Goal: Task Accomplishment & Management: Use online tool/utility

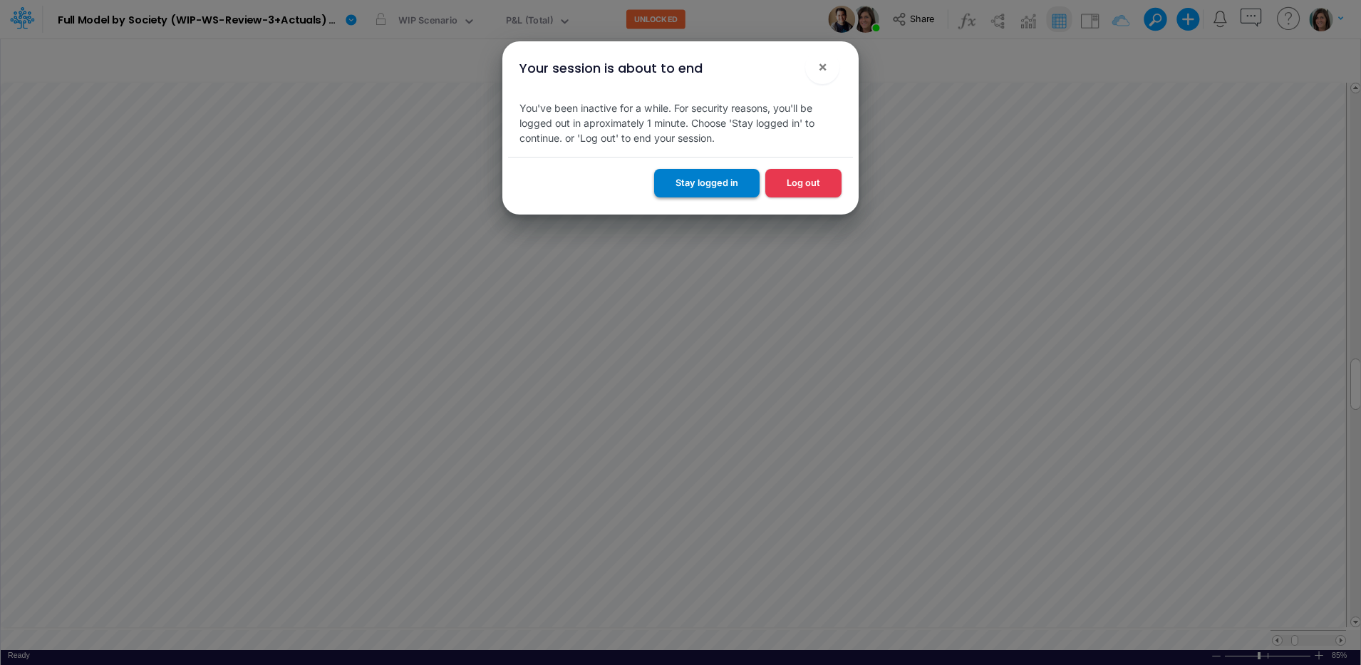
click at [724, 181] on button "Stay logged in" at bounding box center [706, 183] width 105 height 28
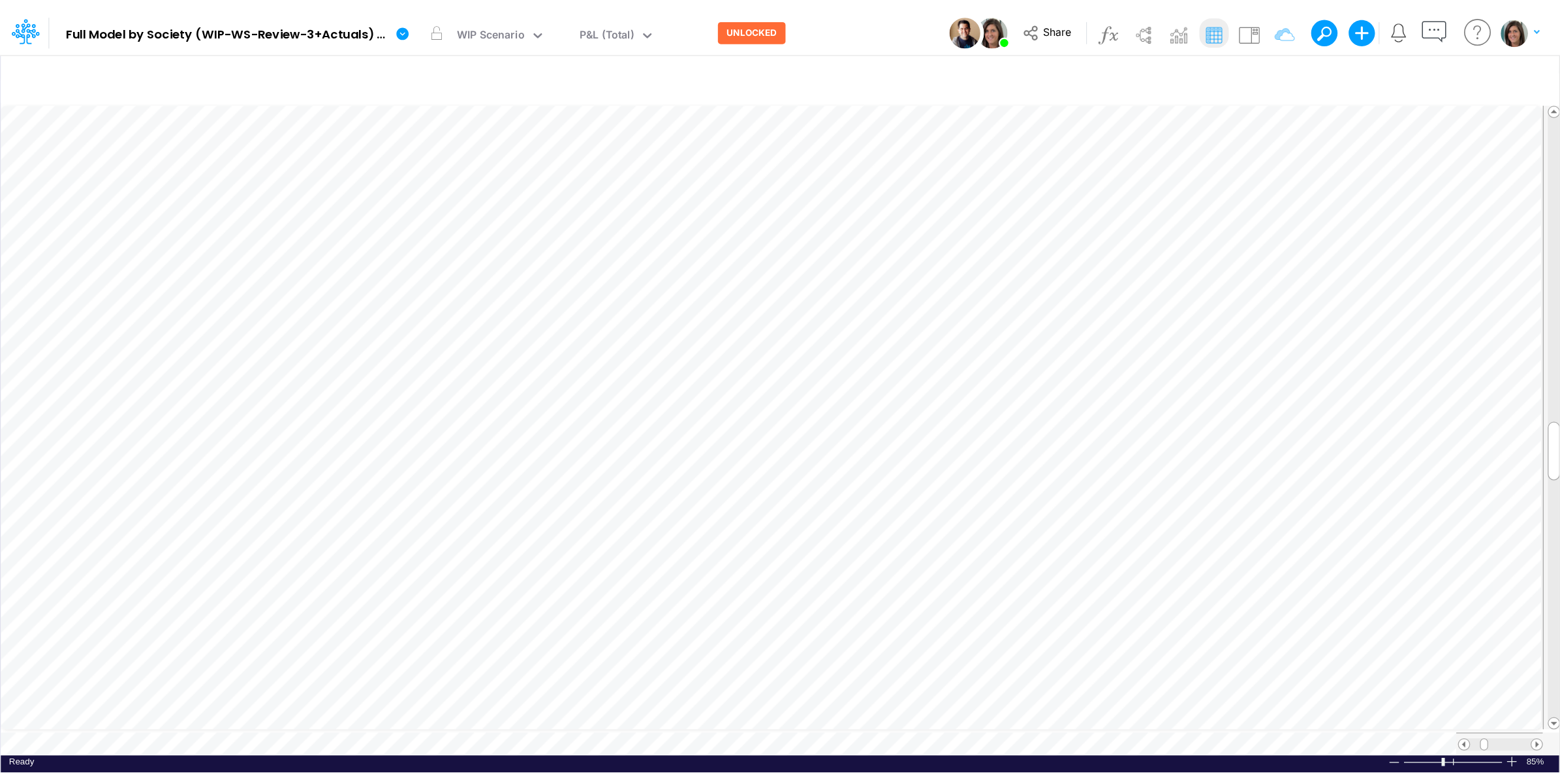
scroll to position [0, 1]
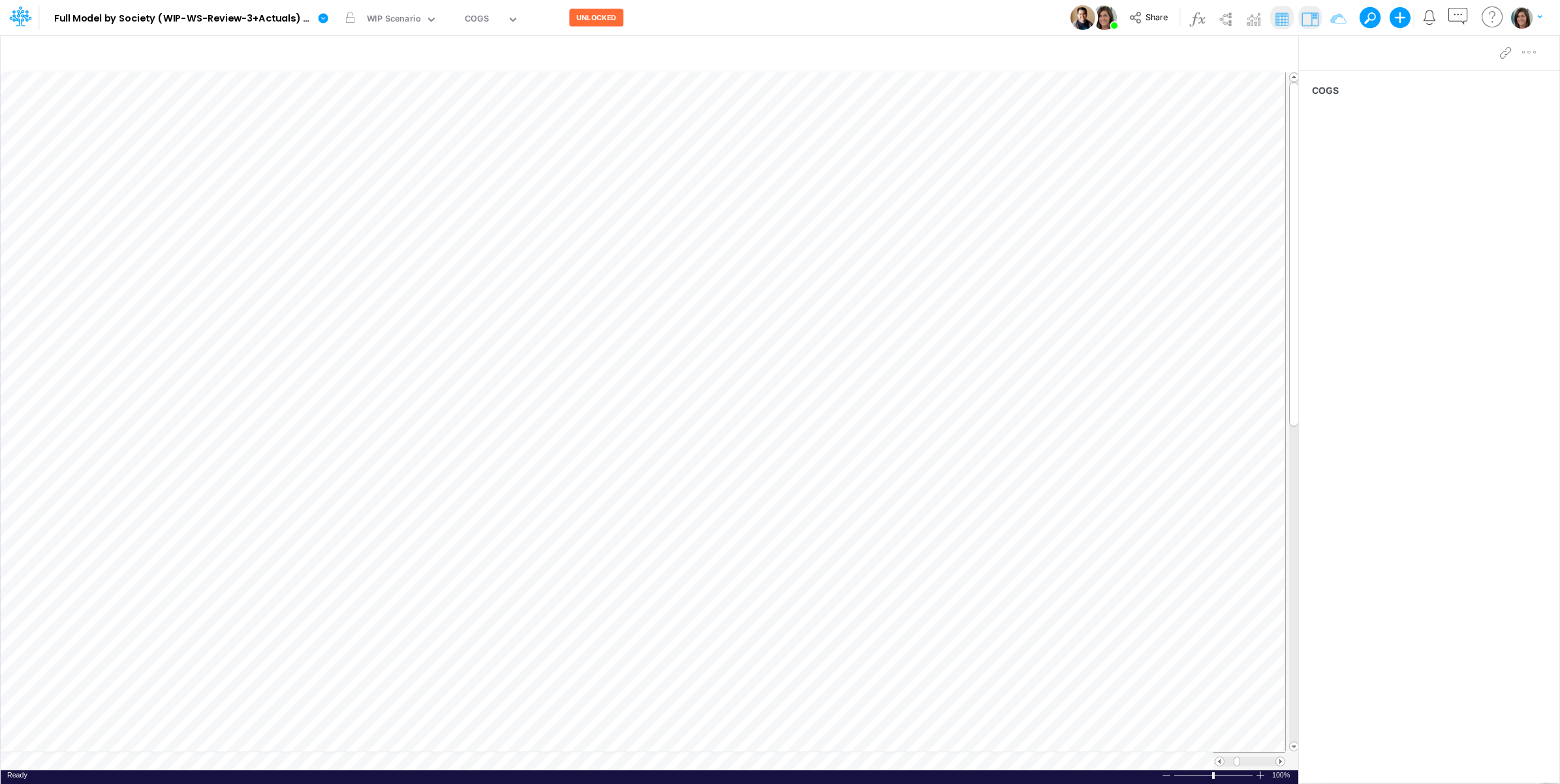
scroll to position [0, 1]
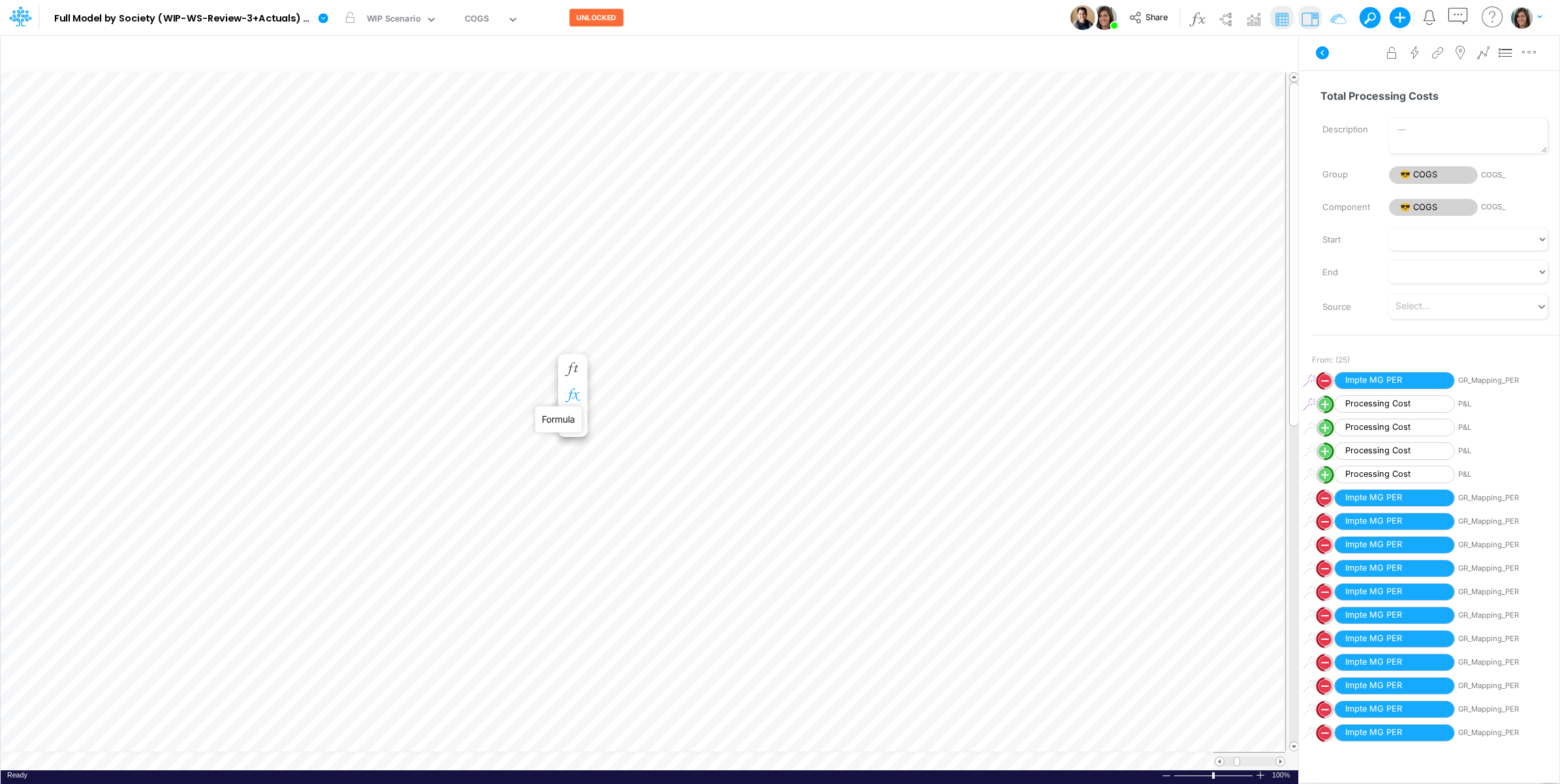
click at [570, 392] on icon "button" at bounding box center [572, 396] width 19 height 14
click at [764, 474] on icon at bounding box center [765, 472] width 19 height 14
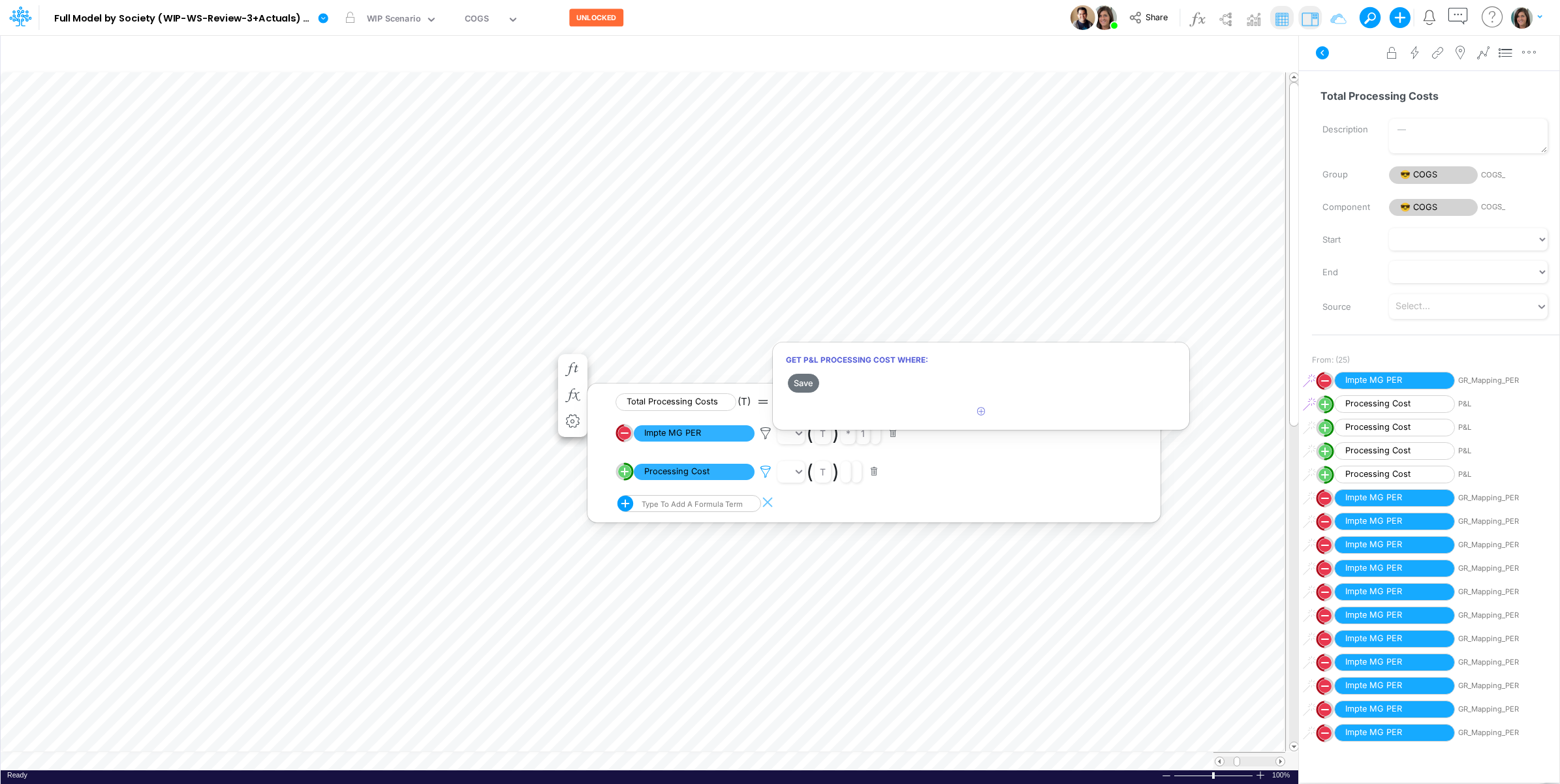
click at [765, 474] on div at bounding box center [780, 395] width 1560 height 778
click at [1246, 53] on icon at bounding box center [1323, 53] width 13 height 13
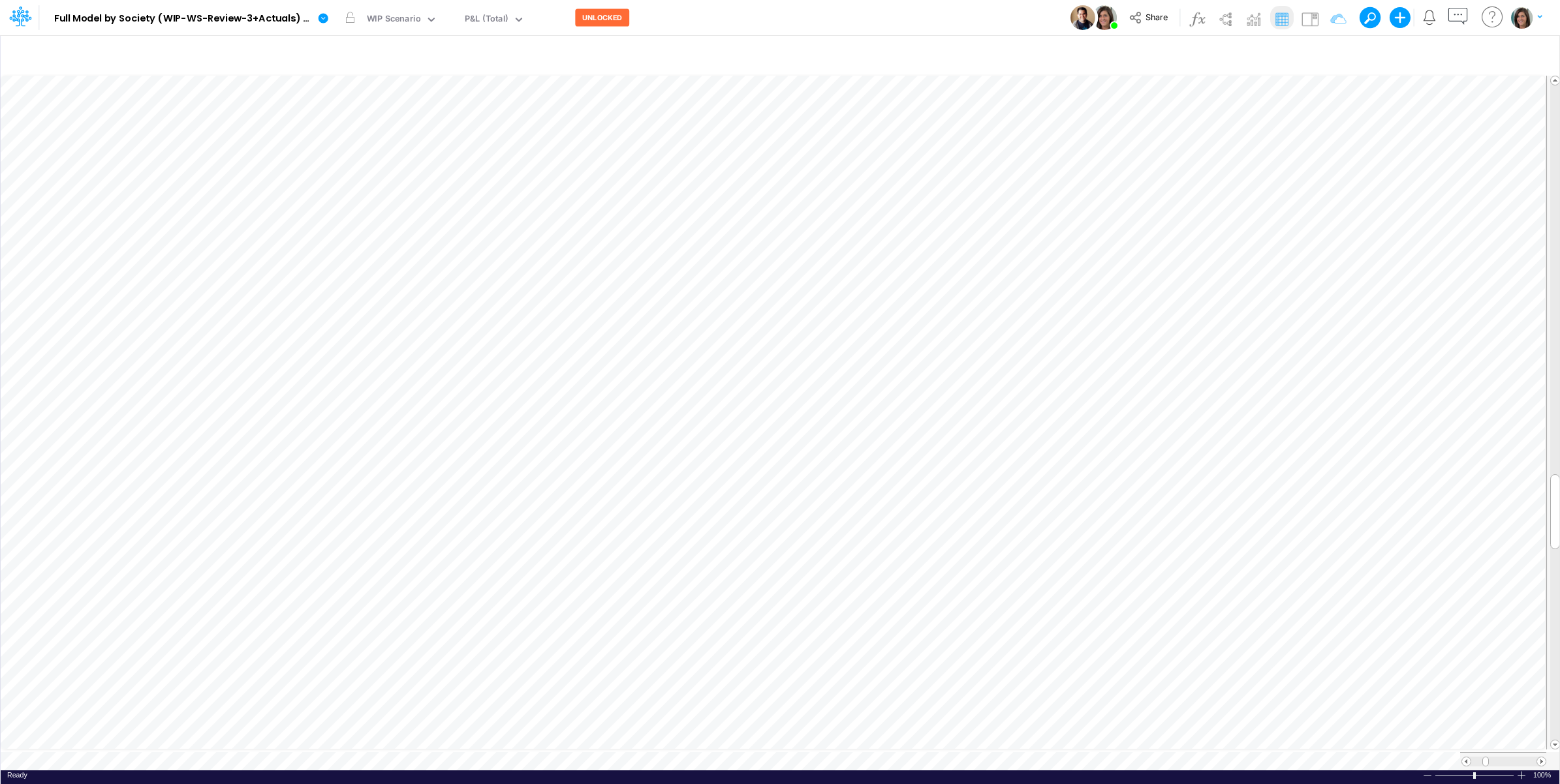
scroll to position [0, 1]
click at [1246, 49] on icon "button" at bounding box center [1366, 55] width 19 height 14
select select "notEqual"
click at [1246, 184] on input "Marketing Discounts / Engagement" at bounding box center [1288, 180] width 88 height 22
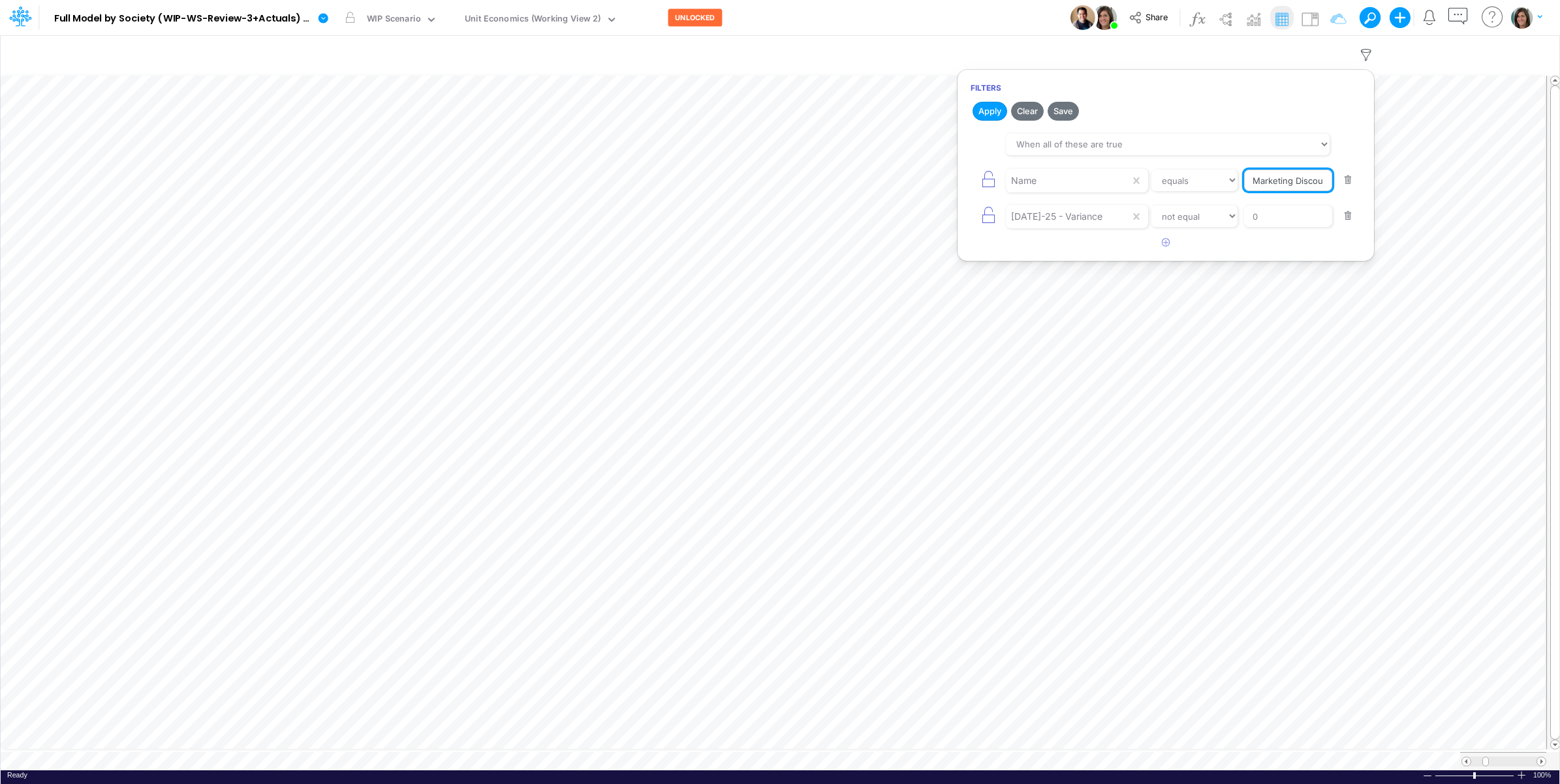
click at [1246, 184] on input "Marketing Discounts / Engagement" at bounding box center [1288, 180] width 88 height 22
click at [994, 112] on button "Apply" at bounding box center [990, 111] width 35 height 19
click at [1246, 186] on input "Processing Costs" at bounding box center [1288, 180] width 88 height 22
type input "Processing Cost"
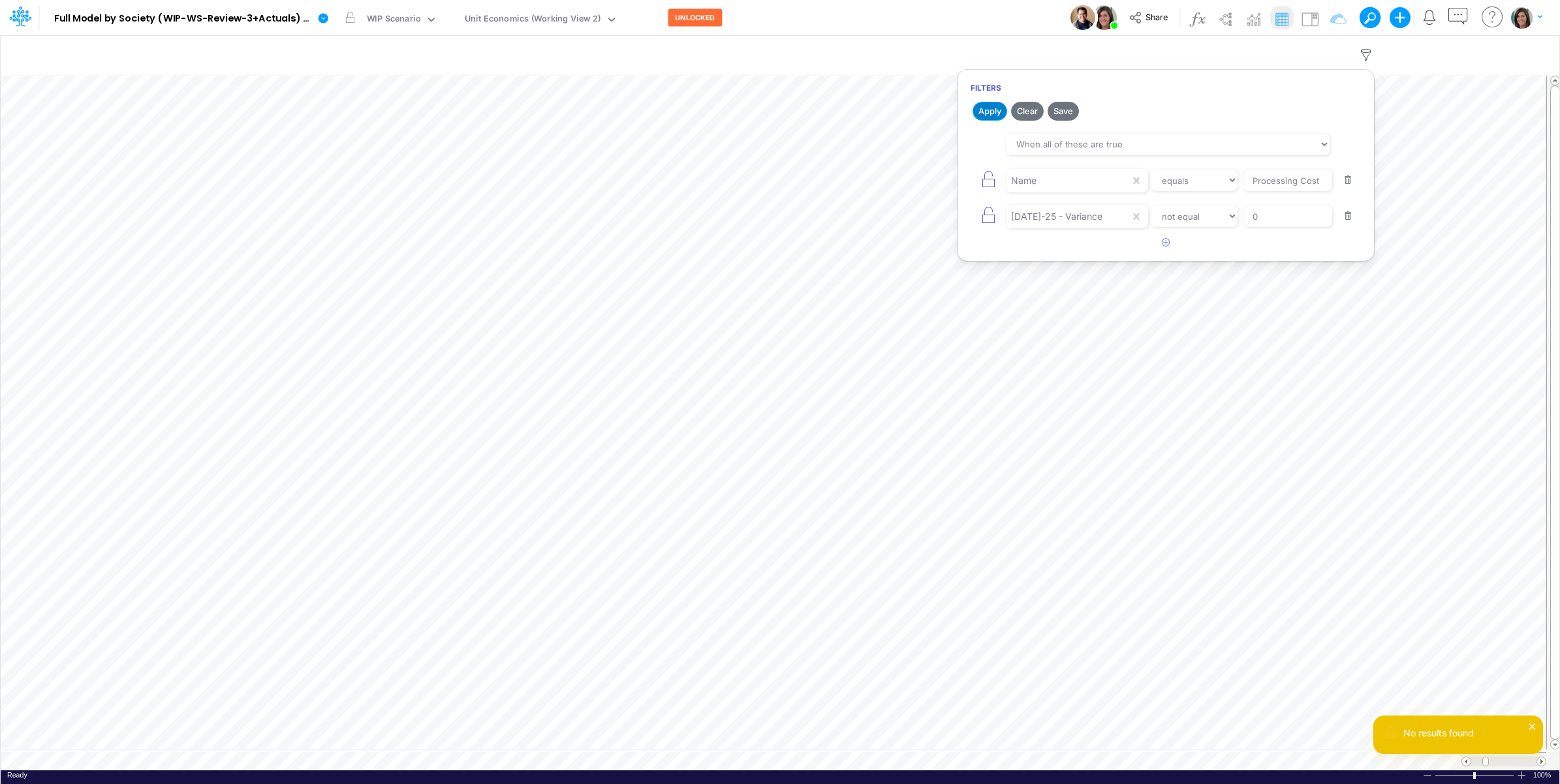
click at [986, 109] on button "Apply" at bounding box center [990, 111] width 35 height 19
click at [980, 10] on div "Model Full Model by Society (WIP-WS-Review-3+Actuals) (IRXLPEQr3HYSFDHjRTbZY_1k…" at bounding box center [780, 17] width 1404 height 35
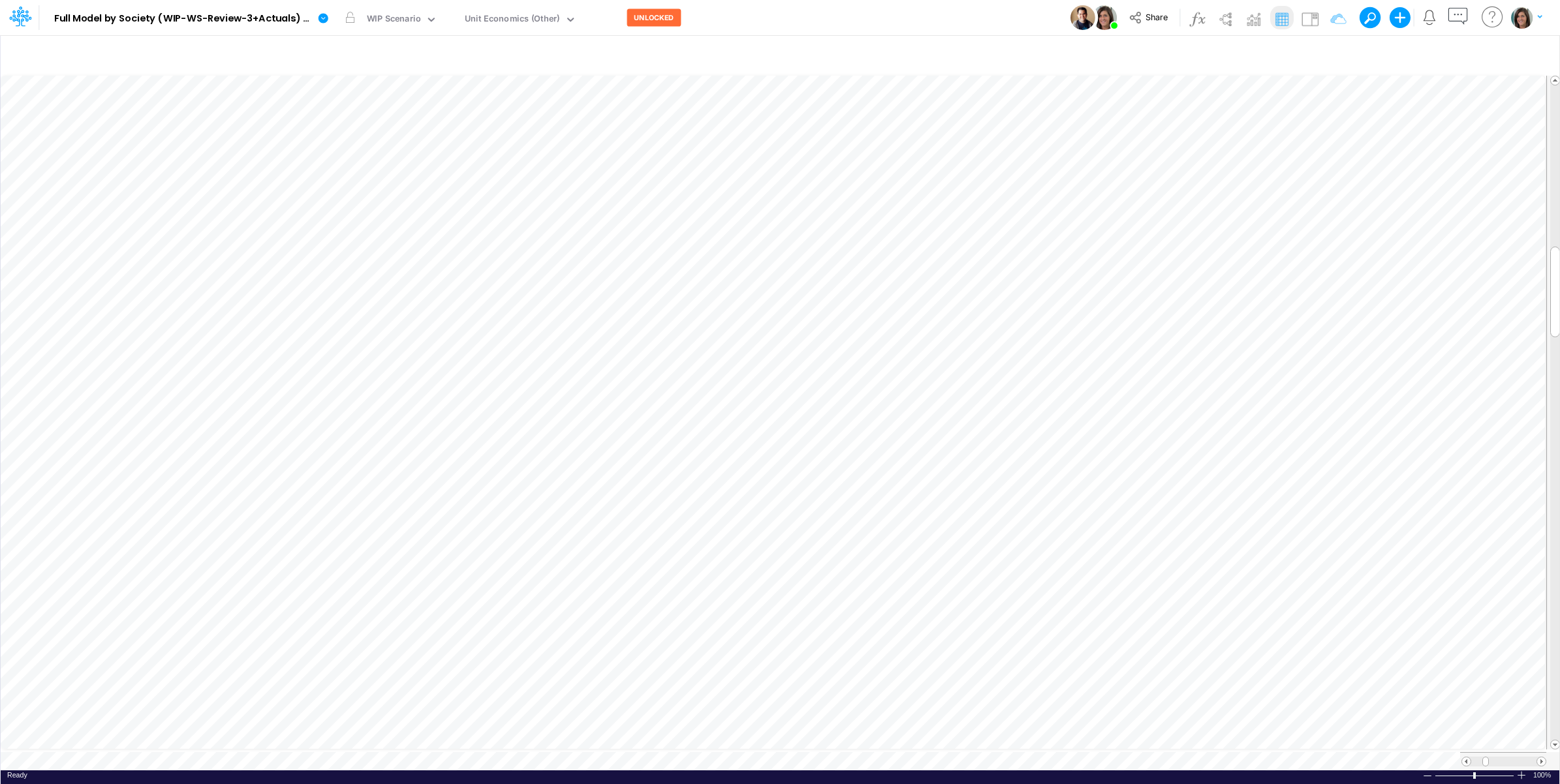
scroll to position [0, 1]
click at [1246, 53] on icon "button" at bounding box center [1366, 55] width 19 height 14
select select "contains"
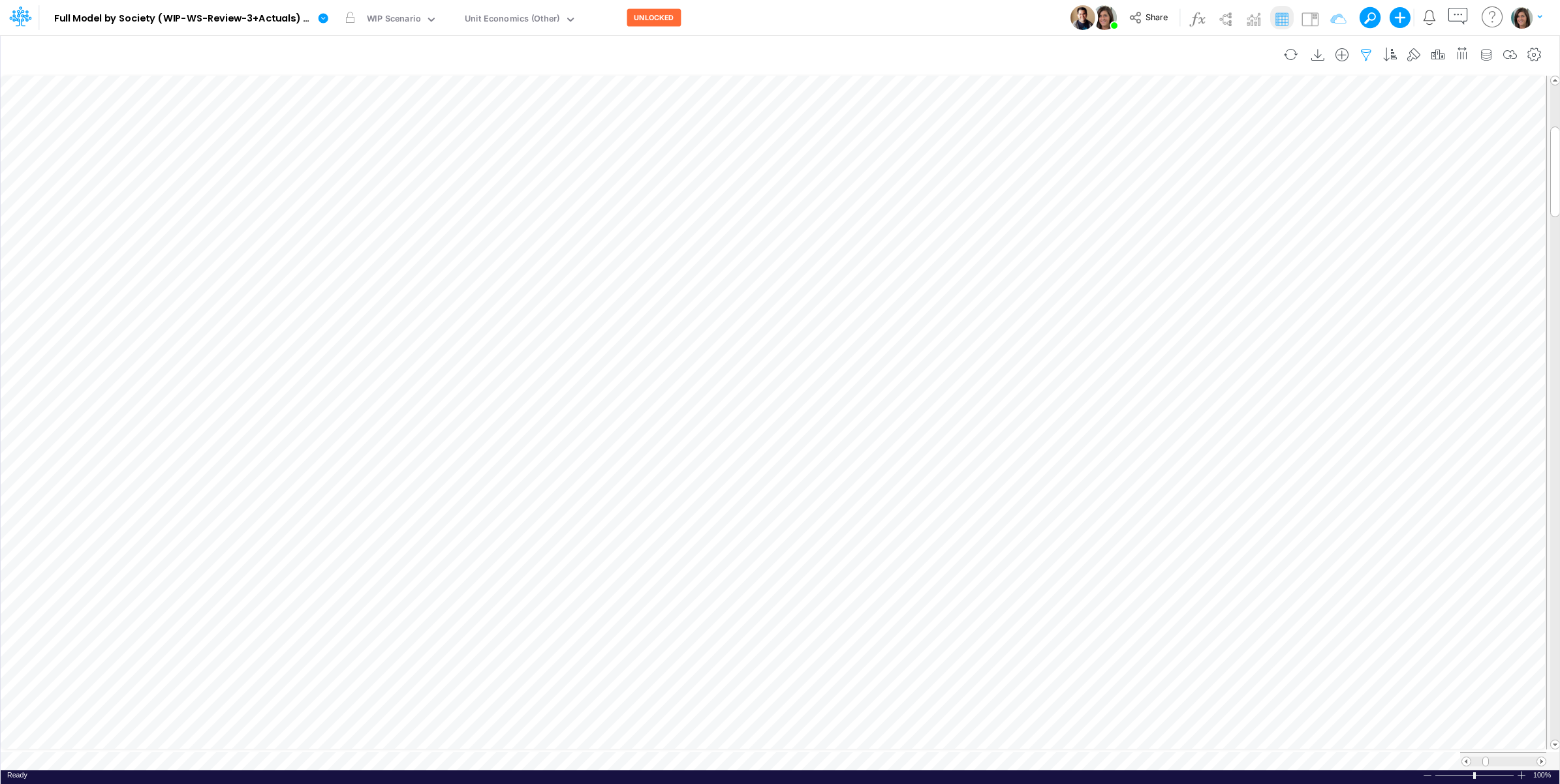
select select "contains"
click at [1246, 221] on input "cc r" at bounding box center [1288, 216] width 88 height 22
type input "cc"
click at [986, 112] on button "Apply" at bounding box center [990, 111] width 35 height 19
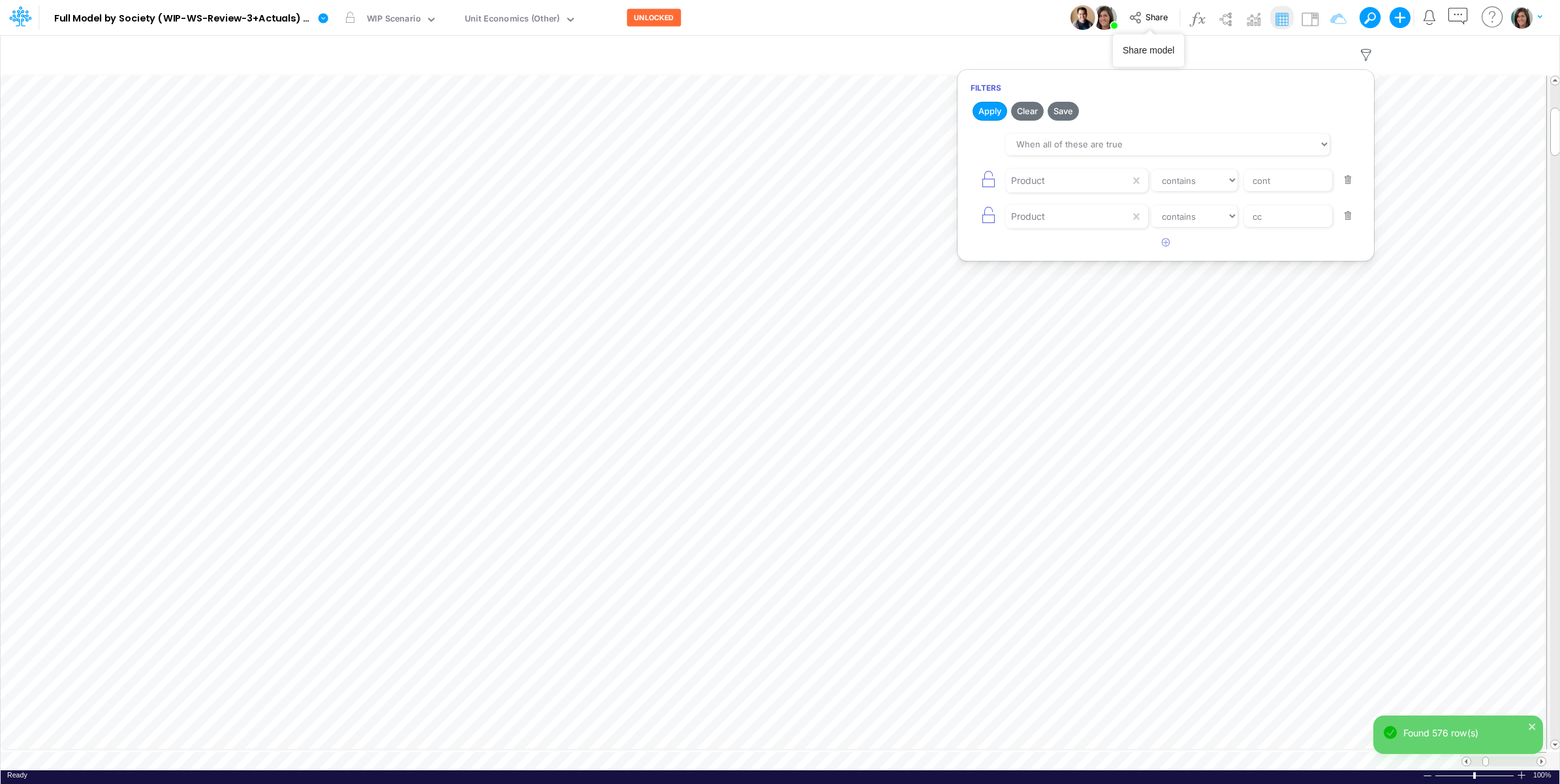
click at [946, 18] on div "Model Full Model by Society (WIP-WS-Review-3+Actuals) (IRXLPEQr3HYSFDHjRTbZY_1k…" at bounding box center [780, 17] width 1404 height 35
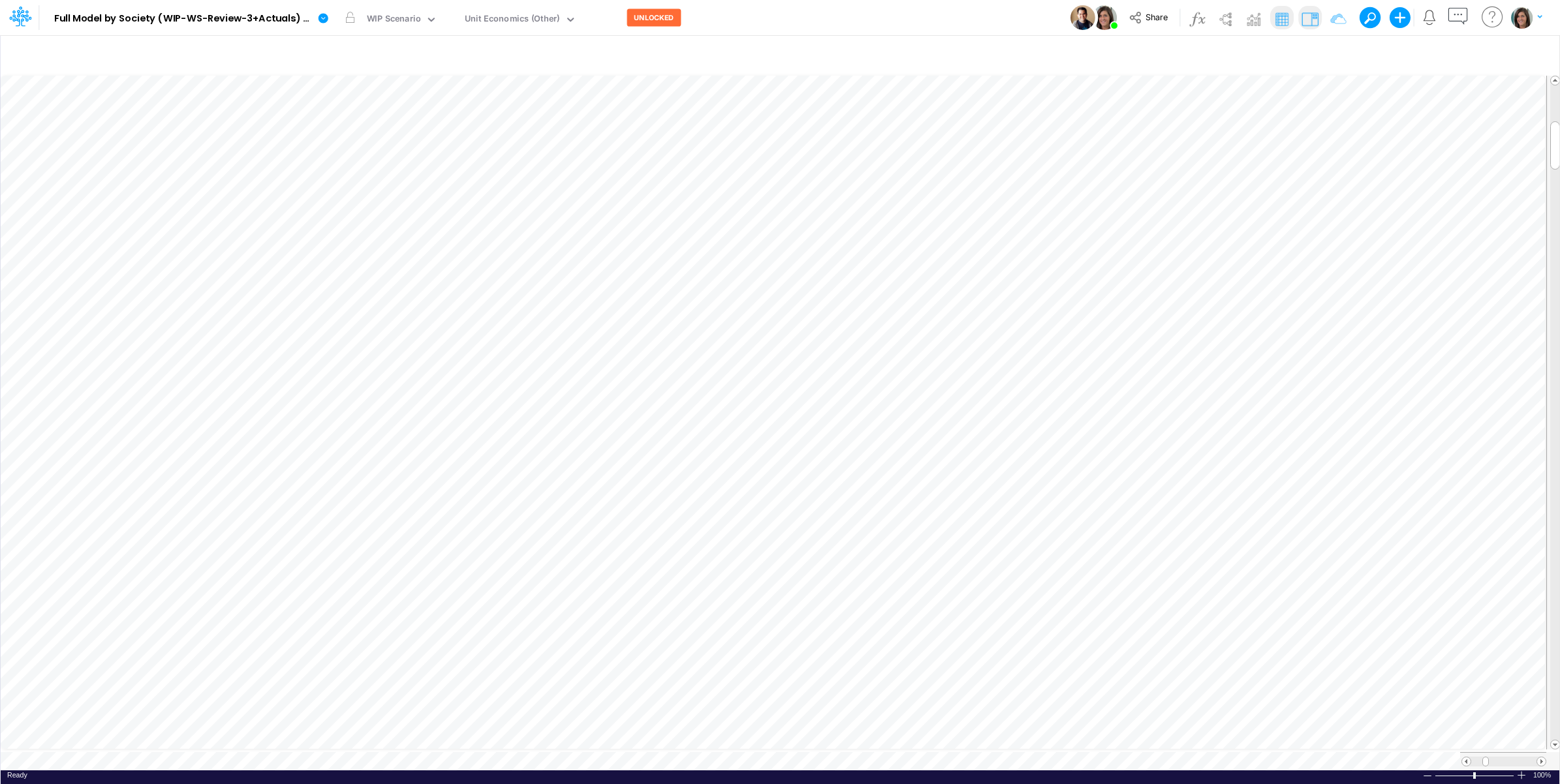
click at [1246, 25] on img at bounding box center [1310, 18] width 21 height 21
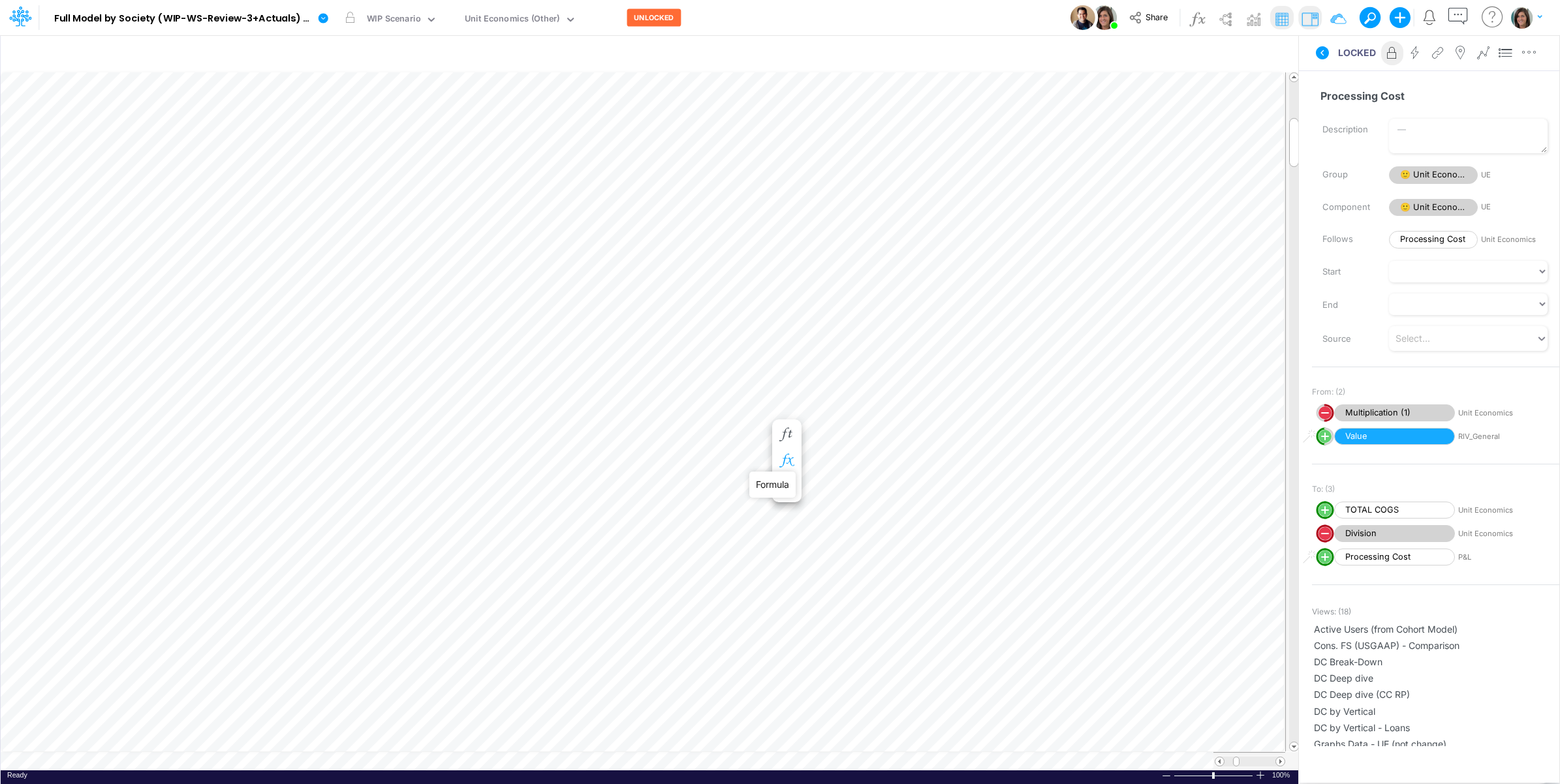
click at [790, 460] on icon "button" at bounding box center [786, 461] width 19 height 14
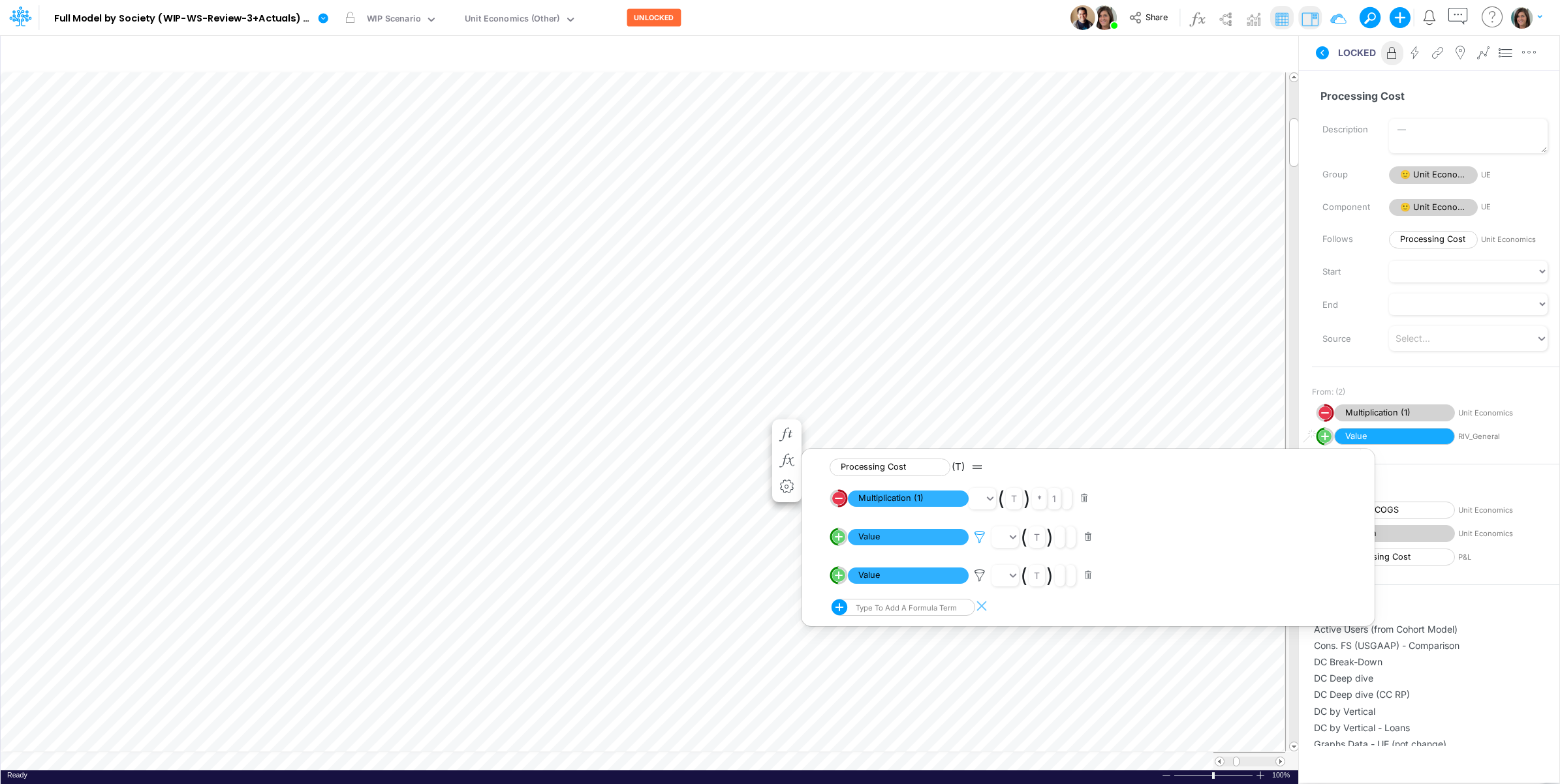
click at [979, 537] on icon at bounding box center [979, 537] width 19 height 14
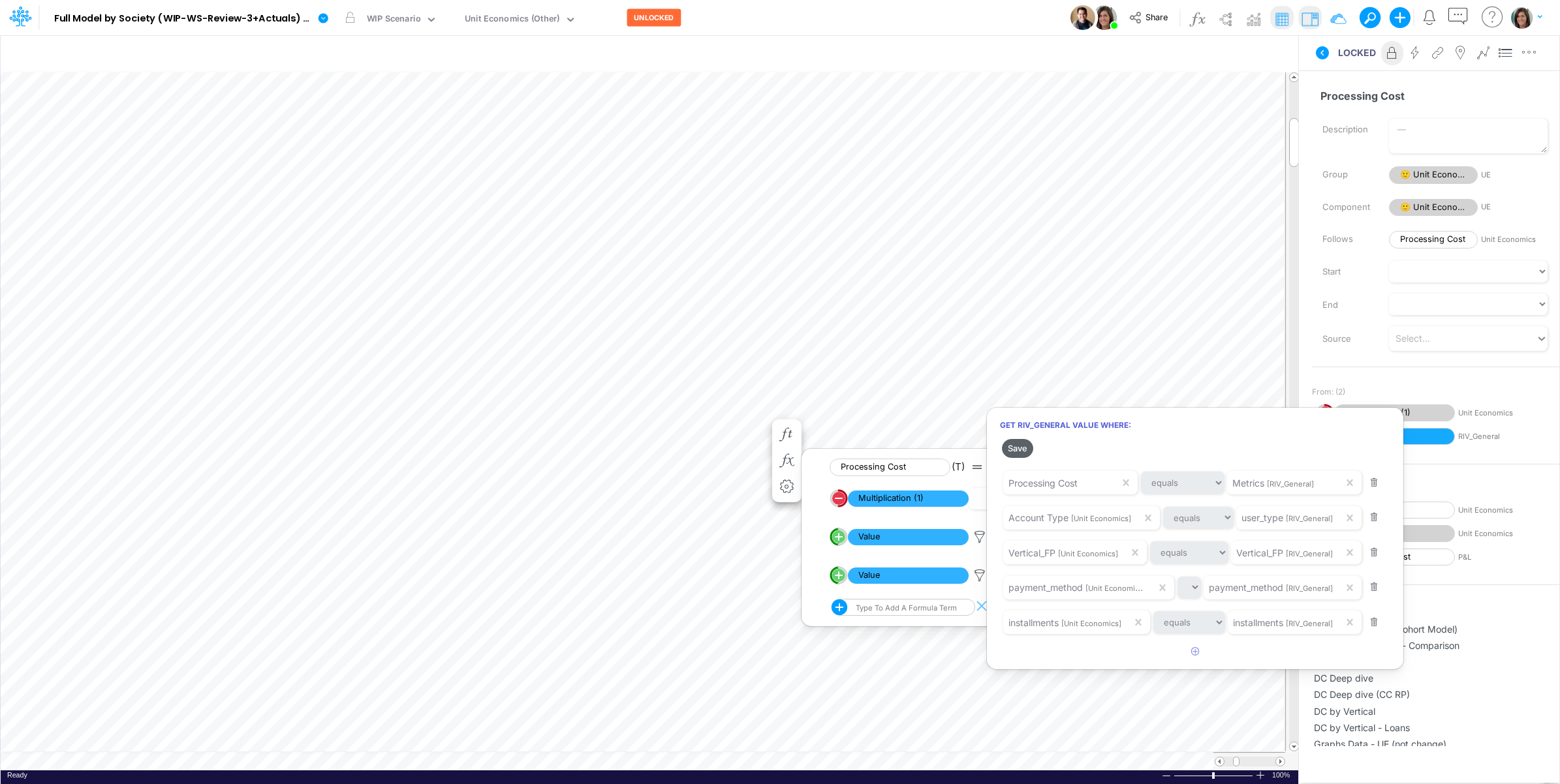
click at [1016, 451] on button "Save" at bounding box center [1018, 449] width 31 height 19
click at [743, 434] on div at bounding box center [780, 395] width 1560 height 778
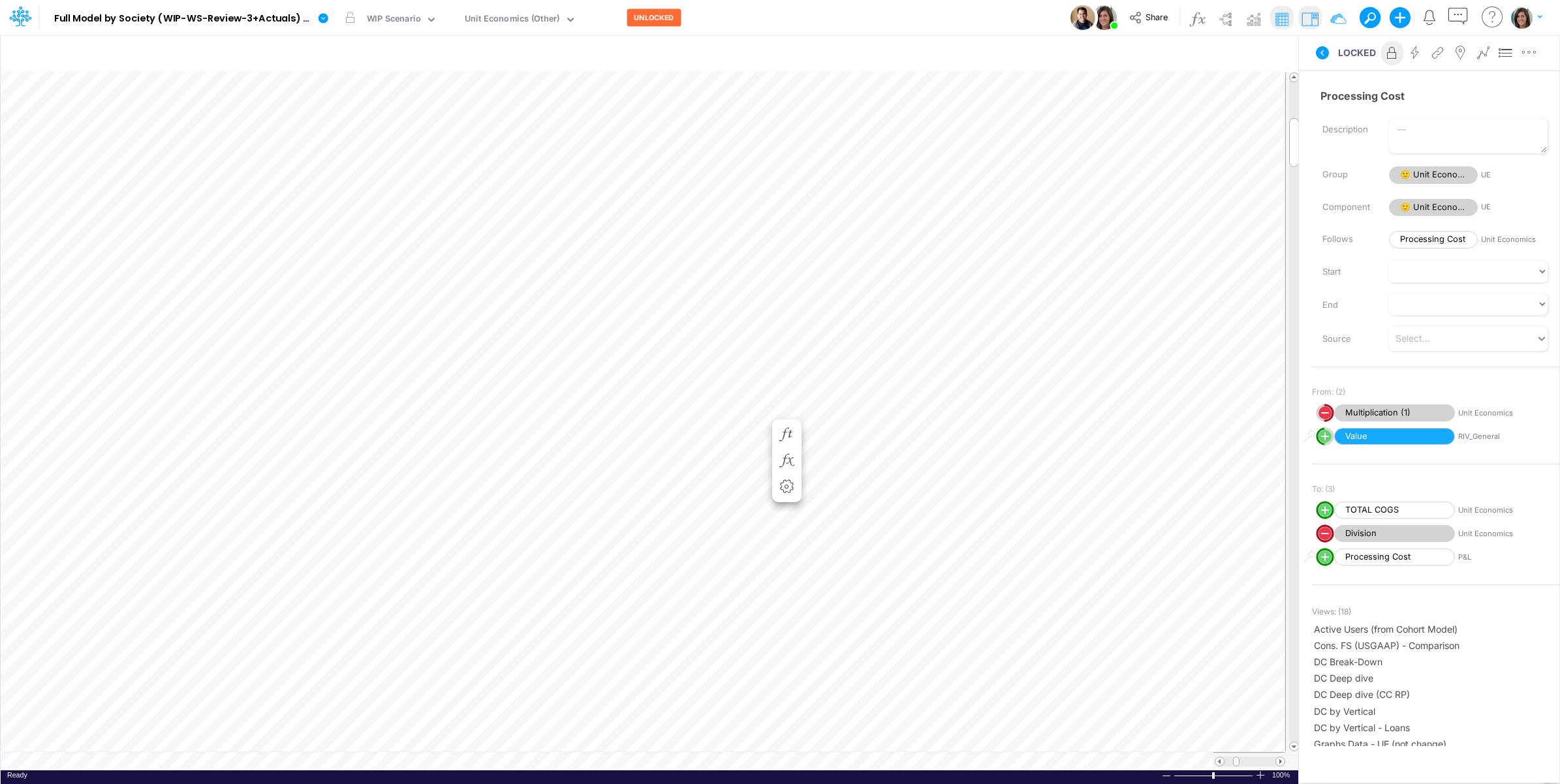
scroll to position [0, 1]
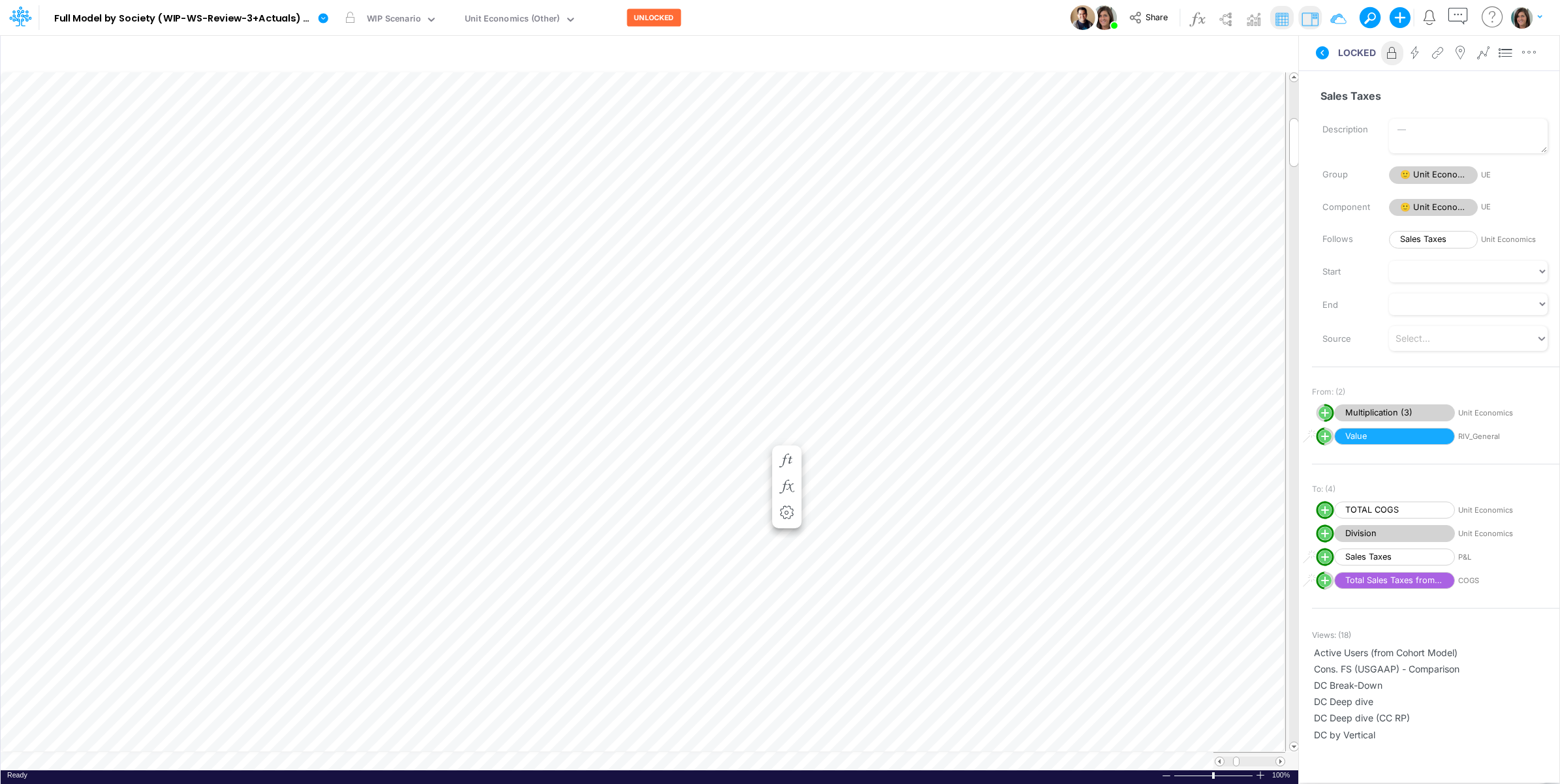
scroll to position [0, 1]
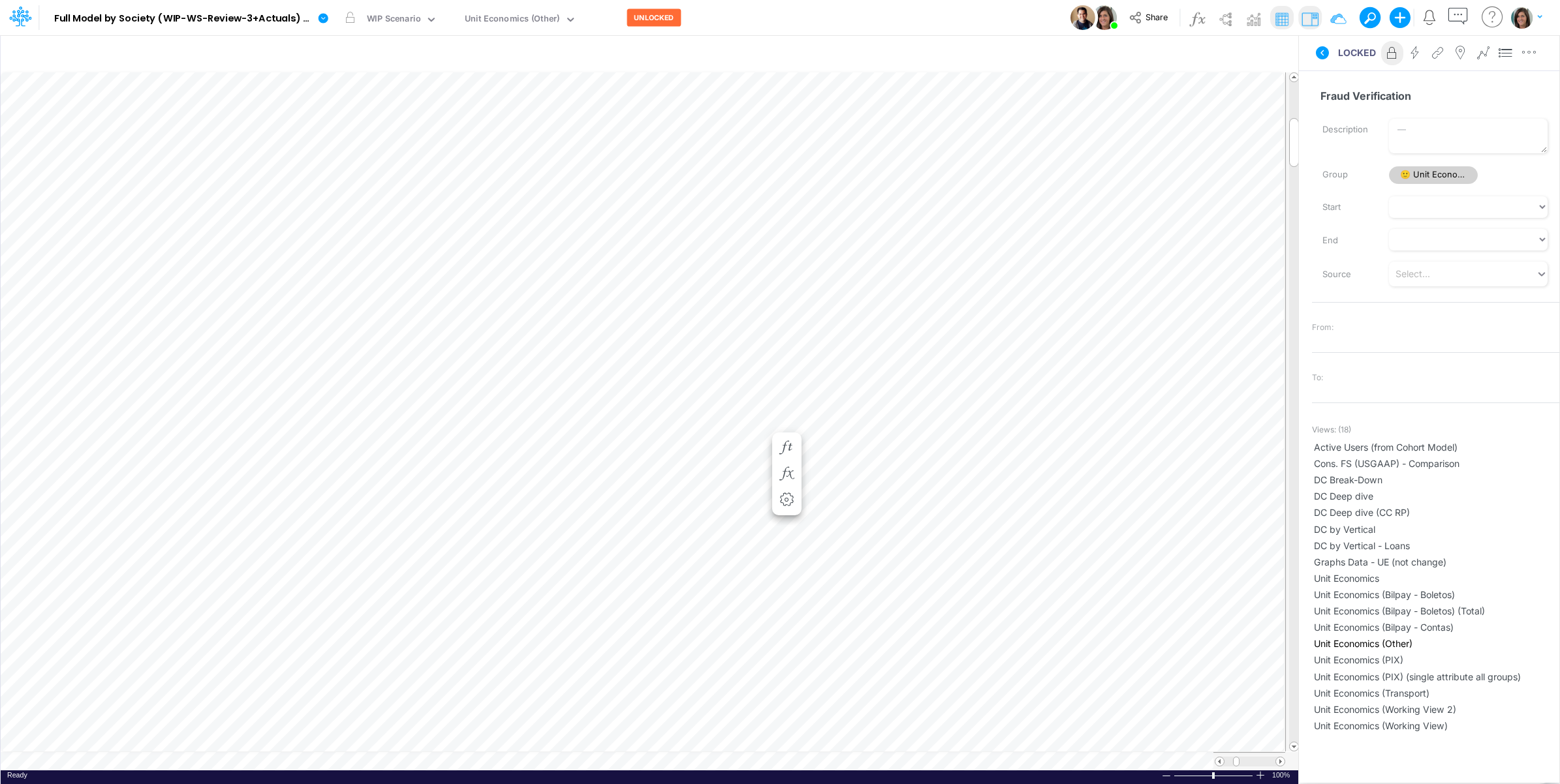
scroll to position [0, 1]
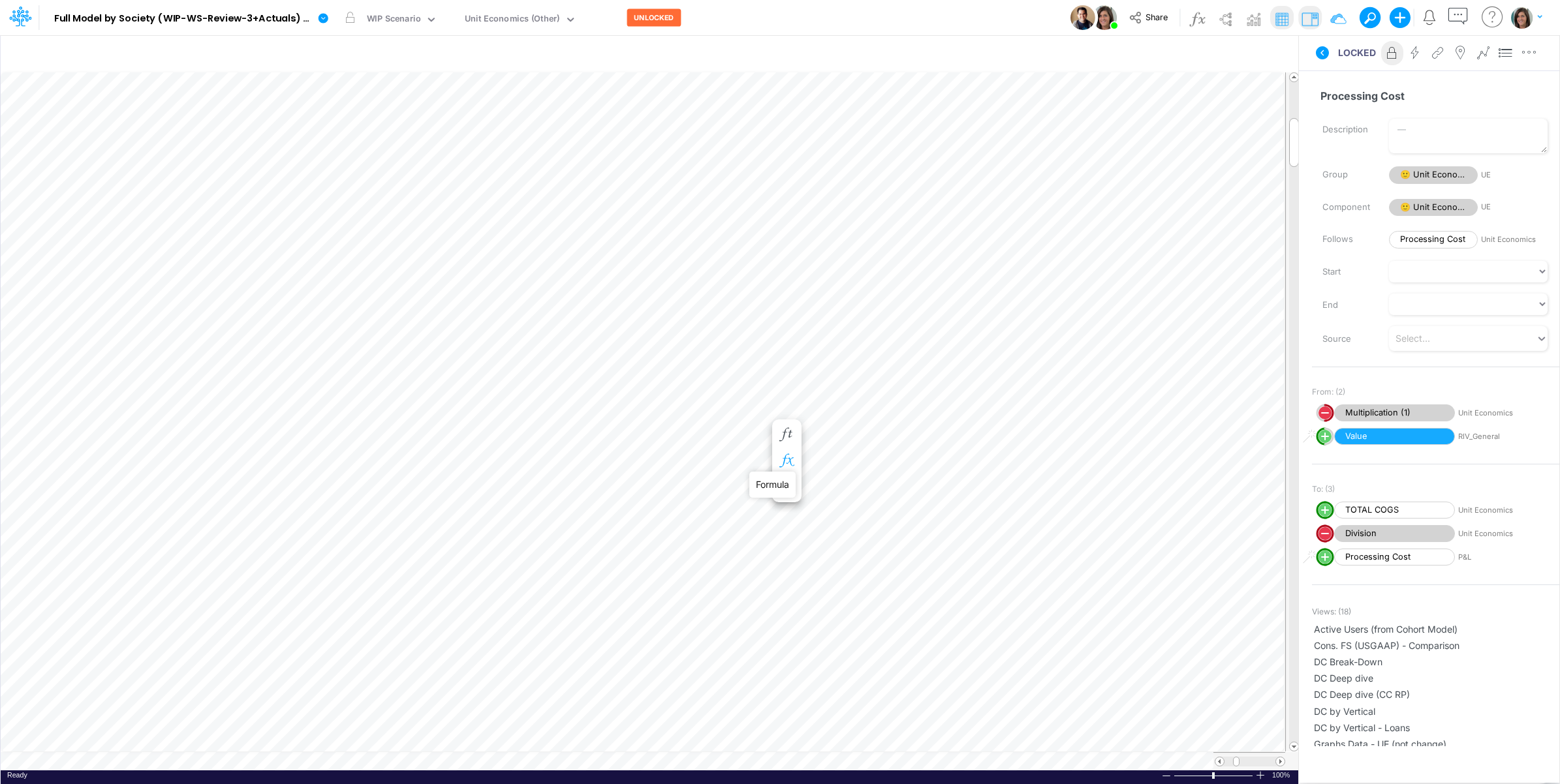
click at [787, 452] on button "button" at bounding box center [787, 462] width 24 height 27
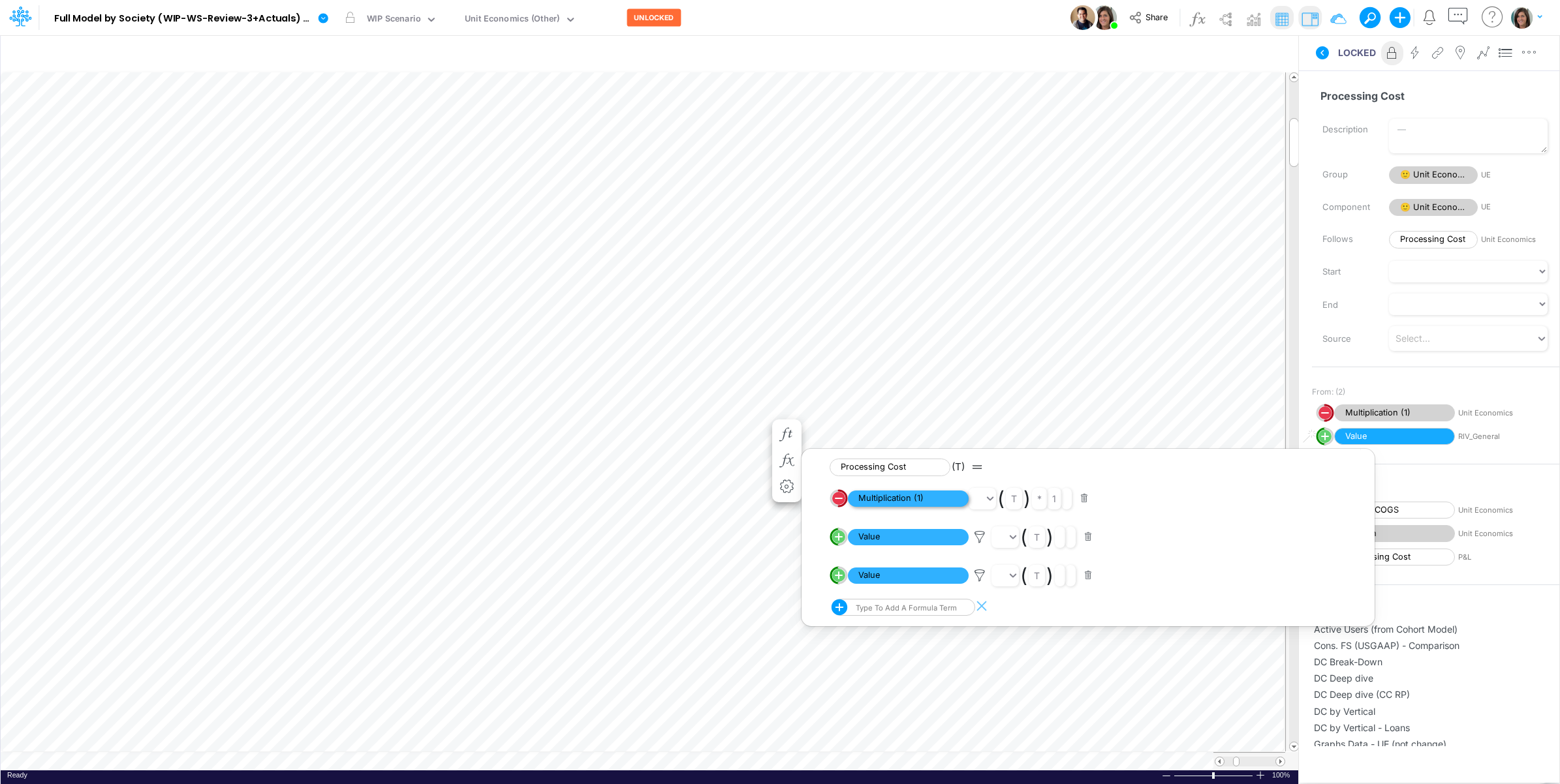
click at [889, 501] on span "Multiplication (1)" at bounding box center [909, 499] width 121 height 16
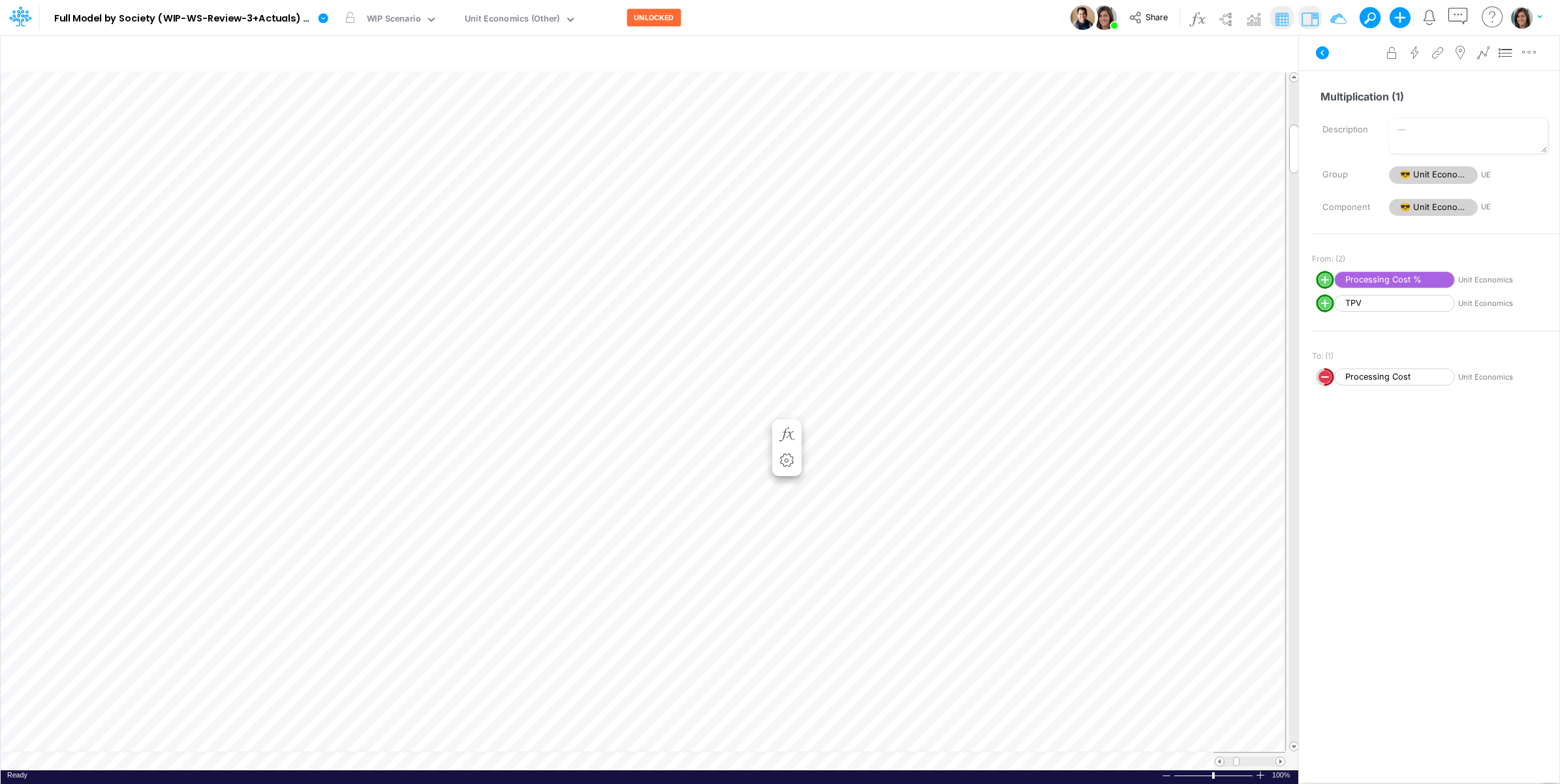
scroll to position [0, 1]
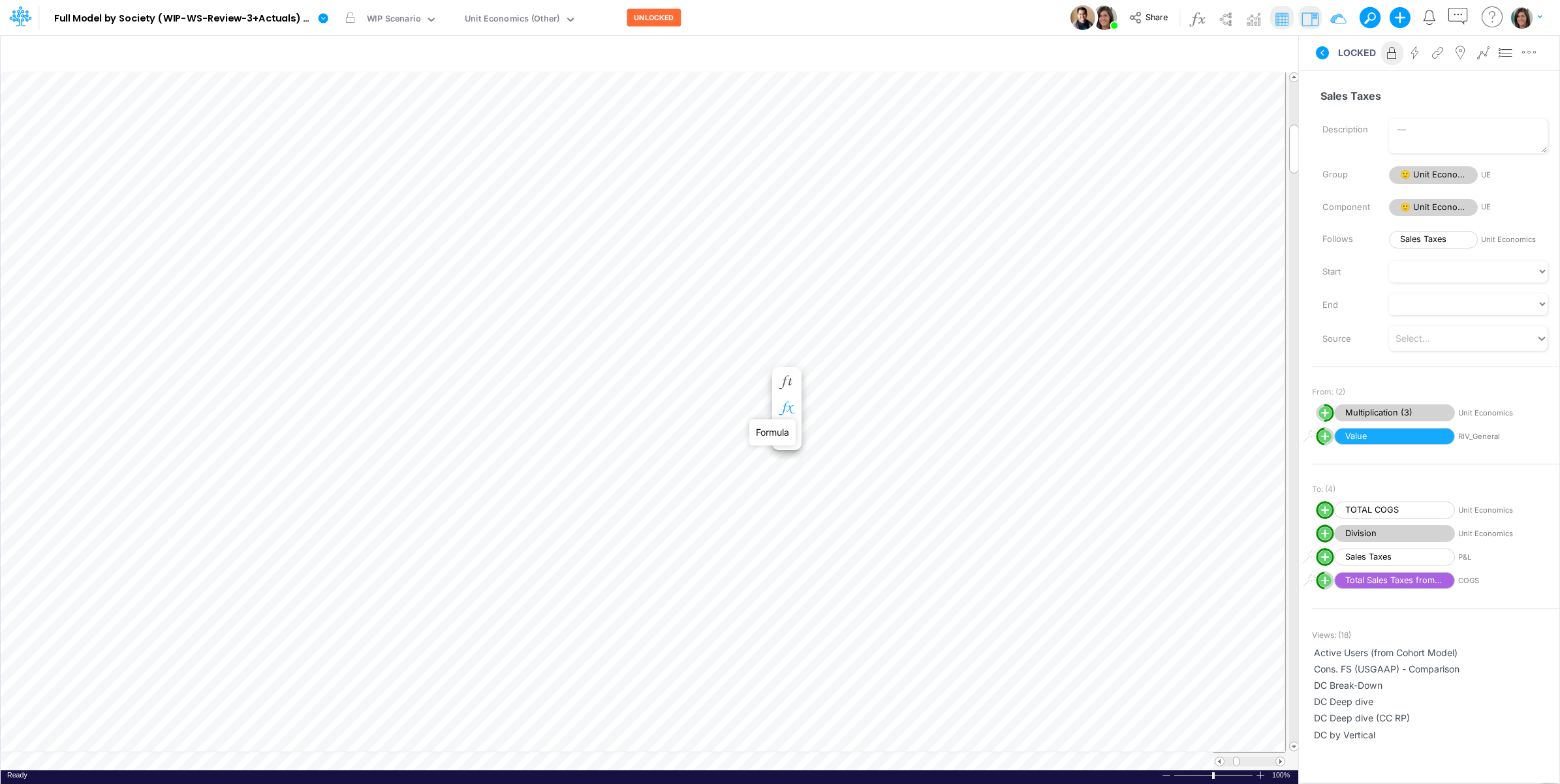
click at [791, 407] on icon "button" at bounding box center [786, 408] width 19 height 14
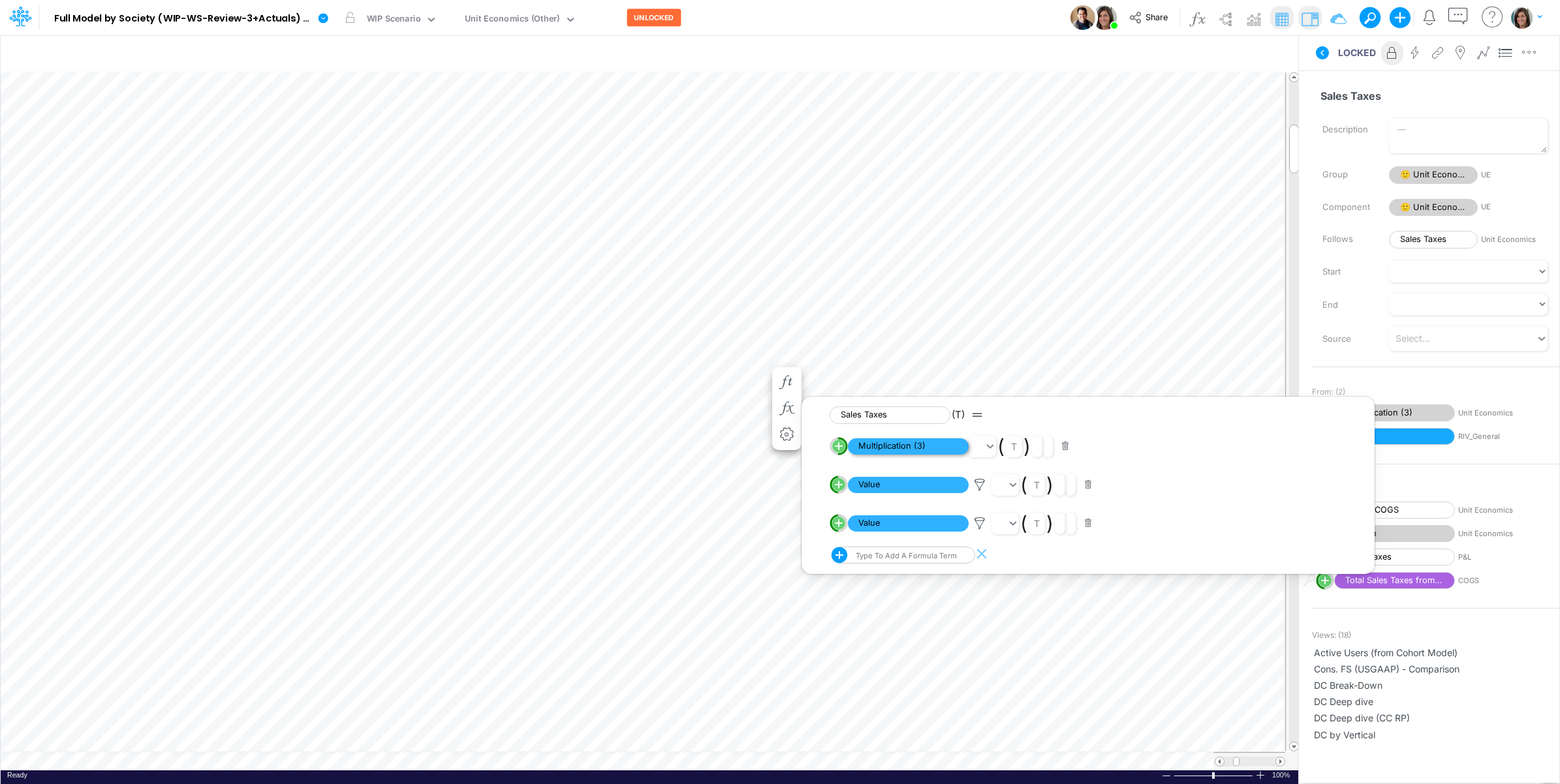
click at [931, 444] on span "Multiplication (3)" at bounding box center [909, 447] width 121 height 16
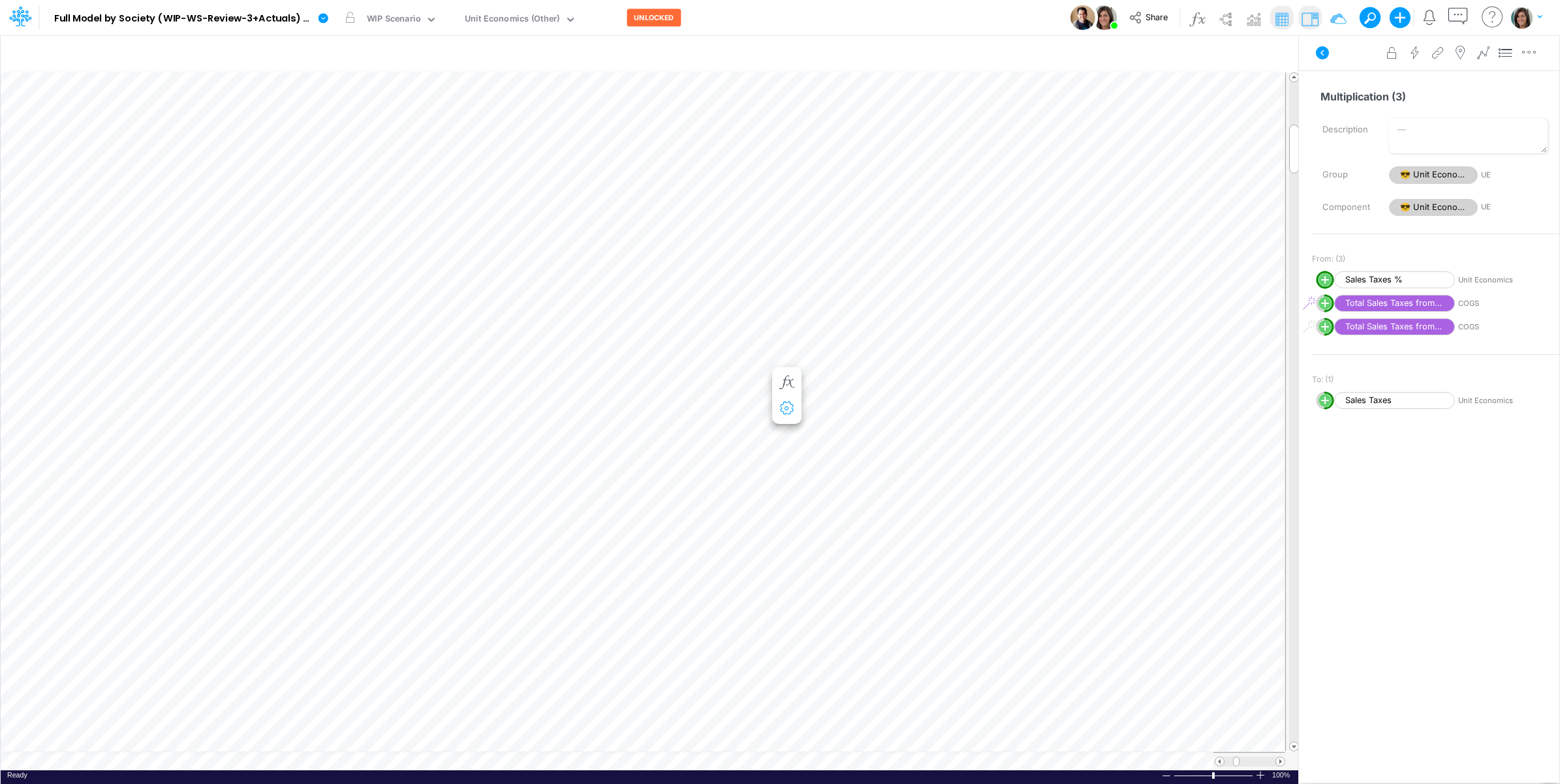
scroll to position [0, 1]
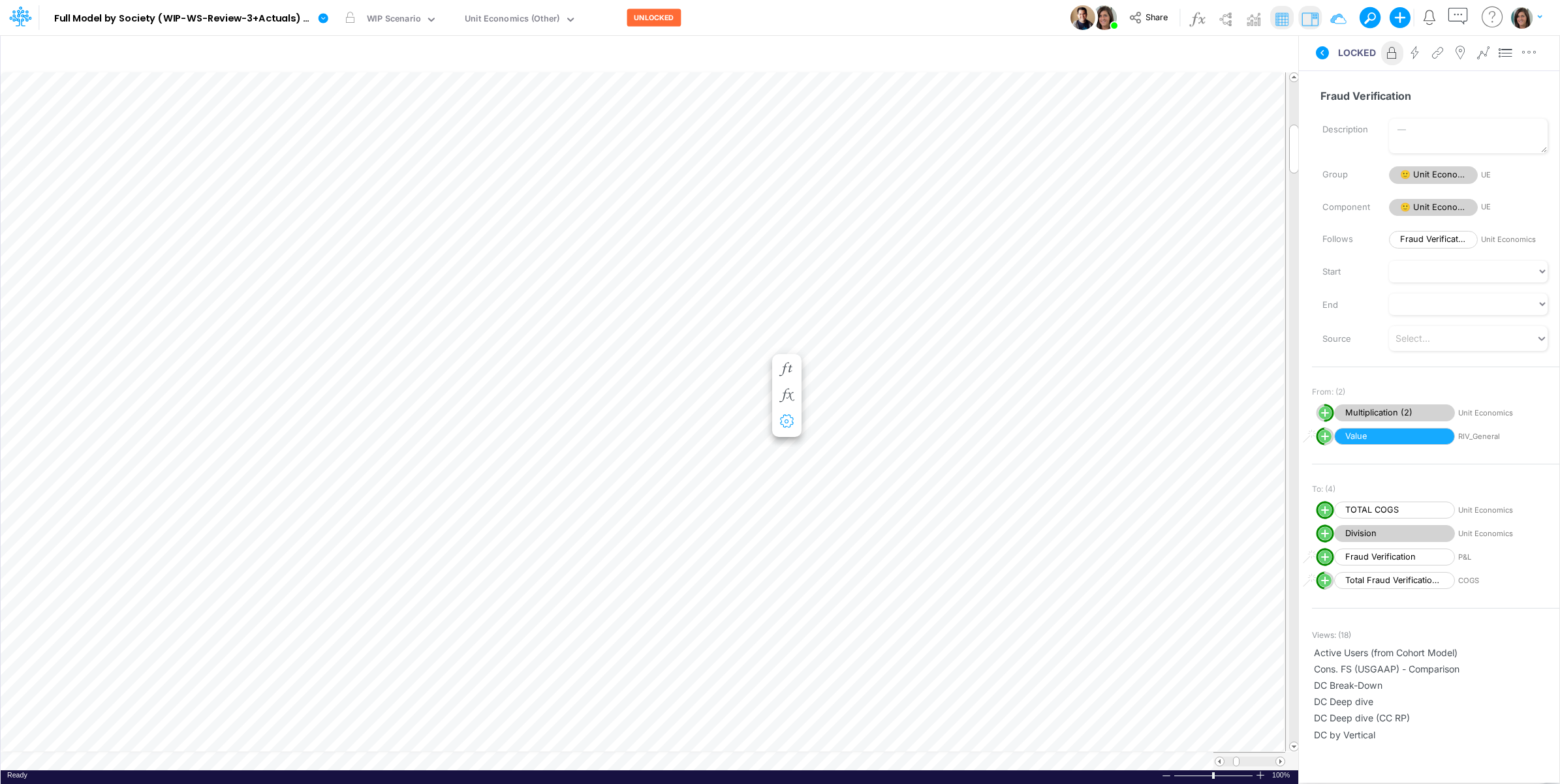
scroll to position [0, 1]
click at [791, 487] on icon "button" at bounding box center [786, 486] width 19 height 14
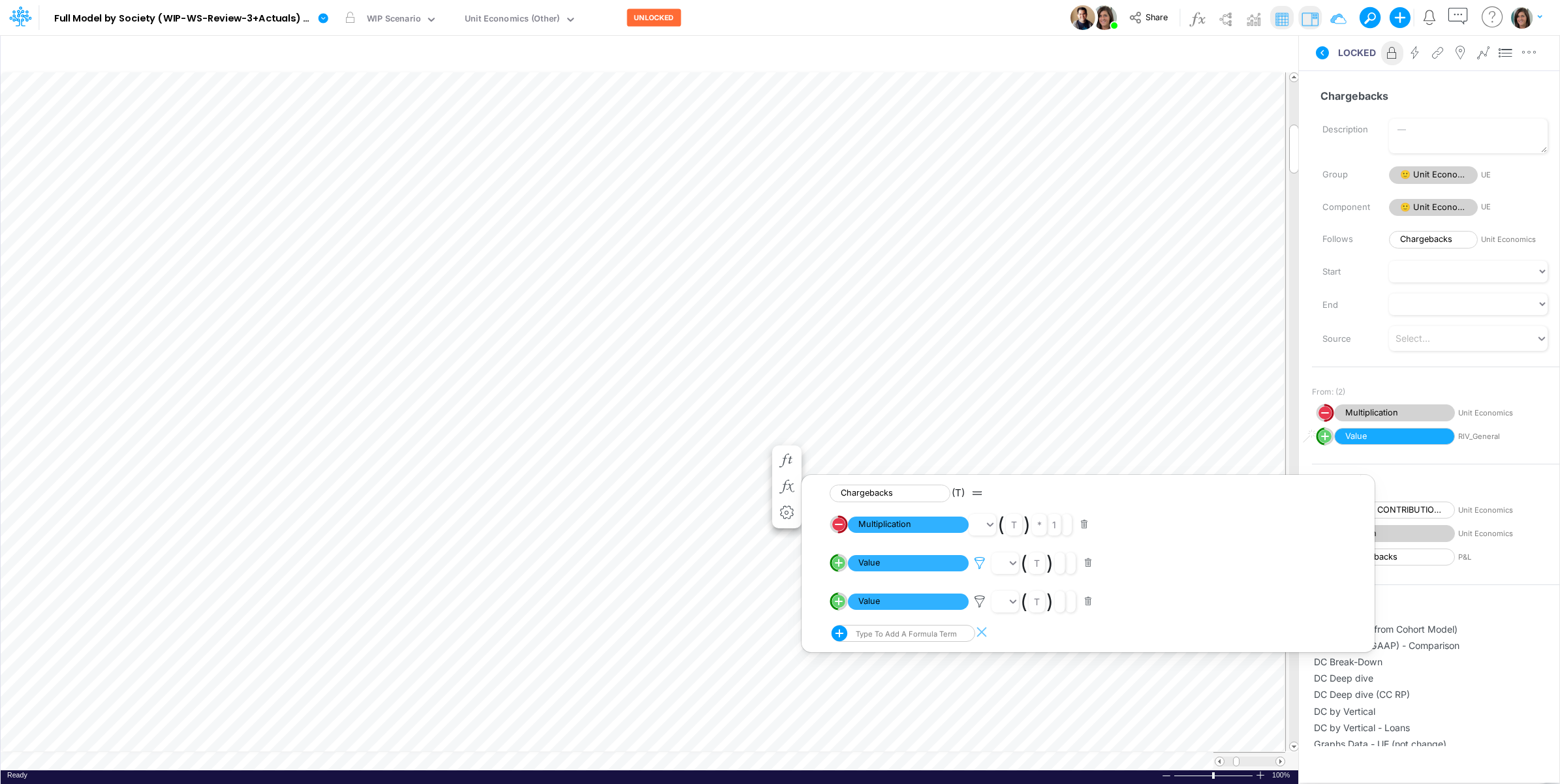
click at [979, 566] on icon at bounding box center [979, 563] width 19 height 14
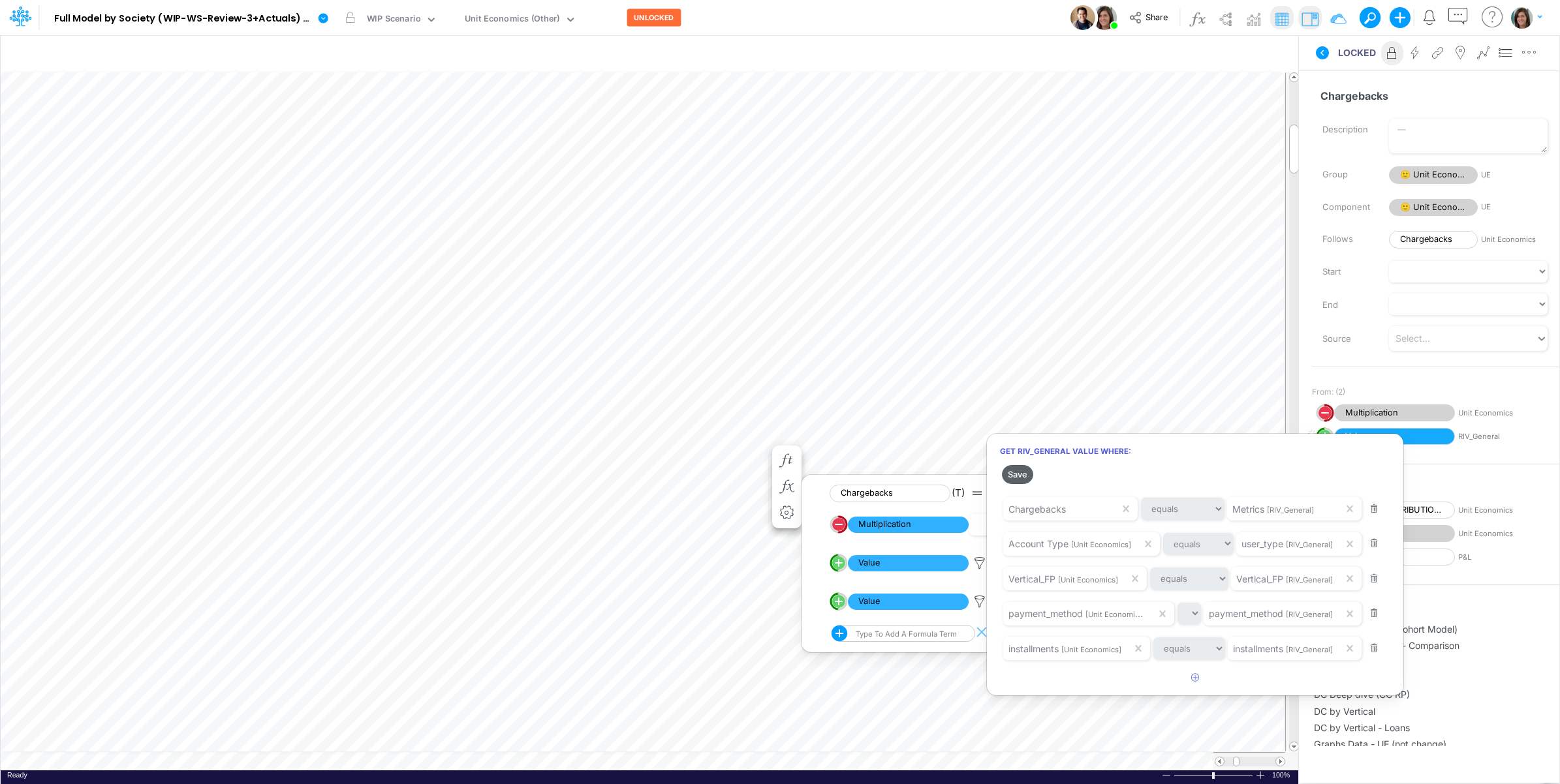
click at [1023, 477] on button "Save" at bounding box center [1018, 474] width 31 height 19
click at [755, 360] on div at bounding box center [780, 395] width 1560 height 778
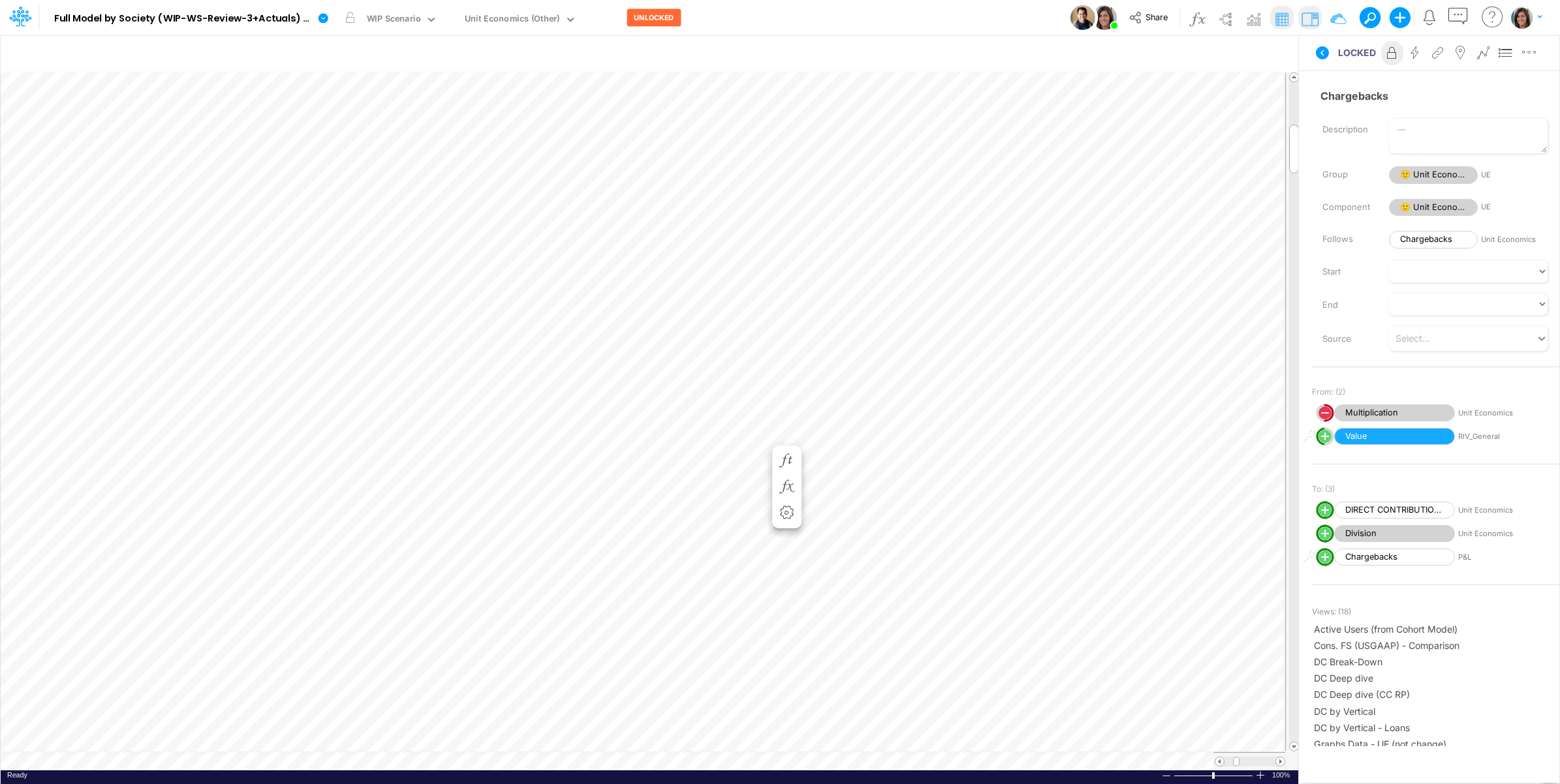
scroll to position [0, 1]
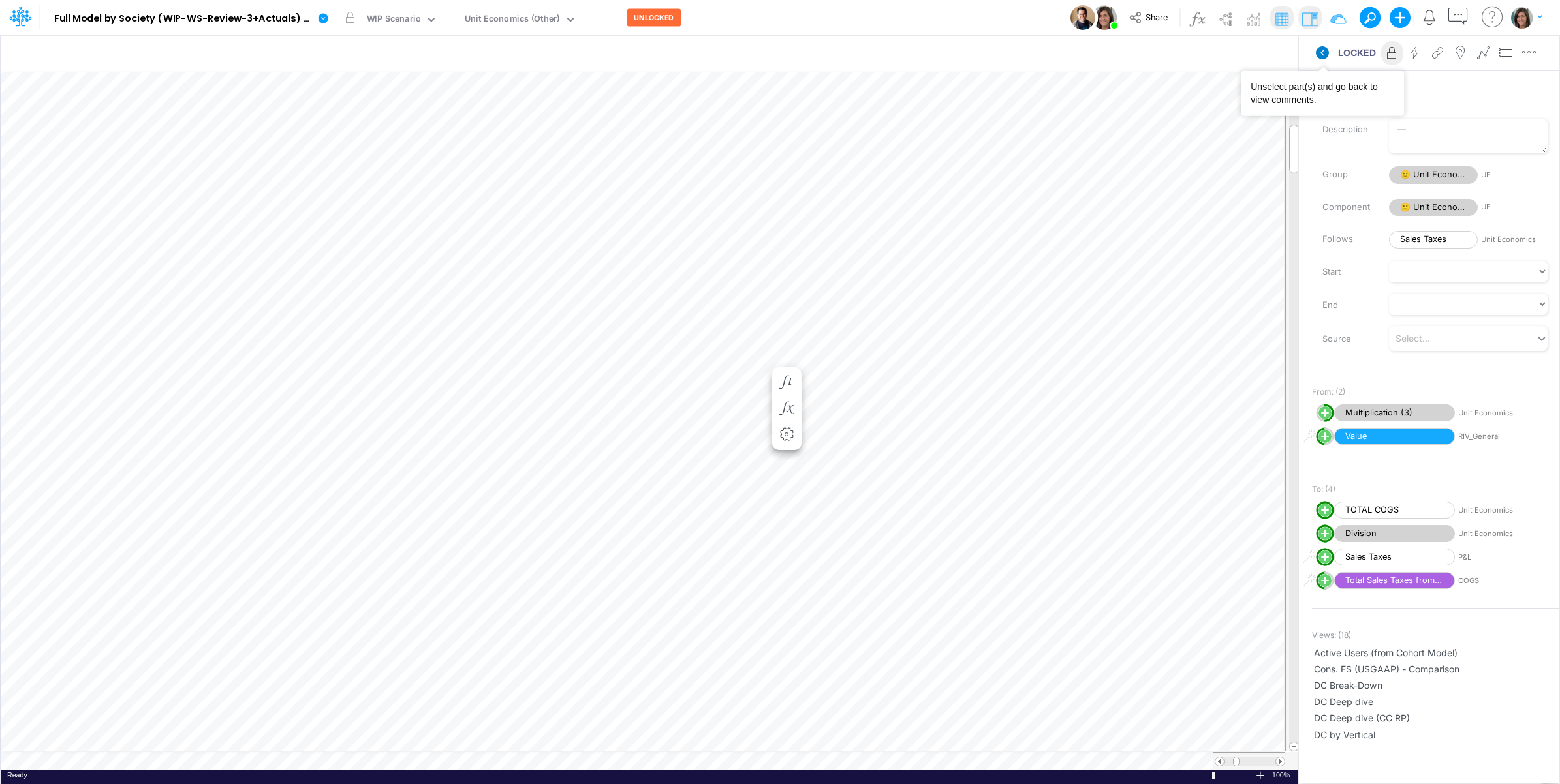
click at [1246, 52] on icon at bounding box center [1323, 53] width 13 height 13
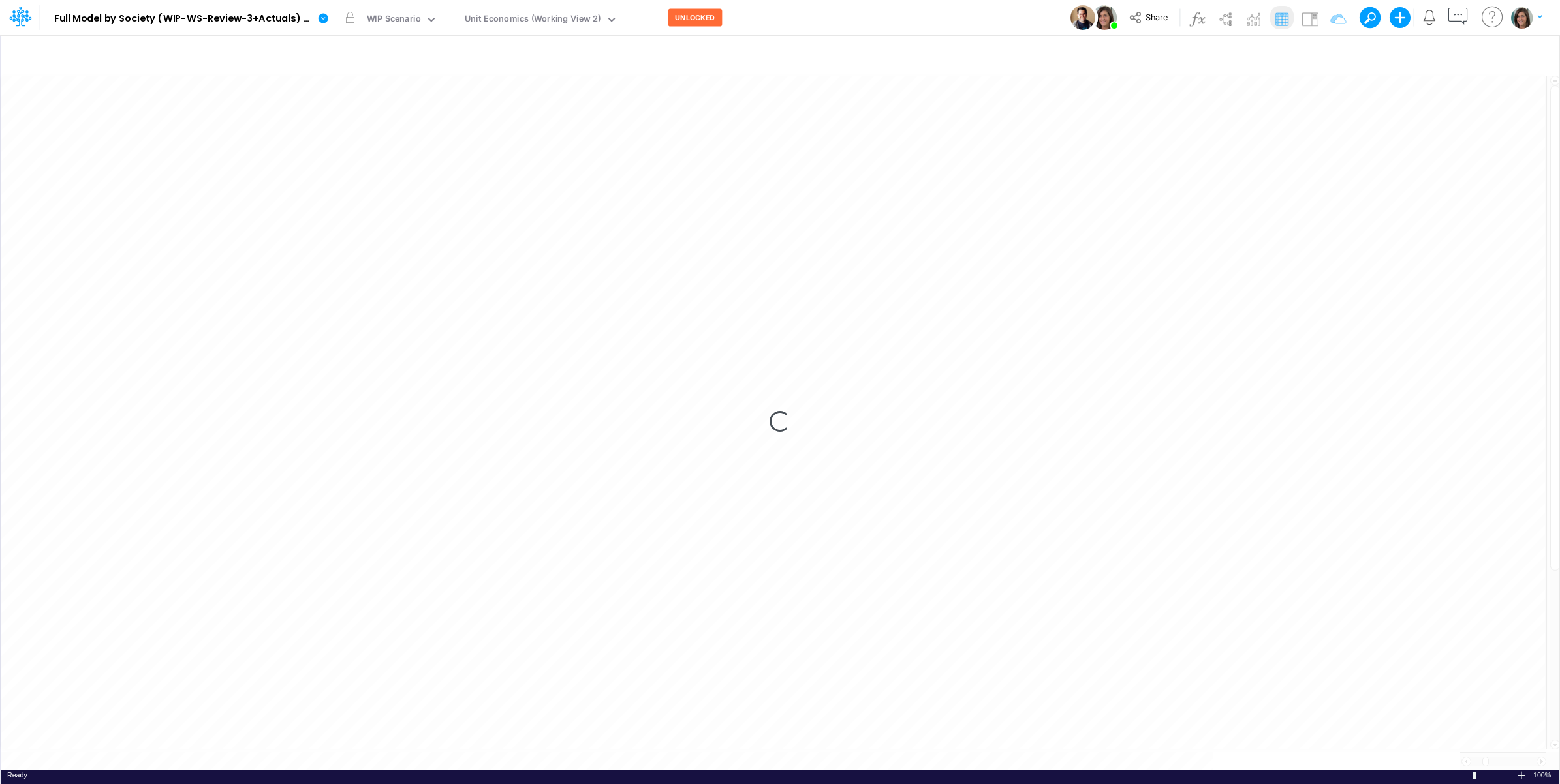
scroll to position [0, 1]
click at [478, 10] on div "P&L (Total)" at bounding box center [486, 19] width 53 height 19
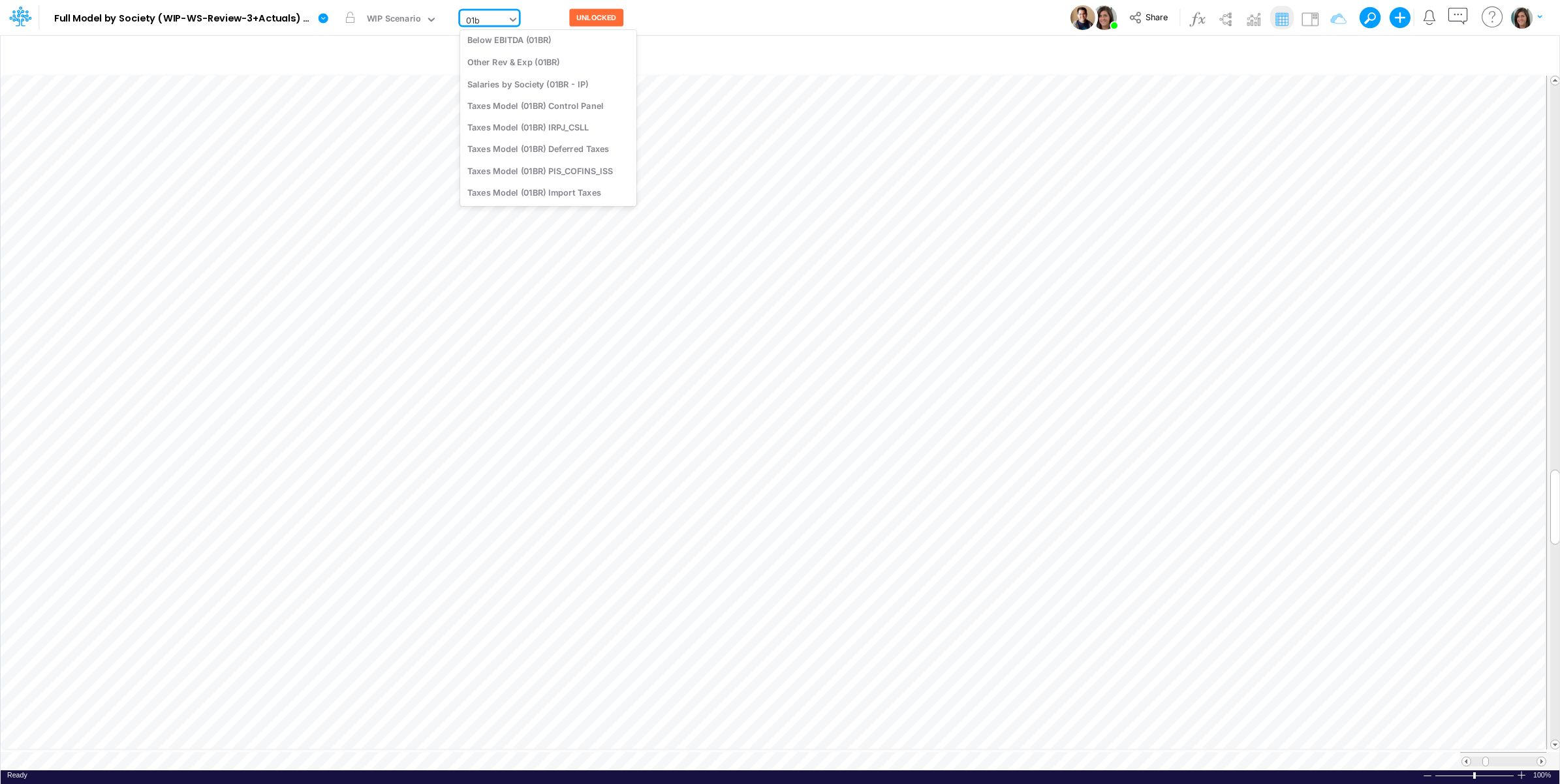
scroll to position [82, 0]
type input "01br"
click at [559, 64] on div "FS (01BR - IP)" at bounding box center [548, 65] width 176 height 22
click at [1246, 53] on icon "button" at bounding box center [1437, 55] width 19 height 14
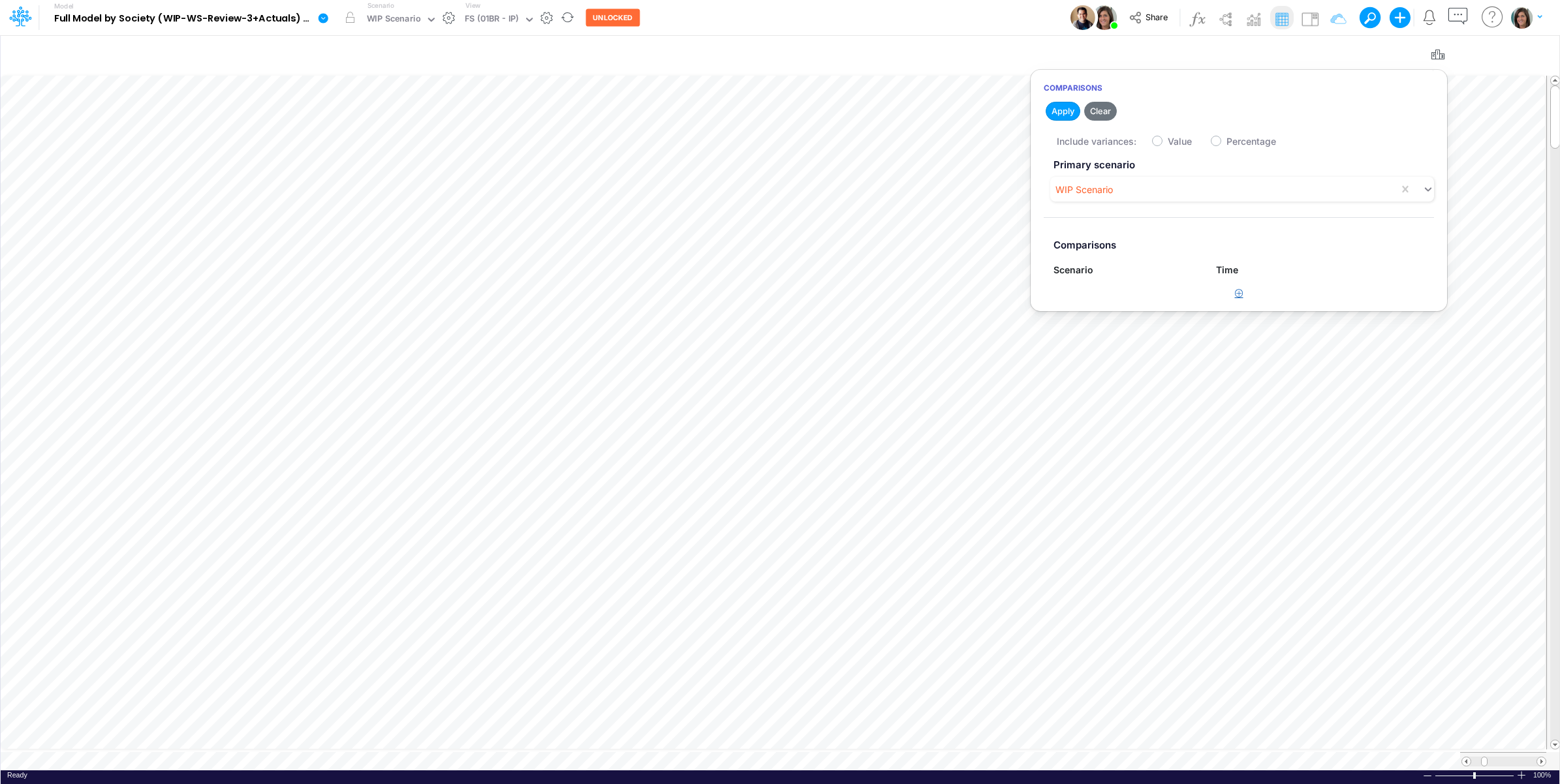
click at [1228, 297] on button "button" at bounding box center [1239, 294] width 26 height 22
click at [1115, 305] on div "Type to search..." at bounding box center [1096, 299] width 71 height 14
drag, startPoint x: 1102, startPoint y: 403, endPoint x: 1161, endPoint y: 265, distance: 150.1
click at [1102, 403] on div "WIP-WS-3-REF" at bounding box center [1125, 404] width 144 height 24
click at [1168, 145] on label "Value" at bounding box center [1180, 141] width 24 height 14
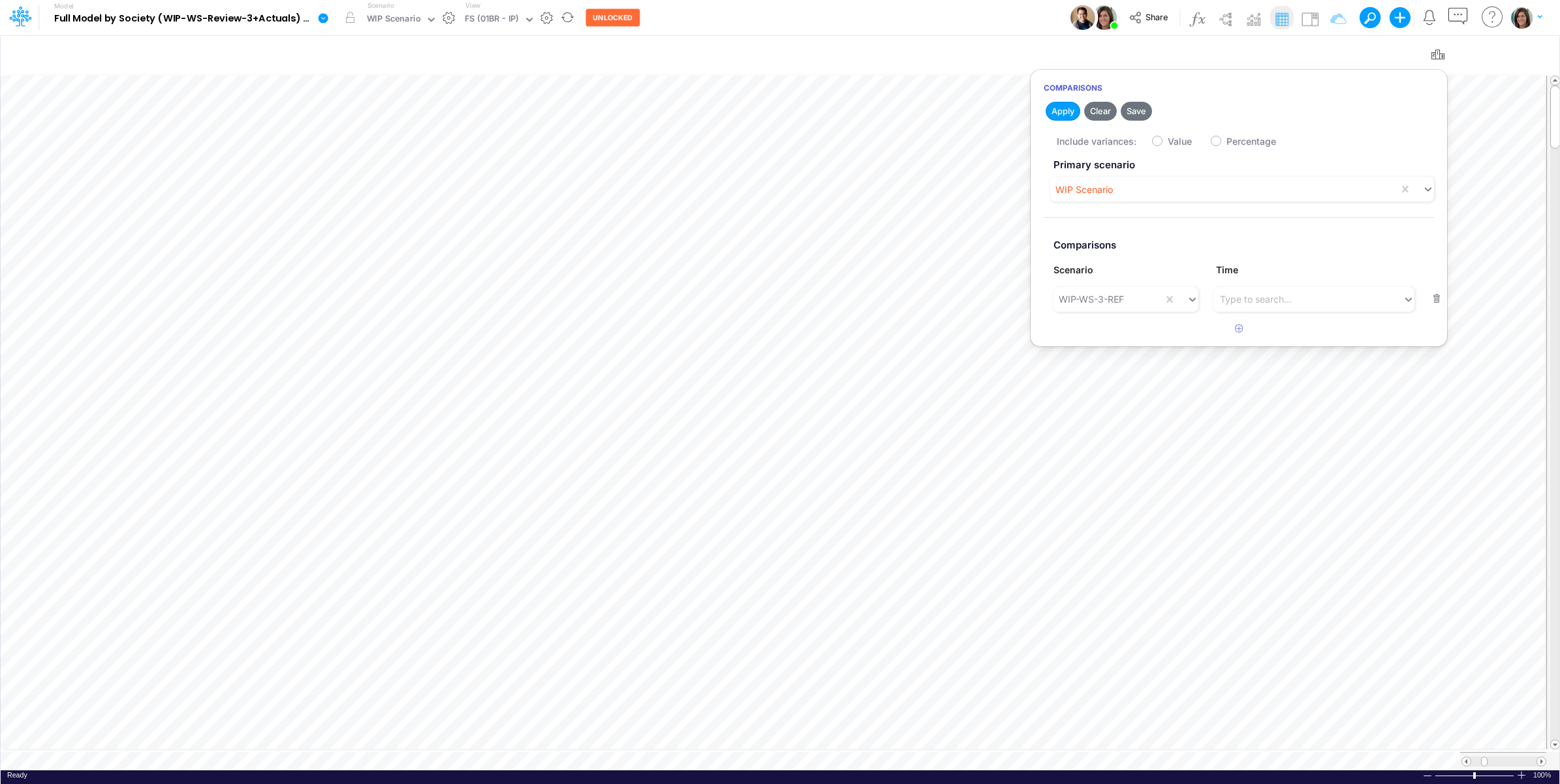
click at [1168, 142] on input "Value" at bounding box center [1172, 137] width 8 height 8
checkbox input "true"
click at [1055, 108] on button "Apply" at bounding box center [1064, 111] width 35 height 19
click at [905, 10] on div "Model Full Model by Society (WIP-WS-Review-3+Actuals) (IRXLPEQr3HYSFDHjRTbZY_1k…" at bounding box center [780, 17] width 1404 height 35
click at [1246, 608] on span at bounding box center [1541, 761] width 8 height 8
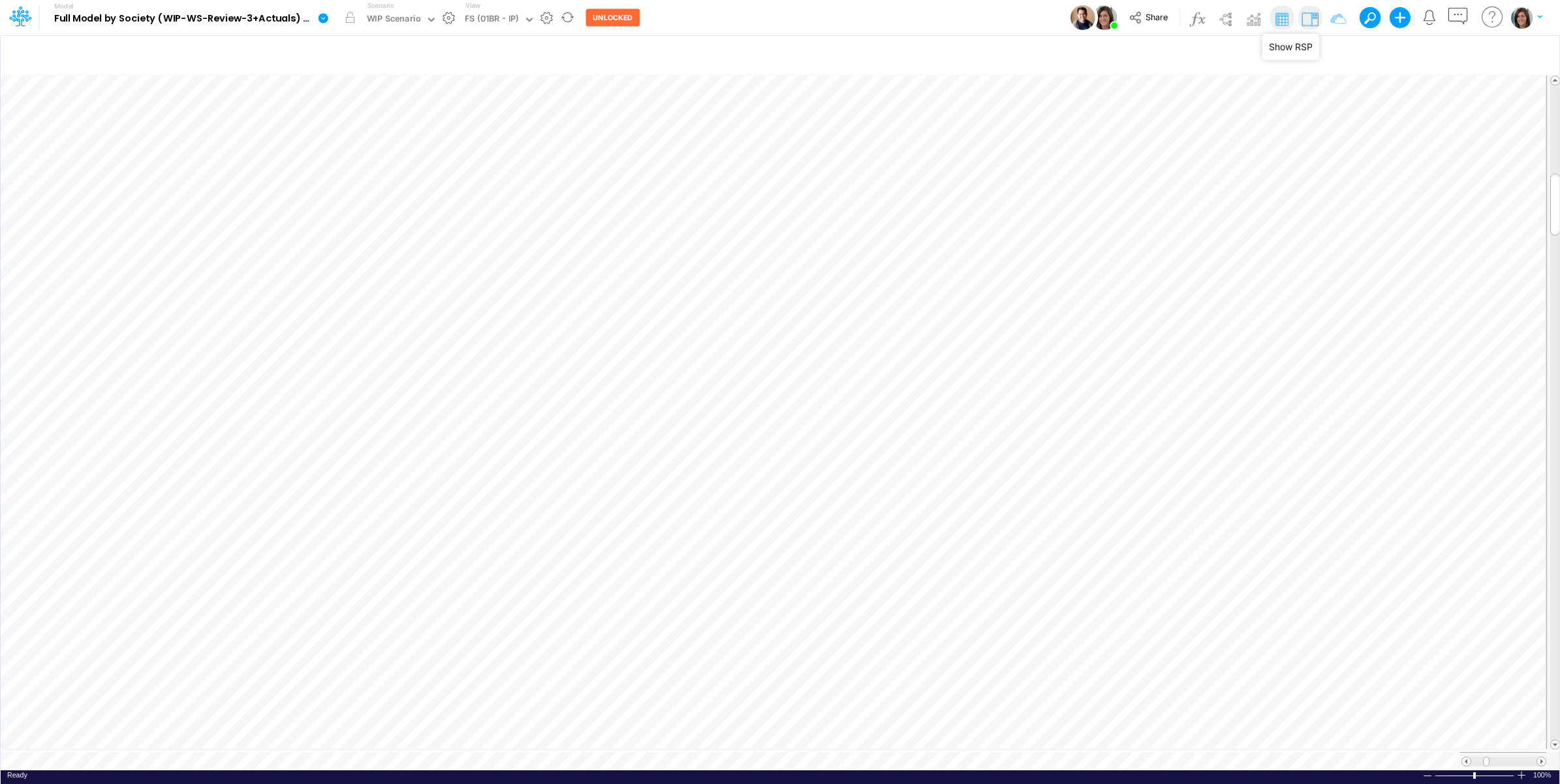
click at [1246, 24] on img at bounding box center [1310, 18] width 21 height 21
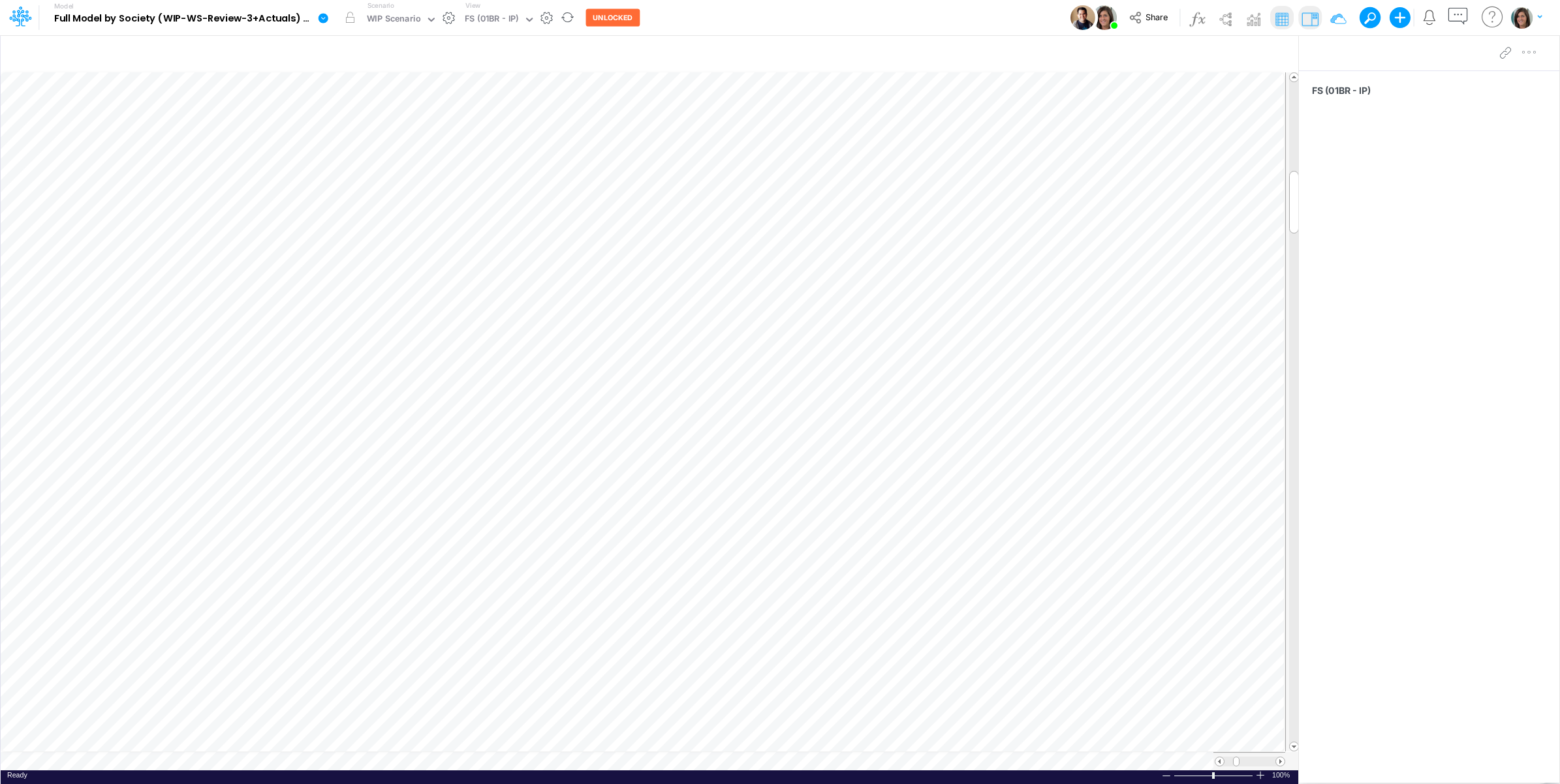
scroll to position [0, 1]
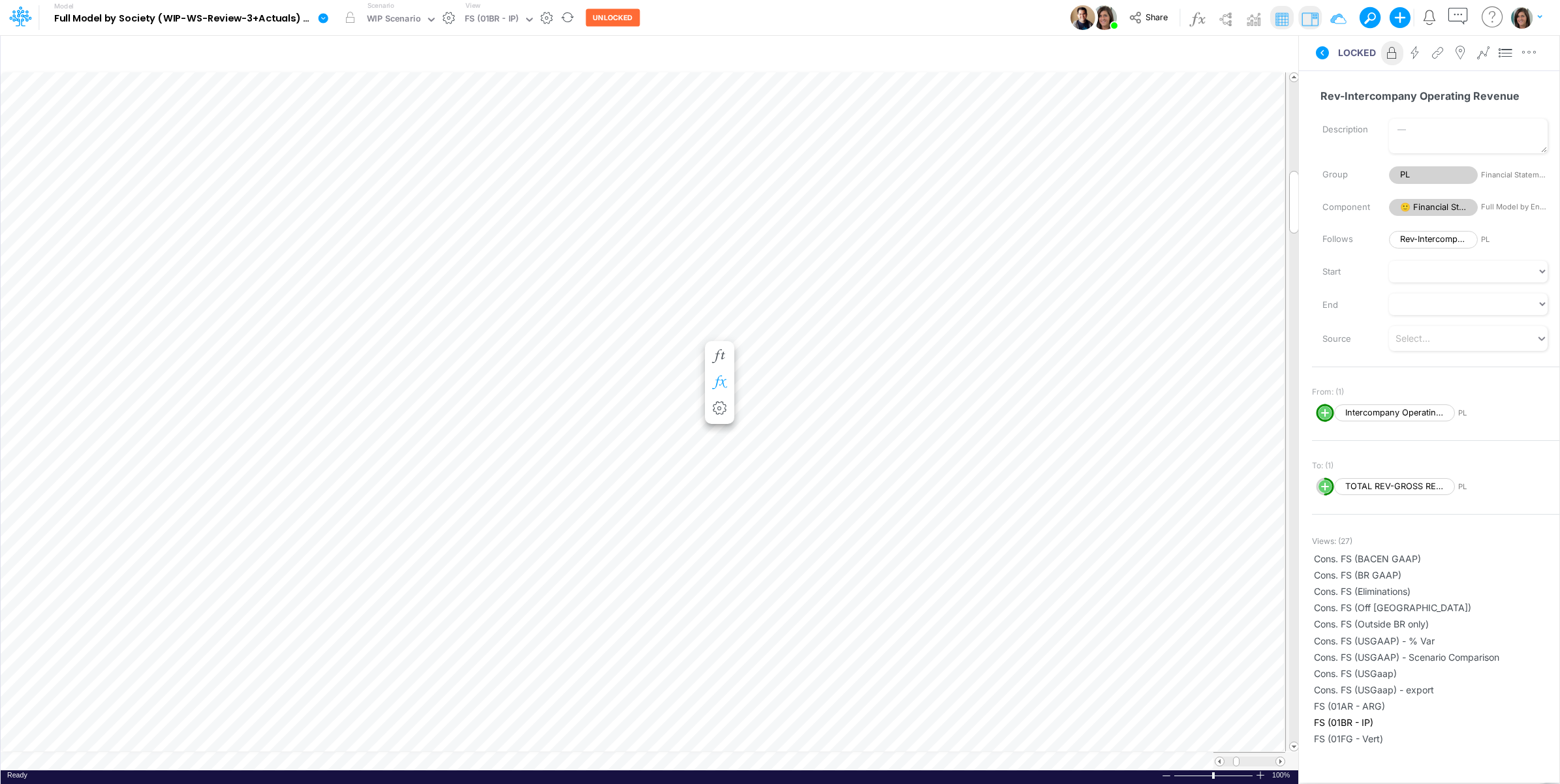
scroll to position [0, 1]
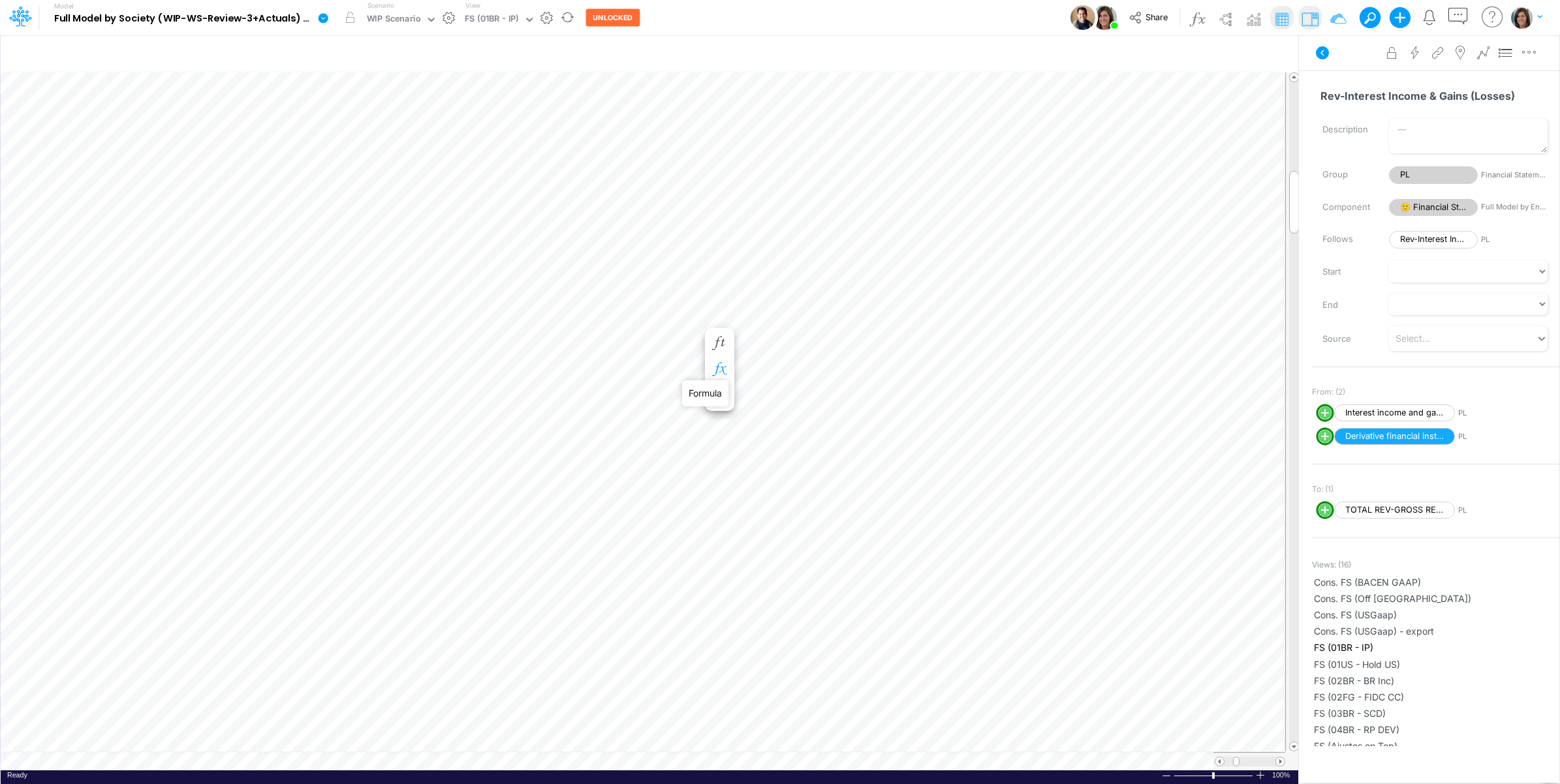
click at [722, 365] on icon "button" at bounding box center [719, 369] width 19 height 14
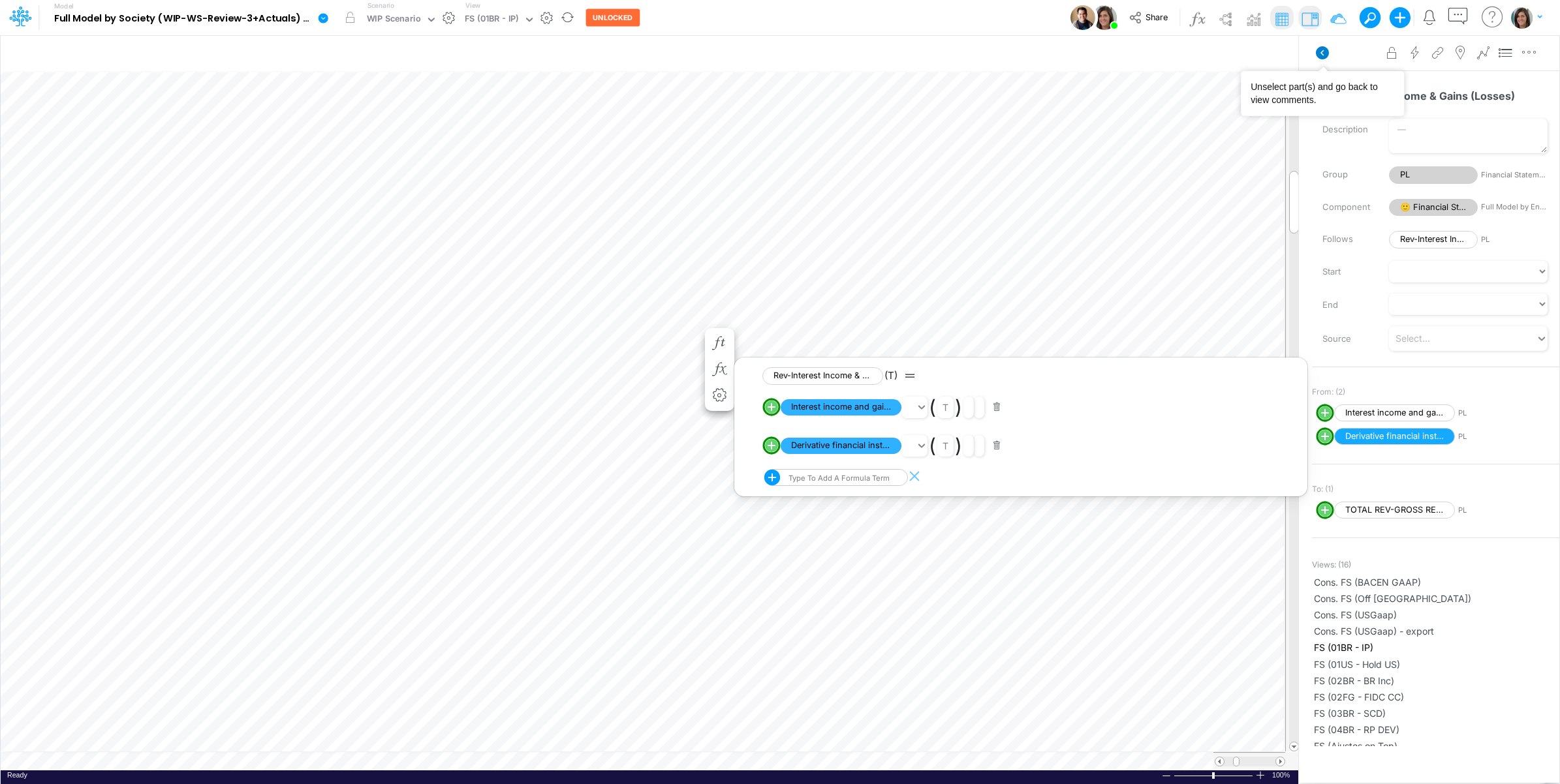
click at [1246, 56] on icon at bounding box center [1323, 53] width 13 height 13
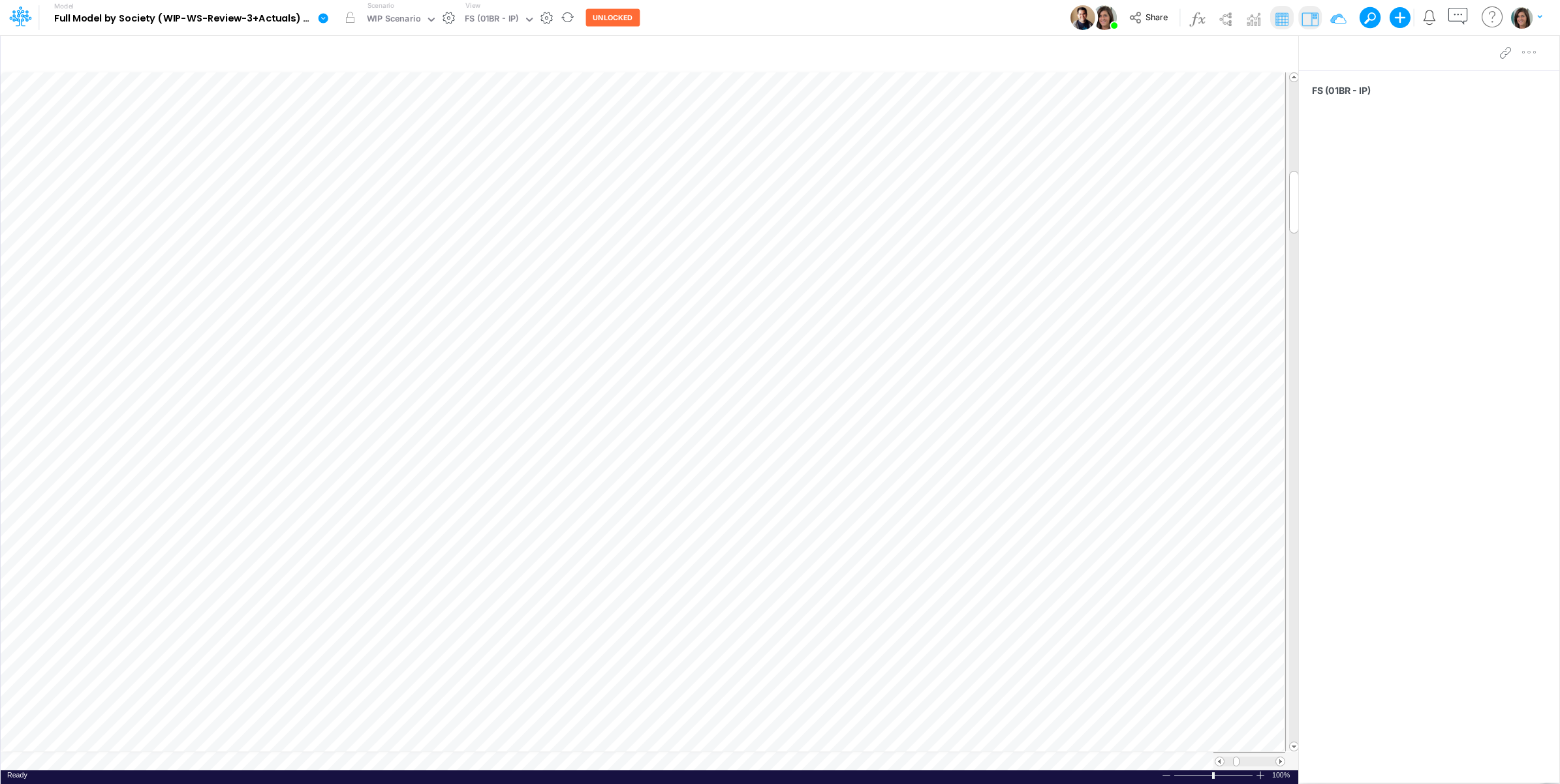
scroll to position [0, 1]
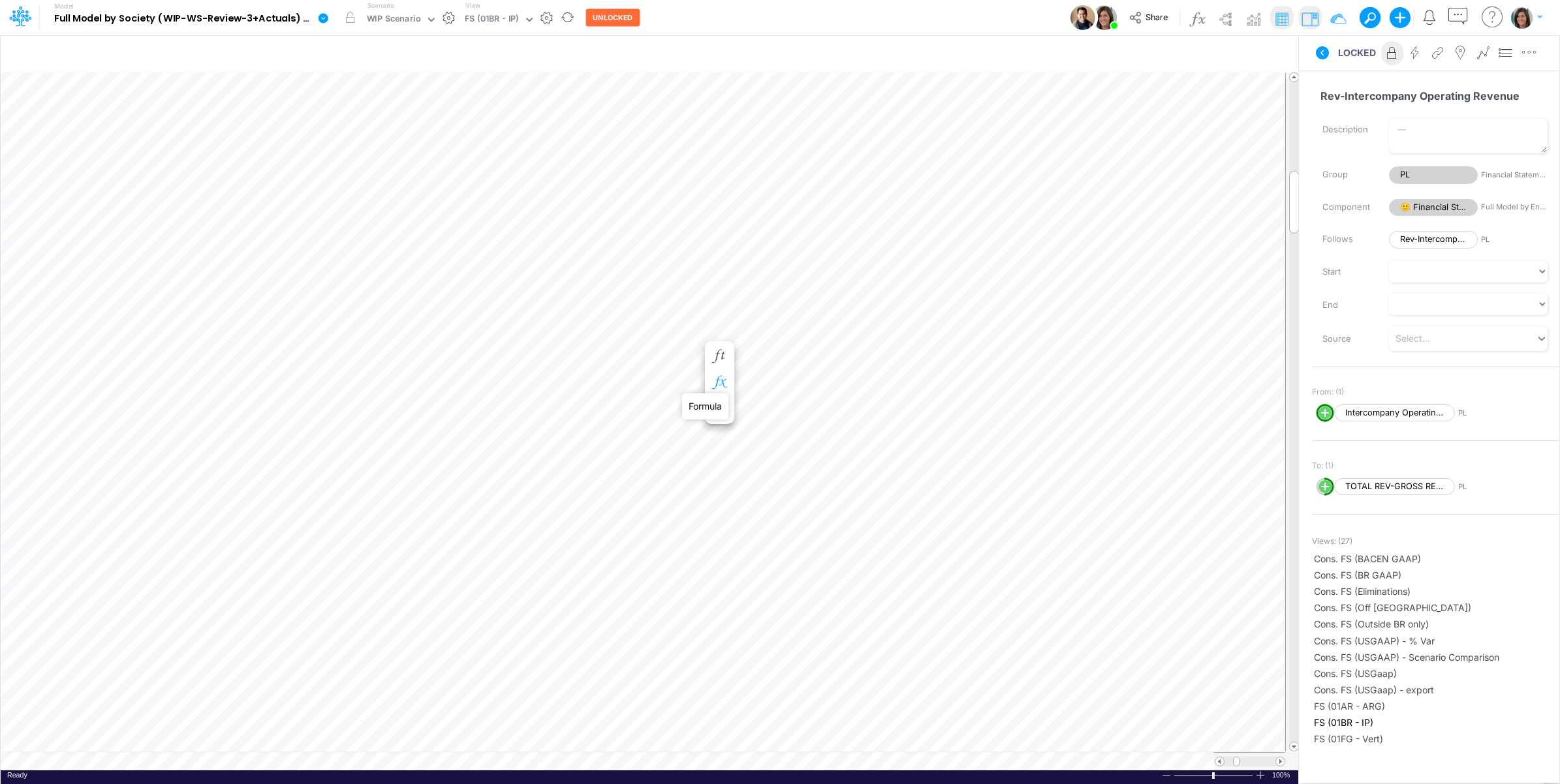
click at [725, 380] on icon "button" at bounding box center [719, 382] width 19 height 14
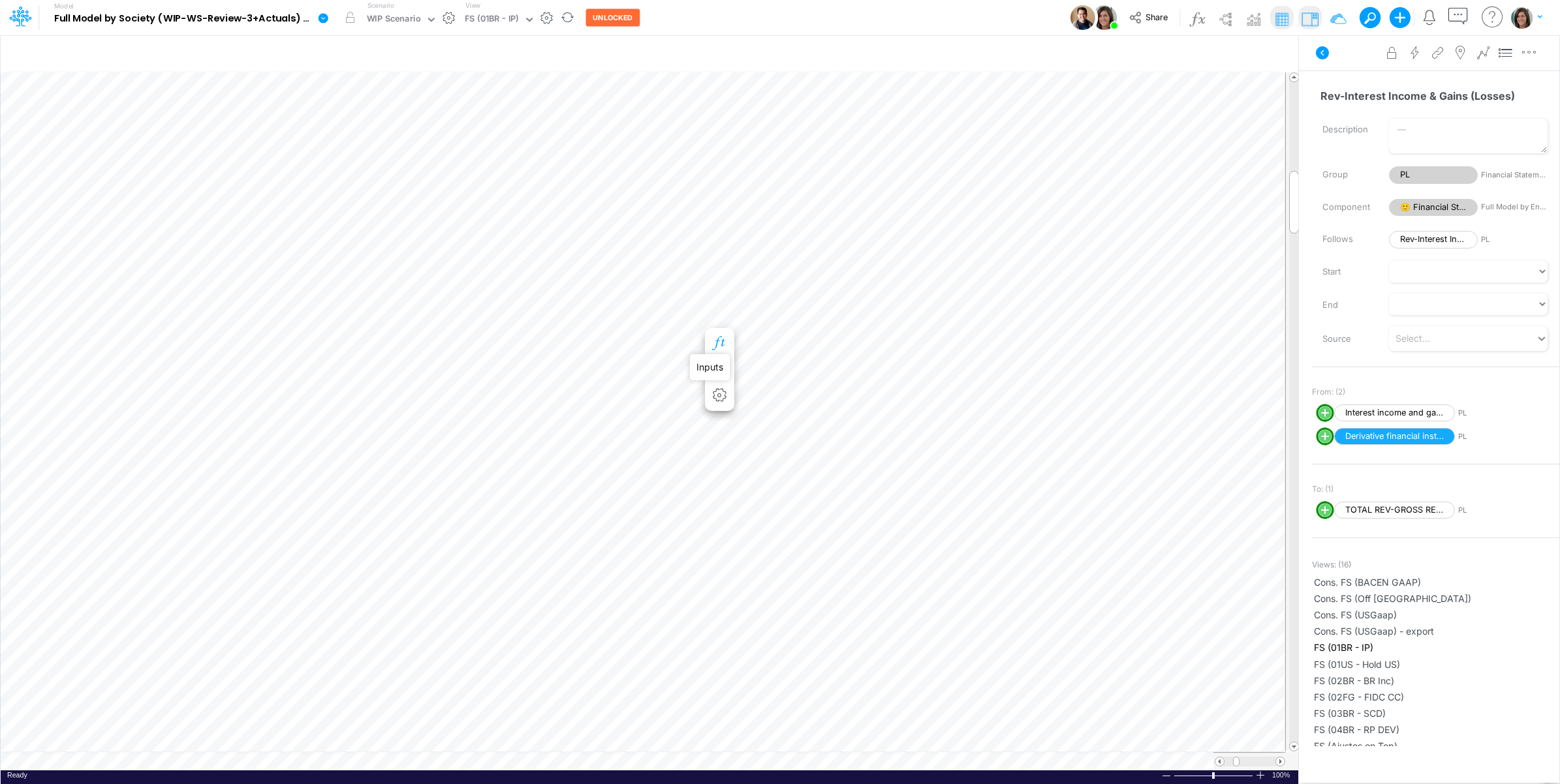
click at [719, 340] on icon "button" at bounding box center [719, 343] width 19 height 14
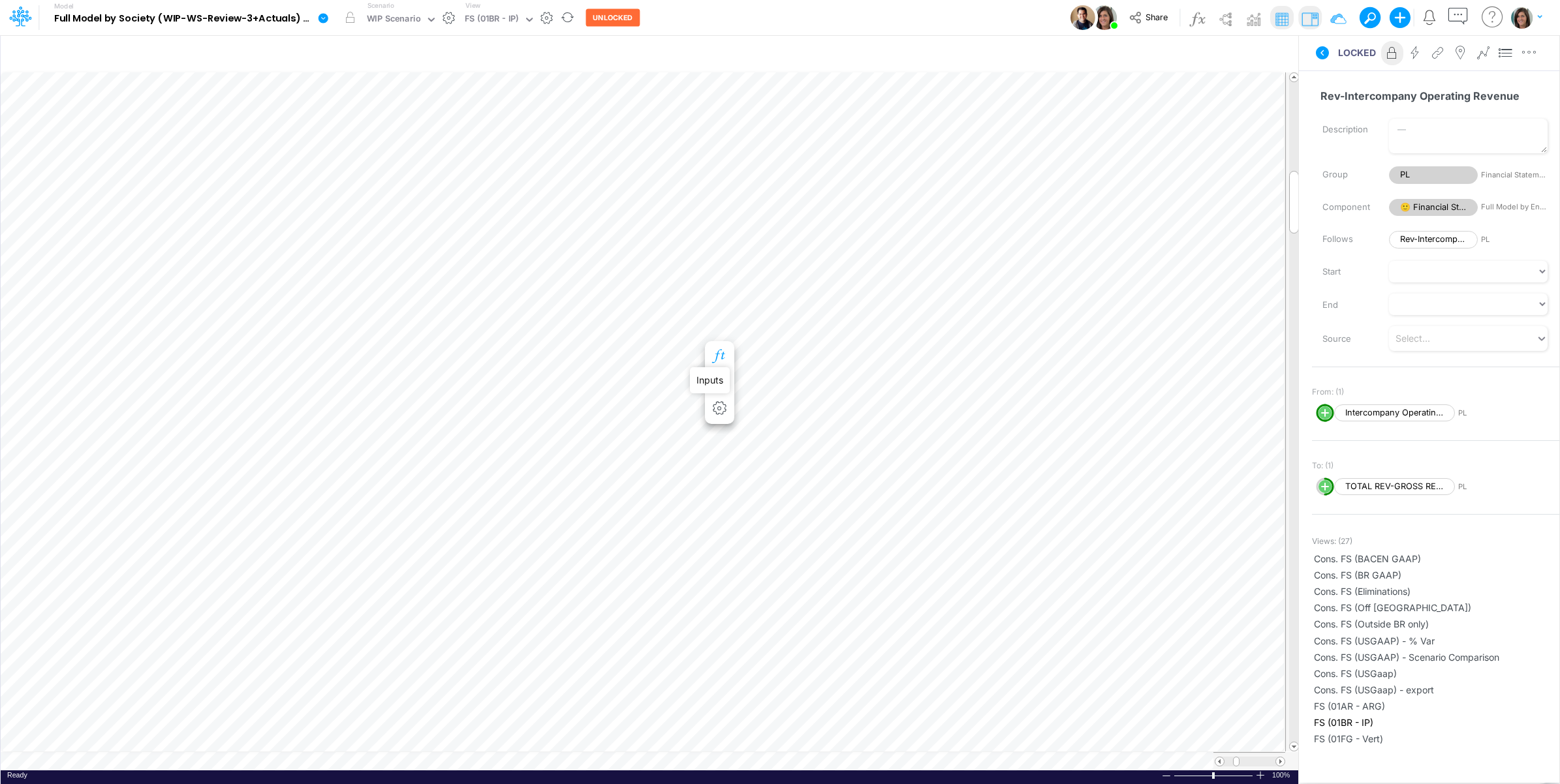
click at [723, 354] on icon "button" at bounding box center [719, 356] width 19 height 14
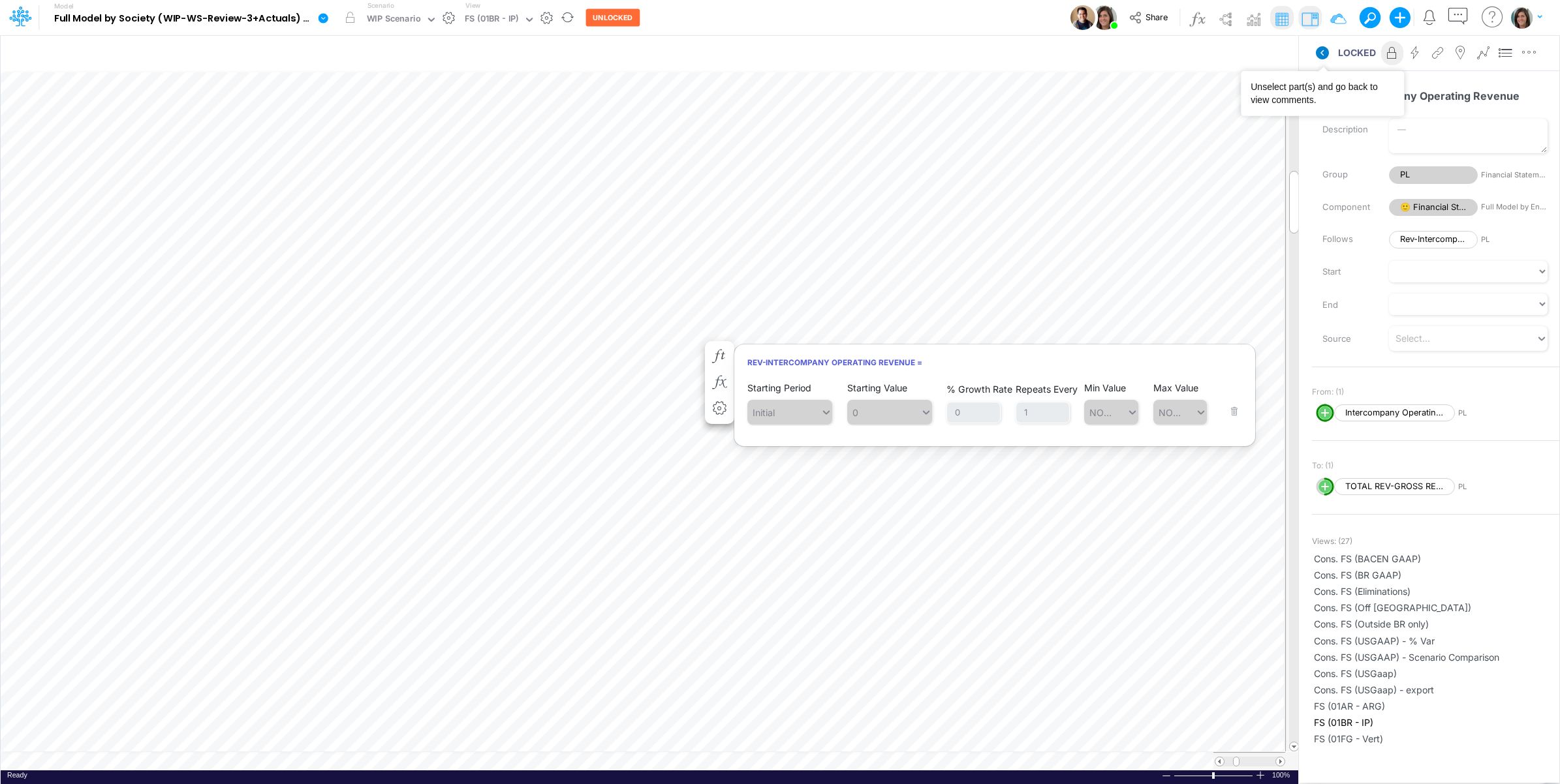
click at [1246, 53] on icon at bounding box center [1323, 53] width 13 height 13
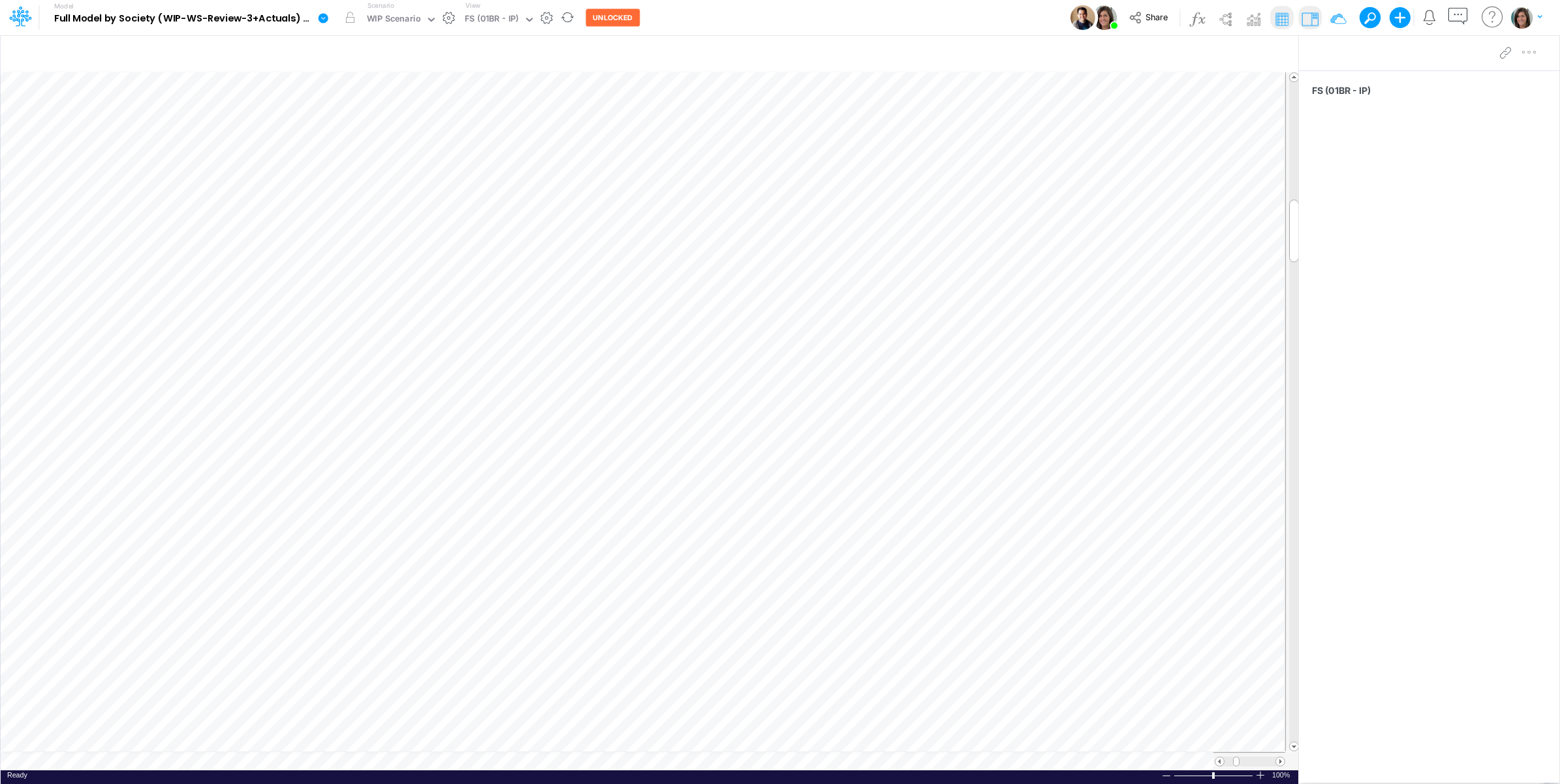
scroll to position [0, 1]
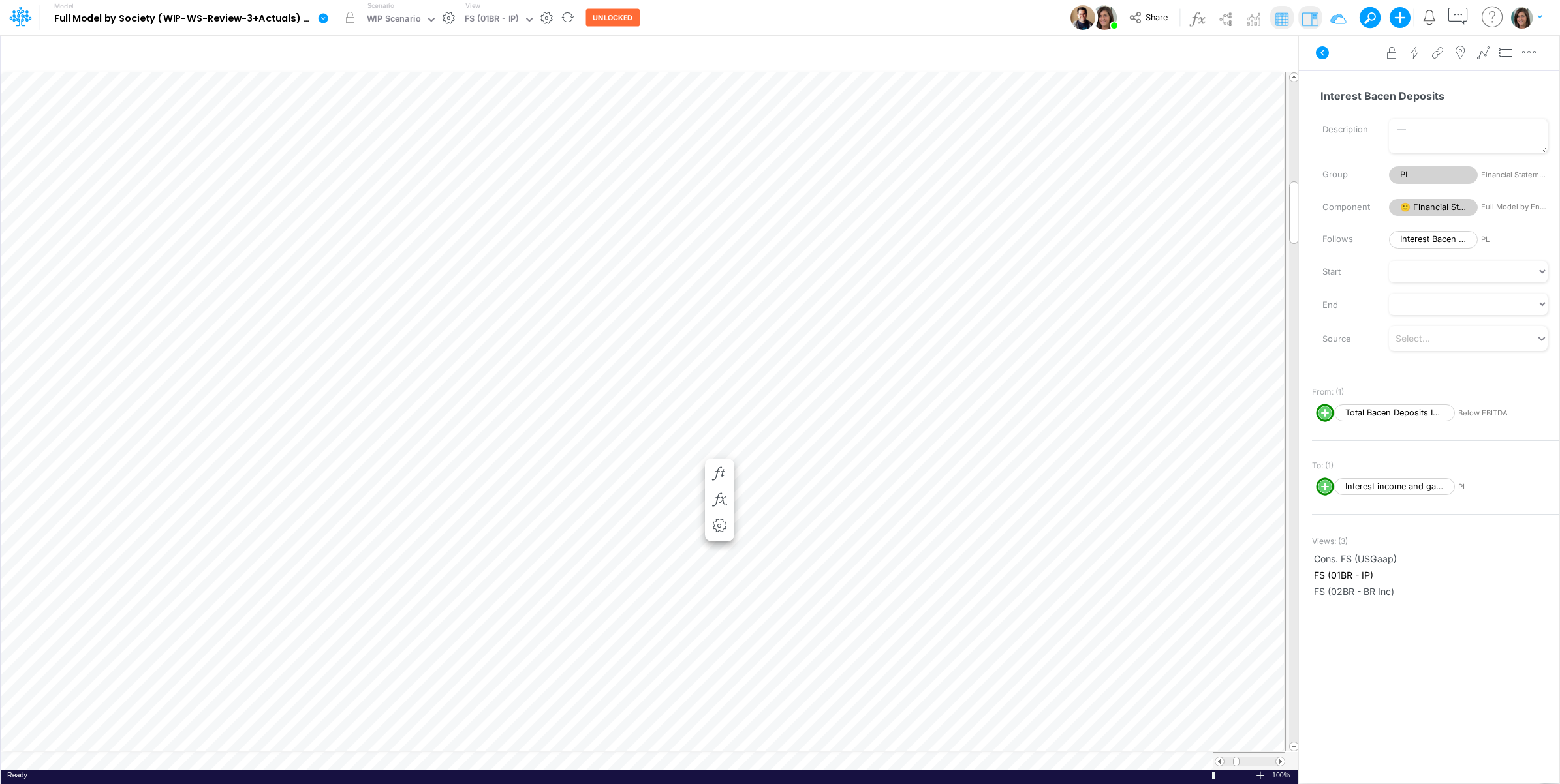
scroll to position [0, 1]
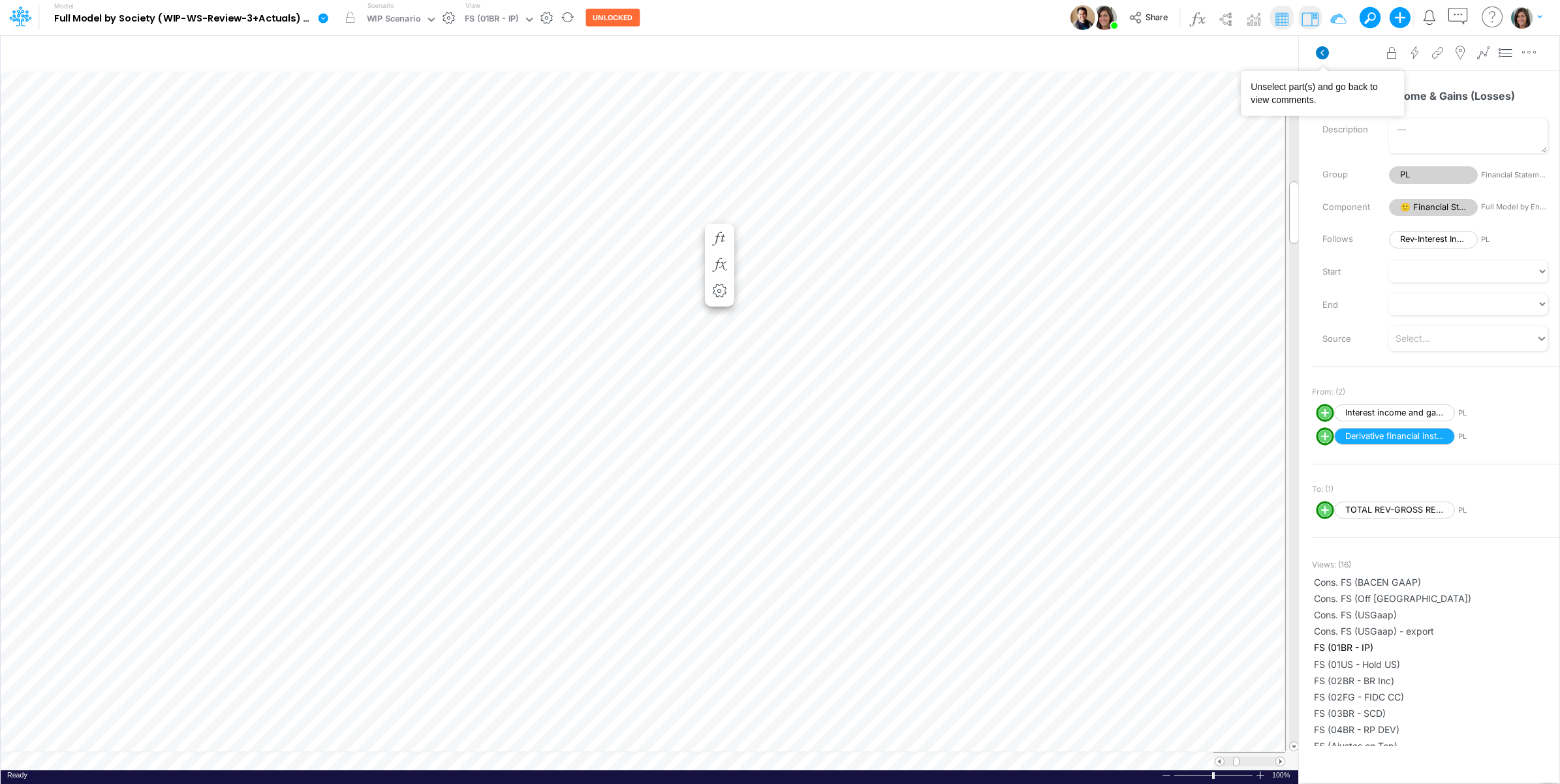
click at [1246, 58] on icon at bounding box center [1323, 53] width 13 height 13
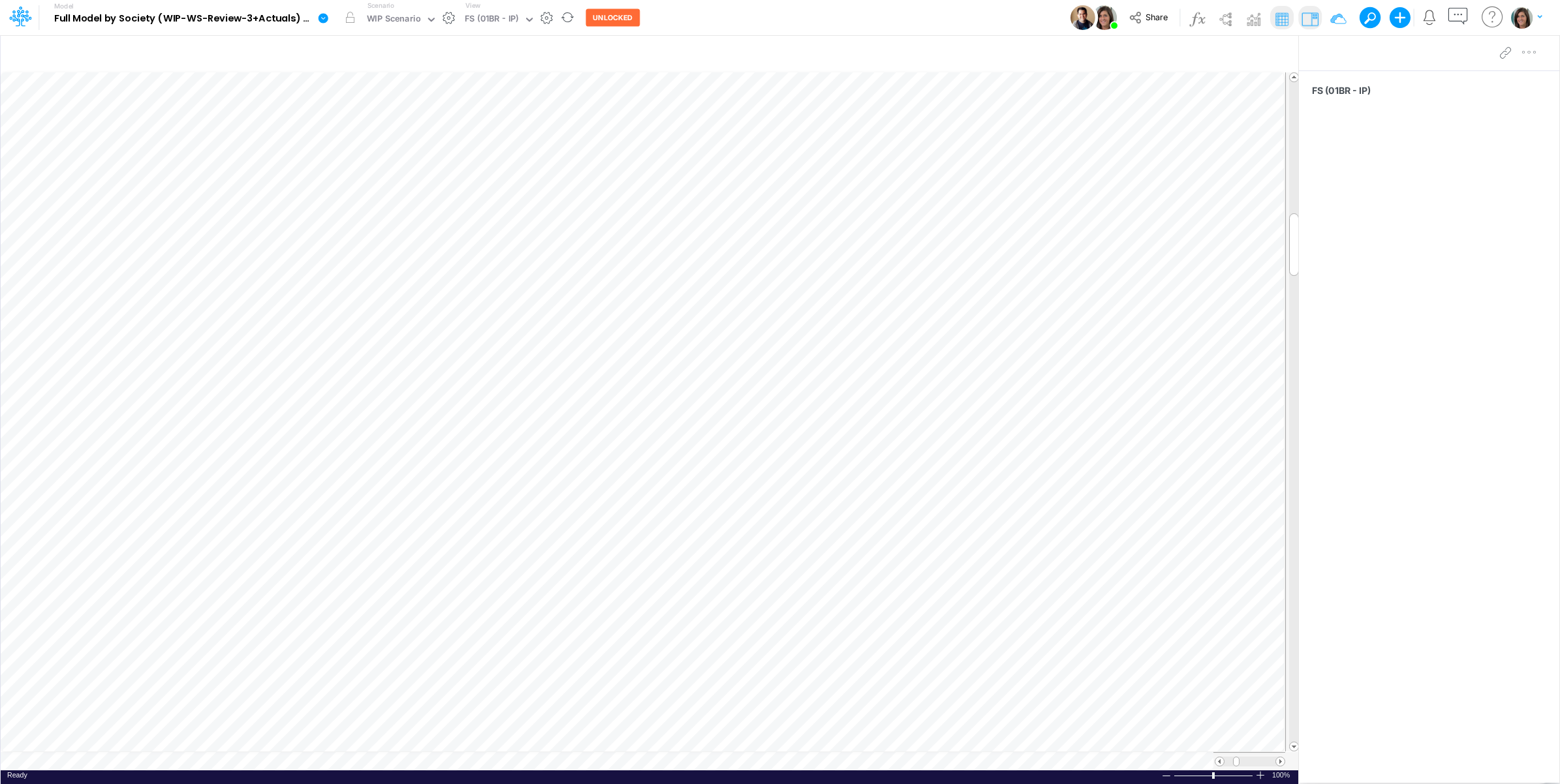
scroll to position [0, 1]
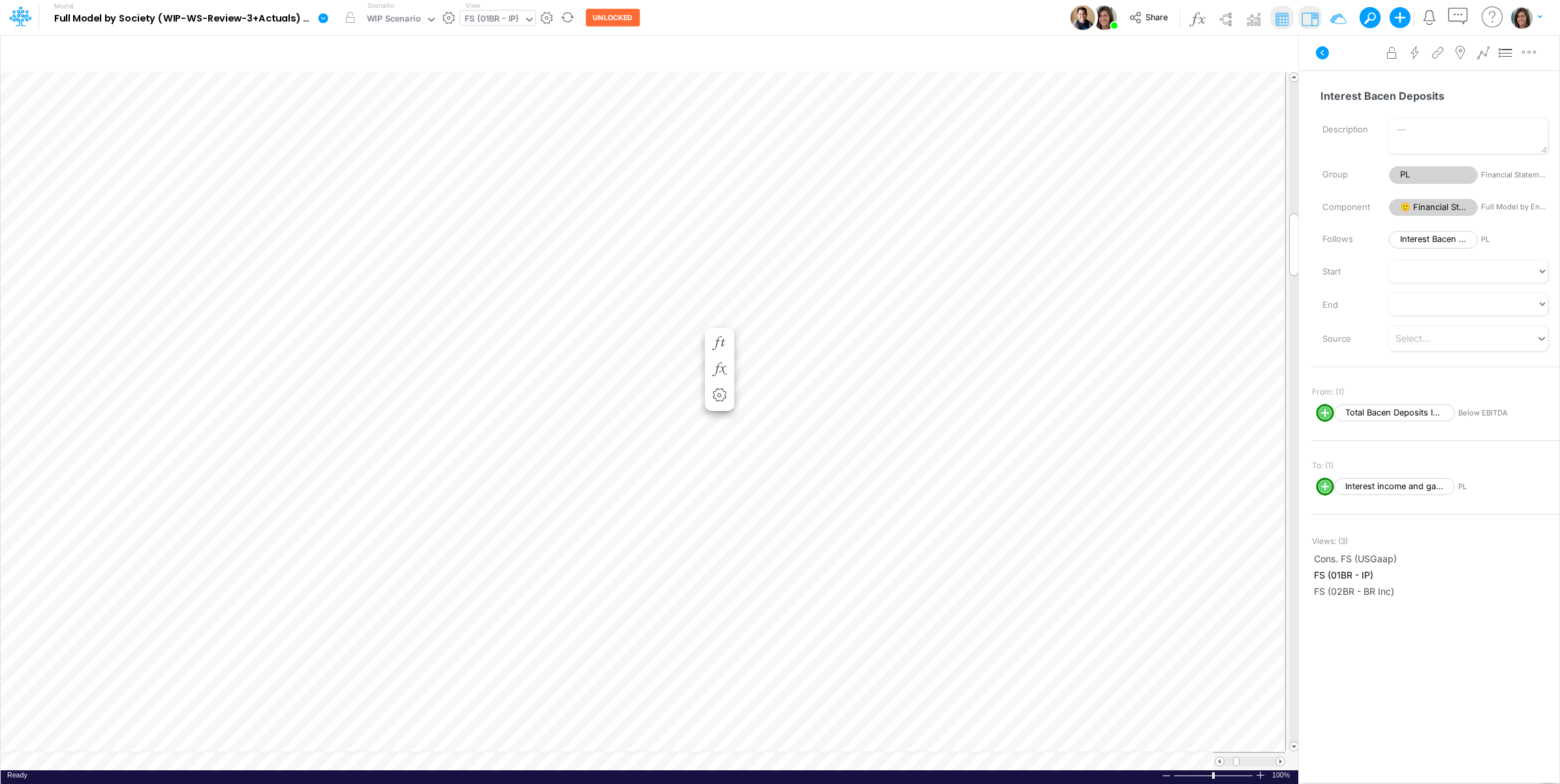
click at [509, 17] on div "FS (01BR - IP)" at bounding box center [491, 20] width 54 height 15
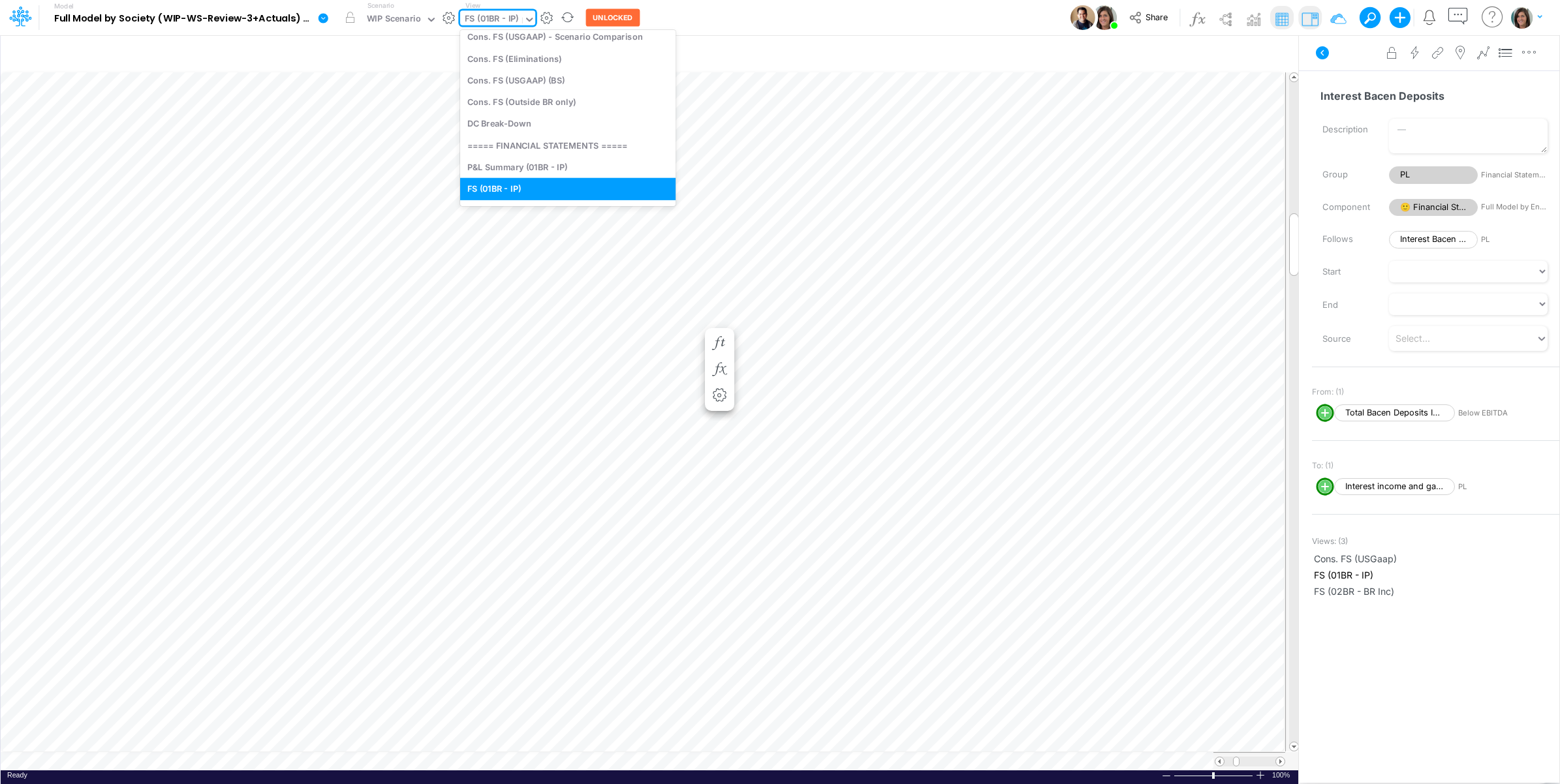
scroll to position [31, 0]
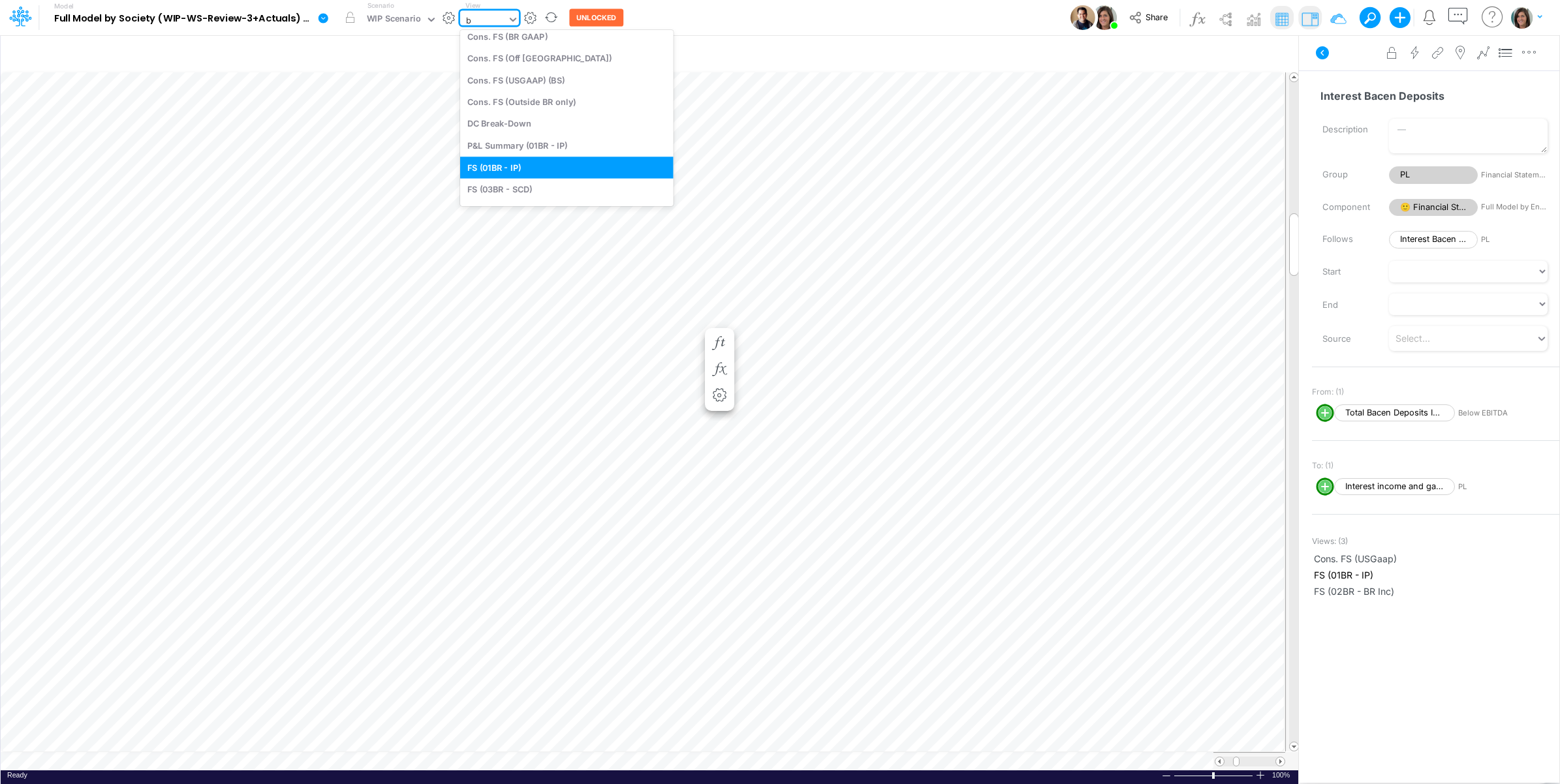
type input "be"
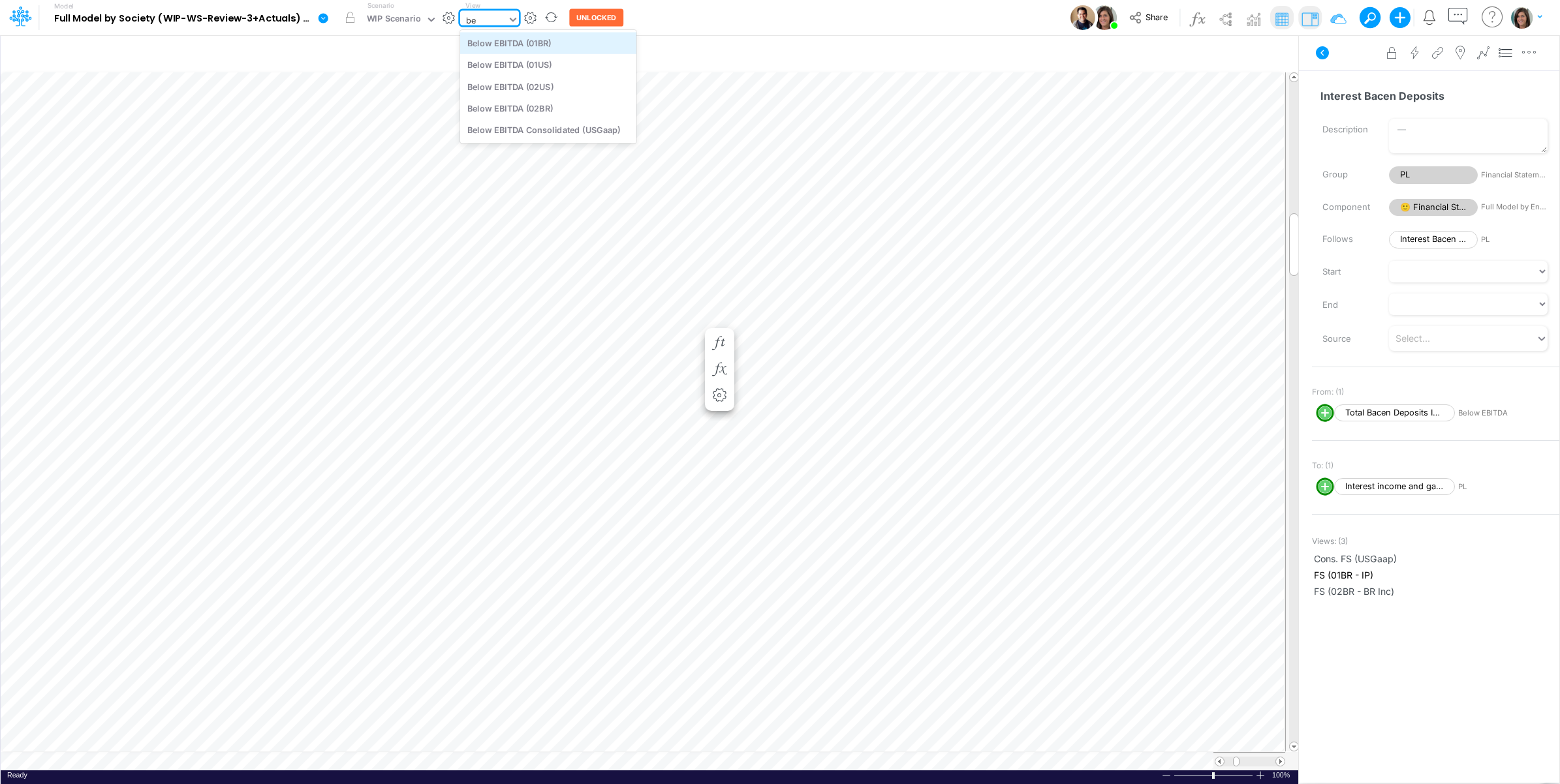
click at [509, 42] on div "Below EBITDA (01BR)" at bounding box center [548, 43] width 176 height 22
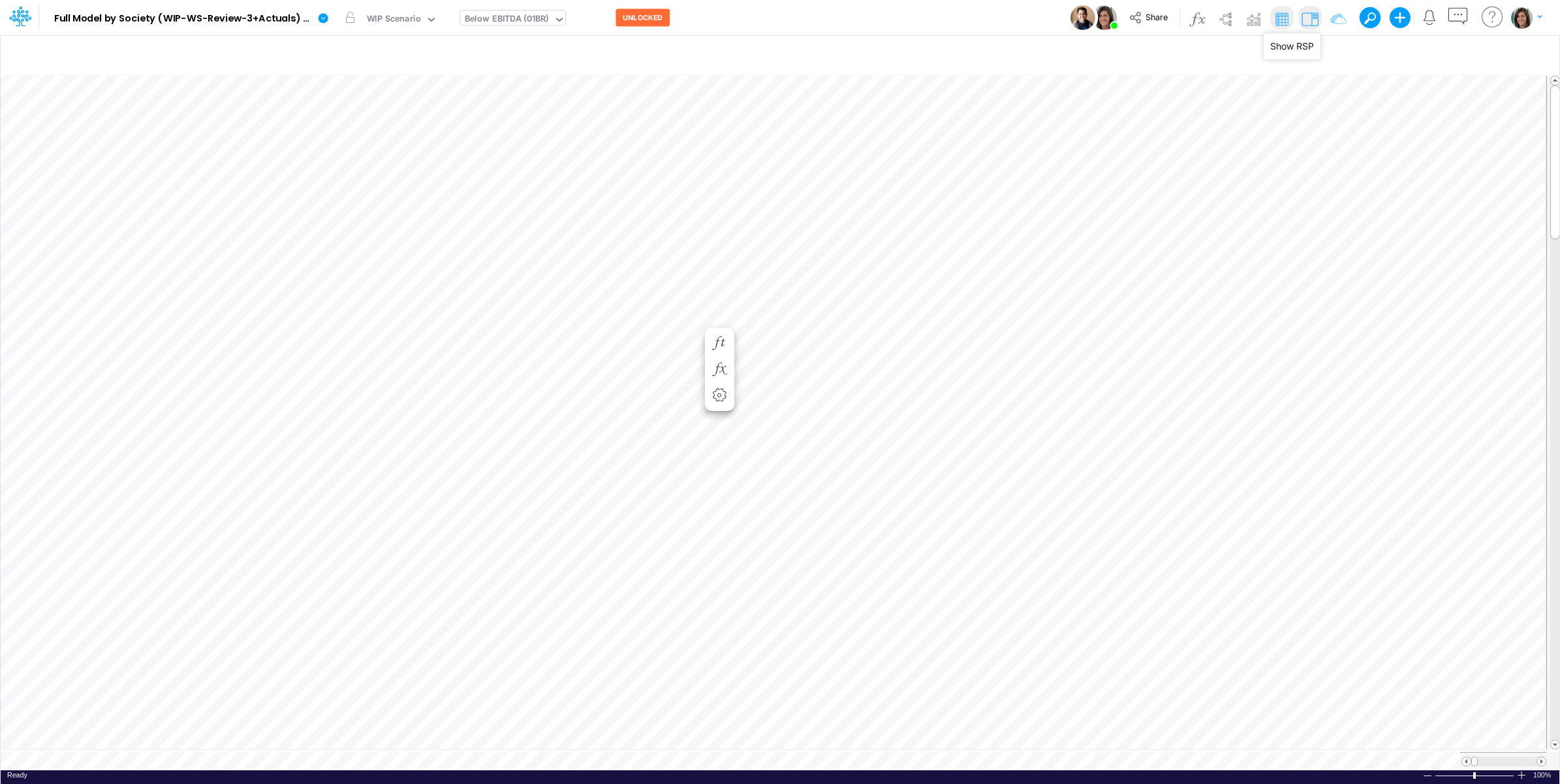
click at [1246, 18] on img at bounding box center [1310, 18] width 21 height 21
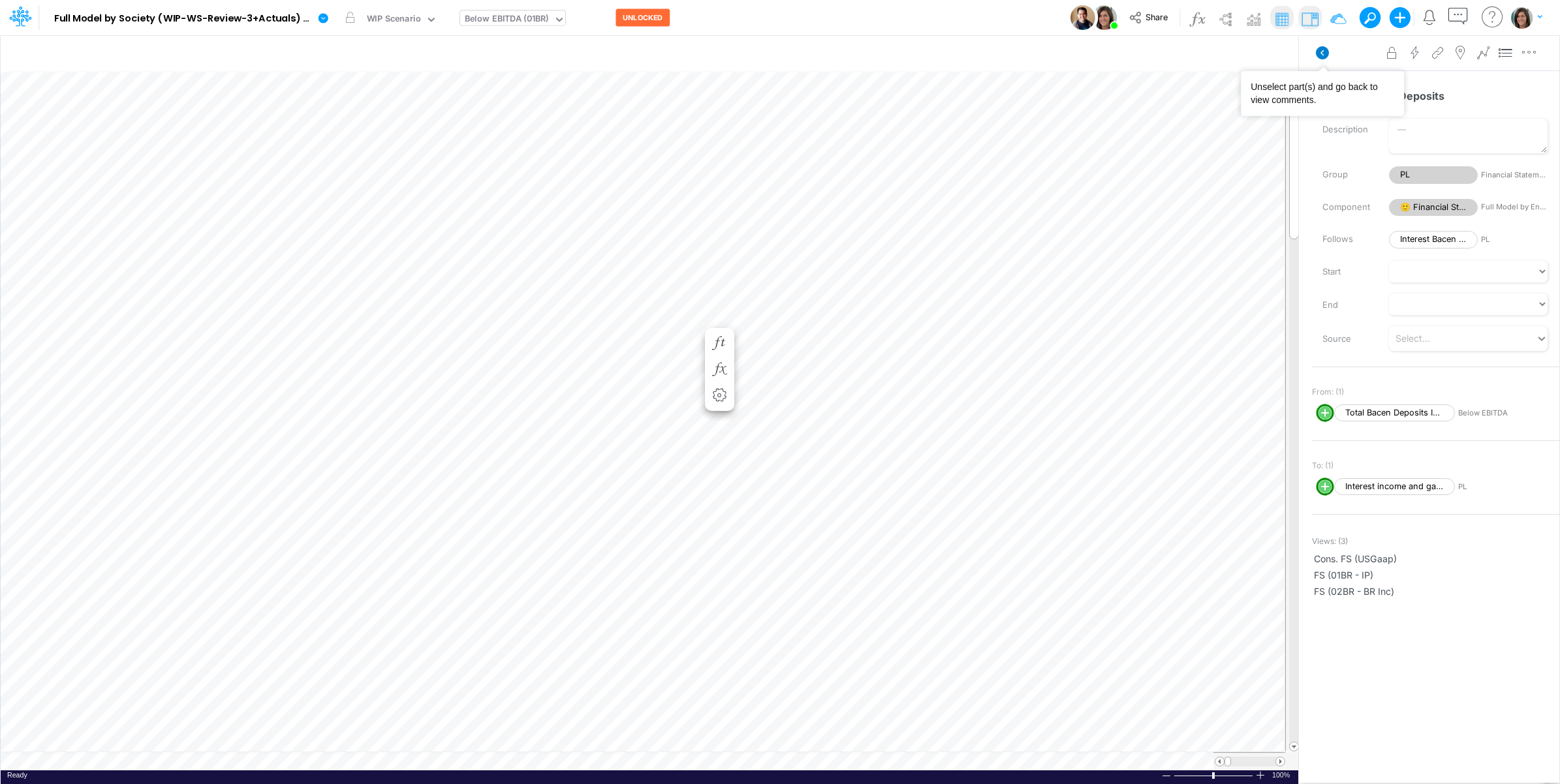
click at [1246, 48] on icon at bounding box center [1323, 53] width 13 height 13
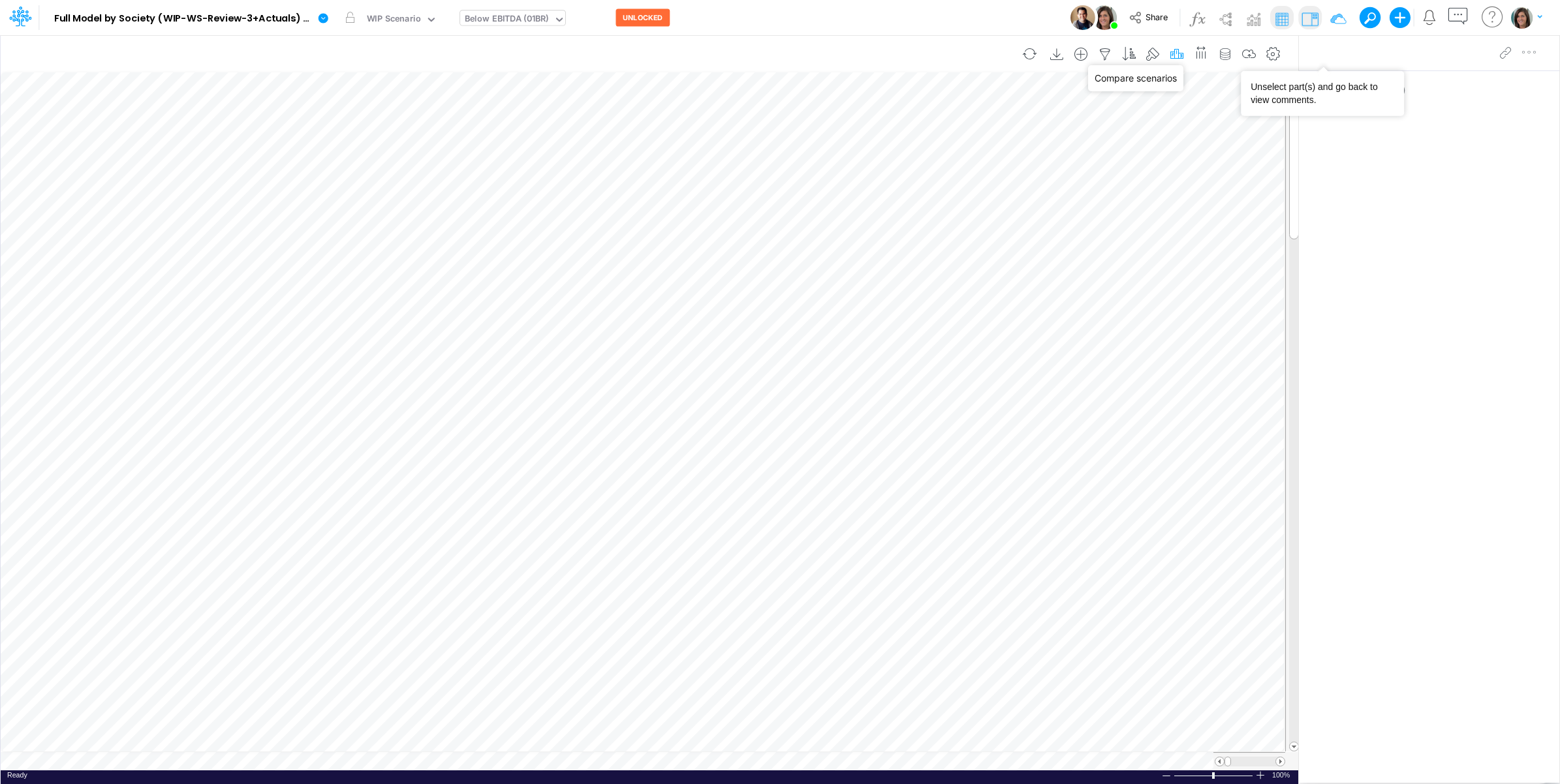
click at [1182, 51] on icon "button" at bounding box center [1176, 54] width 19 height 14
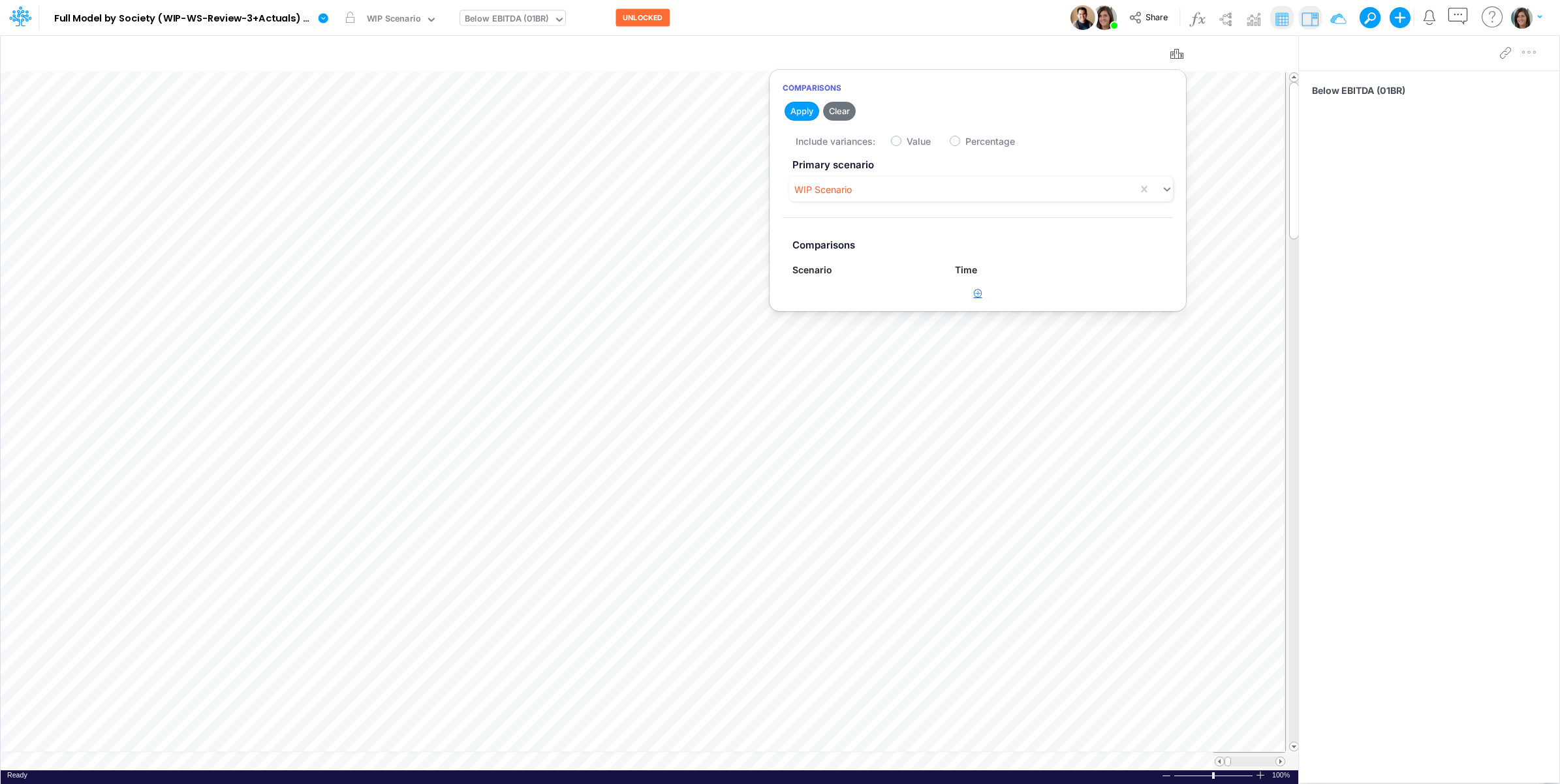
click at [977, 294] on icon "button" at bounding box center [977, 293] width 8 height 8
click at [850, 305] on div "Type to search..." at bounding box center [835, 299] width 71 height 14
drag, startPoint x: 847, startPoint y: 395, endPoint x: 856, endPoint y: 332, distance: 63.6
click at [847, 393] on div "WIP-WS-3-REF" at bounding box center [864, 404] width 144 height 24
click at [907, 142] on label "Value" at bounding box center [919, 141] width 24 height 14
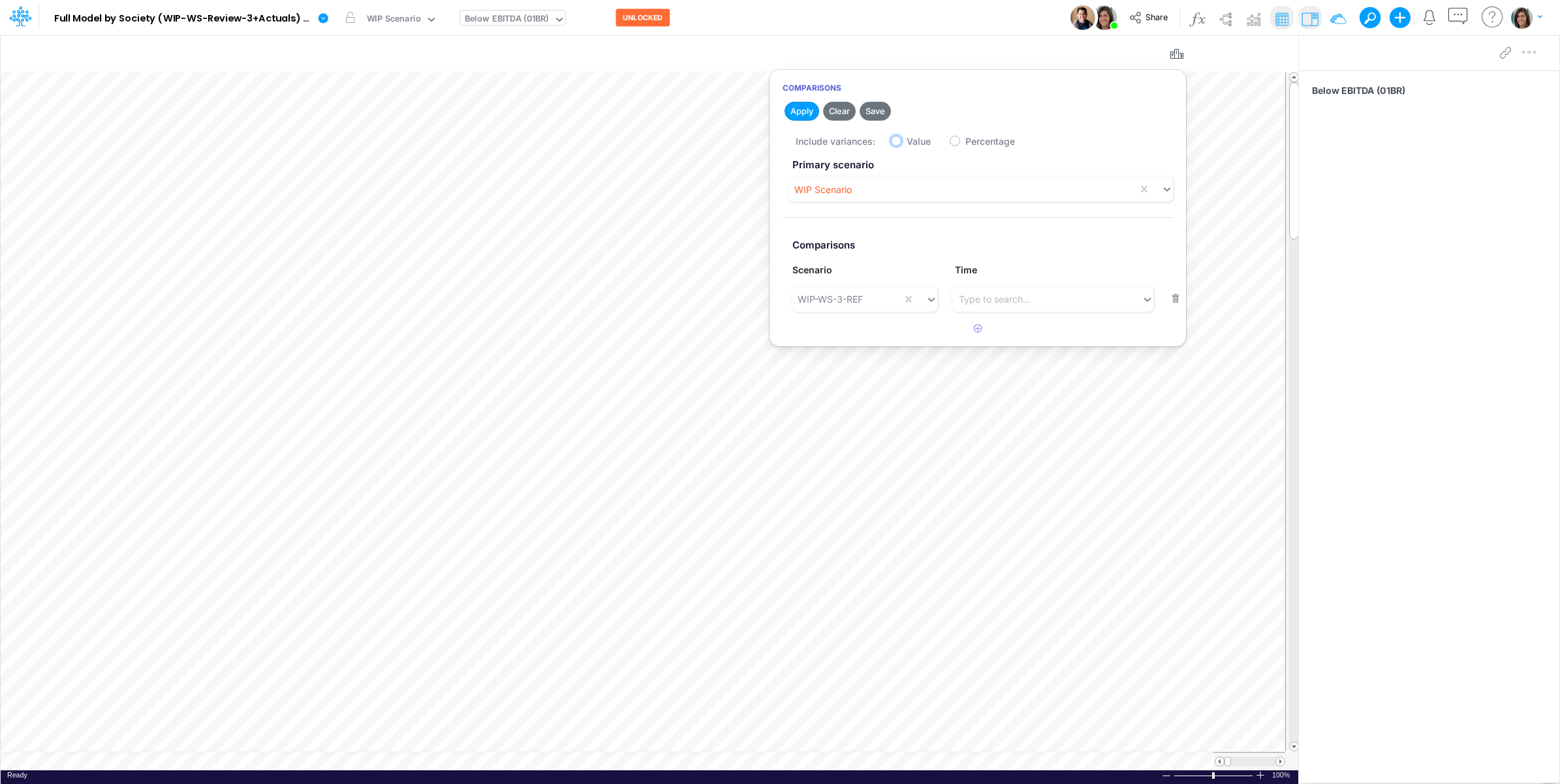
click at [907, 142] on input "Value" at bounding box center [911, 137] width 8 height 8
checkbox input "true"
click at [804, 113] on button "Apply" at bounding box center [802, 111] width 35 height 19
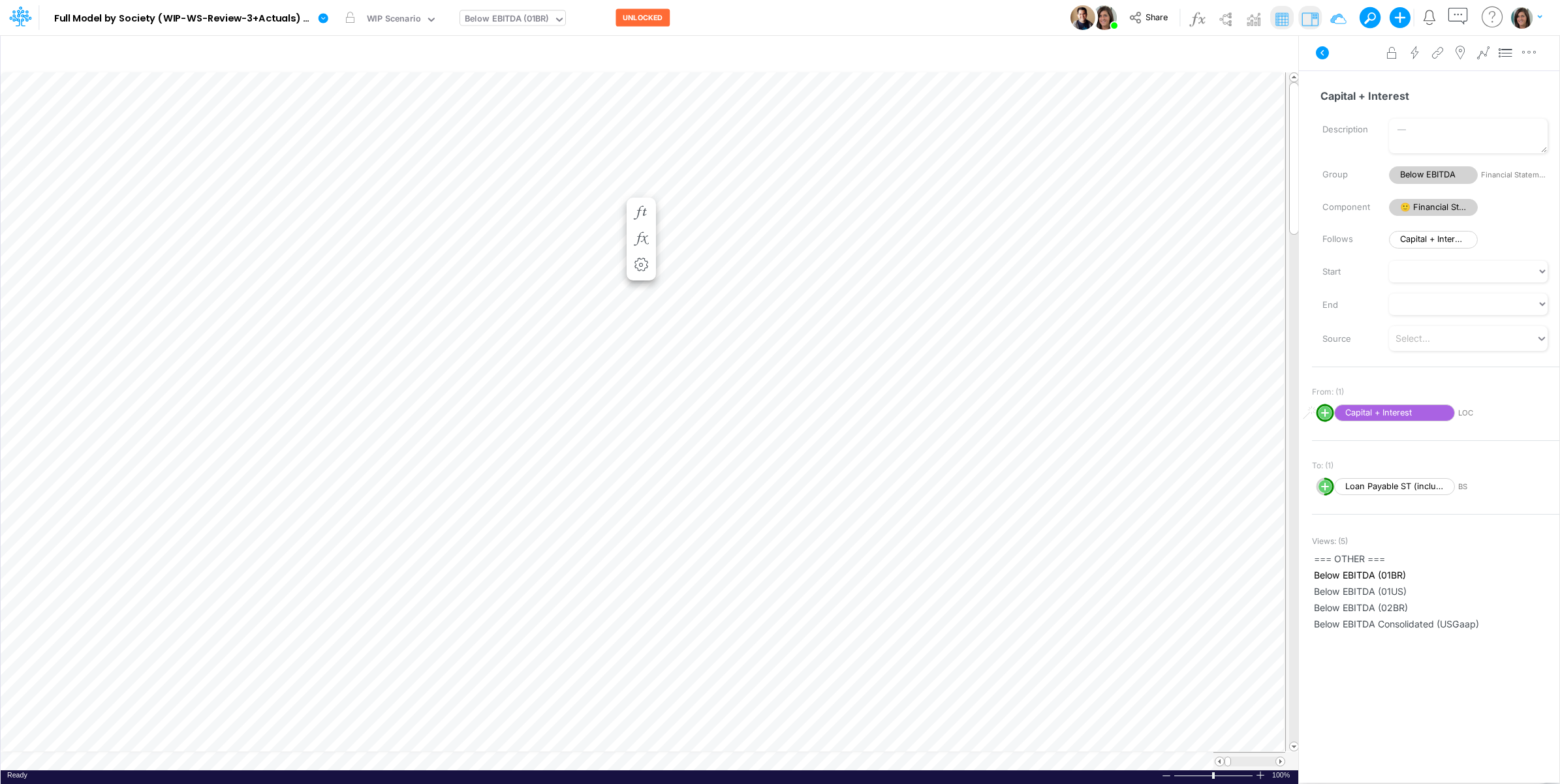
scroll to position [0, 1]
click at [644, 206] on icon "button" at bounding box center [640, 212] width 19 height 14
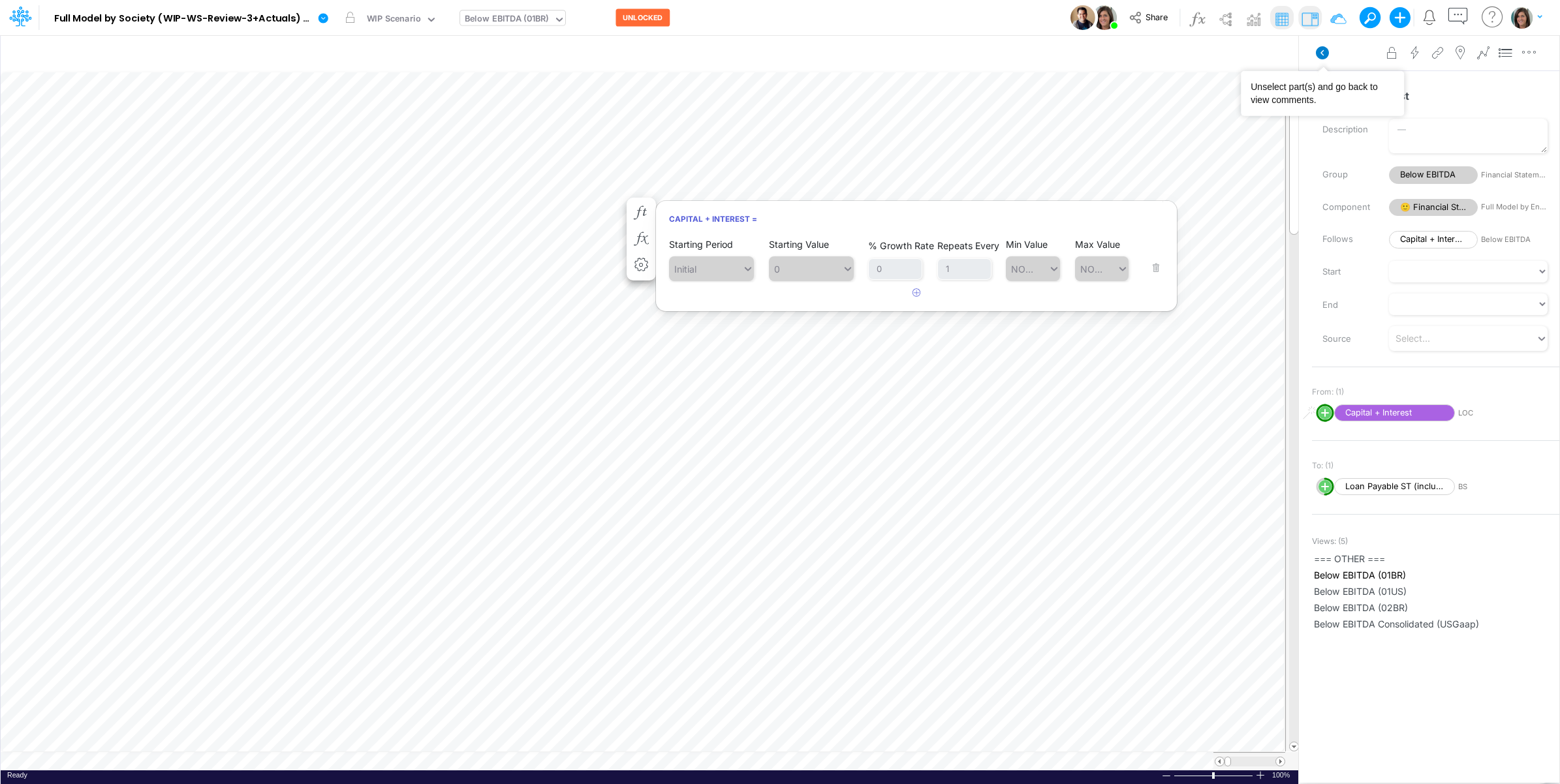
click at [1246, 53] on icon at bounding box center [1323, 53] width 13 height 13
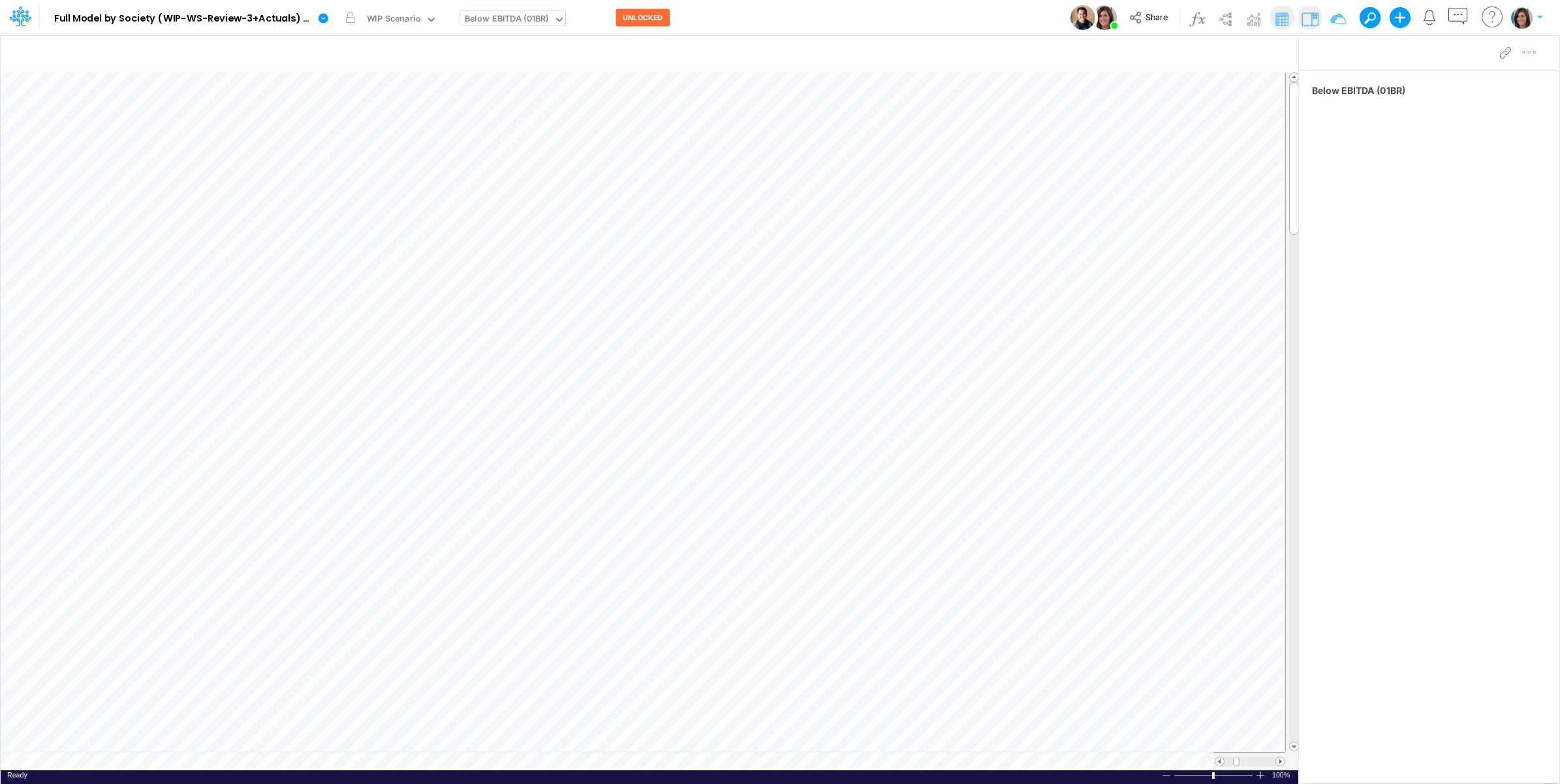
scroll to position [0, 1]
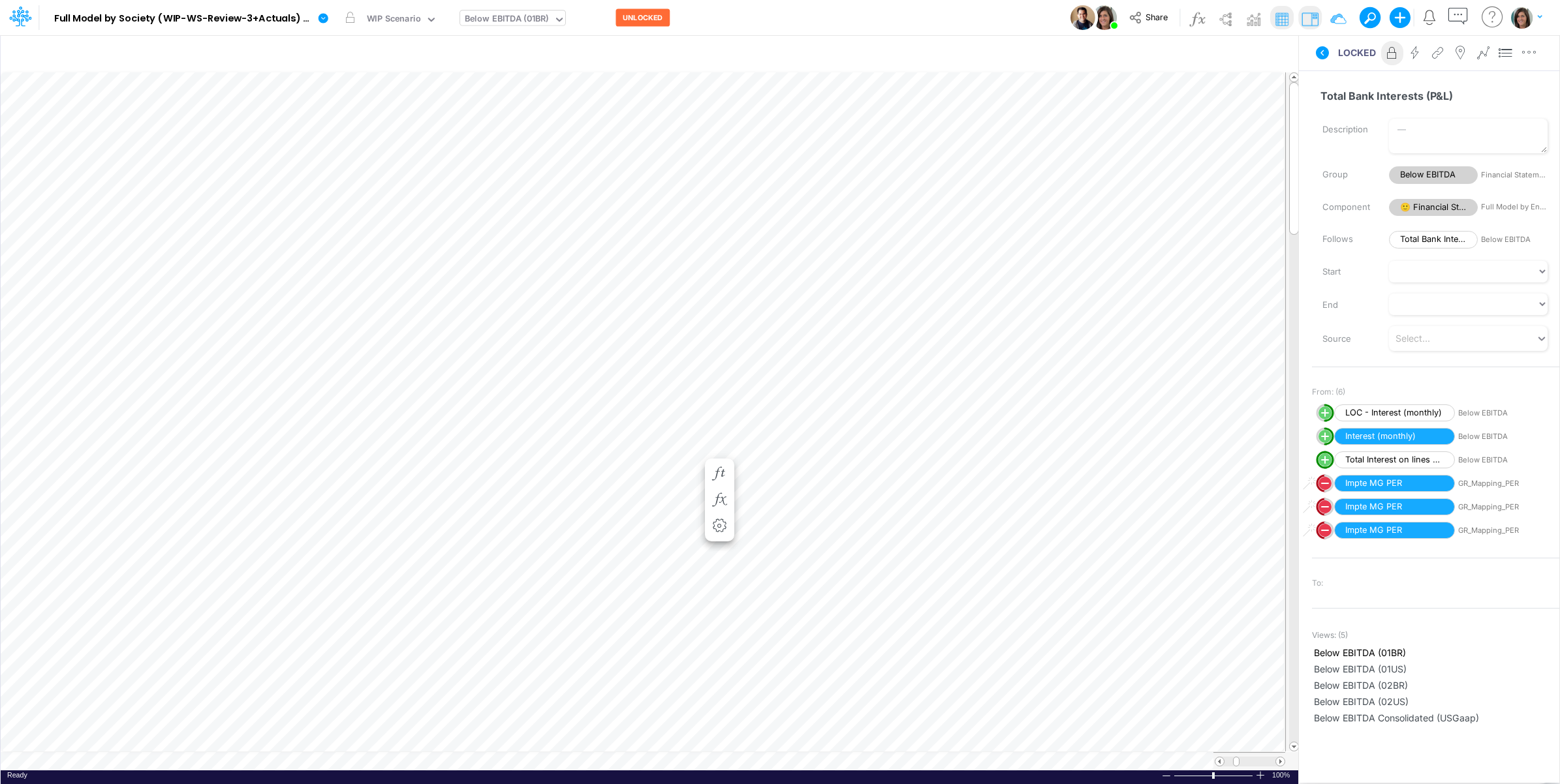
scroll to position [0, 1]
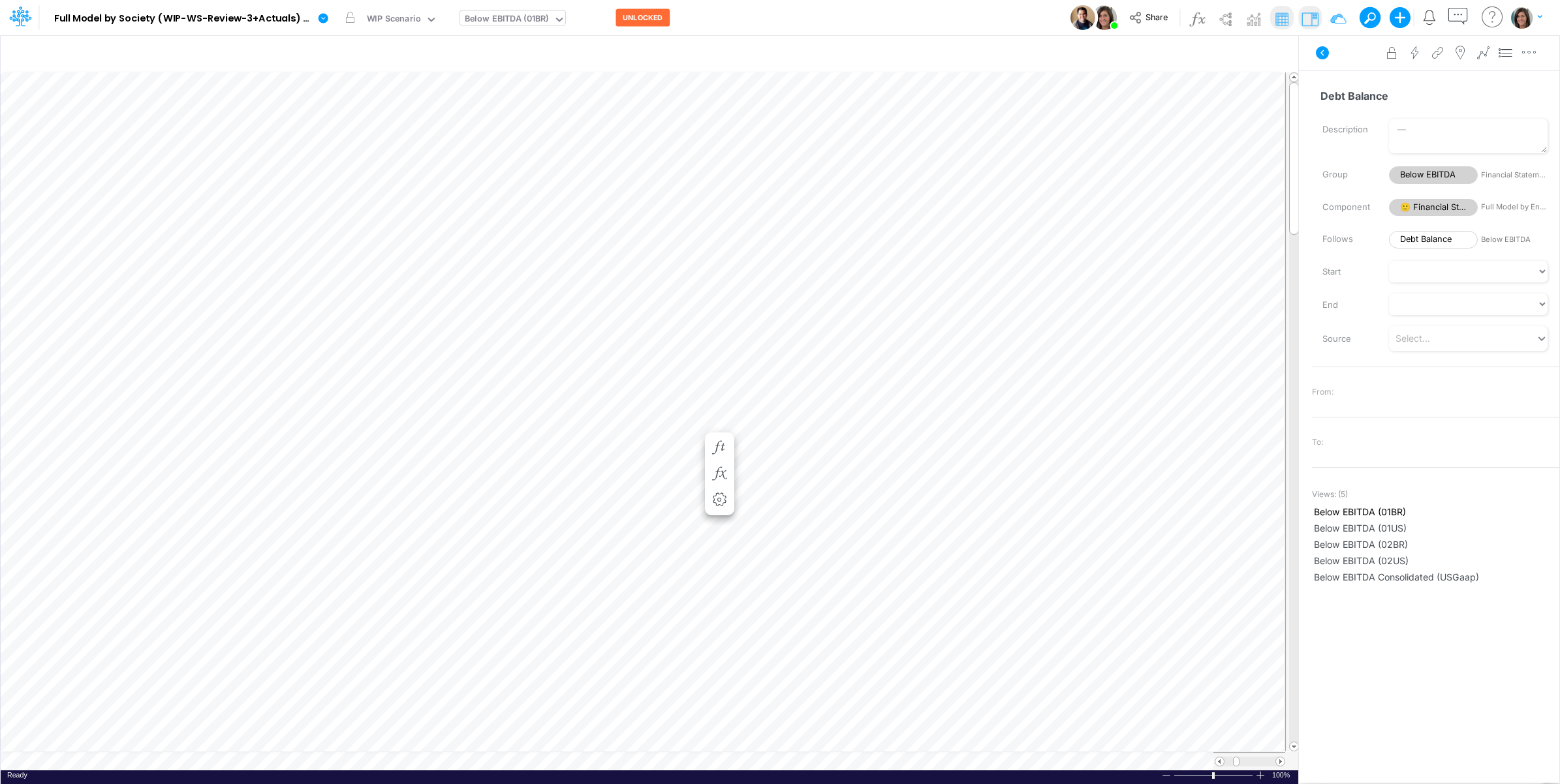
scroll to position [0, 1]
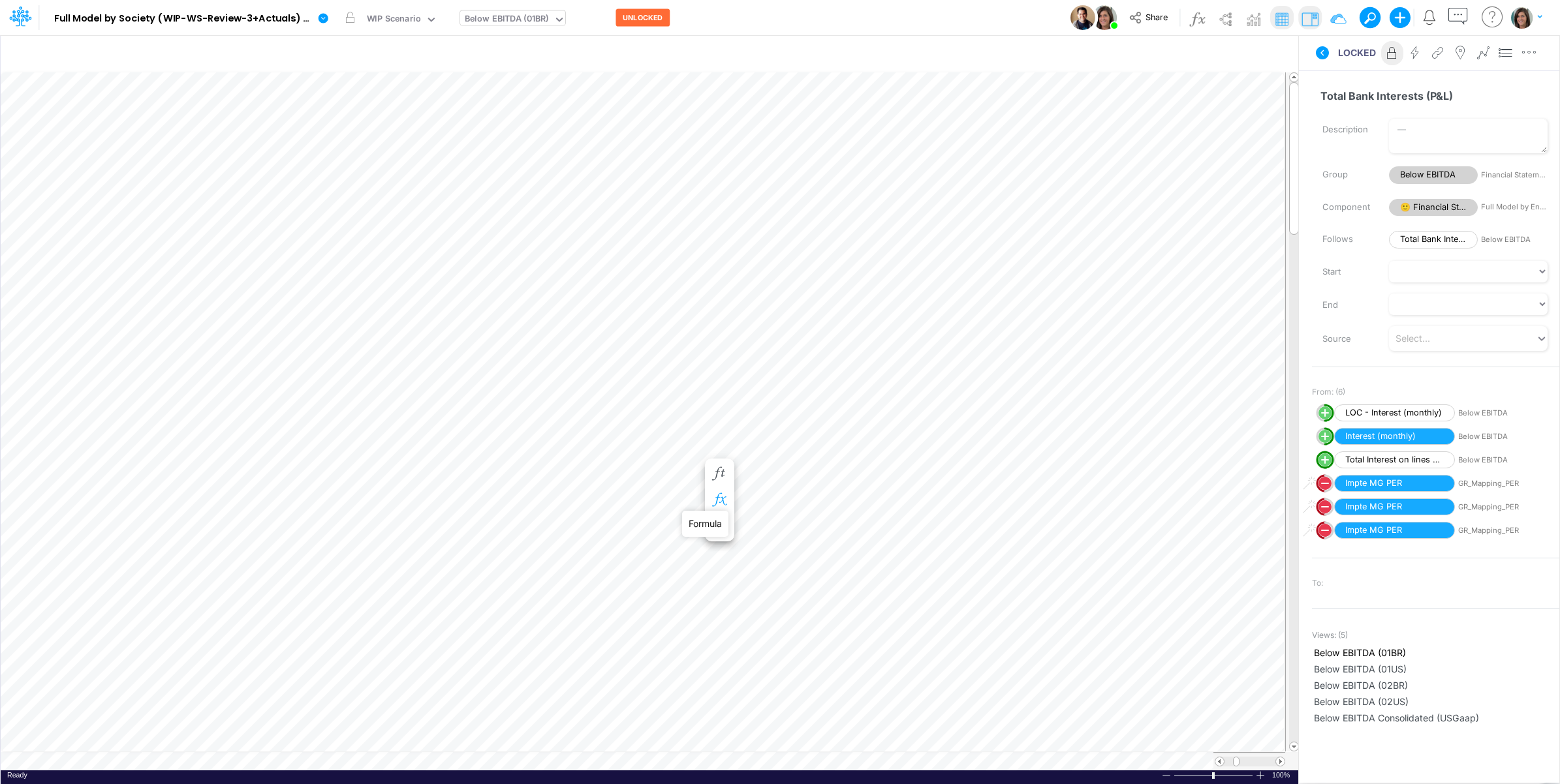
click at [719, 498] on icon "button" at bounding box center [719, 500] width 19 height 14
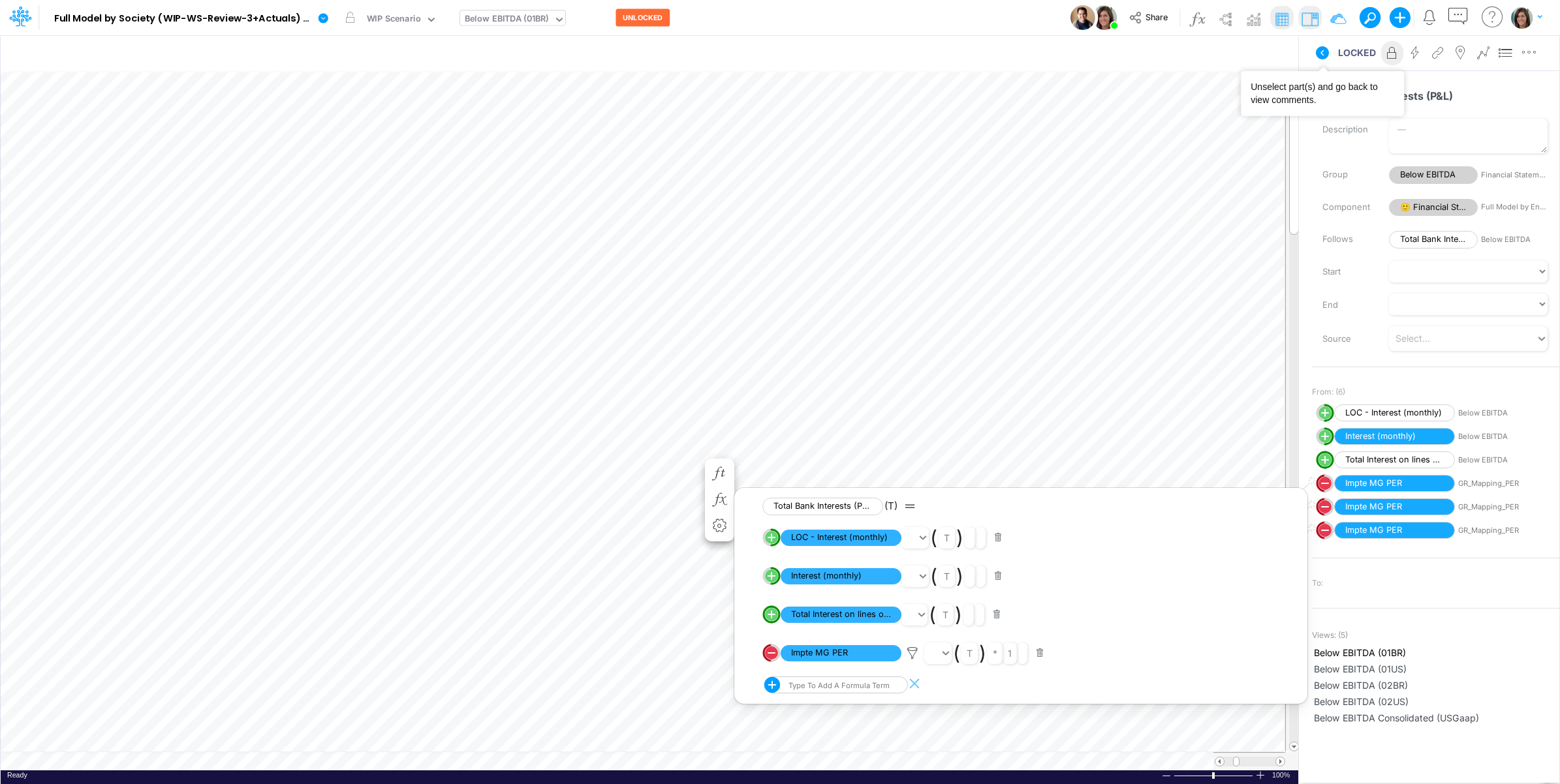
click at [1246, 52] on icon at bounding box center [1323, 53] width 13 height 13
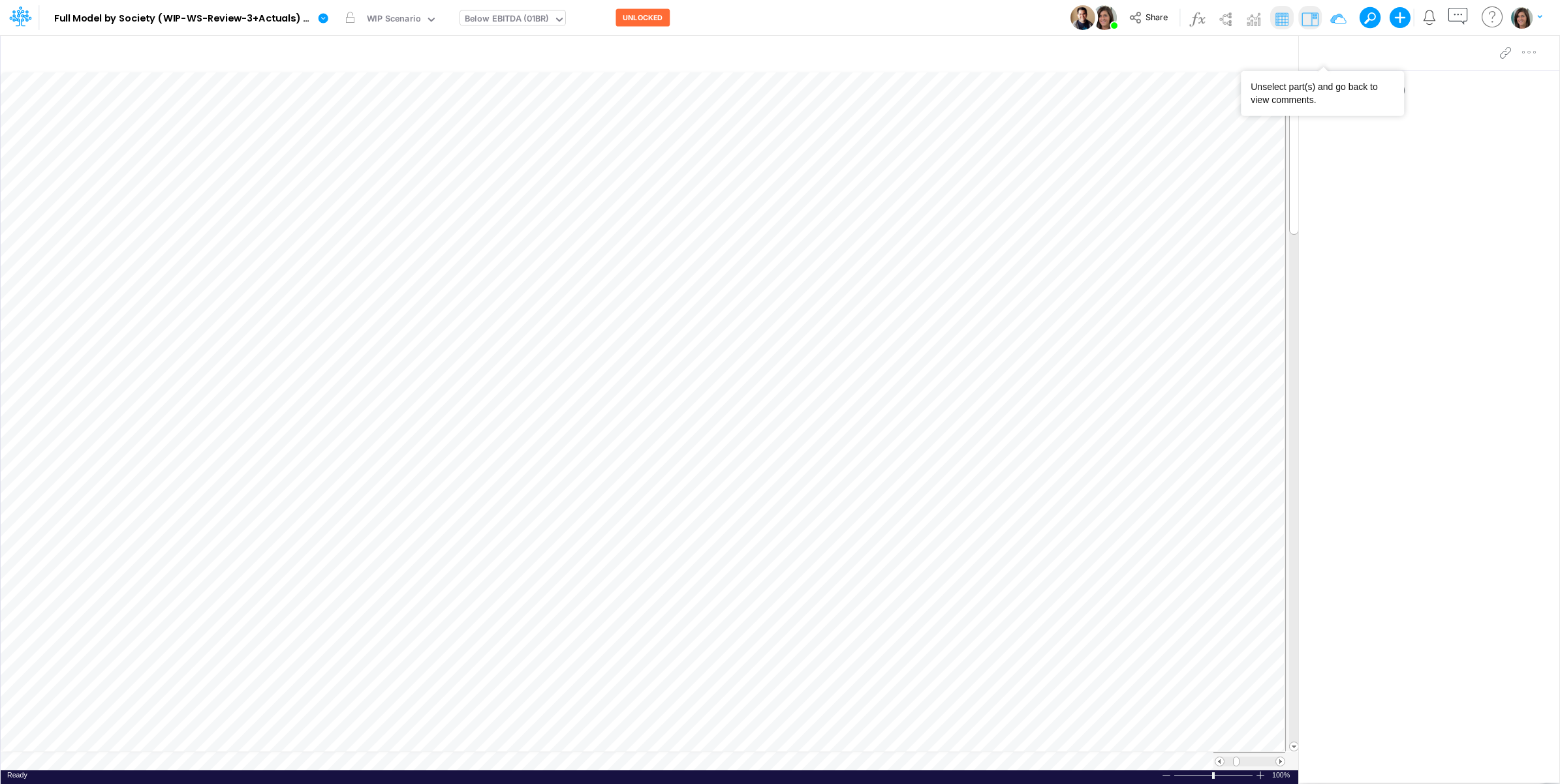
click at [487, 19] on div "Below EBITDA (01BR)" at bounding box center [507, 20] width 84 height 15
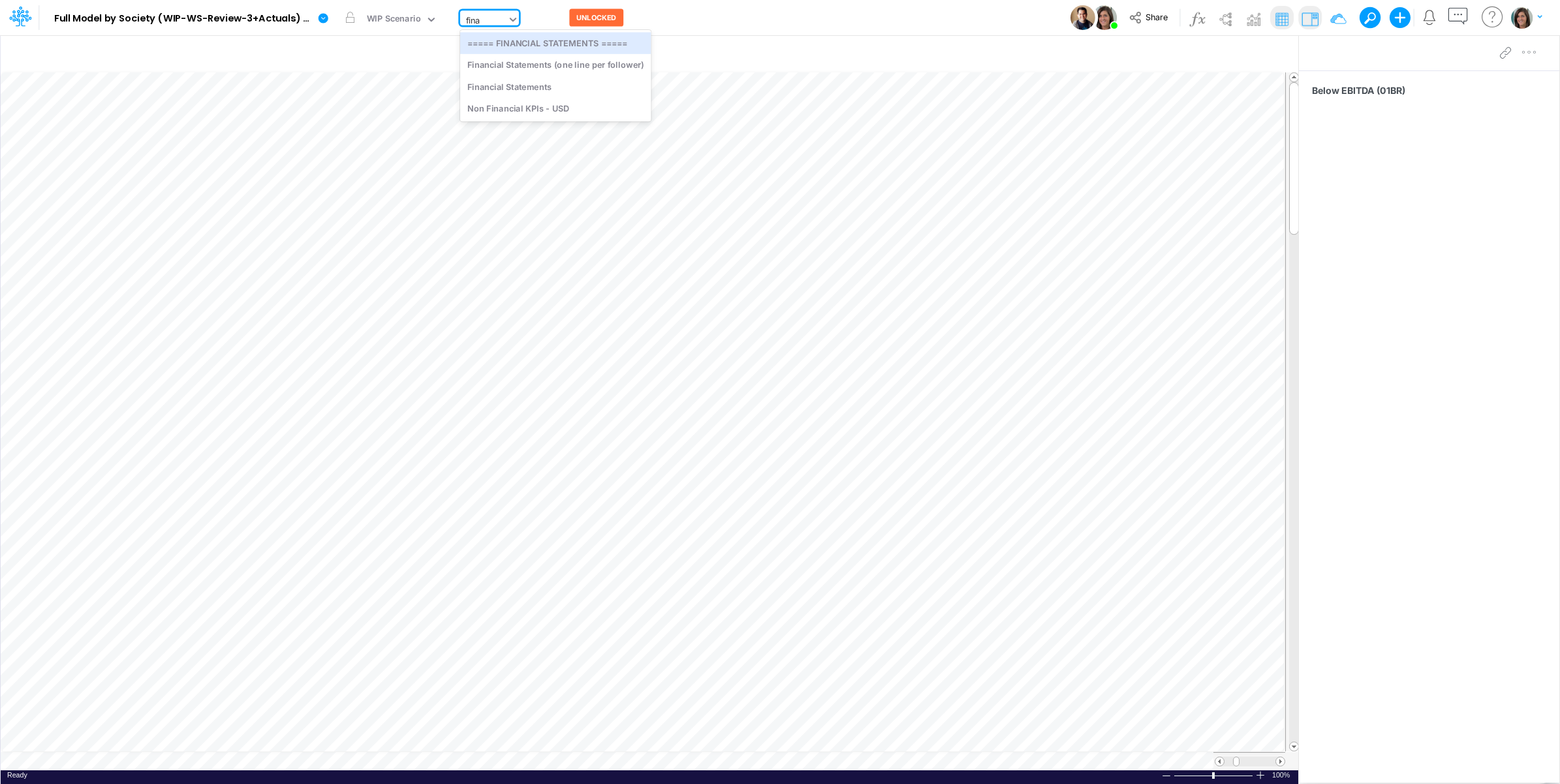
type input "finan"
click at [539, 85] on div "Financial Statements" at bounding box center [555, 87] width 191 height 22
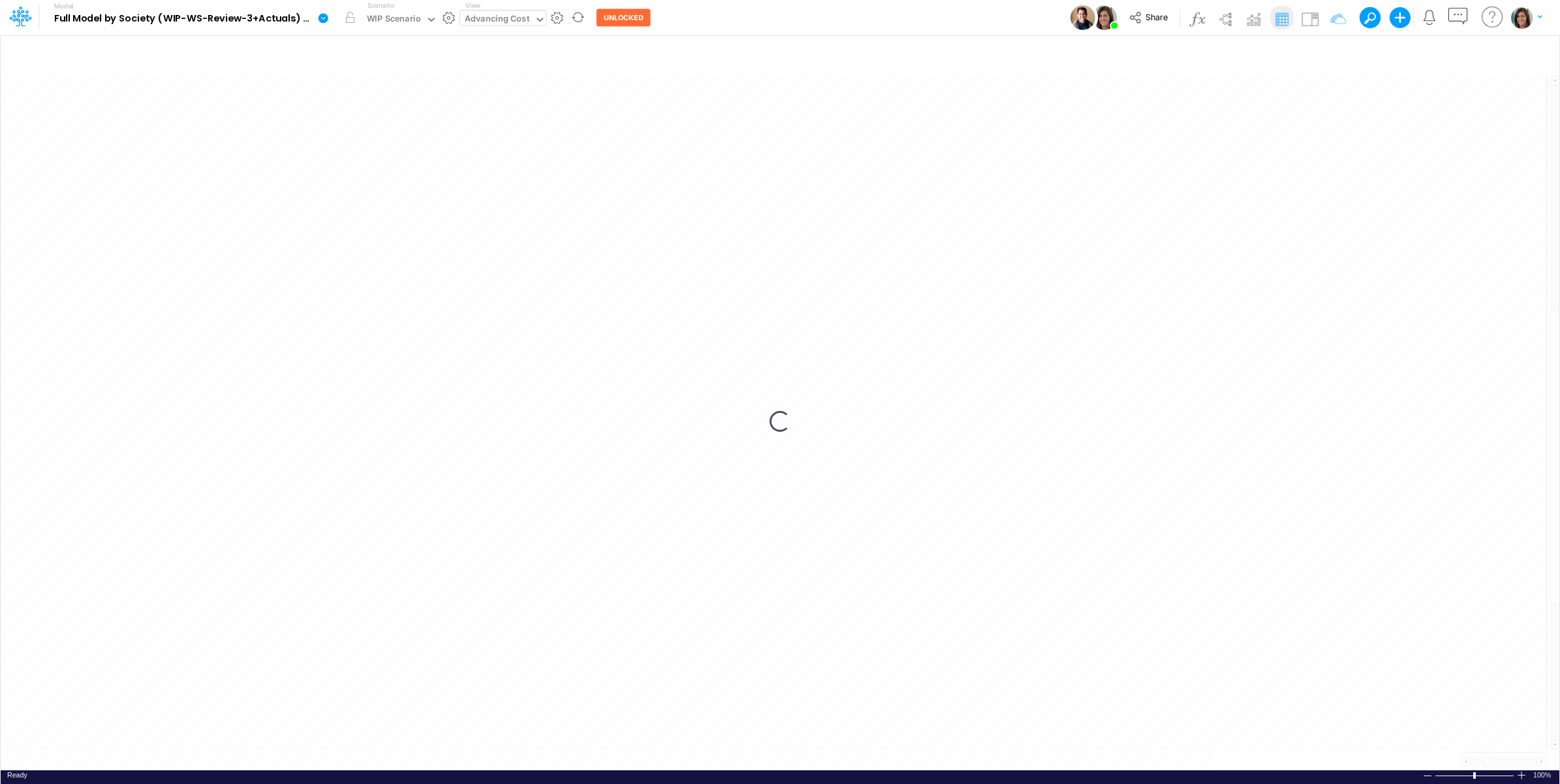
scroll to position [0, 1]
click at [1082, 608] on span "Close" at bounding box center [1096, 742] width 36 height 12
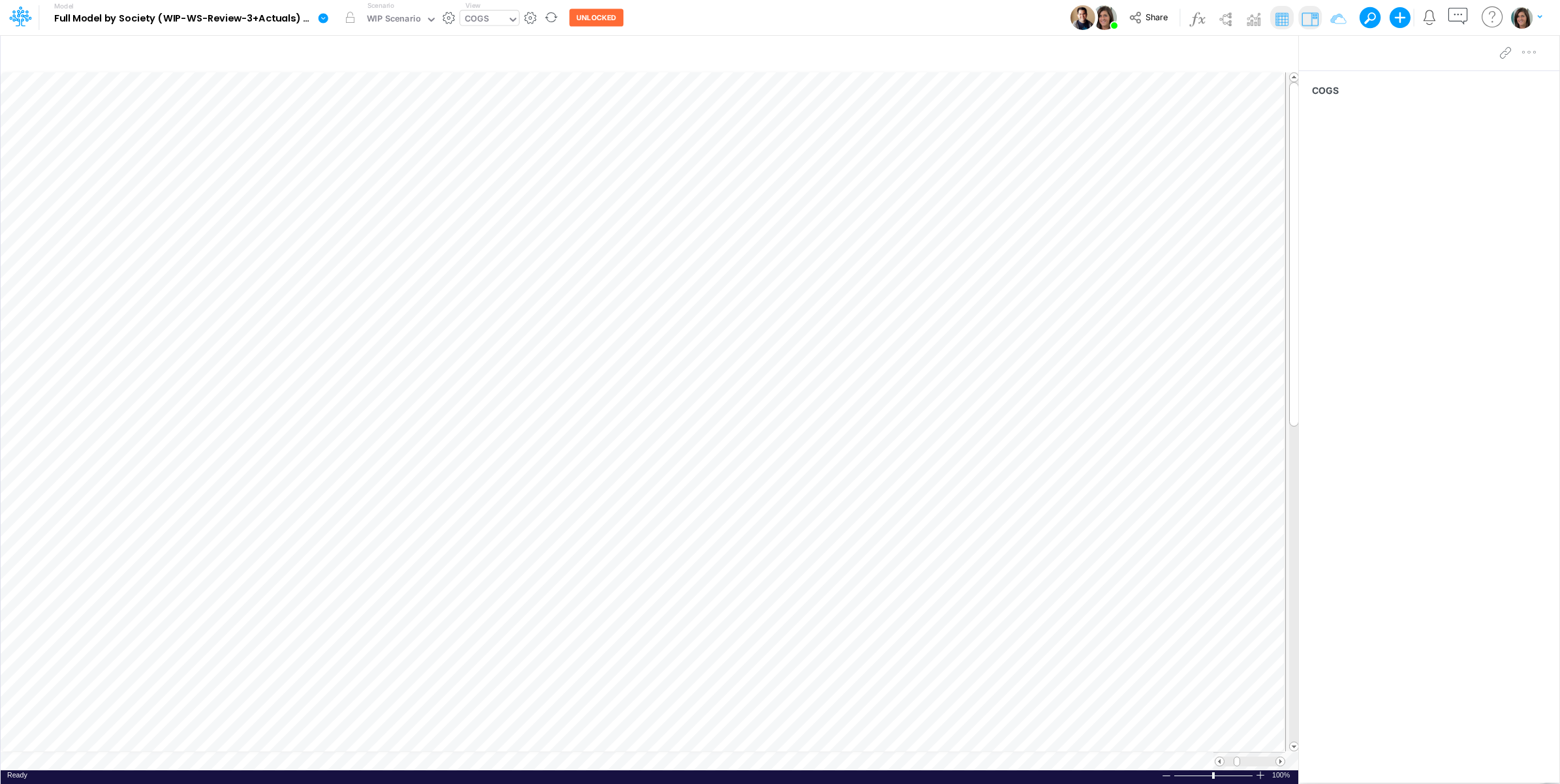
scroll to position [0, 1]
click at [1082, 608] on span "Close" at bounding box center [1074, 744] width 36 height 12
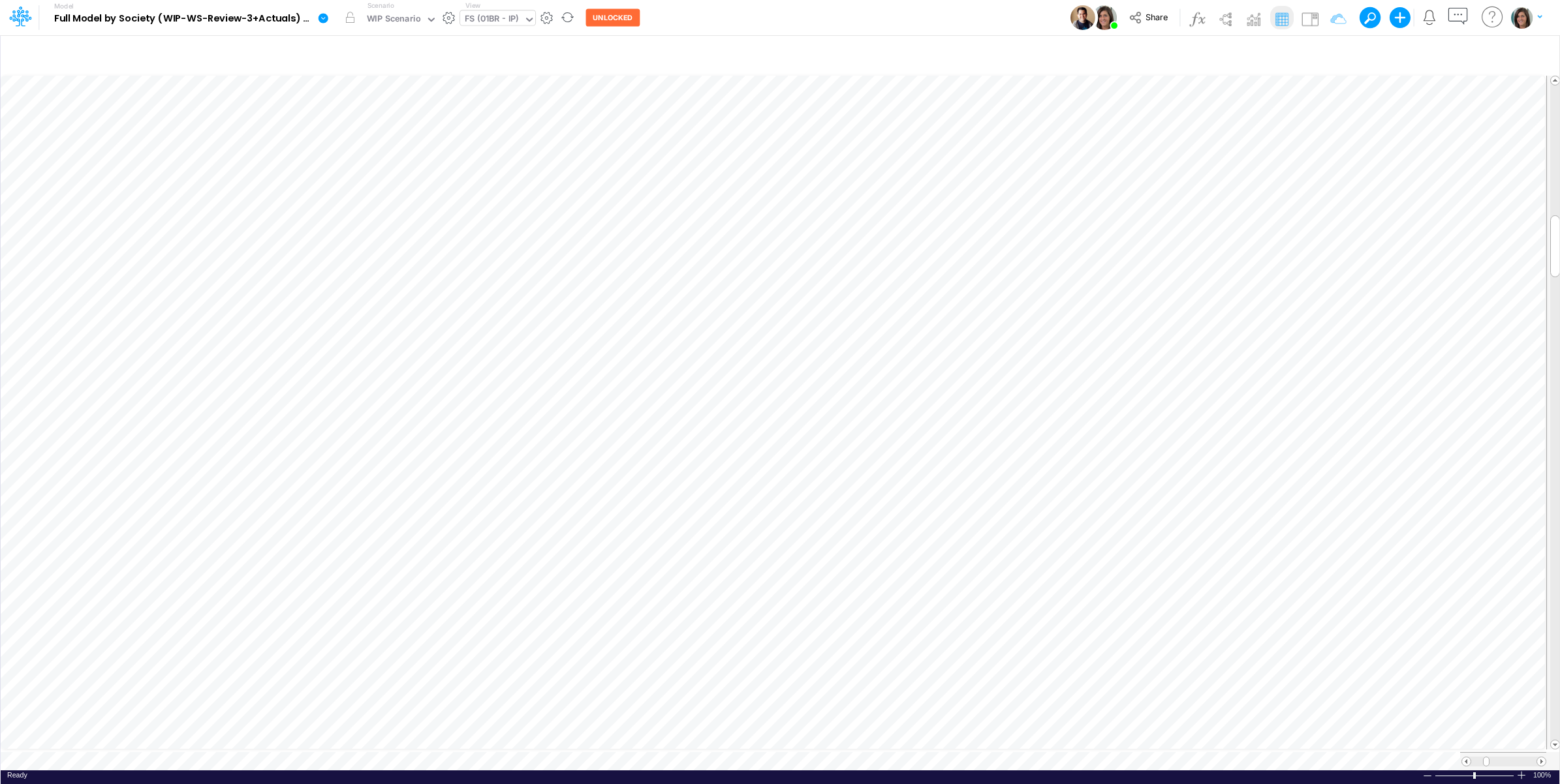
scroll to position [0, 1]
click at [1246, 608] on span at bounding box center [1541, 761] width 8 height 8
click at [1013, 608] on span "Close" at bounding box center [1017, 739] width 36 height 12
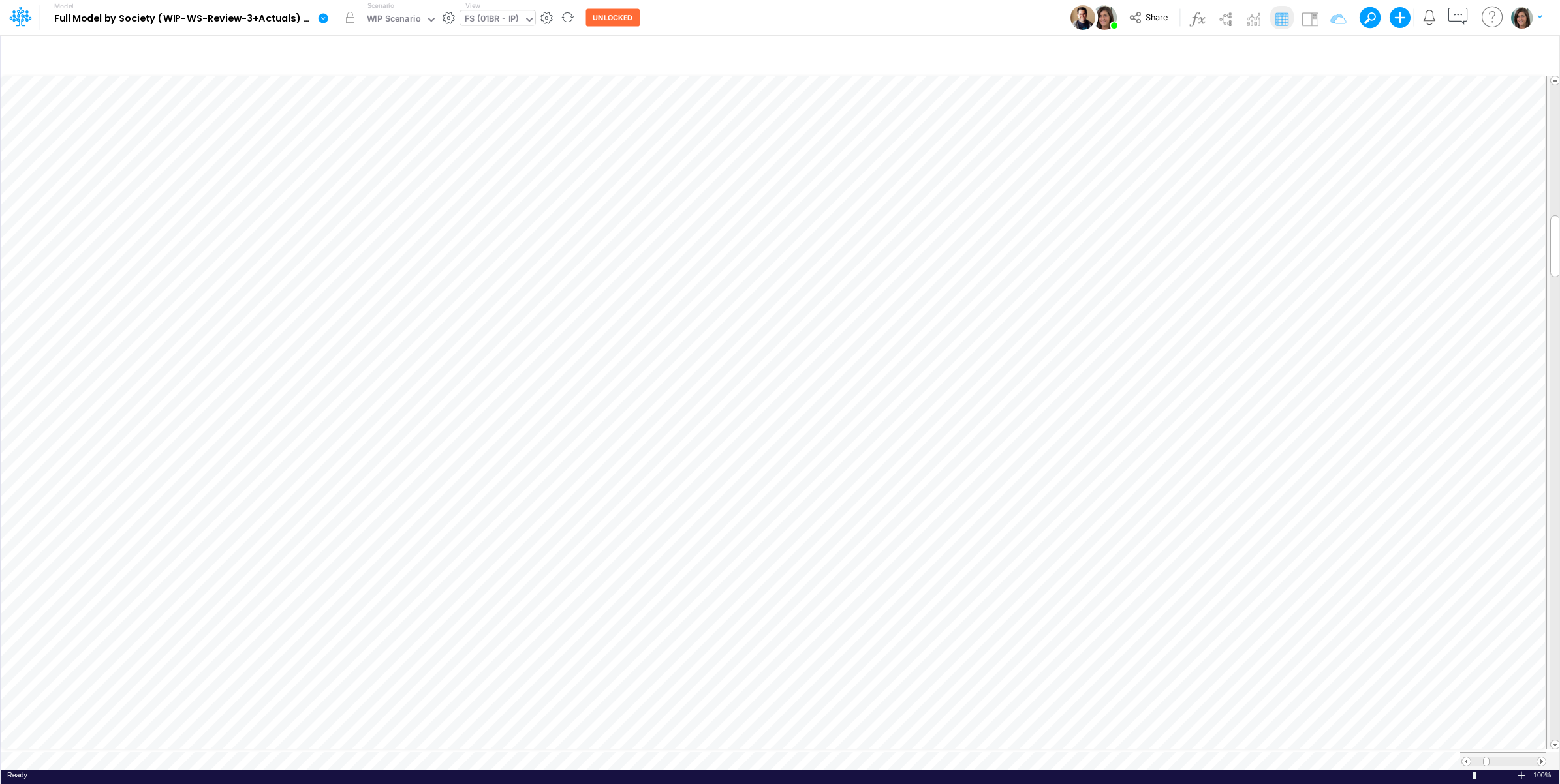
scroll to position [0, 1]
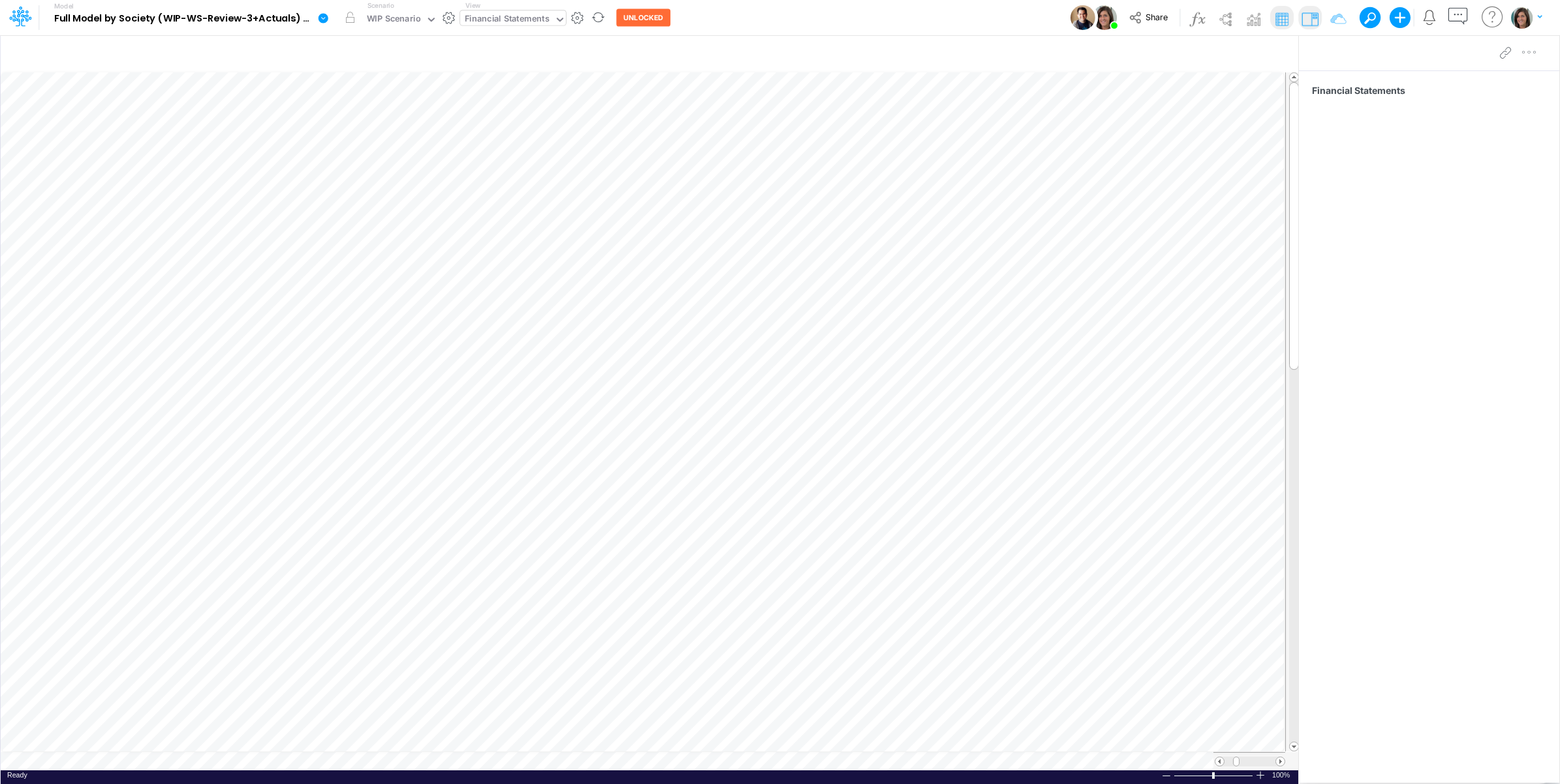
scroll to position [0, 1]
drag, startPoint x: 1223, startPoint y: 54, endPoint x: 1189, endPoint y: 82, distance: 44.0
click at [1224, 54] on icon "button" at bounding box center [1225, 54] width 19 height 14
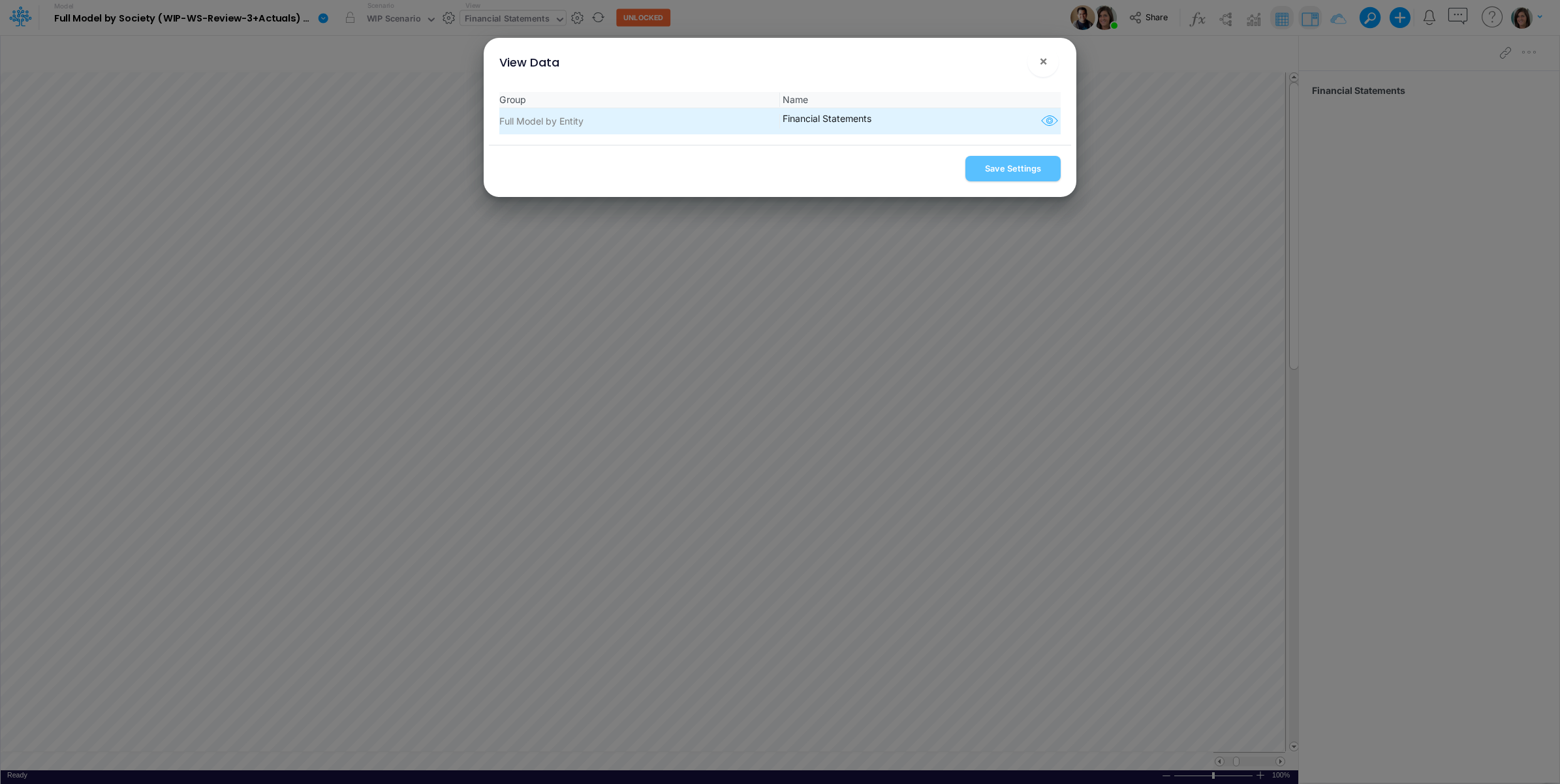
click at [1044, 118] on icon "button" at bounding box center [1049, 121] width 19 height 17
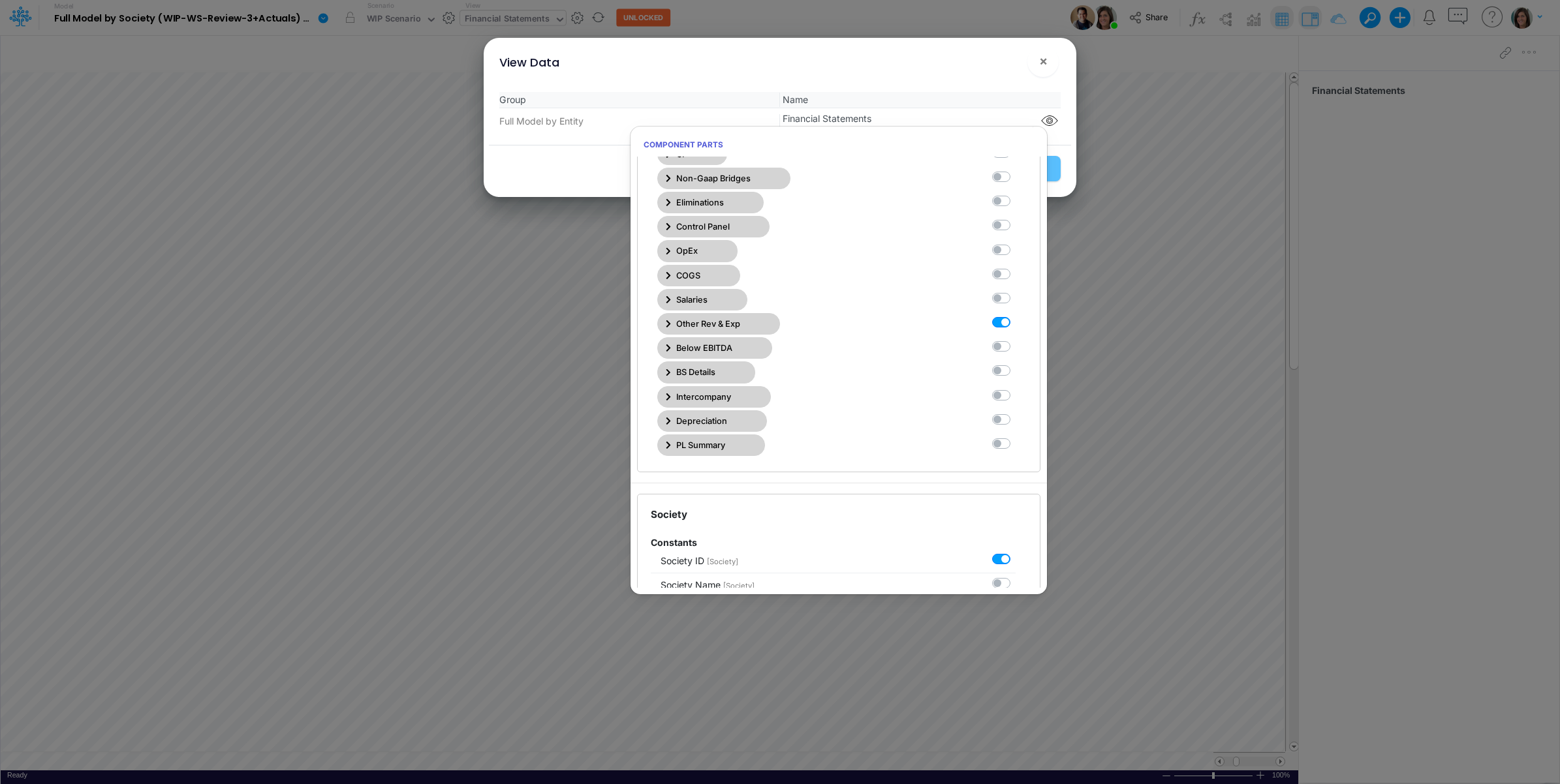
scroll to position [326, 0]
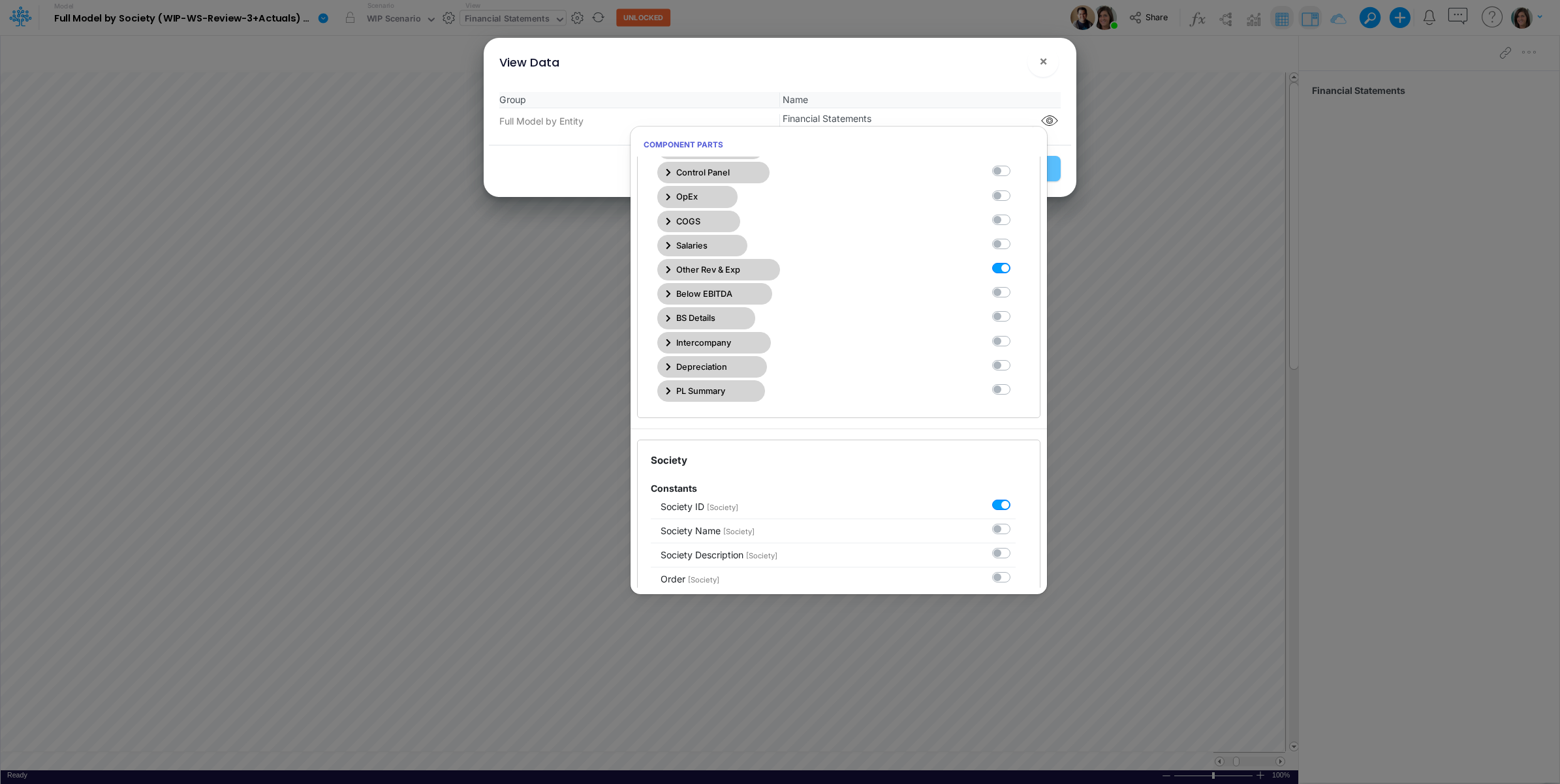
click at [1016, 262] on label at bounding box center [1016, 262] width 0 height 0
click at [1016, 270] on Statements9 "checkbox" at bounding box center [1020, 266] width 8 height 8
checkbox Statements9 "false"
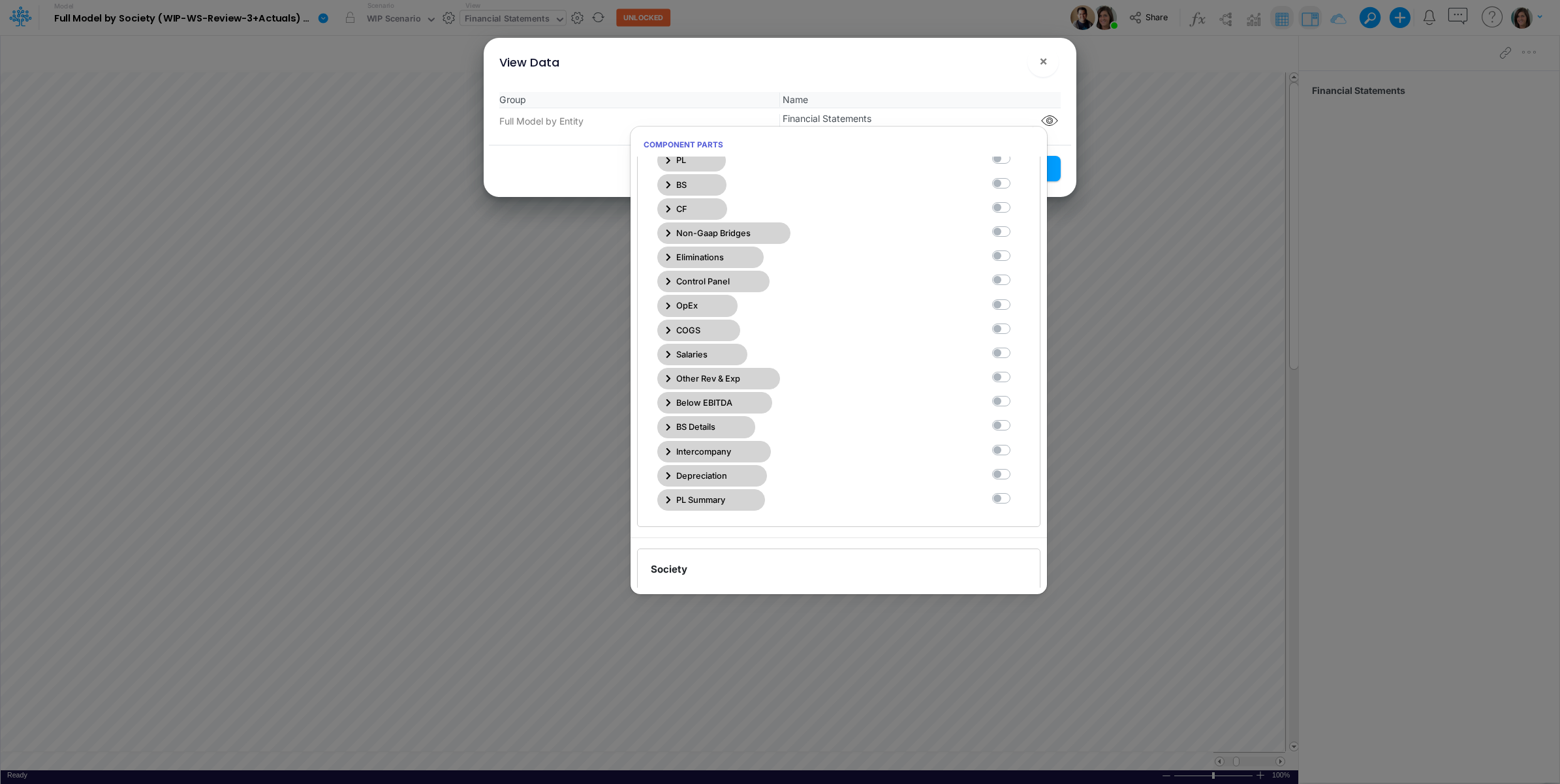
click at [1016, 395] on label at bounding box center [1016, 395] width 0 height 0
click at [1016, 403] on Statements10 "checkbox" at bounding box center [1020, 398] width 8 height 8
checkbox Statements10 "true"
click at [941, 87] on div "Group Name Full Model by Entity Financial Statements" at bounding box center [780, 113] width 583 height 63
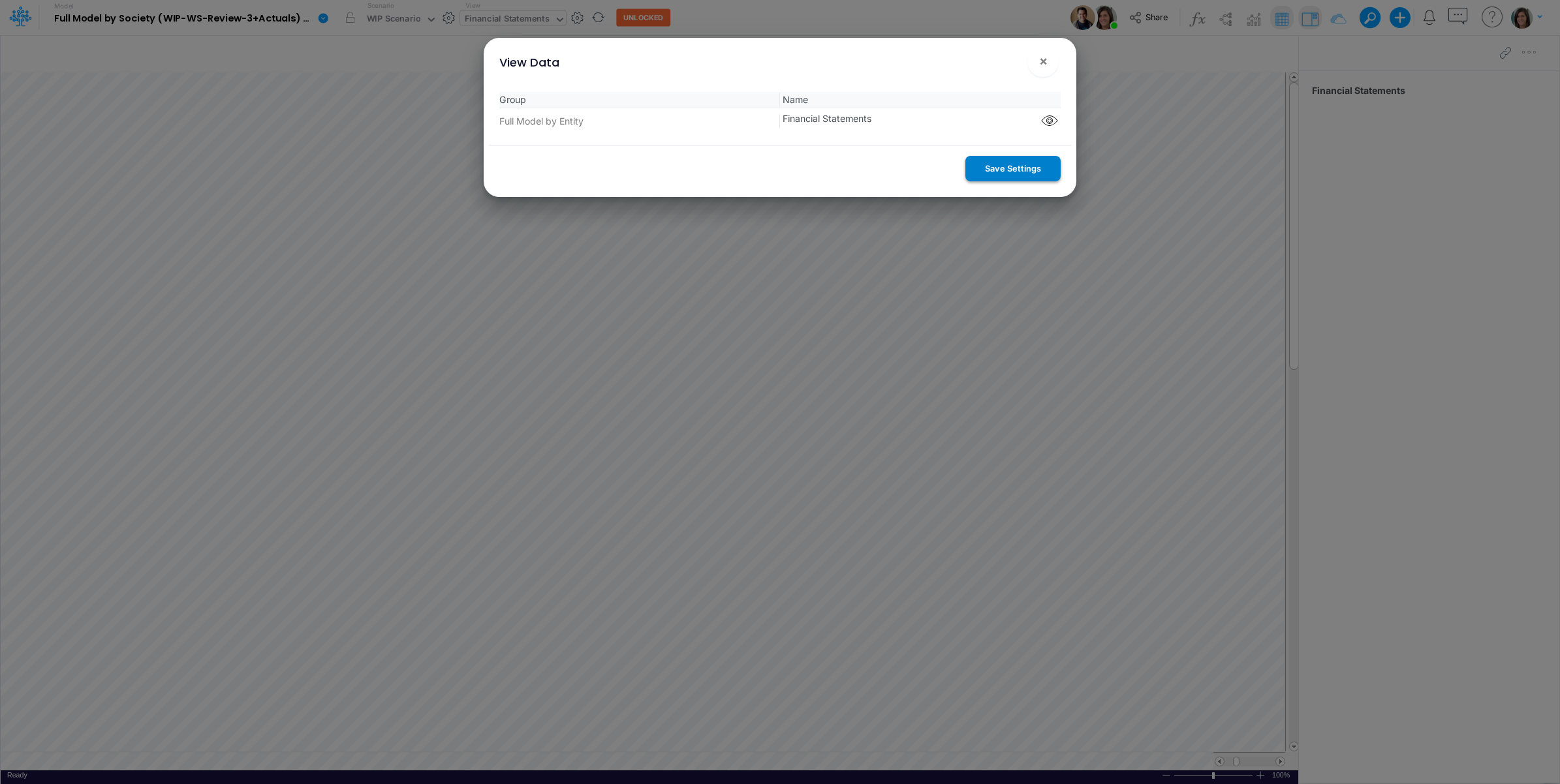
click at [1030, 169] on button "Save Settings" at bounding box center [1013, 169] width 95 height 26
click at [1044, 58] on span "×" at bounding box center [1042, 60] width 8 height 16
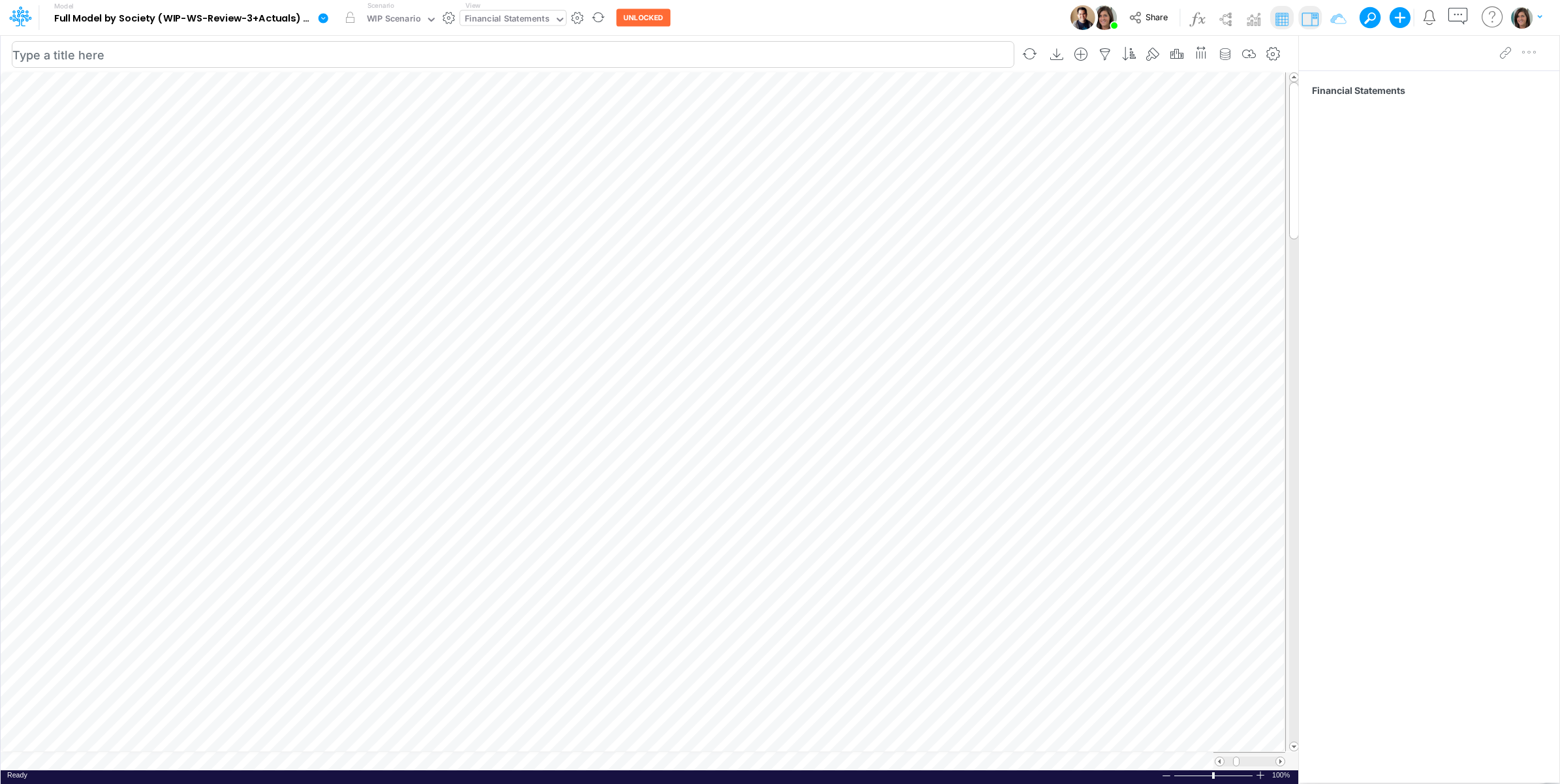
scroll to position [0, 1]
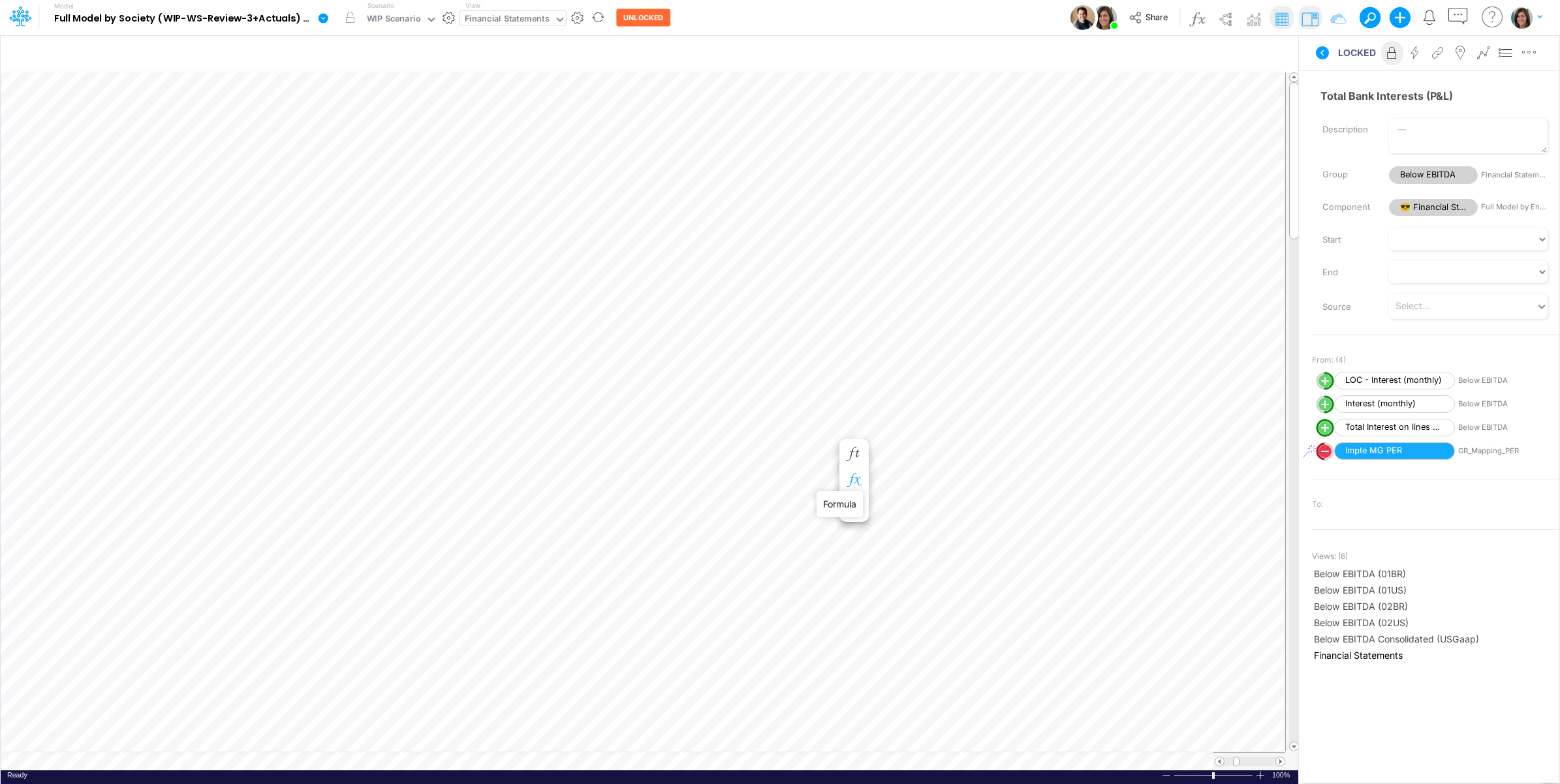
click at [859, 474] on icon "button" at bounding box center [853, 480] width 19 height 14
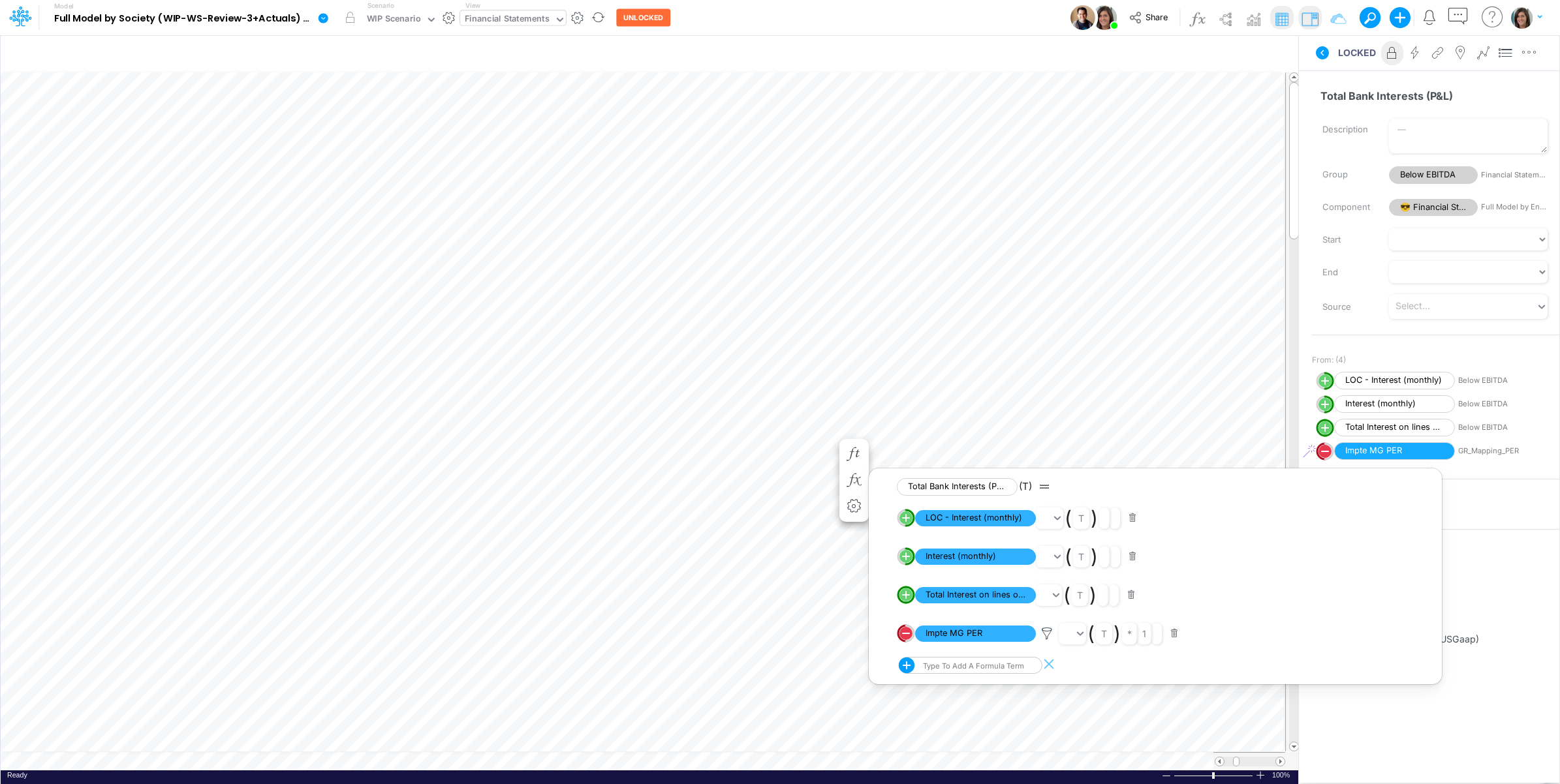
click at [907, 597] on circle "circle with outer border" at bounding box center [906, 595] width 13 height 13
select select "1"
select select "Multiply"
select select "Add"
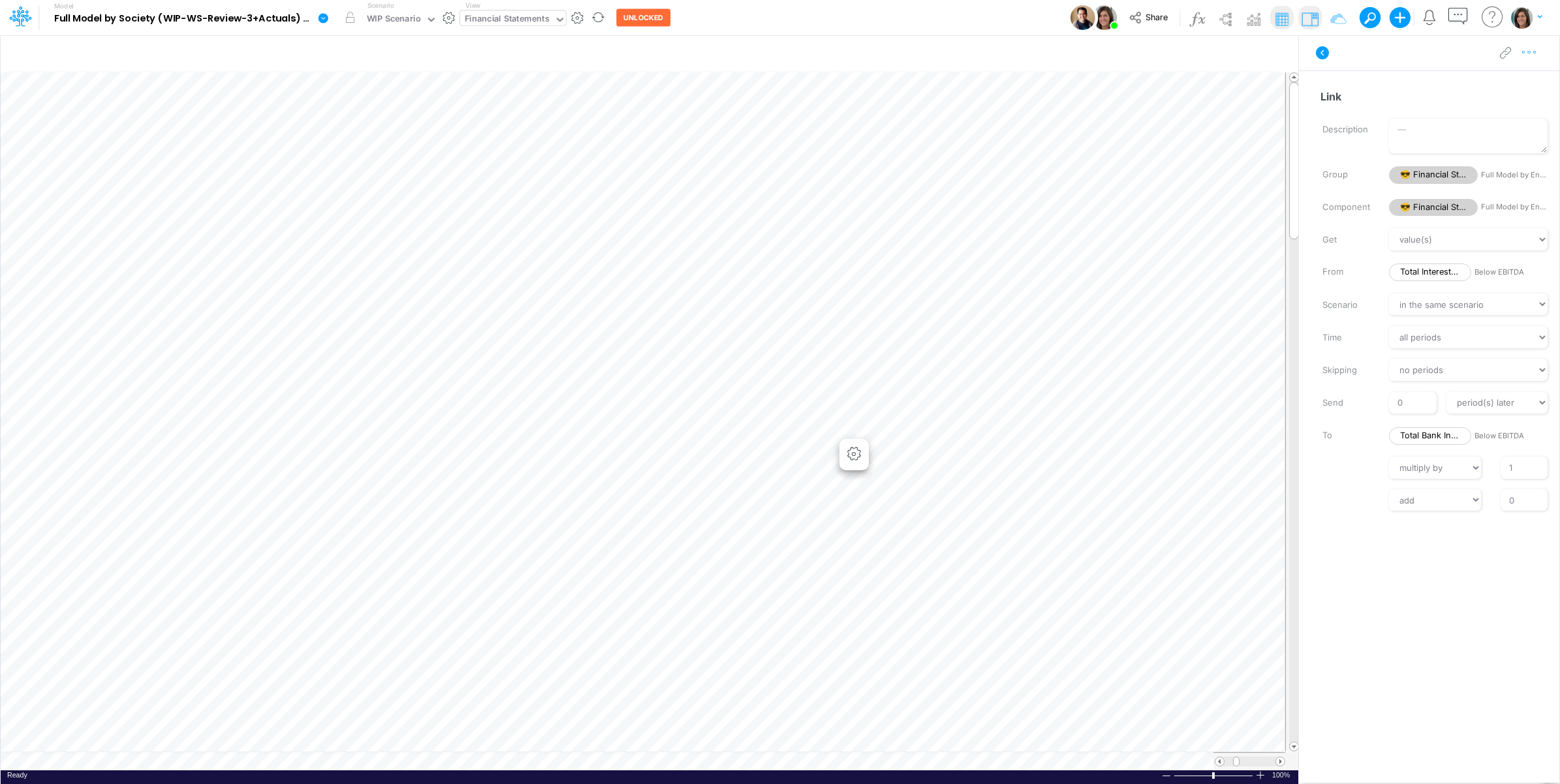
click at [1246, 60] on button "button" at bounding box center [1529, 52] width 24 height 27
click at [1246, 85] on button "Advanced settings" at bounding box center [1462, 85] width 156 height 22
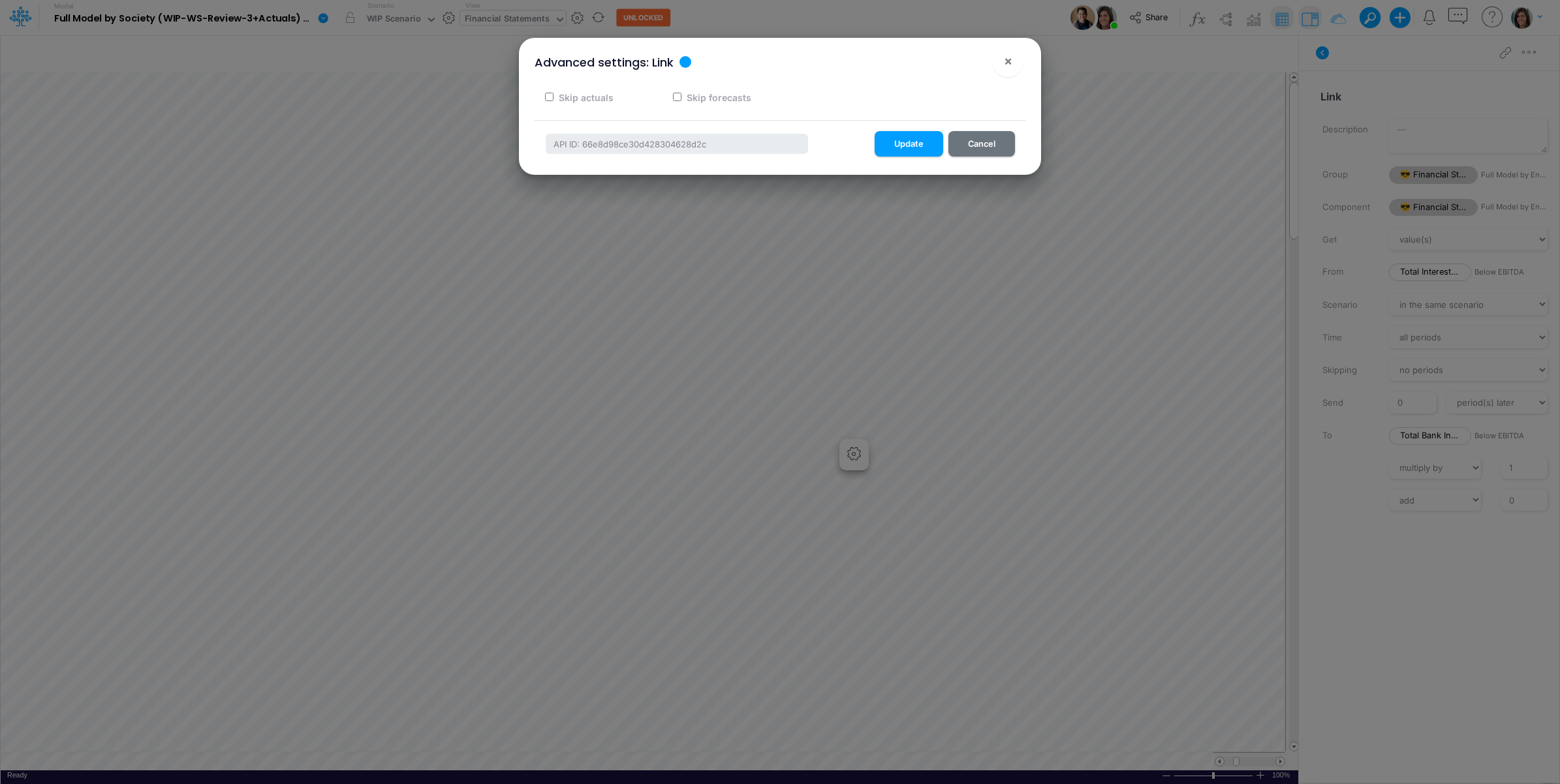
click at [608, 96] on label "Skip actuals" at bounding box center [585, 97] width 57 height 14
click at [553, 96] on input "Skip actuals" at bounding box center [549, 96] width 8 height 8
checkbox input "true"
click at [904, 144] on button "Update" at bounding box center [909, 144] width 69 height 26
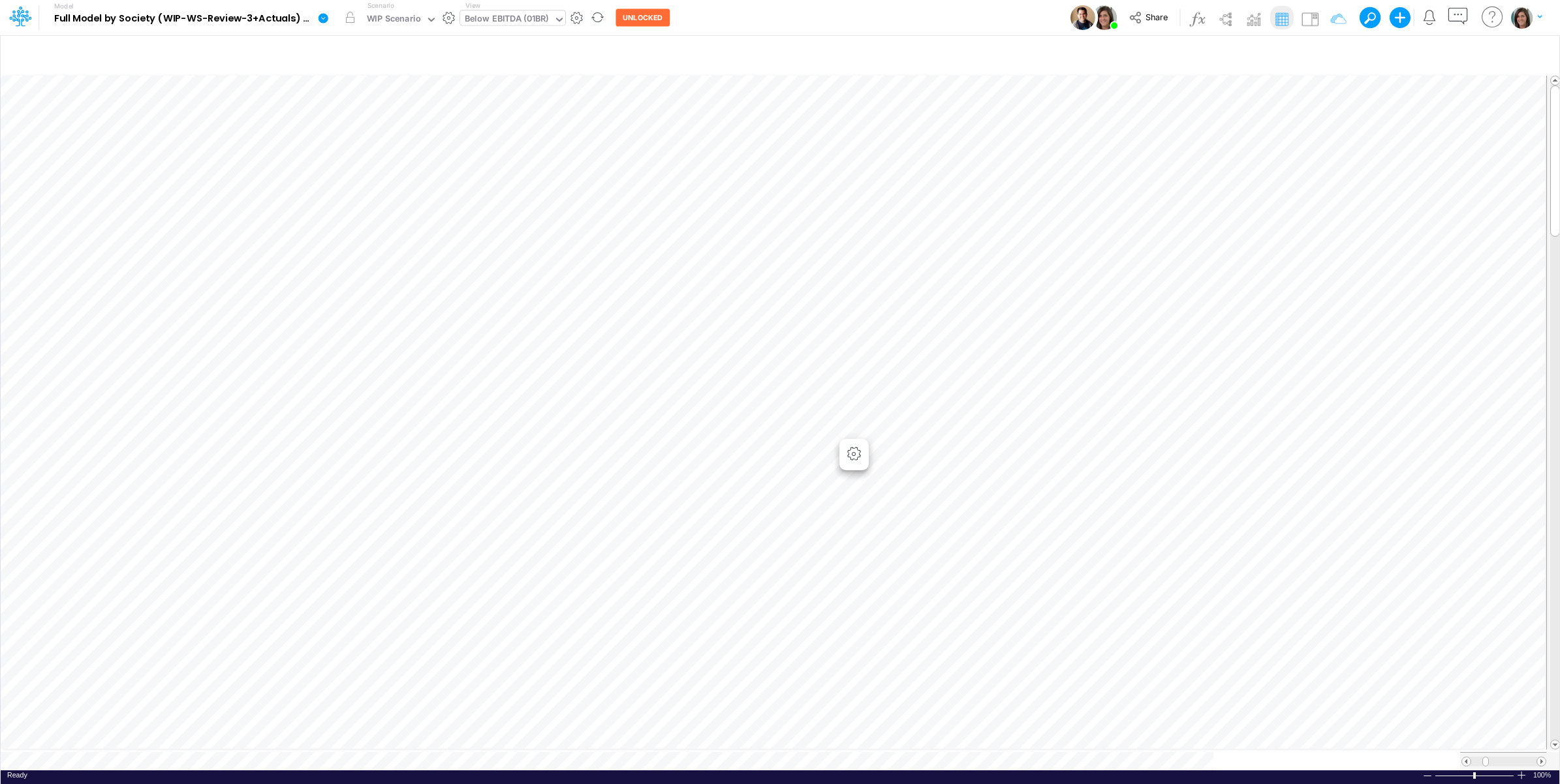
scroll to position [0, 1]
click at [1246, 12] on img at bounding box center [1310, 18] width 21 height 21
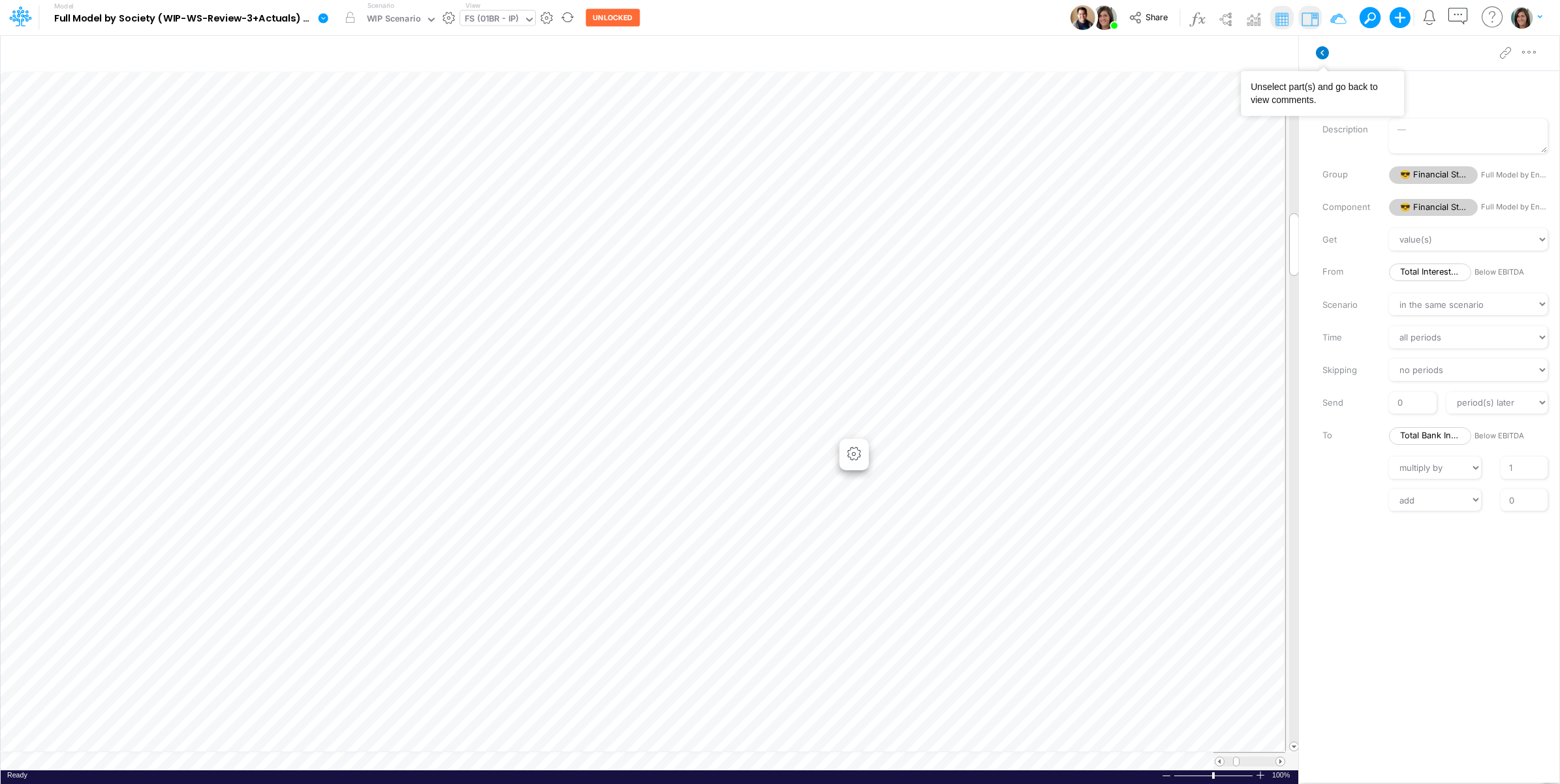
click at [1246, 50] on icon at bounding box center [1323, 53] width 13 height 13
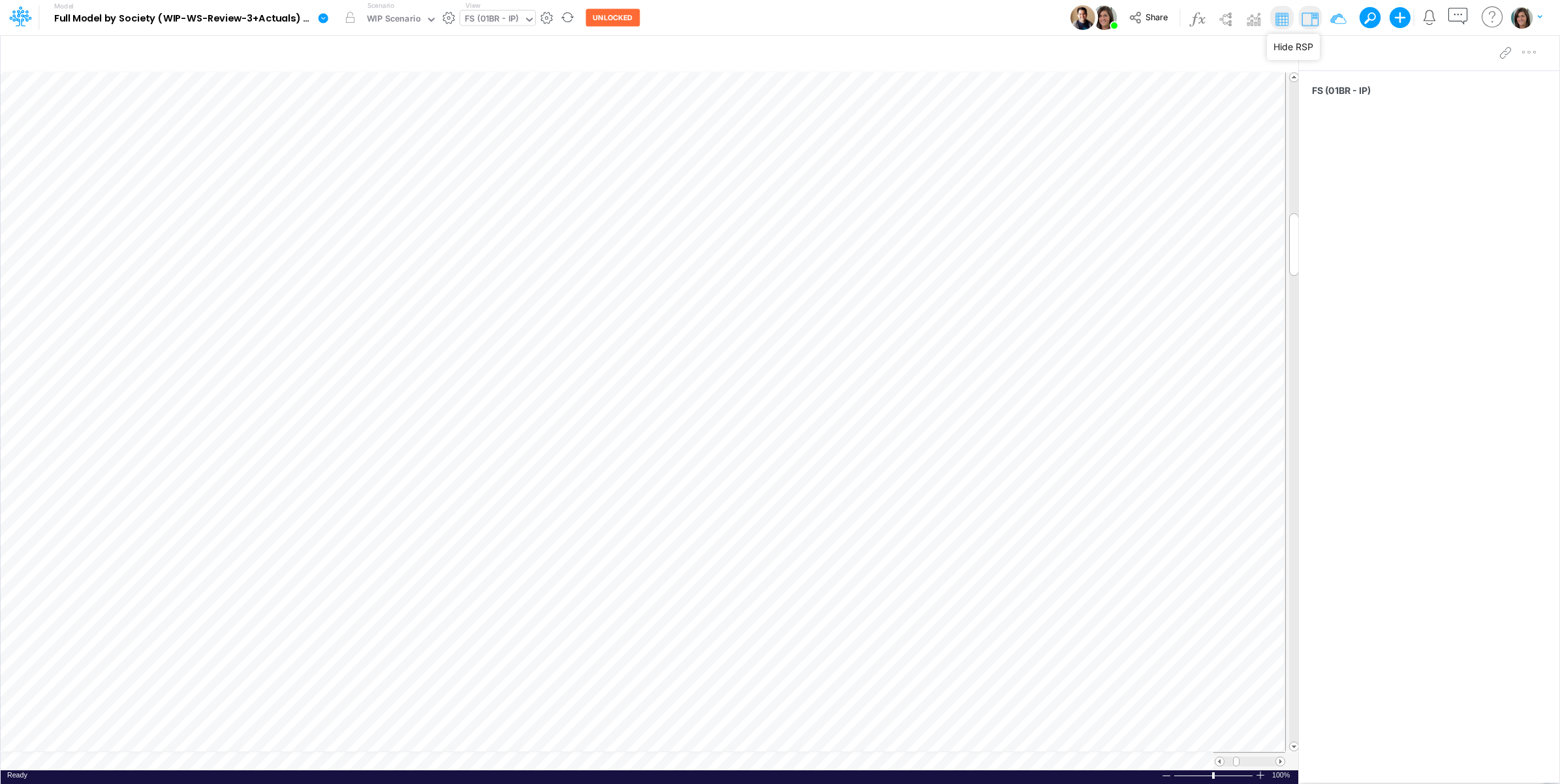
click at [1246, 16] on img at bounding box center [1310, 18] width 21 height 21
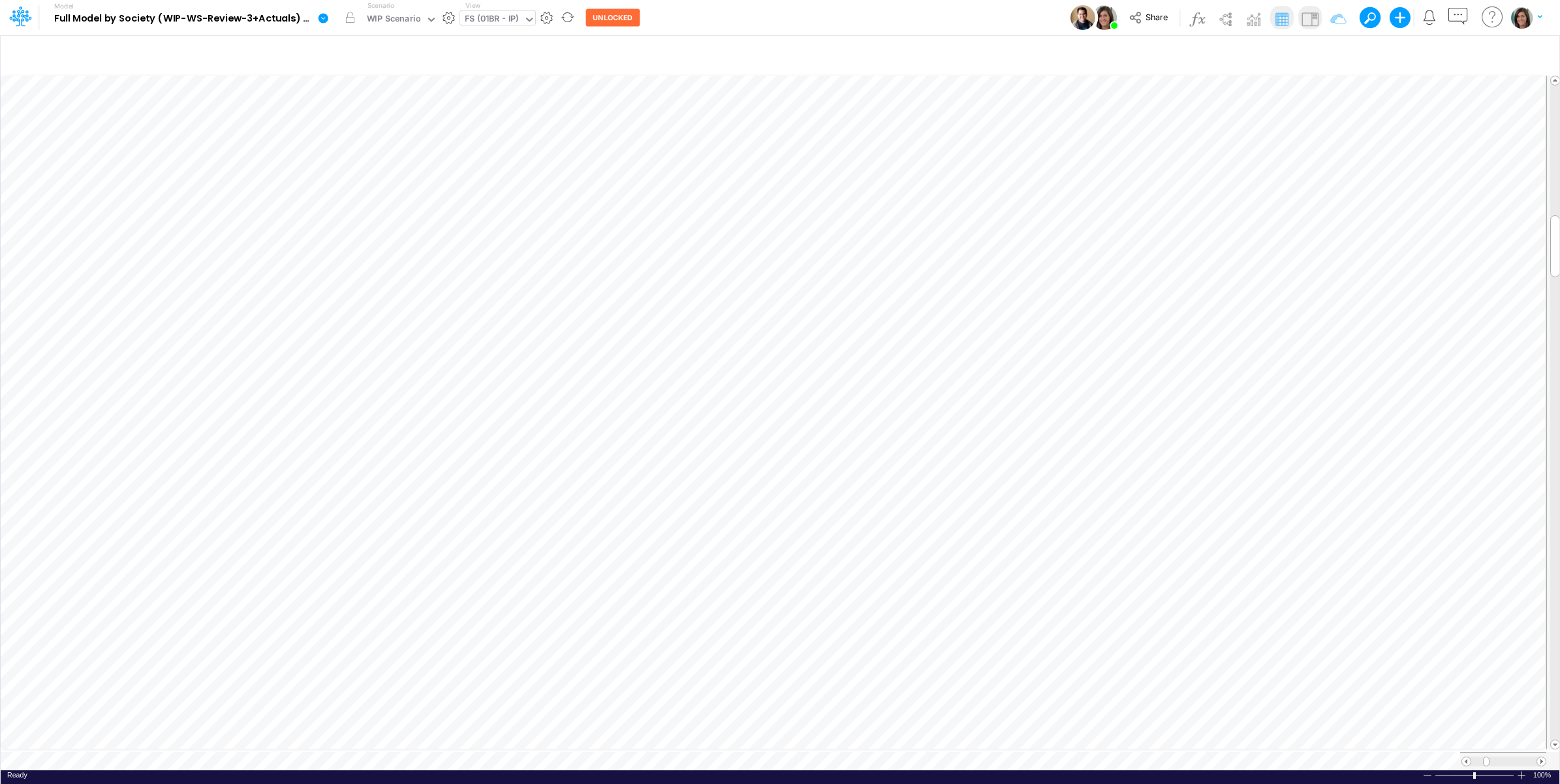
scroll to position [0, 1]
click at [1246, 17] on img at bounding box center [1310, 18] width 21 height 21
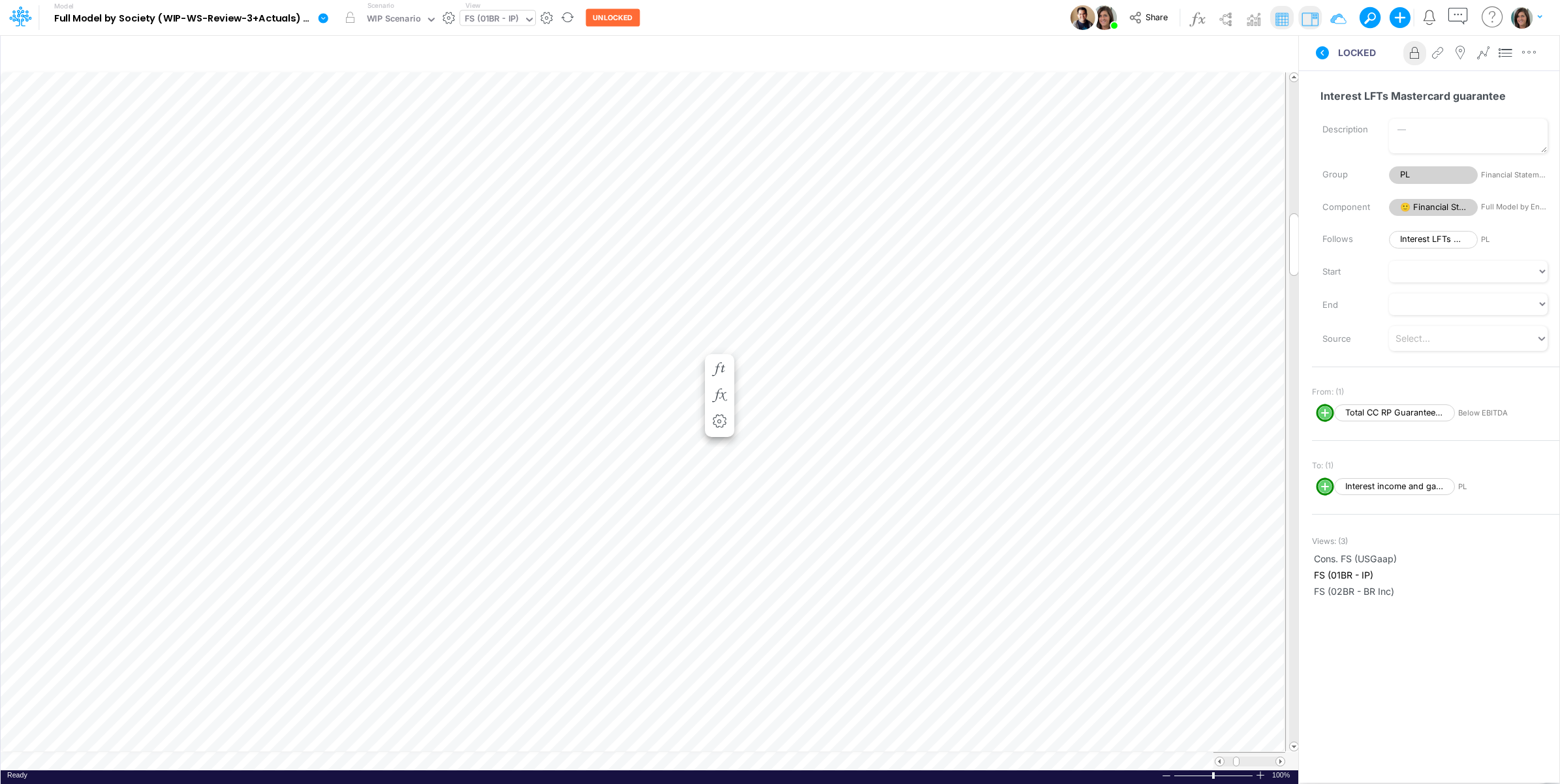
scroll to position [0, 1]
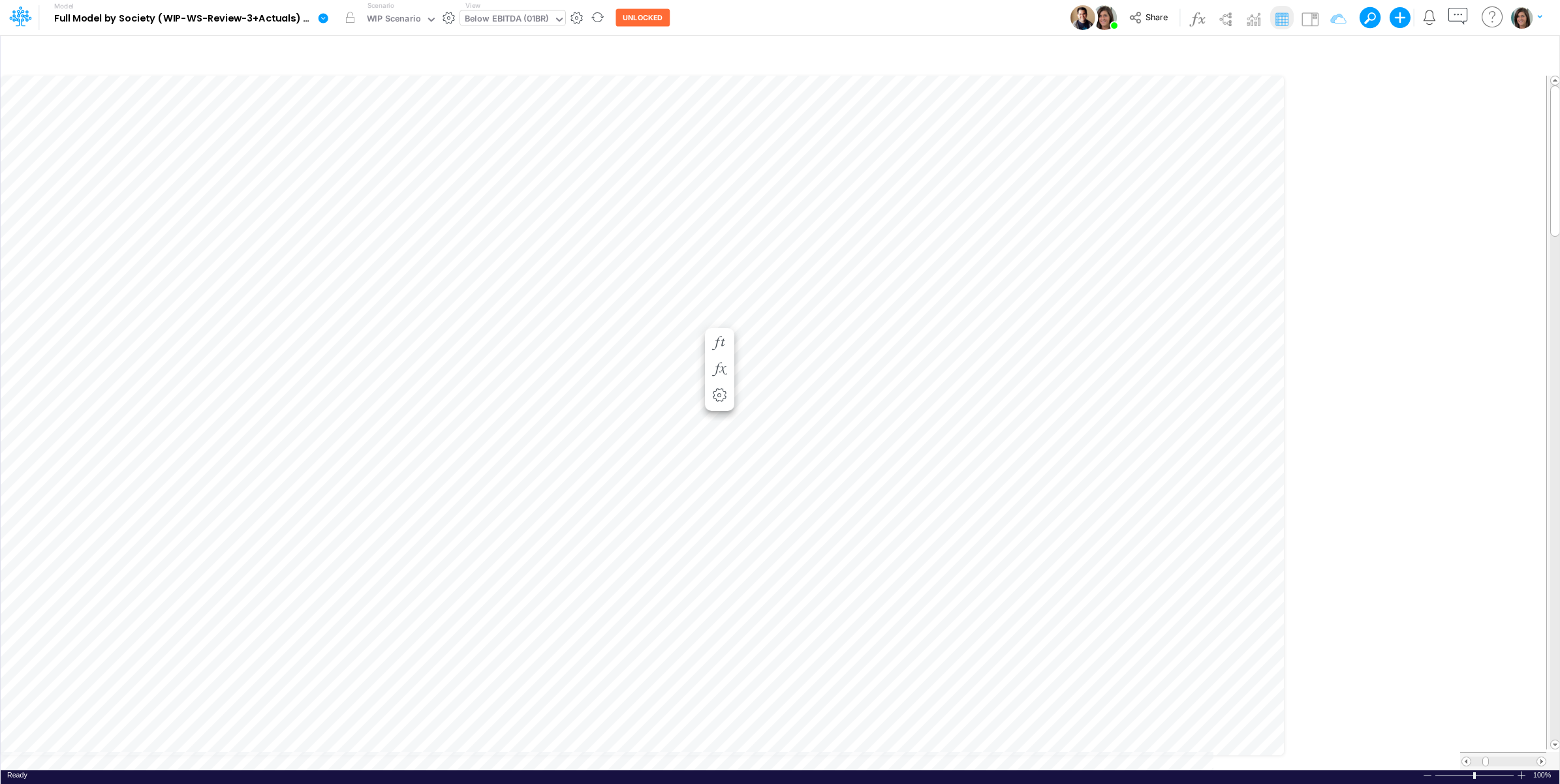
scroll to position [0, 1]
click at [1246, 13] on img at bounding box center [1310, 18] width 21 height 21
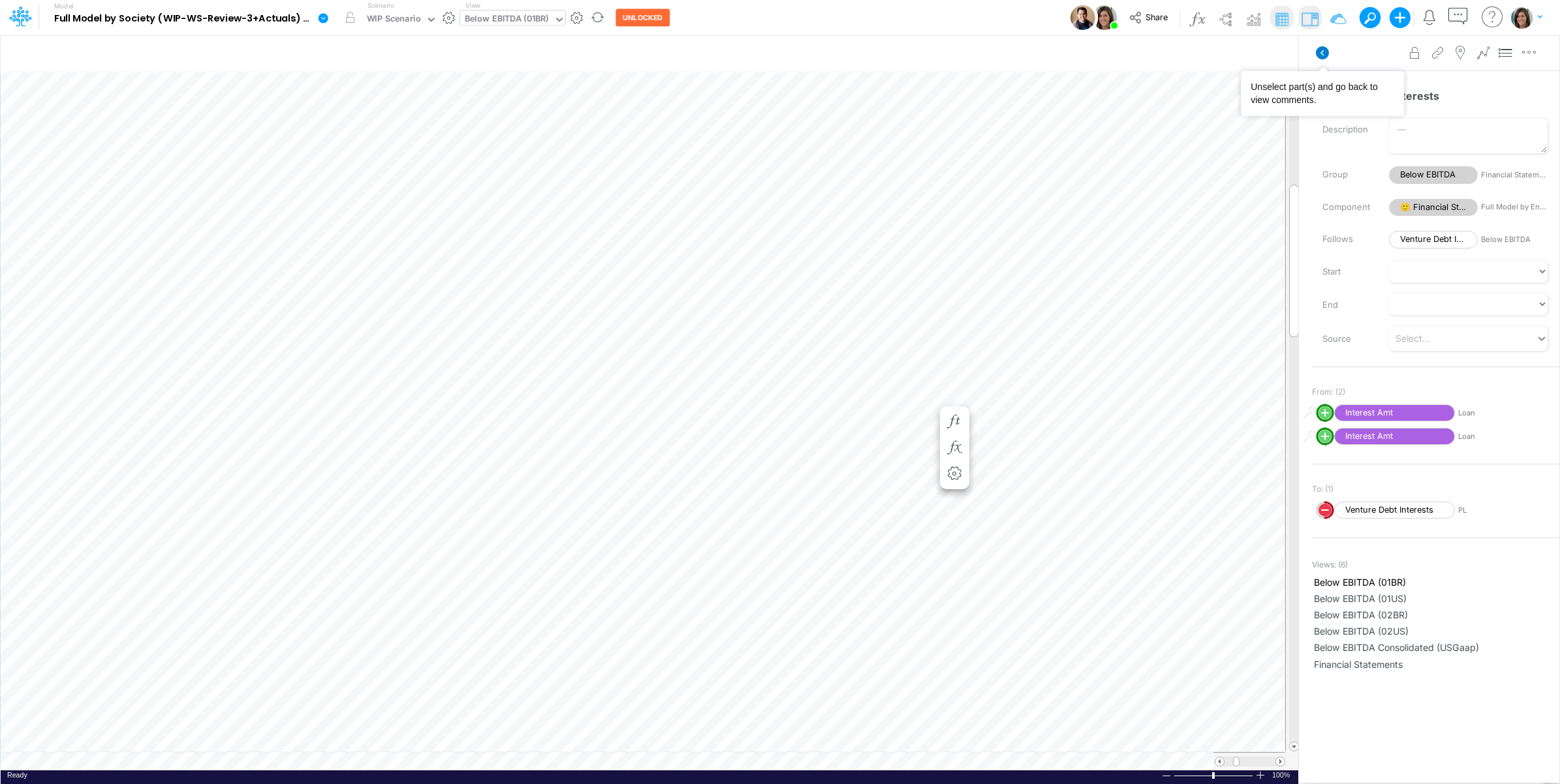
click at [1246, 53] on icon at bounding box center [1323, 53] width 13 height 13
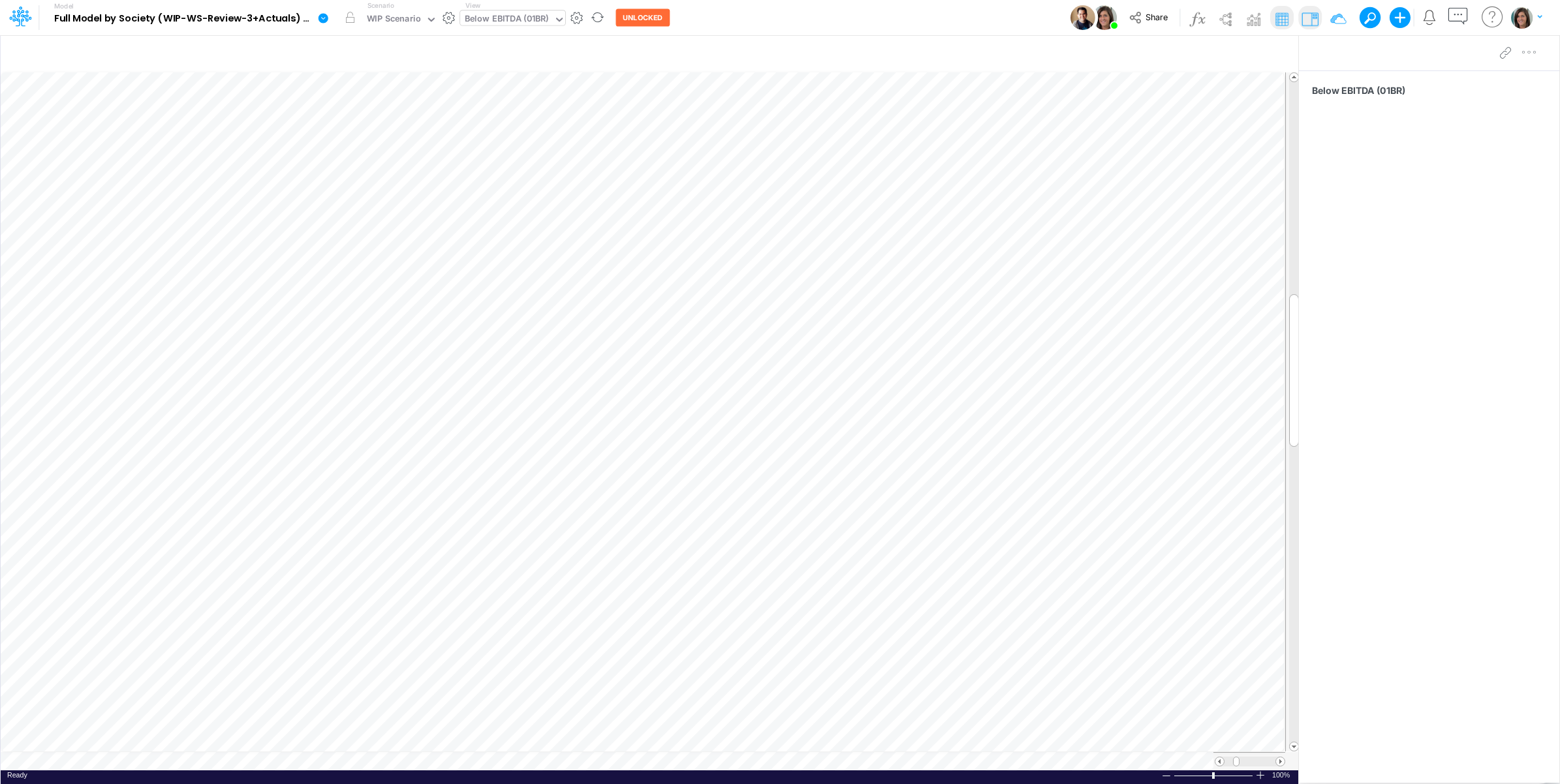
scroll to position [0, 1]
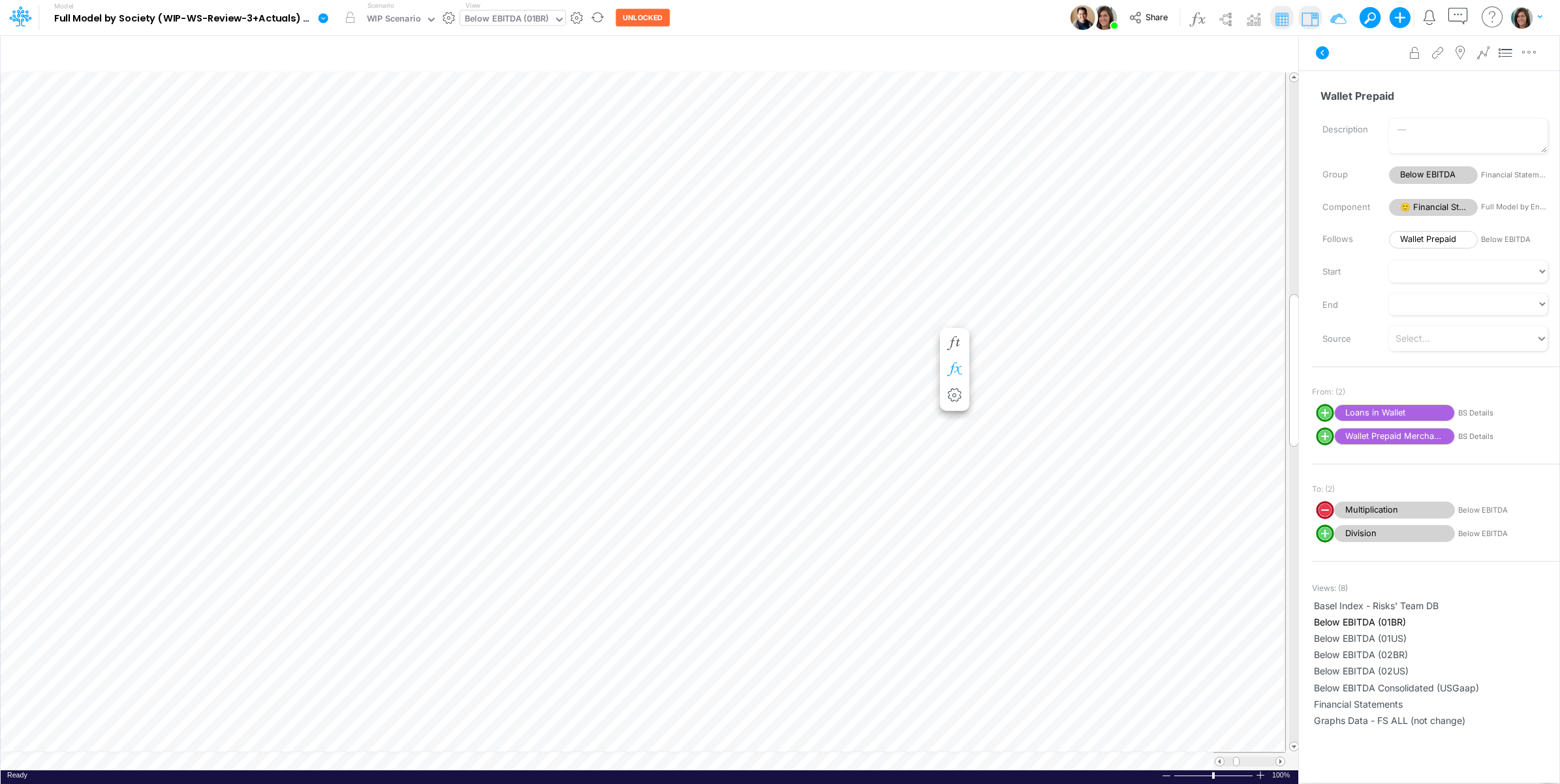
click at [958, 369] on icon "button" at bounding box center [954, 369] width 19 height 14
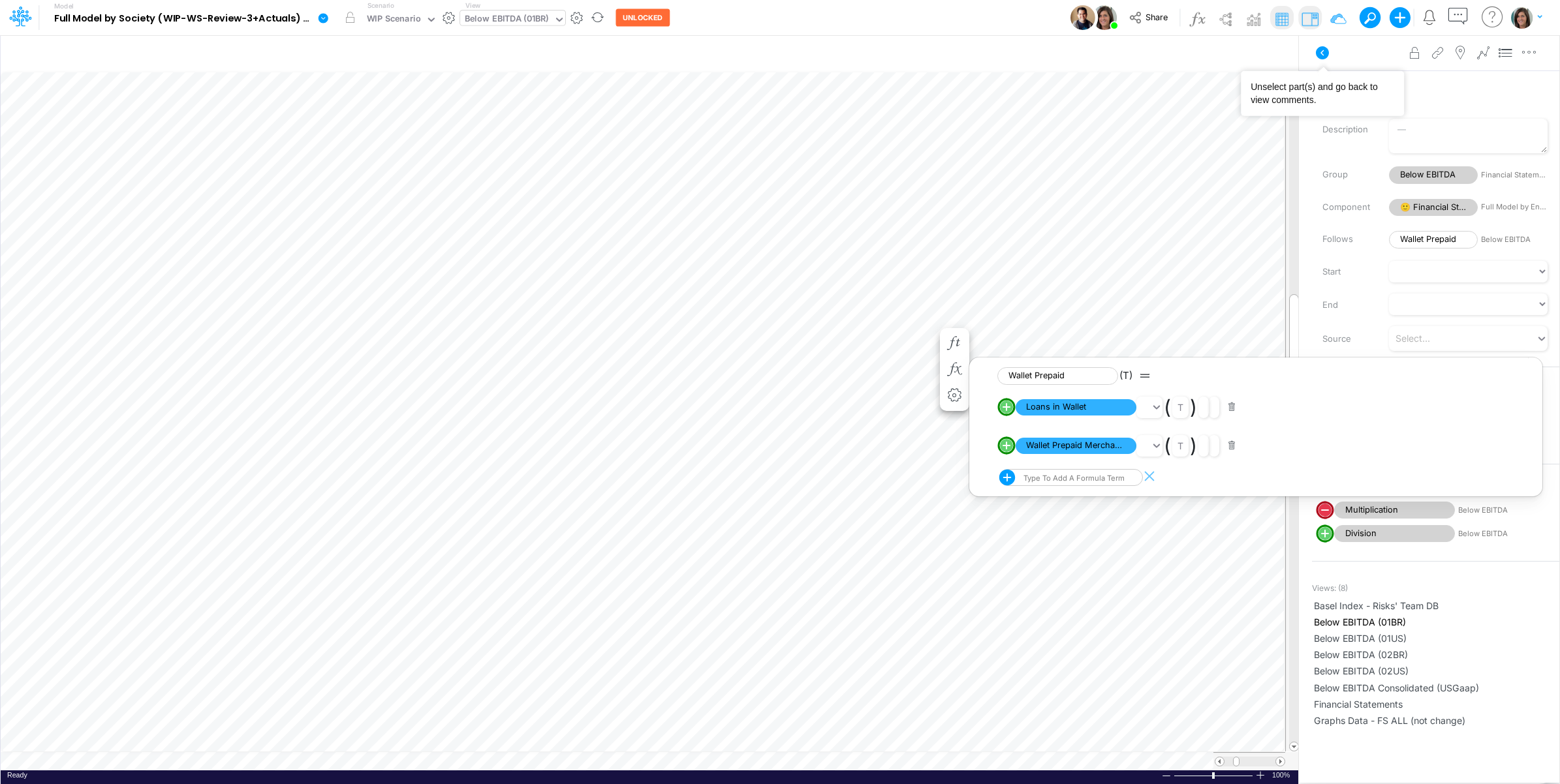
click at [1246, 60] on button at bounding box center [1323, 53] width 31 height 24
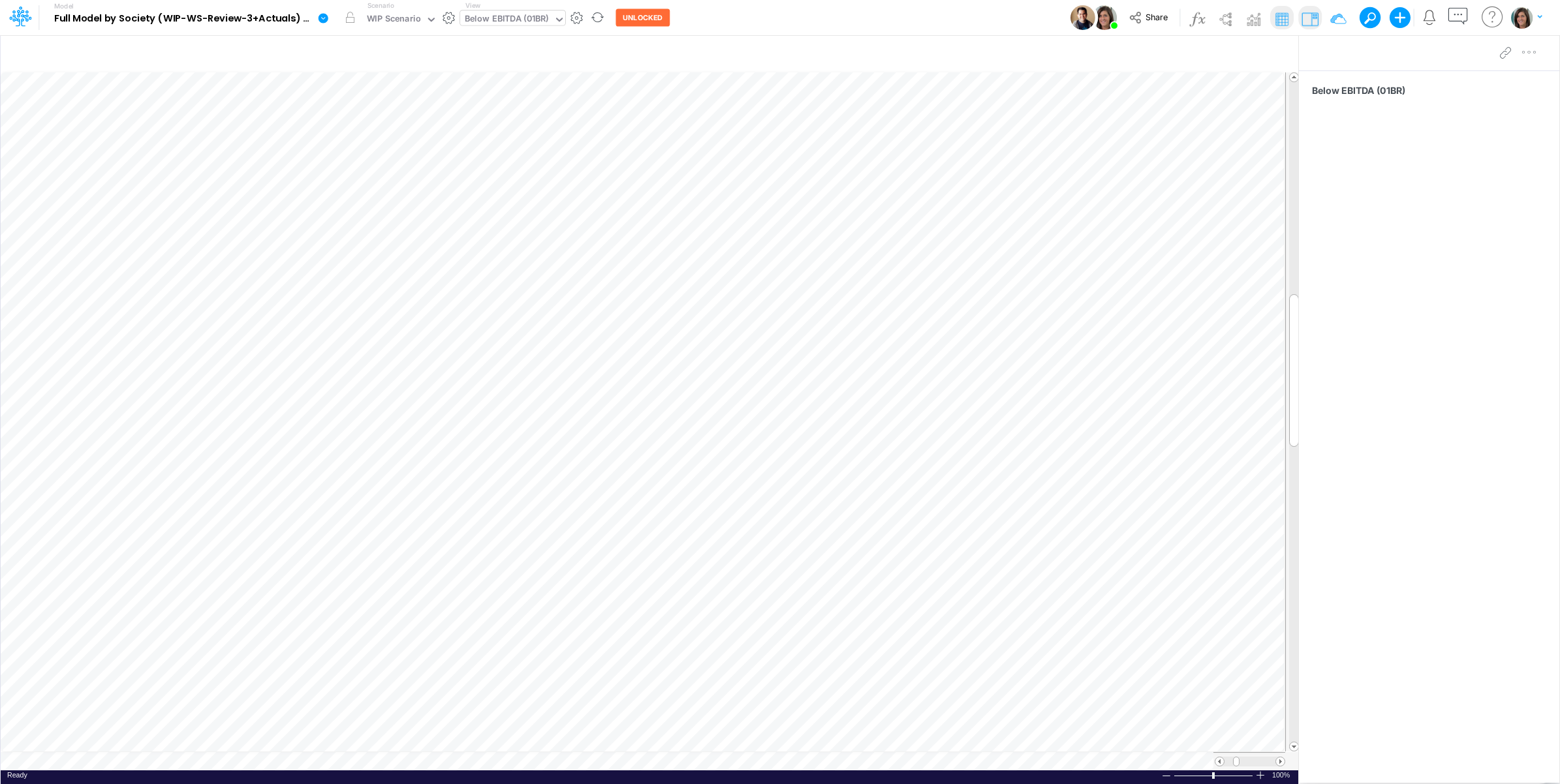
scroll to position [0, 1]
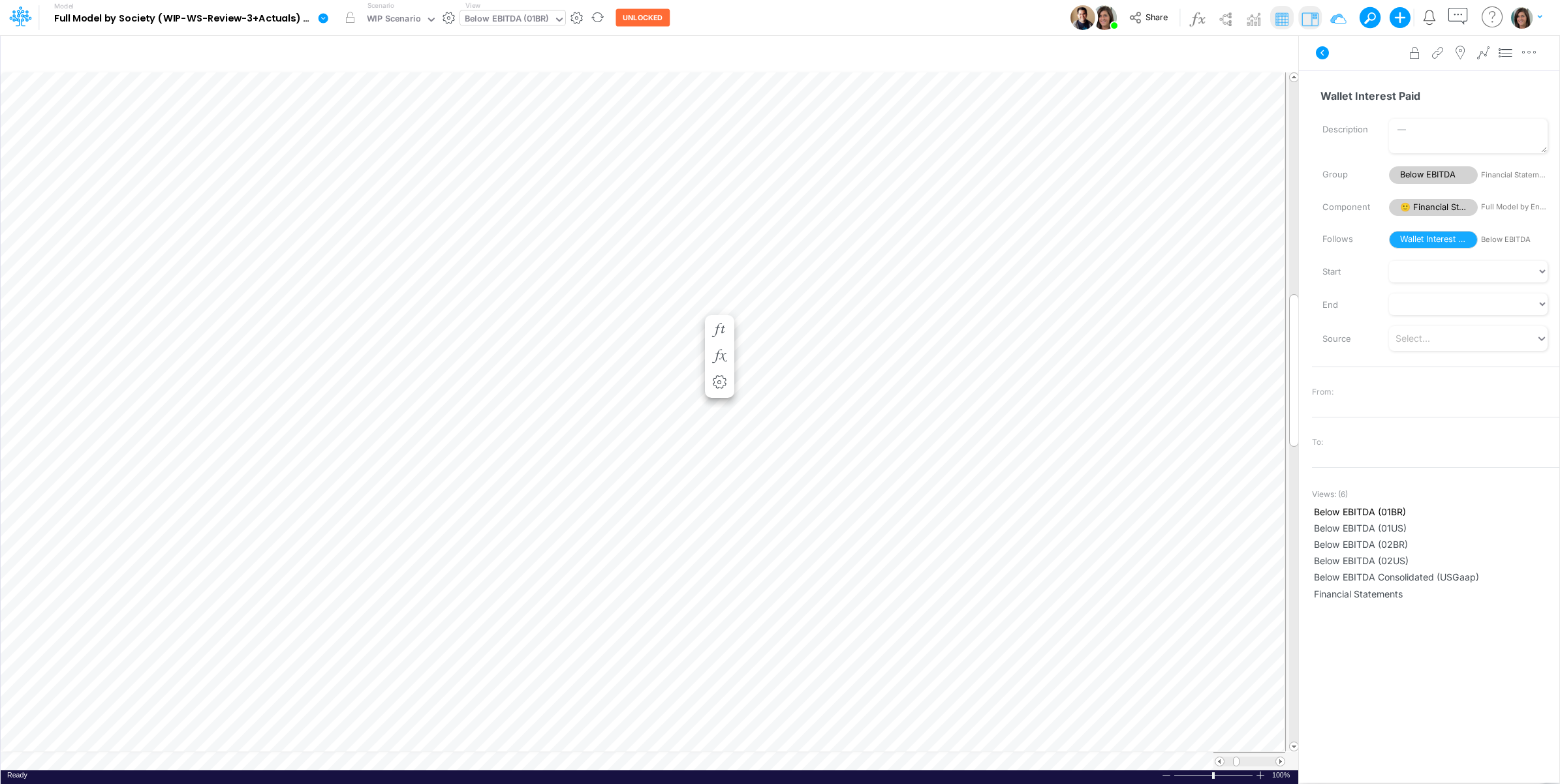
scroll to position [0, 1]
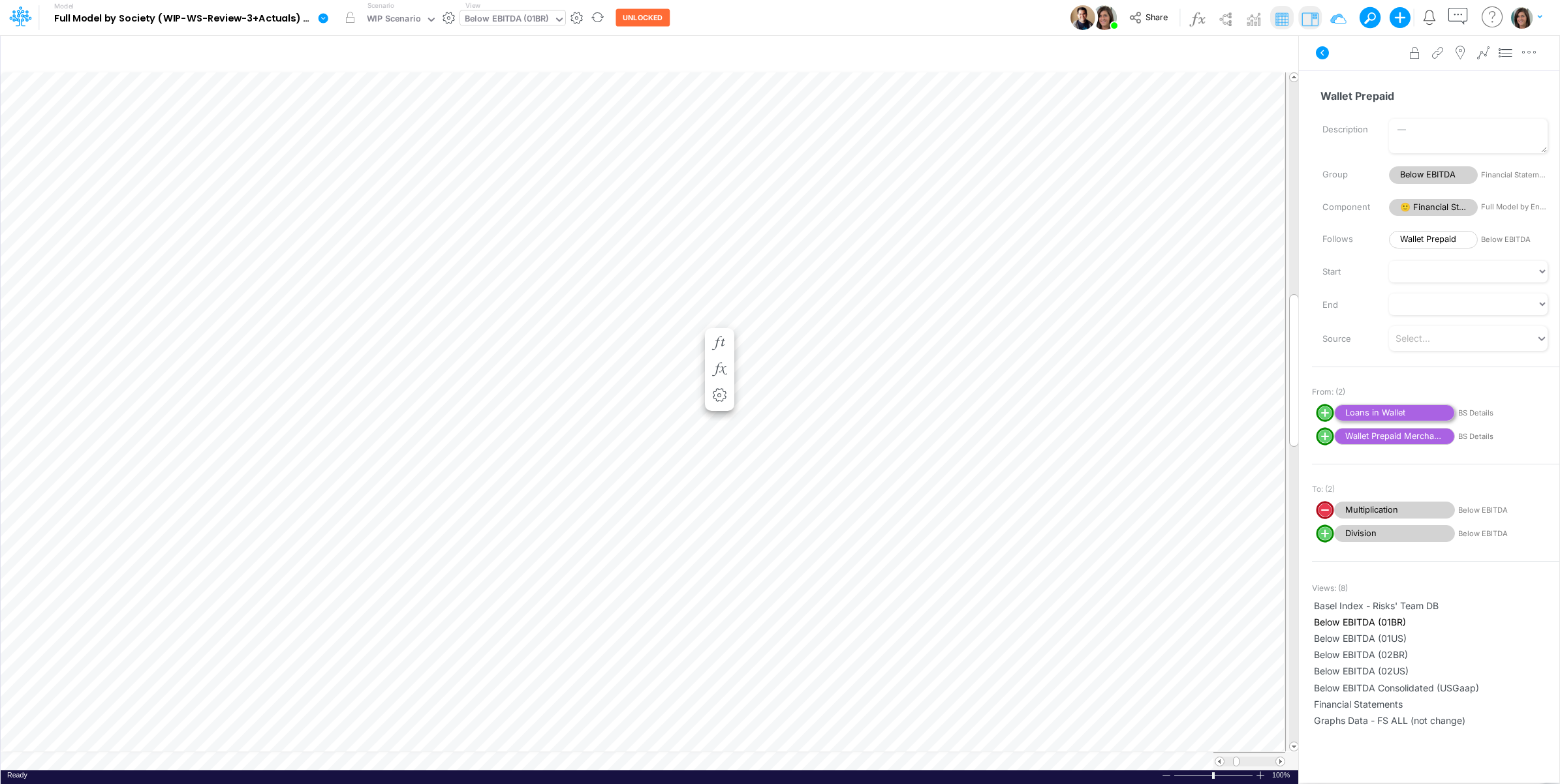
click at [1246, 411] on span "Loans in Wallet" at bounding box center [1394, 413] width 121 height 17
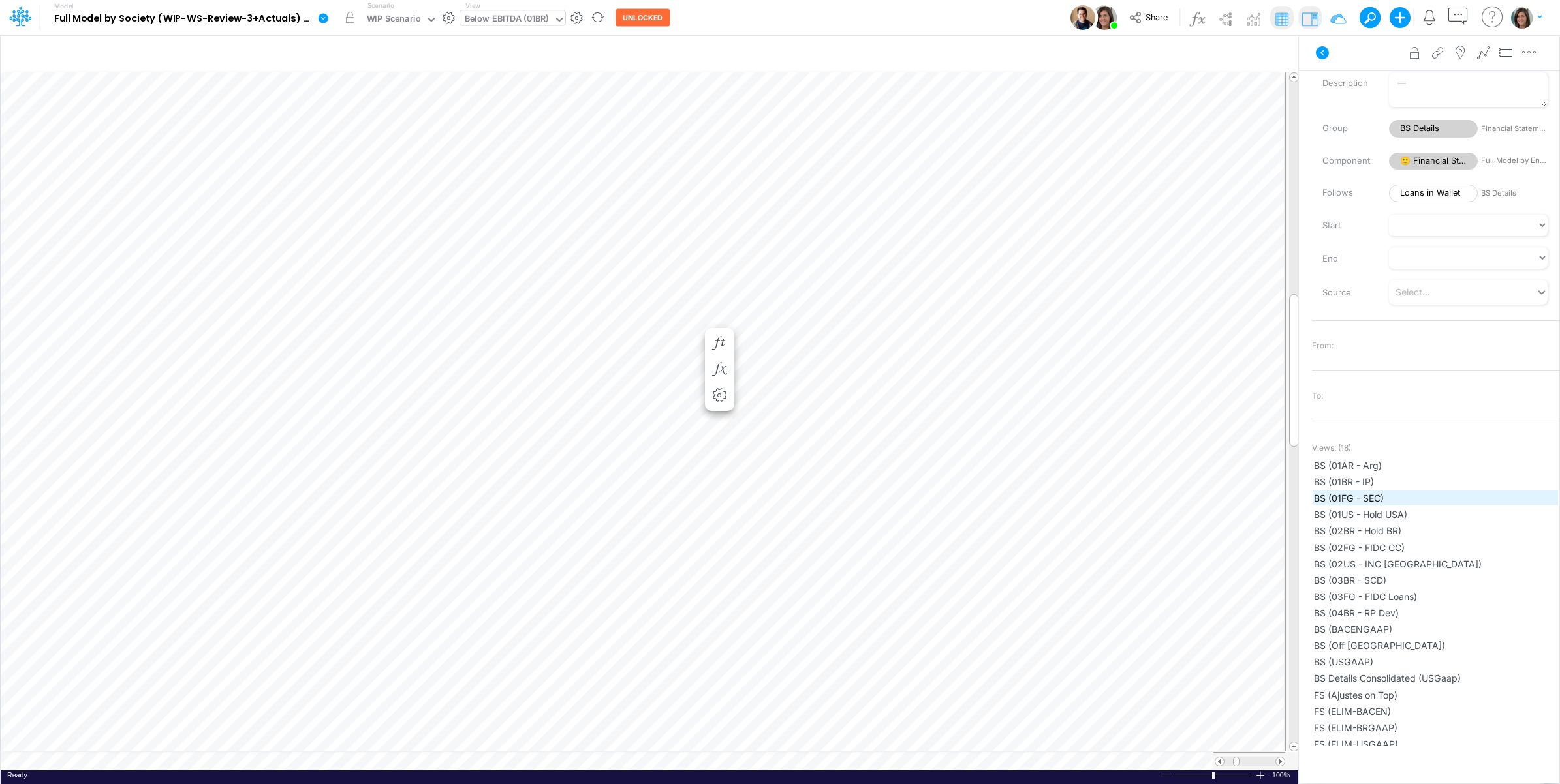
scroll to position [71, 0]
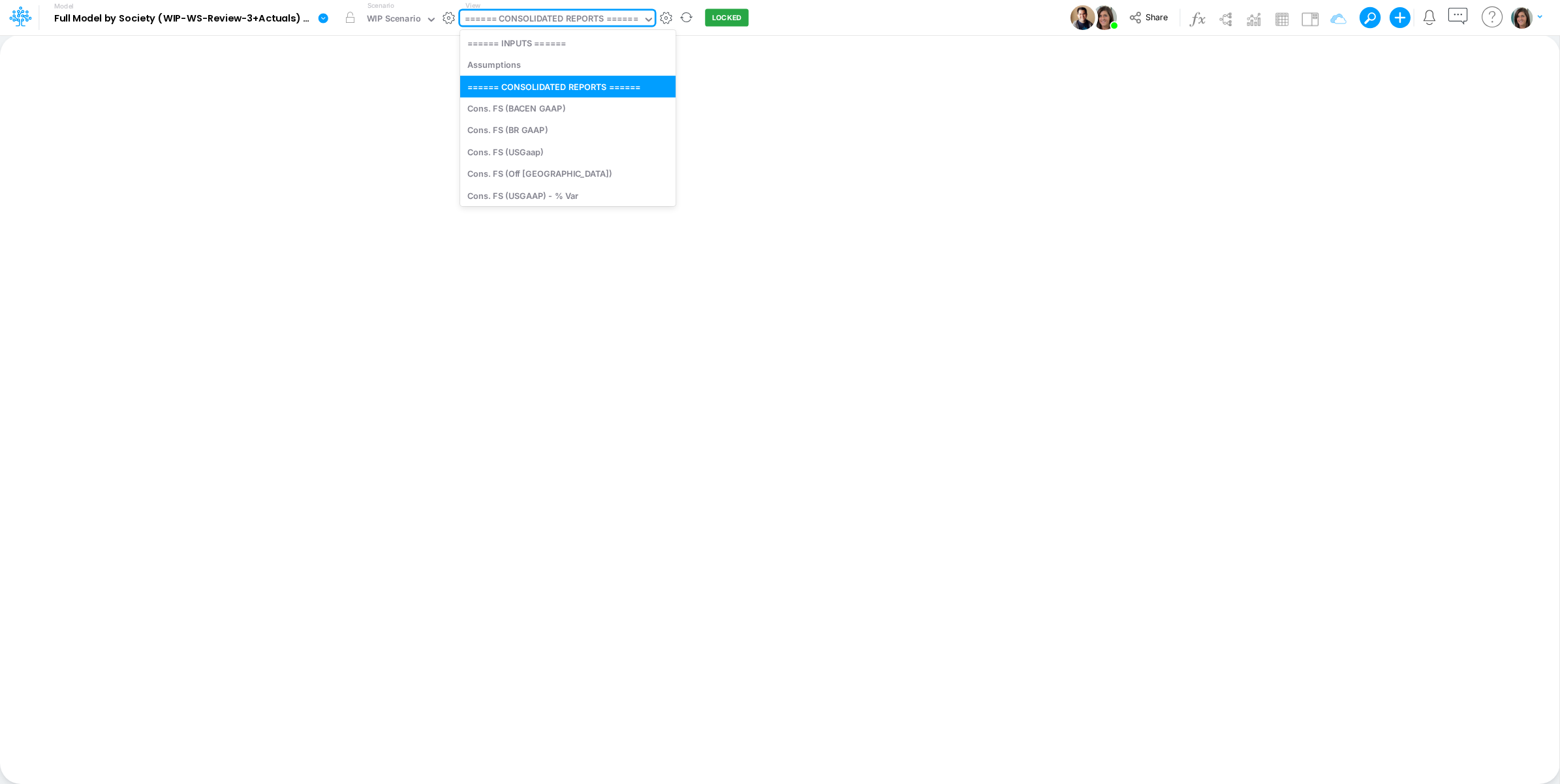
click at [633, 23] on div "====== CONSOLIDATED REPORTS ======" at bounding box center [551, 20] width 174 height 15
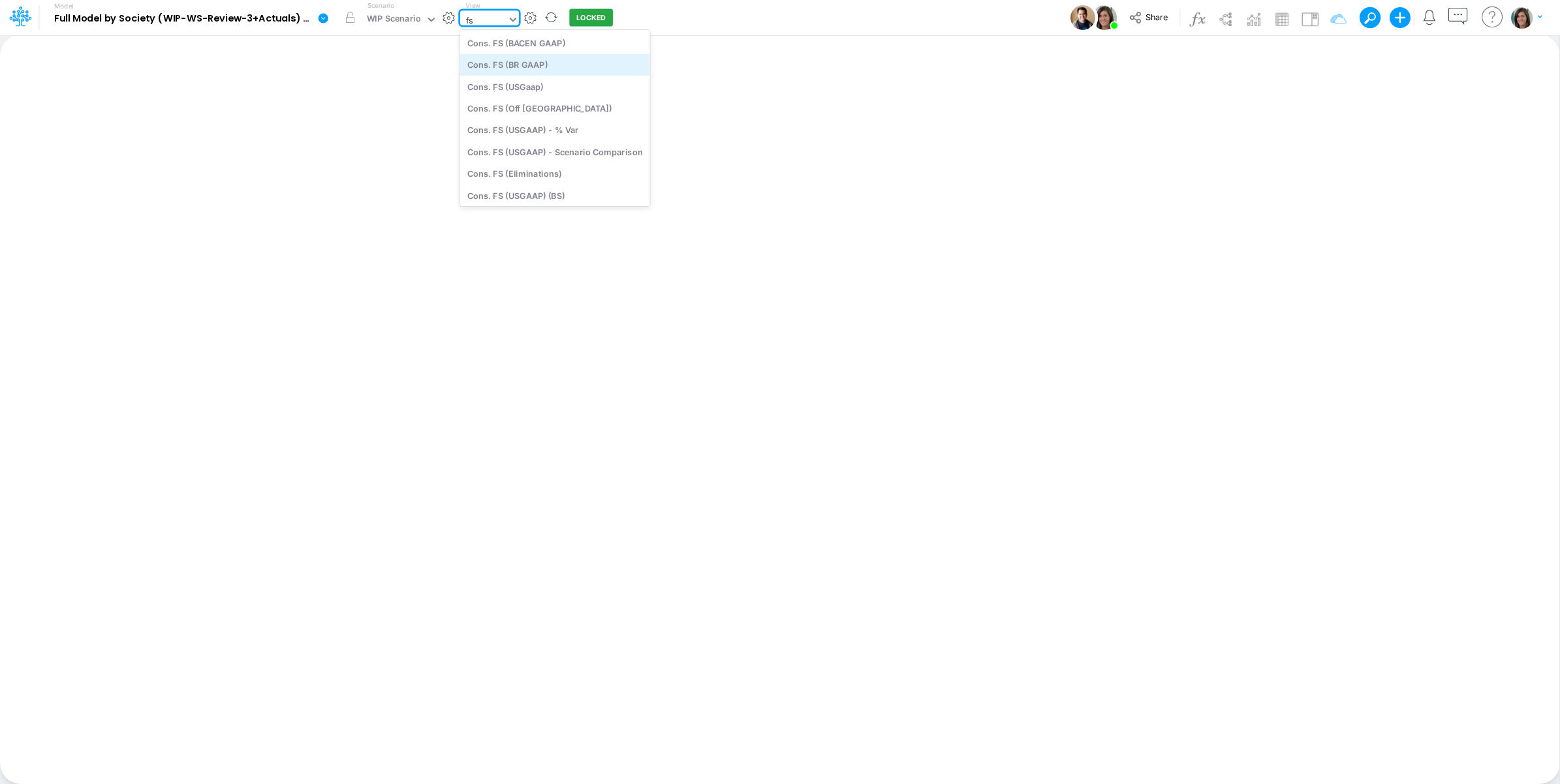
type input "f"
type input "01br"
click at [560, 65] on div "FS (01BR - IP)" at bounding box center [548, 65] width 176 height 22
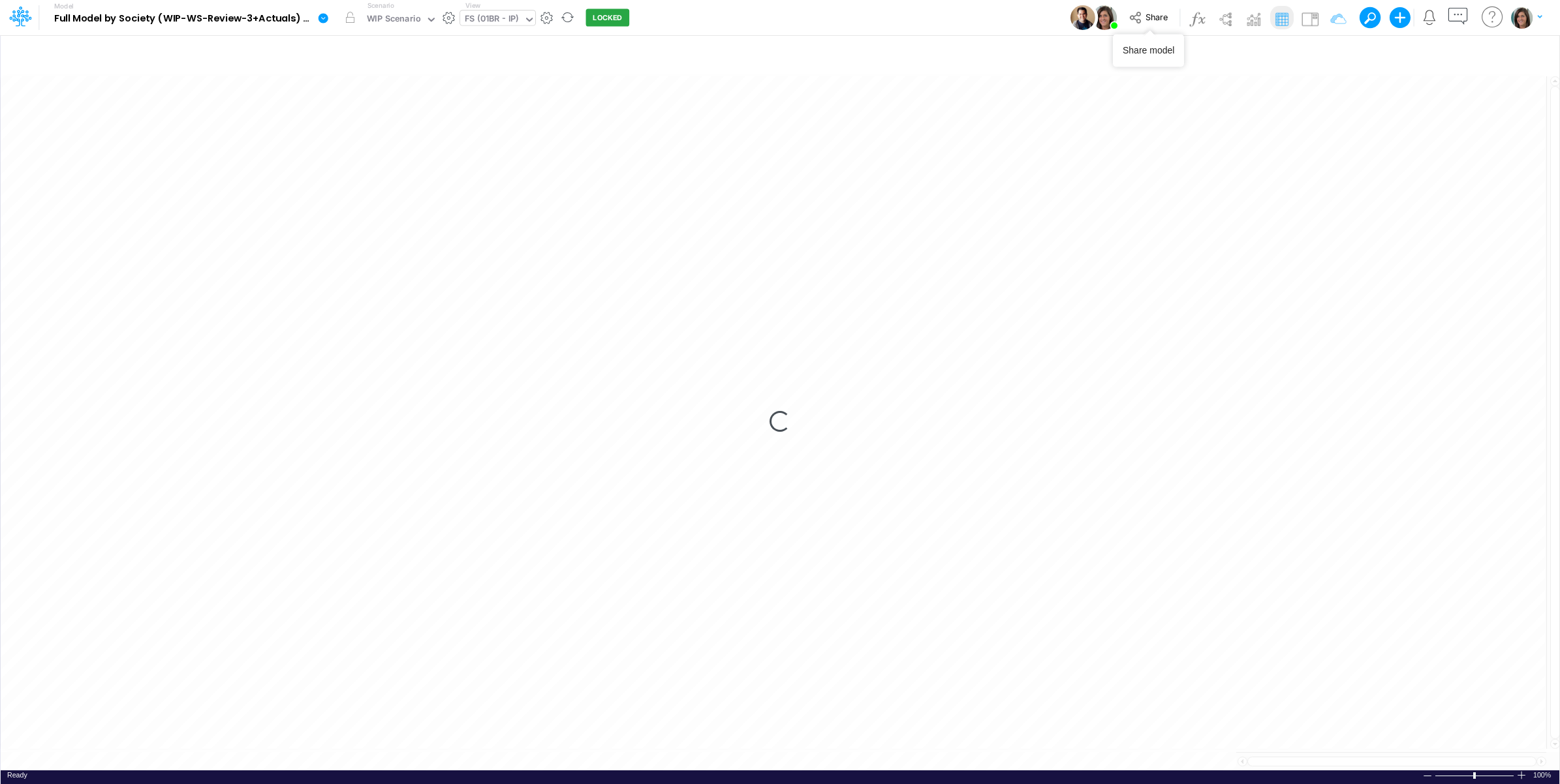
click at [322, 19] on icon at bounding box center [323, 17] width 10 height 10
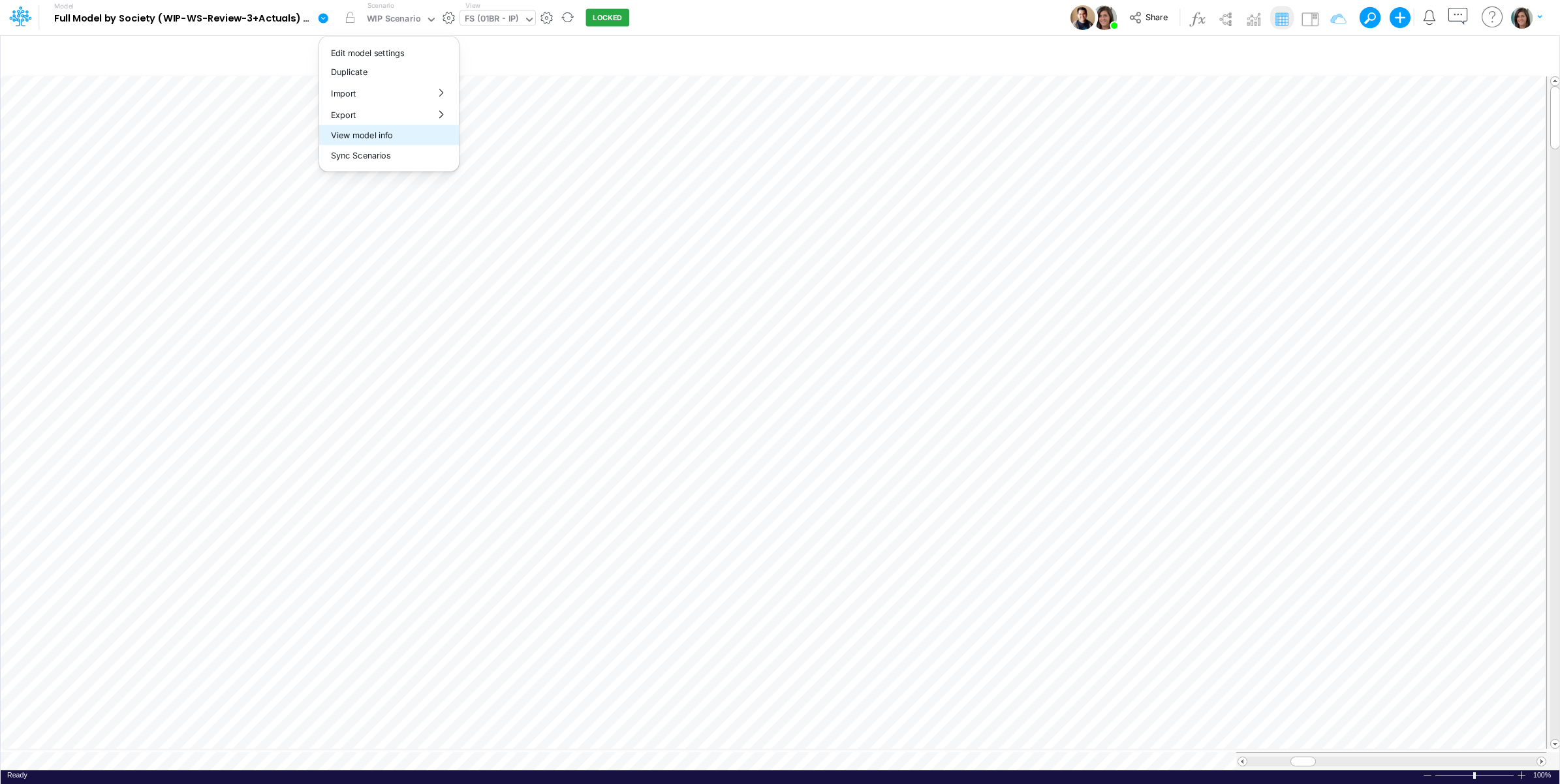
click at [376, 137] on button "View model info" at bounding box center [388, 136] width 139 height 20
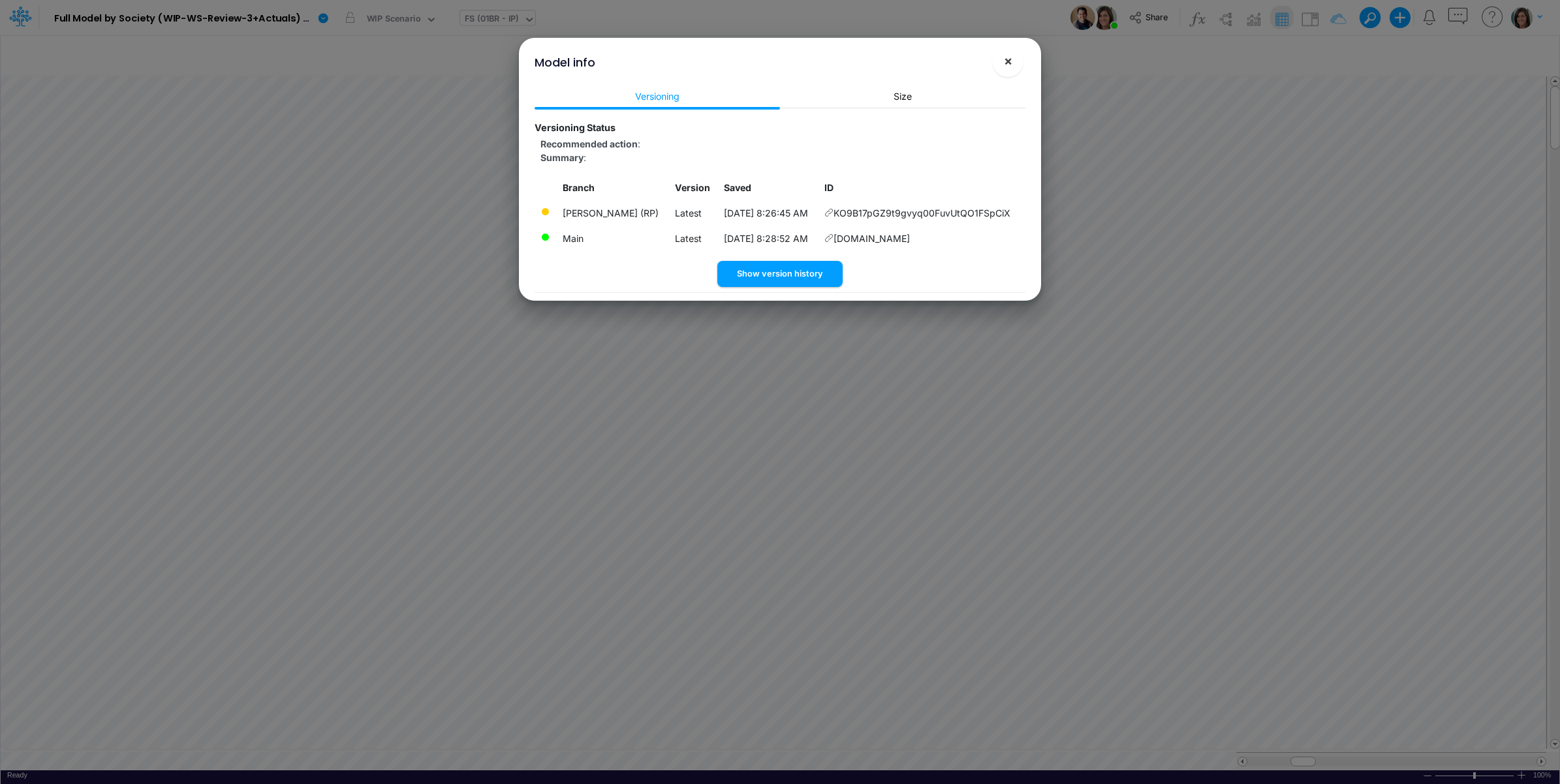
click at [1017, 62] on button "×" at bounding box center [1008, 61] width 31 height 31
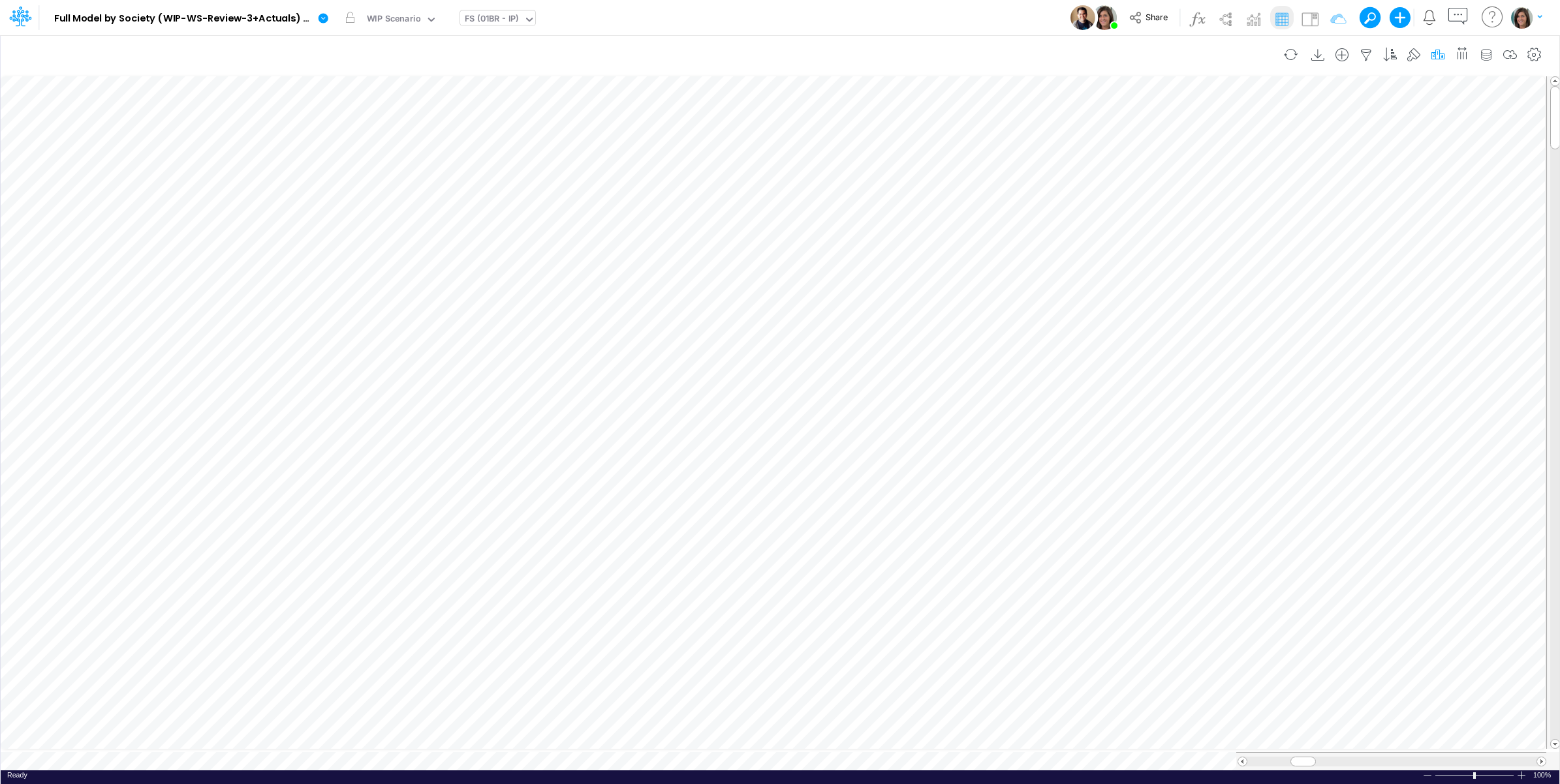
click at [1439, 60] on button "button" at bounding box center [1438, 55] width 24 height 27
click at [504, 23] on div "FS (01BR - IP)" at bounding box center [491, 20] width 54 height 15
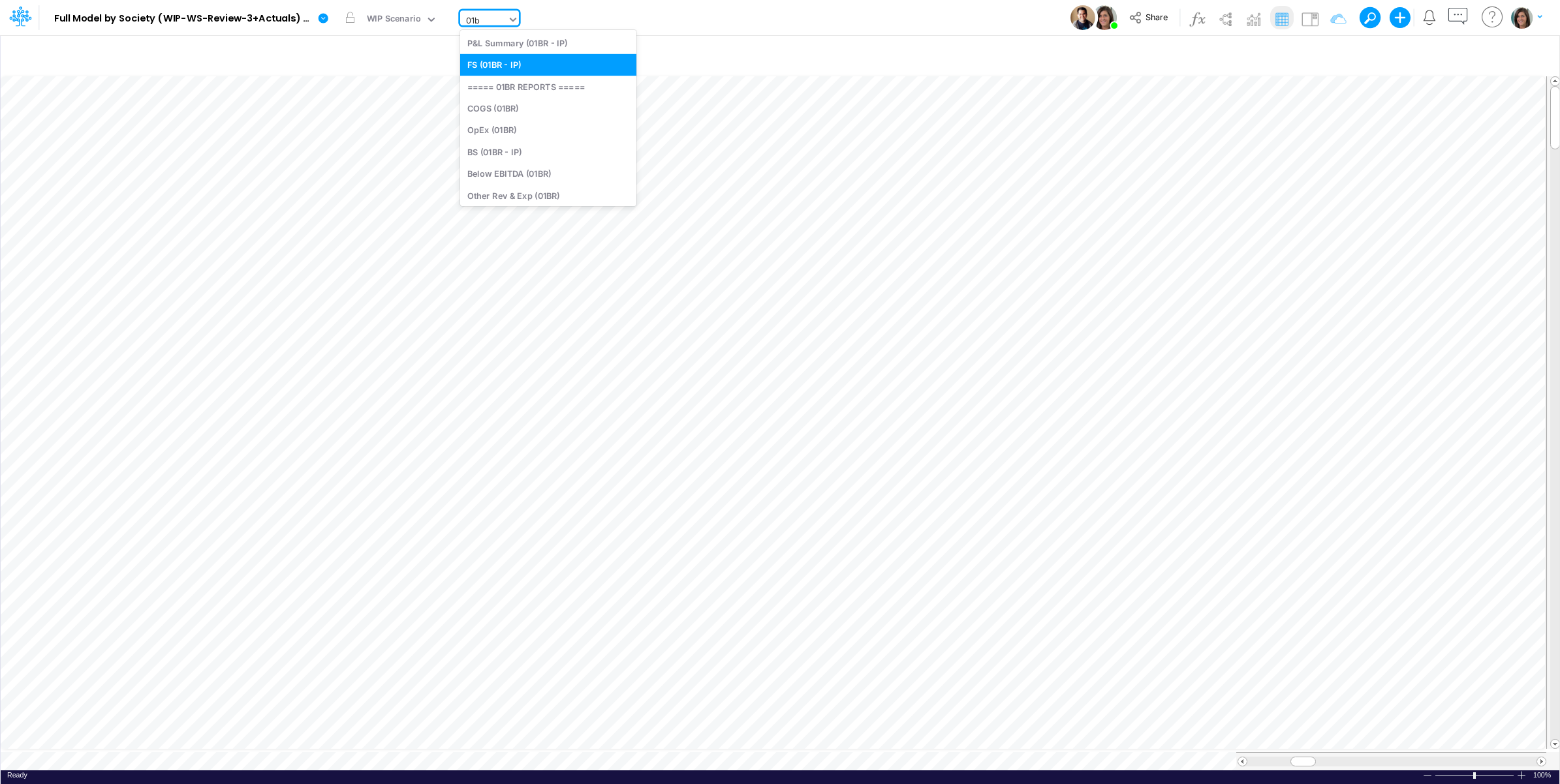
type input "01br"
click at [518, 147] on div "BS (01BR - IP)" at bounding box center [548, 152] width 176 height 22
type input "BS (01BR - IP)"
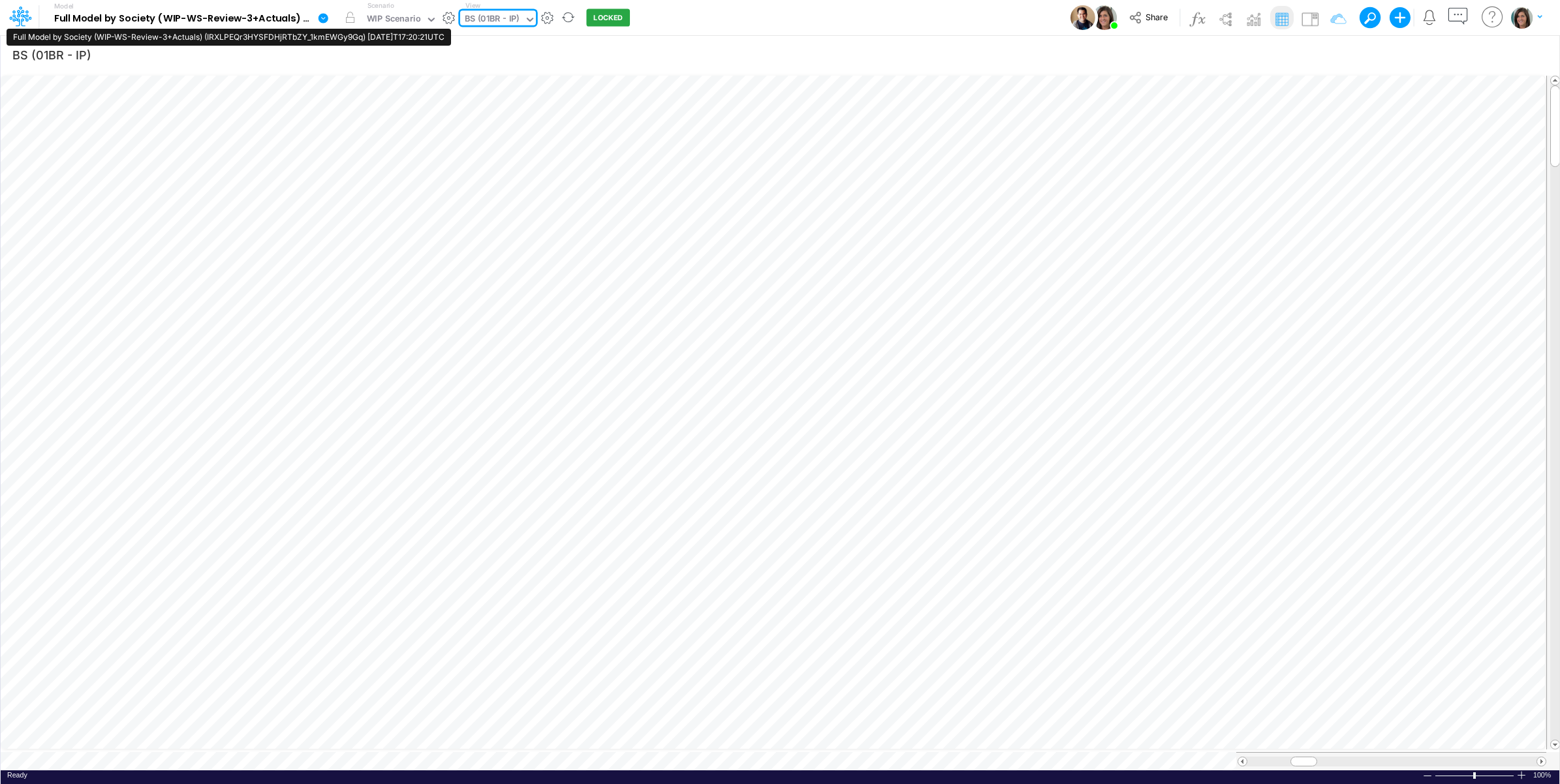
click at [314, 19] on link at bounding box center [325, 17] width 27 height 34
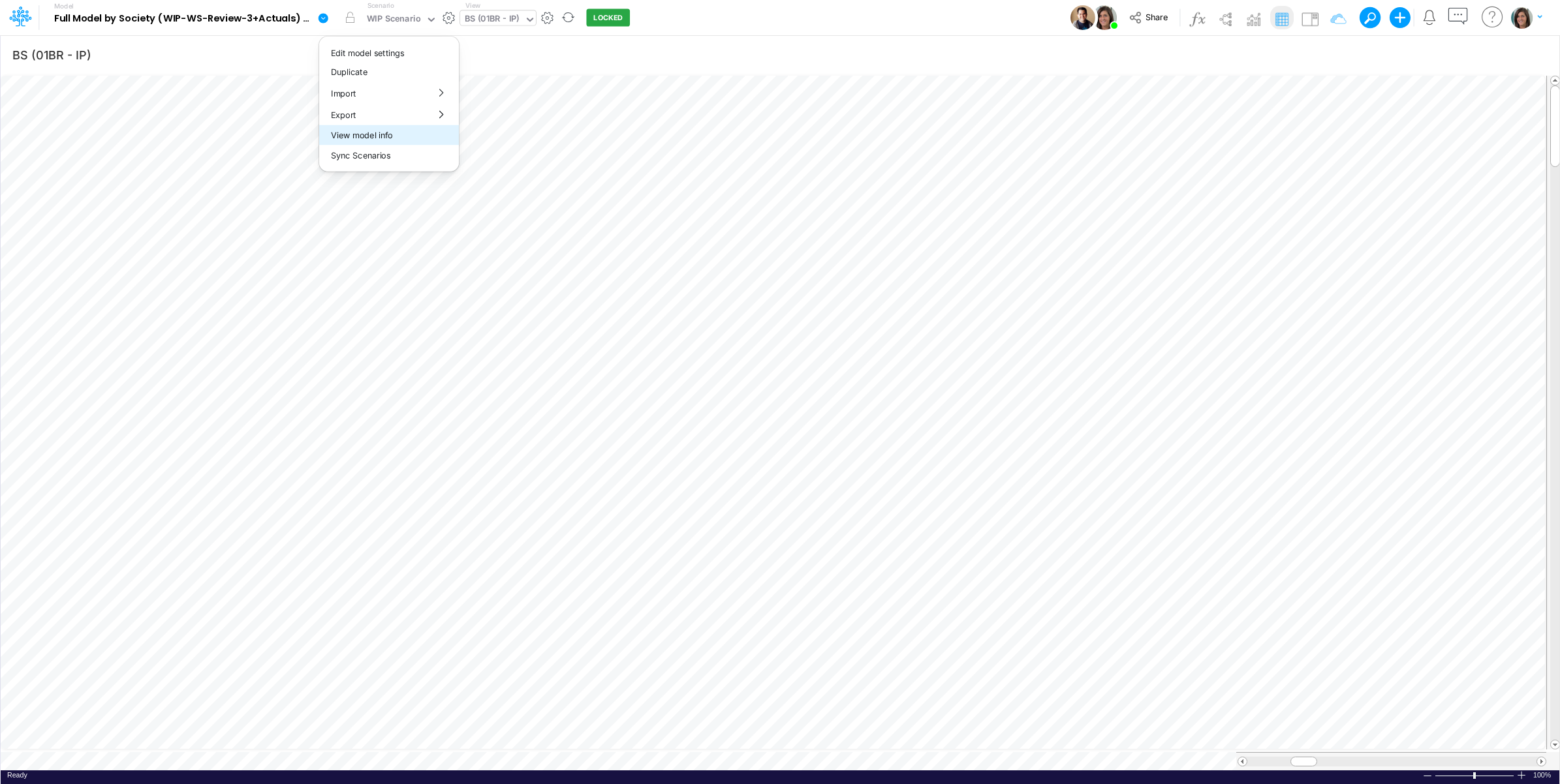
click at [348, 136] on button "View model info" at bounding box center [388, 136] width 139 height 20
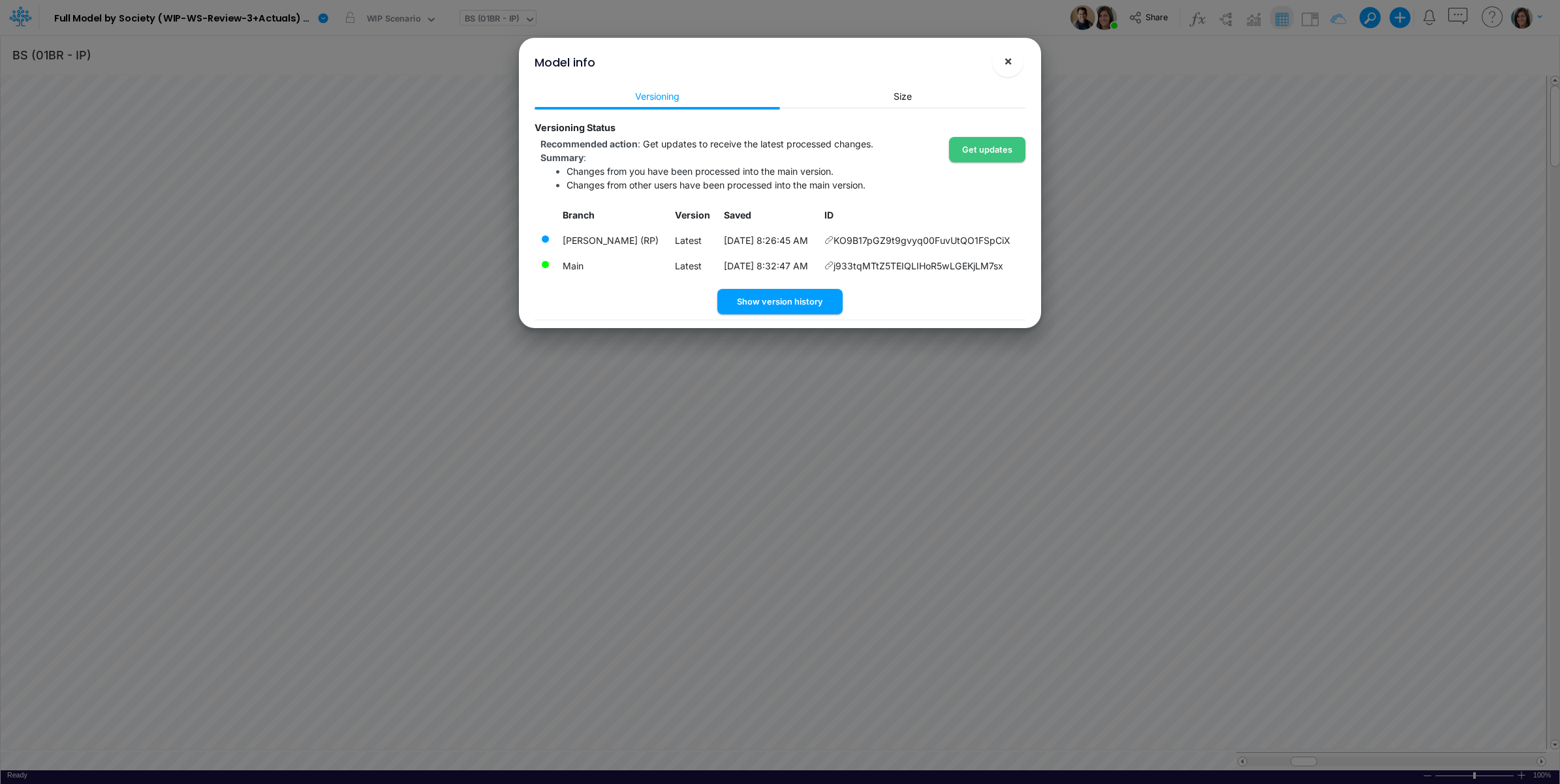
click at [1009, 67] on span "×" at bounding box center [1008, 60] width 8 height 16
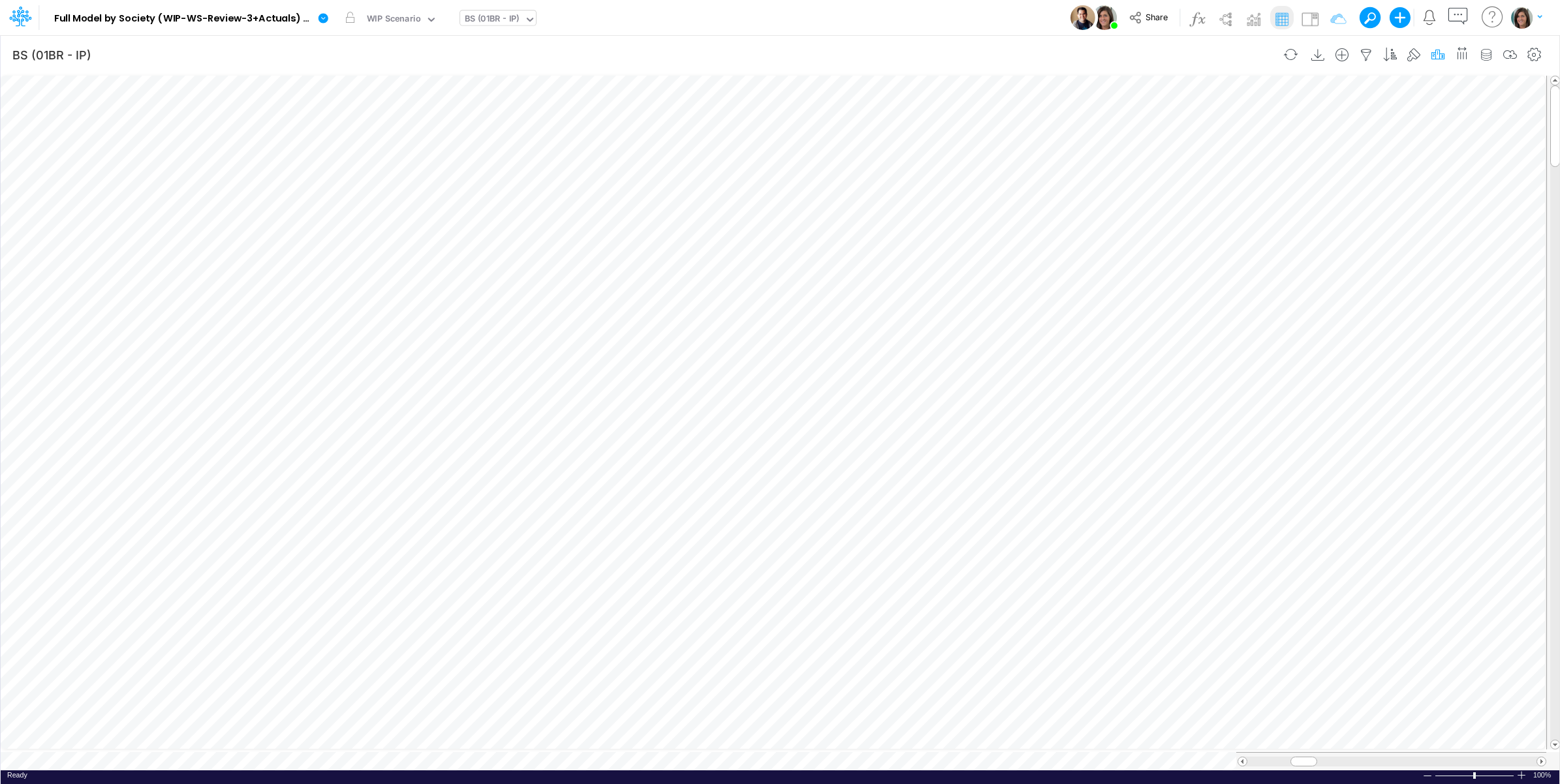
click at [1434, 56] on icon "button" at bounding box center [1437, 55] width 19 height 14
click at [705, 15] on div "Model Full Model by Society (WIP-WS-Review-3+Actuals) (IRXLPEQr3HYSFDHjRTbZY_1k…" at bounding box center [780, 17] width 1404 height 35
click at [1436, 53] on icon "button" at bounding box center [1437, 55] width 19 height 14
click at [1168, 190] on div "WIP Scenario" at bounding box center [1225, 190] width 349 height 22
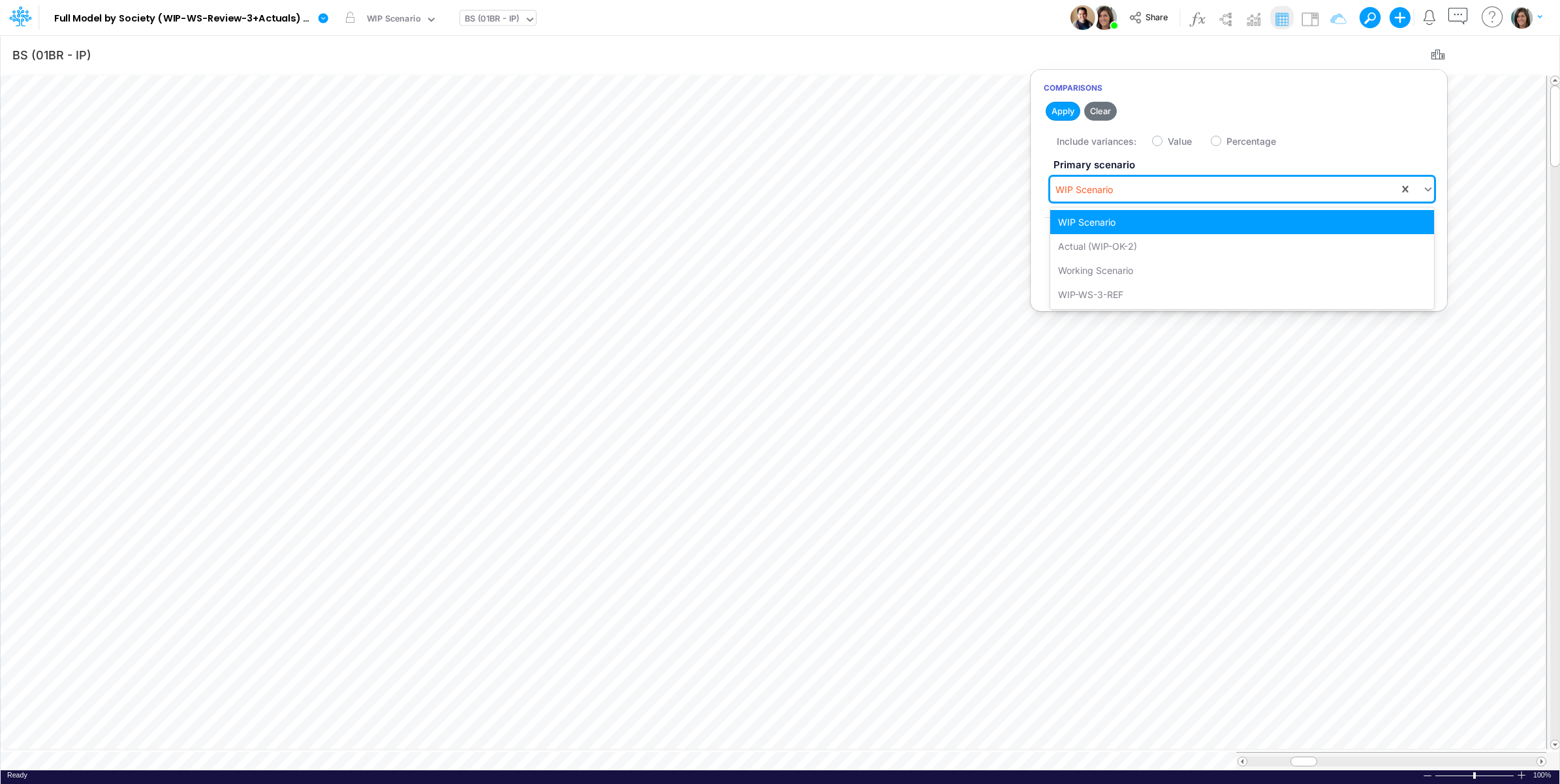
click at [798, 4] on div "Model Full Model by Society (WIP-WS-Review-3+Actuals) (IRXLPEQr3HYSFDHjRTbZY_1k…" at bounding box center [780, 17] width 1404 height 35
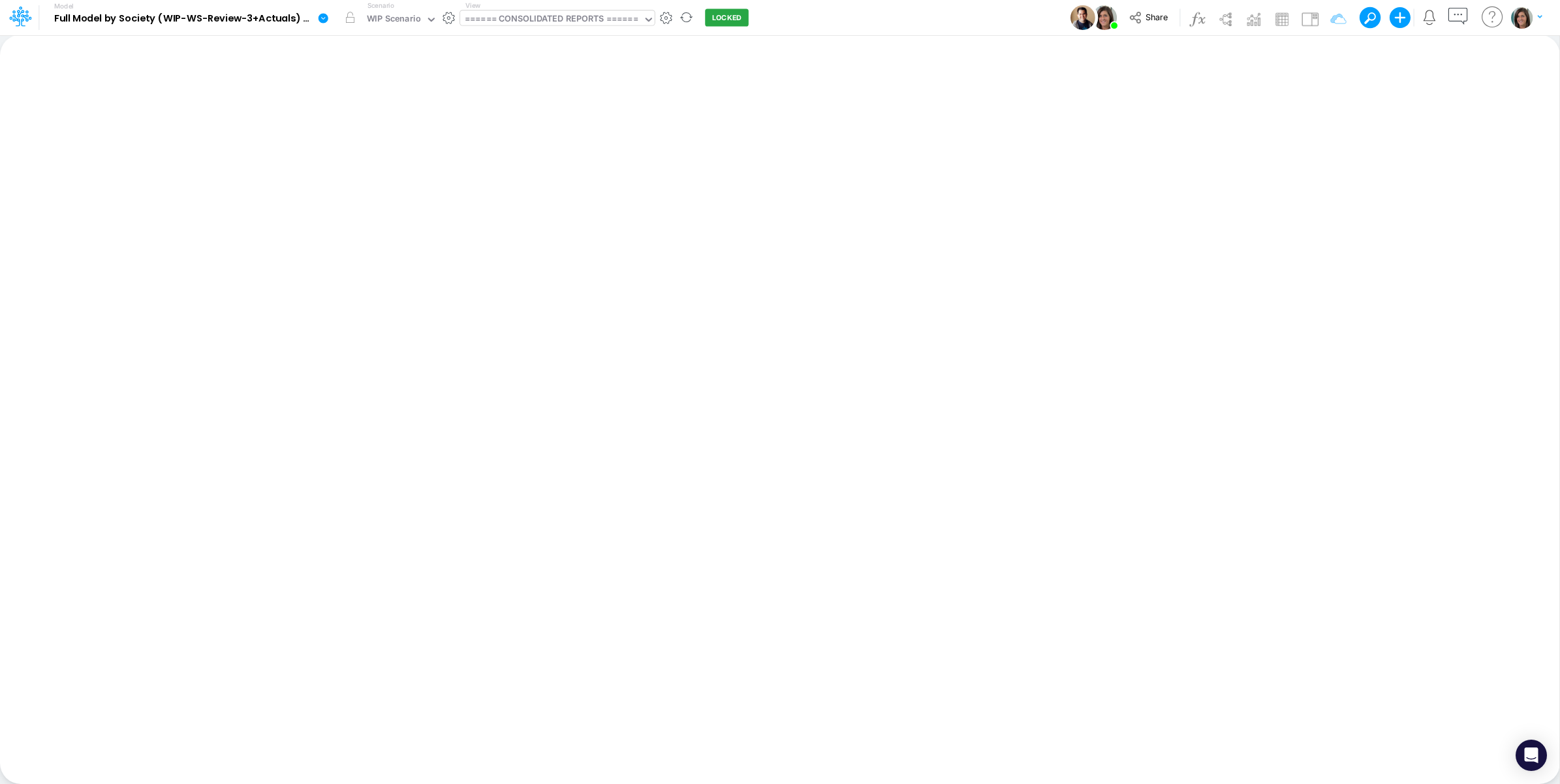
click at [536, 23] on div "====== CONSOLIDATED REPORTS ======" at bounding box center [551, 20] width 174 height 15
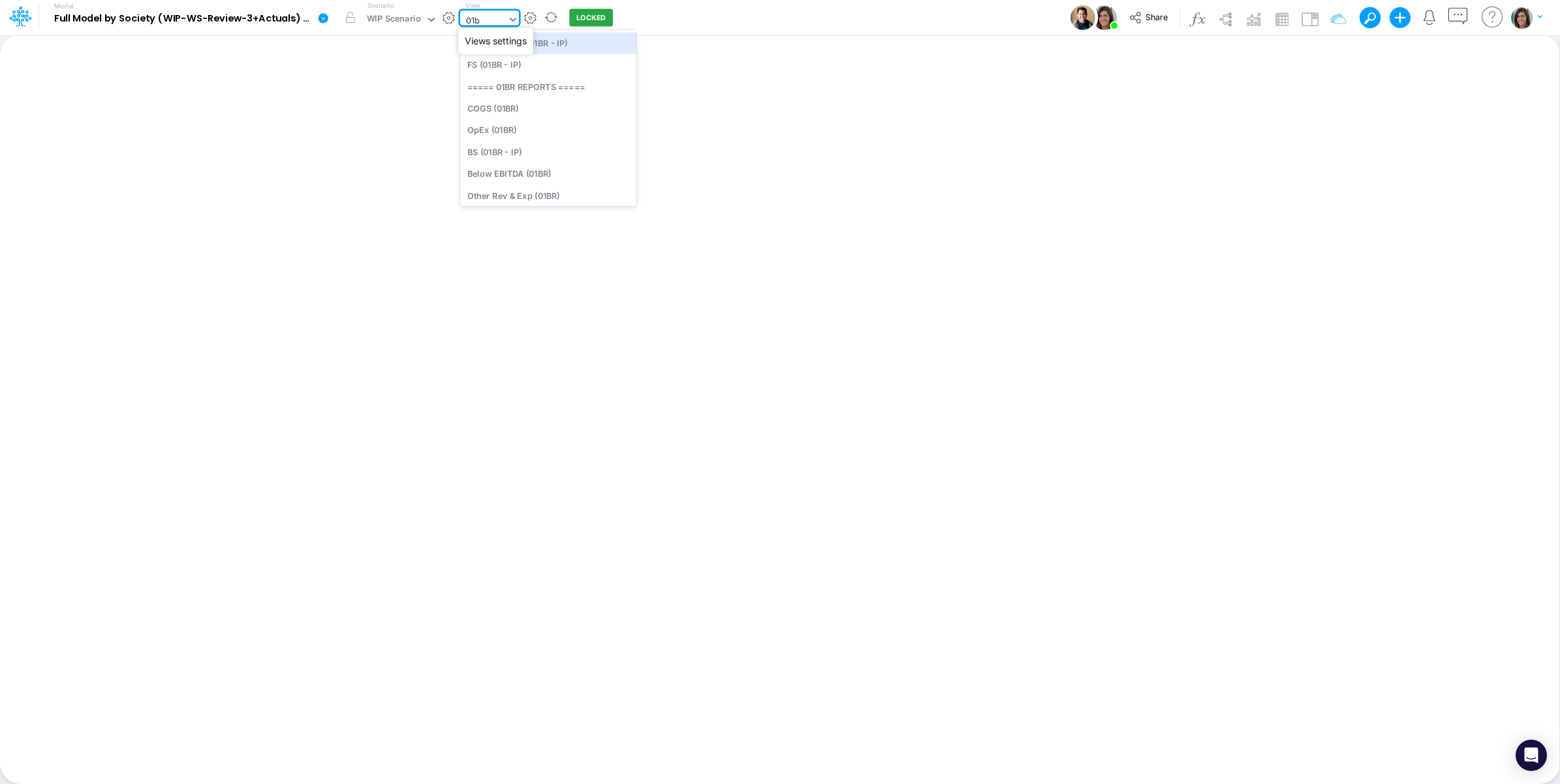
type input "01br"
click at [534, 64] on div "FS (01BR - IP)" at bounding box center [548, 65] width 176 height 22
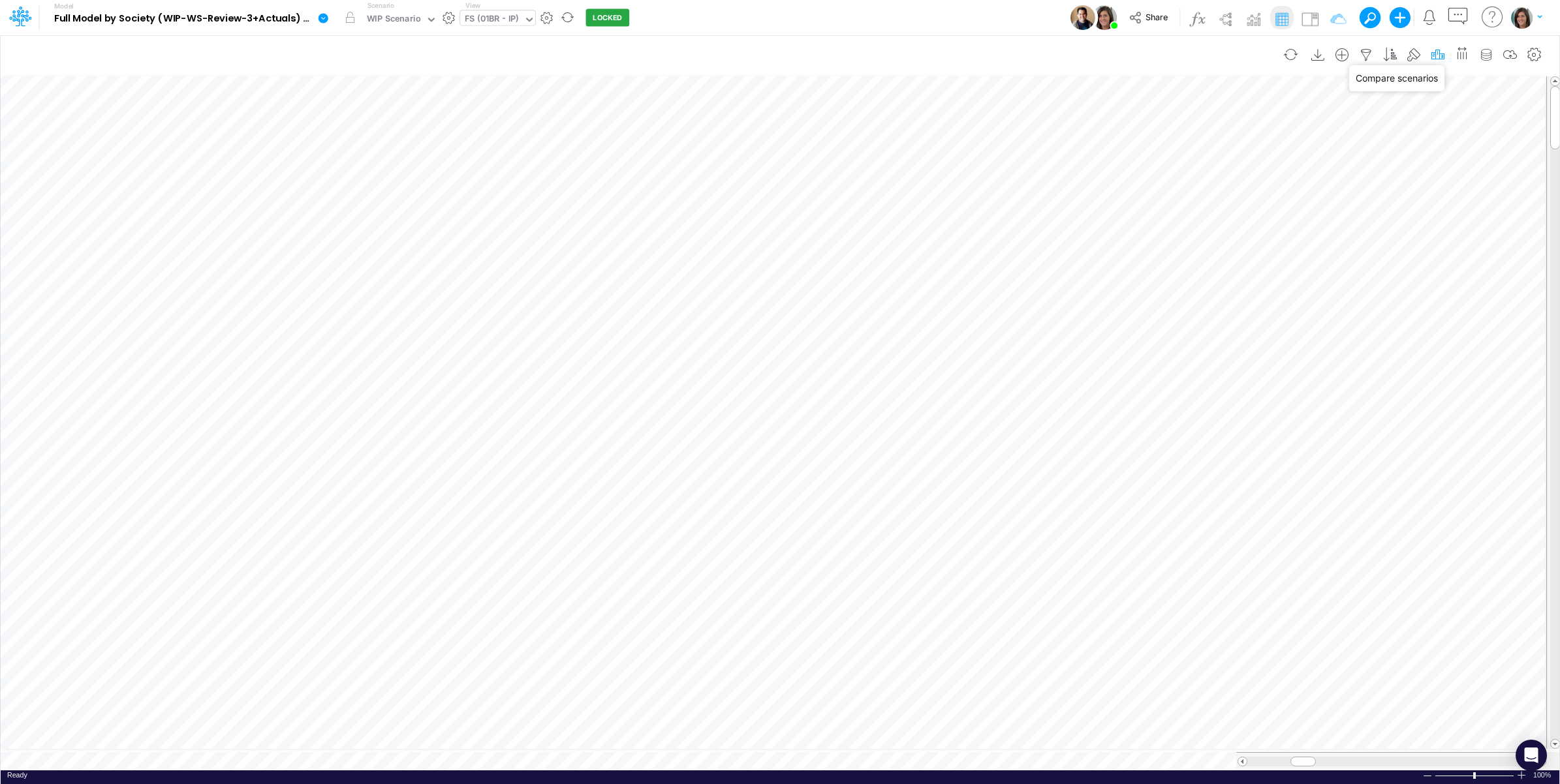
click at [1443, 59] on icon "button" at bounding box center [1437, 55] width 19 height 14
click at [1232, 292] on button "button" at bounding box center [1239, 294] width 26 height 22
click at [1114, 299] on div "Type to search..." at bounding box center [1096, 299] width 71 height 14
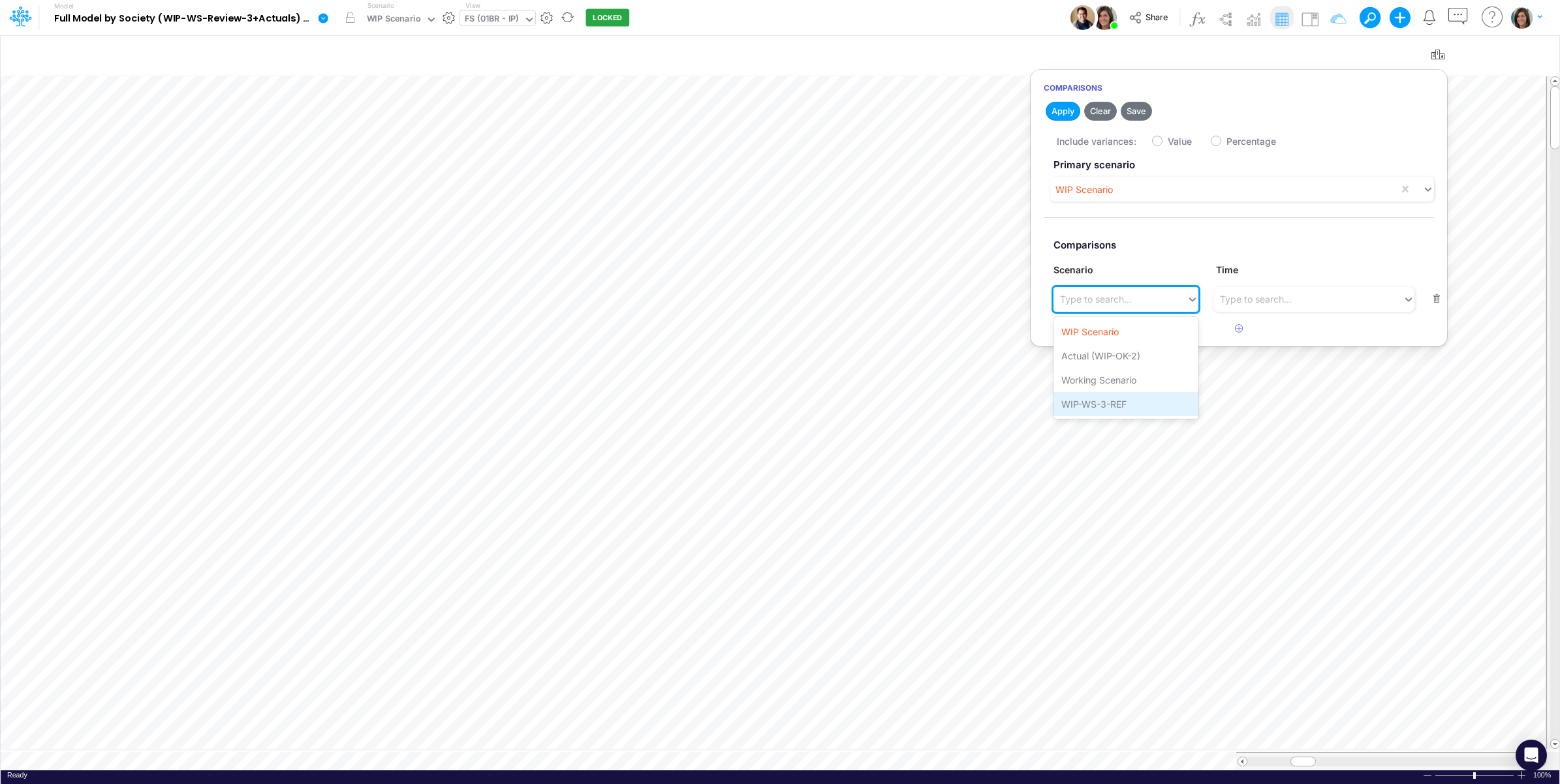
click at [1104, 403] on div "WIP-WS-3-REF" at bounding box center [1125, 404] width 144 height 24
click at [1168, 142] on label "Value" at bounding box center [1180, 141] width 24 height 14
click at [1168, 142] on input "Value" at bounding box center [1172, 137] width 8 height 8
checkbox input "true"
click at [1071, 108] on button "Apply" at bounding box center [1064, 111] width 35 height 19
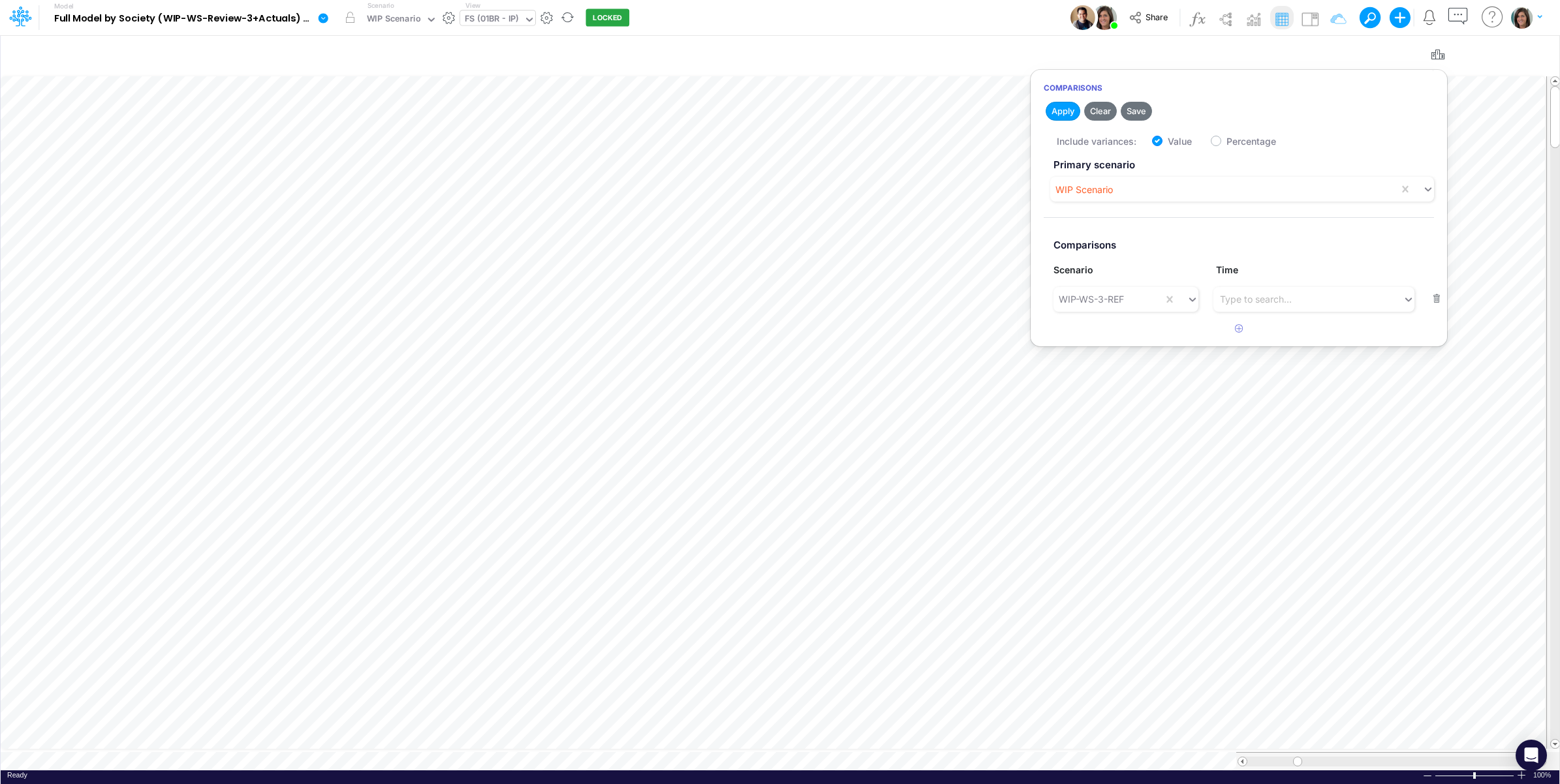
click at [987, 25] on div "Model Full Model by Society (WIP-WS-Review-3+Actuals) (IRXLPEQr3HYSFDHjRTbZY_1k…" at bounding box center [780, 17] width 1404 height 35
click at [1311, 18] on img at bounding box center [1310, 18] width 21 height 21
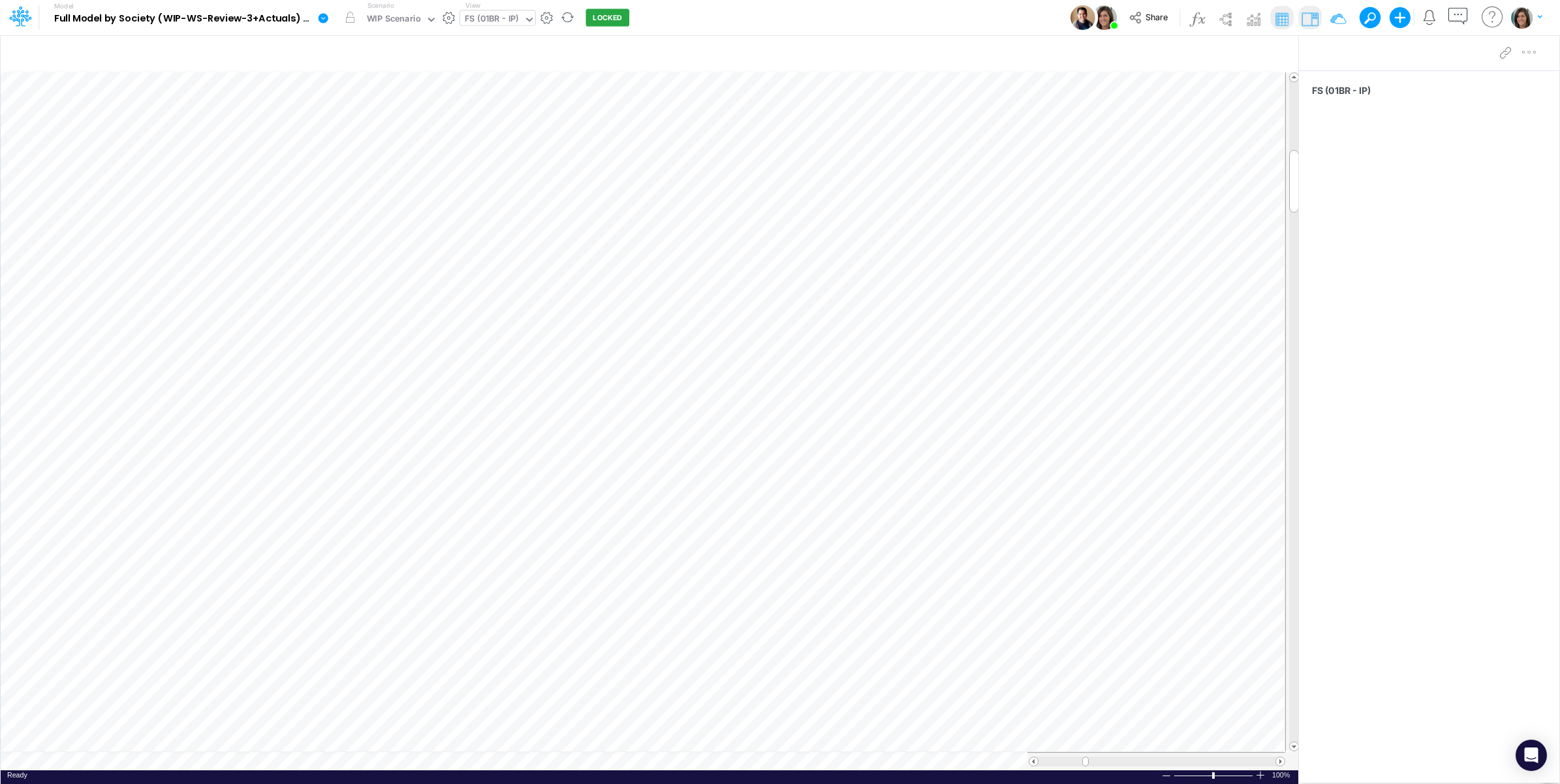
scroll to position [0, 1]
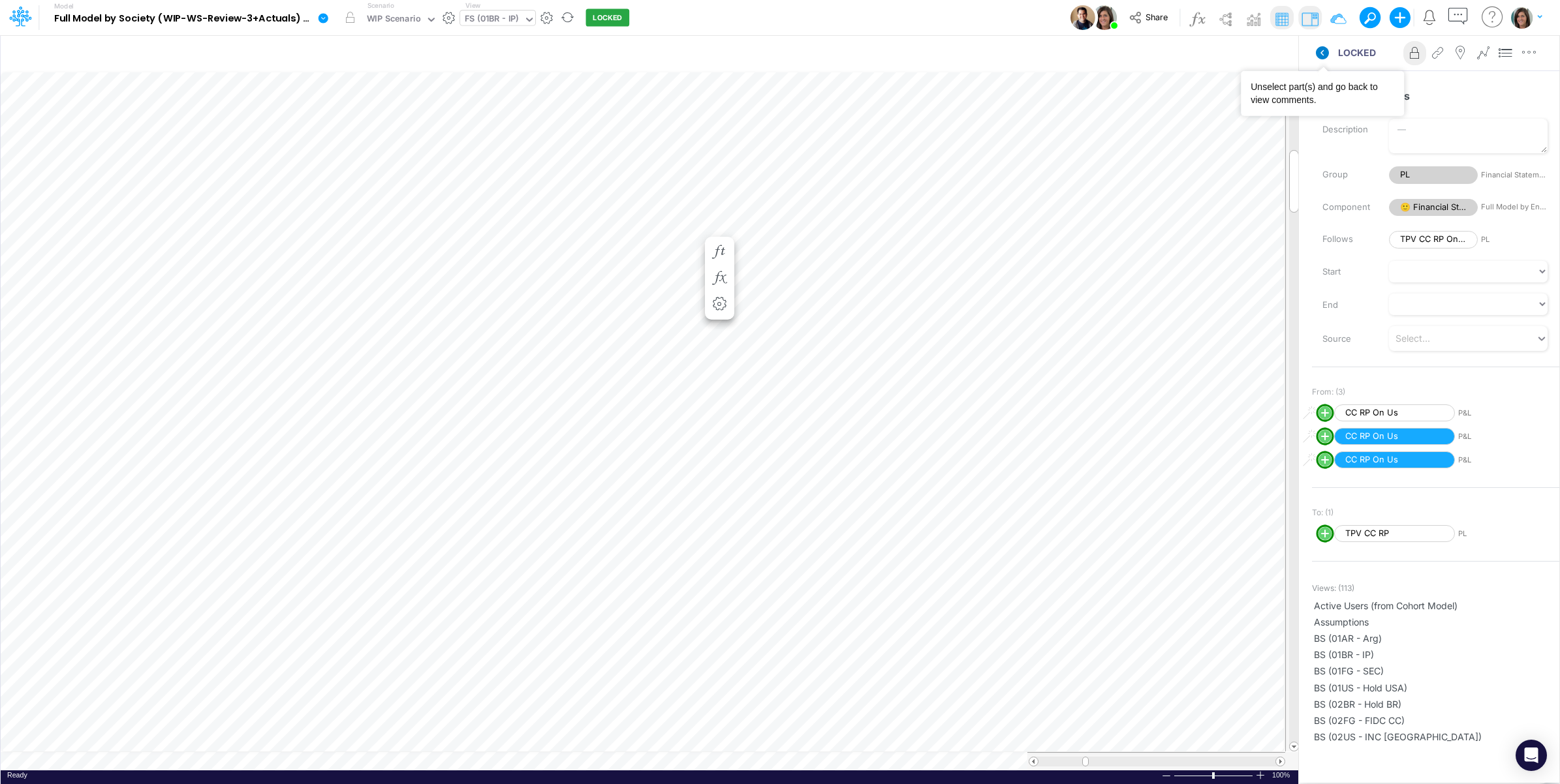
click at [1325, 58] on icon at bounding box center [1323, 53] width 13 height 13
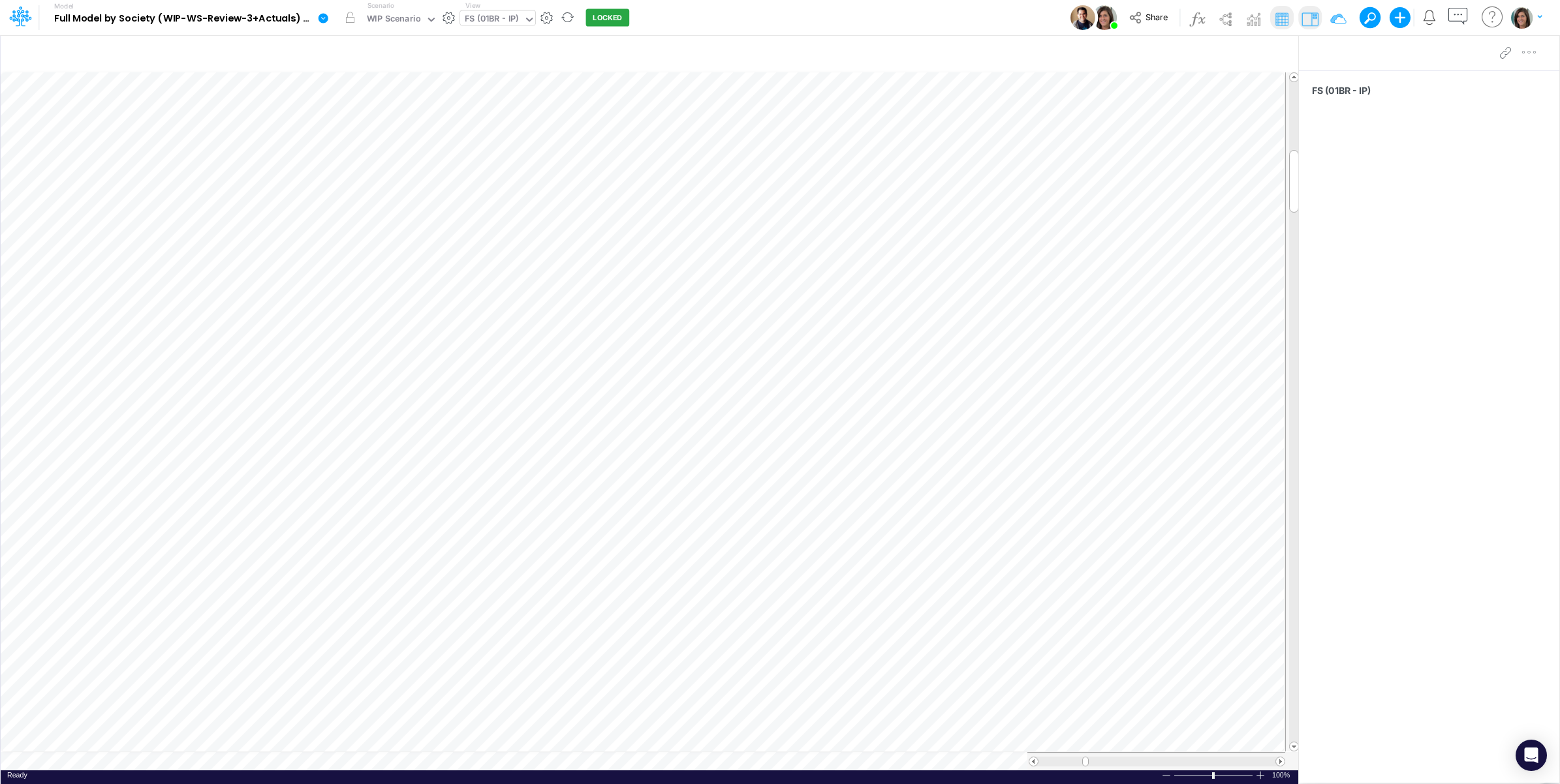
click at [505, 16] on div "FS (01BR - IP)" at bounding box center [491, 20] width 54 height 15
type input "&L"
click at [500, 108] on div "P&L (Total)" at bounding box center [548, 108] width 176 height 22
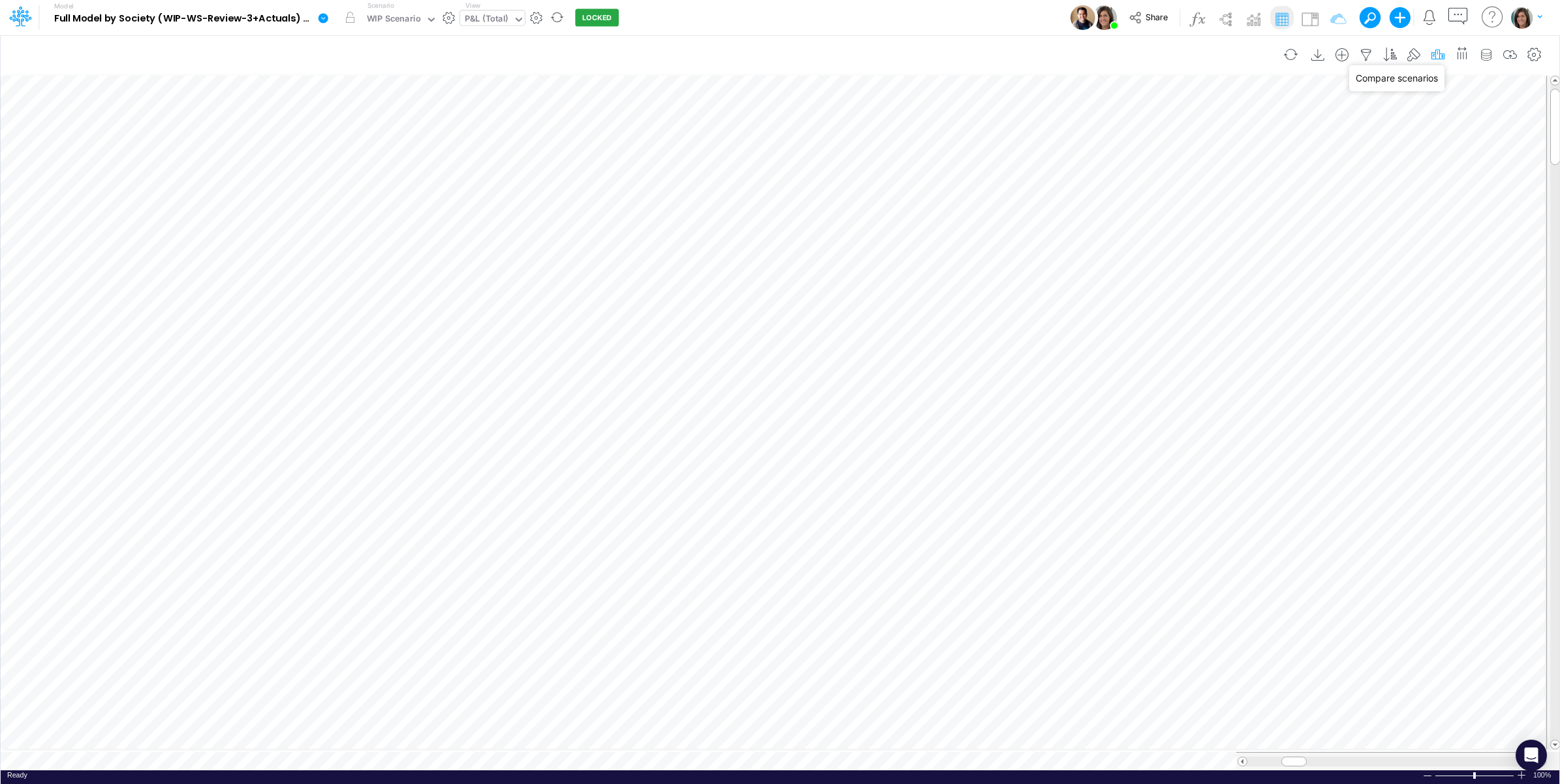
click at [1433, 57] on icon "button" at bounding box center [1437, 55] width 19 height 14
click at [1205, 188] on div "Current scenario" at bounding box center [1237, 190] width 372 height 22
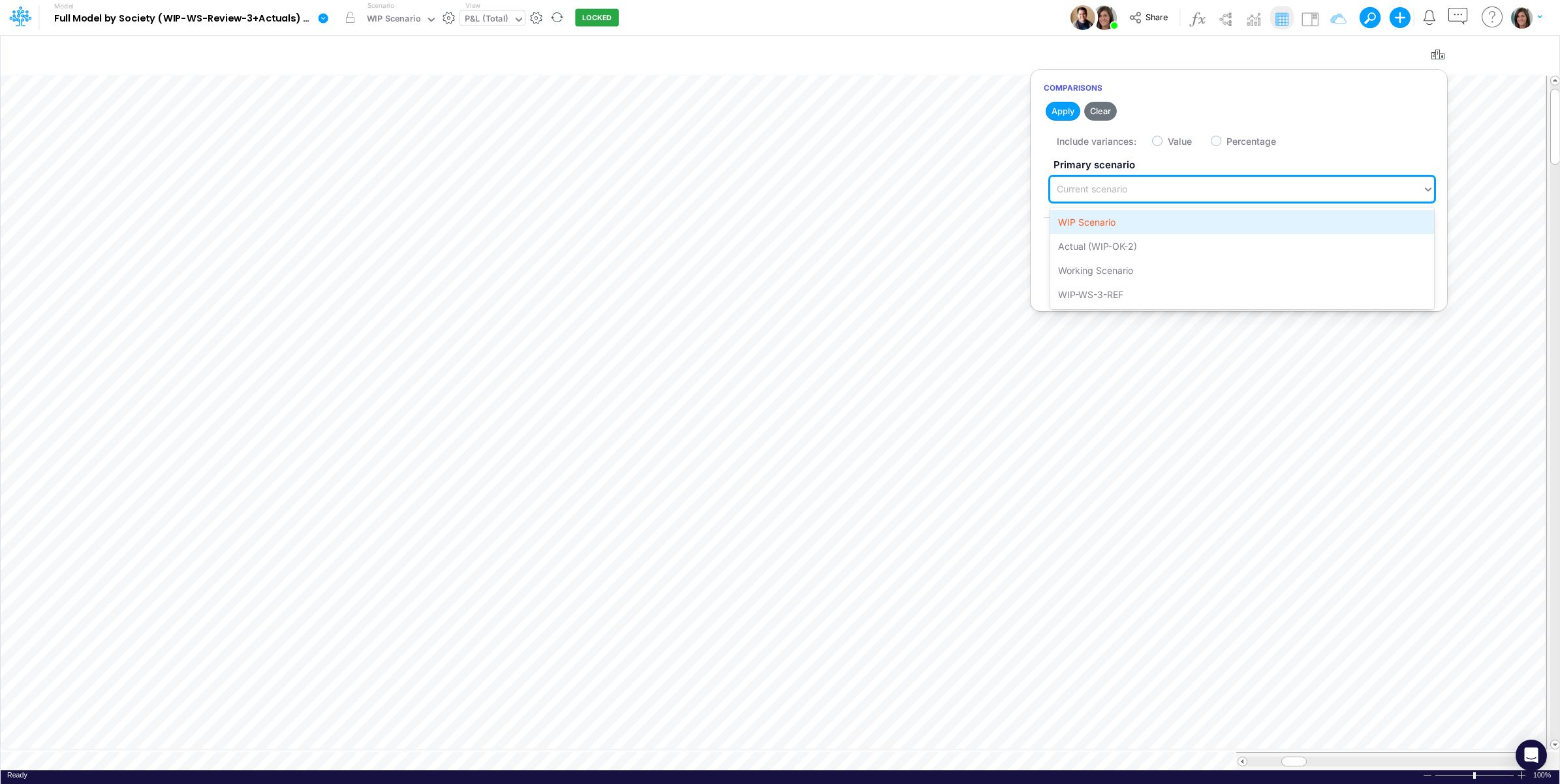
click at [1173, 223] on div "WIP Scenario" at bounding box center [1242, 222] width 384 height 24
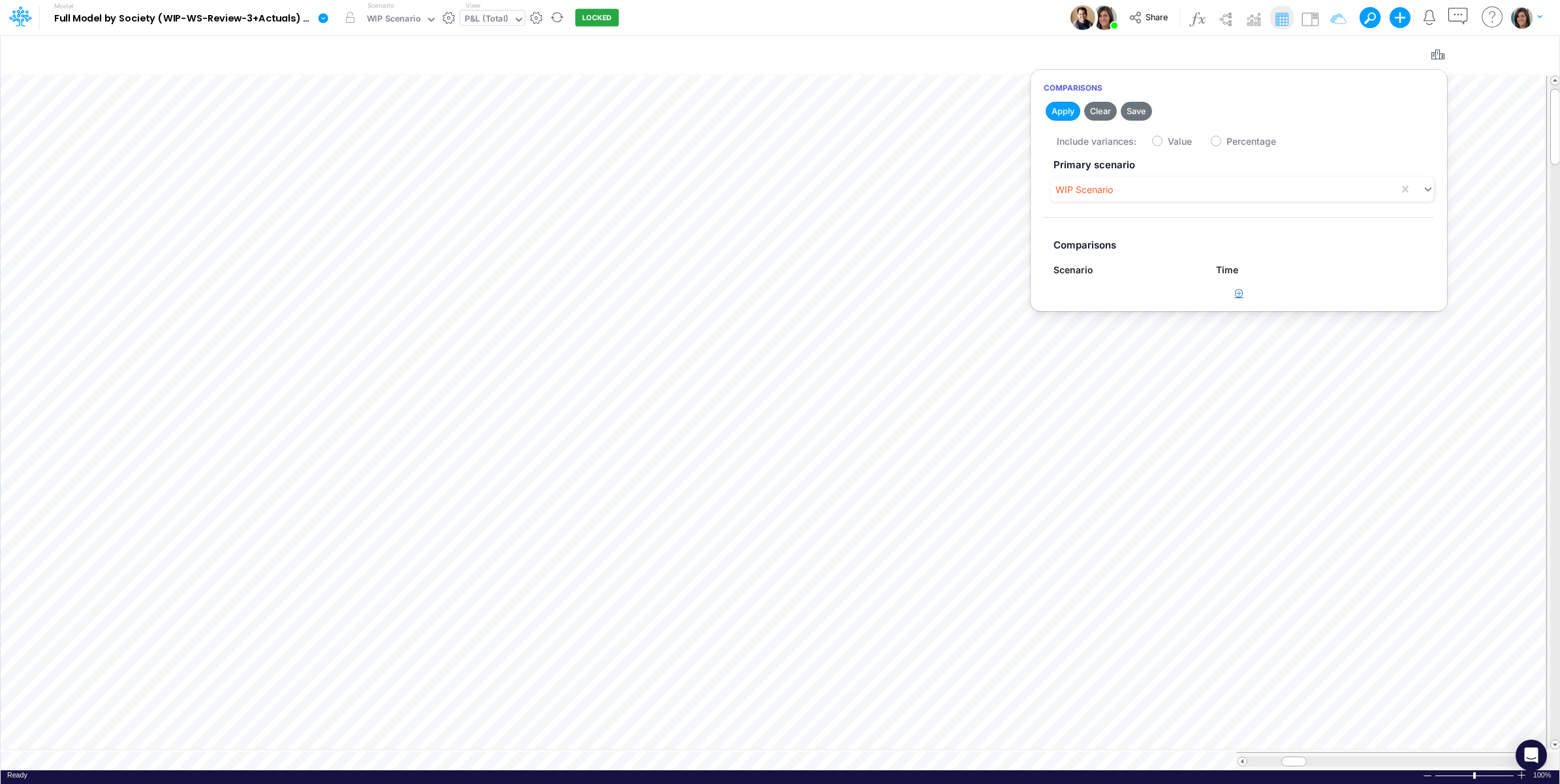
click at [1232, 292] on button "button" at bounding box center [1239, 294] width 26 height 22
click at [1096, 298] on div "Type to search..." at bounding box center [1096, 299] width 71 height 14
click at [1094, 402] on div "WIP-WS-3-REF" at bounding box center [1125, 404] width 144 height 24
click at [1168, 145] on label "Value" at bounding box center [1180, 141] width 24 height 14
click at [1168, 142] on input "Value" at bounding box center [1172, 137] width 8 height 8
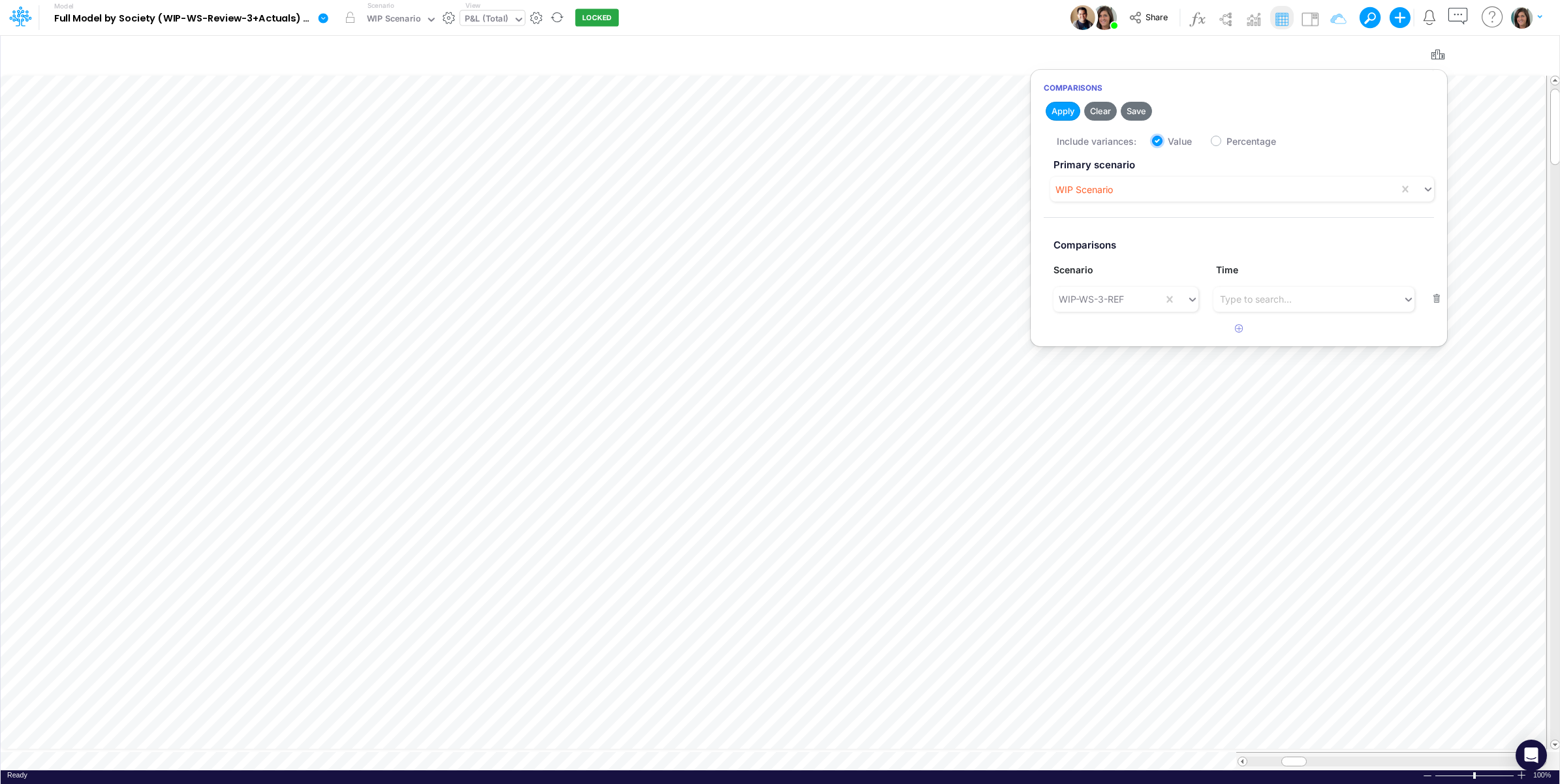
checkbox input "true"
click at [1057, 114] on button "Apply" at bounding box center [1064, 111] width 35 height 19
click at [996, 8] on div "Model Full Model by Society (WIP-WS-Review-3+Actuals) (IRXLPEQr3HYSFDHjRTbZY_1k…" at bounding box center [780, 17] width 1404 height 35
click at [1489, 13] on icon at bounding box center [1492, 17] width 27 height 26
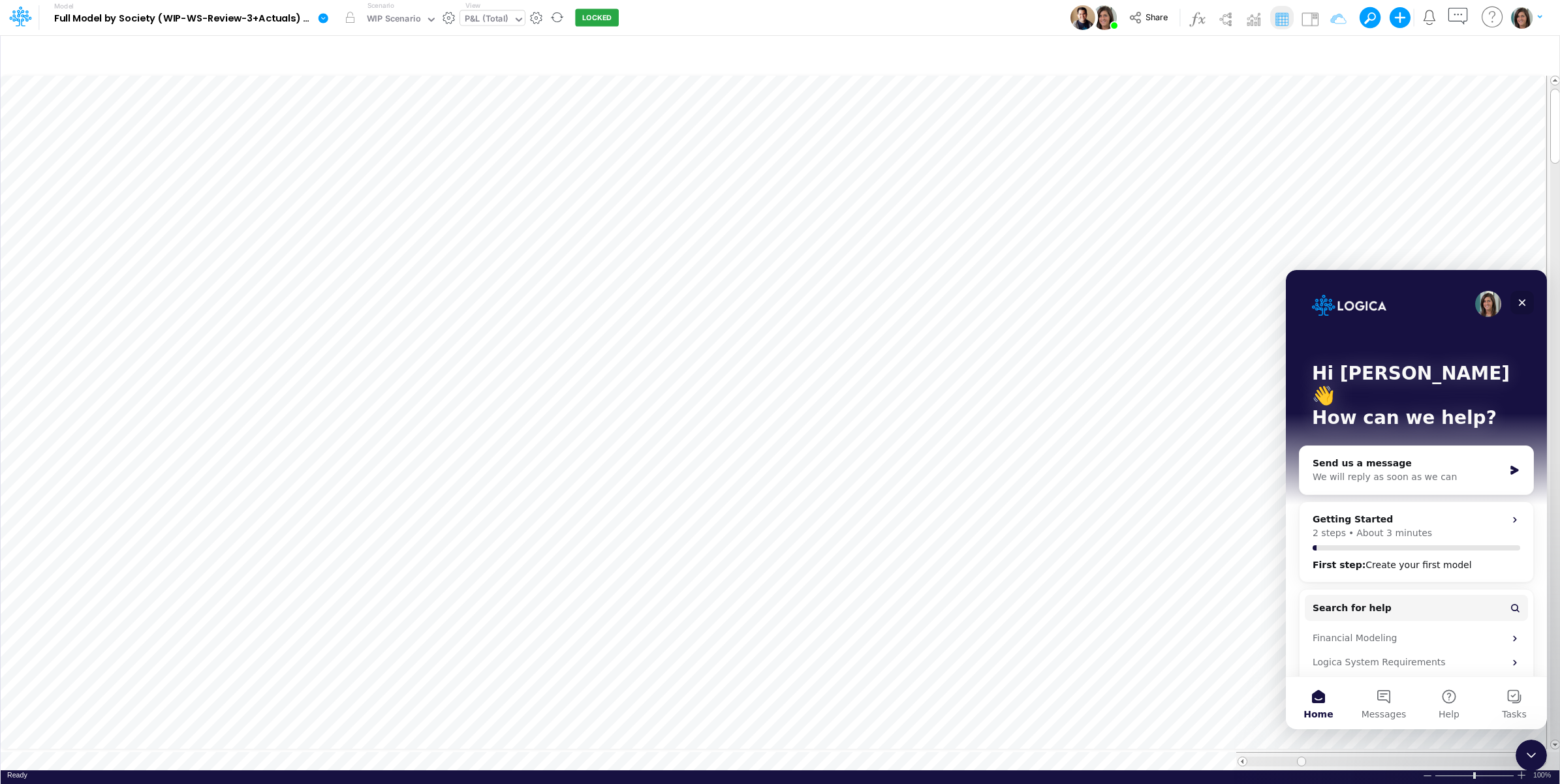
click at [1522, 303] on icon "Close" at bounding box center [1522, 303] width 7 height 7
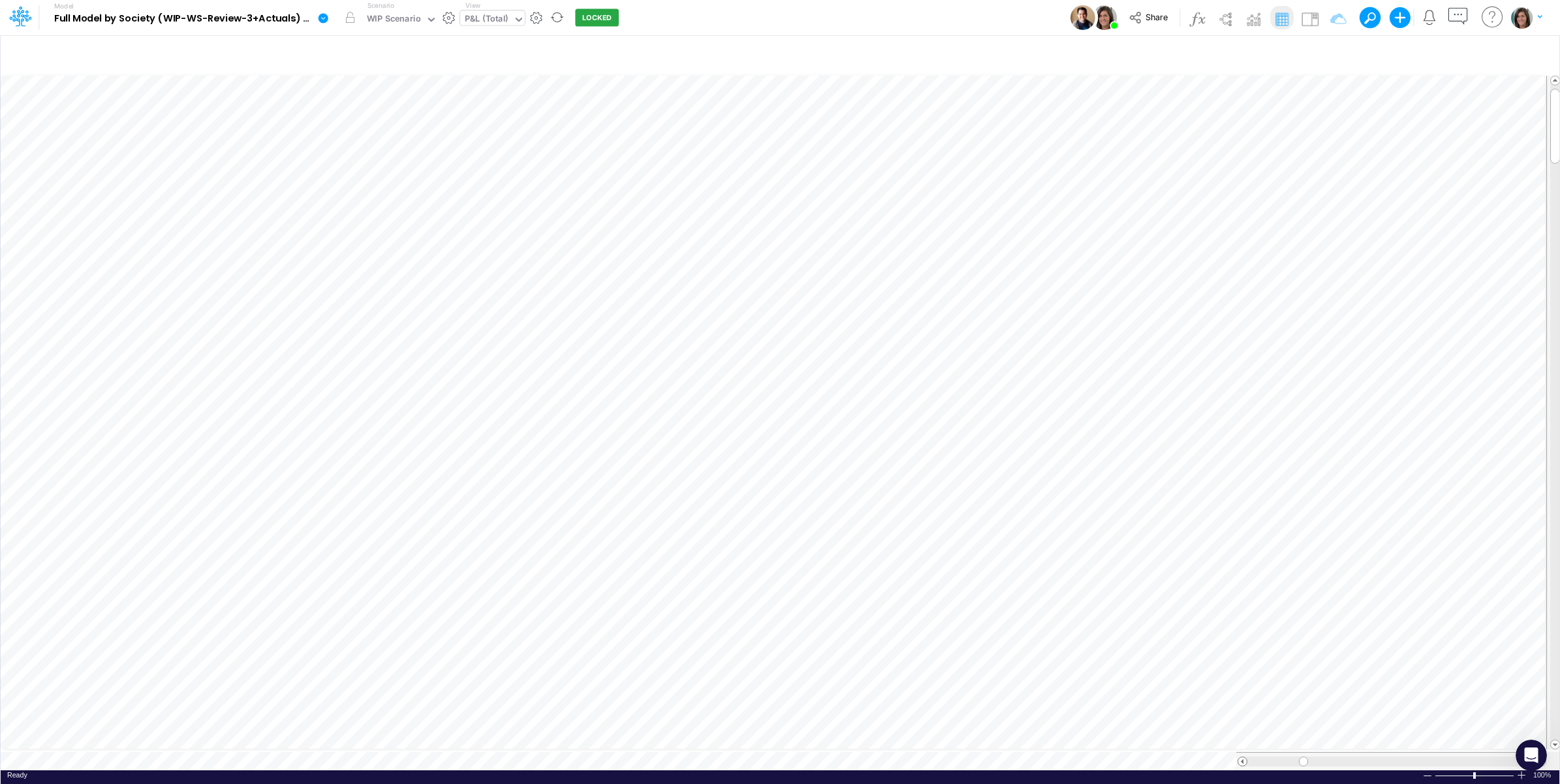
click at [1241, 757] on span at bounding box center [1242, 761] width 8 height 8
click at [1306, 17] on img at bounding box center [1310, 18] width 21 height 21
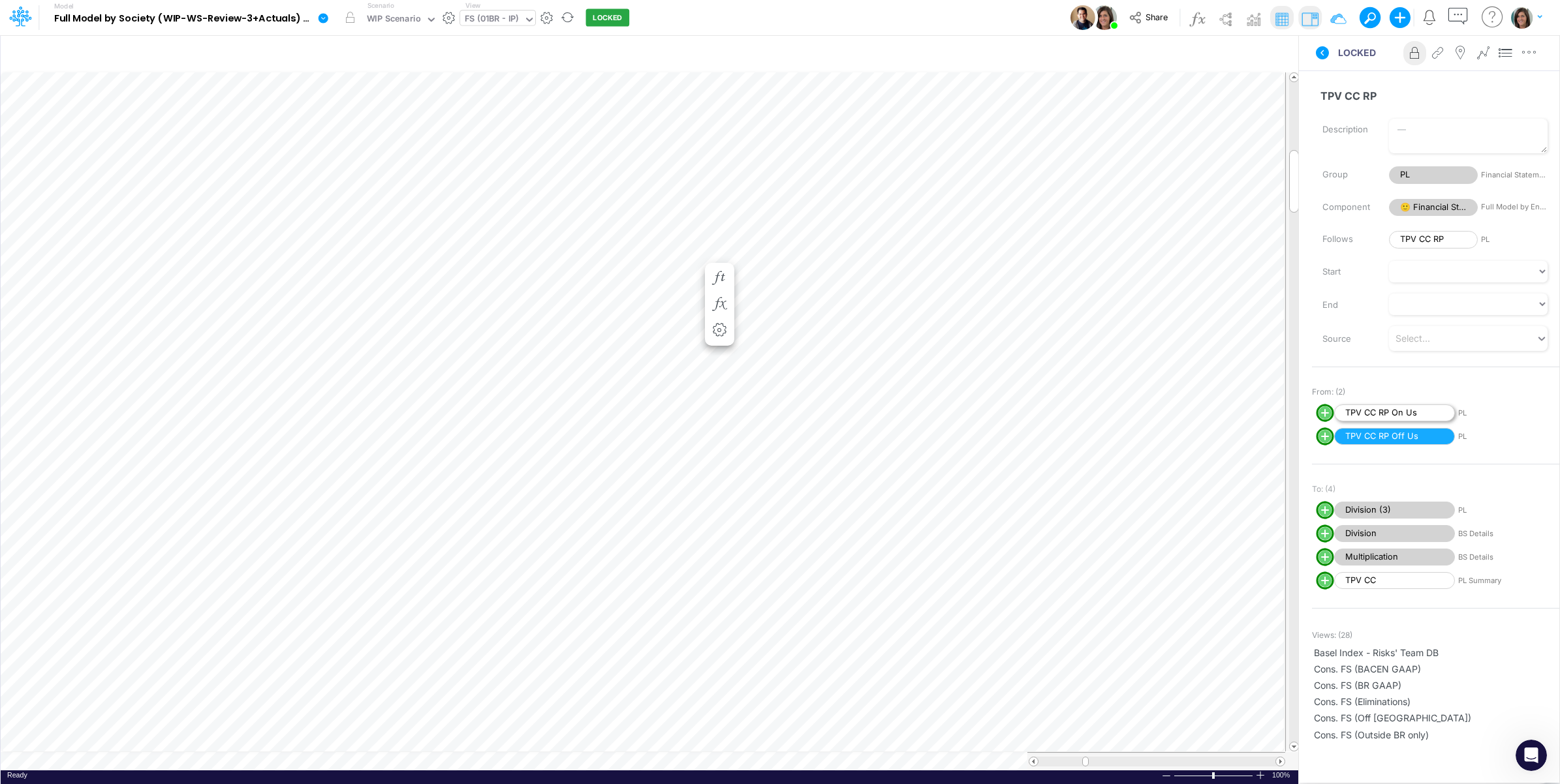
click at [1409, 408] on span "TPV CC RP On Us" at bounding box center [1394, 413] width 121 height 17
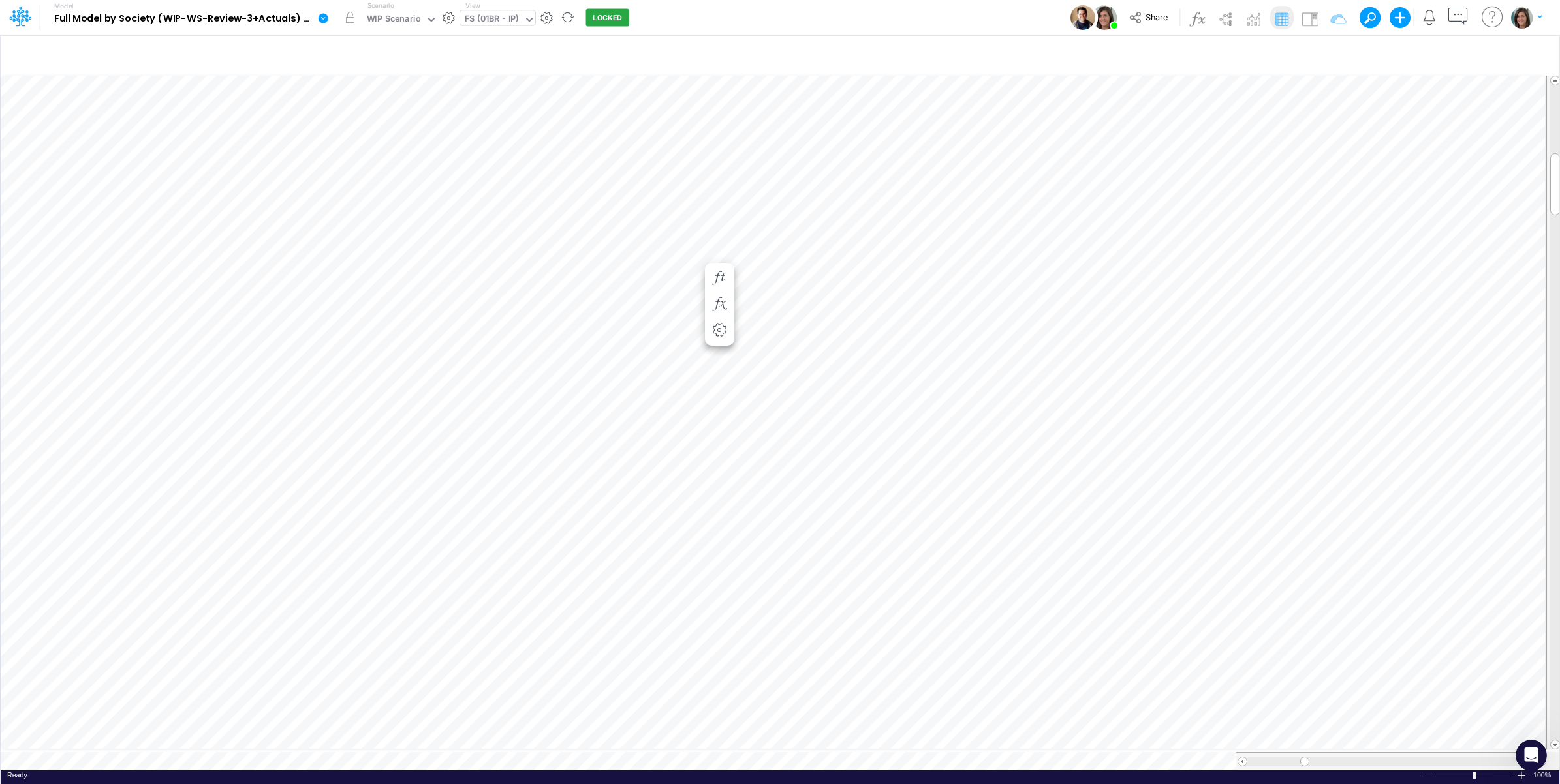
scroll to position [0, 1]
click at [1307, 15] on img at bounding box center [1310, 18] width 21 height 21
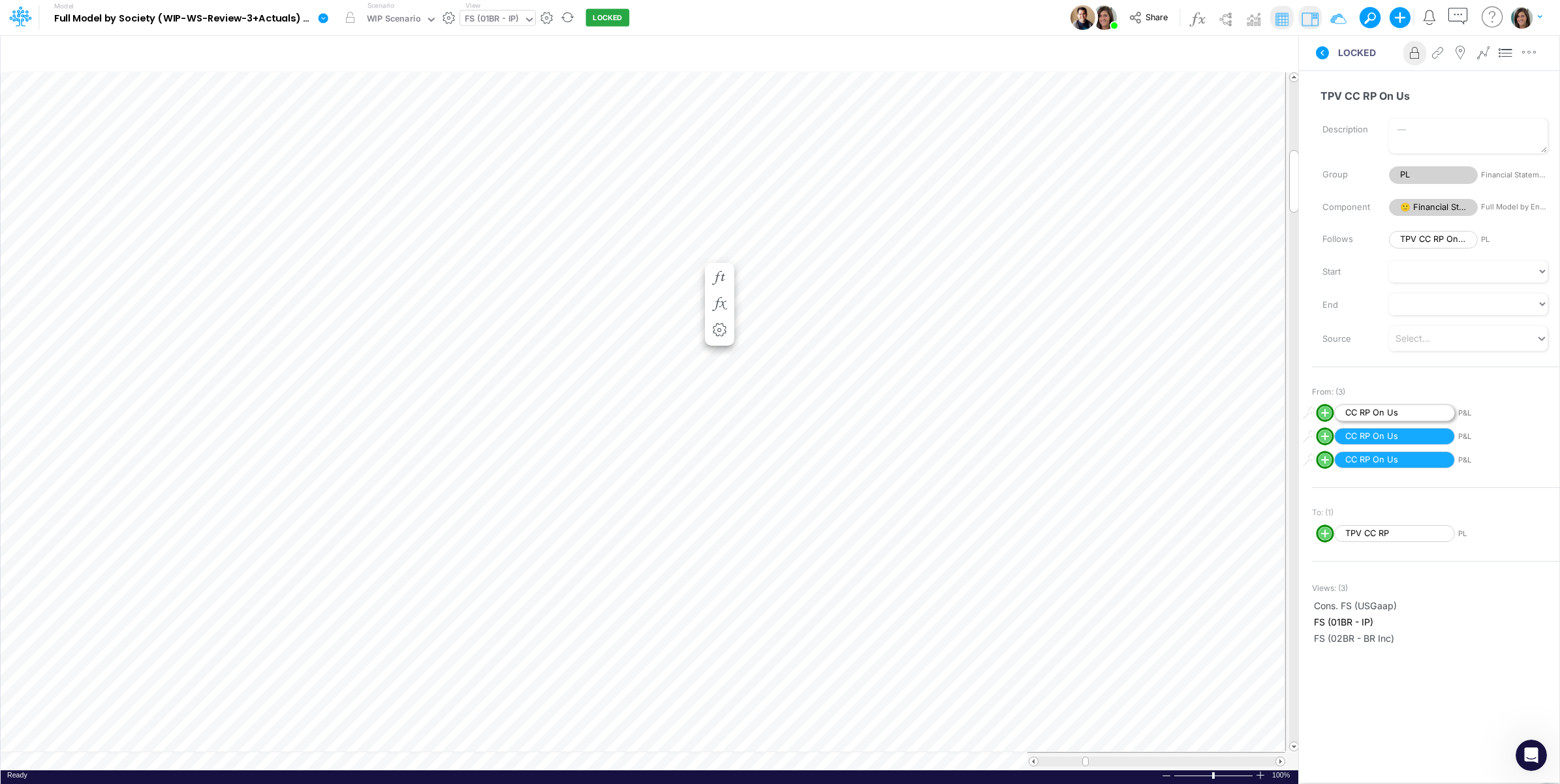
click at [1409, 412] on span "CC RP On Us" at bounding box center [1394, 413] width 121 height 17
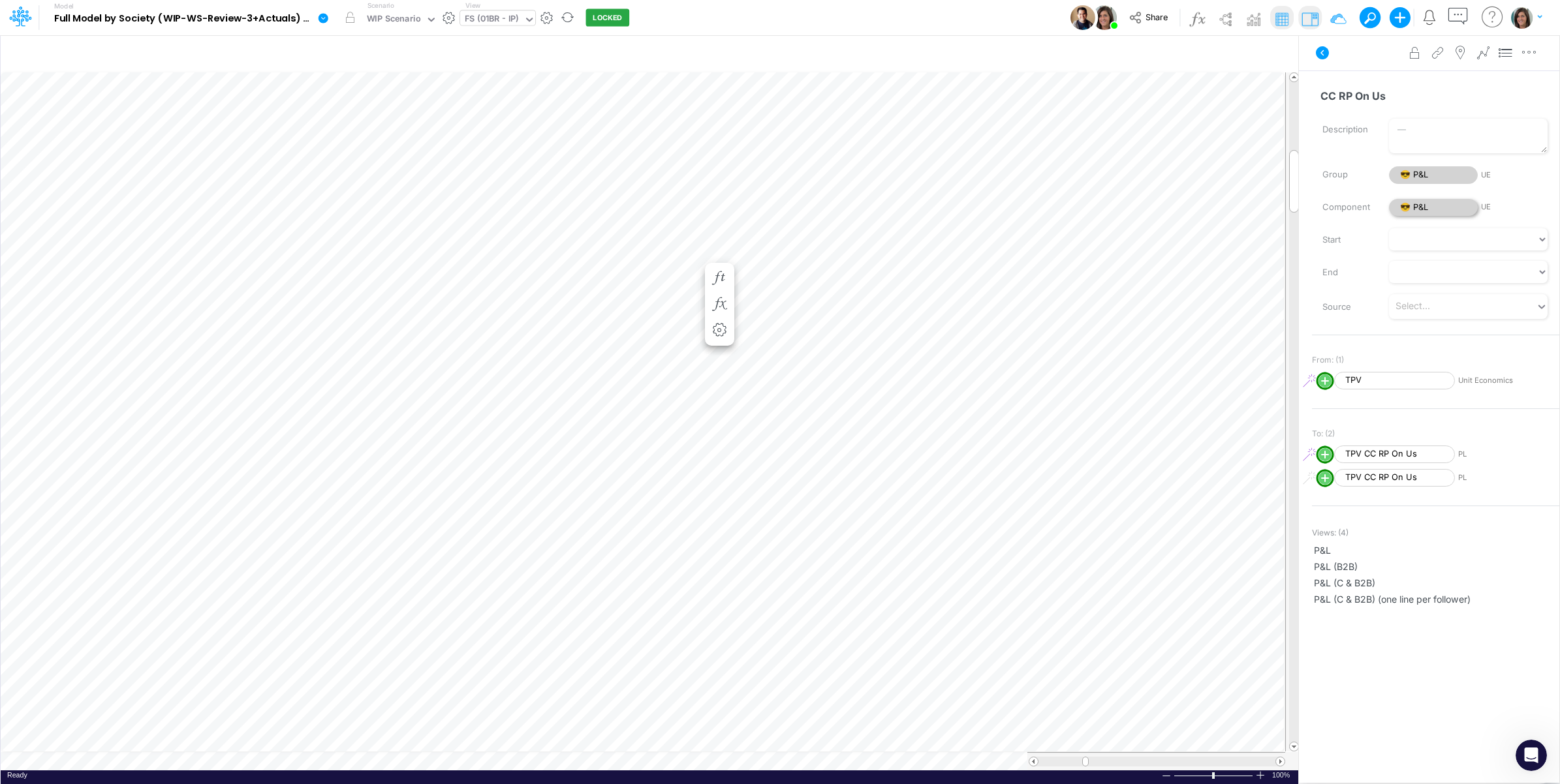
click at [1433, 210] on span "😎 P&L" at bounding box center [1433, 207] width 89 height 17
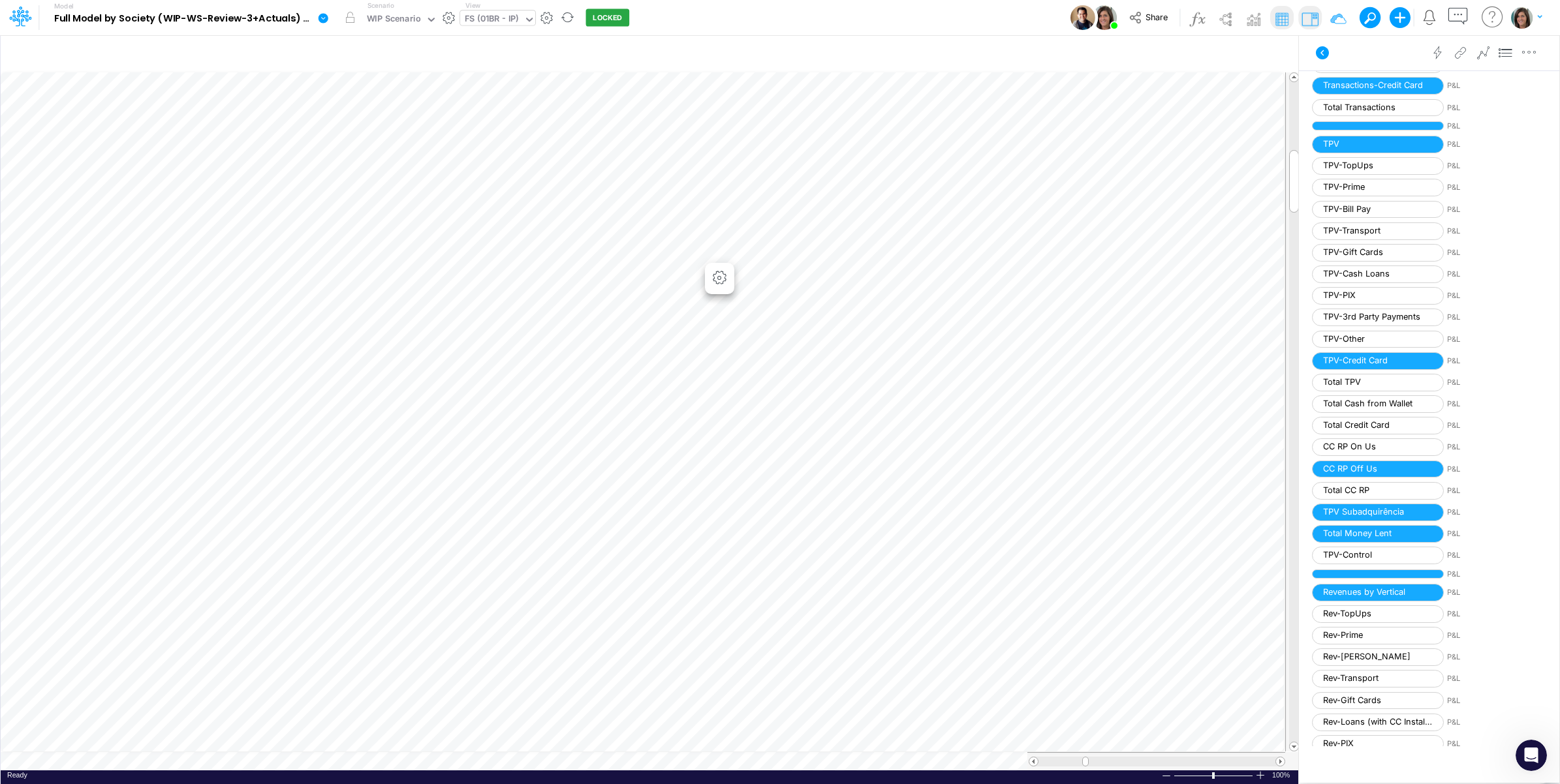
scroll to position [979, 0]
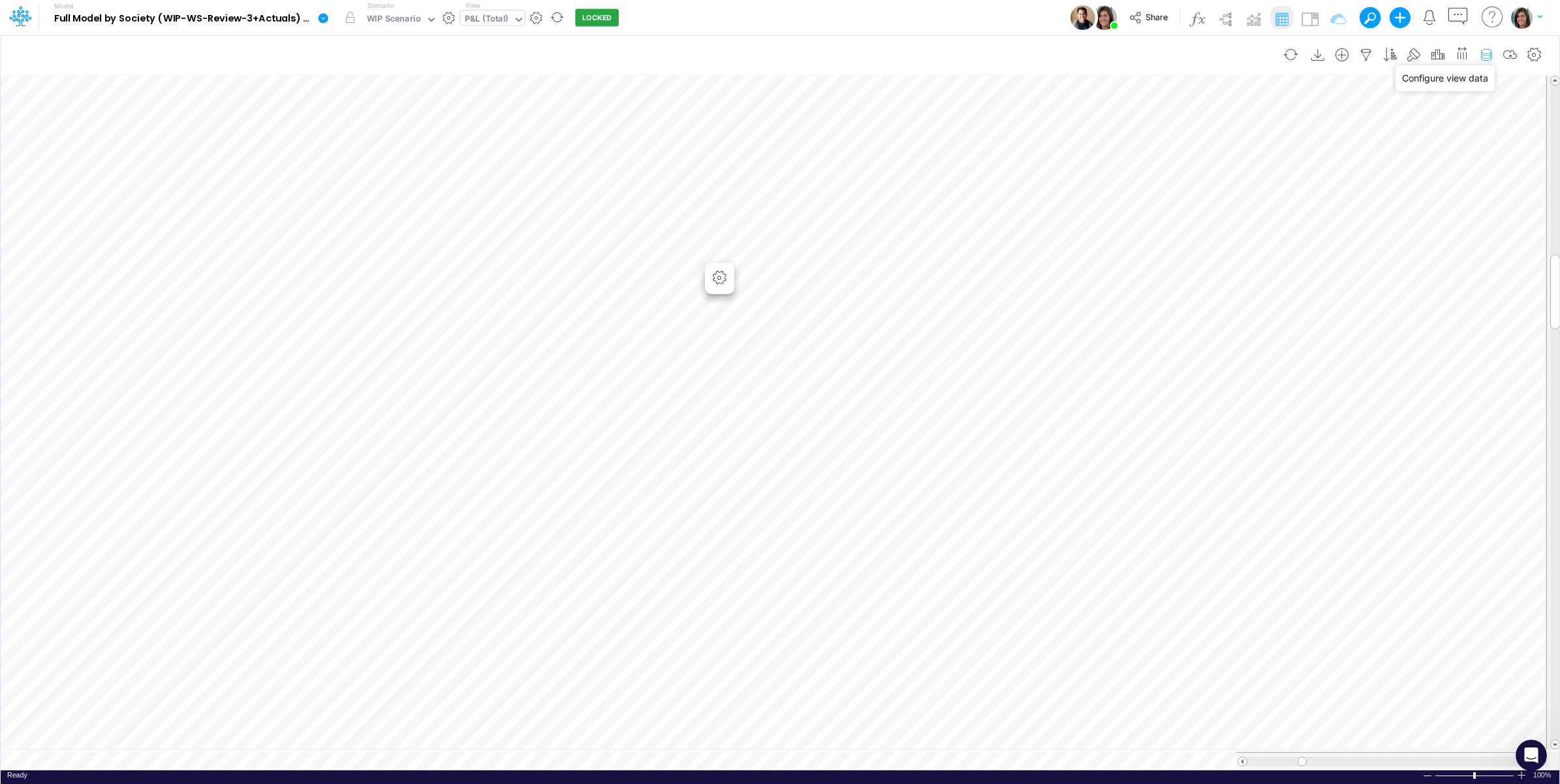
click at [1484, 50] on icon "button" at bounding box center [1486, 55] width 19 height 14
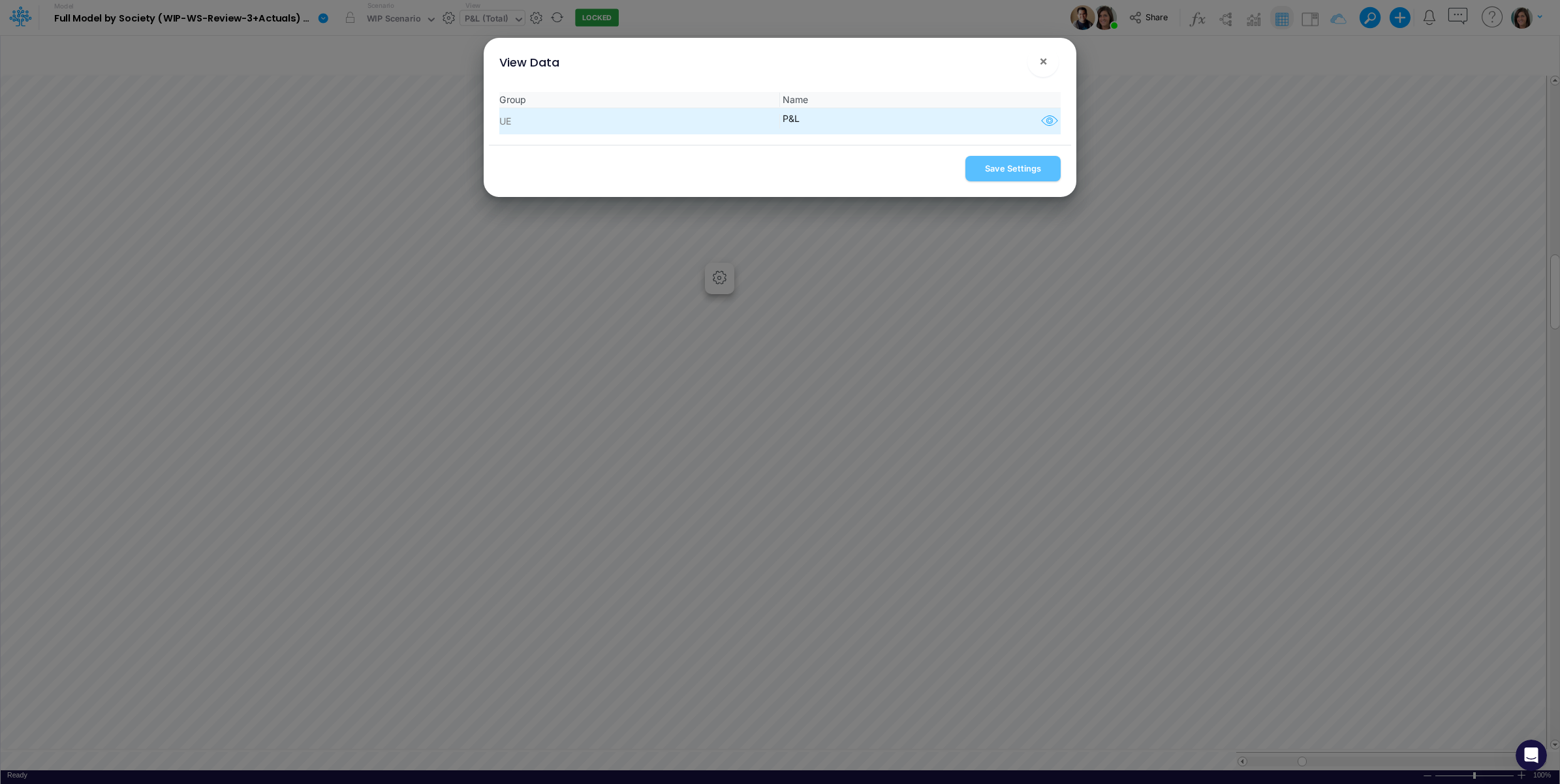
click at [1052, 123] on icon "button" at bounding box center [1049, 121] width 19 height 17
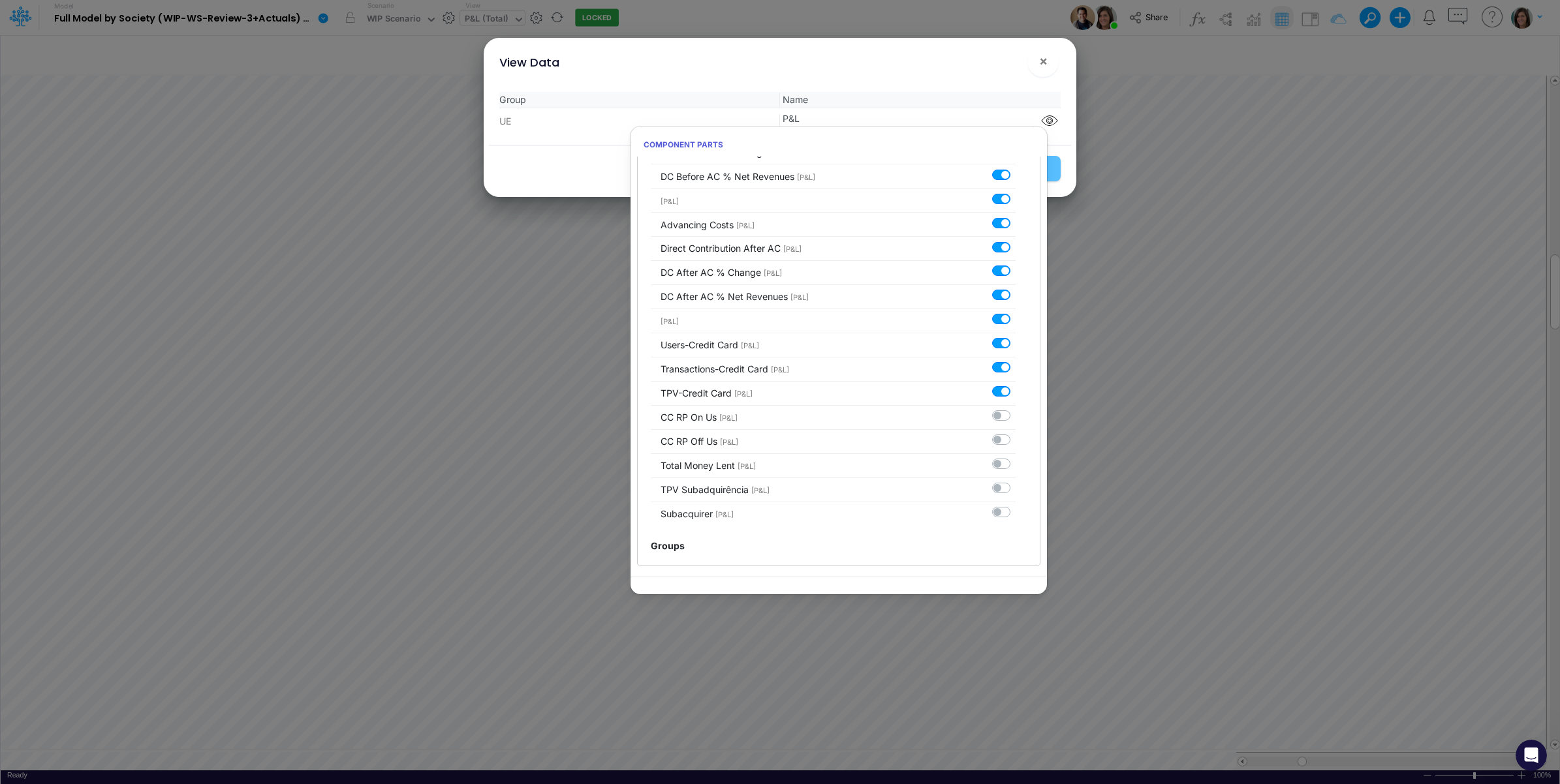
scroll to position [2778, 0]
click at [1016, 409] on label at bounding box center [1016, 409] width 0 height 0
click at [1016, 413] on input "checkbox" at bounding box center [1020, 413] width 8 height 8
checkbox input "true"
drag, startPoint x: 994, startPoint y: 438, endPoint x: 996, endPoint y: 459, distance: 21.1
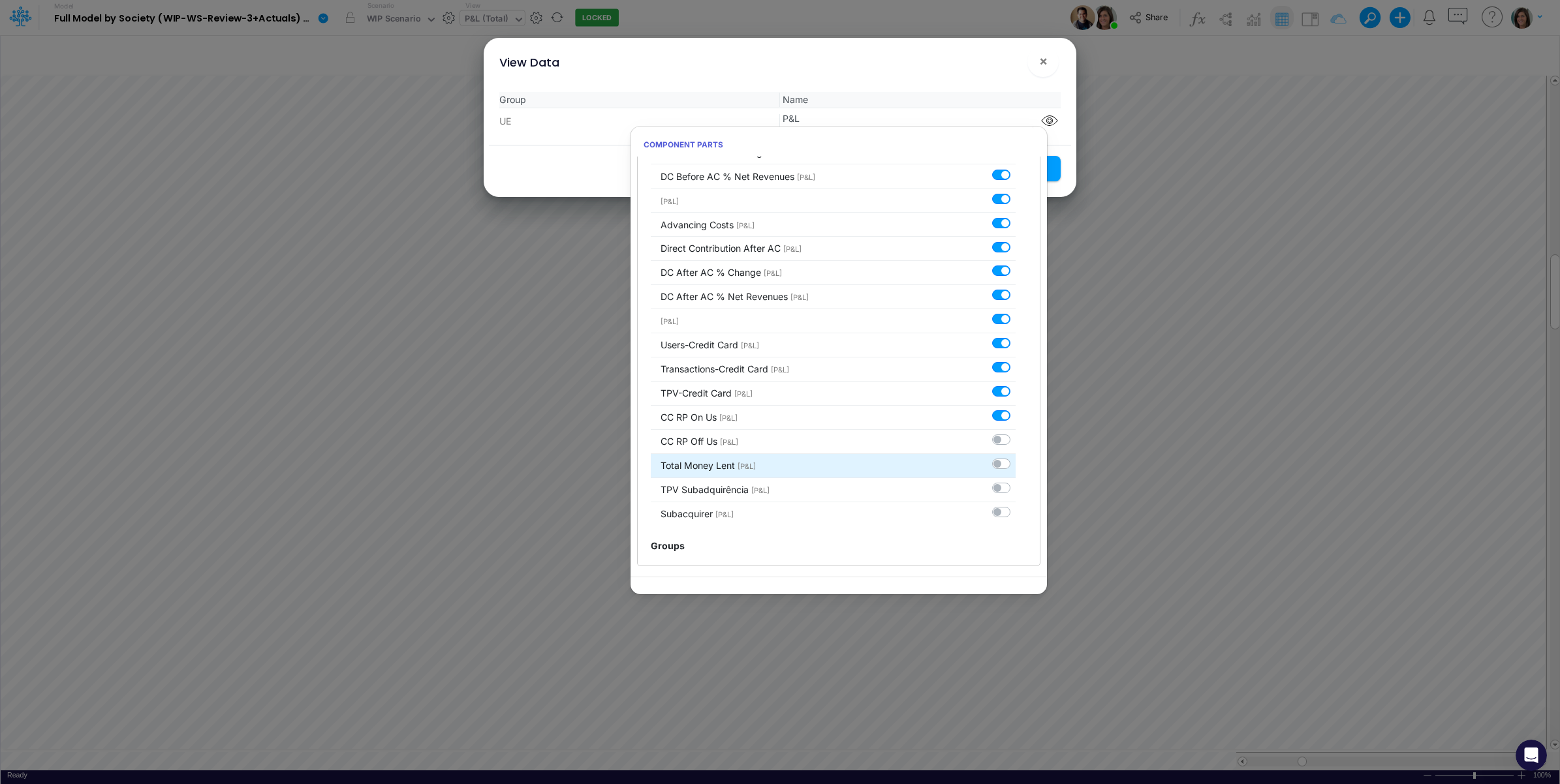
click at [1016, 433] on label at bounding box center [1016, 433] width 0 height 0
click at [1016, 439] on input "checkbox" at bounding box center [1020, 437] width 8 height 8
checkbox input "true"
click at [1016, 458] on label at bounding box center [1016, 458] width 0 height 0
click at [1016, 462] on input "checkbox" at bounding box center [1020, 462] width 8 height 8
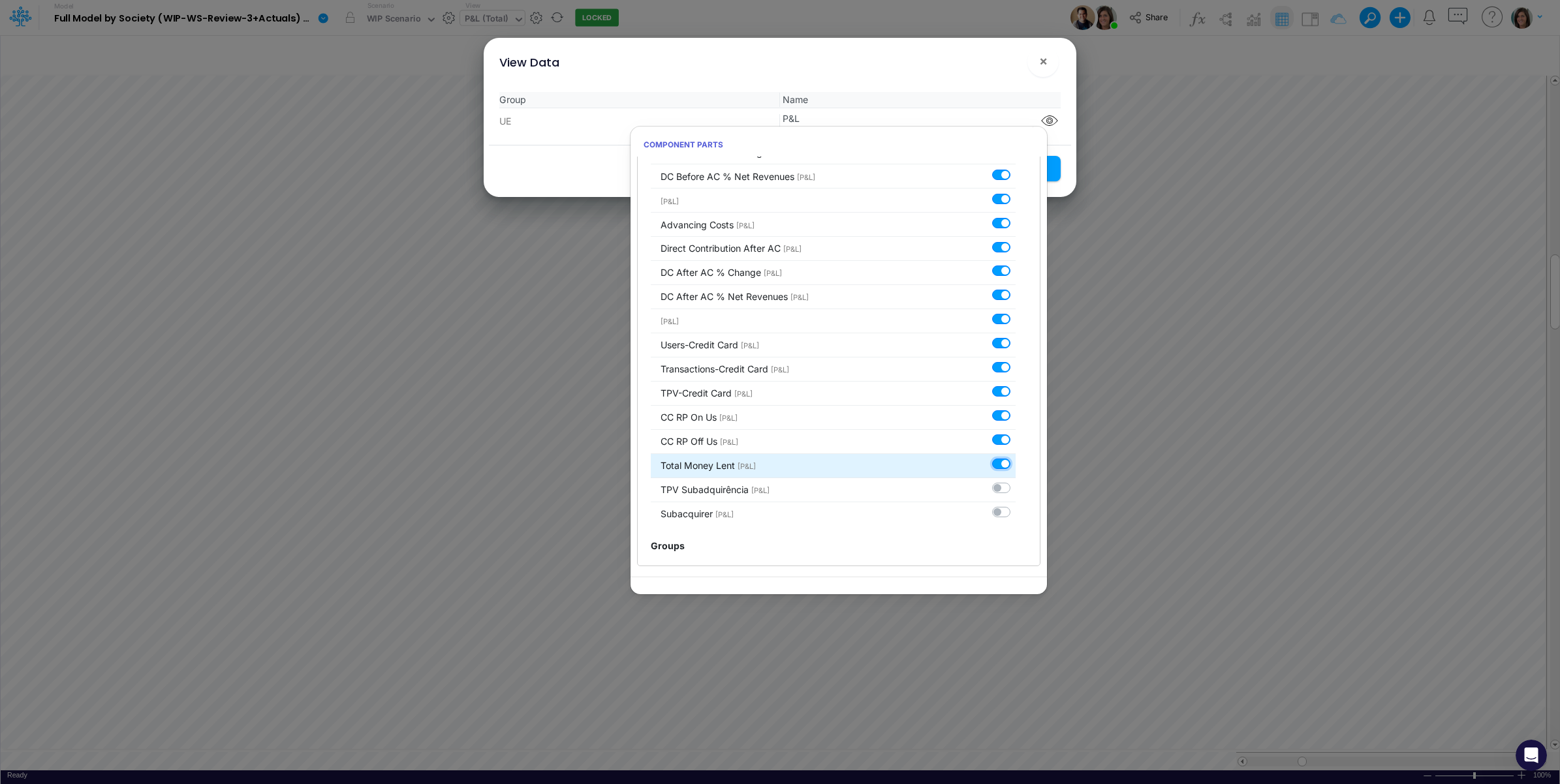
checkbox input "true"
click at [1016, 482] on label at bounding box center [1016, 482] width 0 height 0
click at [1016, 483] on input "checkbox" at bounding box center [1020, 485] width 8 height 8
checkbox input "true"
click at [1016, 506] on label at bounding box center [1016, 506] width 0 height 0
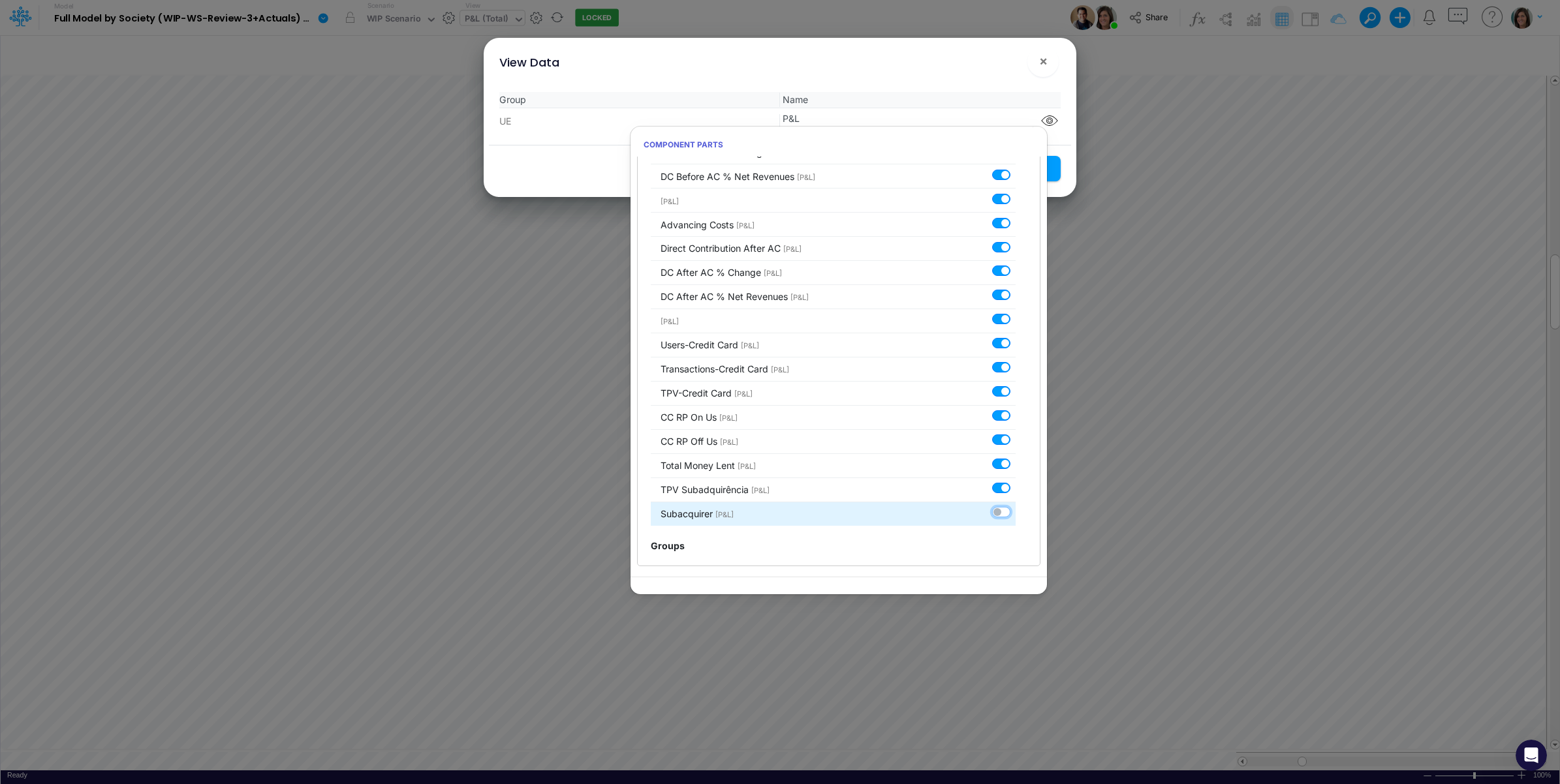
click at [1016, 514] on input "checkbox" at bounding box center [1020, 509] width 8 height 8
checkbox input "true"
drag, startPoint x: 994, startPoint y: 82, endPoint x: 994, endPoint y: 92, distance: 10.0
click at [994, 83] on div "Group Name UE P&L" at bounding box center [780, 113] width 583 height 63
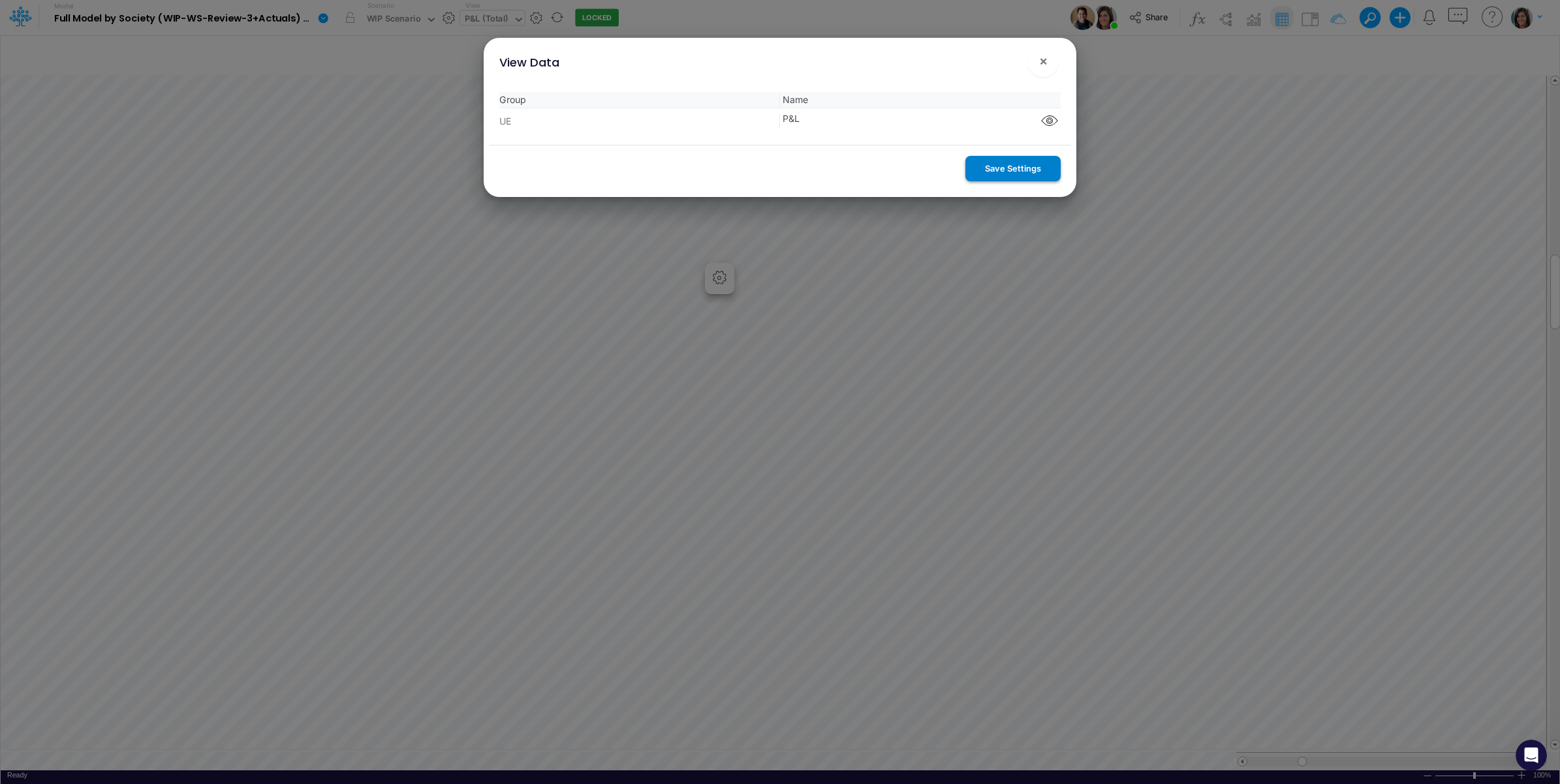
click at [1009, 169] on button "Save Settings" at bounding box center [1013, 169] width 95 height 26
click at [1051, 60] on button "×" at bounding box center [1043, 61] width 31 height 31
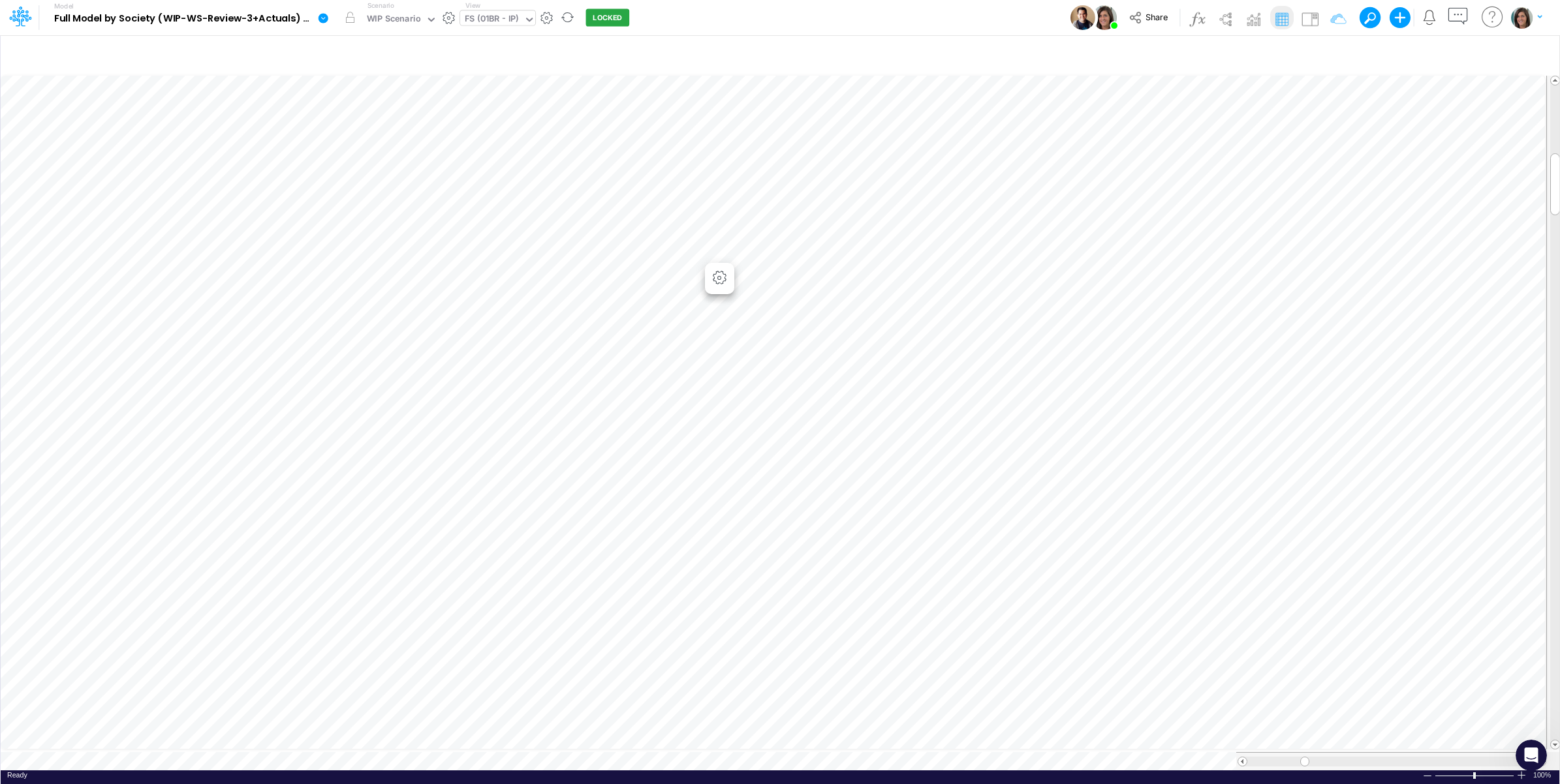
scroll to position [0, 1]
click at [1307, 20] on img at bounding box center [1310, 18] width 21 height 21
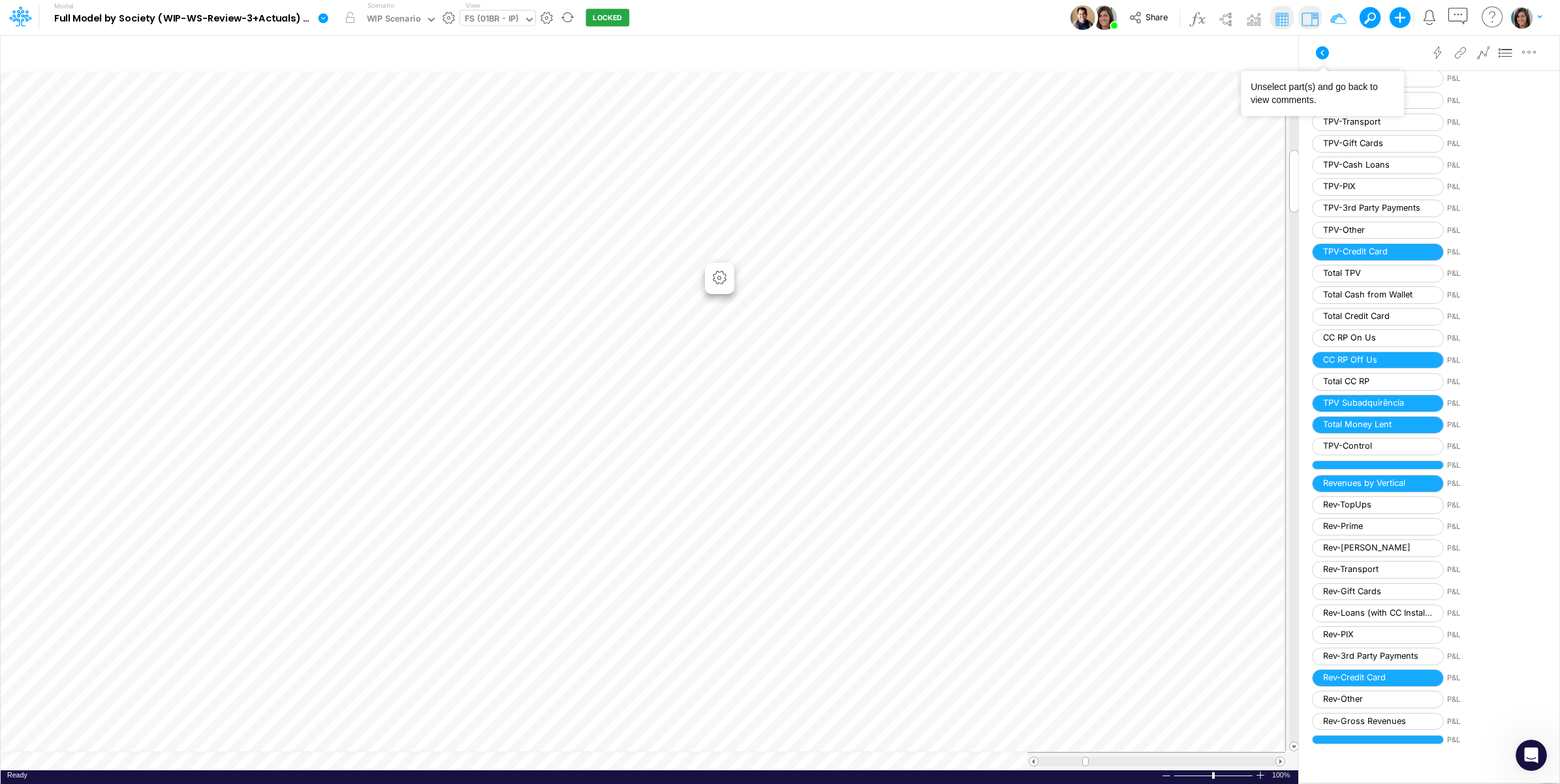
click at [1323, 47] on icon at bounding box center [1323, 53] width 13 height 13
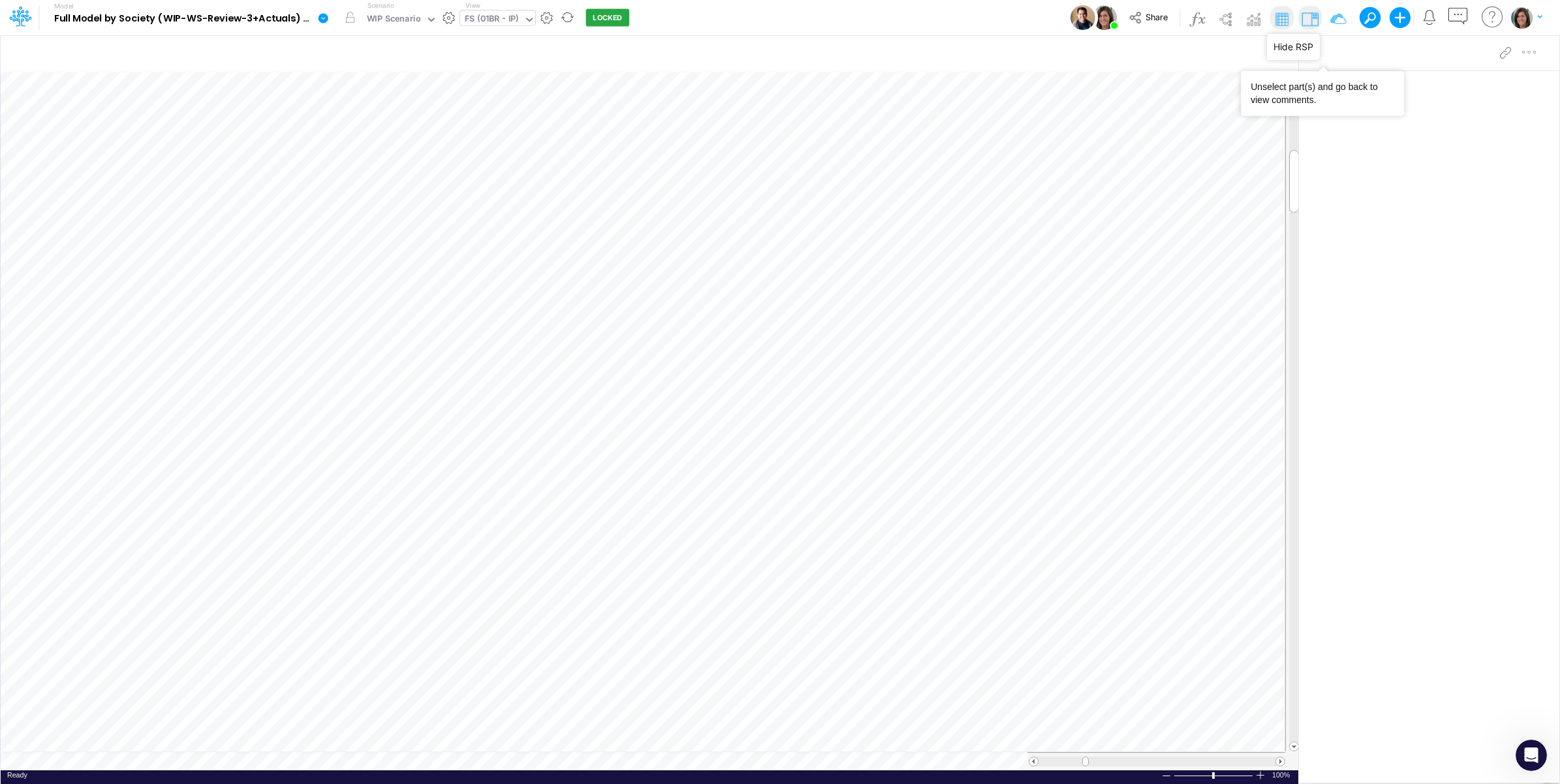
click at [1307, 20] on img at bounding box center [1310, 18] width 21 height 21
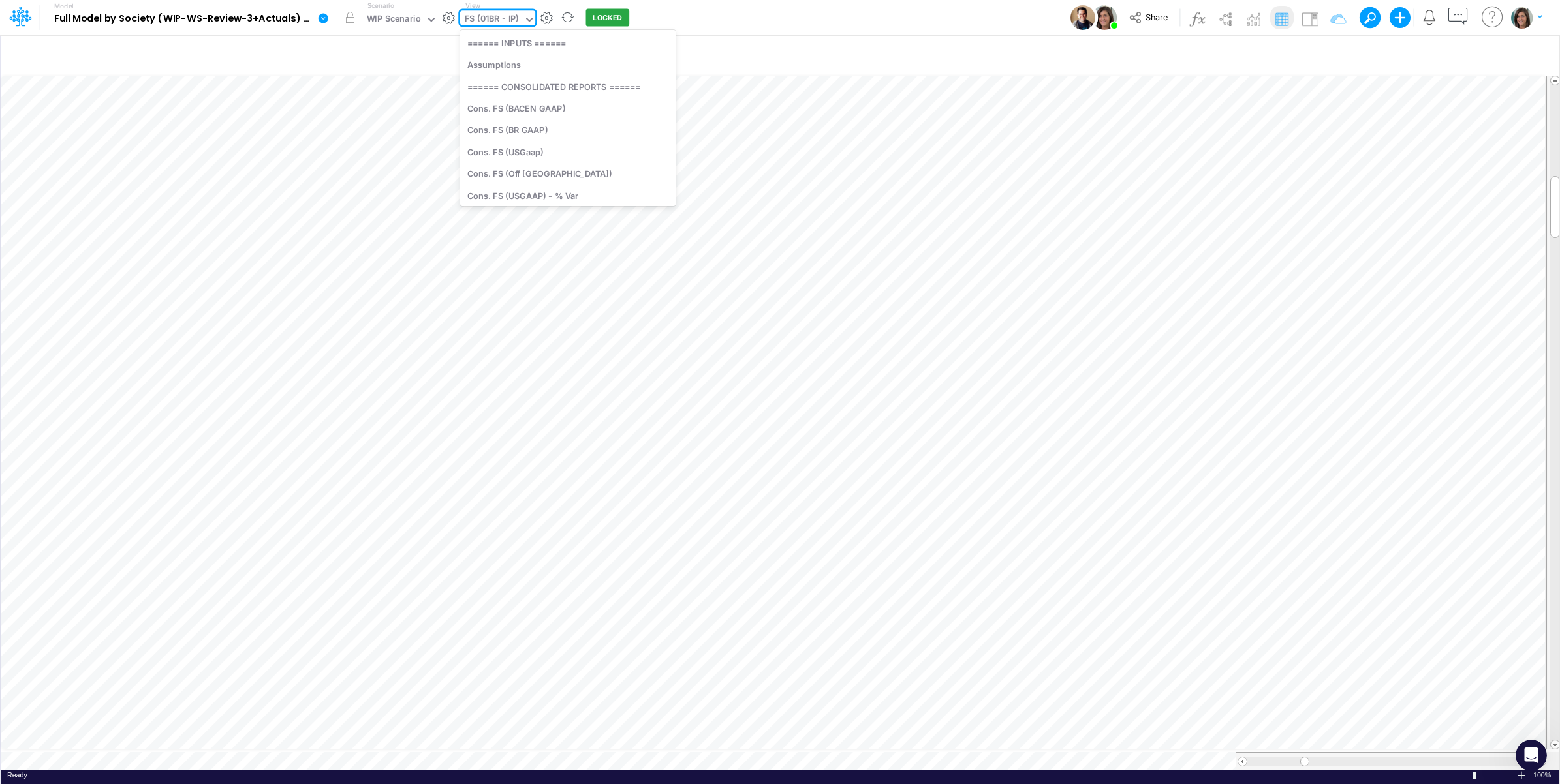
click at [497, 14] on div "FS (01BR - IP)" at bounding box center [491, 20] width 54 height 15
type input "01br"
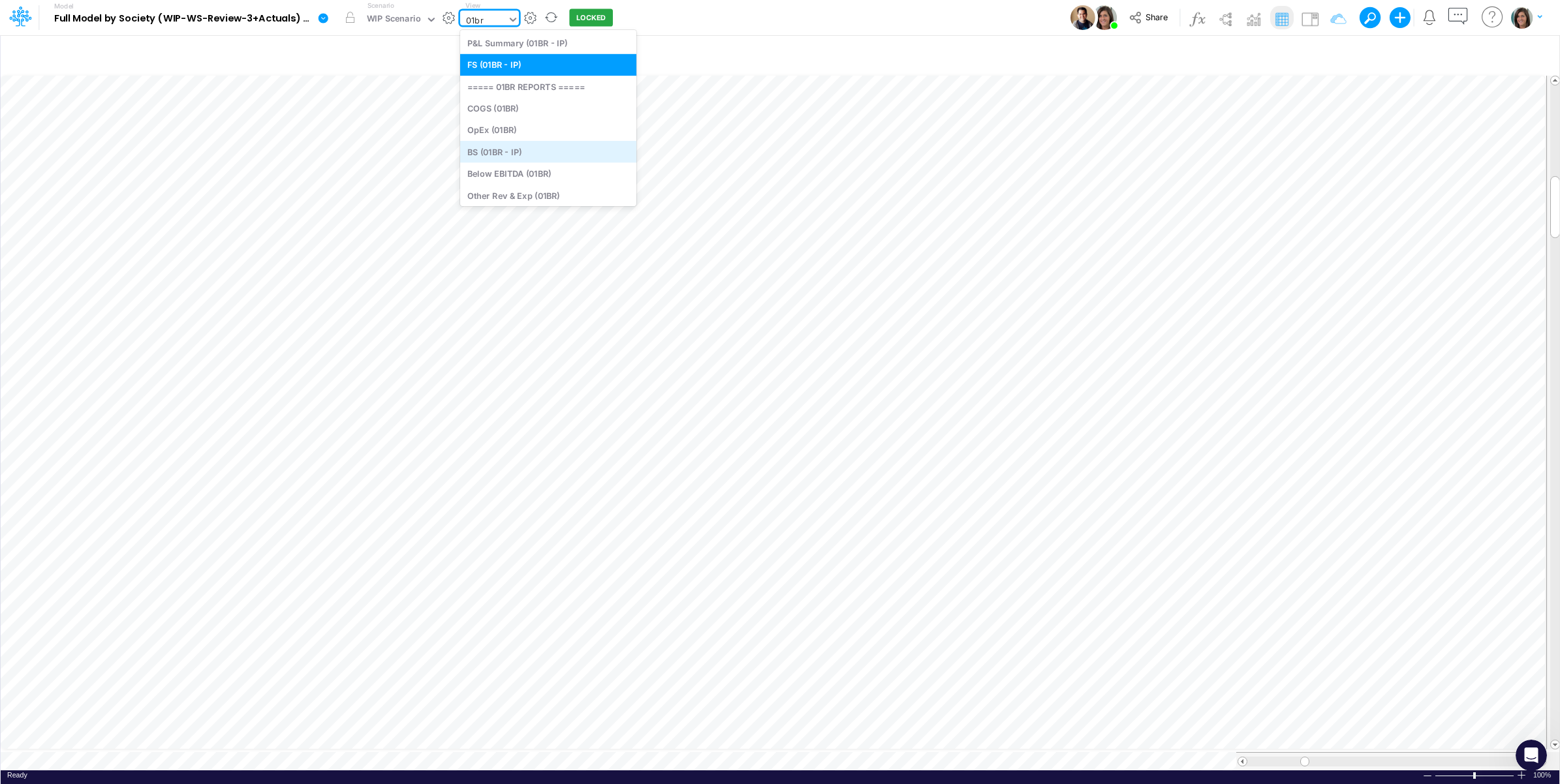
click at [532, 155] on div "BS (01BR - IP)" at bounding box center [548, 152] width 176 height 22
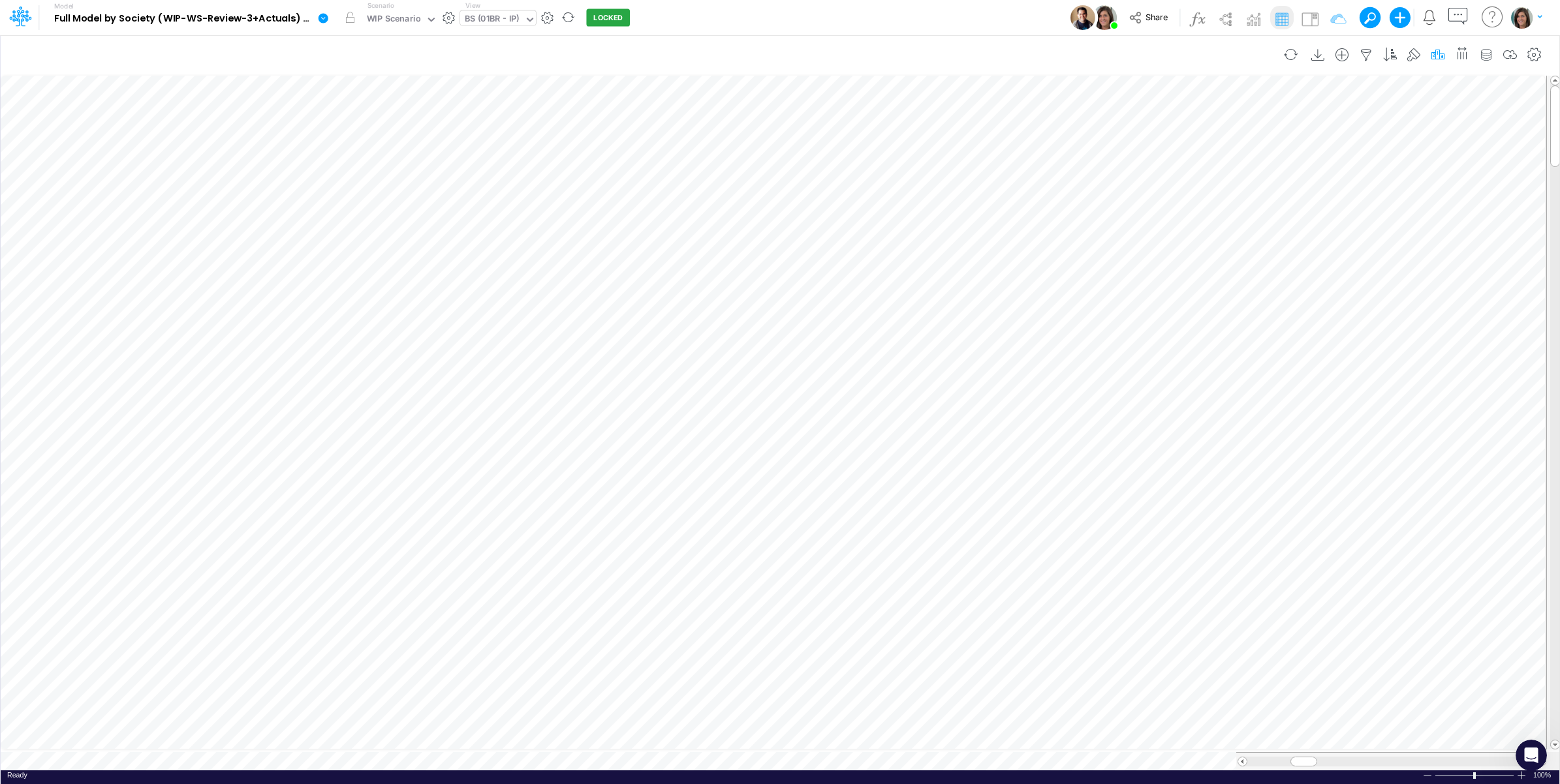
click at [1436, 57] on icon "button" at bounding box center [1437, 55] width 19 height 14
click at [1238, 290] on icon "button" at bounding box center [1238, 293] width 8 height 8
click at [1140, 304] on div "Type to search..." at bounding box center [1119, 299] width 133 height 22
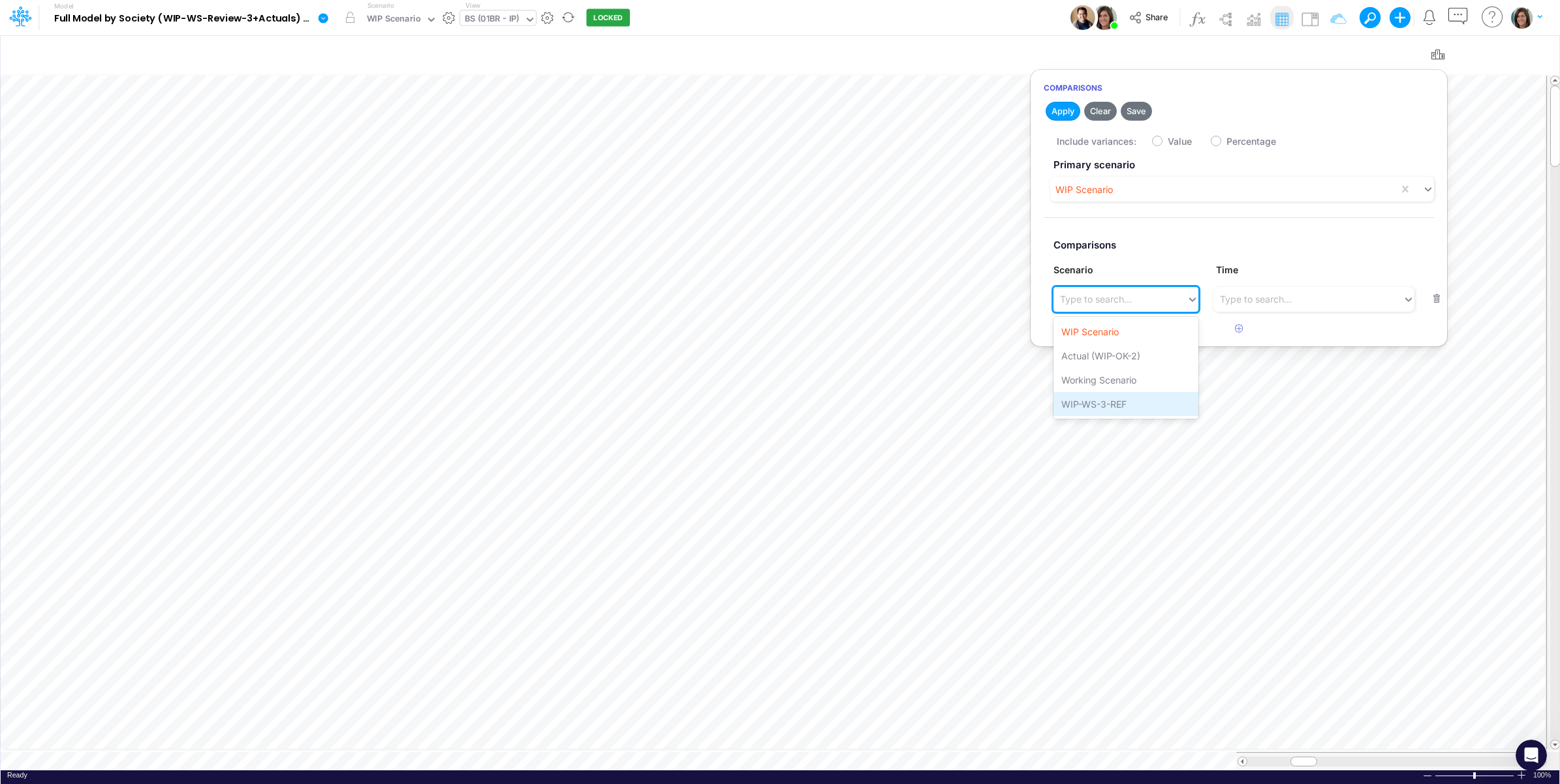
click at [1096, 399] on div "WIP-WS-3-REF" at bounding box center [1125, 404] width 144 height 24
click at [1168, 144] on label "Value" at bounding box center [1180, 141] width 24 height 14
click at [1168, 142] on input "Value" at bounding box center [1172, 137] width 8 height 8
checkbox input "true"
click at [1066, 109] on button "Apply" at bounding box center [1064, 111] width 35 height 19
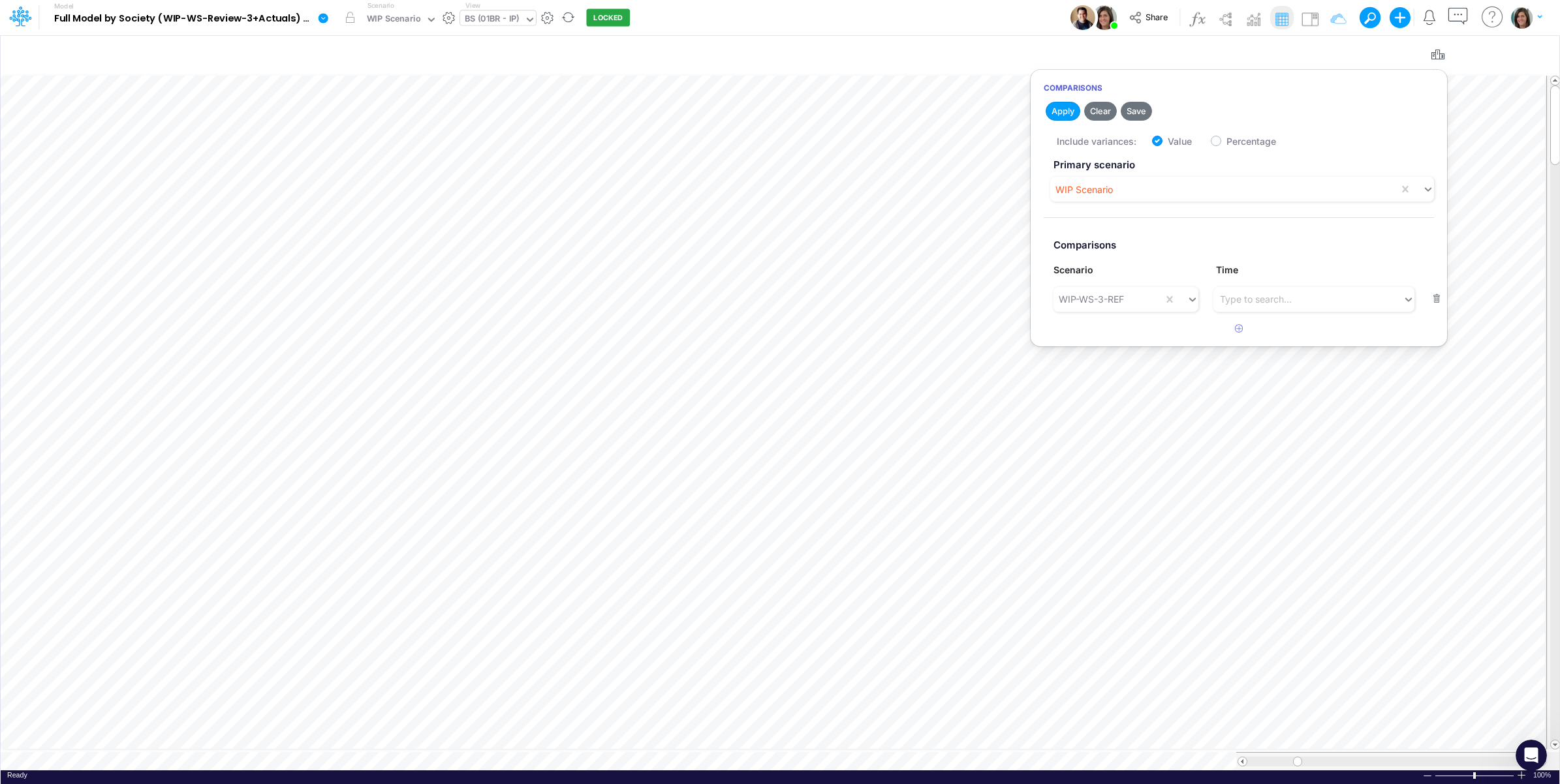
click at [980, 18] on div "Model Full Model by Society (WIP-WS-Review-3+Actuals) (IRXLPEQr3HYSFDHjRTbZY_1k…" at bounding box center [780, 17] width 1404 height 35
click at [1312, 14] on img at bounding box center [1310, 18] width 21 height 21
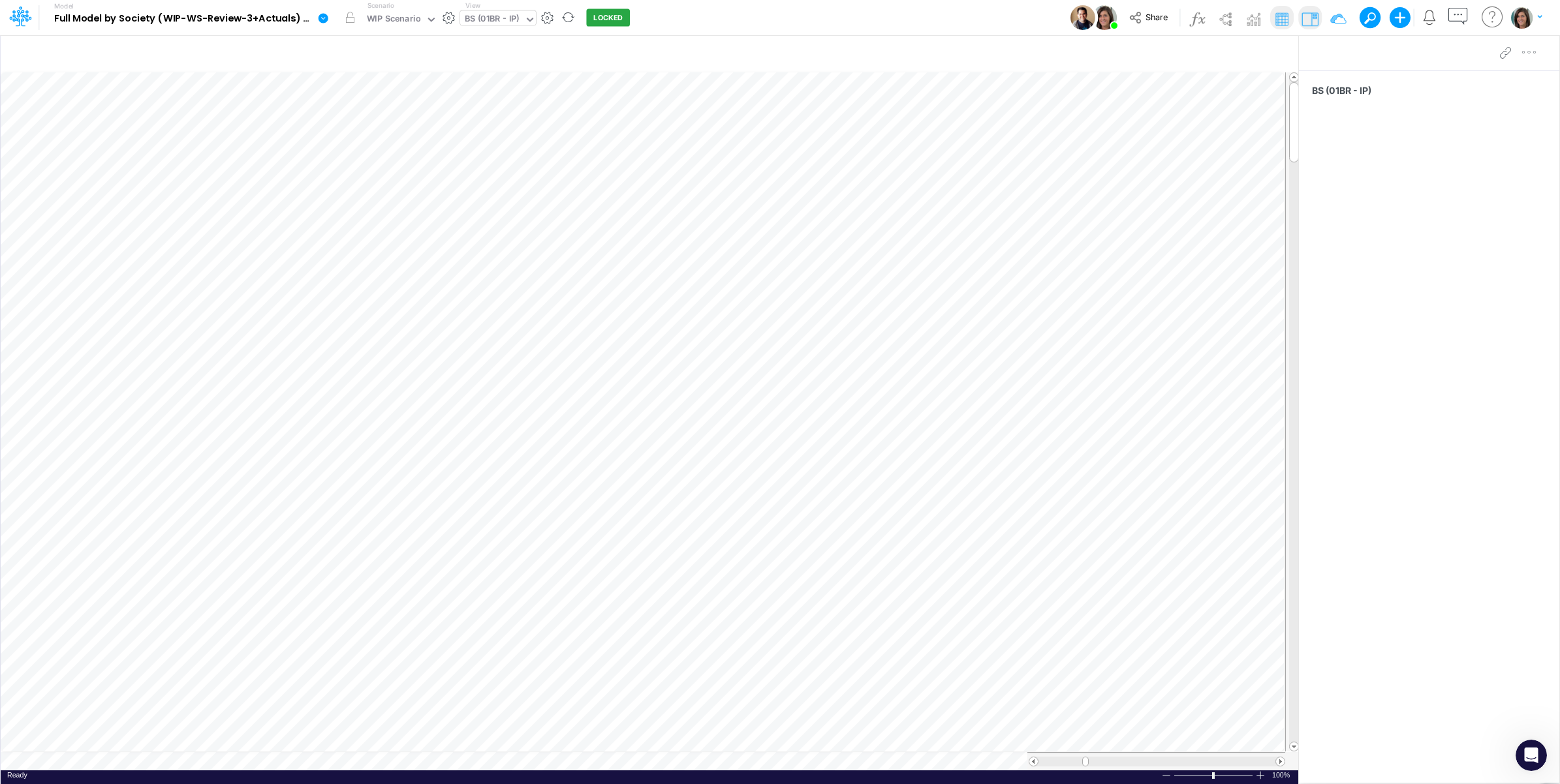
scroll to position [0, 1]
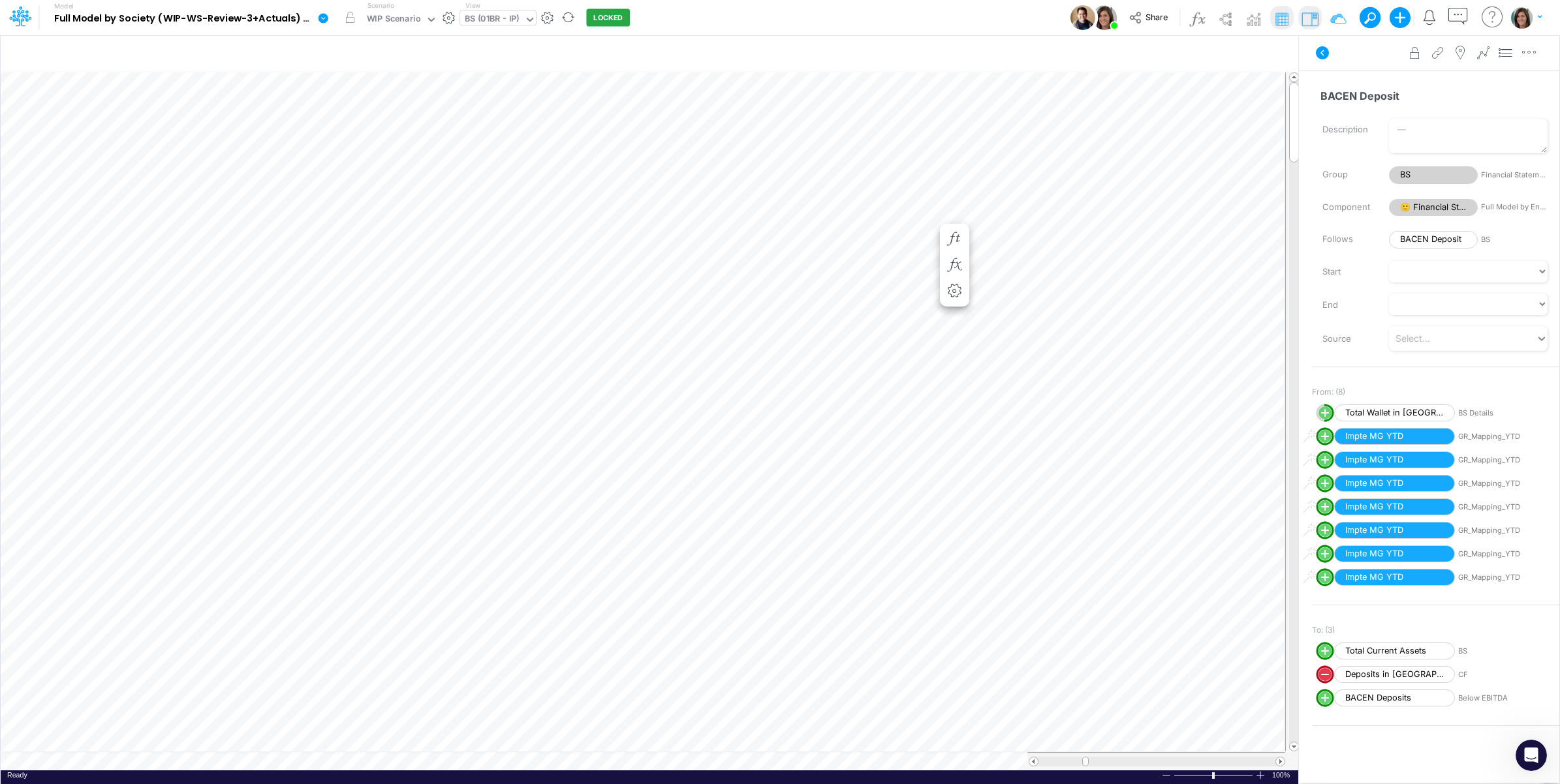
scroll to position [0, 1]
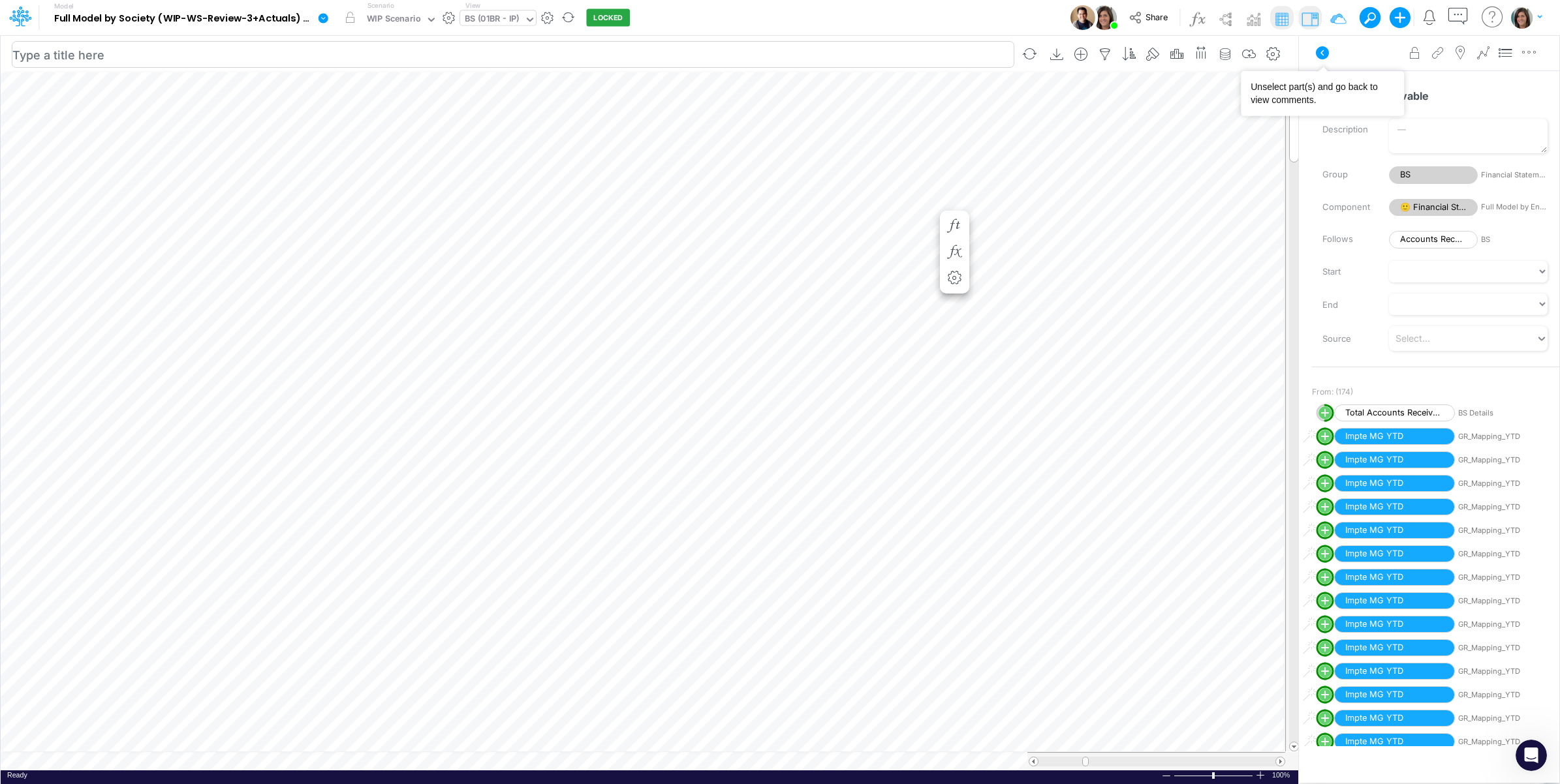
click at [1315, 62] on button at bounding box center [1323, 53] width 31 height 24
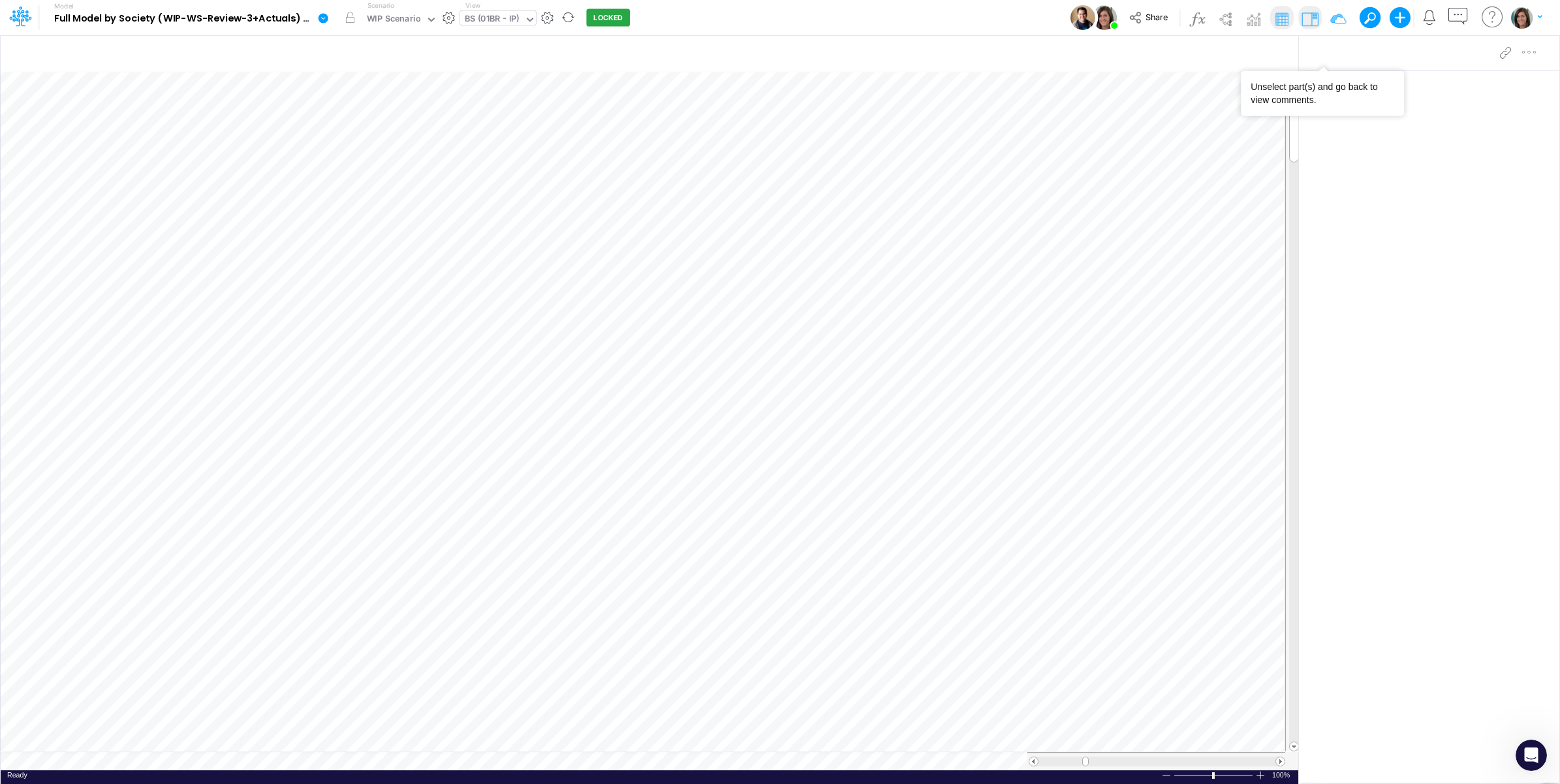
click at [512, 24] on div "BS (01BR - IP)" at bounding box center [492, 20] width 55 height 15
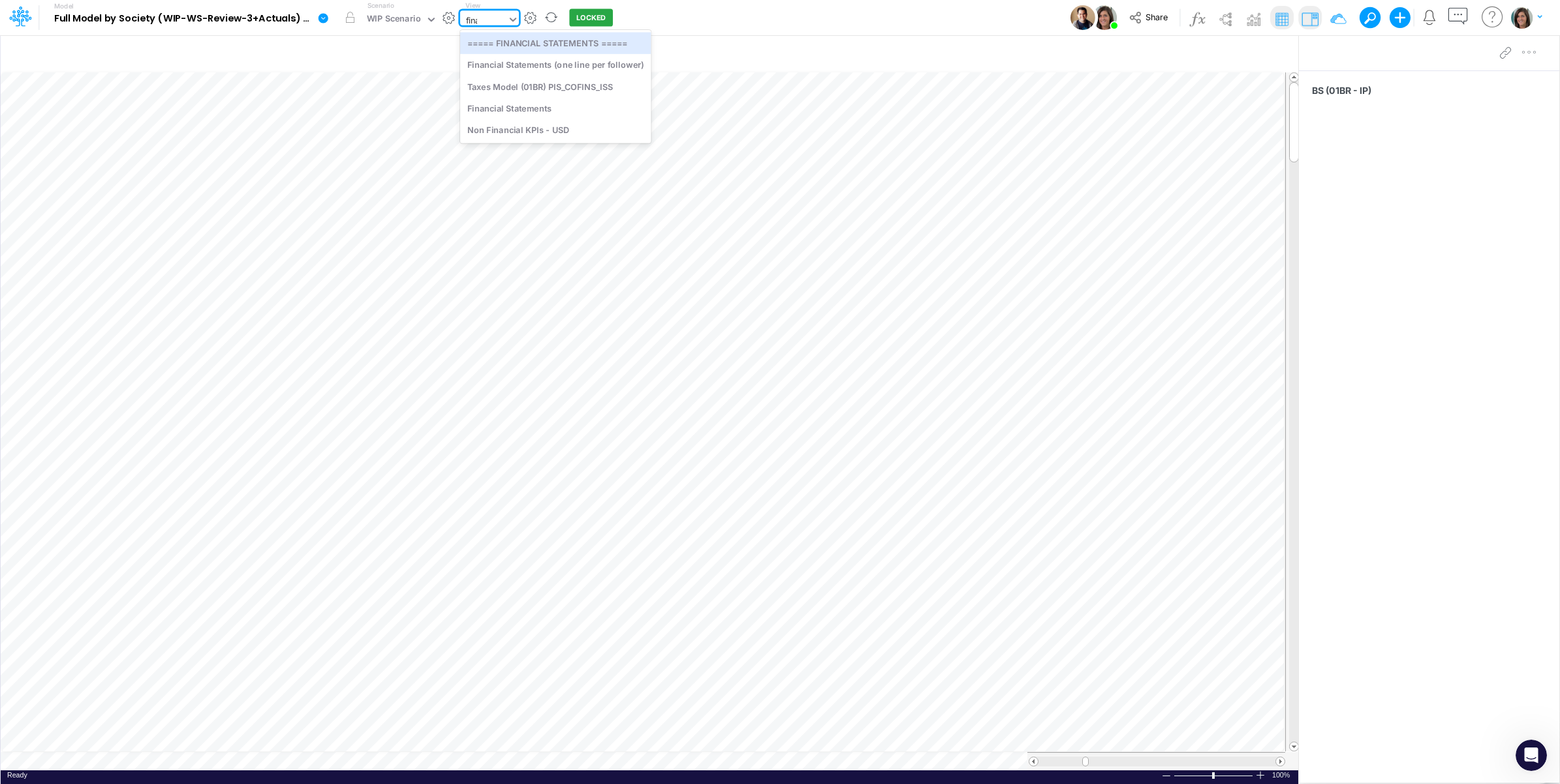
type input "finan"
click at [504, 89] on div "Financial Statements" at bounding box center [555, 87] width 191 height 22
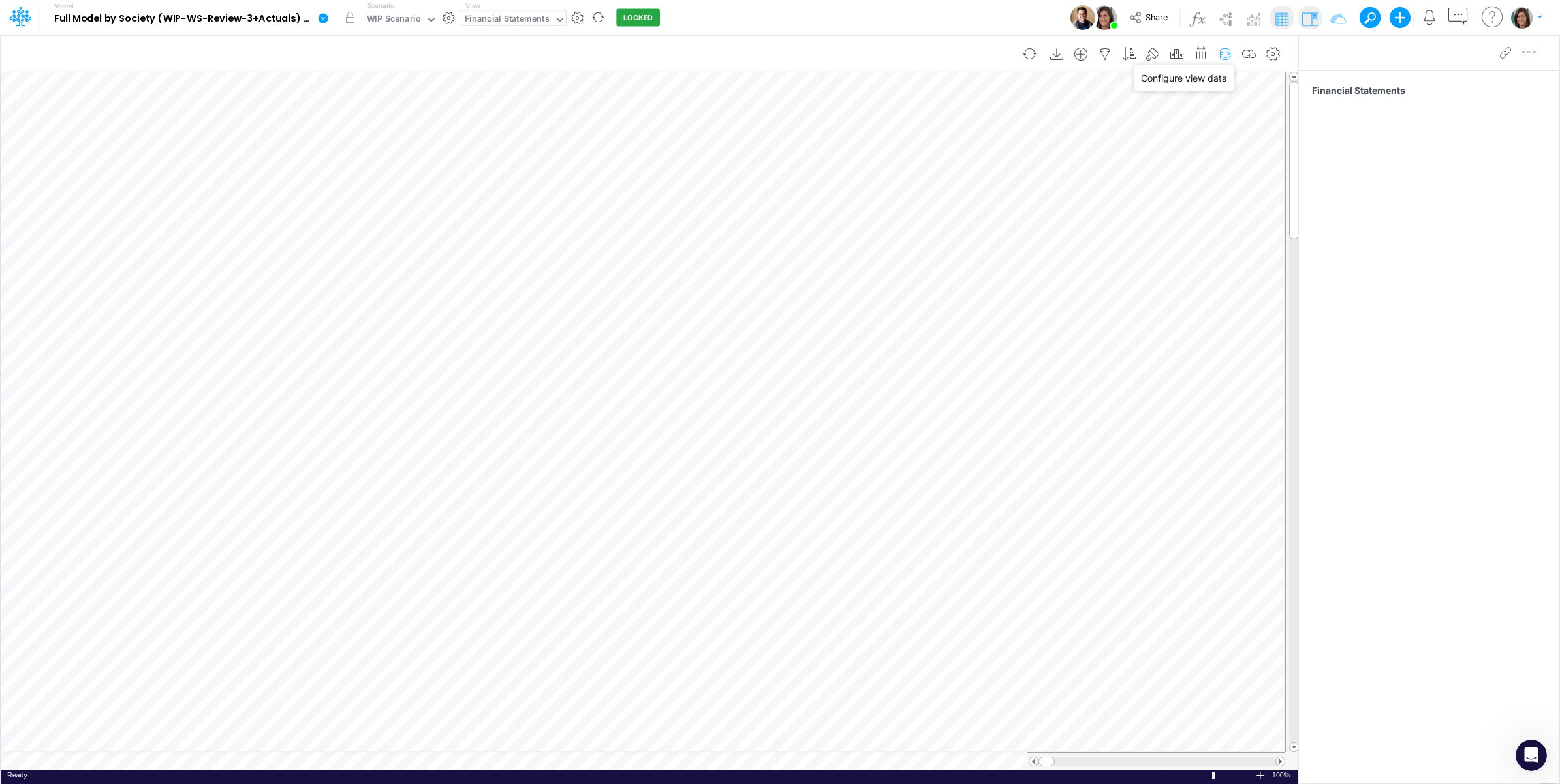
click at [1224, 54] on icon "button" at bounding box center [1225, 54] width 19 height 14
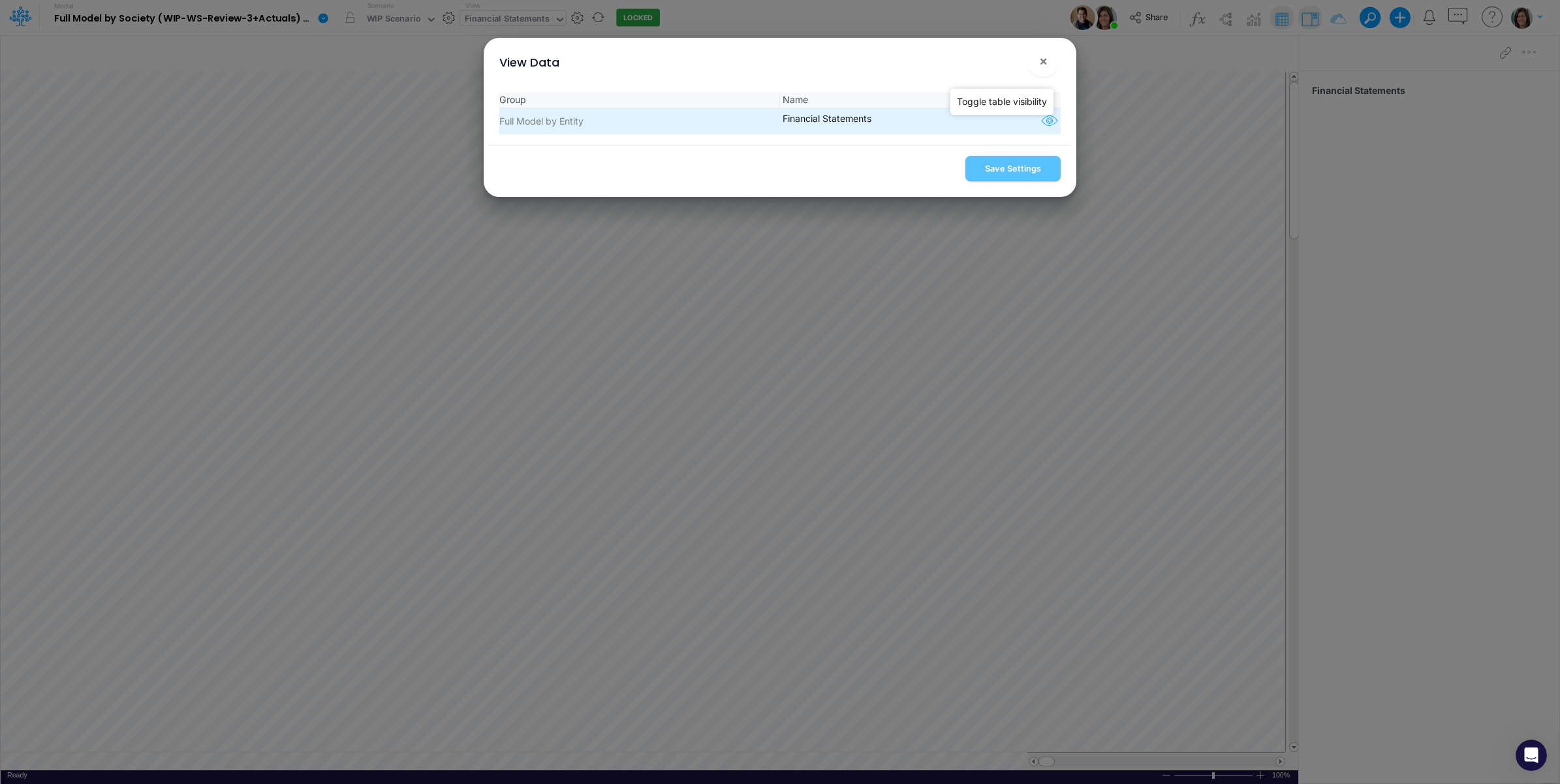
click at [1052, 119] on icon "button" at bounding box center [1049, 121] width 19 height 17
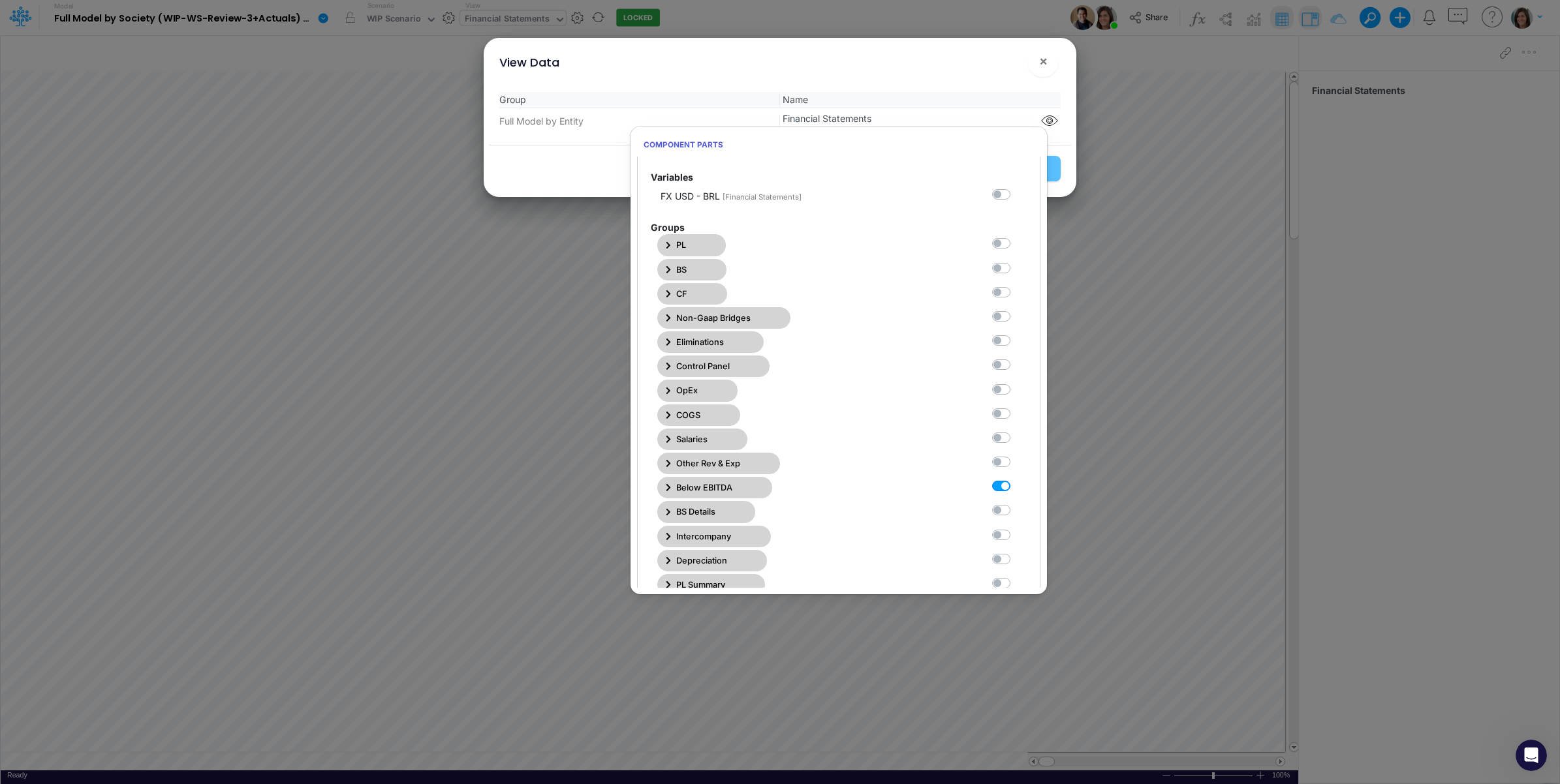
scroll to position [326, 0]
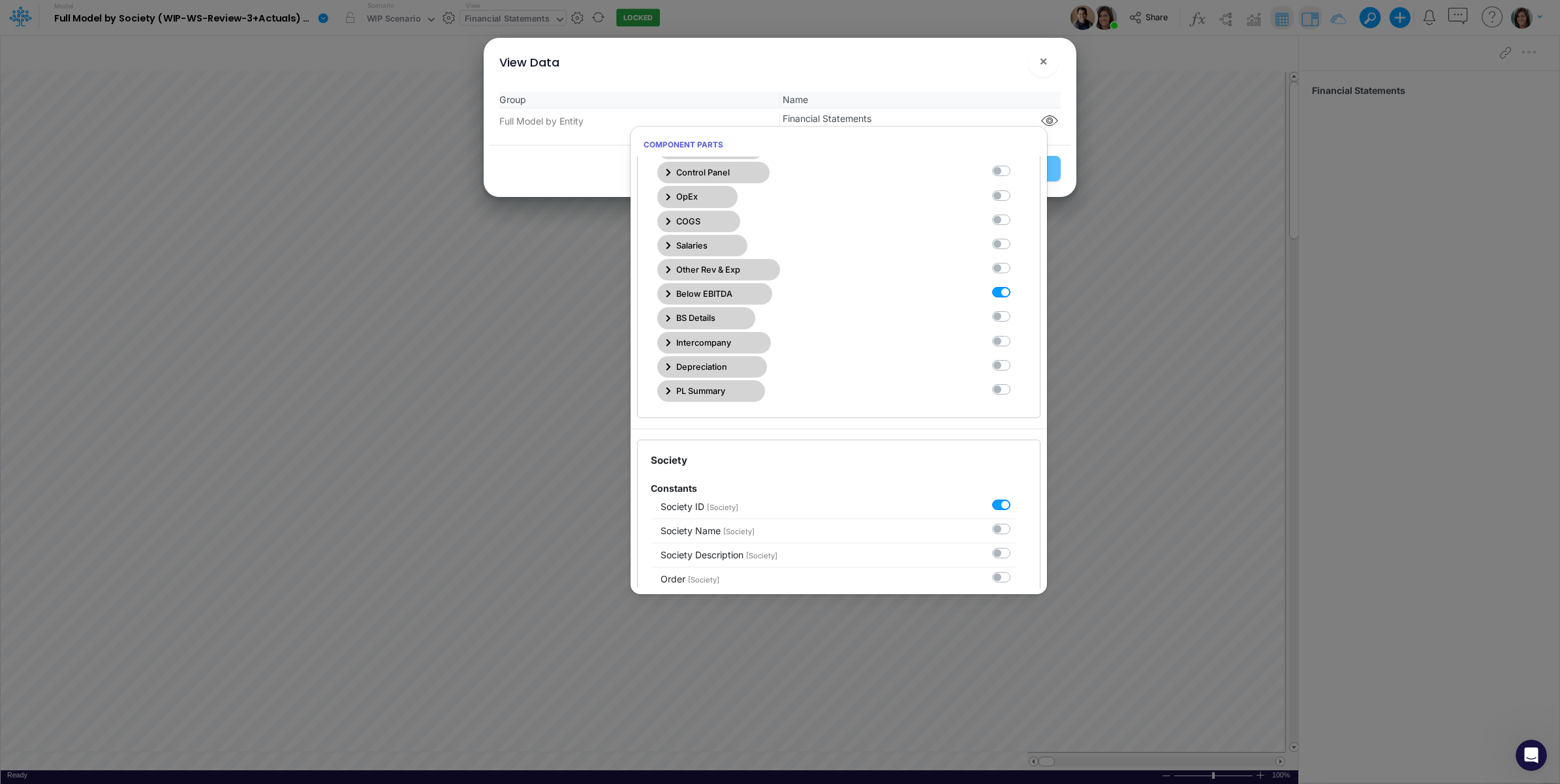
click at [1016, 286] on label at bounding box center [1016, 286] width 0 height 0
click at [1016, 294] on Statements10 "checkbox" at bounding box center [1020, 289] width 8 height 8
checkbox Statements10 "false"
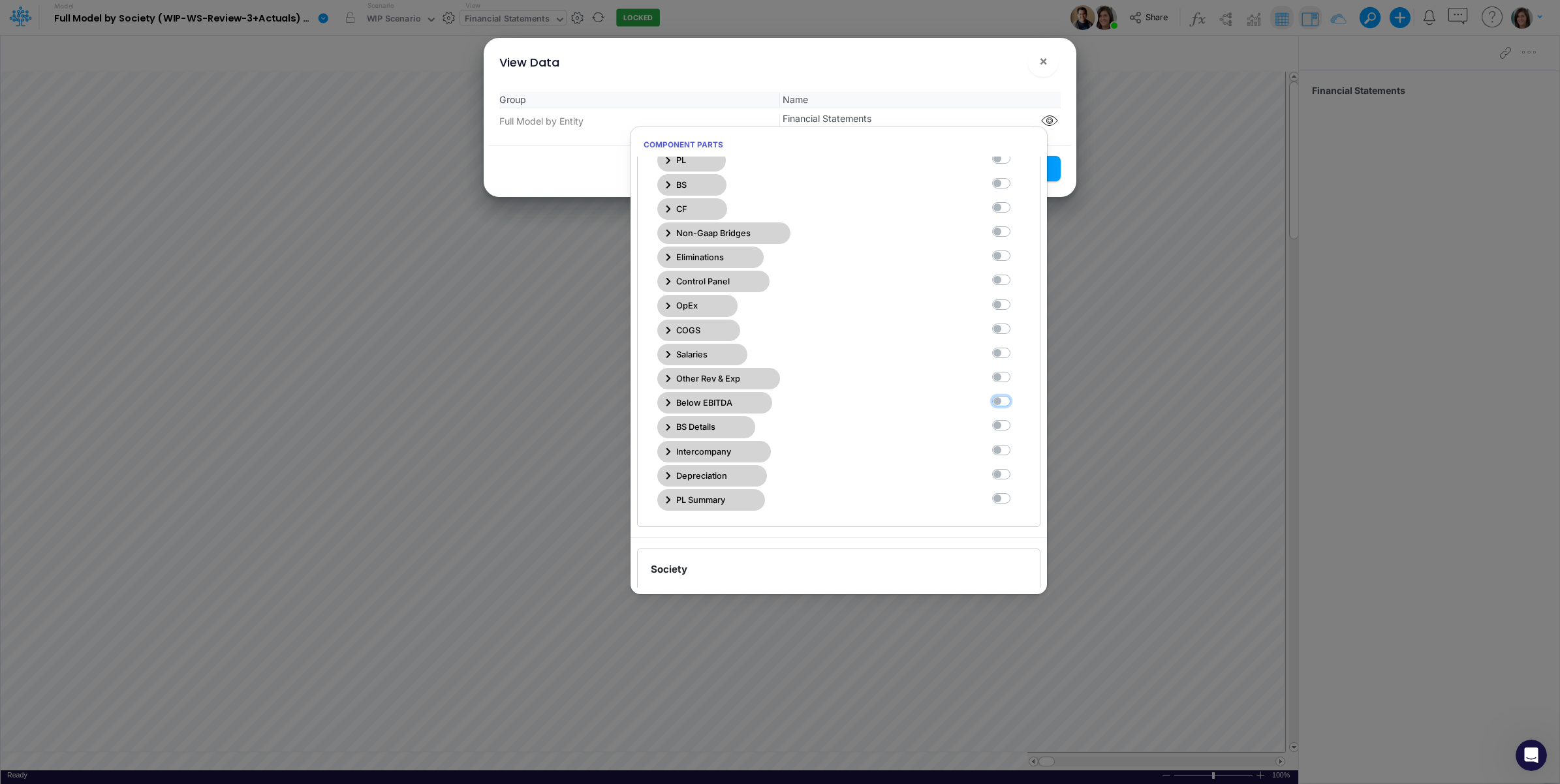
scroll to position [108, 0]
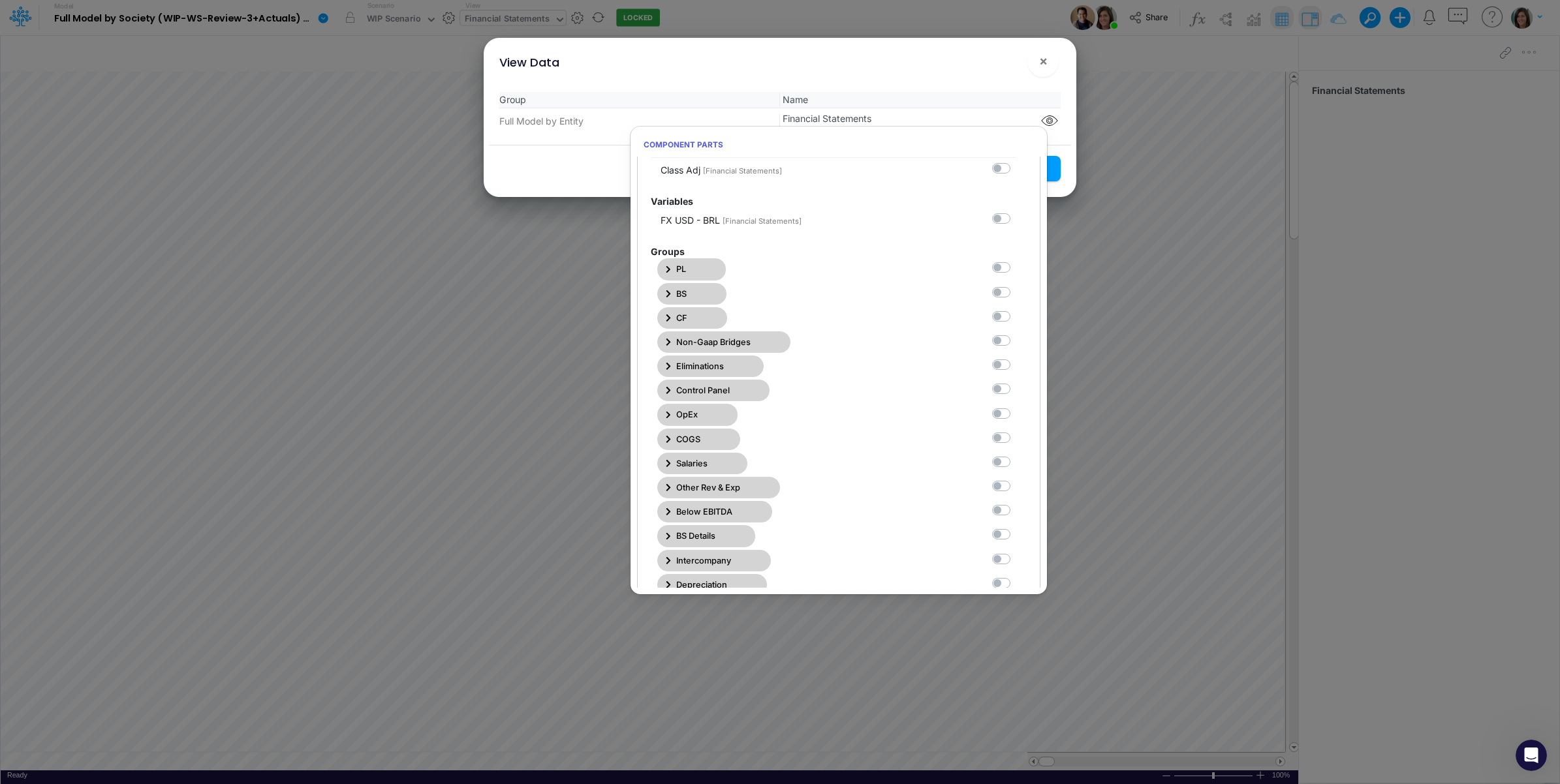
click at [1016, 285] on label at bounding box center [1016, 285] width 0 height 0
click at [1016, 294] on Statements1 "checkbox" at bounding box center [1020, 289] width 8 height 8
checkbox Statements1 "true"
click at [970, 94] on span "Name" at bounding box center [921, 99] width 280 height 14
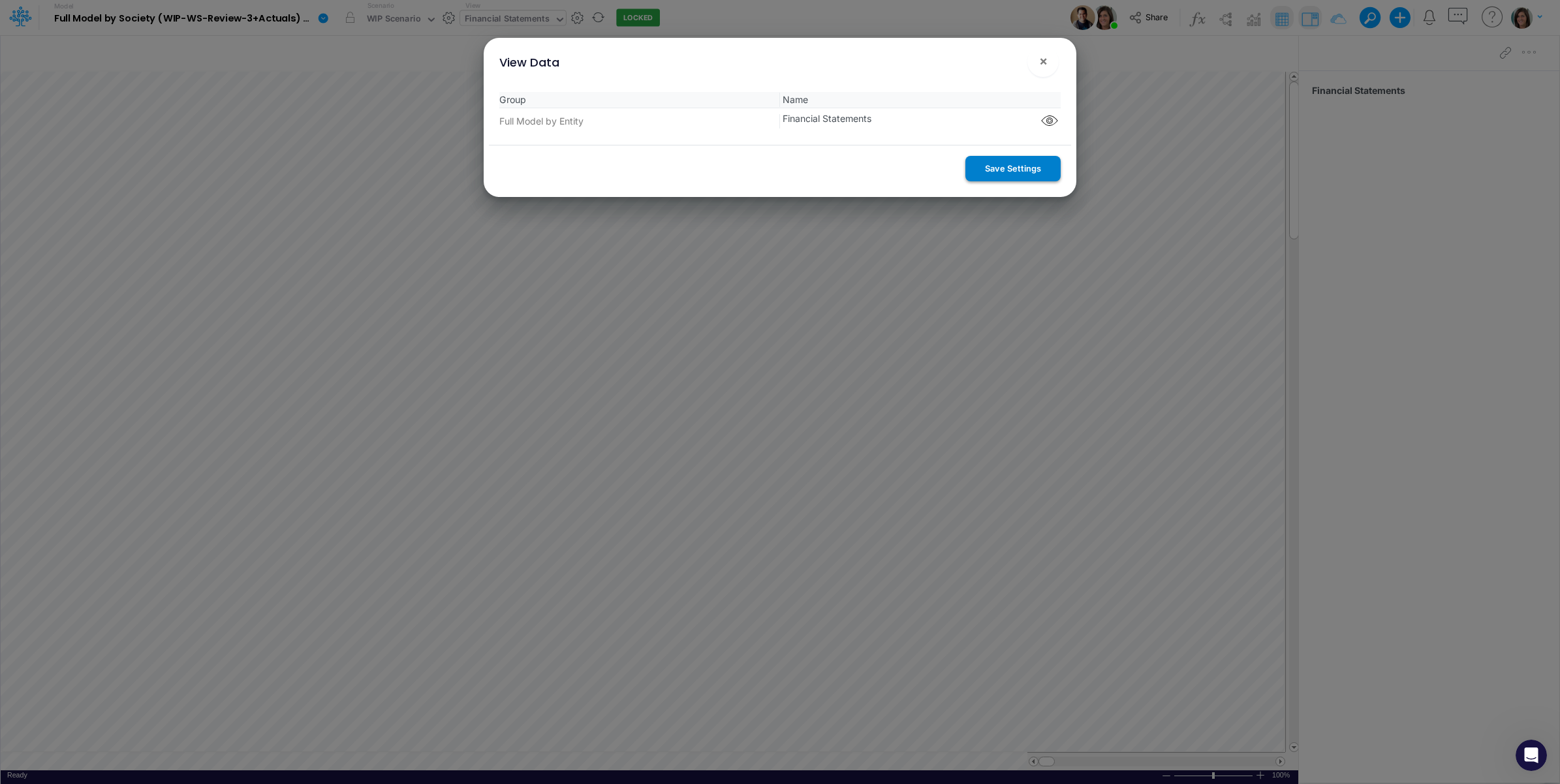
click at [989, 169] on button "Save Settings" at bounding box center [1013, 169] width 95 height 26
click at [1040, 69] on span "×" at bounding box center [1042, 60] width 8 height 16
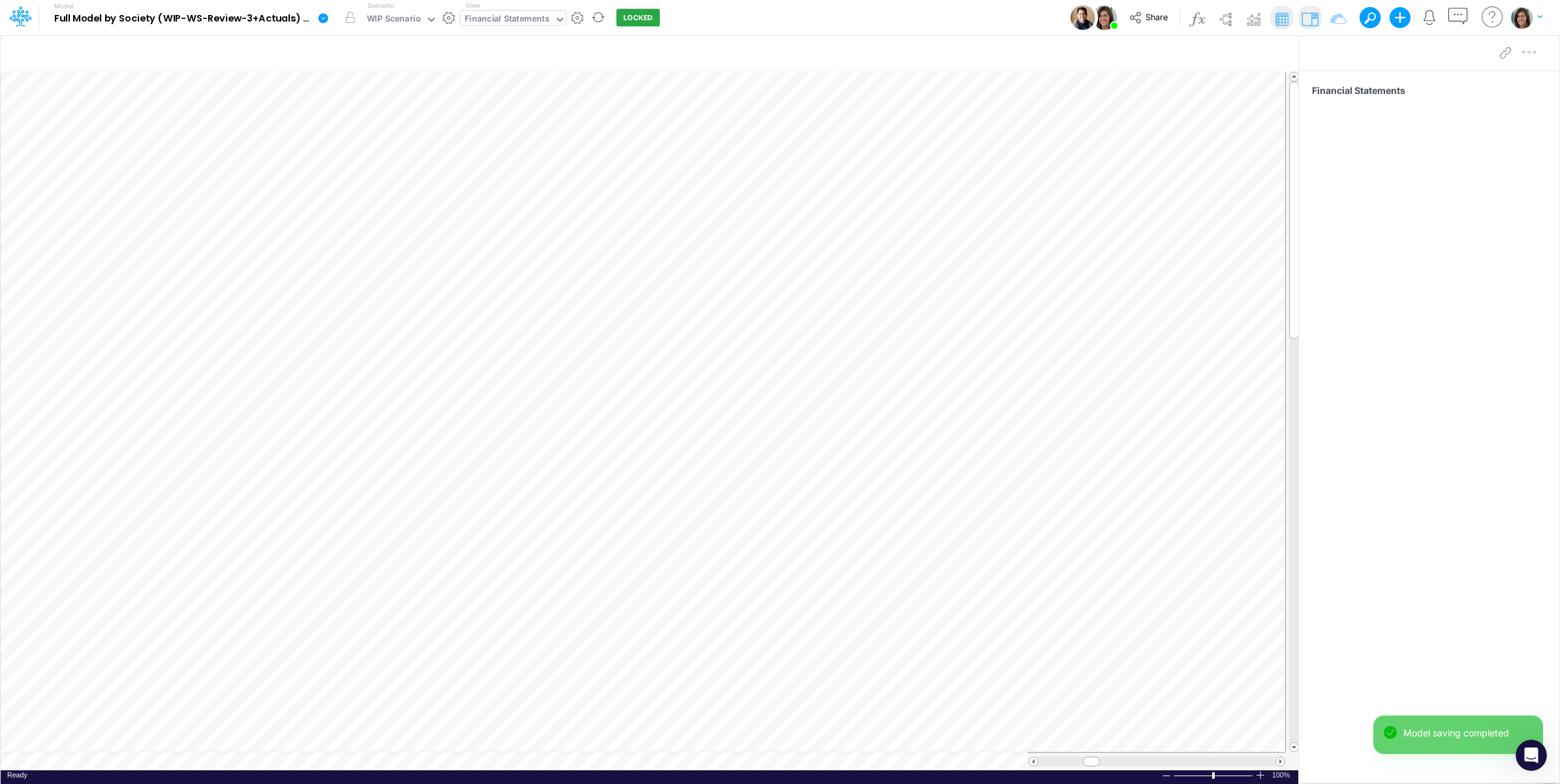
scroll to position [0, 1]
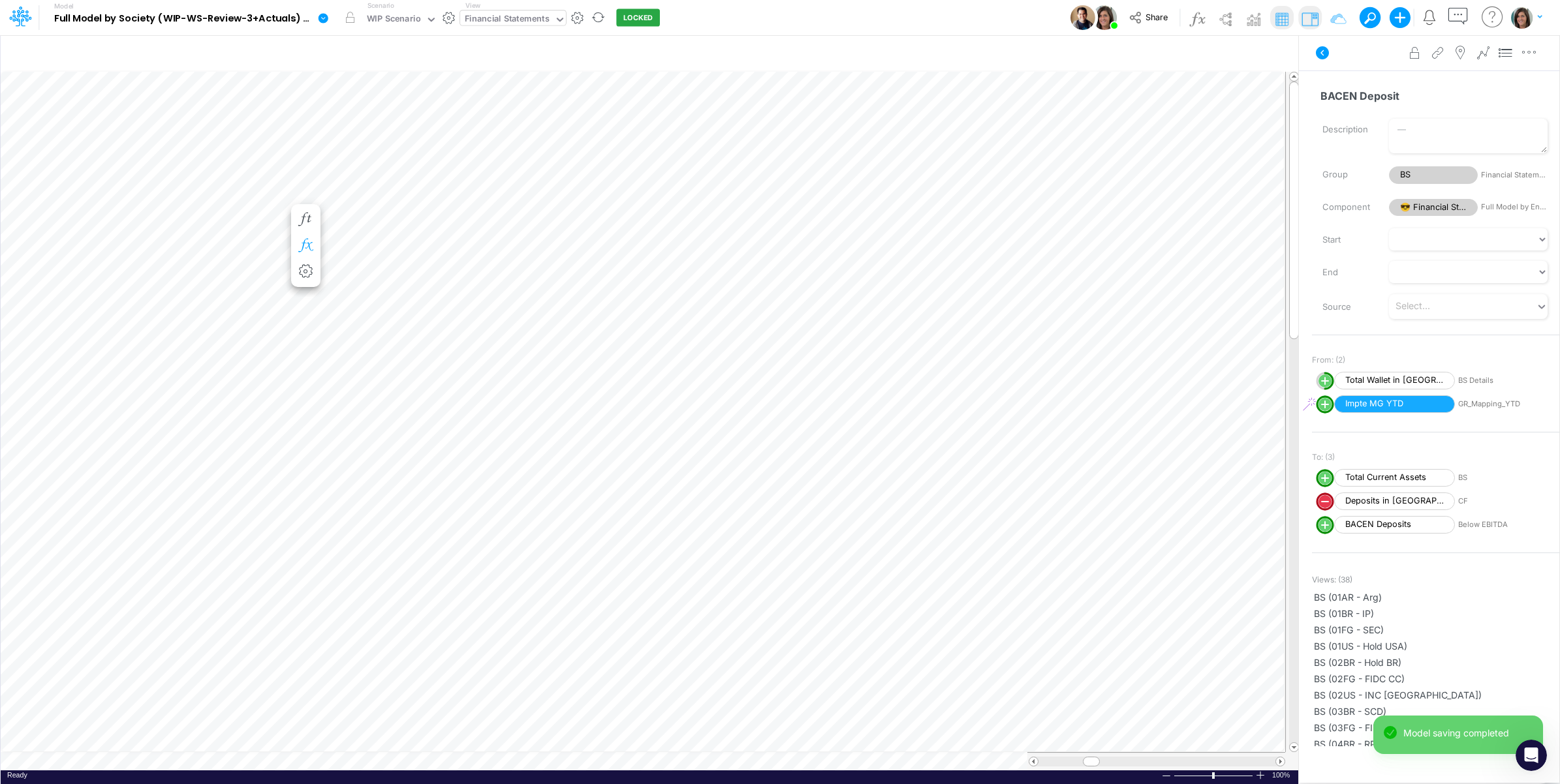
click at [305, 242] on icon "button" at bounding box center [305, 245] width 19 height 14
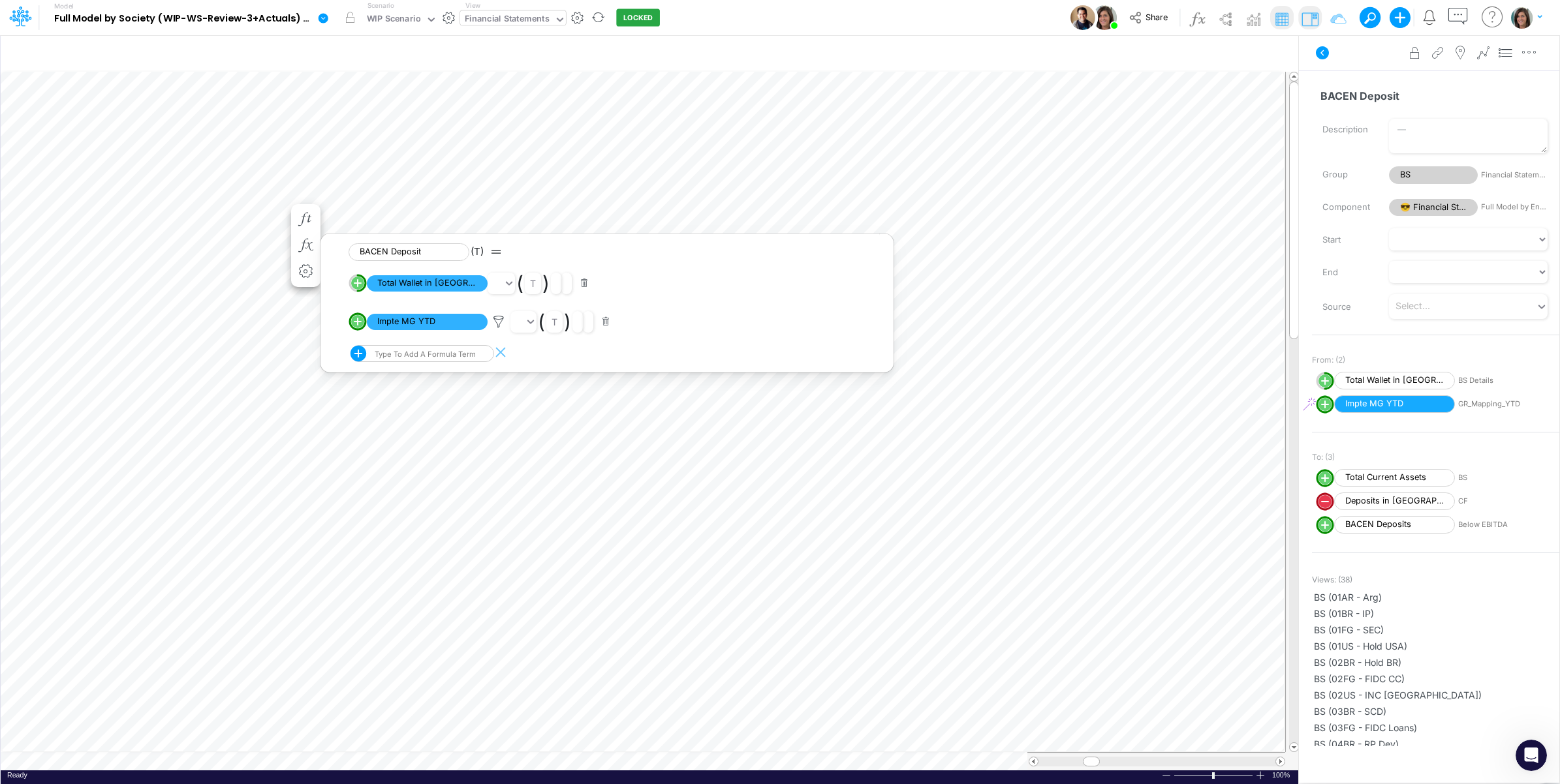
click at [359, 324] on circle "circle with outer border" at bounding box center [357, 321] width 13 height 13
select select "1"
select select "Multiply"
select select "Add"
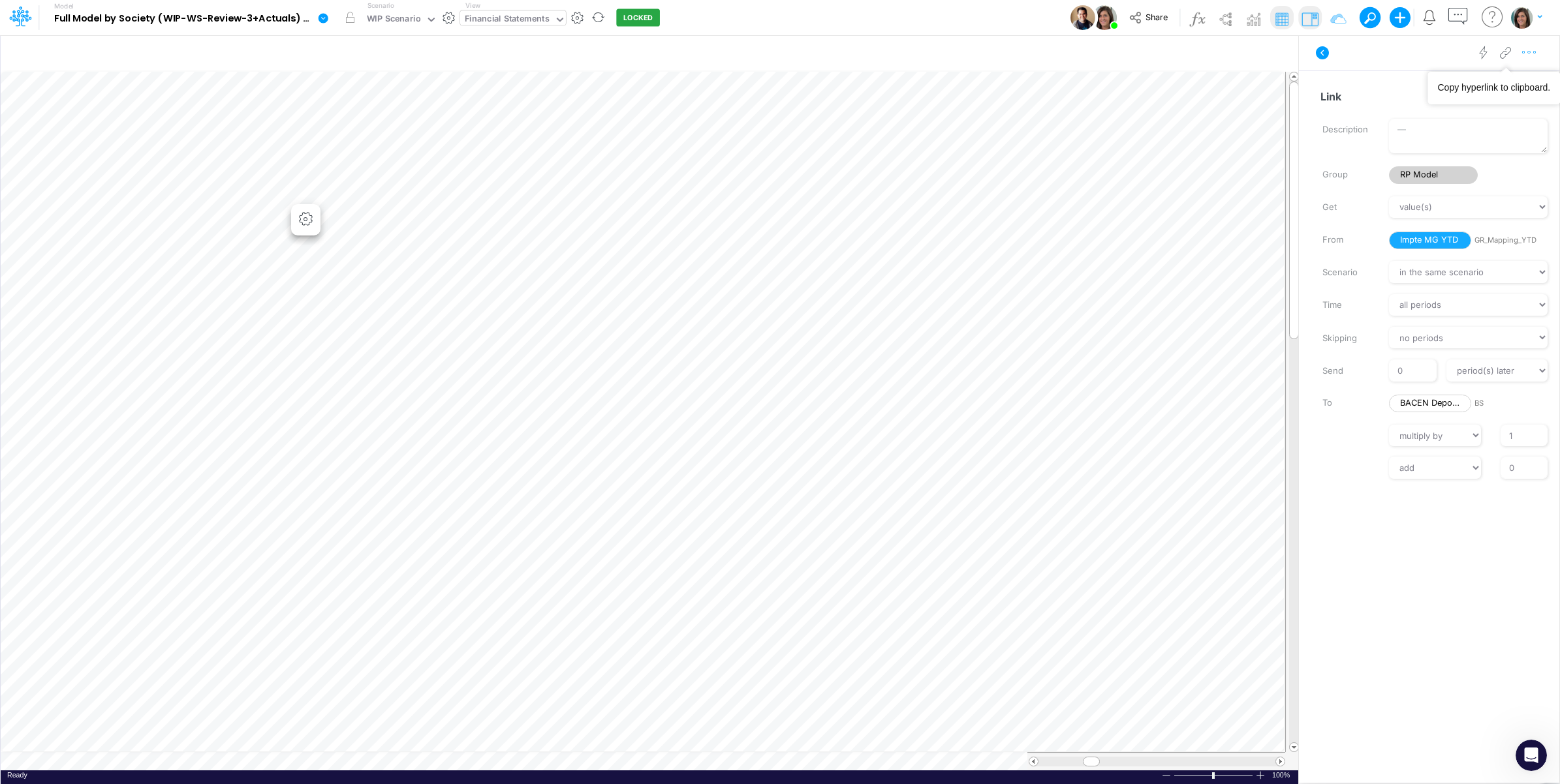
click at [1527, 59] on icon "button" at bounding box center [1529, 52] width 19 height 14
click at [1511, 82] on button "Advanced settings" at bounding box center [1462, 85] width 156 height 22
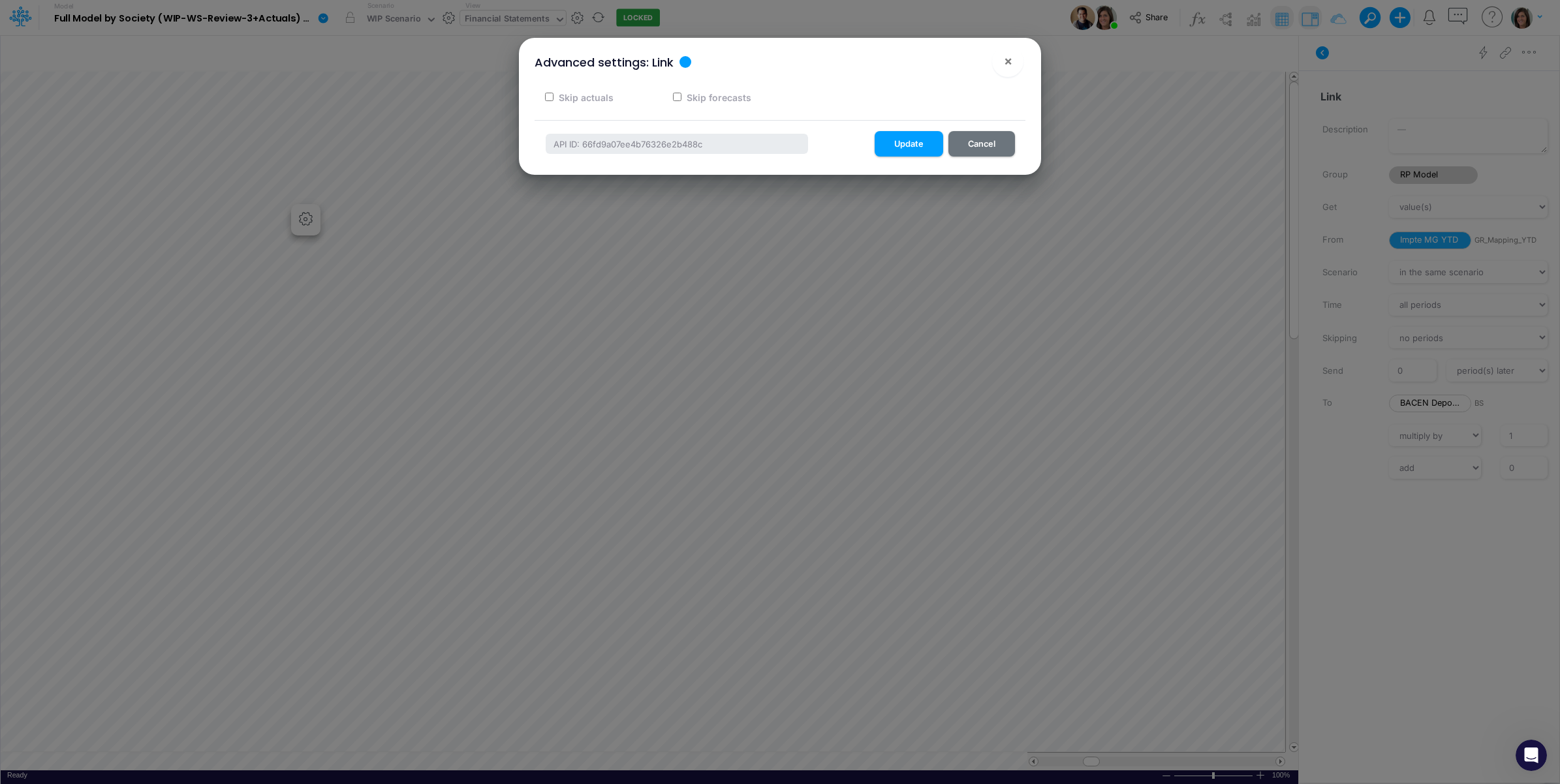
click at [722, 96] on label "Skip forecasts" at bounding box center [717, 97] width 67 height 14
click at [682, 96] on input "Skip forecasts" at bounding box center [677, 96] width 8 height 8
checkbox input "true"
click at [915, 139] on button "Update" at bounding box center [909, 144] width 69 height 26
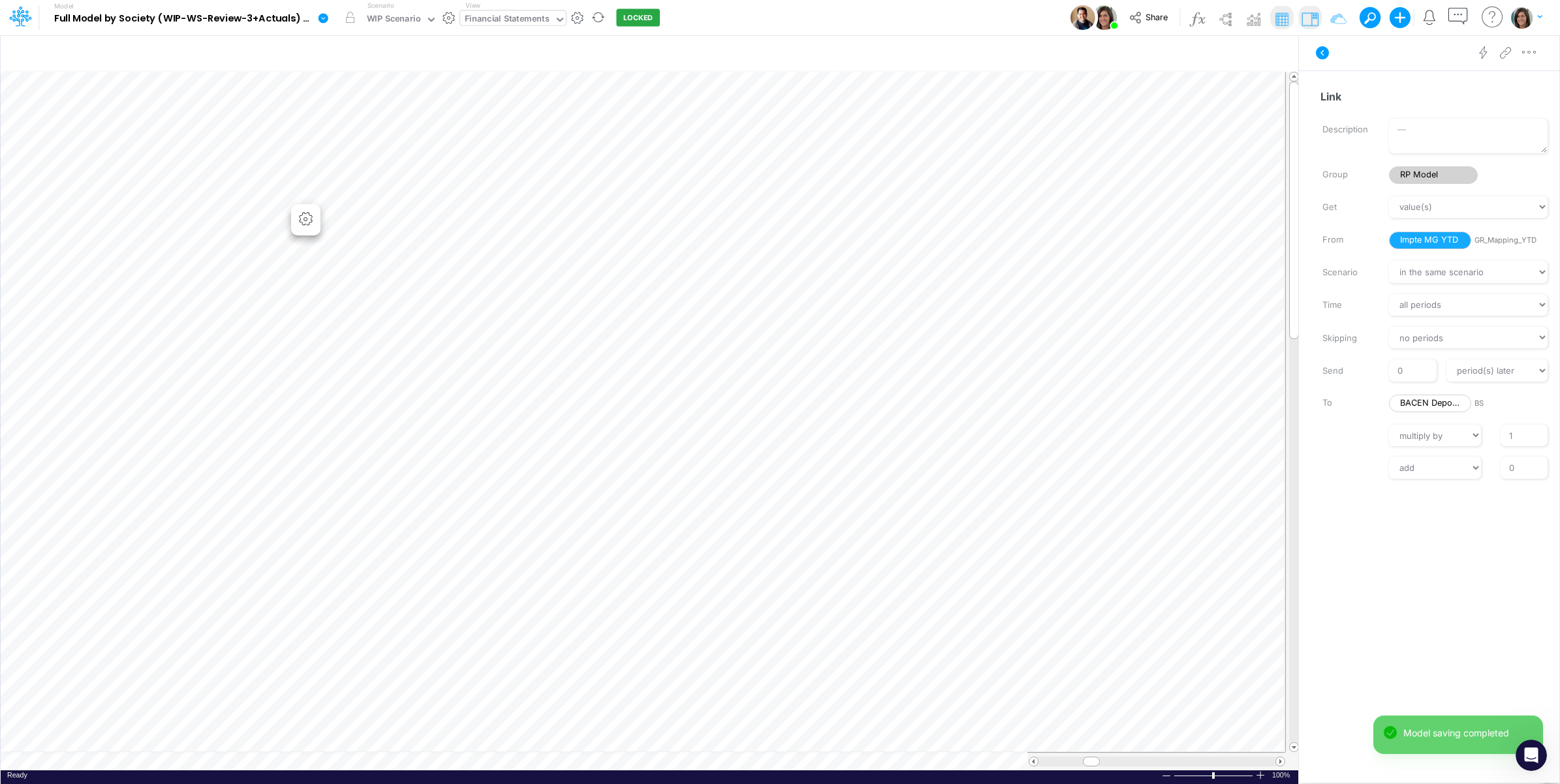
scroll to position [0, 1]
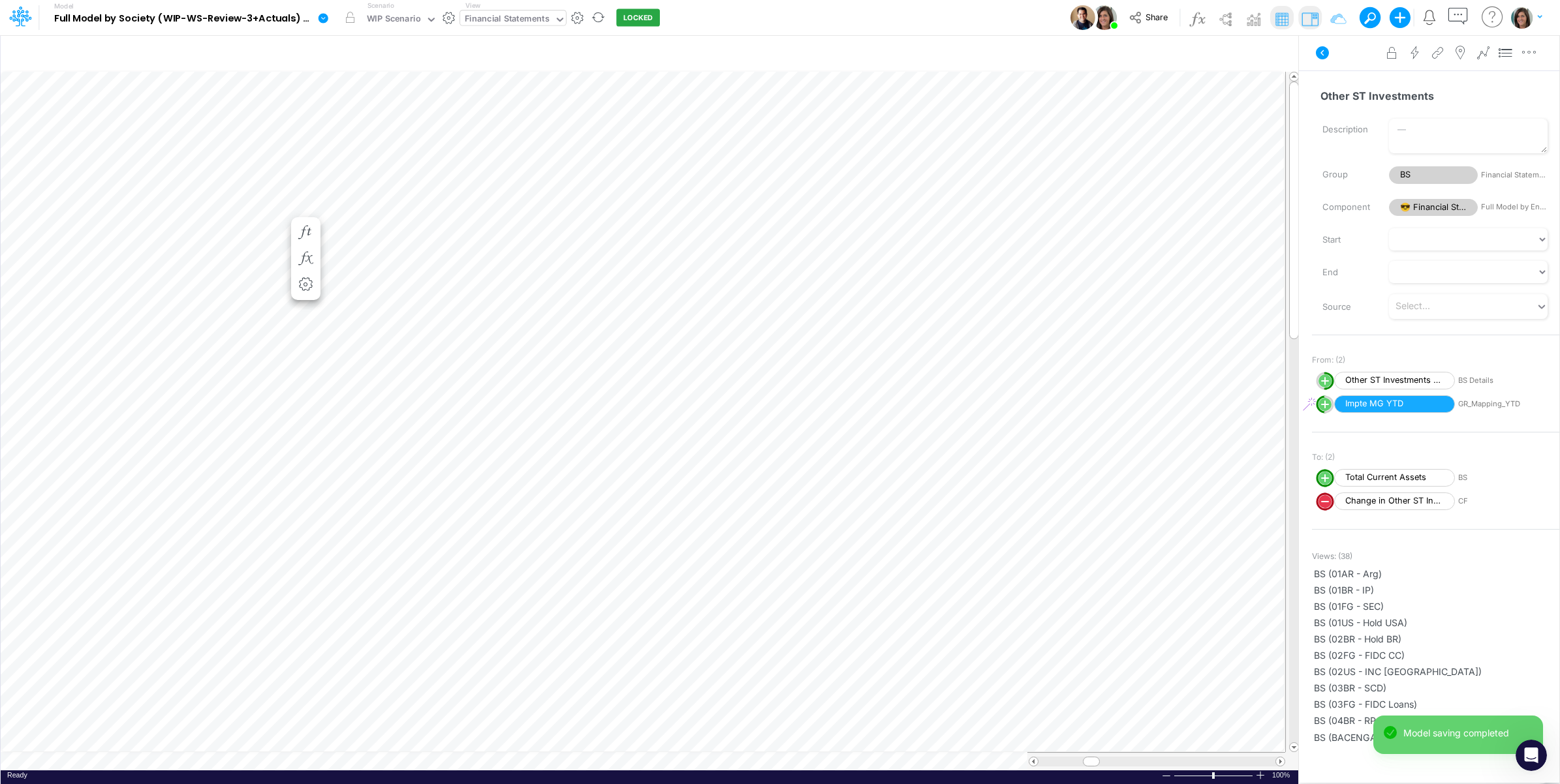
scroll to position [0, 1]
click at [311, 237] on button "button" at bounding box center [306, 245] width 24 height 27
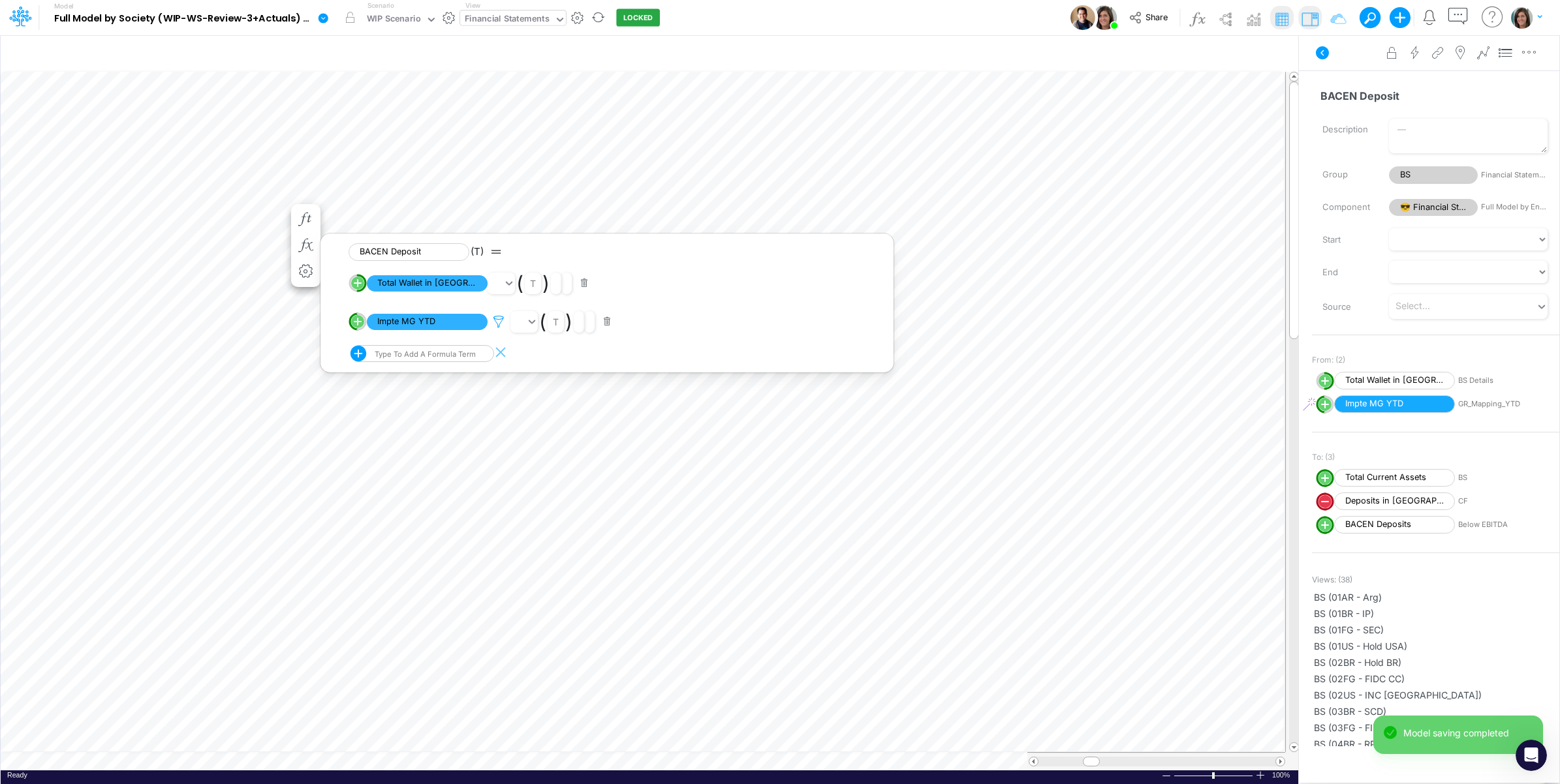
click at [499, 321] on icon at bounding box center [498, 321] width 19 height 14
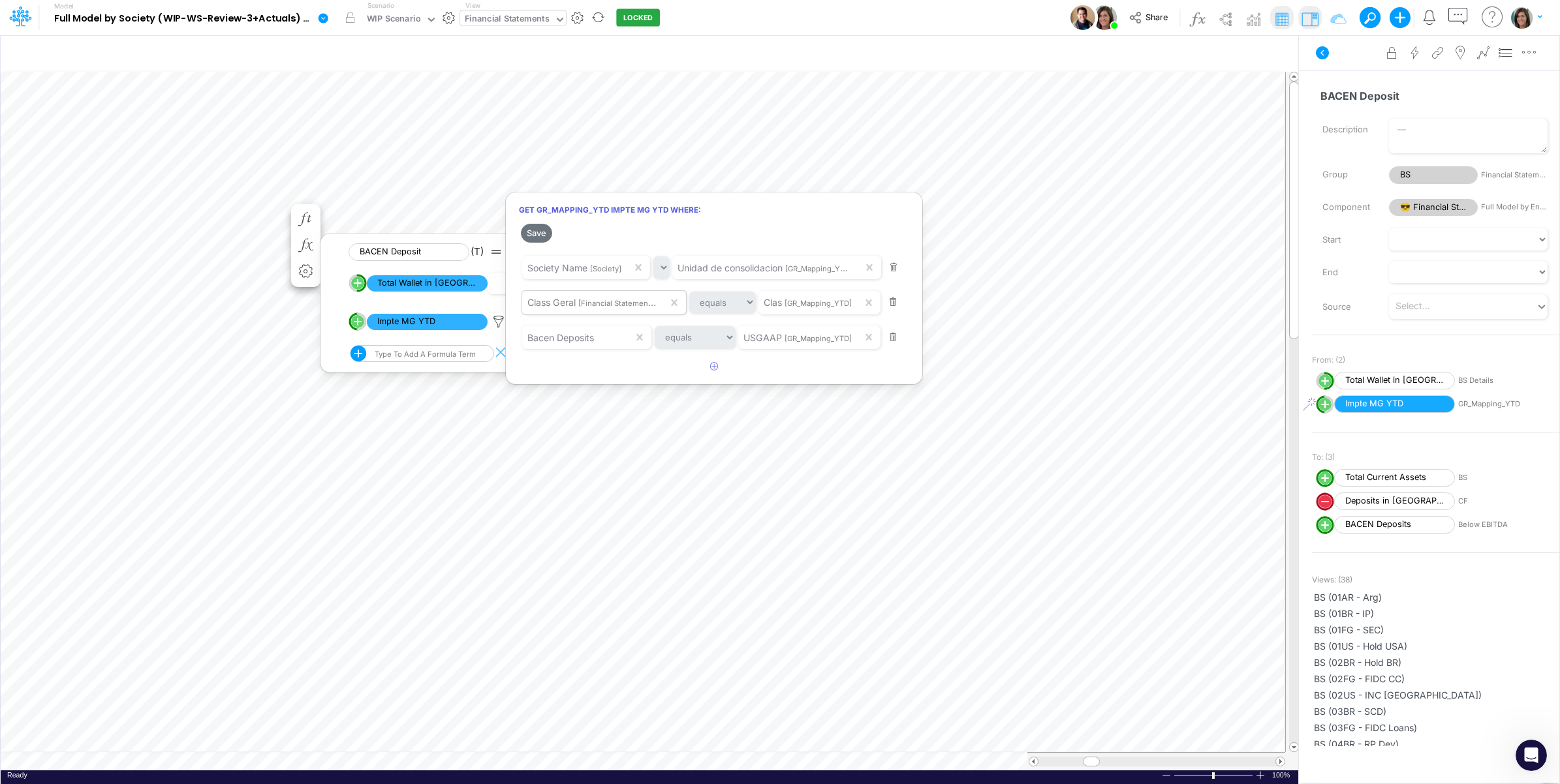
click at [541, 232] on button "Save" at bounding box center [537, 233] width 31 height 19
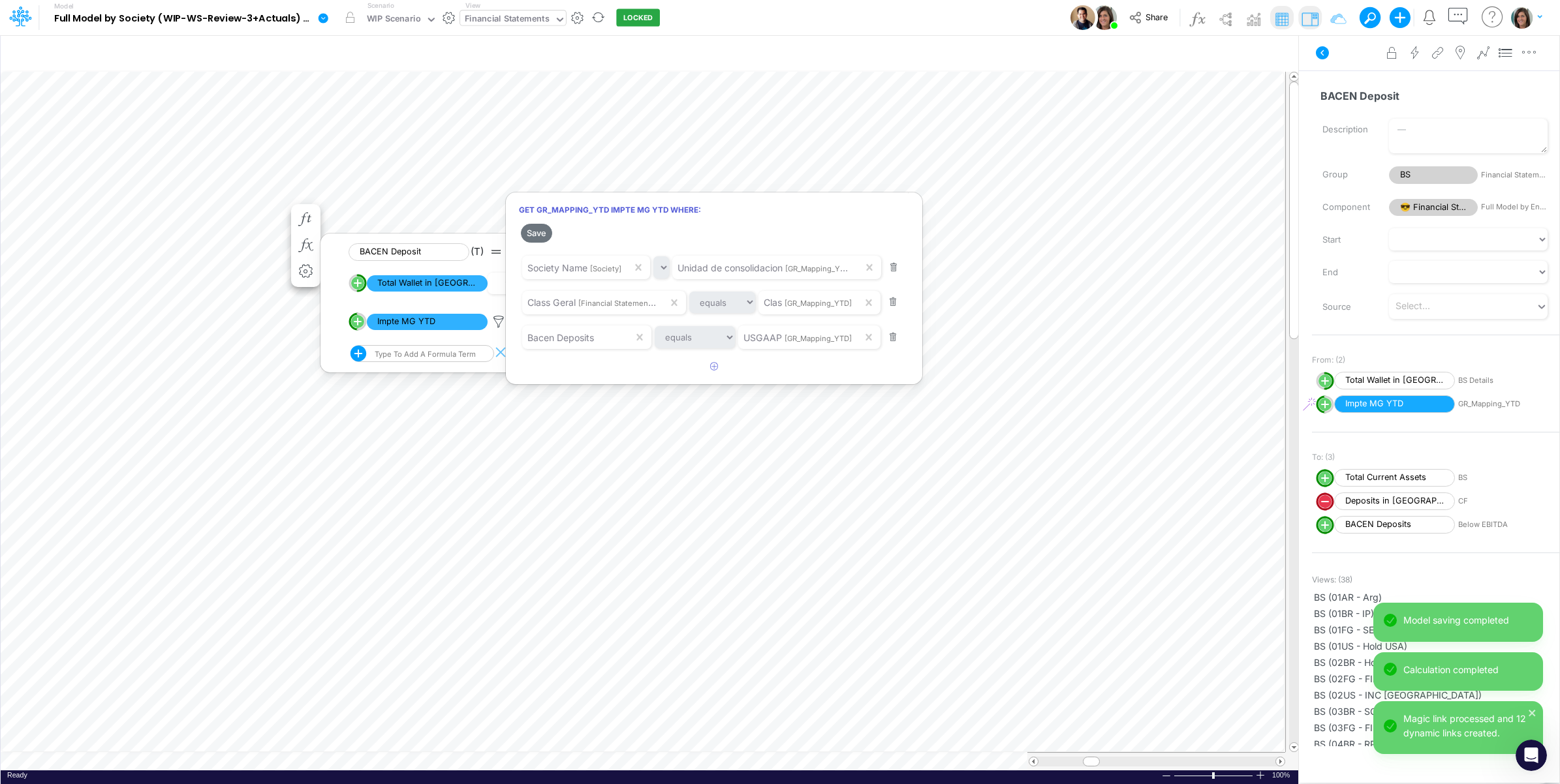
click at [1352, 56] on div at bounding box center [780, 395] width 1560 height 778
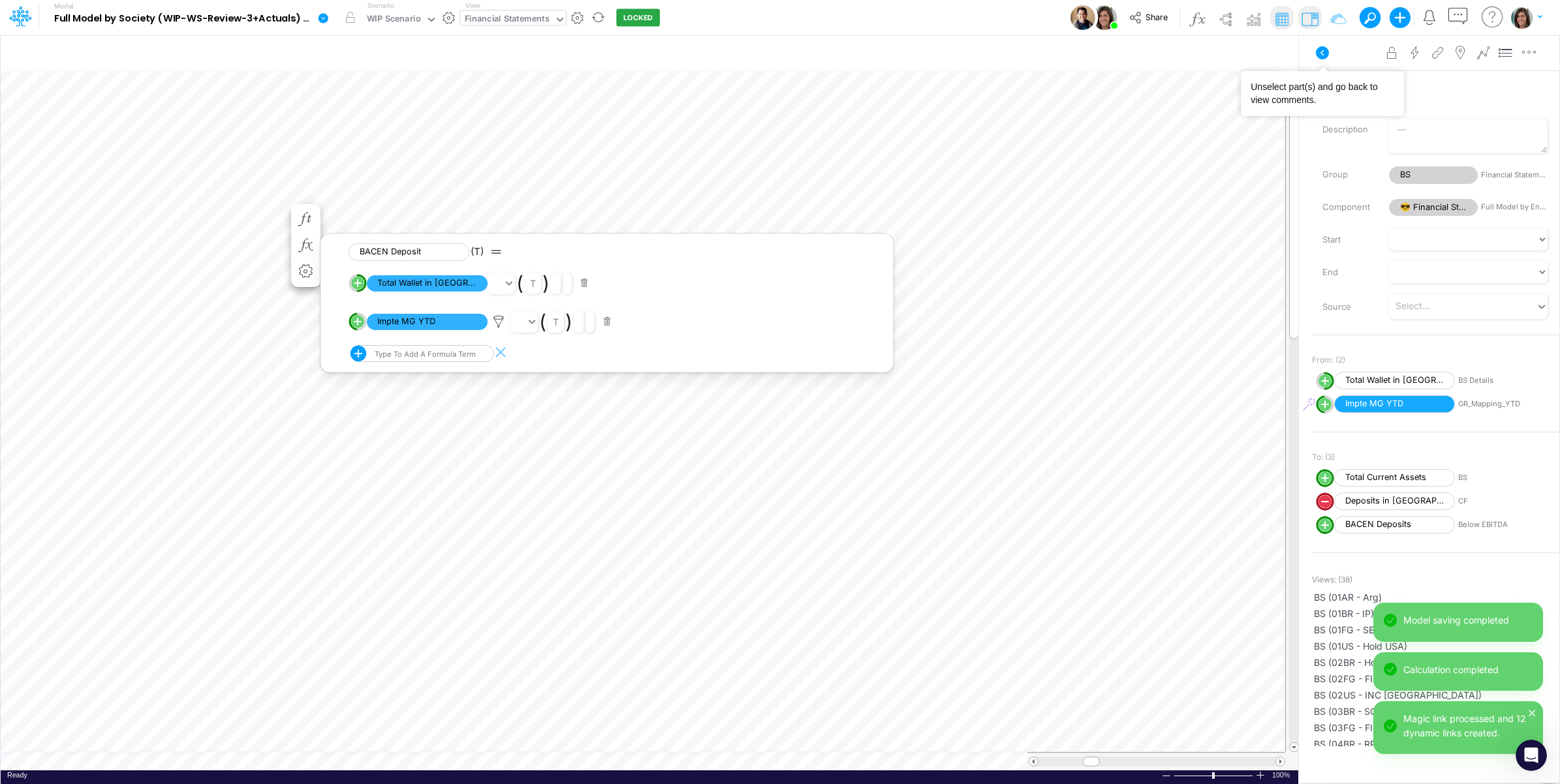
click at [1326, 59] on icon at bounding box center [1322, 52] width 16 height 16
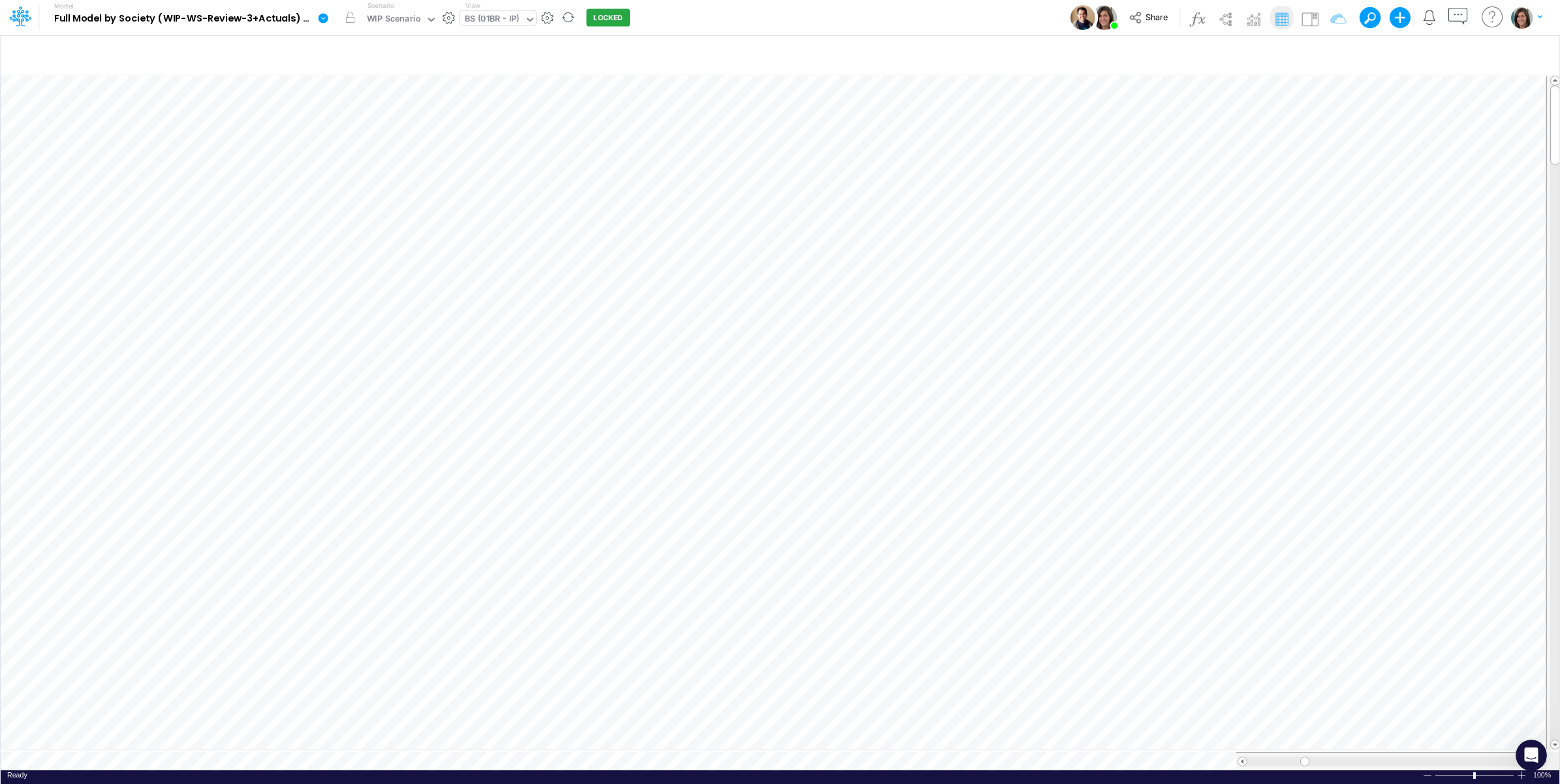
scroll to position [0, 1]
click at [1316, 15] on img at bounding box center [1310, 18] width 21 height 21
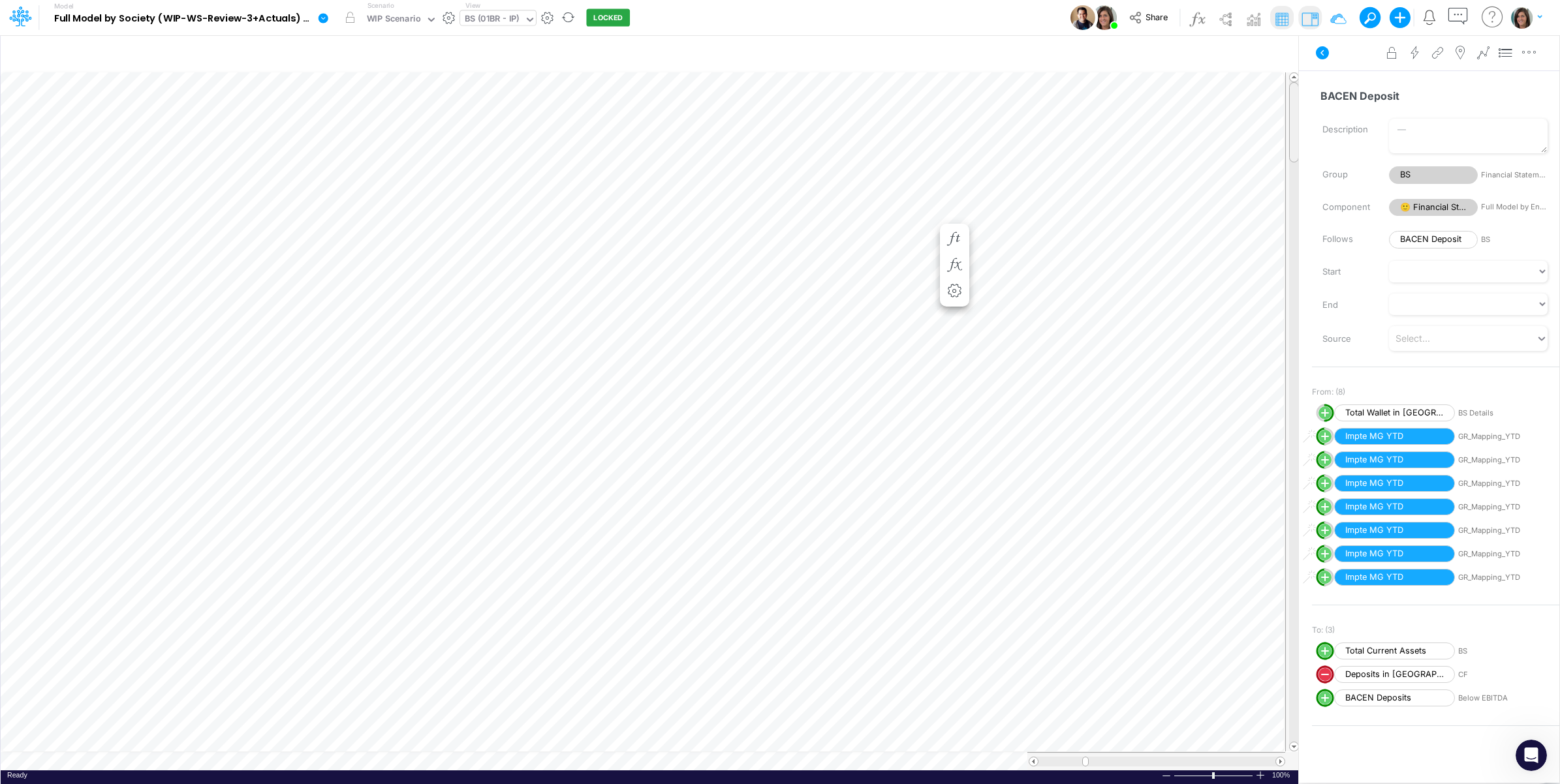
drag, startPoint x: 1293, startPoint y: 139, endPoint x: 1316, endPoint y: 46, distance: 95.8
click at [1290, 90] on div at bounding box center [1293, 123] width 10 height 81
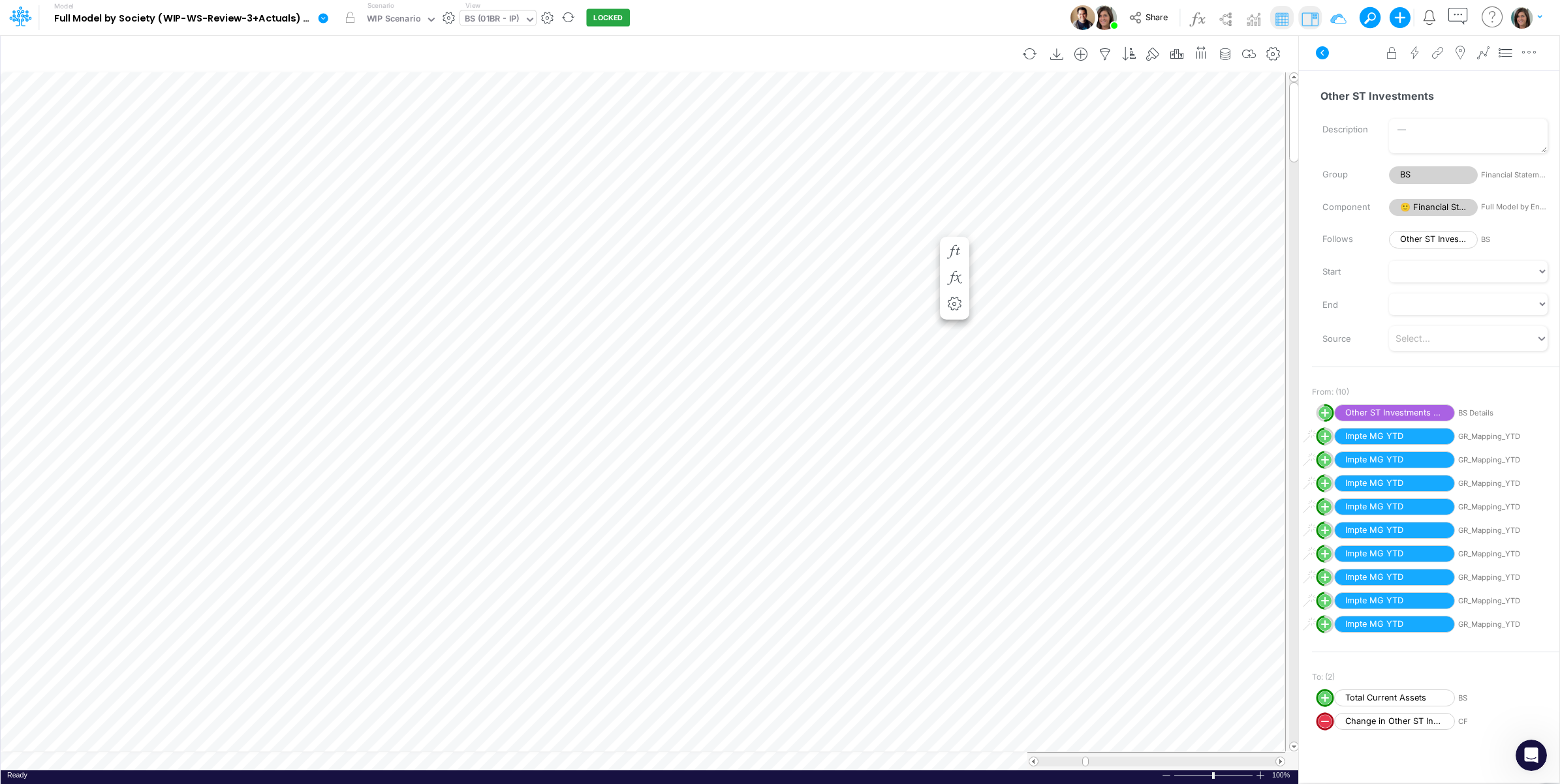
scroll to position [0, 1]
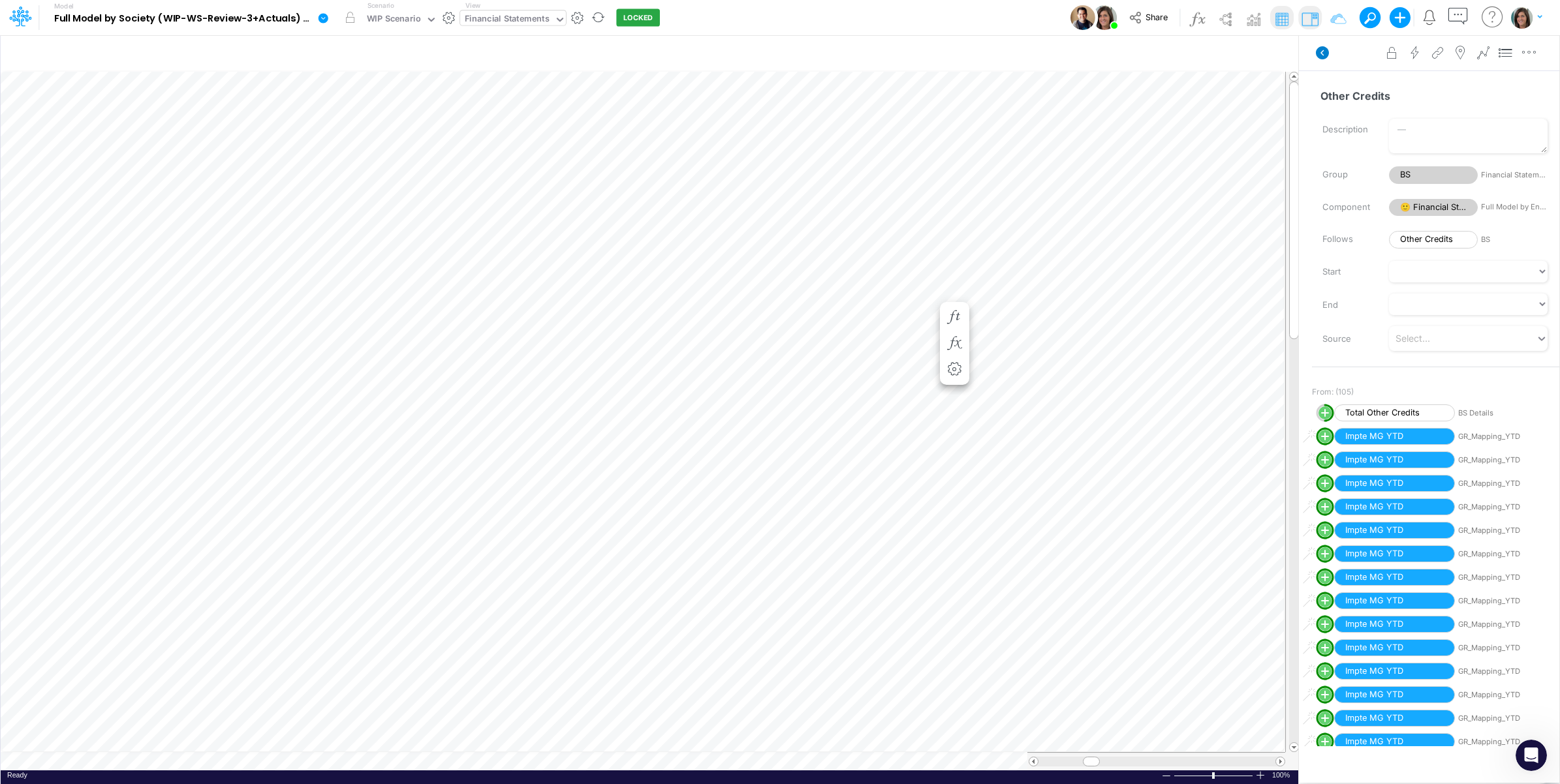
scroll to position [0, 1]
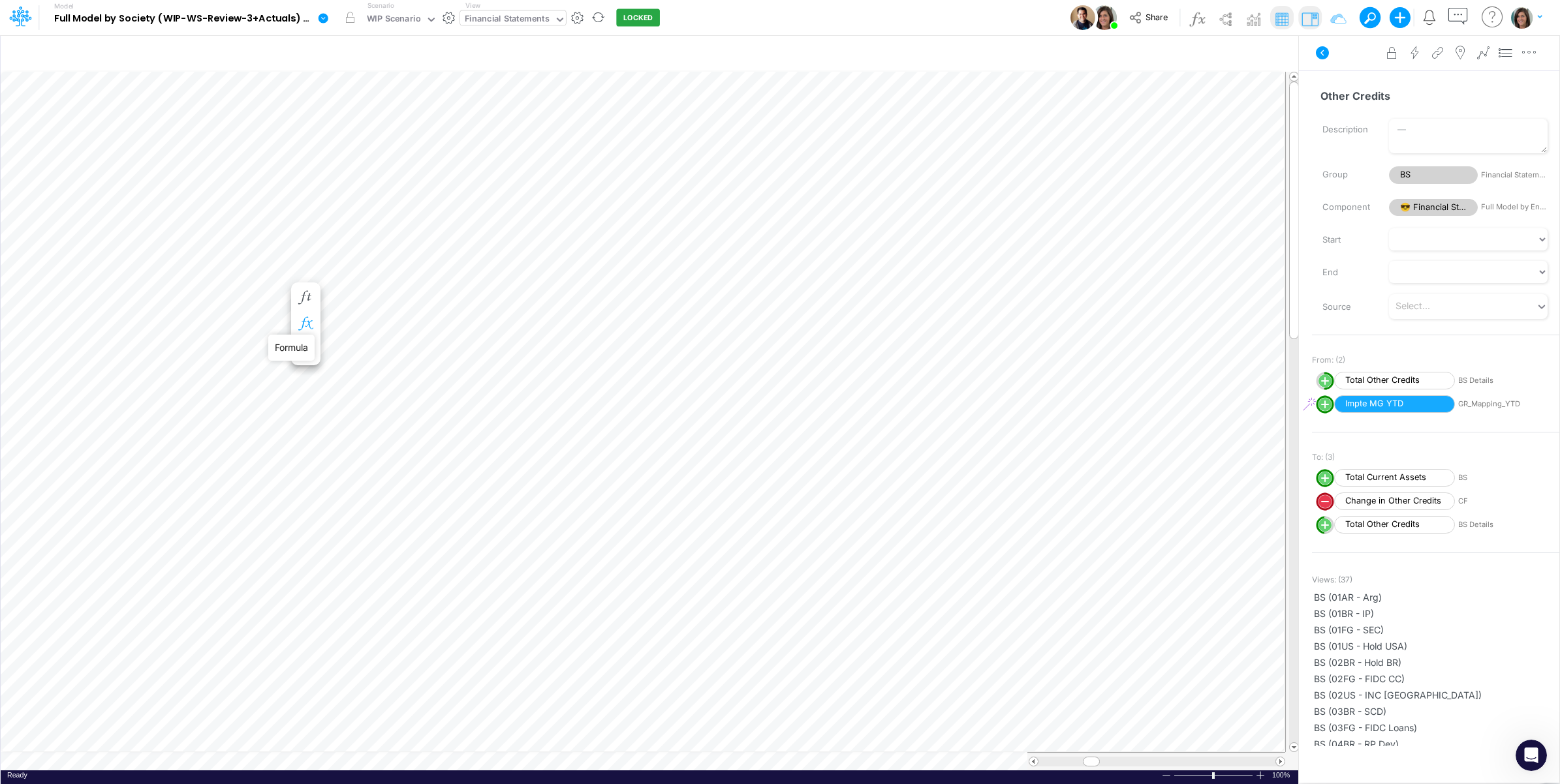
click at [307, 321] on icon "button" at bounding box center [305, 323] width 19 height 14
click at [356, 403] on circle "circle with outer border" at bounding box center [357, 400] width 13 height 13
select select "1"
select select "Multiply"
select select "Add"
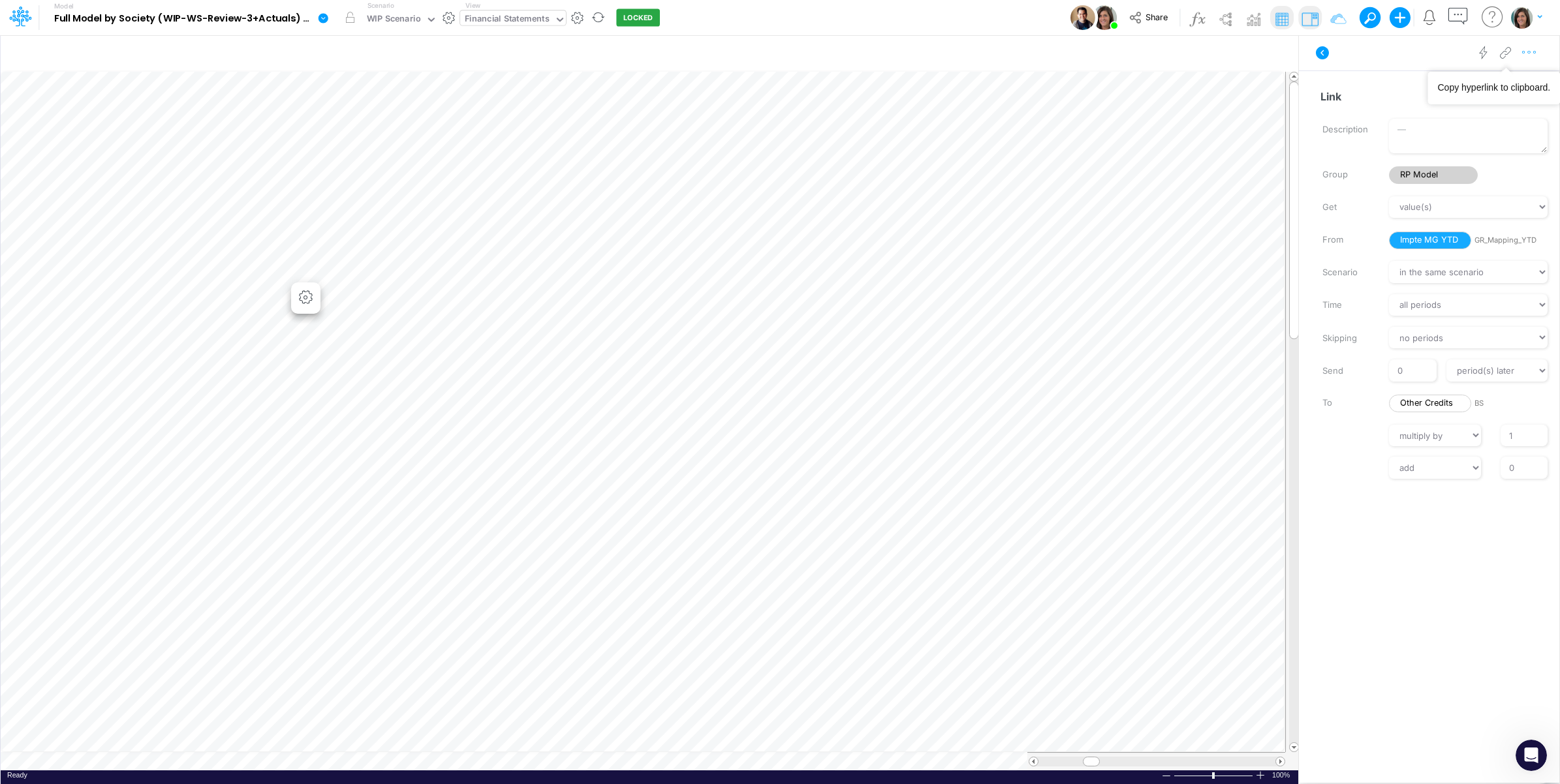
click at [1532, 50] on icon "button" at bounding box center [1529, 52] width 19 height 14
click at [1500, 82] on button "Advanced settings" at bounding box center [1462, 85] width 156 height 22
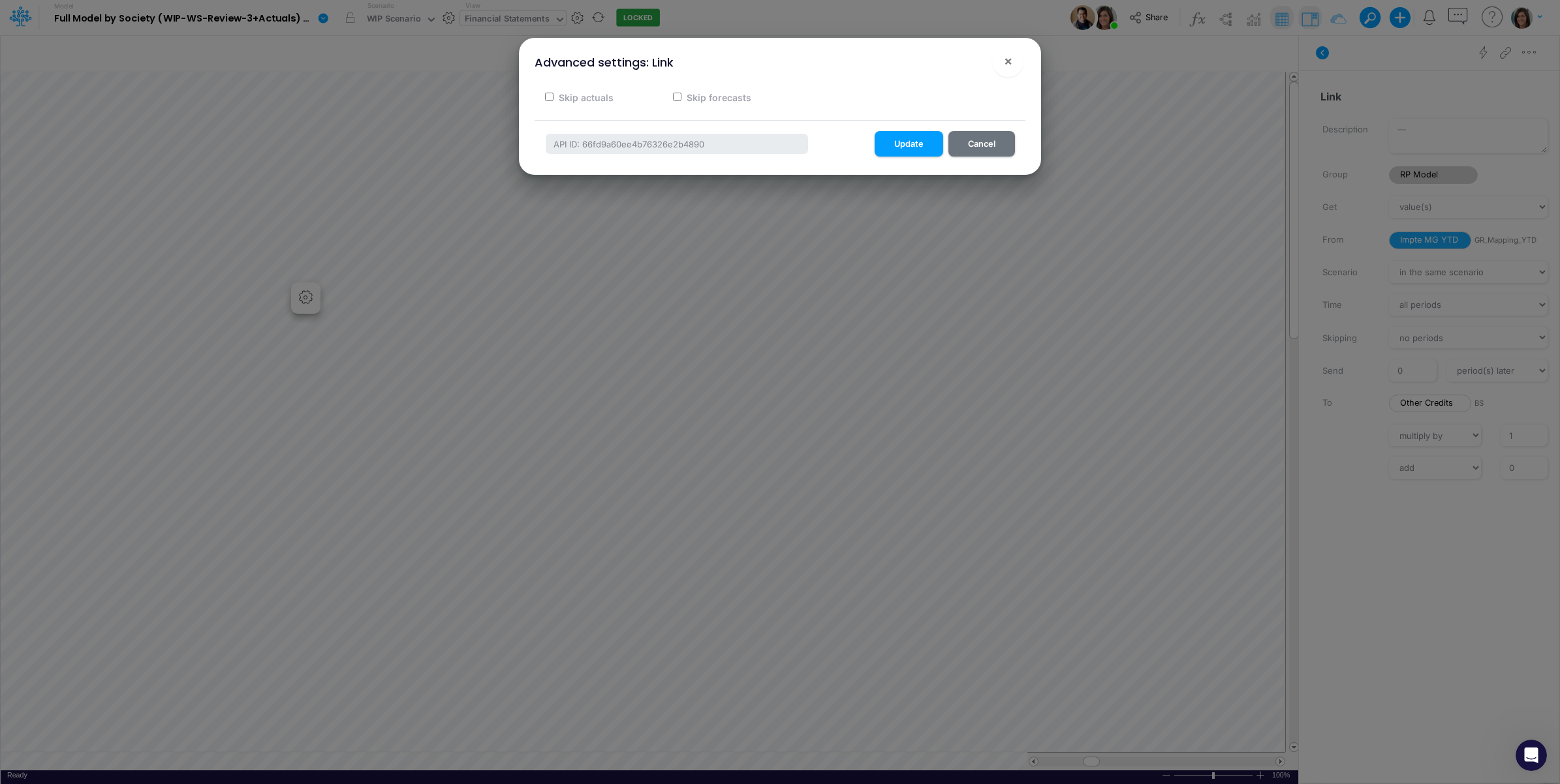
click at [736, 98] on label "Skip forecasts" at bounding box center [717, 97] width 67 height 14
click at [682, 98] on input "Skip forecasts" at bounding box center [677, 96] width 8 height 8
checkbox input "true"
click at [900, 142] on button "Update" at bounding box center [909, 144] width 69 height 26
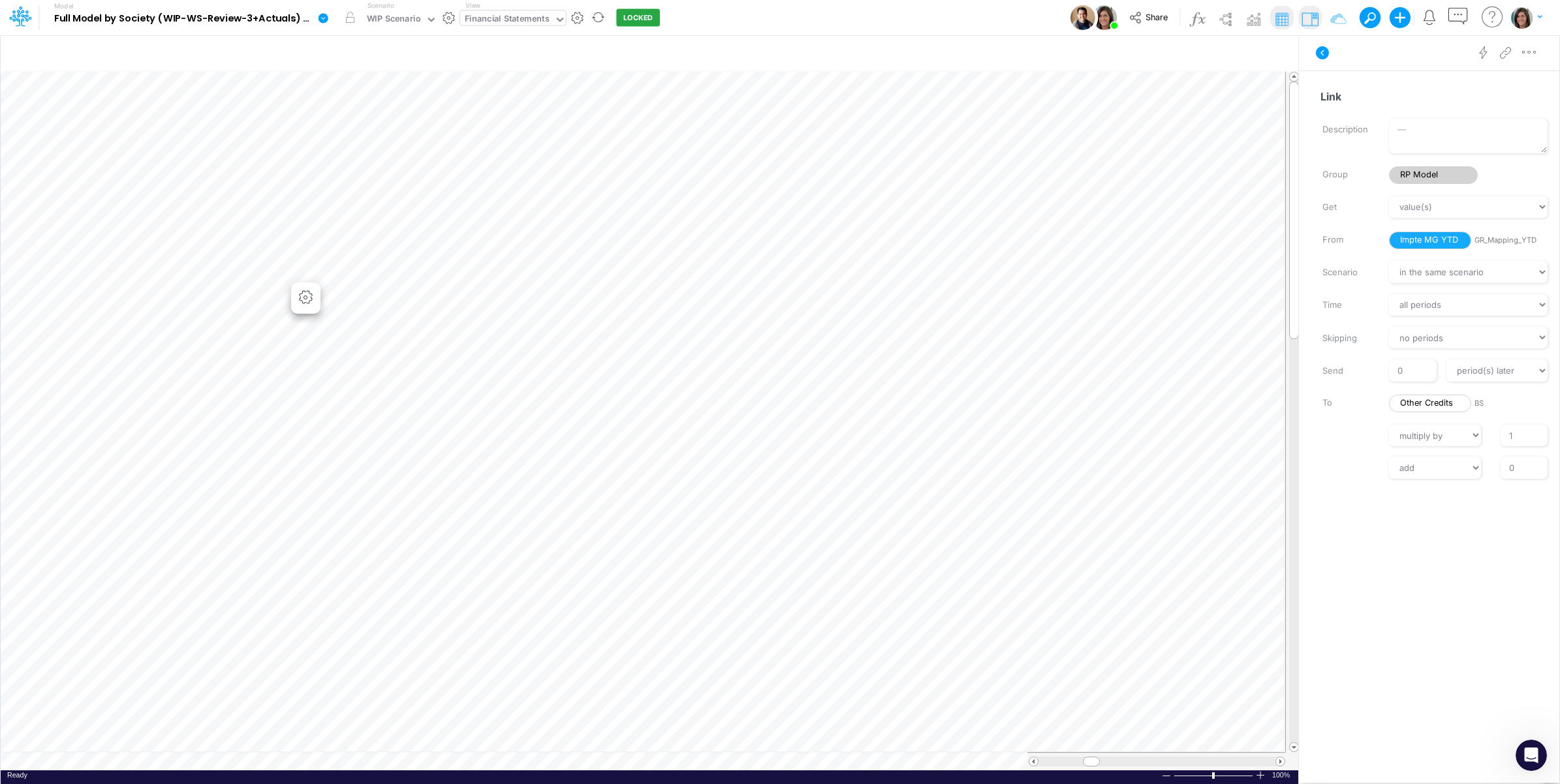
scroll to position [0, 1]
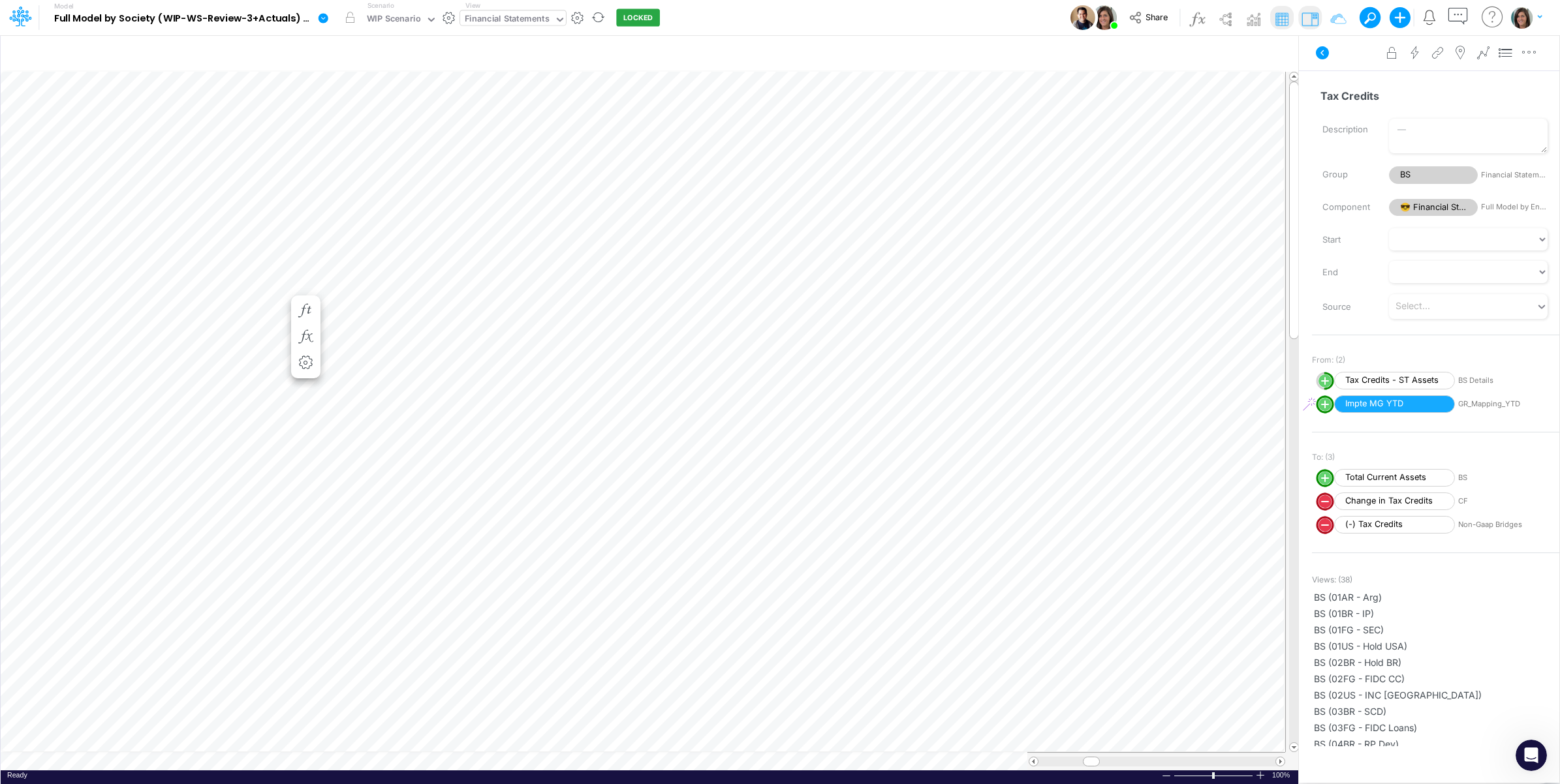
scroll to position [0, 1]
click at [310, 317] on icon "button" at bounding box center [305, 323] width 19 height 14
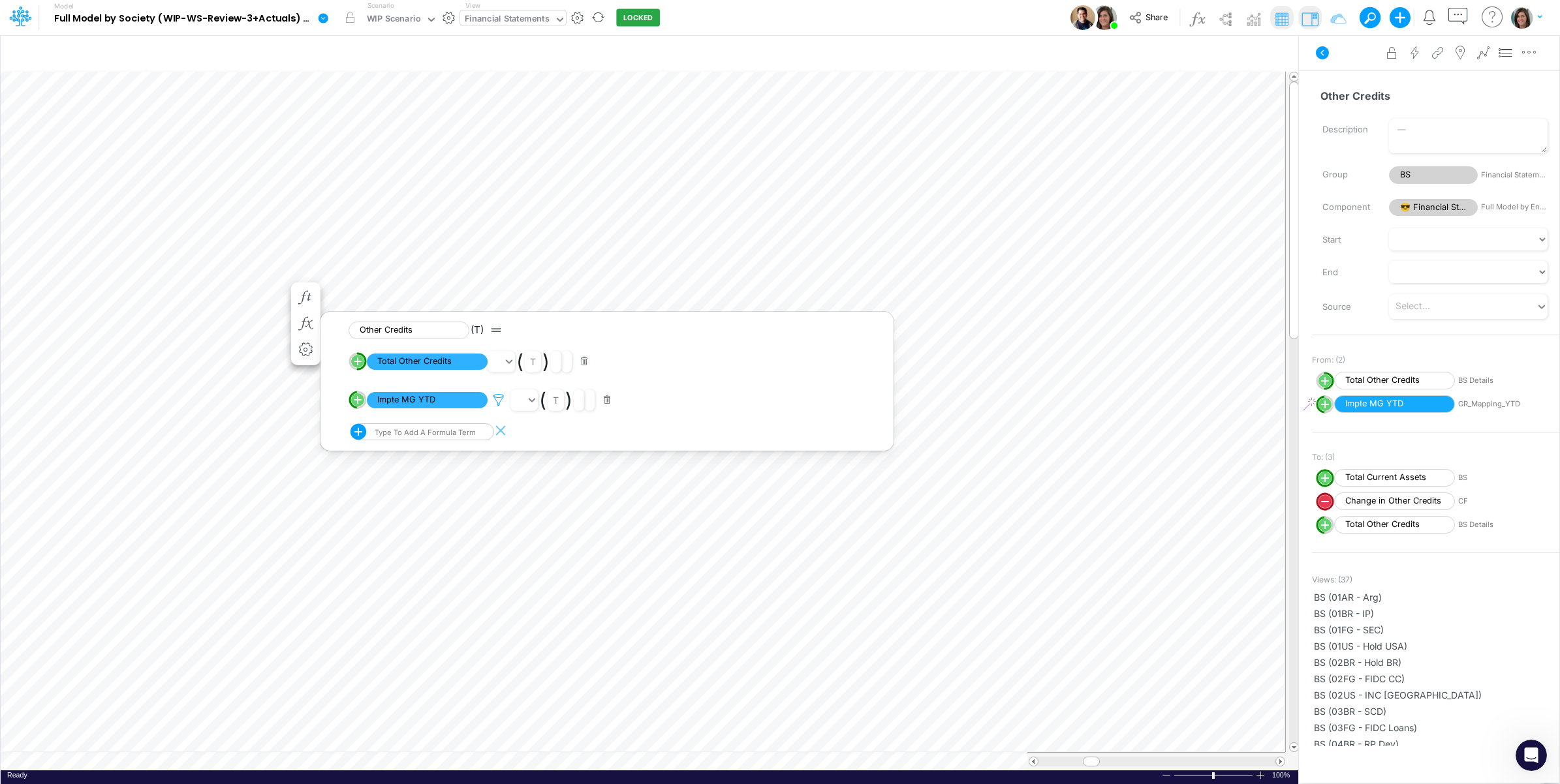
click at [499, 398] on icon at bounding box center [498, 400] width 19 height 14
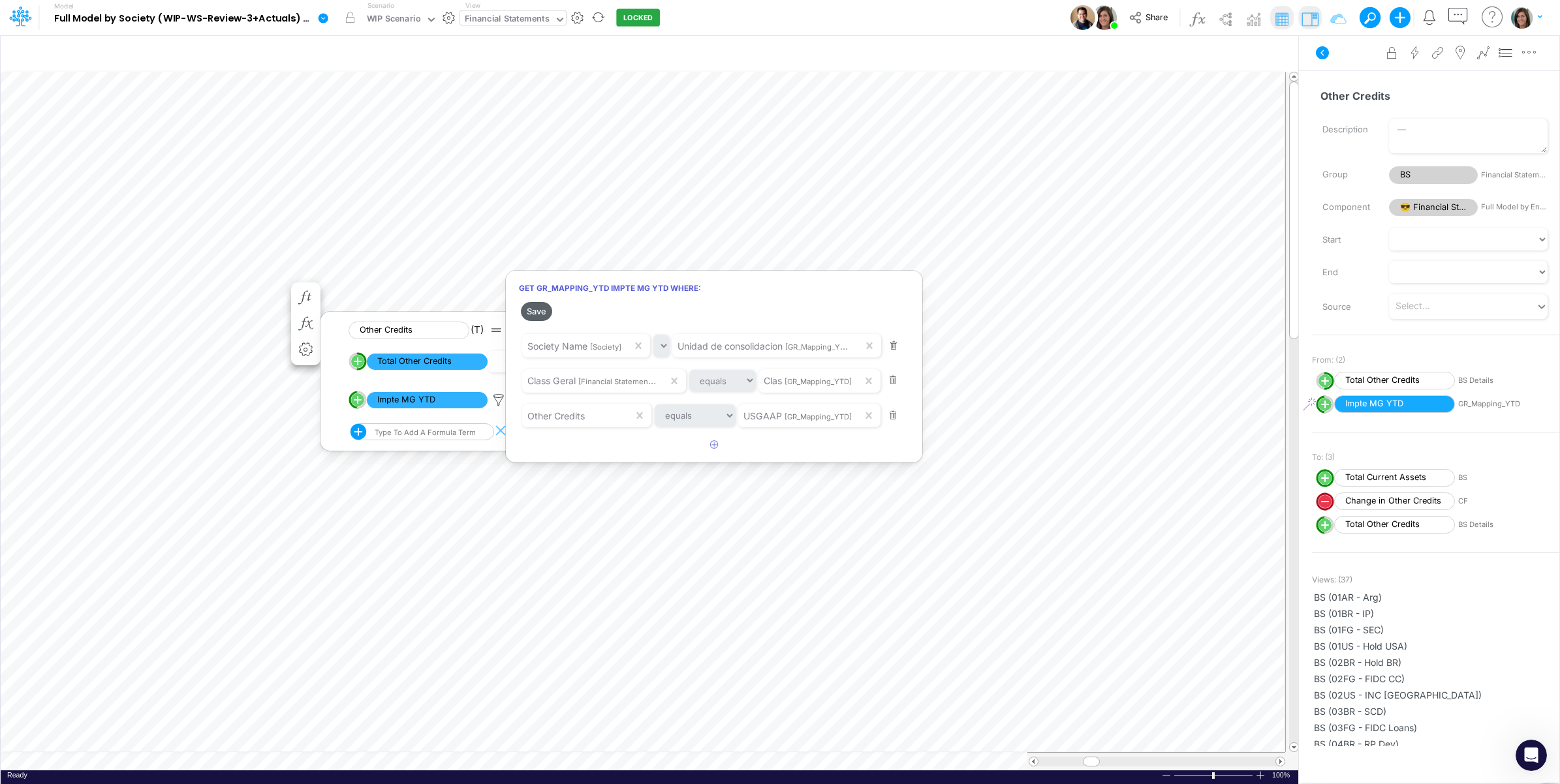
click at [540, 310] on button "Save" at bounding box center [537, 311] width 31 height 19
click at [137, 283] on div at bounding box center [780, 395] width 1560 height 778
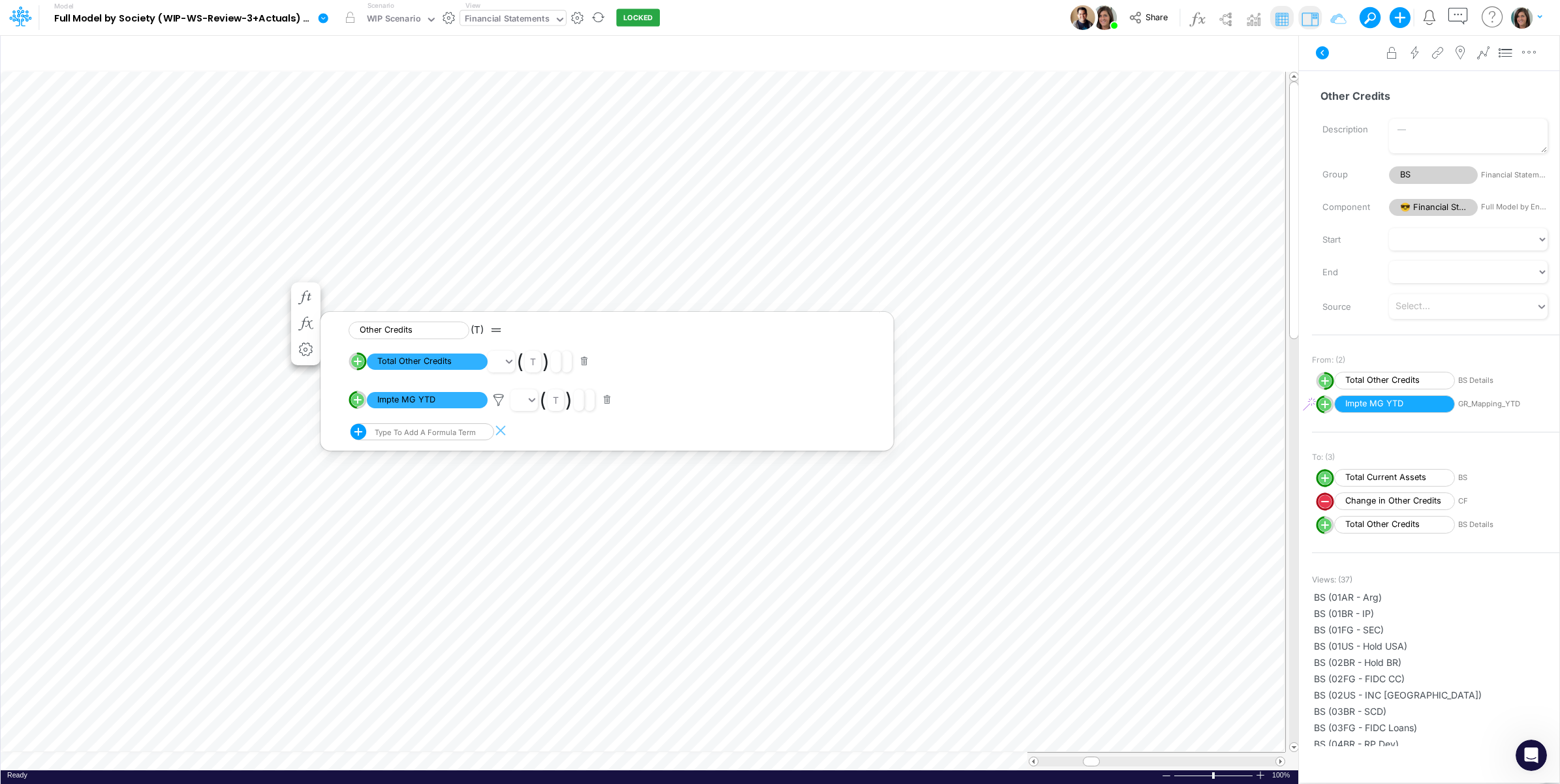
scroll to position [0, 1]
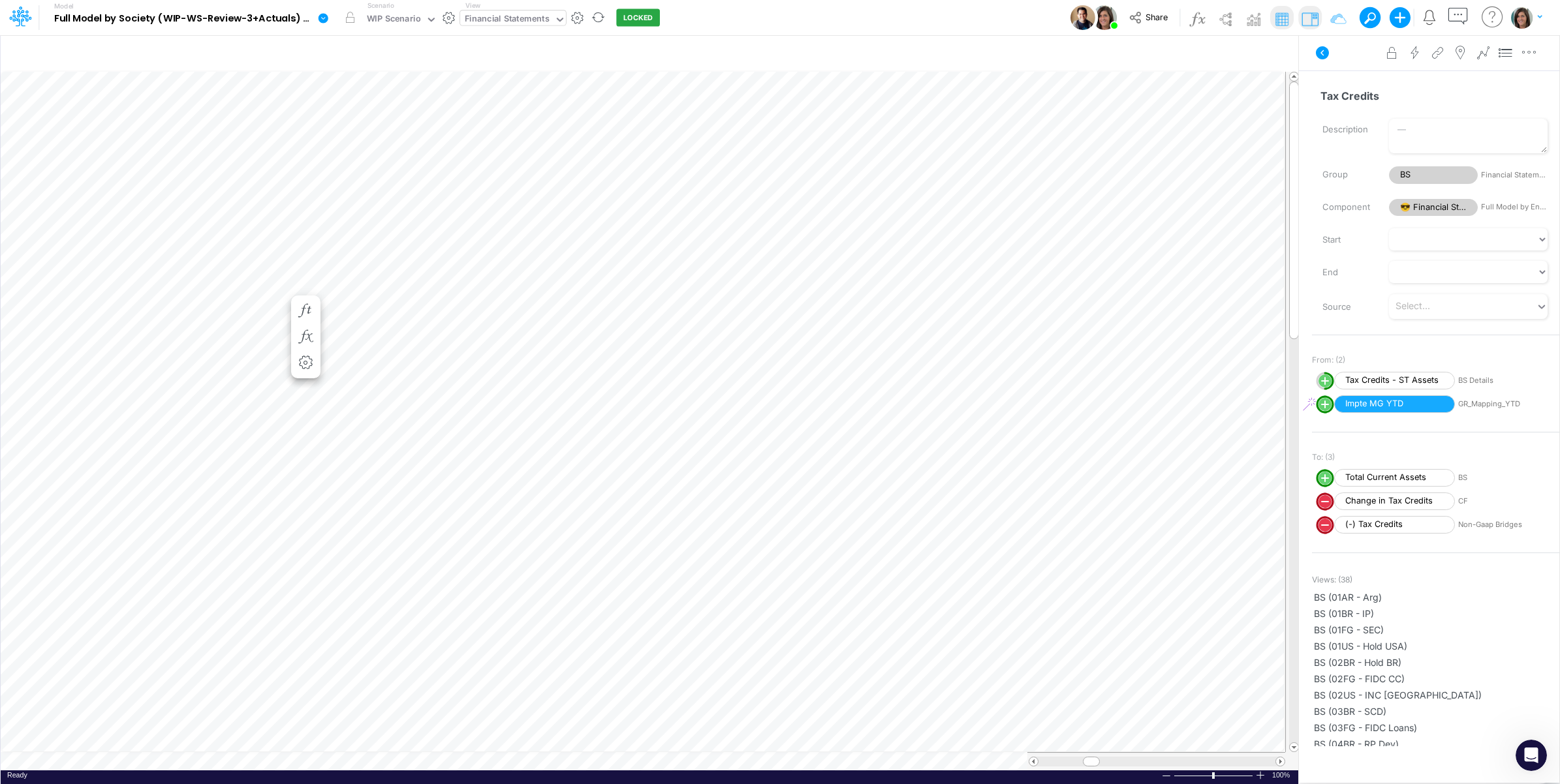
scroll to position [0, 1]
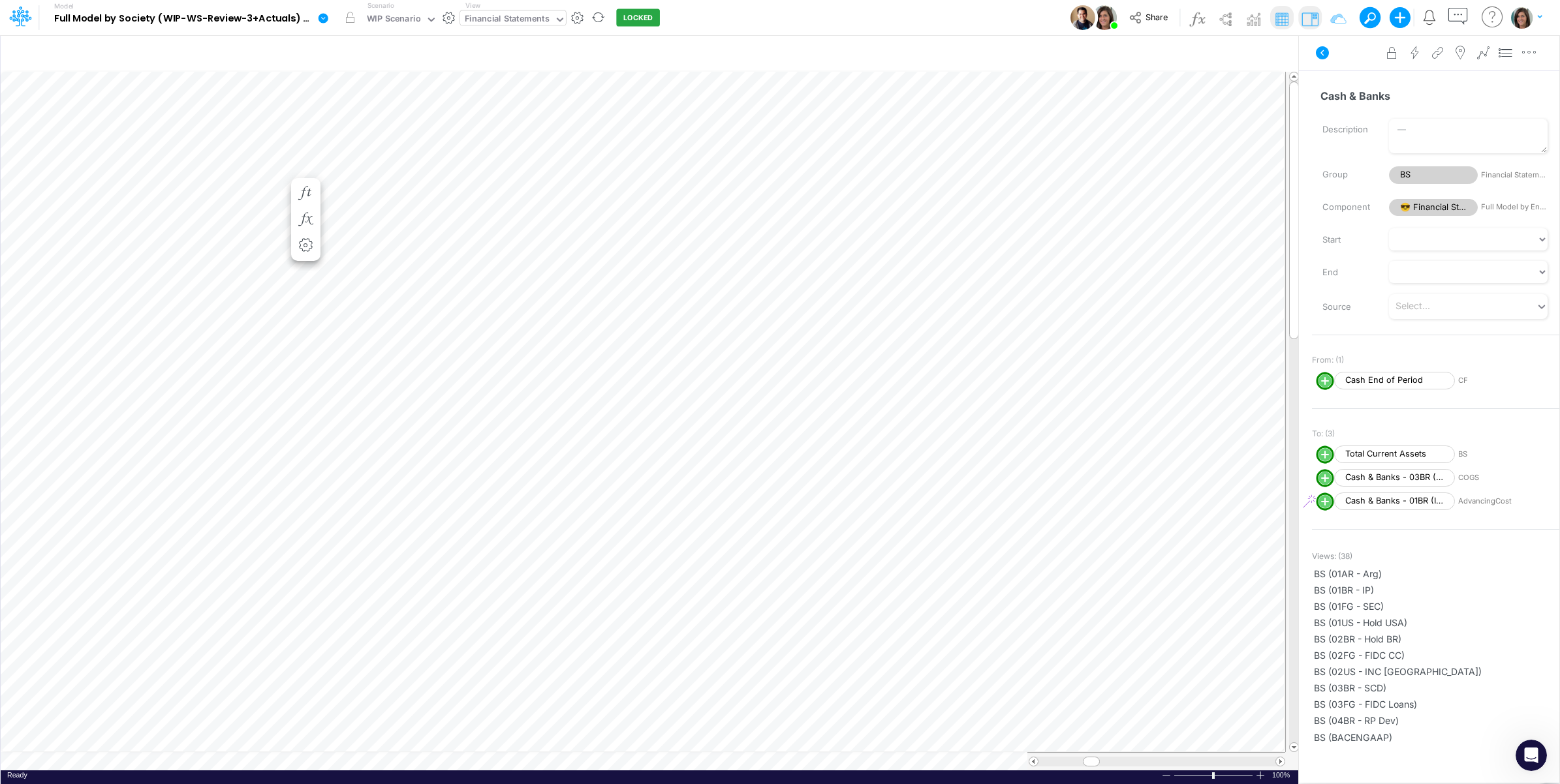
scroll to position [0, 1]
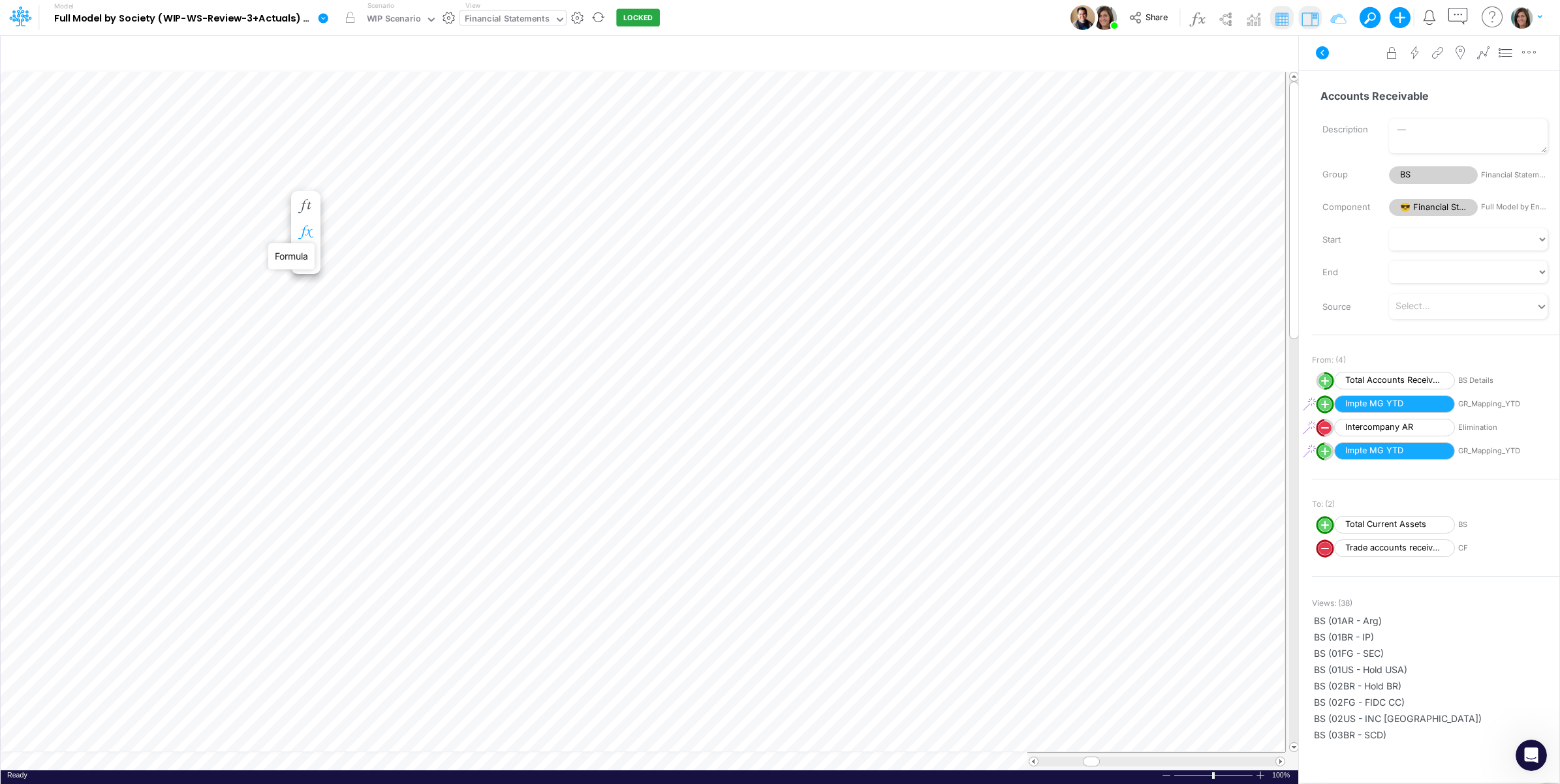
click at [308, 229] on icon "button" at bounding box center [305, 233] width 19 height 14
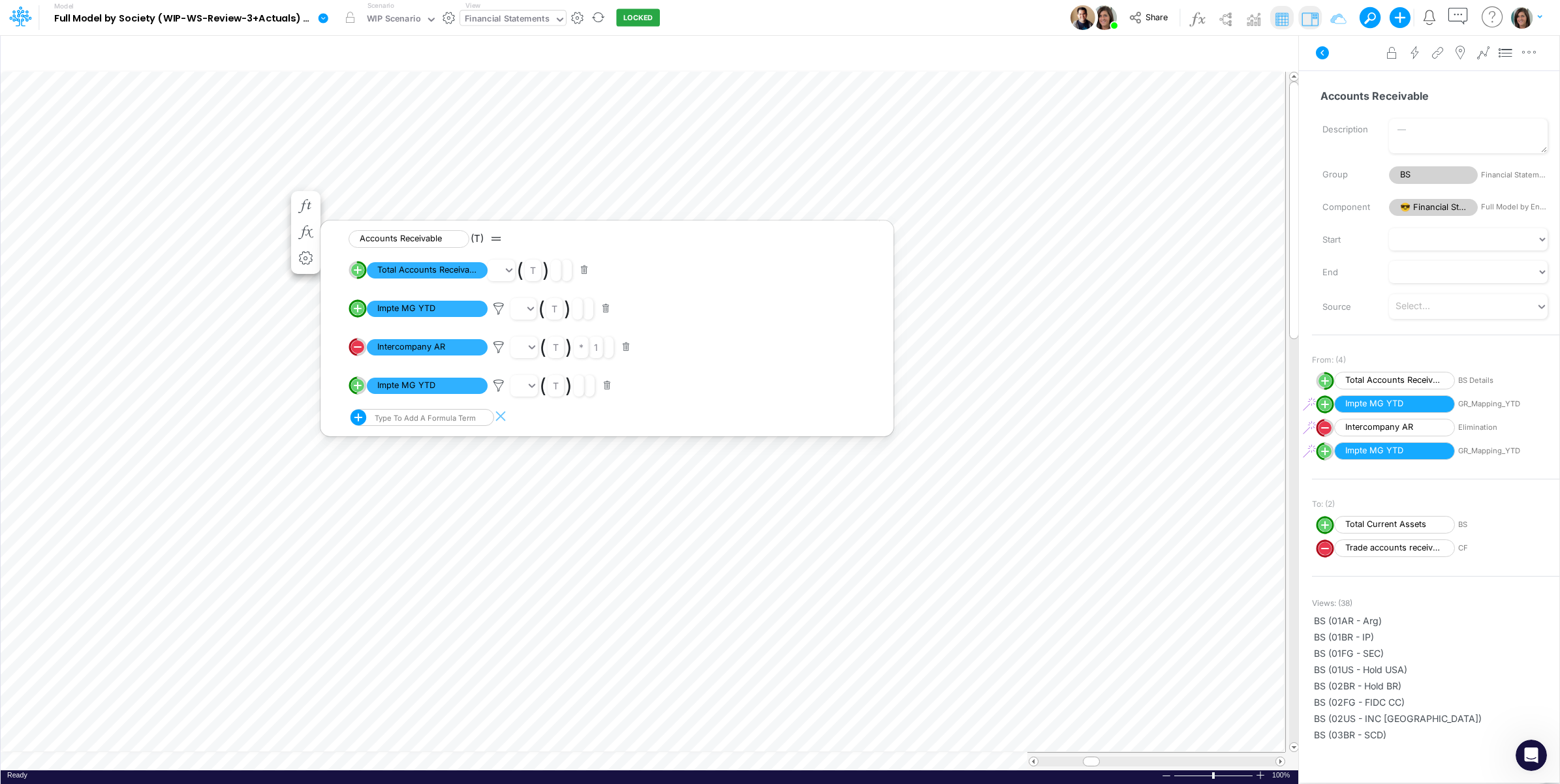
click at [357, 307] on line "circle with outer border" at bounding box center [357, 308] width 0 height 6
select select "1"
select select "Multiply"
select select "Add"
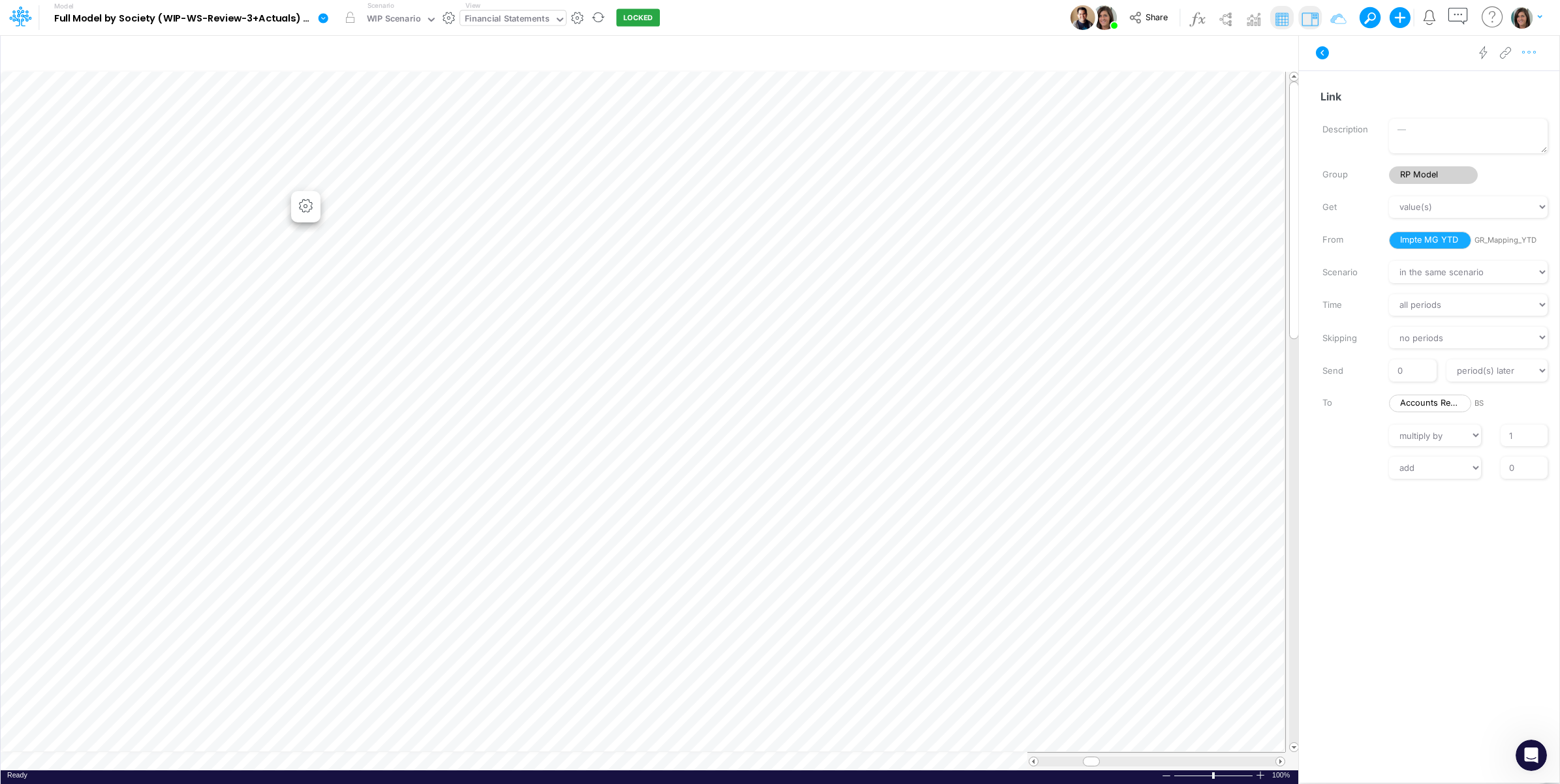
click at [1530, 57] on icon "button" at bounding box center [1529, 52] width 19 height 14
click at [1509, 79] on button "Advanced settings" at bounding box center [1462, 85] width 156 height 22
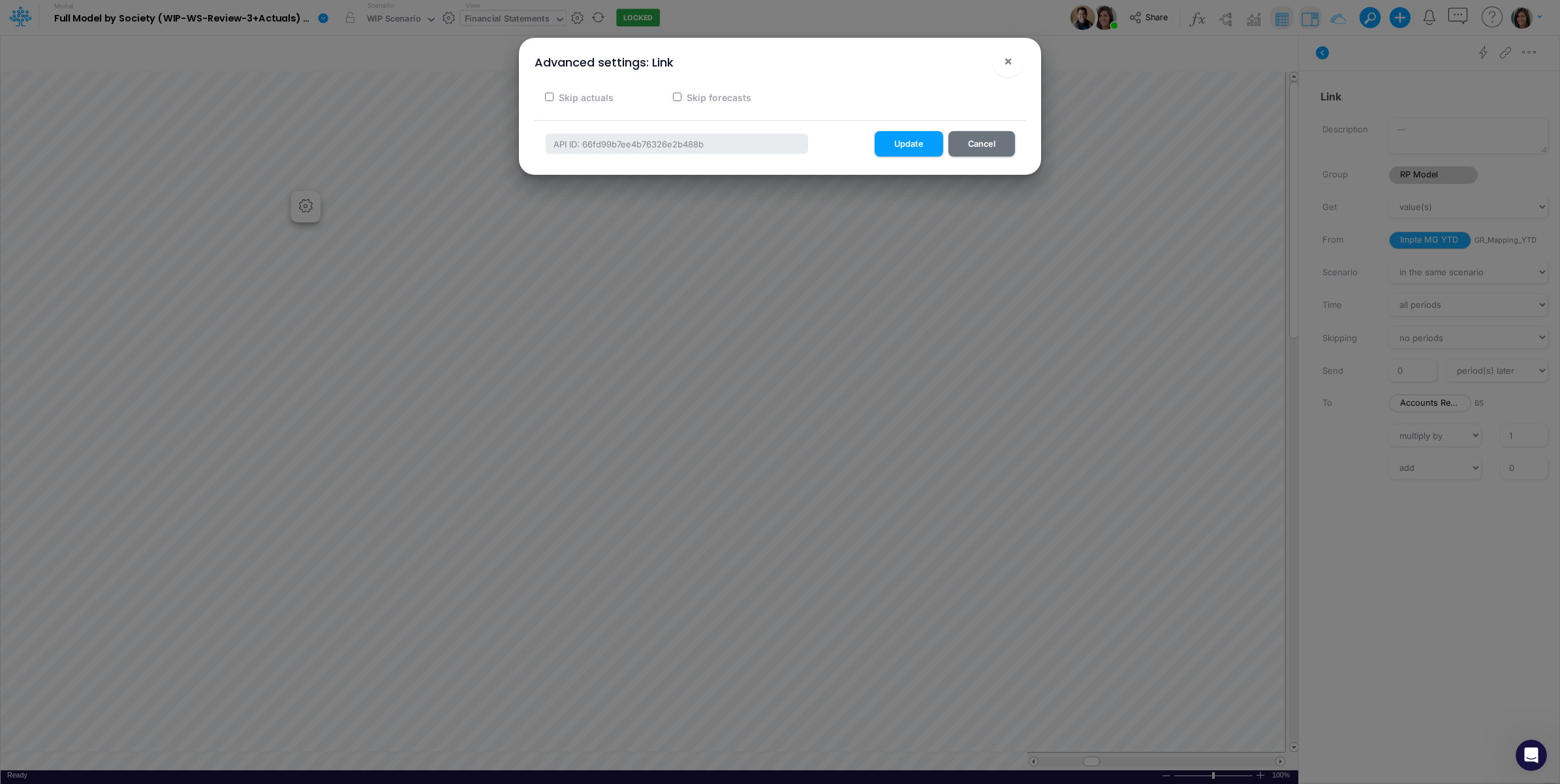
click at [693, 93] on label "Skip forecasts" at bounding box center [717, 97] width 67 height 14
click at [682, 93] on input "Skip forecasts" at bounding box center [677, 96] width 8 height 8
checkbox input "true"
click at [909, 144] on button "Update" at bounding box center [909, 144] width 69 height 26
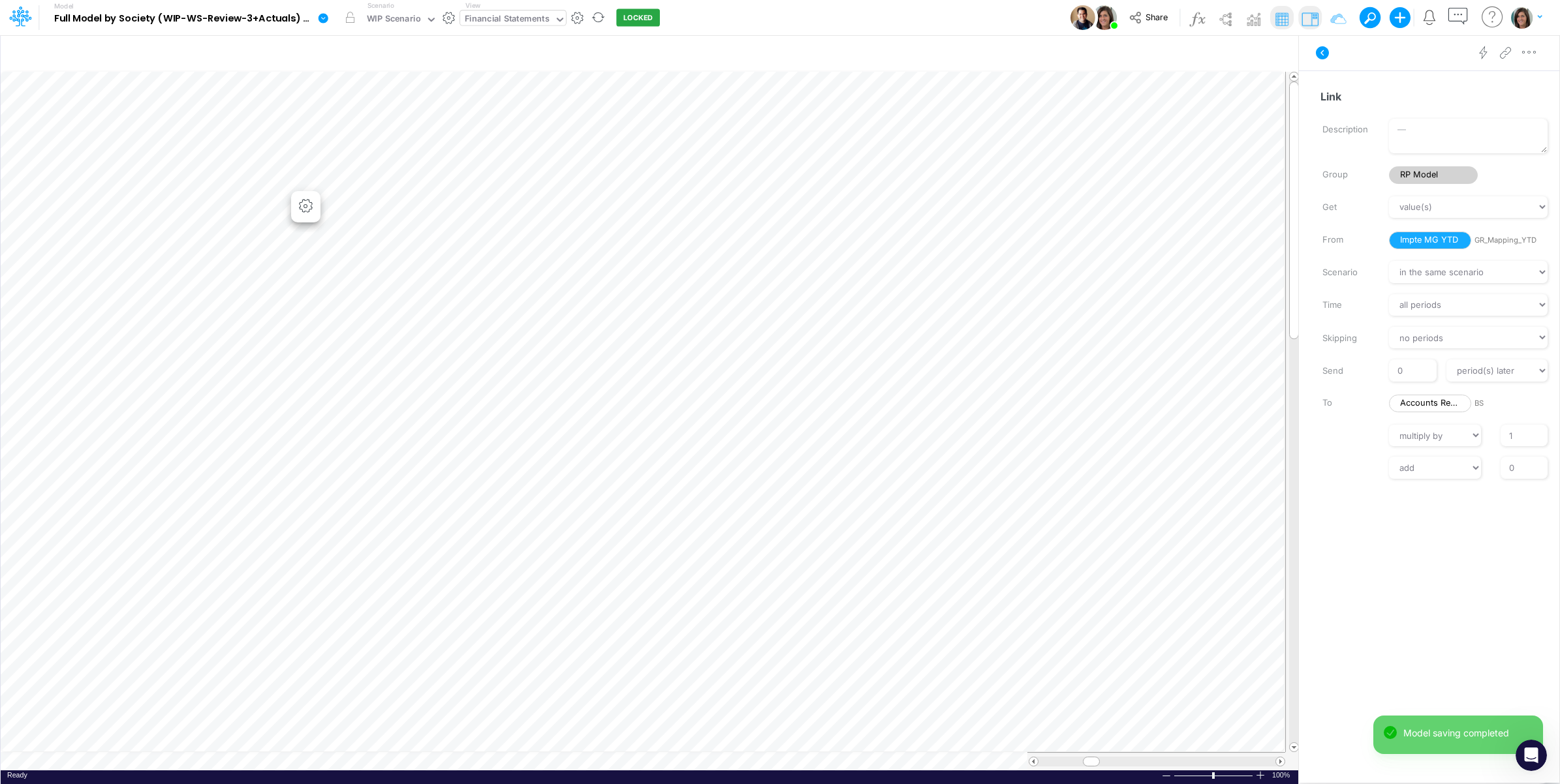
scroll to position [0, 1]
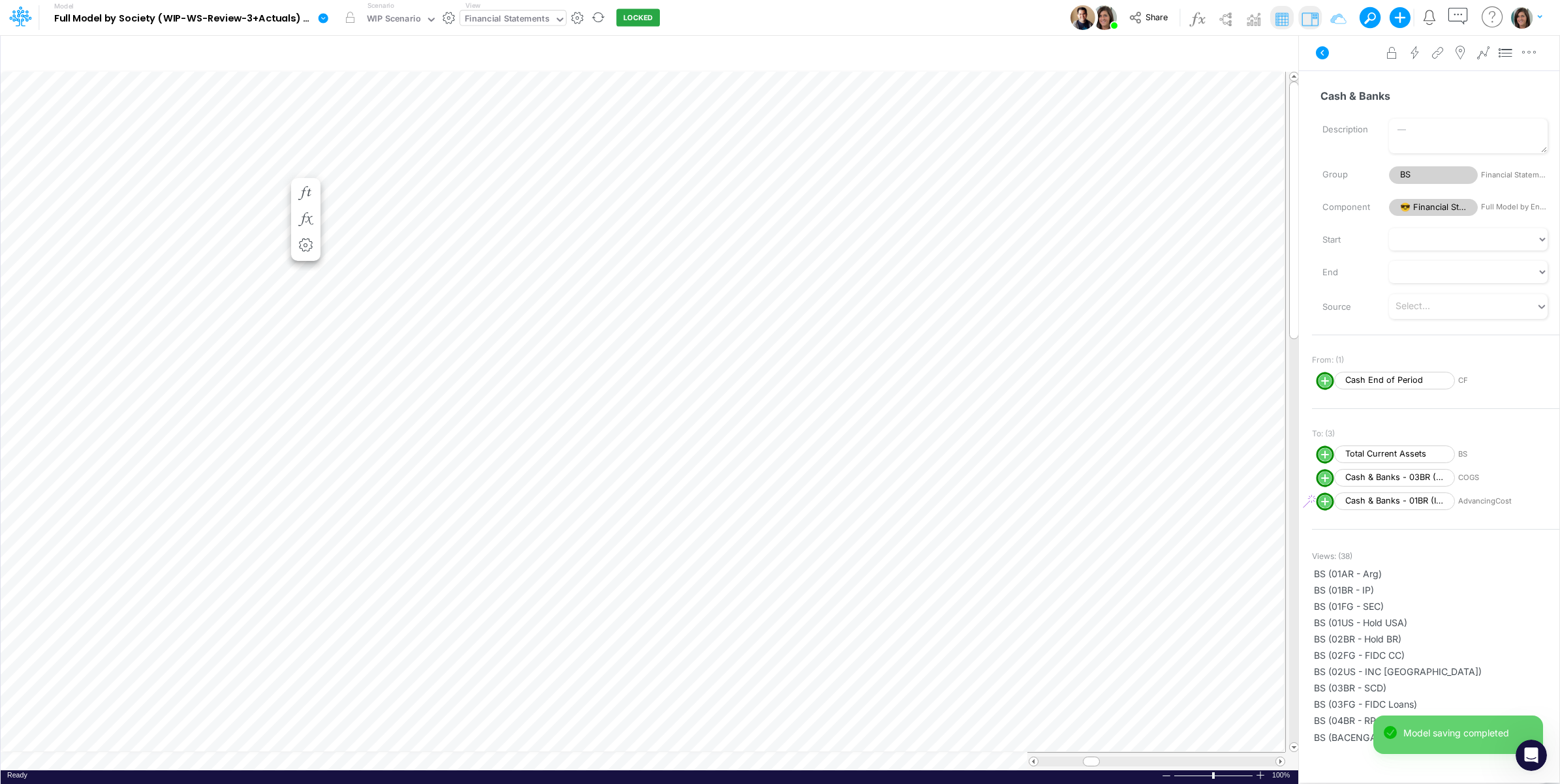
scroll to position [0, 1]
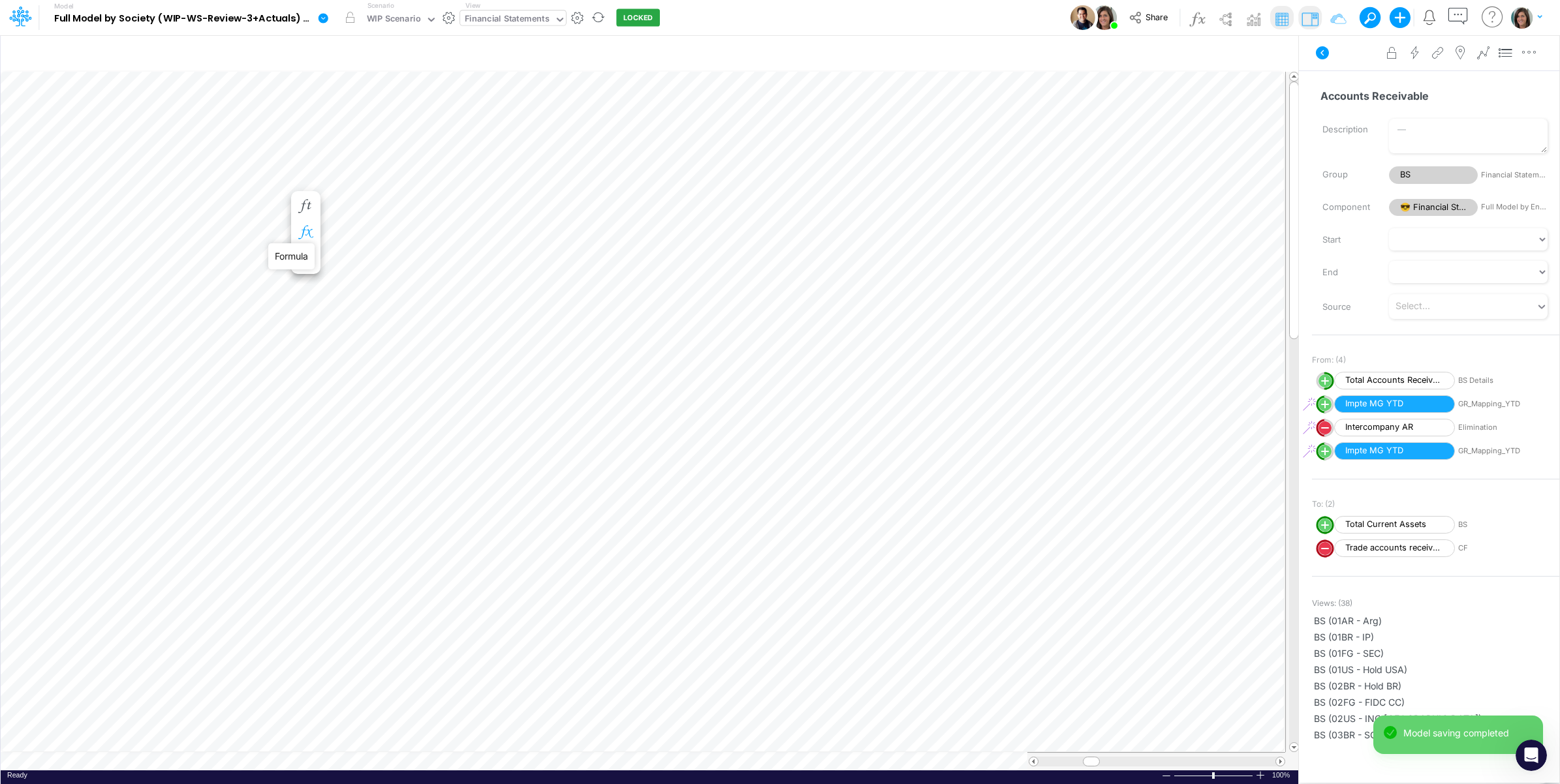
click at [308, 229] on icon "button" at bounding box center [305, 233] width 19 height 14
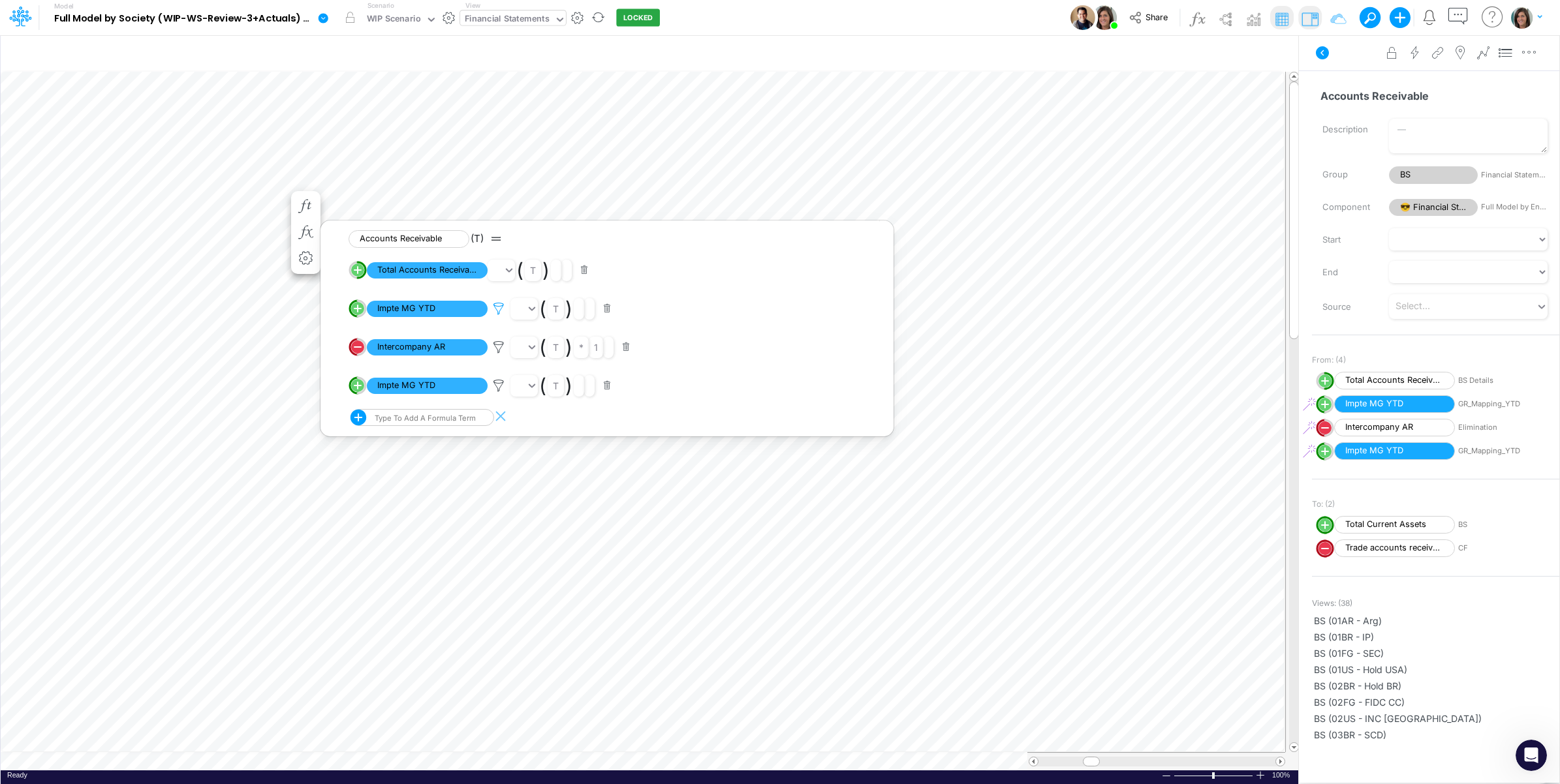
click at [500, 309] on icon at bounding box center [498, 309] width 19 height 14
click at [540, 221] on button "Save" at bounding box center [537, 220] width 31 height 19
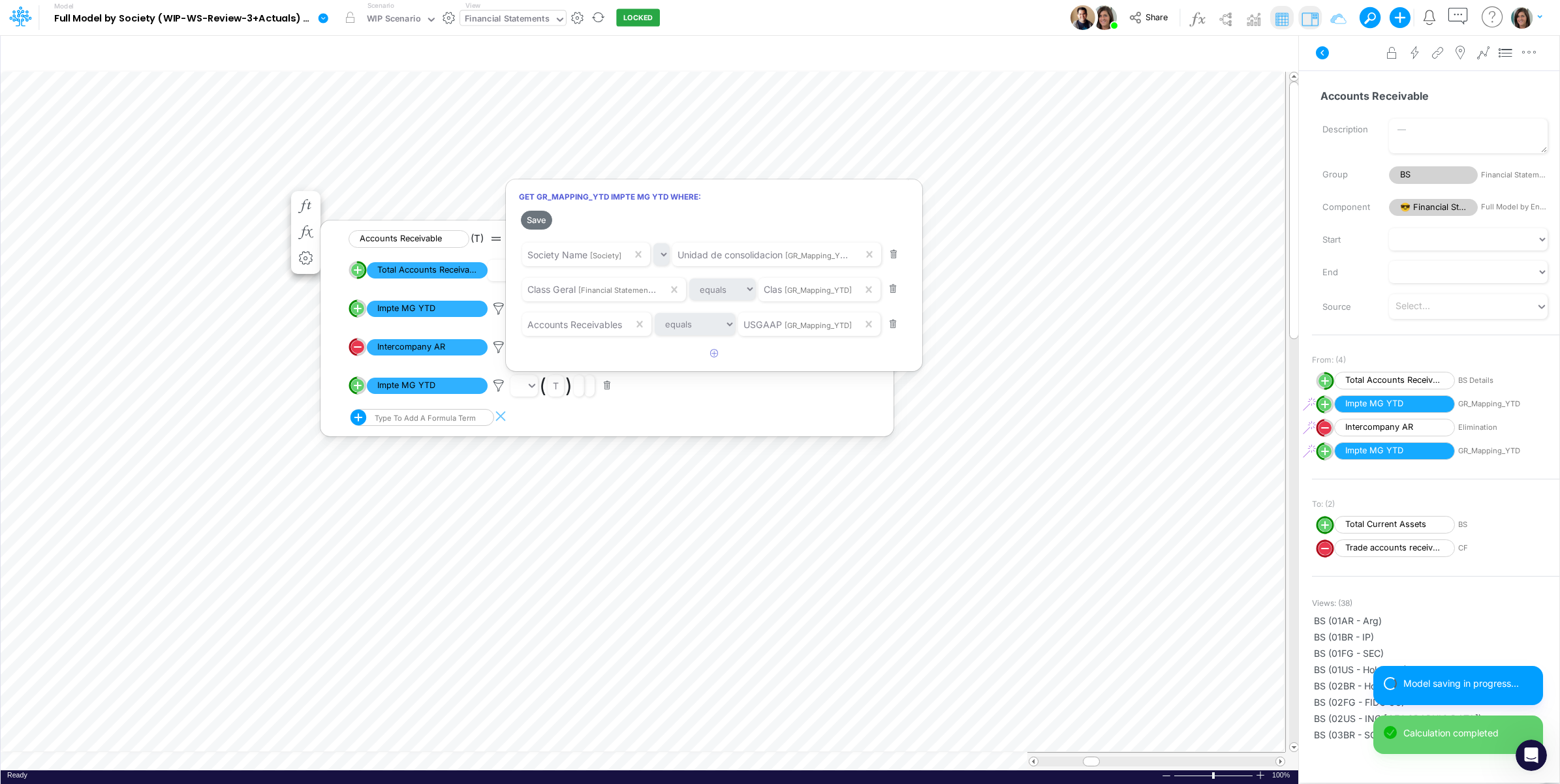
click at [153, 194] on div at bounding box center [780, 395] width 1560 height 778
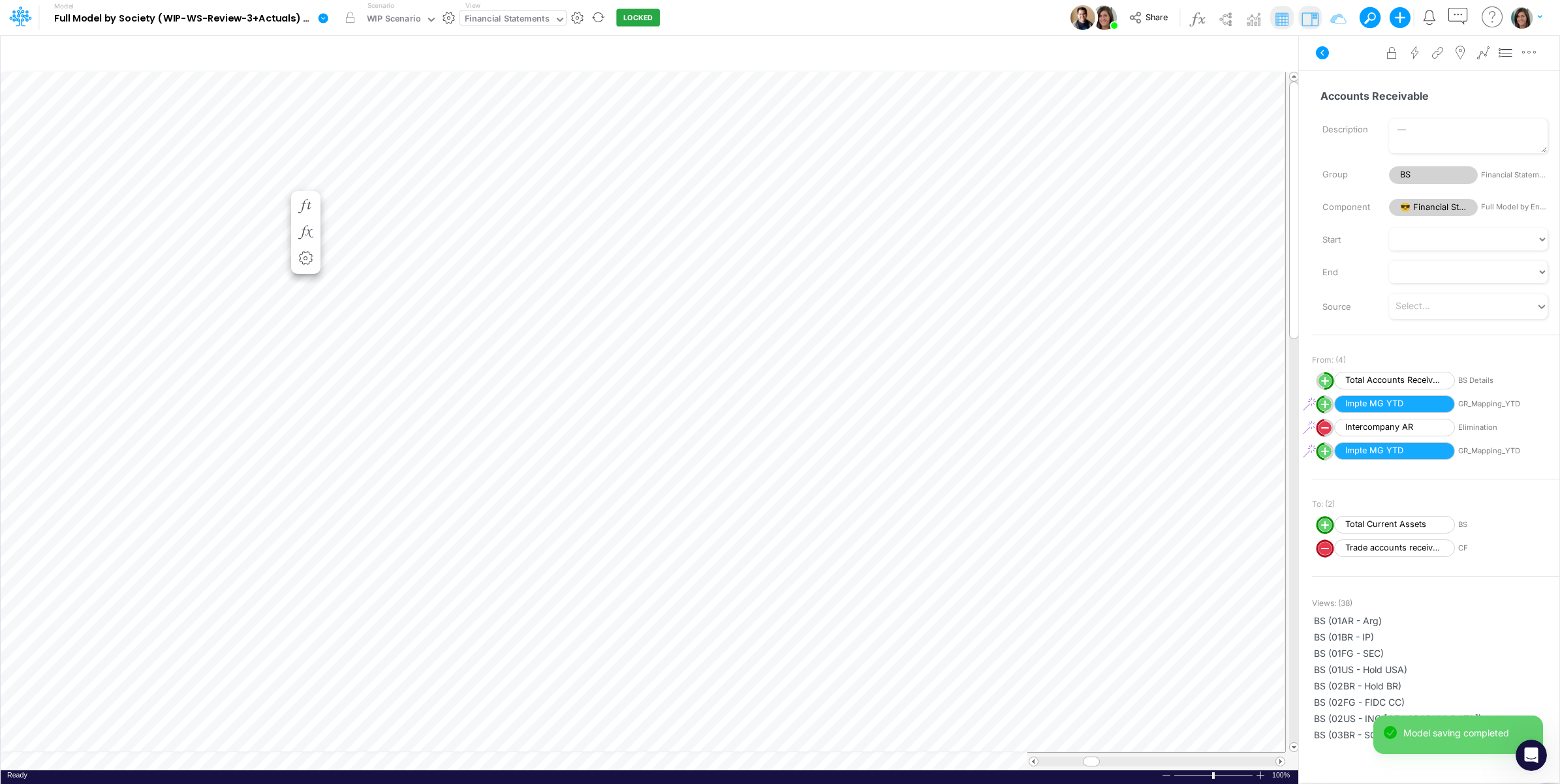
scroll to position [0, 1]
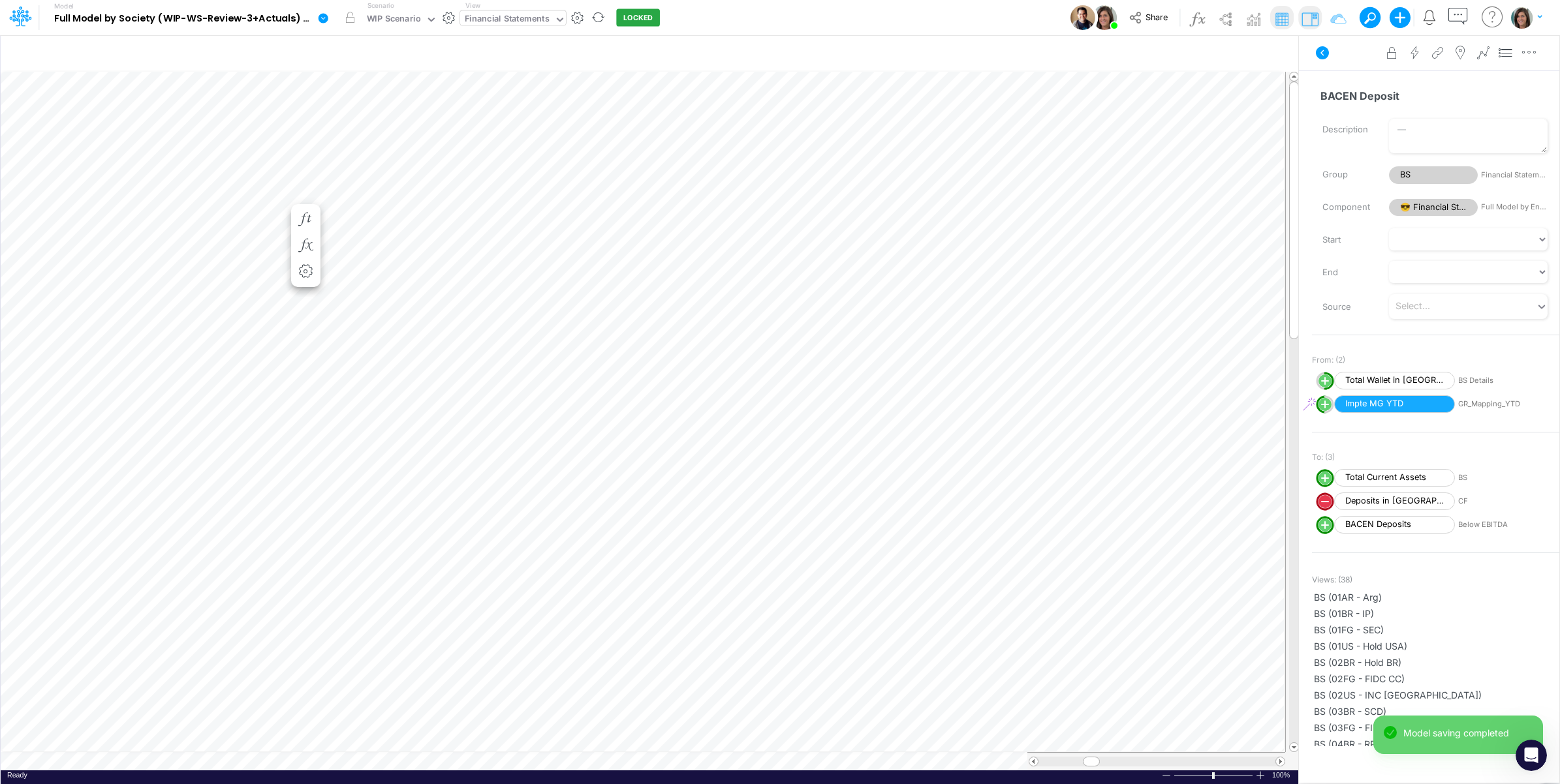
scroll to position [0, 1]
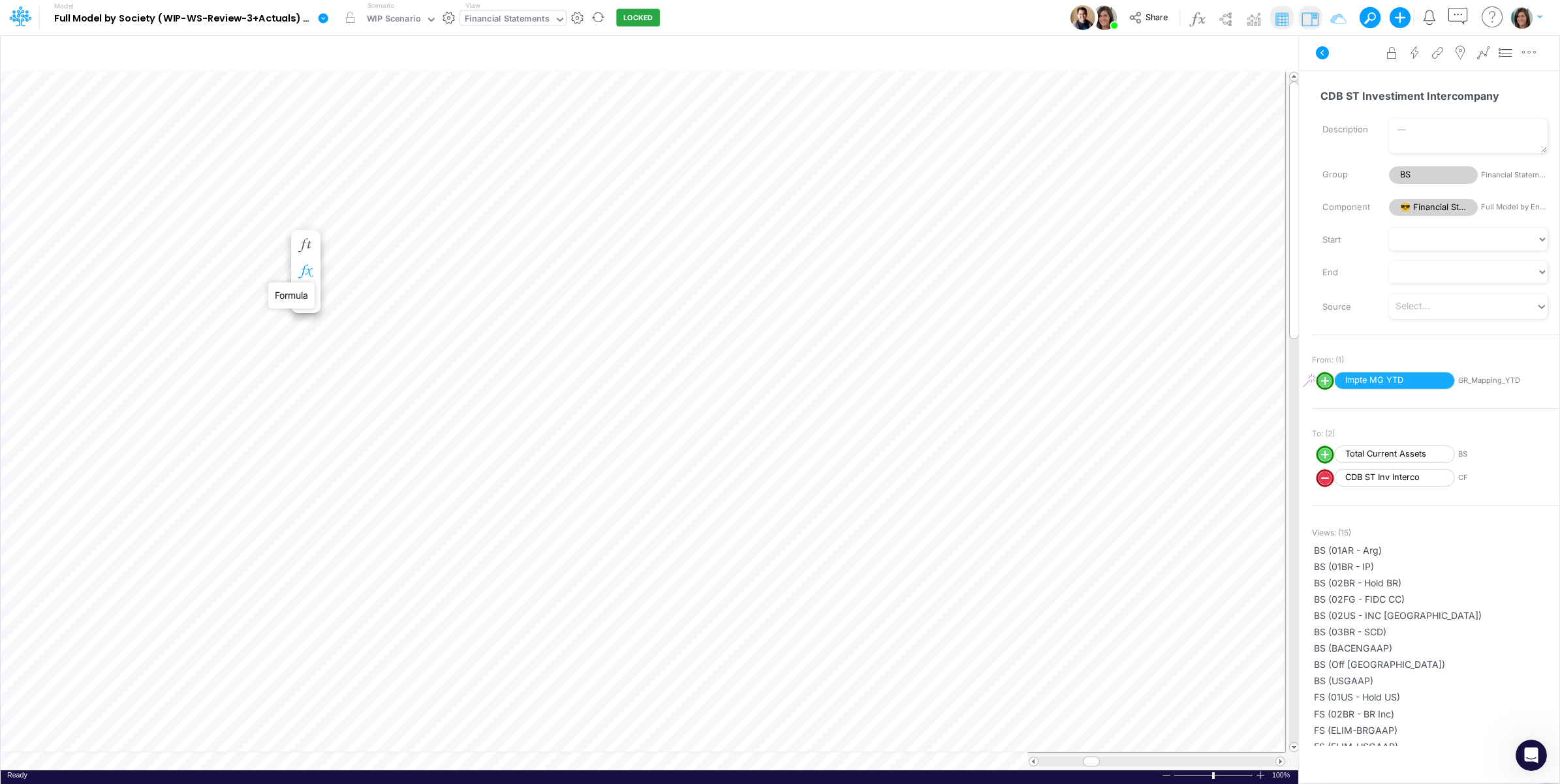
click at [305, 265] on icon "button" at bounding box center [305, 271] width 19 height 14
click at [355, 314] on circle "circle with outer border" at bounding box center [357, 310] width 13 height 13
select select "1"
select select "Multiply"
select select "Add"
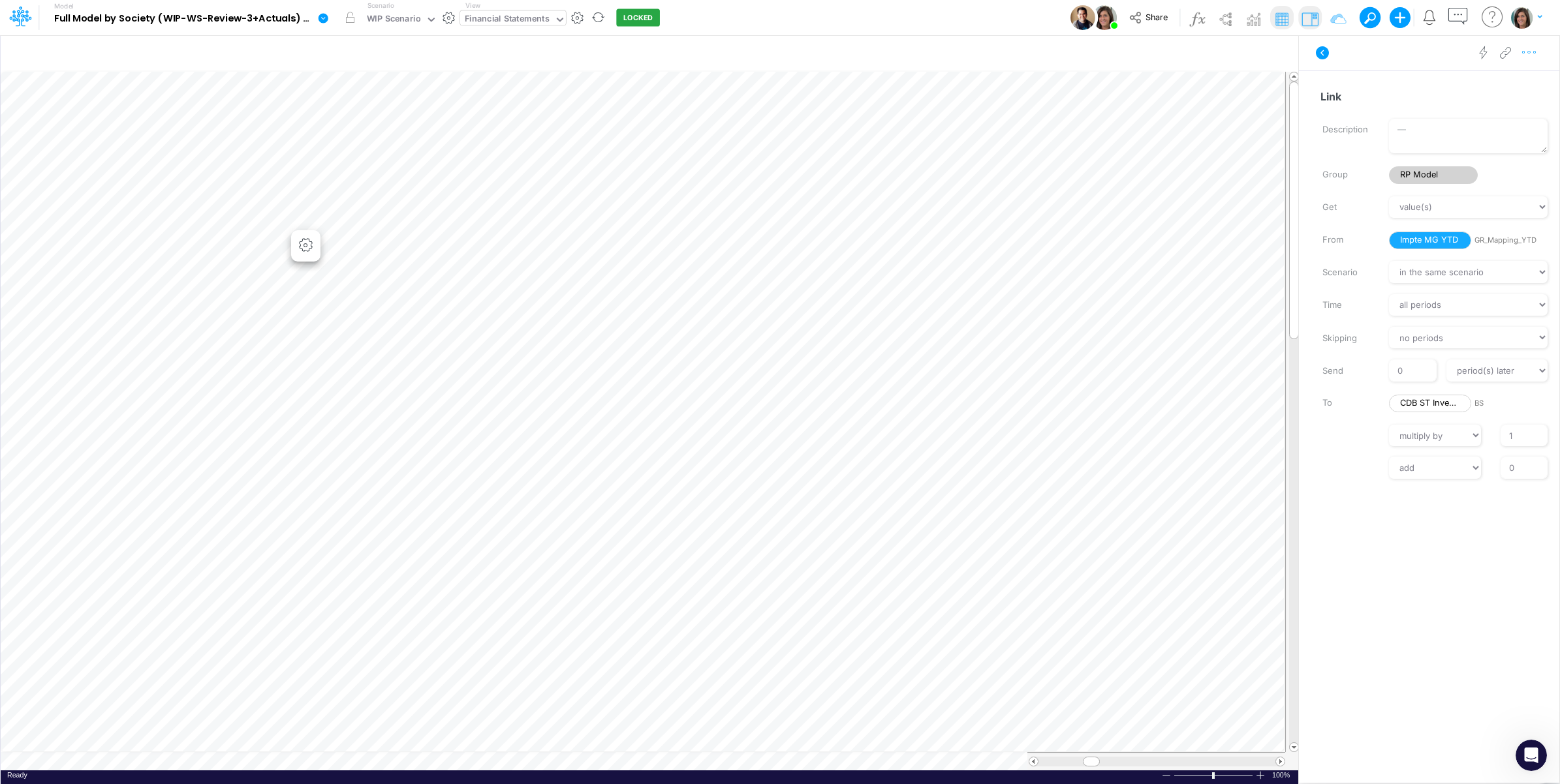
click at [1532, 56] on icon "button" at bounding box center [1529, 52] width 19 height 14
click at [1500, 80] on button "Advanced settings" at bounding box center [1462, 85] width 156 height 22
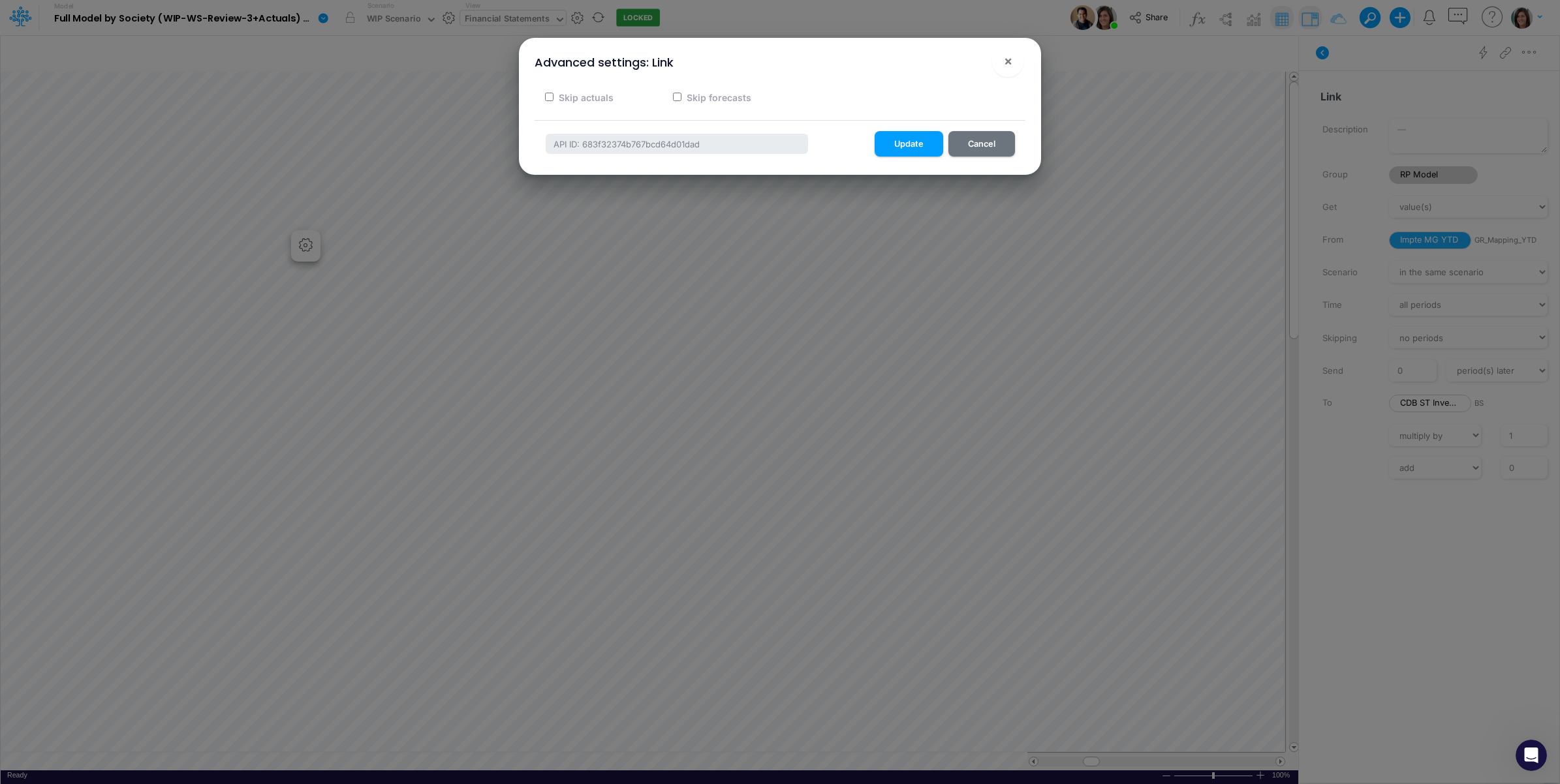
click at [701, 99] on label "Skip forecasts" at bounding box center [717, 97] width 67 height 14
click at [682, 99] on input "Skip forecasts" at bounding box center [677, 96] width 8 height 8
checkbox input "true"
click at [898, 144] on button "Update" at bounding box center [909, 144] width 69 height 26
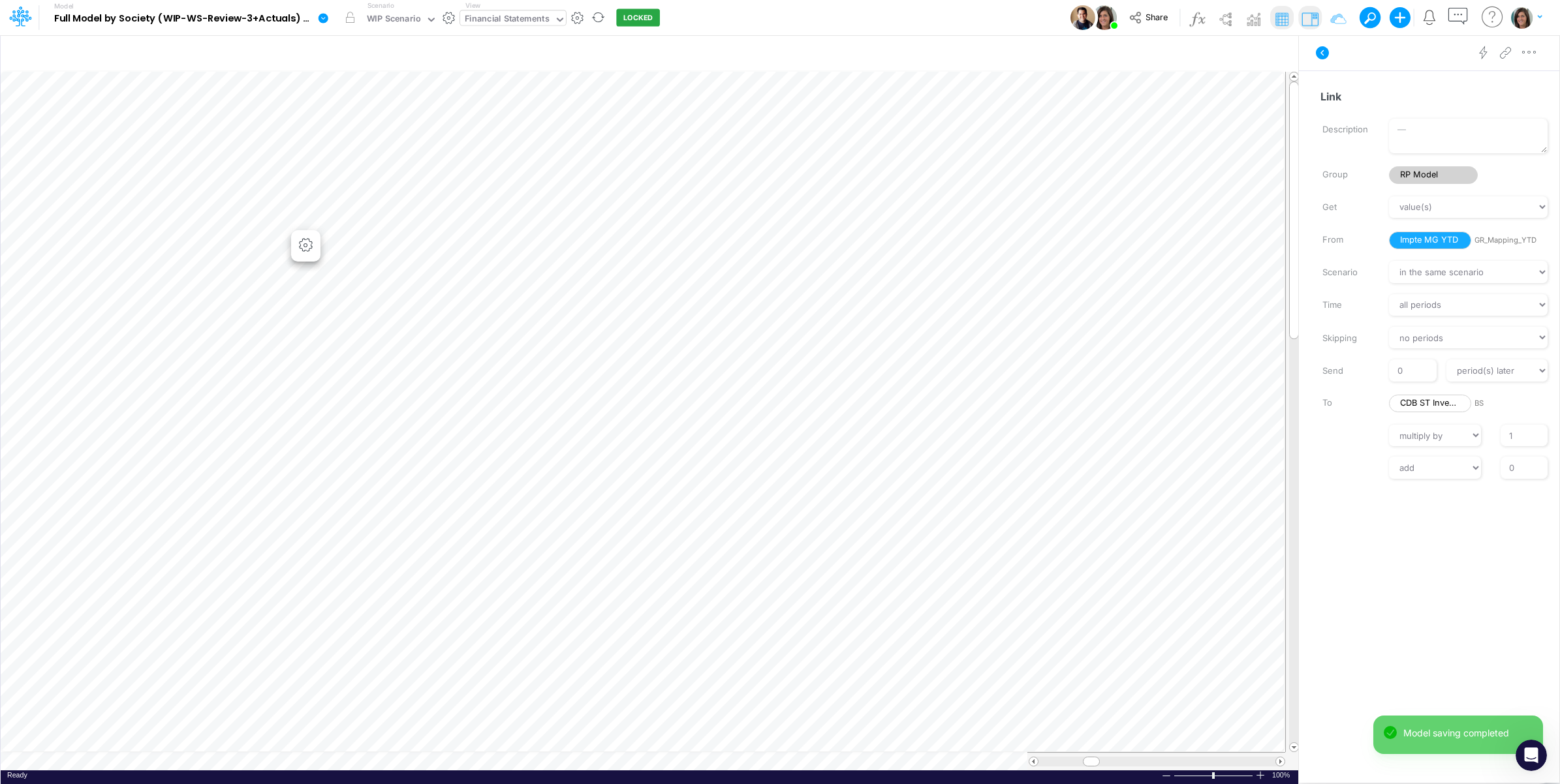
scroll to position [0, 1]
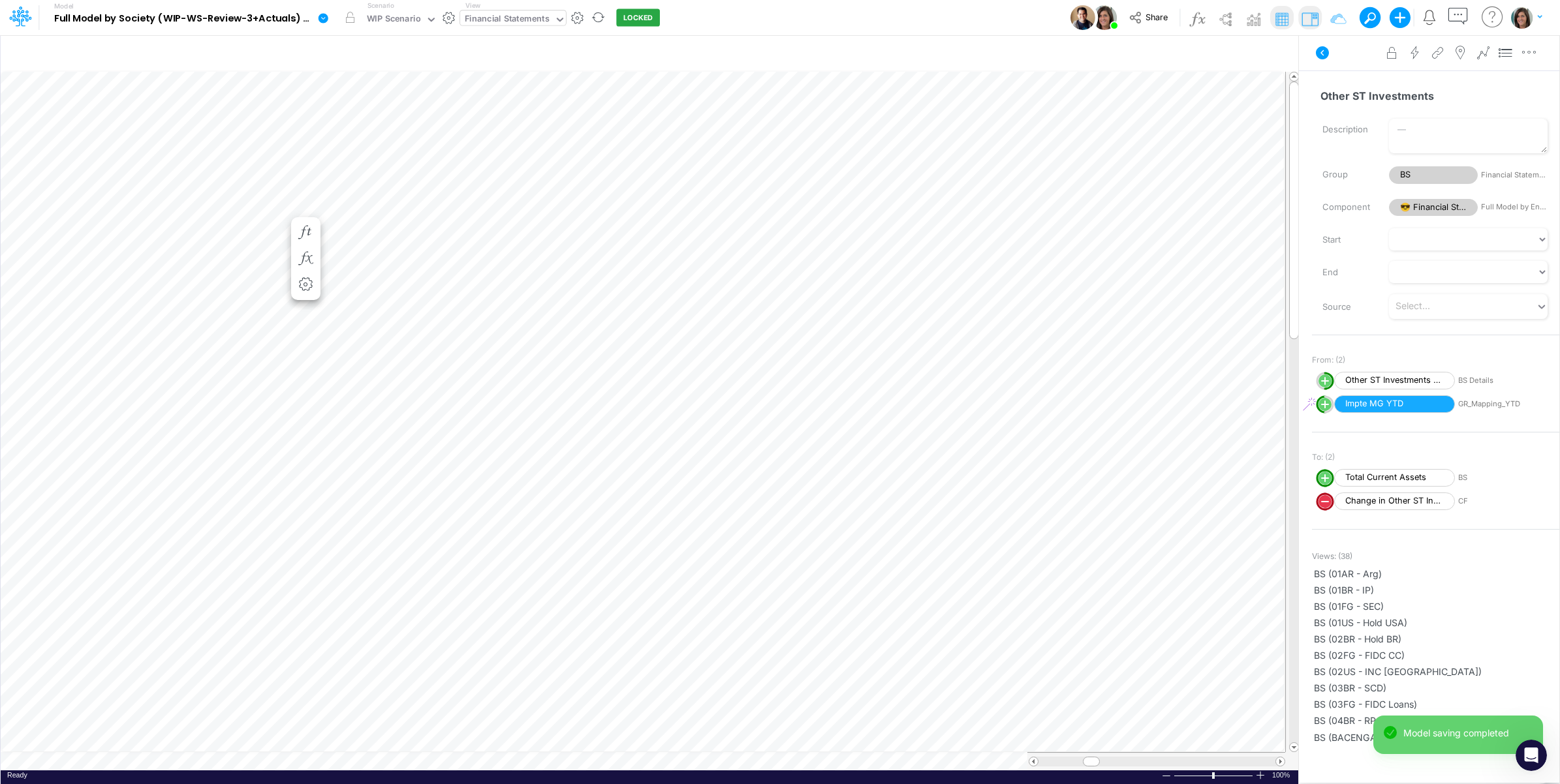
scroll to position [0, 1]
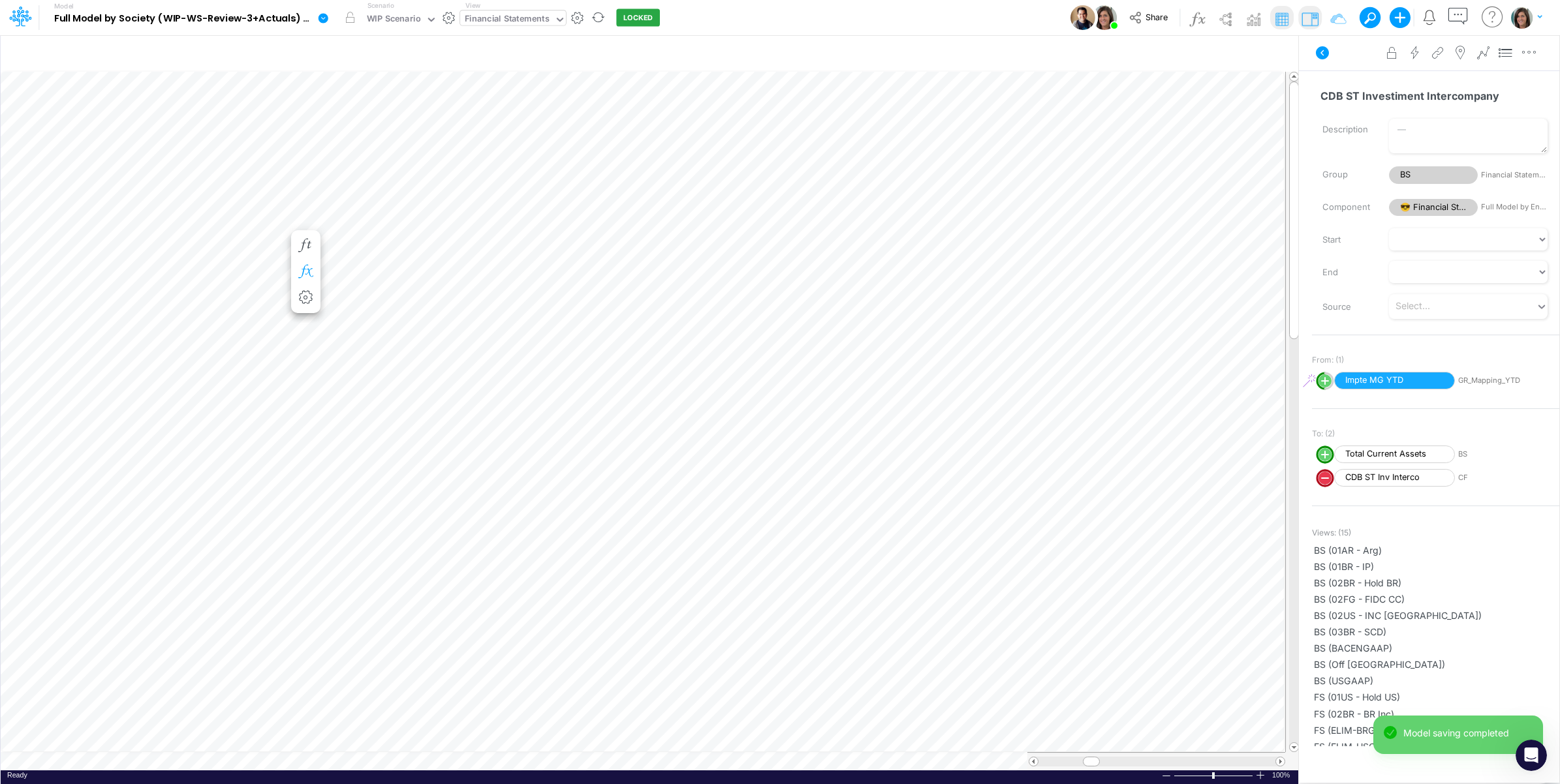
click at [305, 271] on icon "button" at bounding box center [305, 271] width 19 height 14
click at [499, 310] on icon at bounding box center [498, 310] width 19 height 14
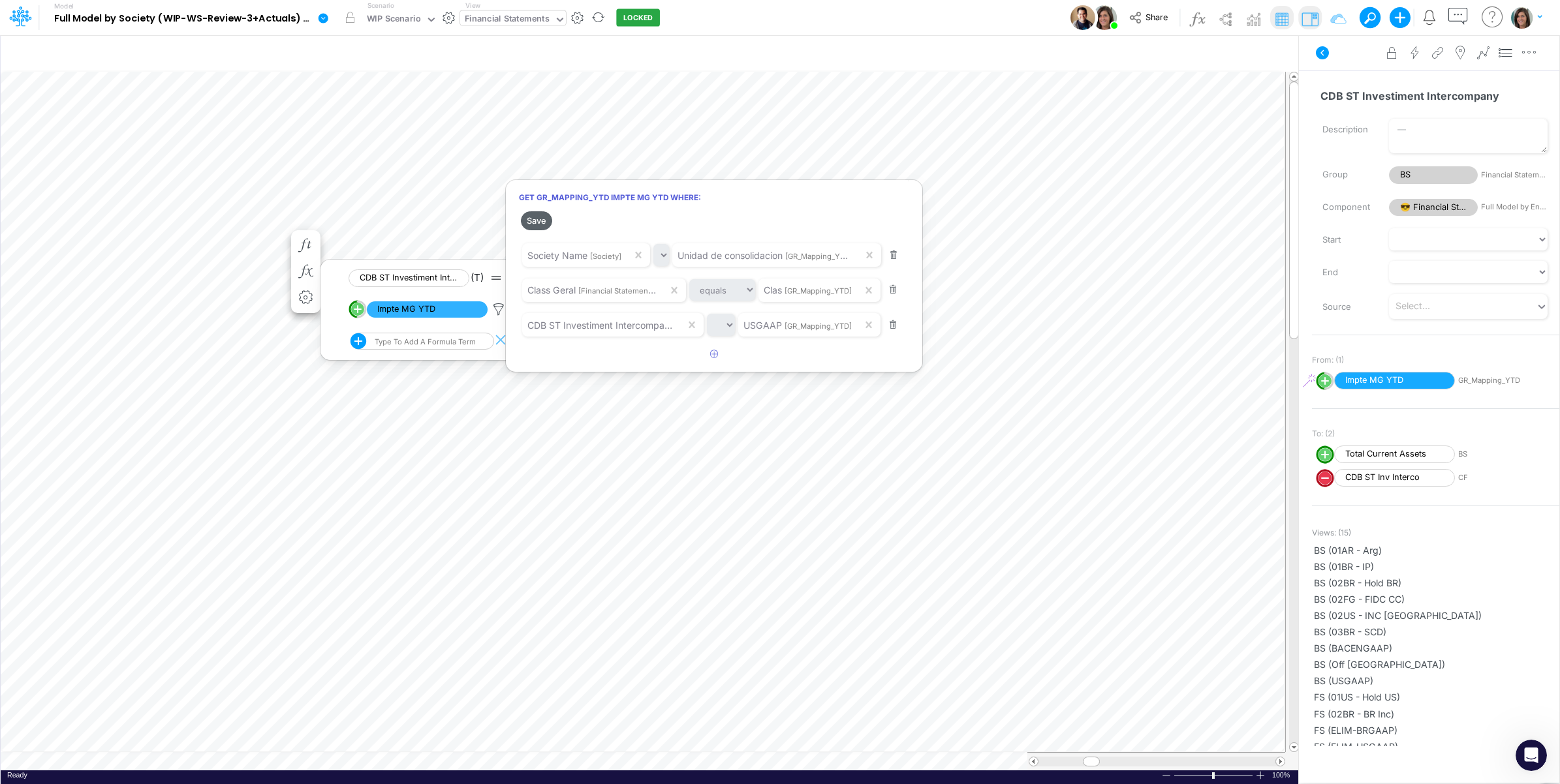
click at [540, 225] on button "Save" at bounding box center [537, 221] width 31 height 19
click at [99, 242] on div at bounding box center [780, 395] width 1560 height 778
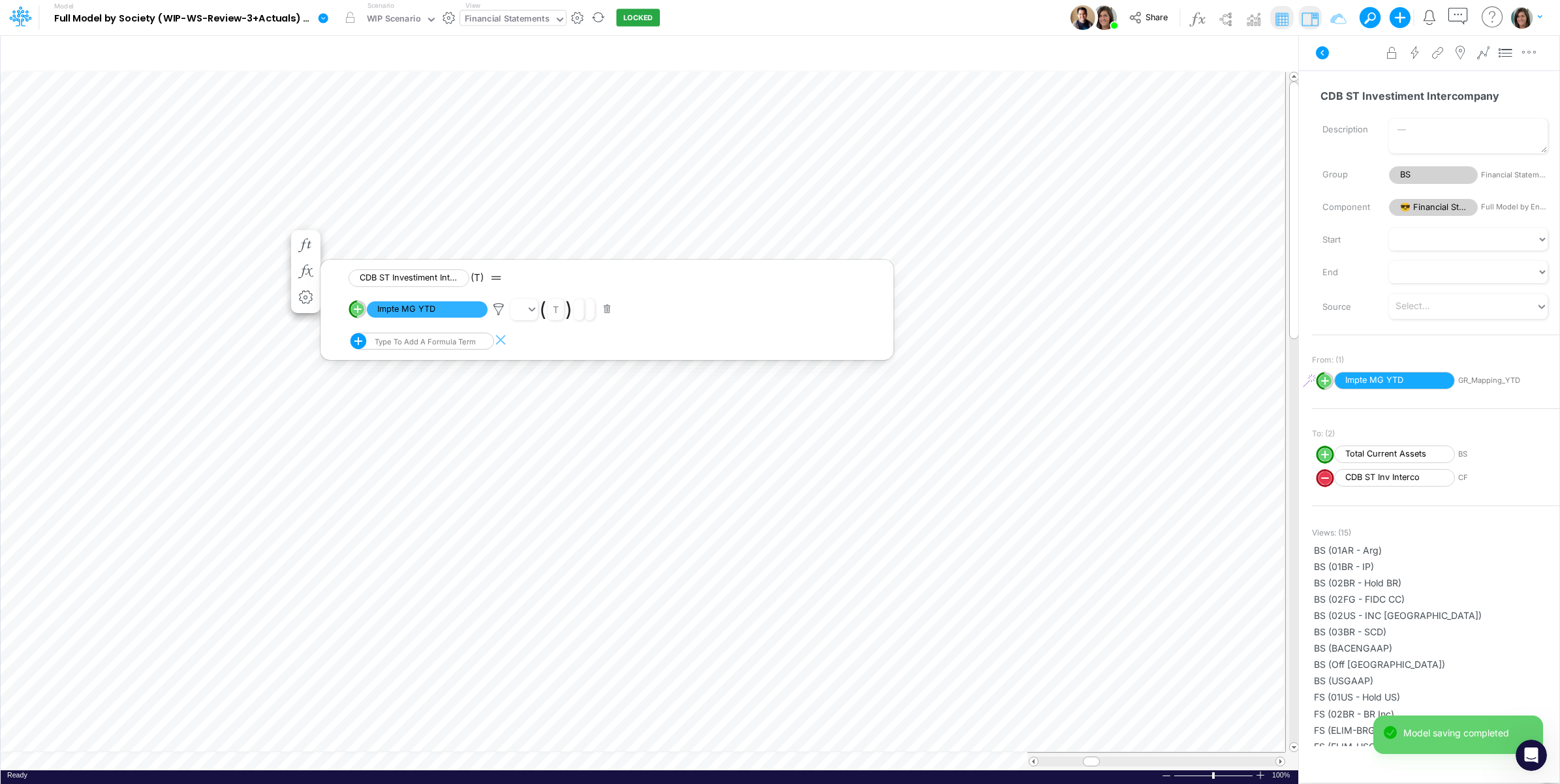
scroll to position [0, 1]
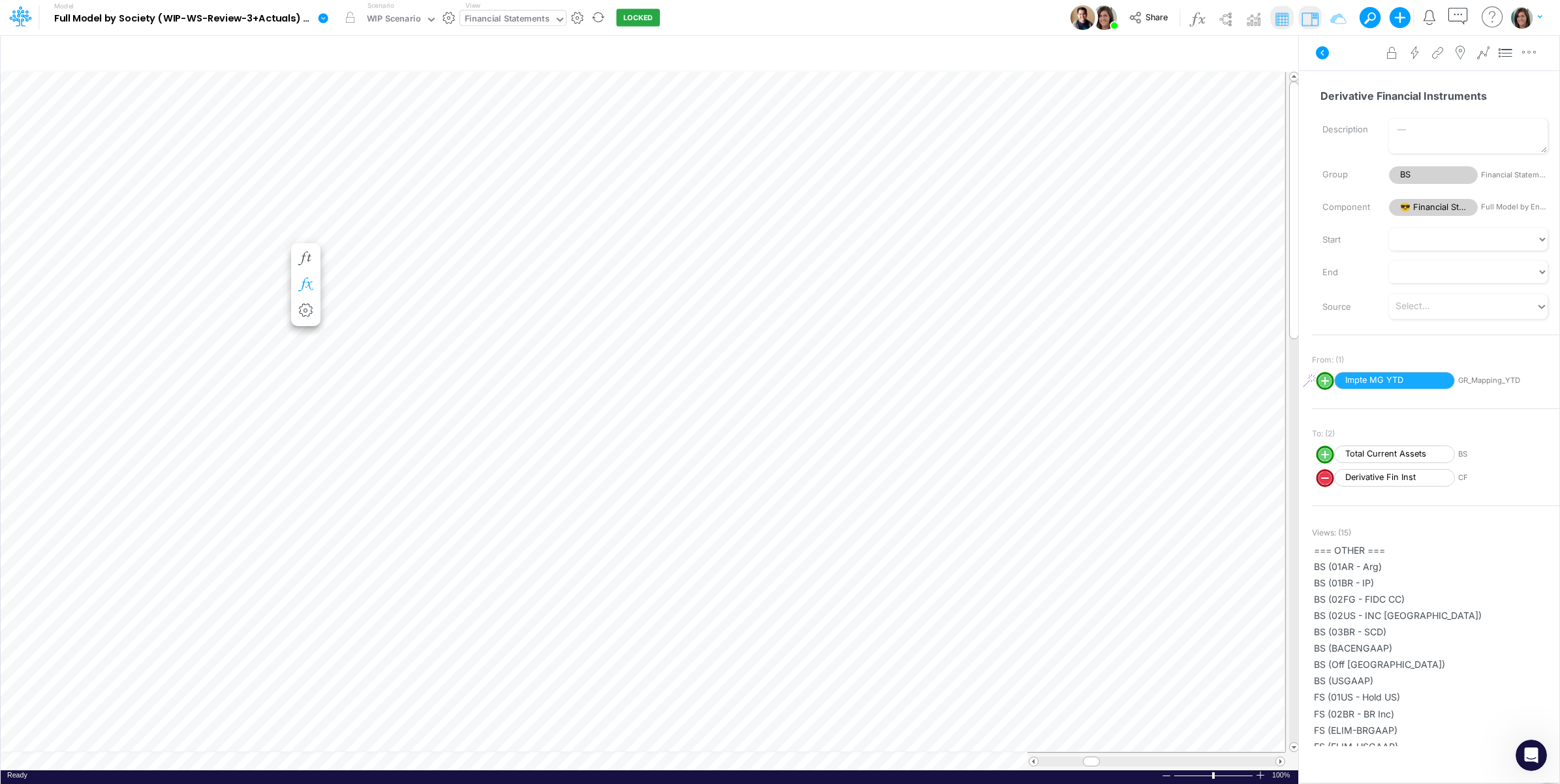
click at [303, 284] on icon "button" at bounding box center [305, 285] width 19 height 14
click at [360, 327] on circle "circle with outer border" at bounding box center [357, 322] width 13 height 13
select select "1"
select select "Multiply"
select select "Add"
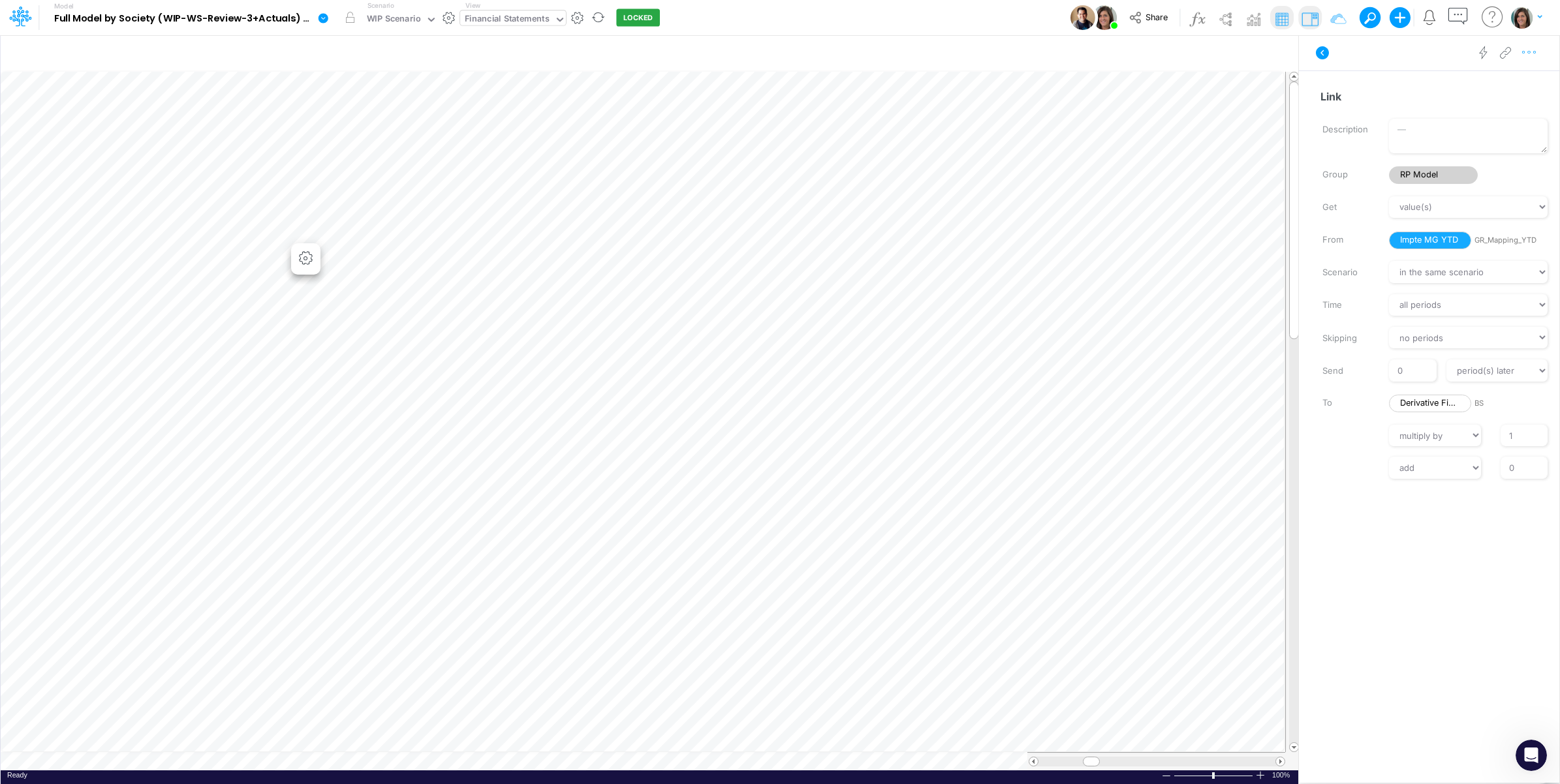
click at [1538, 53] on button "button" at bounding box center [1529, 52] width 24 height 27
click at [1511, 79] on button "Advanced settings" at bounding box center [1462, 85] width 156 height 22
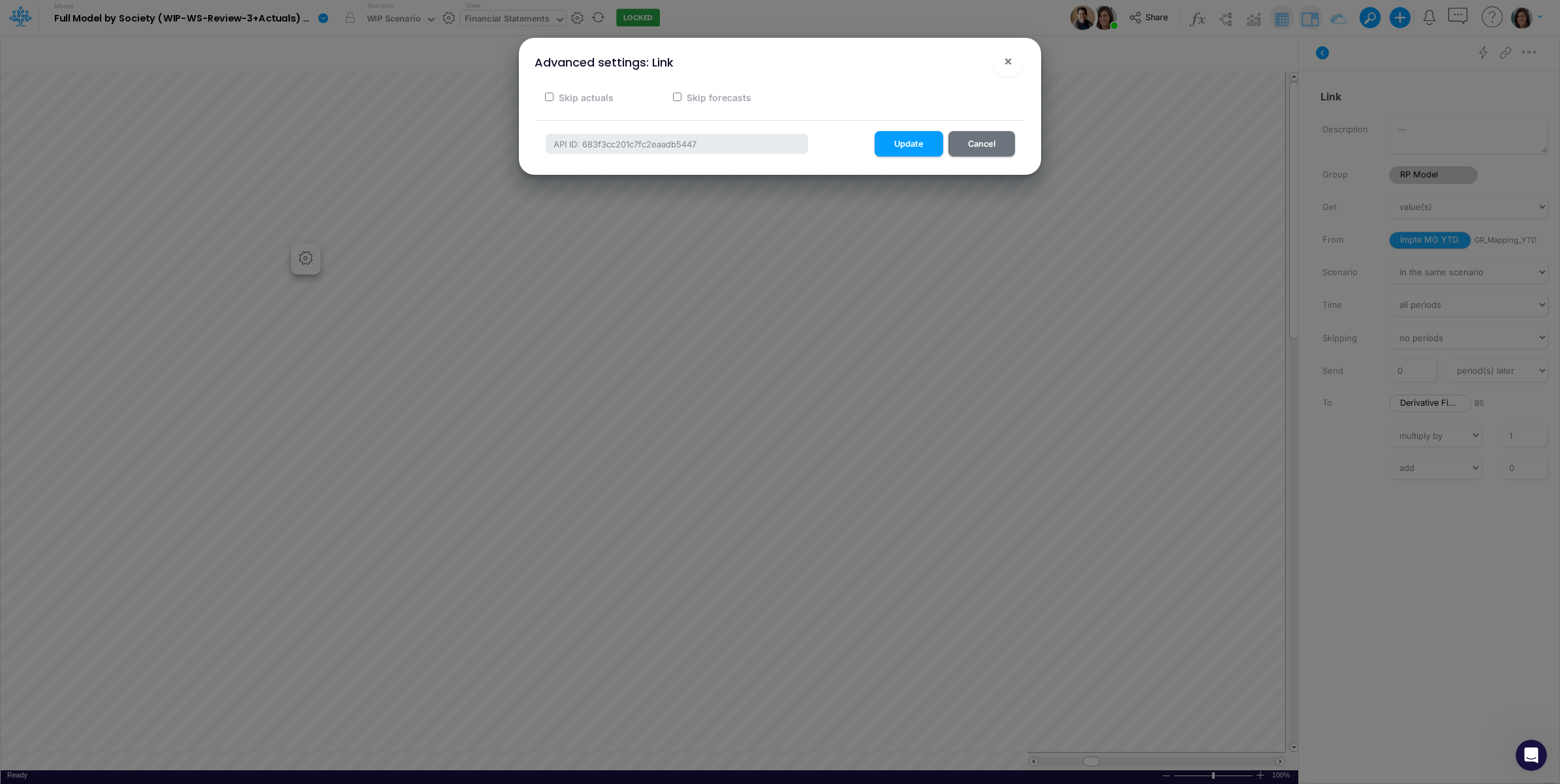
click at [696, 98] on label "Skip forecasts" at bounding box center [717, 97] width 67 height 14
click at [682, 98] on input "Skip forecasts" at bounding box center [677, 96] width 8 height 8
checkbox input "true"
click at [887, 137] on button "Update" at bounding box center [909, 144] width 69 height 26
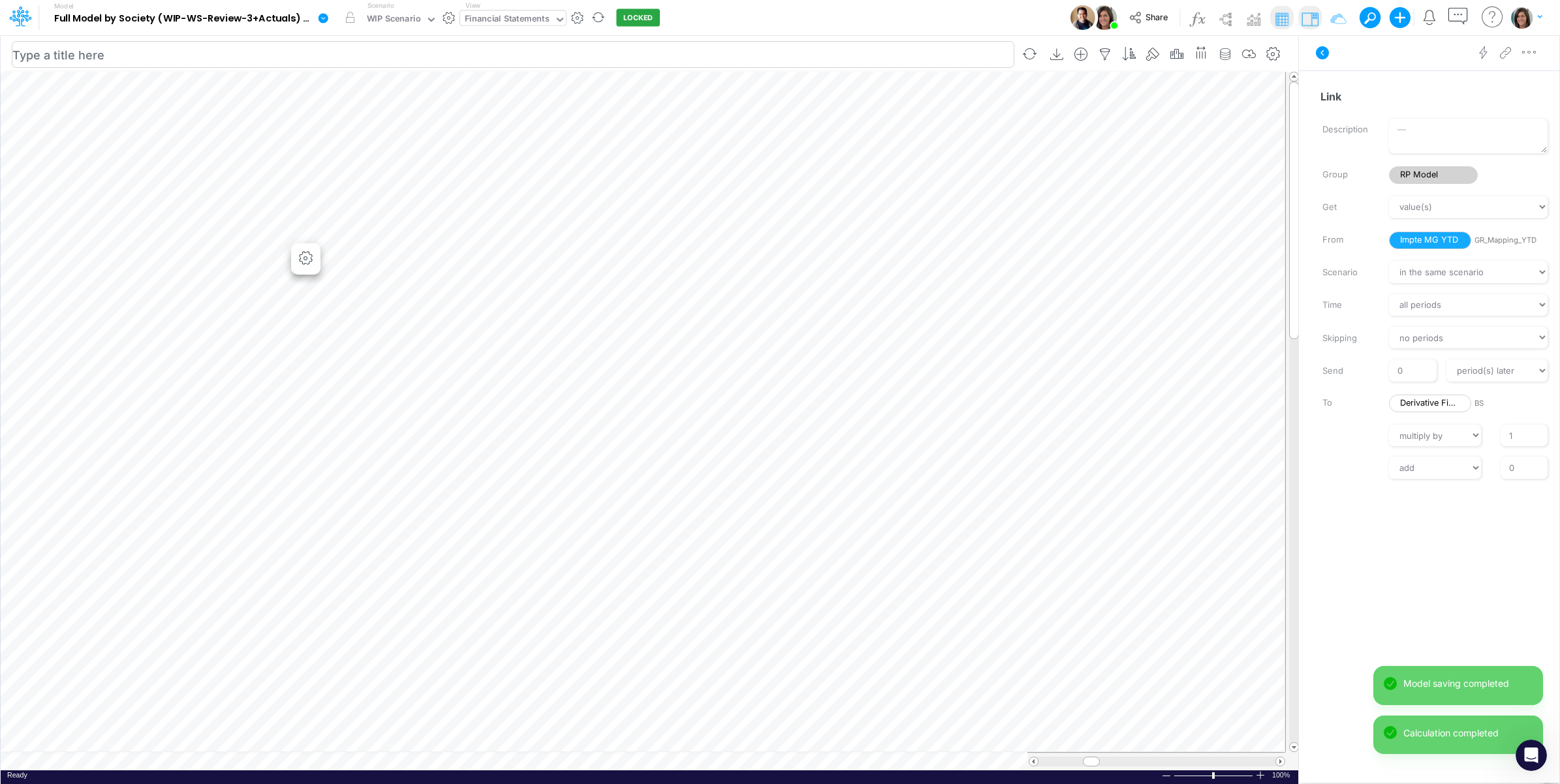
scroll to position [0, 1]
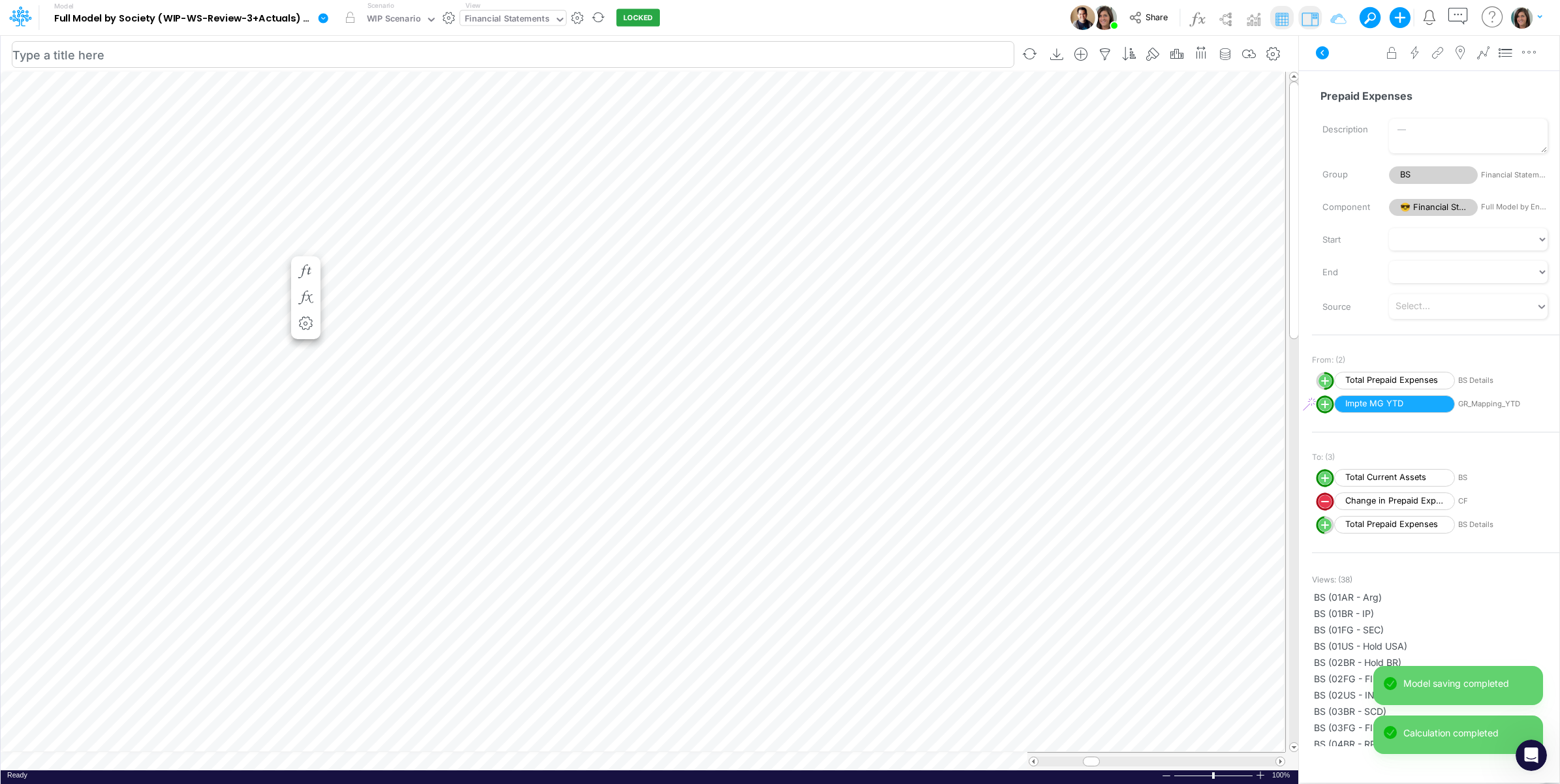
scroll to position [0, 1]
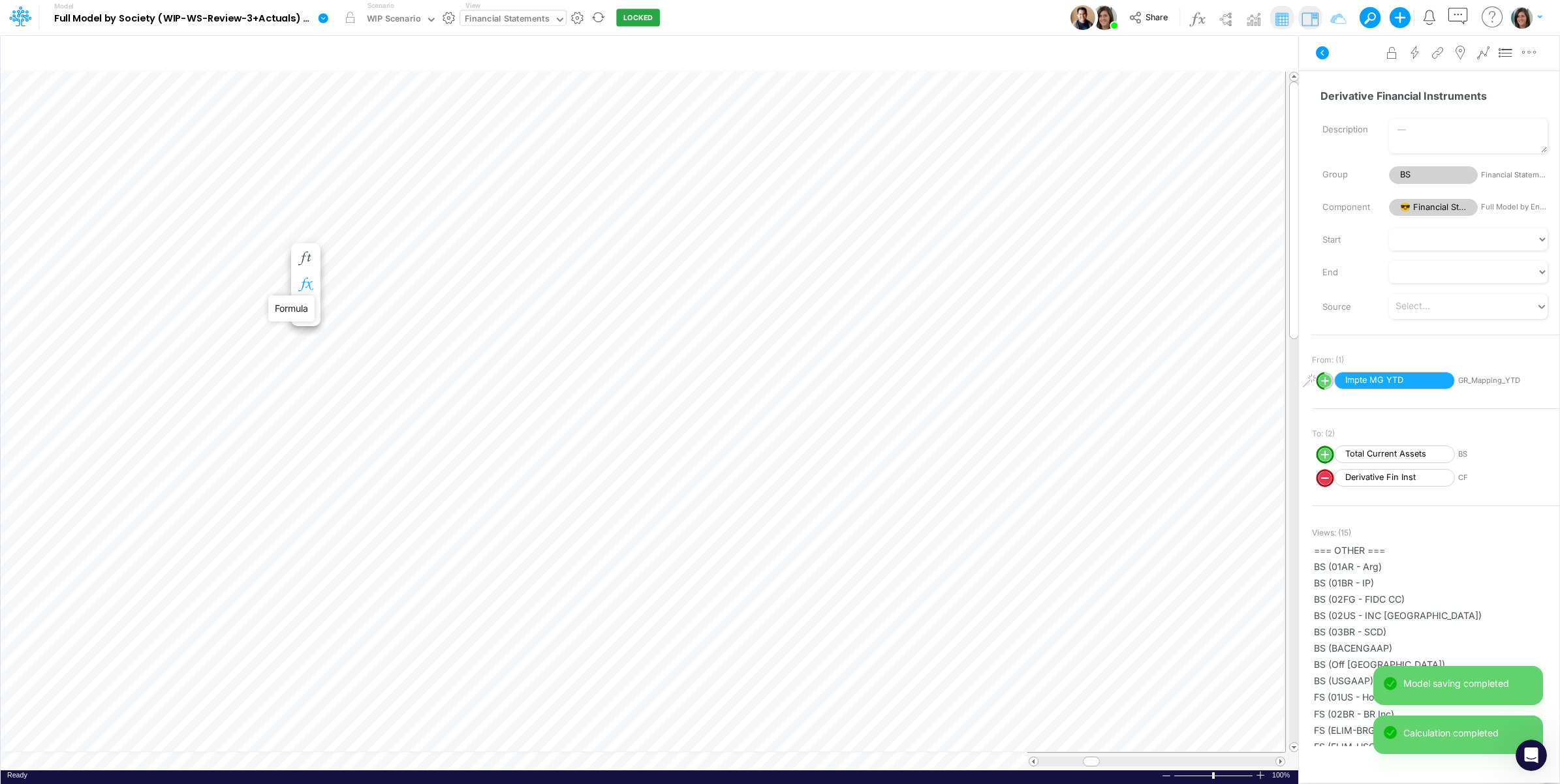
click at [305, 285] on icon "button" at bounding box center [305, 285] width 19 height 14
click at [496, 321] on icon at bounding box center [498, 322] width 19 height 14
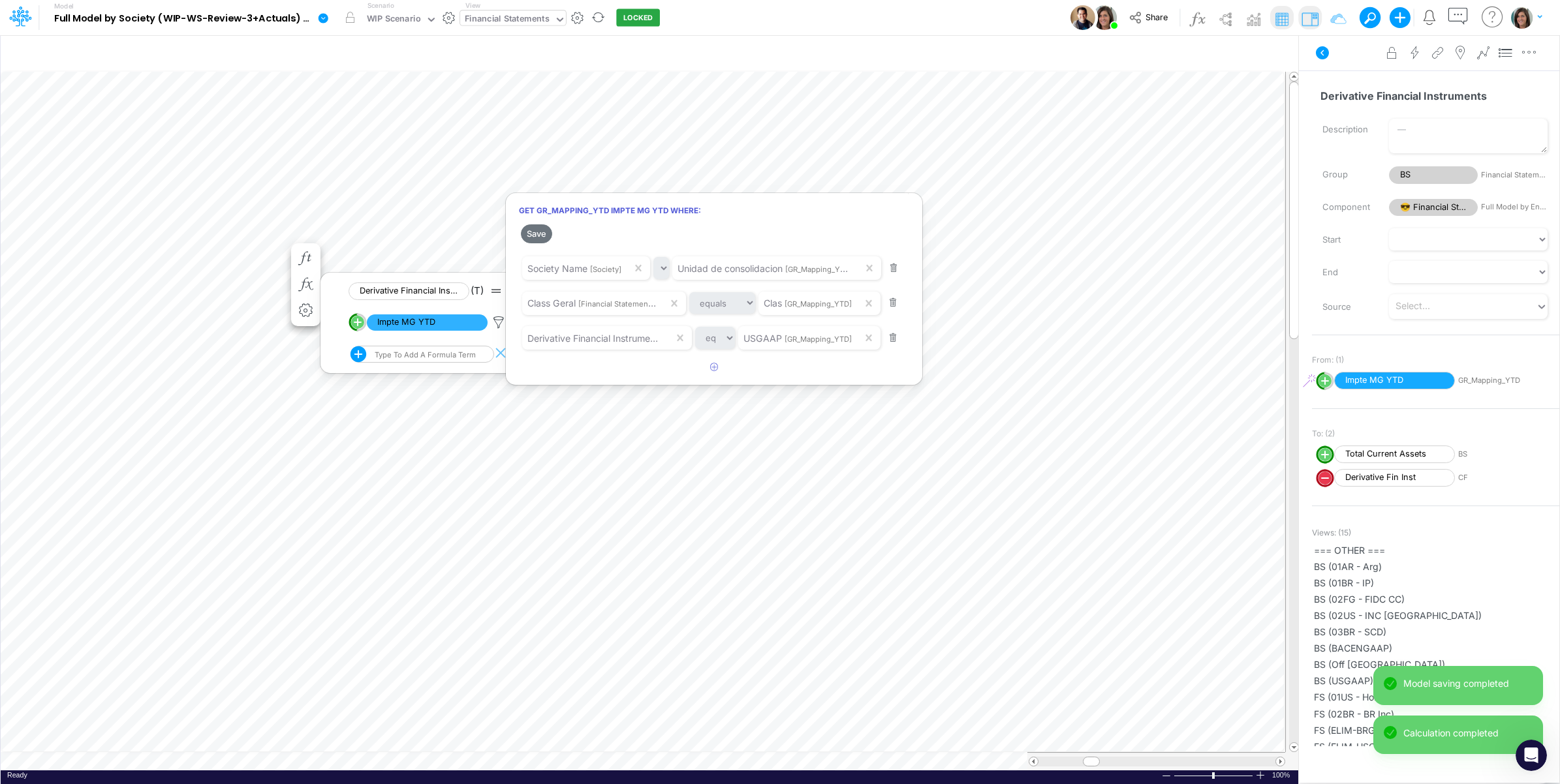
drag, startPoint x: 549, startPoint y: 238, endPoint x: 621, endPoint y: 240, distance: 72.0
click at [549, 239] on button "Save" at bounding box center [537, 234] width 31 height 19
click at [105, 251] on div at bounding box center [780, 395] width 1560 height 778
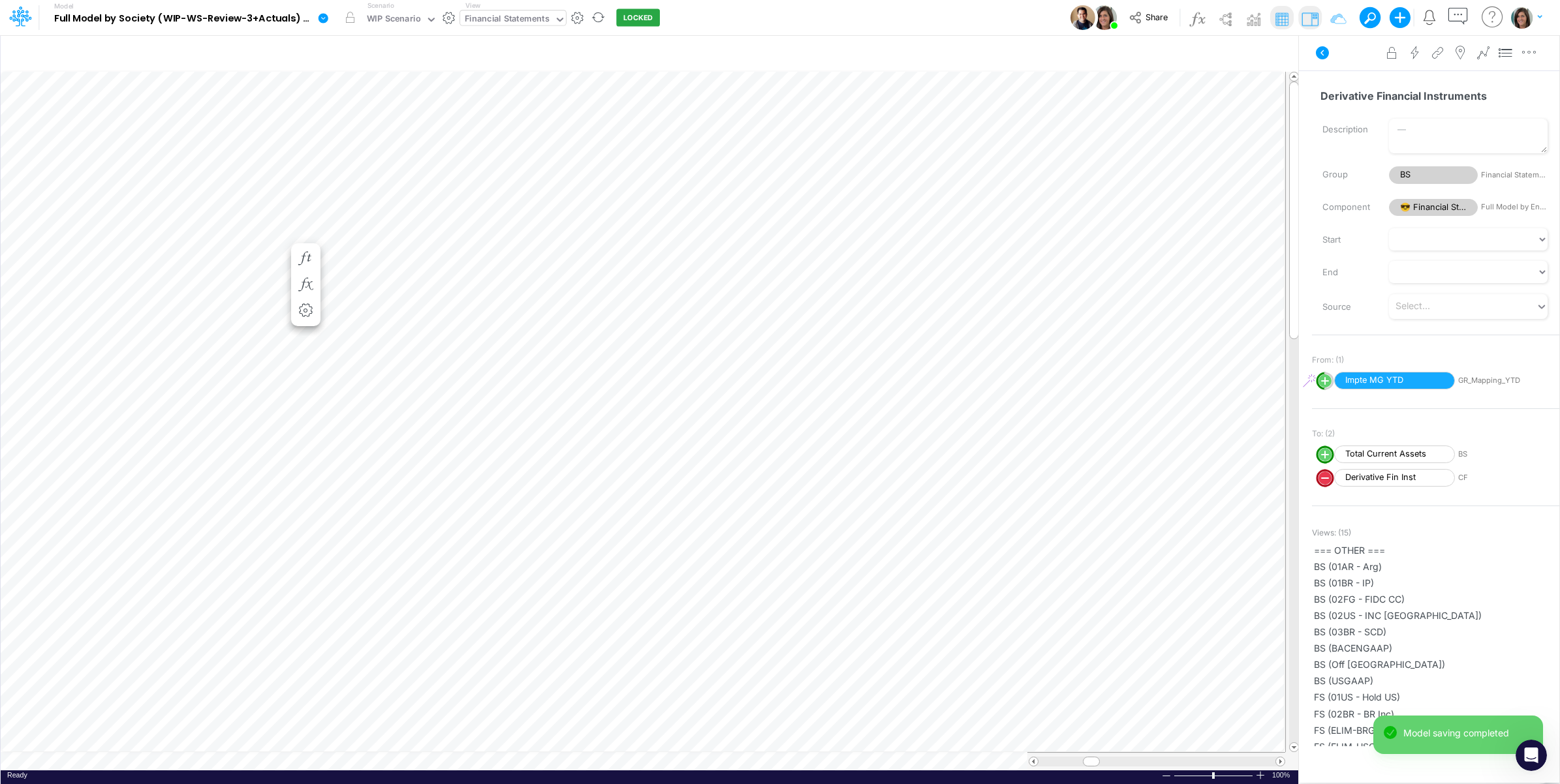
scroll to position [0, 1]
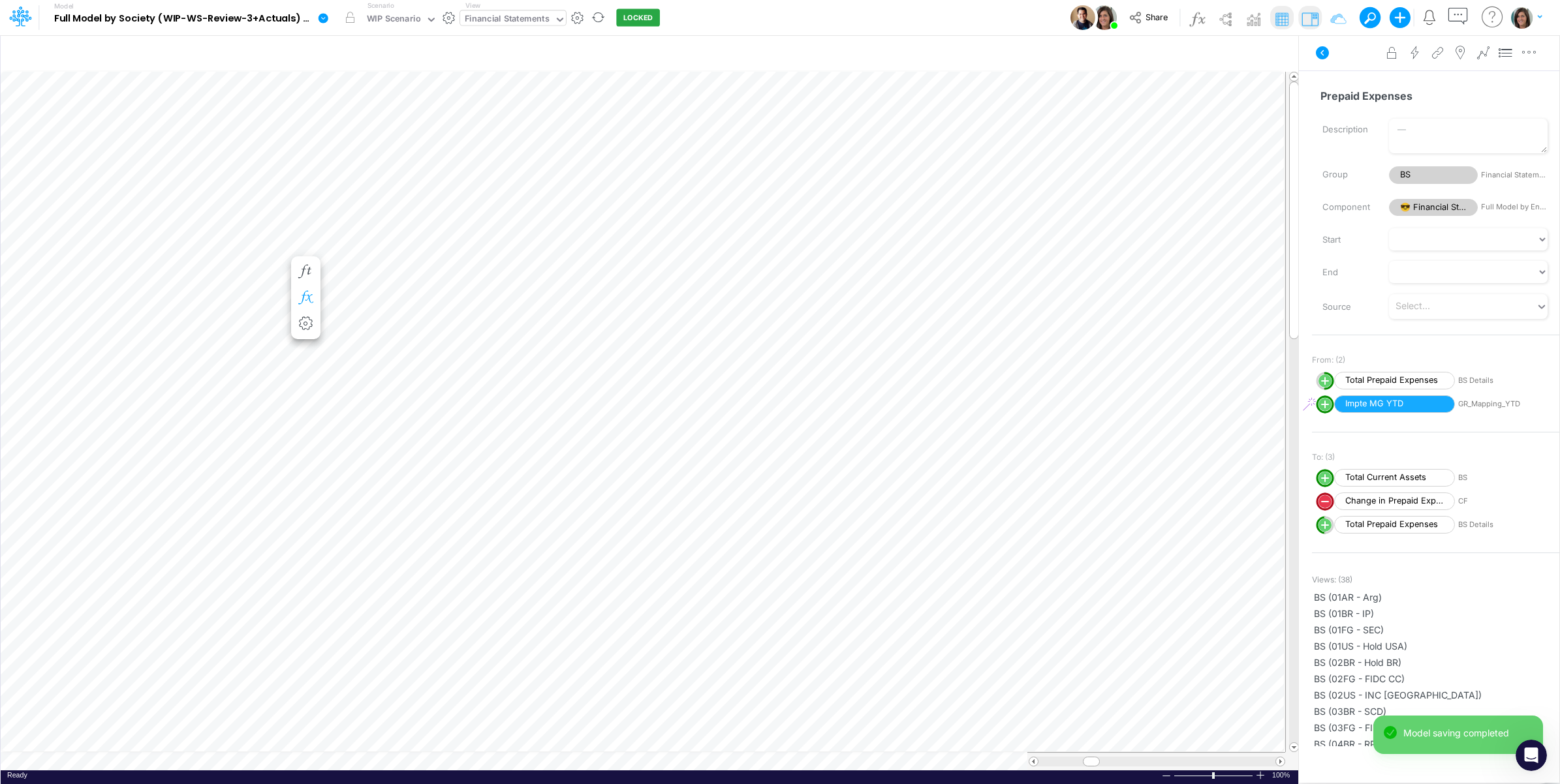
click at [302, 296] on icon "button" at bounding box center [305, 298] width 19 height 14
click at [357, 376] on line "circle with outer border" at bounding box center [357, 374] width 0 height 6
select select "1"
select select "Multiply"
select select "Add"
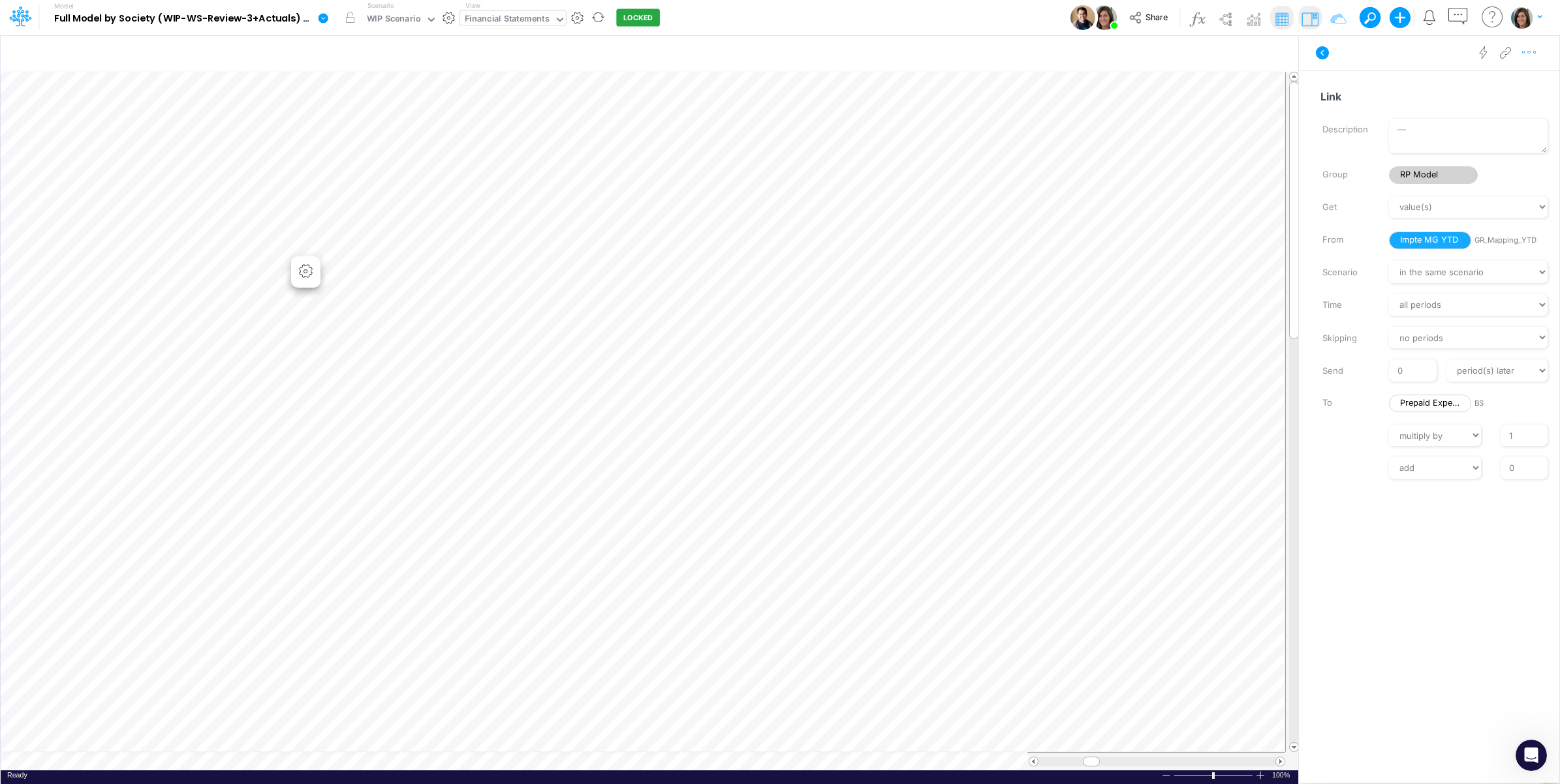
click at [1529, 54] on icon "button" at bounding box center [1529, 52] width 19 height 14
click at [1505, 82] on button "Advanced settings" at bounding box center [1462, 85] width 156 height 22
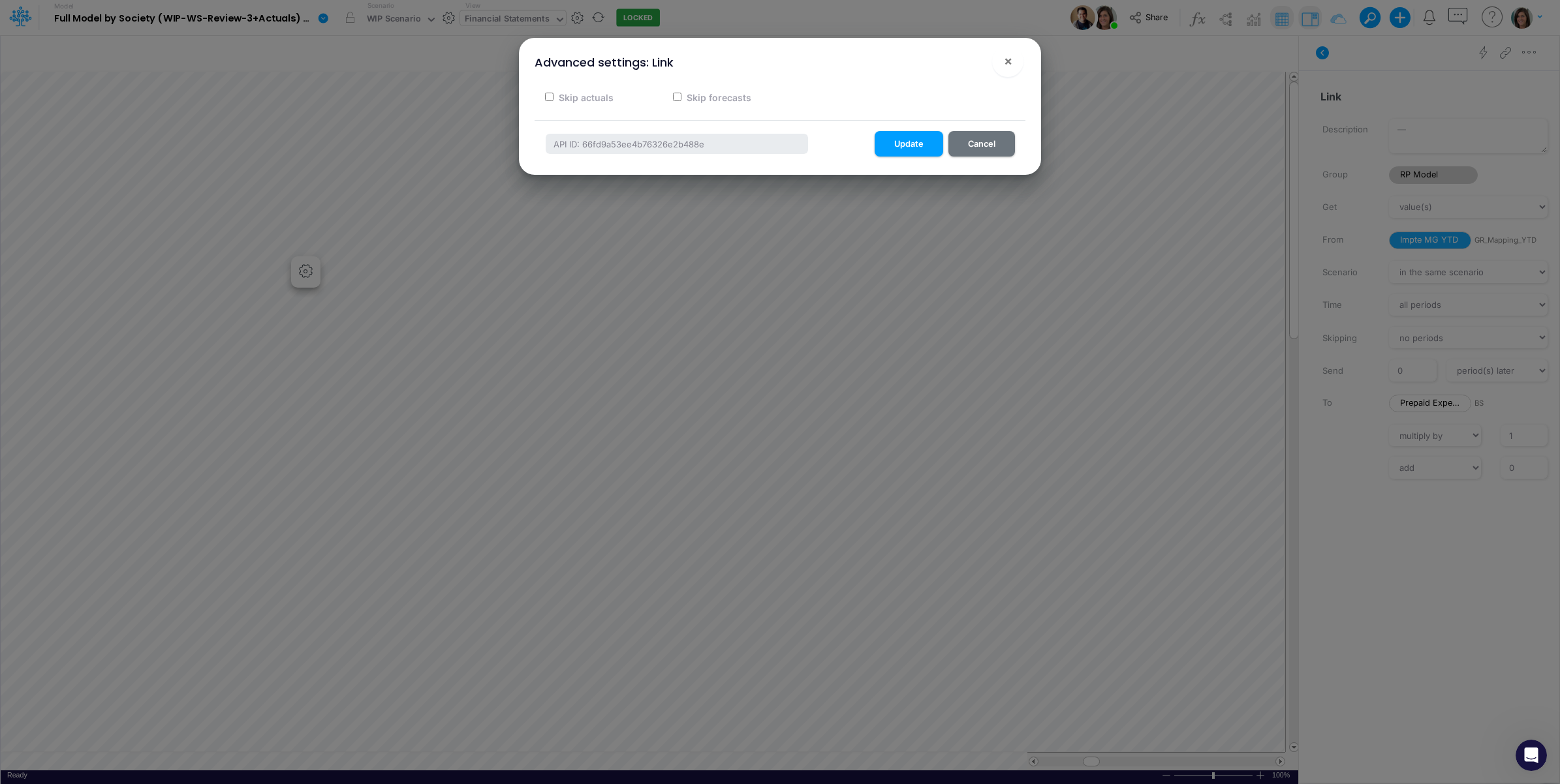
click at [714, 98] on label "Skip forecasts" at bounding box center [717, 97] width 67 height 14
click at [682, 98] on input "Skip forecasts" at bounding box center [677, 96] width 8 height 8
checkbox input "true"
click at [905, 142] on button "Update" at bounding box center [909, 144] width 69 height 26
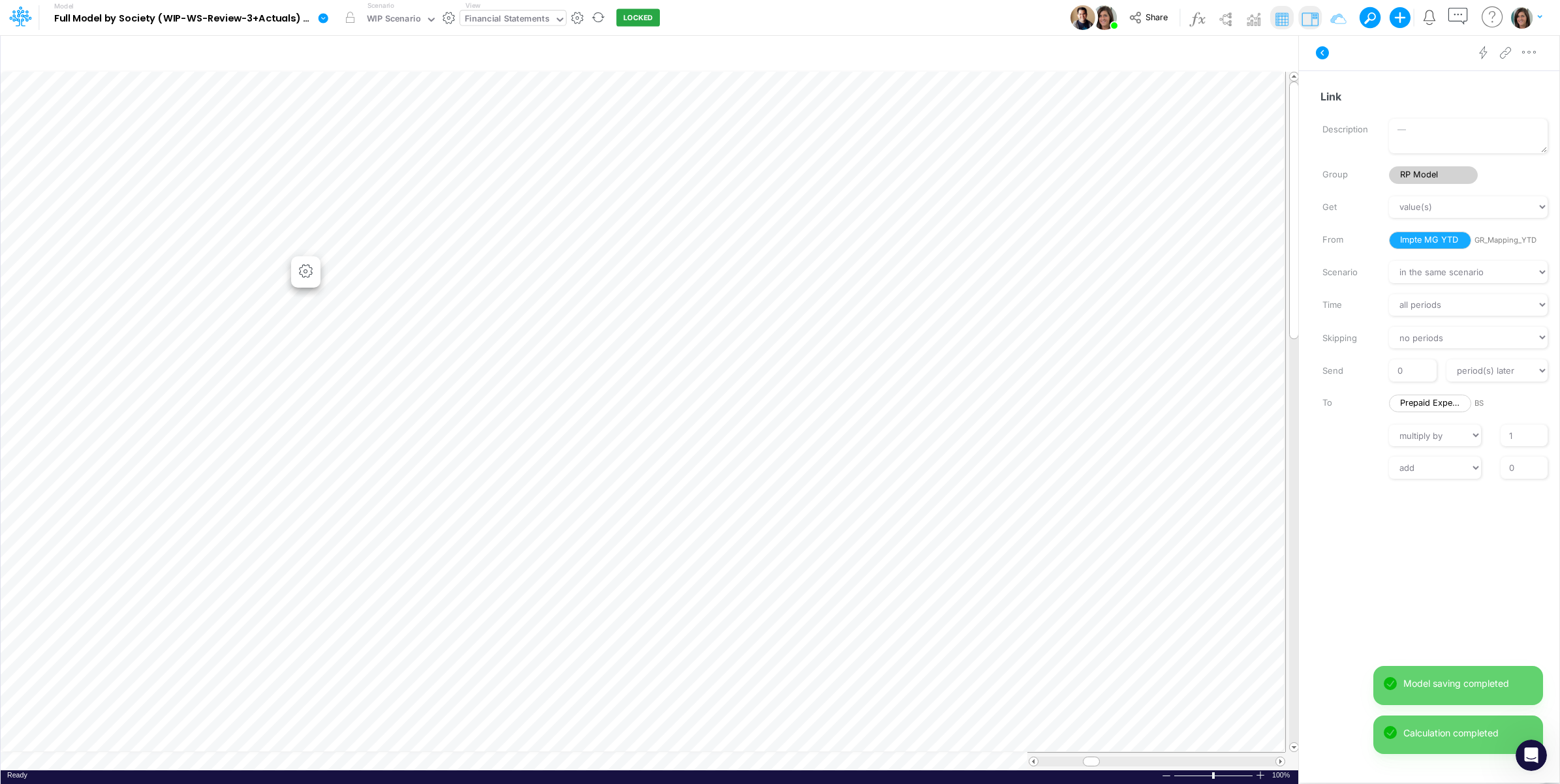
scroll to position [0, 1]
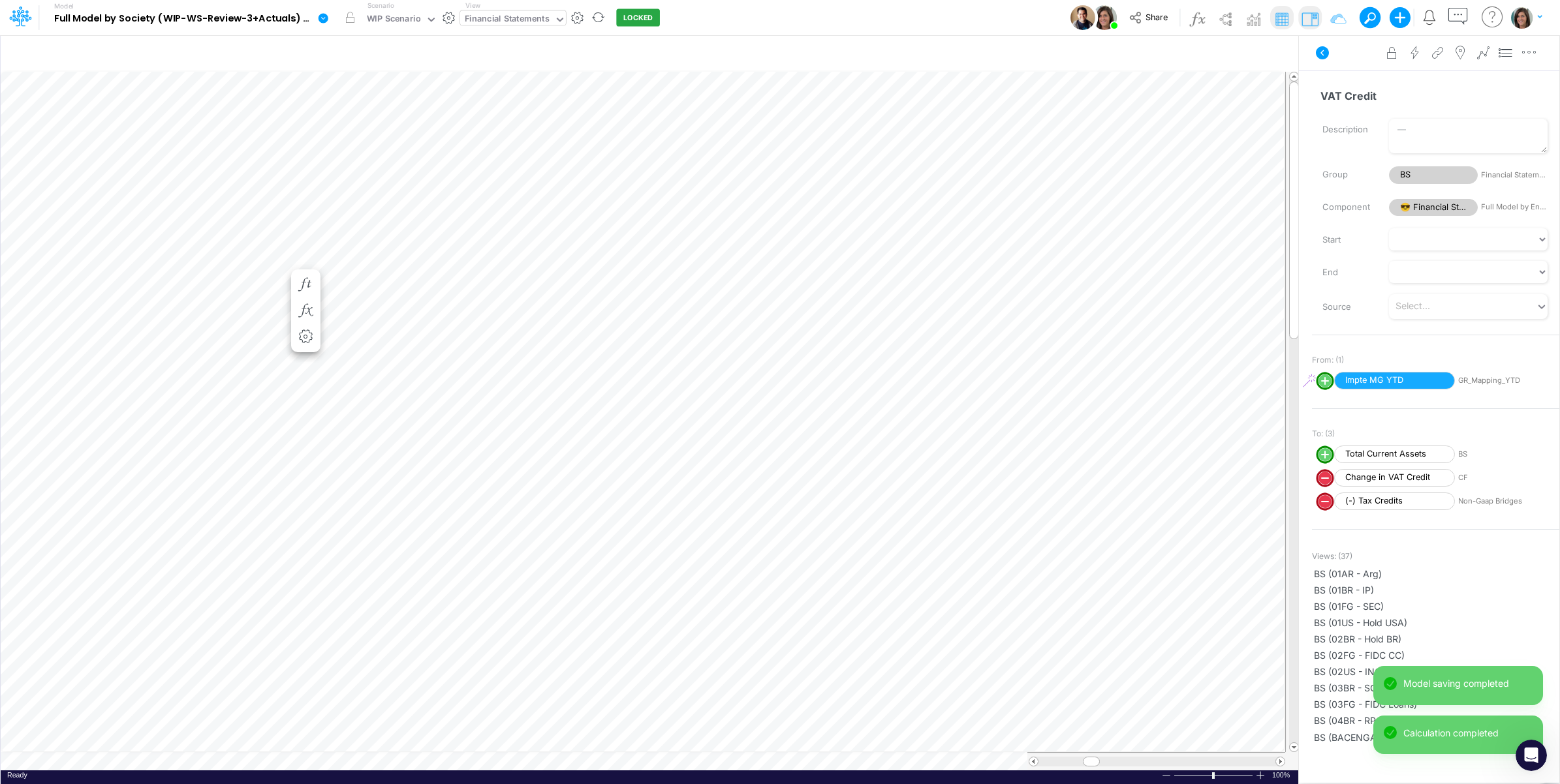
scroll to position [0, 1]
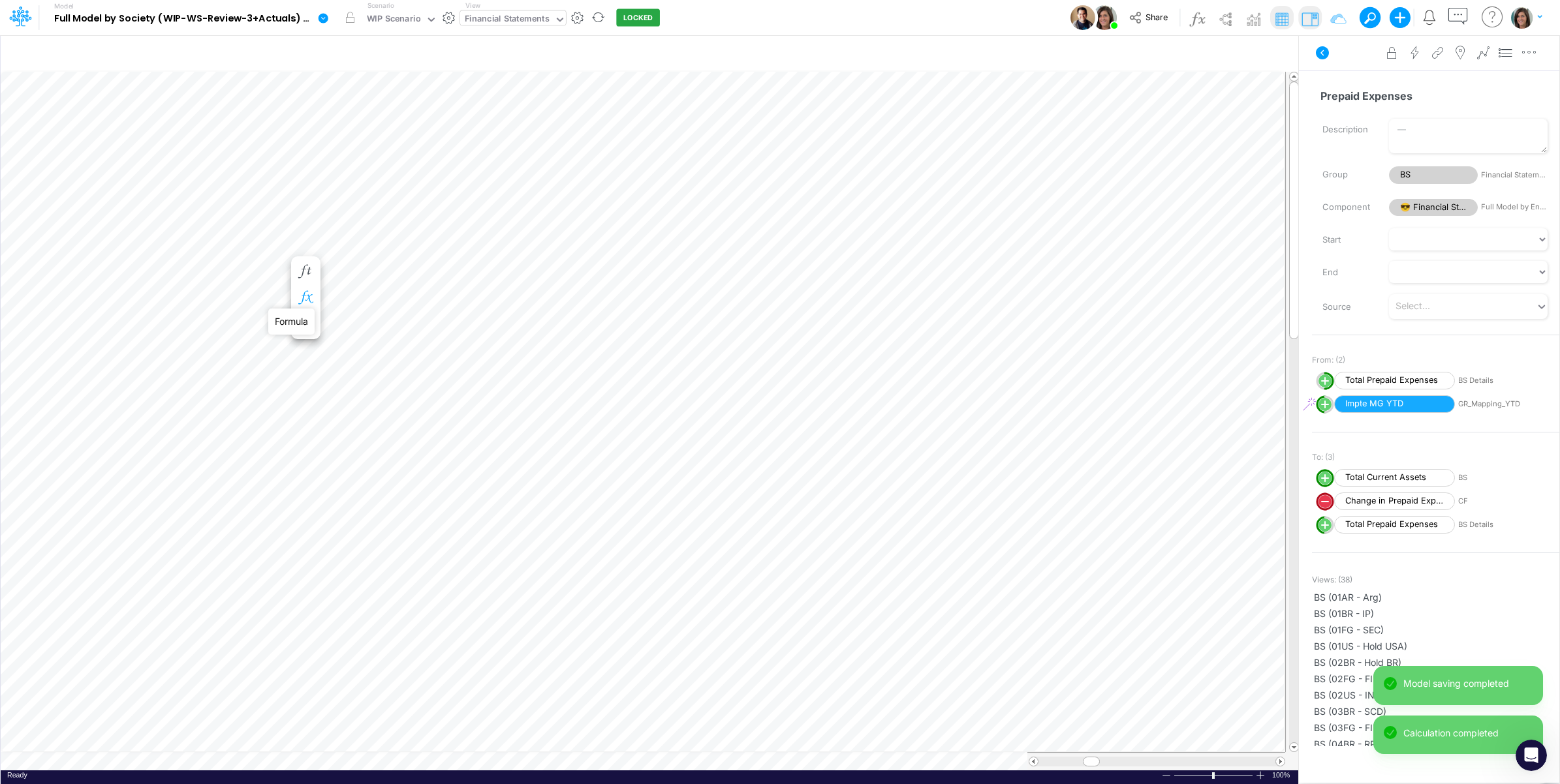
click at [303, 291] on icon "button" at bounding box center [305, 298] width 19 height 14
click at [496, 376] on icon at bounding box center [498, 374] width 19 height 14
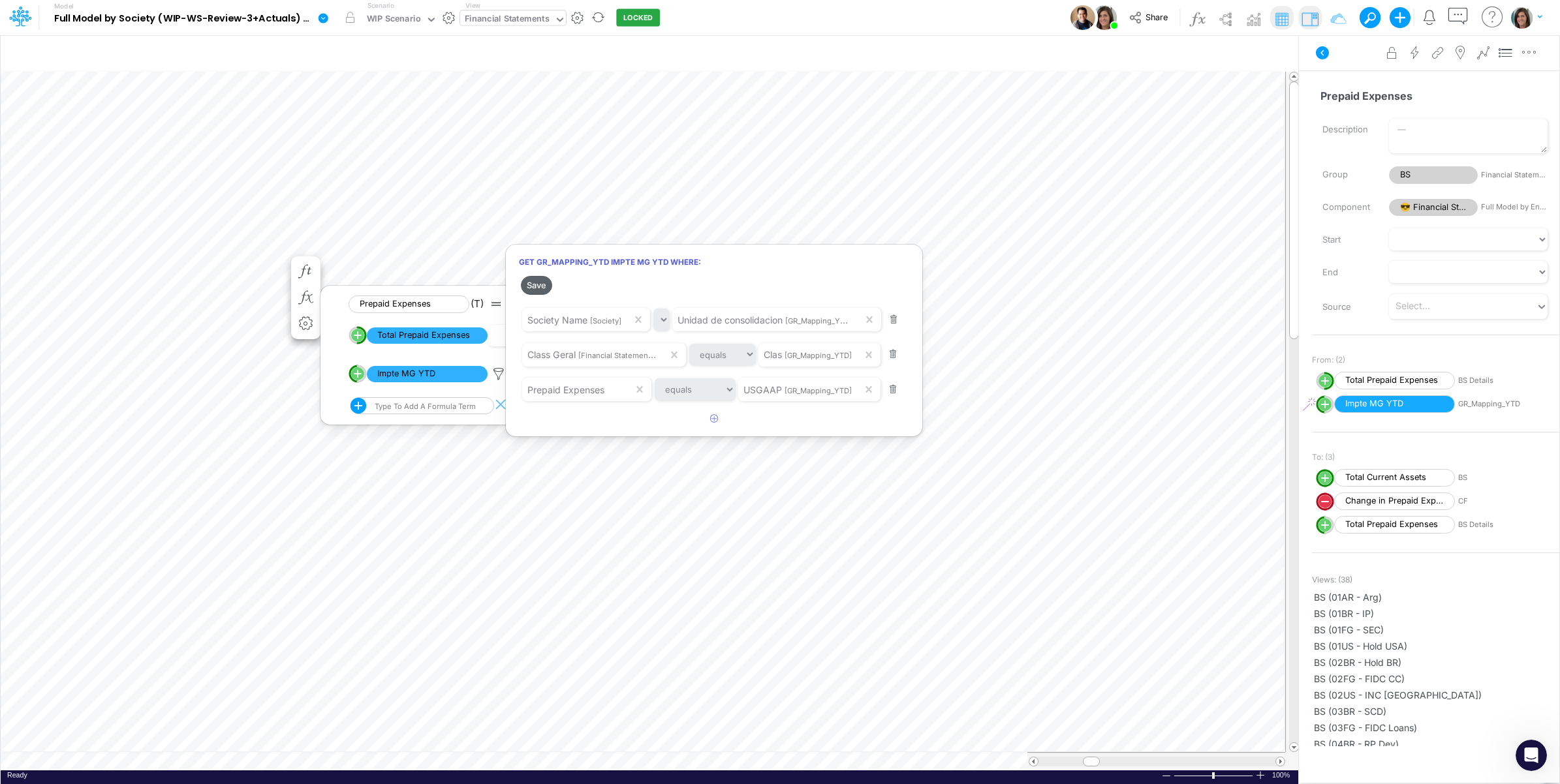
click at [540, 286] on button "Save" at bounding box center [537, 285] width 31 height 19
click at [93, 258] on div at bounding box center [780, 395] width 1560 height 778
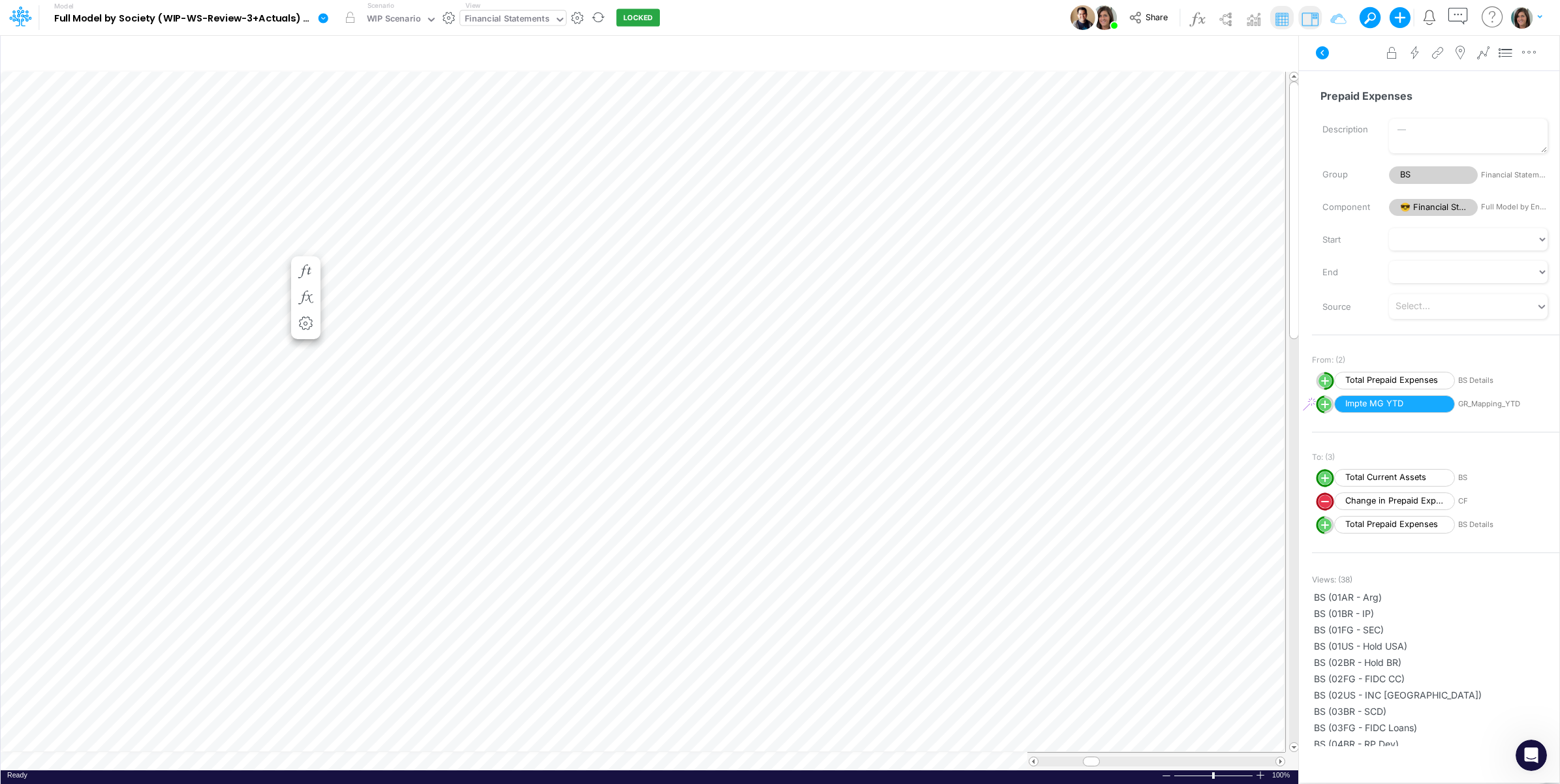
scroll to position [0, 1]
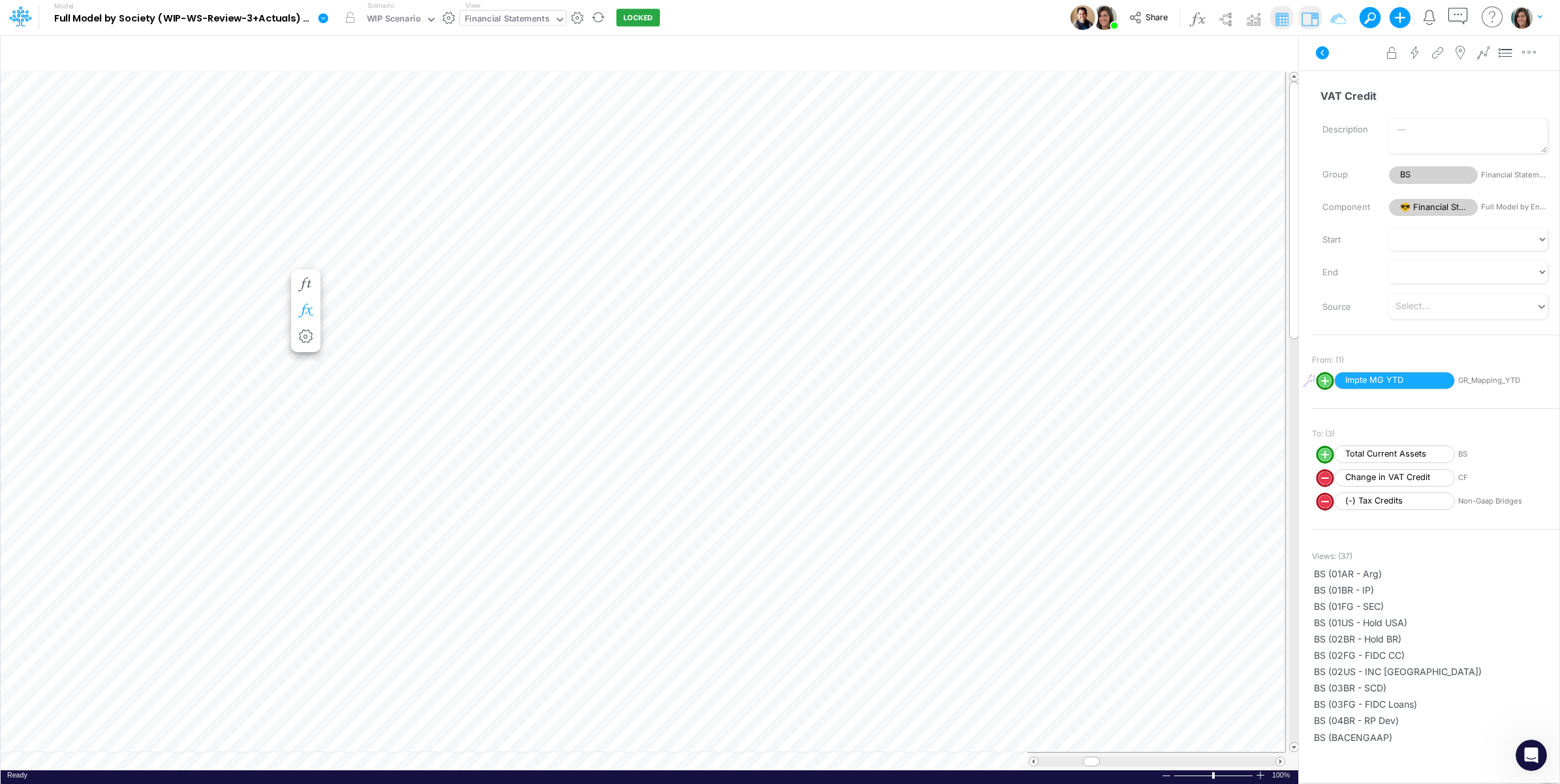
click at [312, 311] on icon "button" at bounding box center [305, 310] width 19 height 14
click at [357, 352] on line "circle with outer border" at bounding box center [357, 348] width 0 height 6
select select "1"
select select "Multiply"
select select "Add"
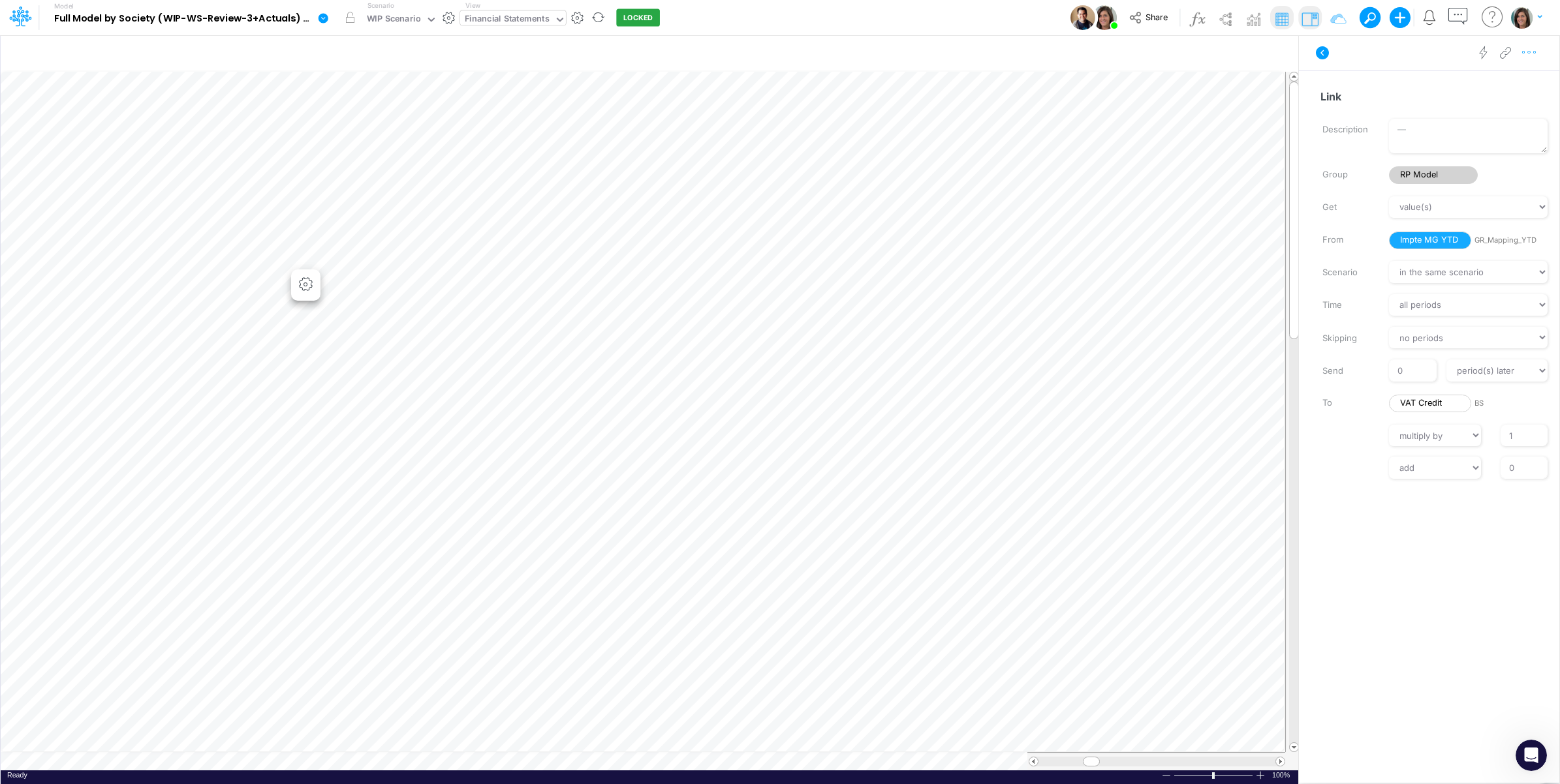
click at [1534, 60] on button "button" at bounding box center [1529, 52] width 24 height 27
click at [1516, 85] on button "Advanced settings" at bounding box center [1462, 85] width 156 height 22
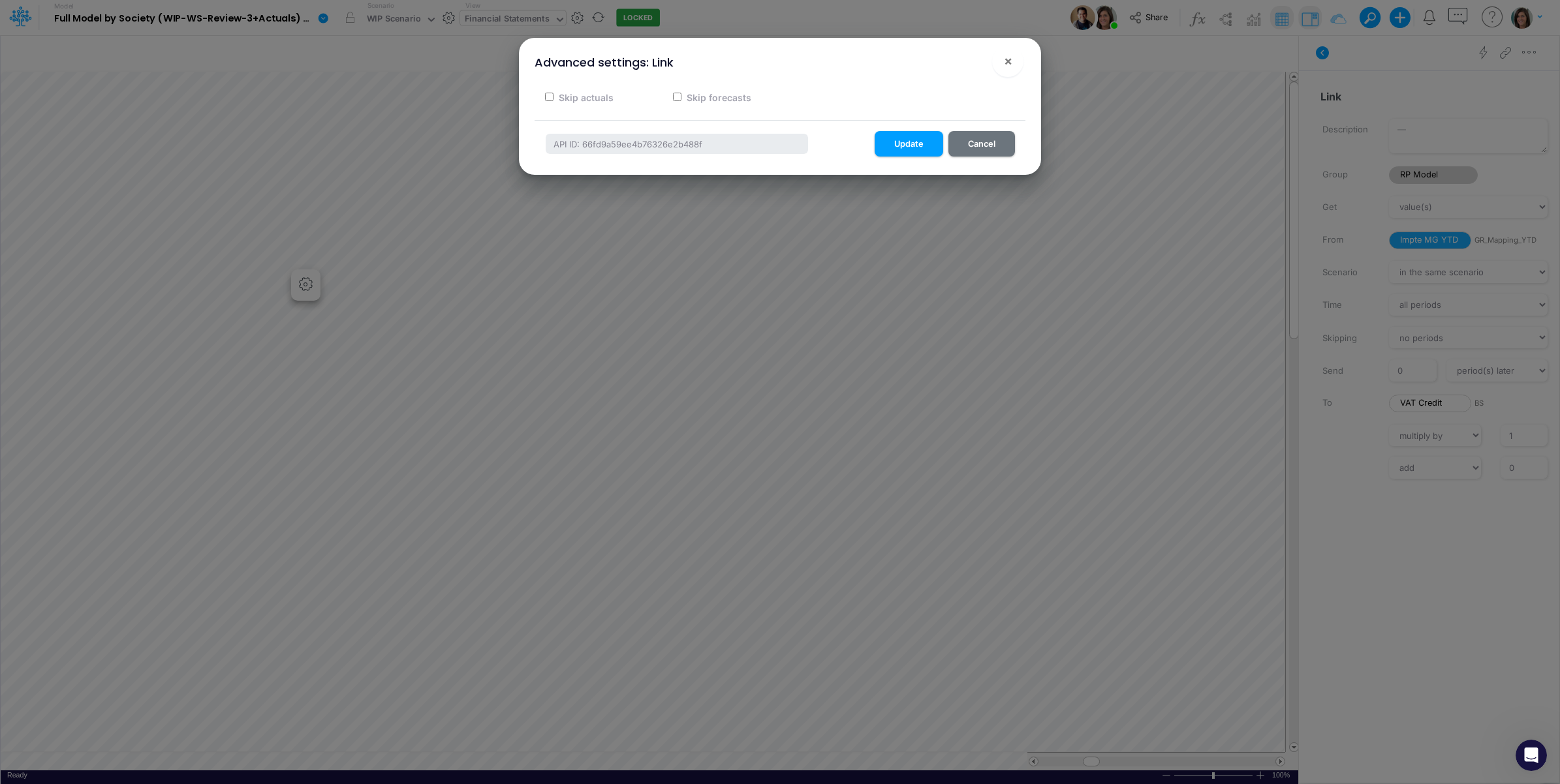
click at [725, 101] on label "Skip forecasts" at bounding box center [717, 97] width 67 height 14
click at [682, 101] on input "Skip forecasts" at bounding box center [677, 96] width 8 height 8
checkbox input "true"
click at [909, 142] on button "Update" at bounding box center [909, 144] width 69 height 26
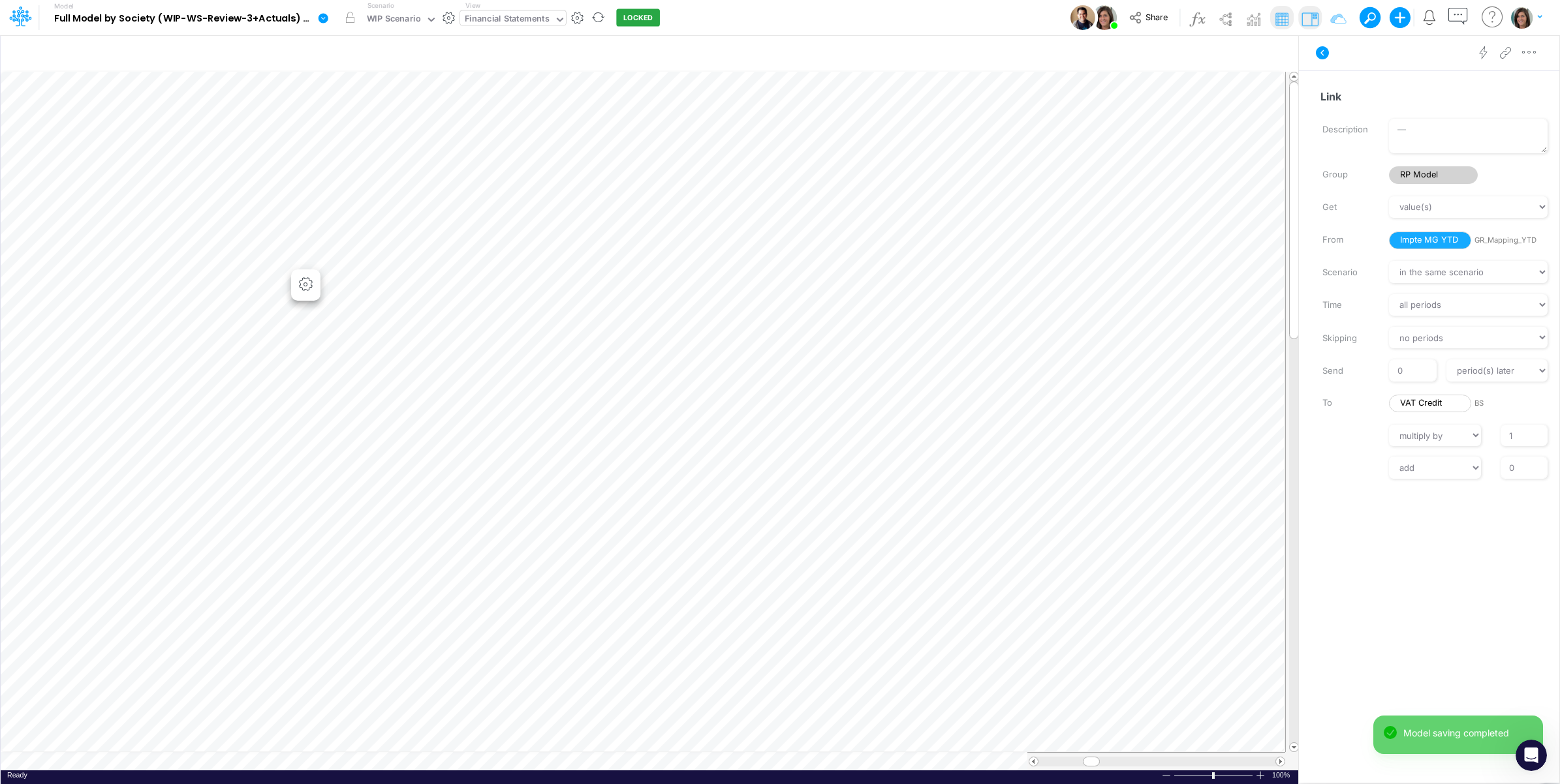
scroll to position [0, 1]
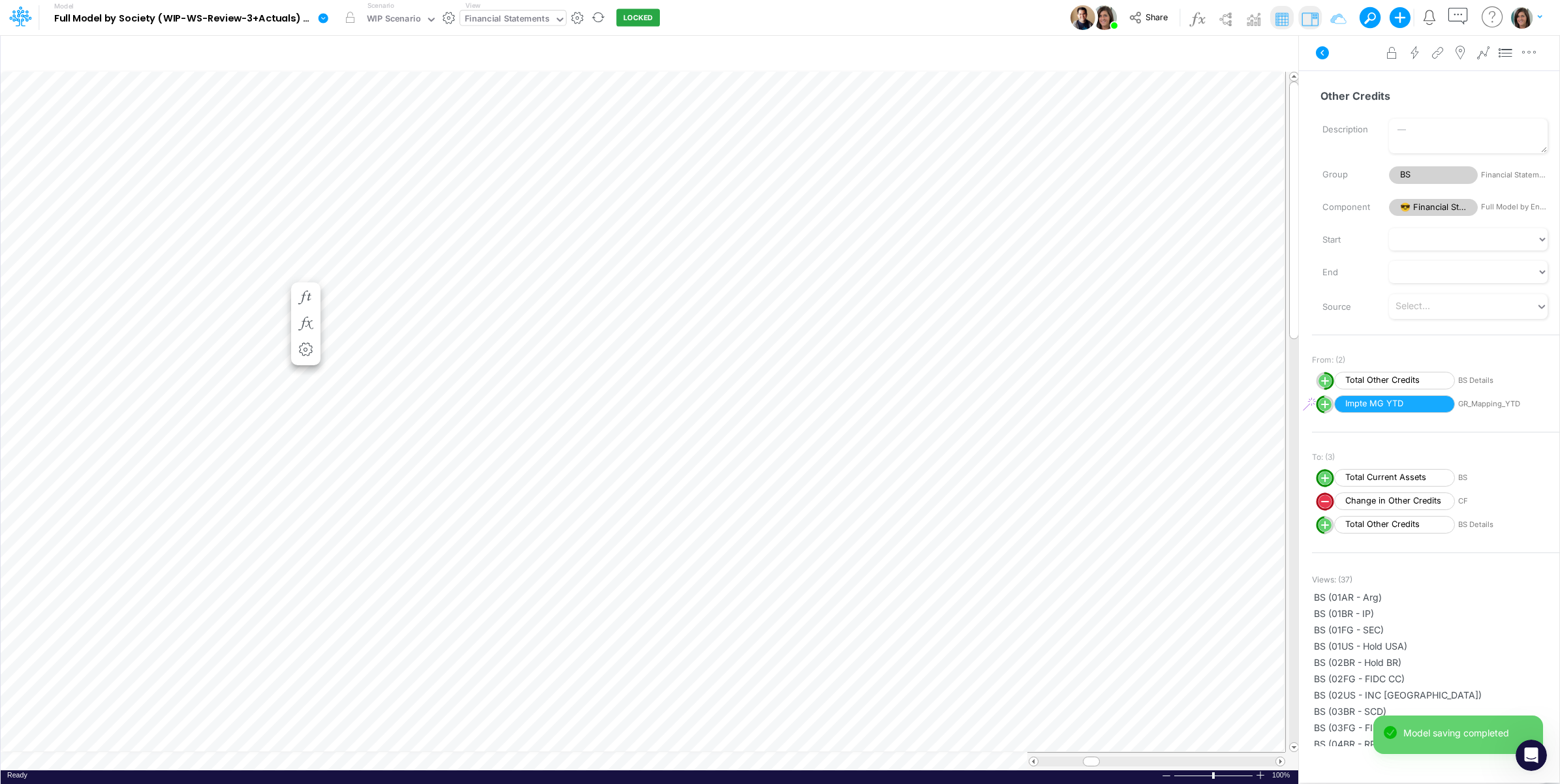
scroll to position [0, 1]
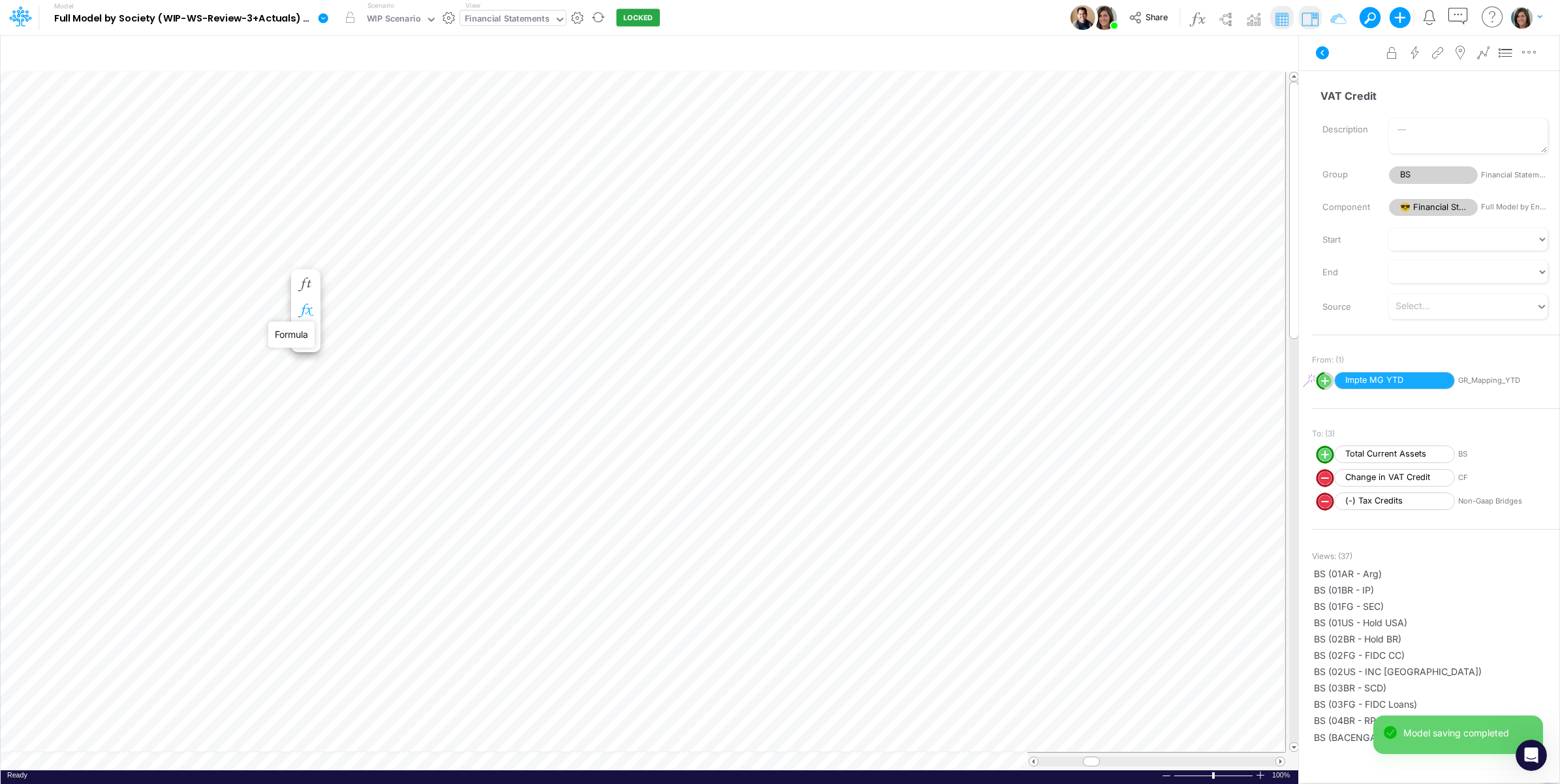
click at [303, 307] on icon "button" at bounding box center [305, 310] width 19 height 14
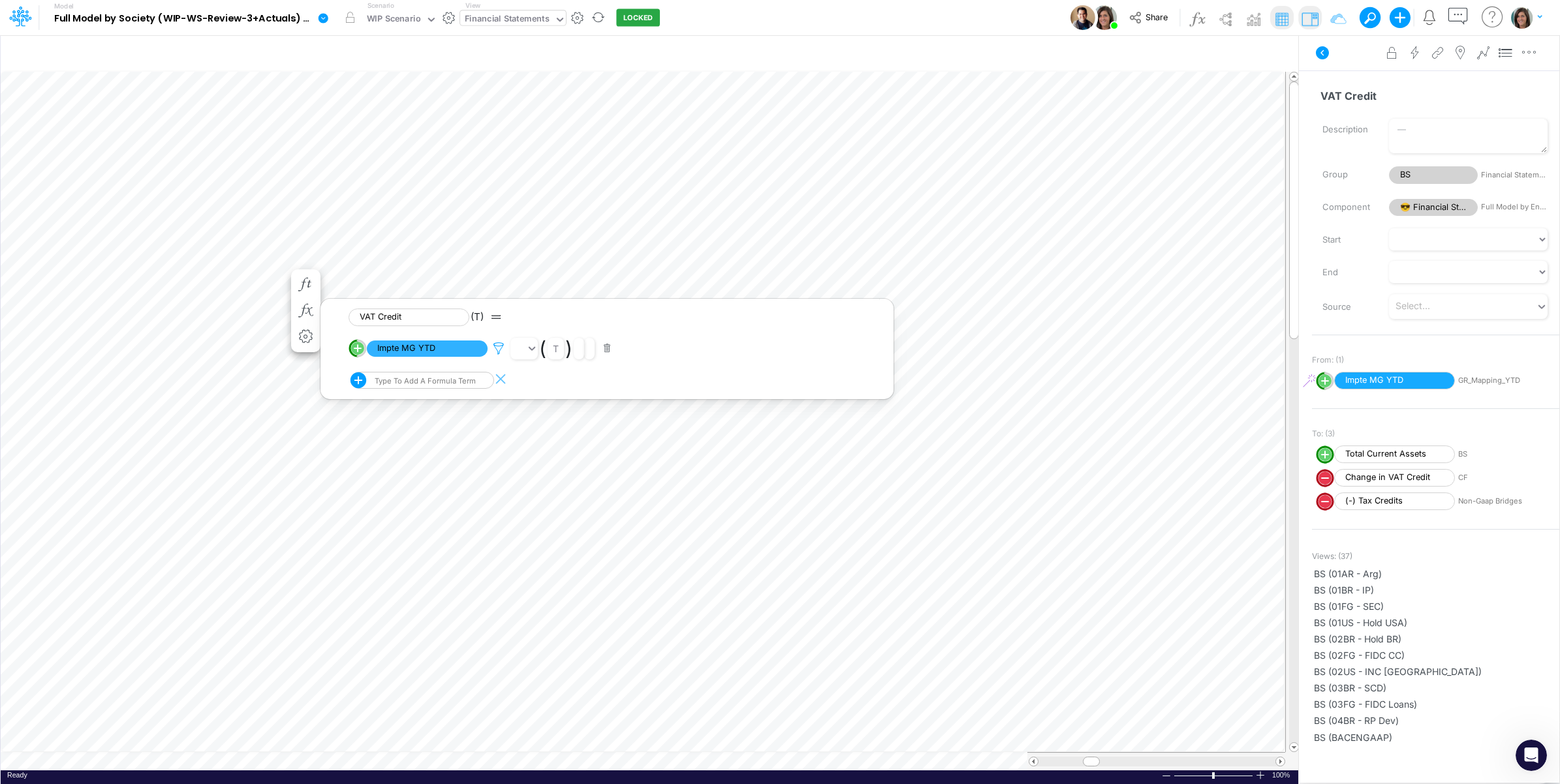
click at [499, 349] on icon at bounding box center [498, 348] width 19 height 14
click at [542, 261] on button "Save" at bounding box center [537, 260] width 31 height 19
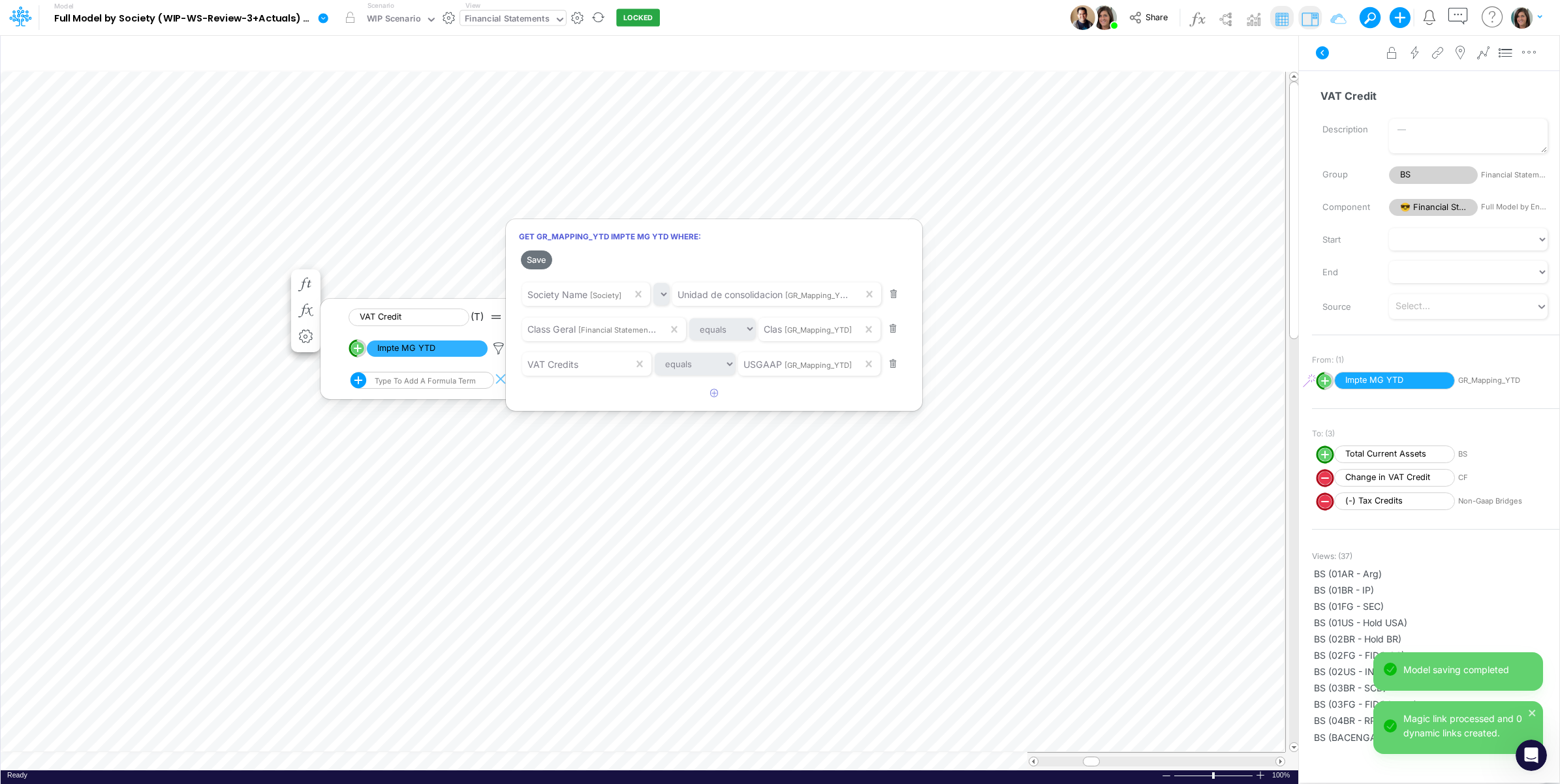
click at [111, 280] on div at bounding box center [780, 395] width 1560 height 778
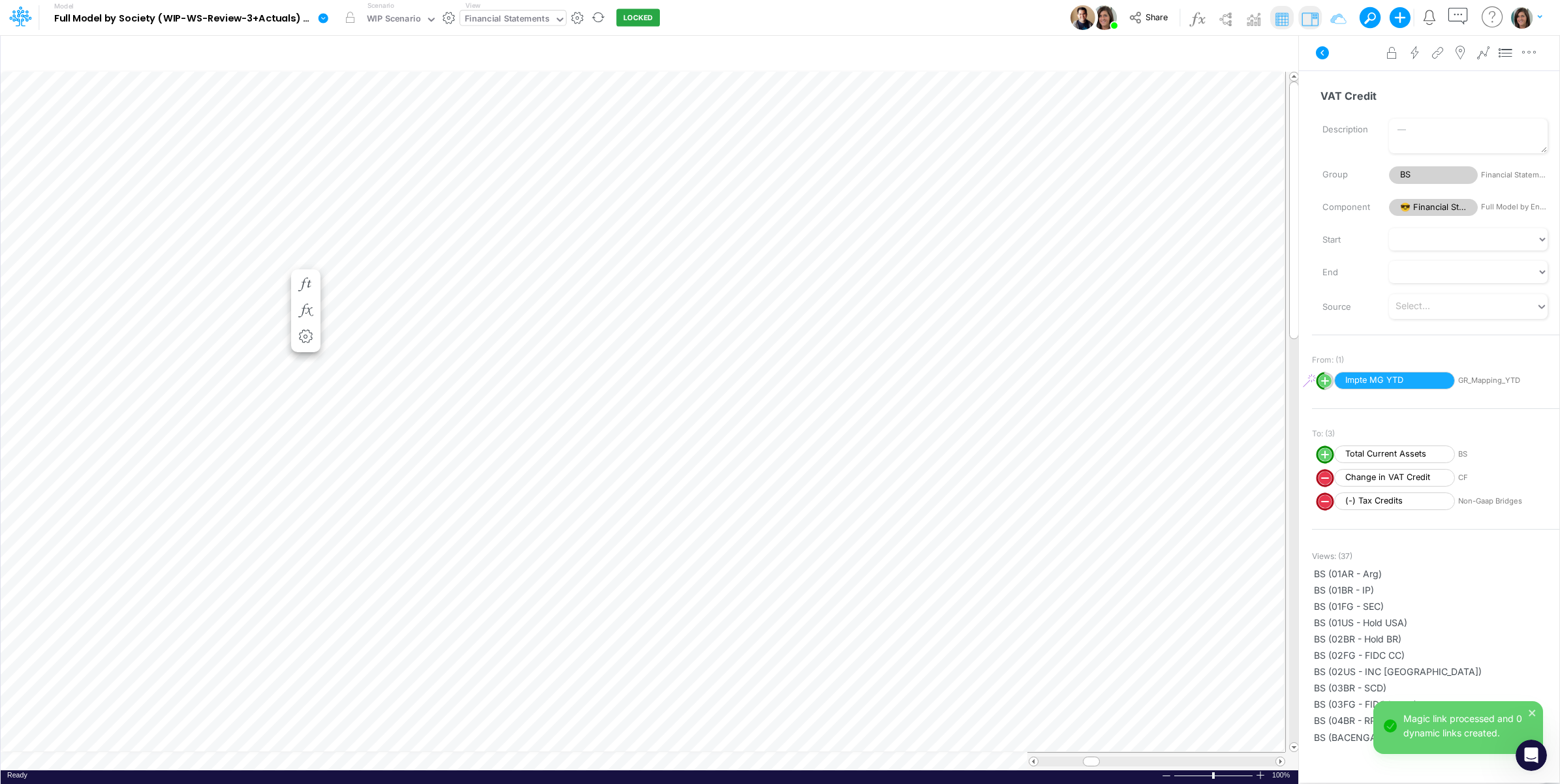
scroll to position [0, 1]
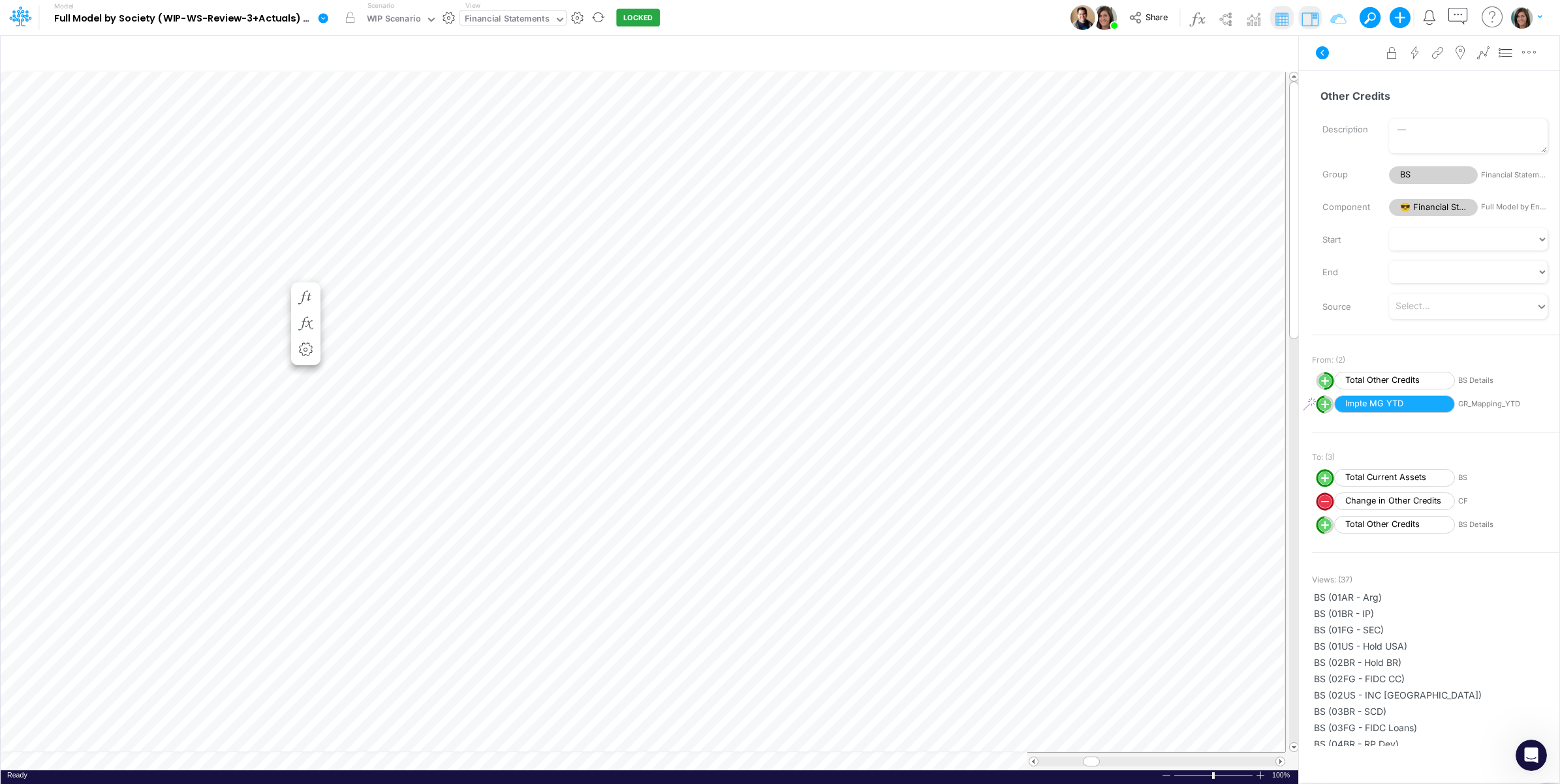
scroll to position [0, 1]
click at [305, 334] on icon "button" at bounding box center [305, 337] width 19 height 14
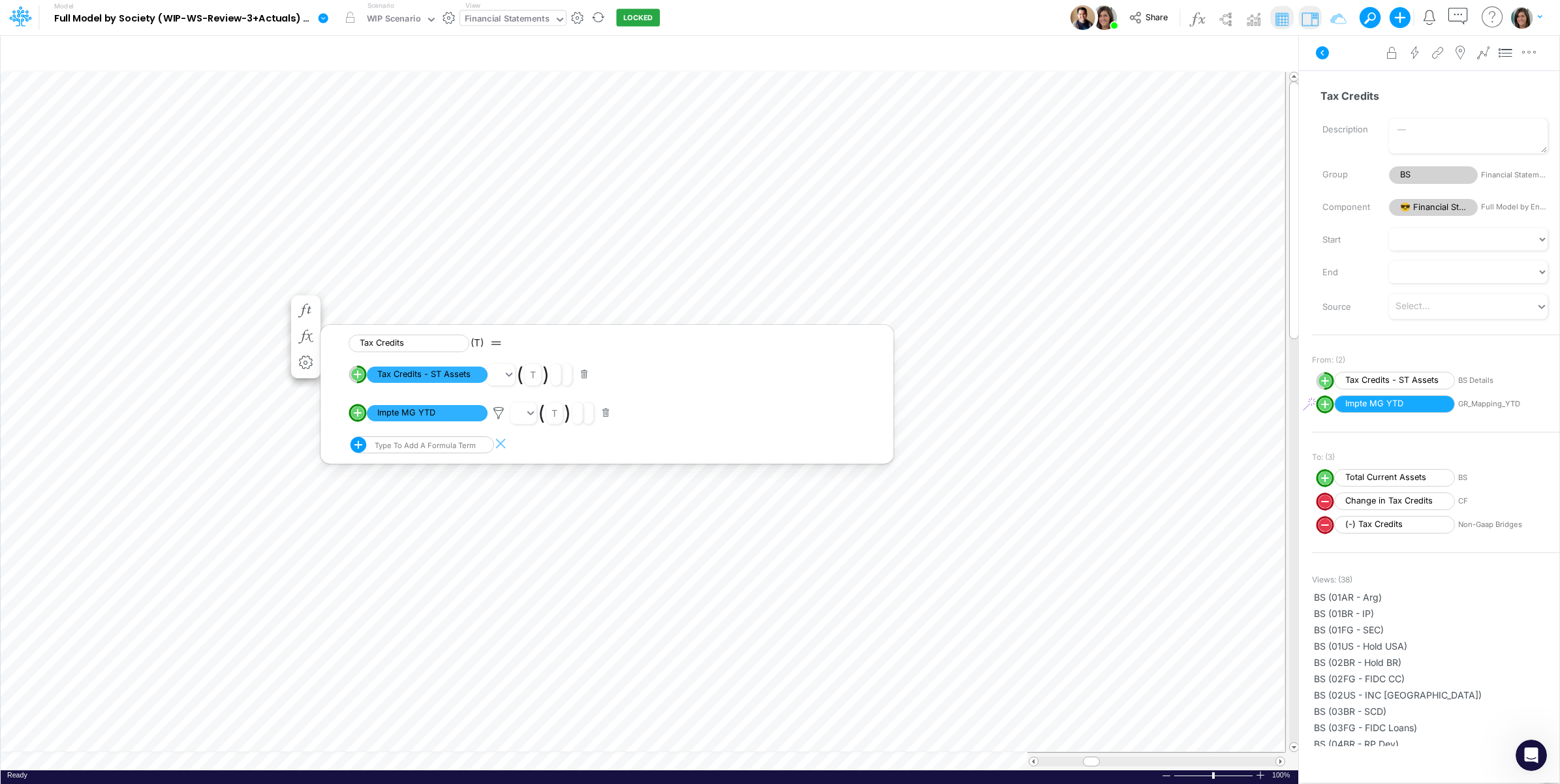
click at [356, 417] on circle "circle with outer border" at bounding box center [357, 413] width 13 height 13
select select "1"
select select "Multiply"
select select "Add"
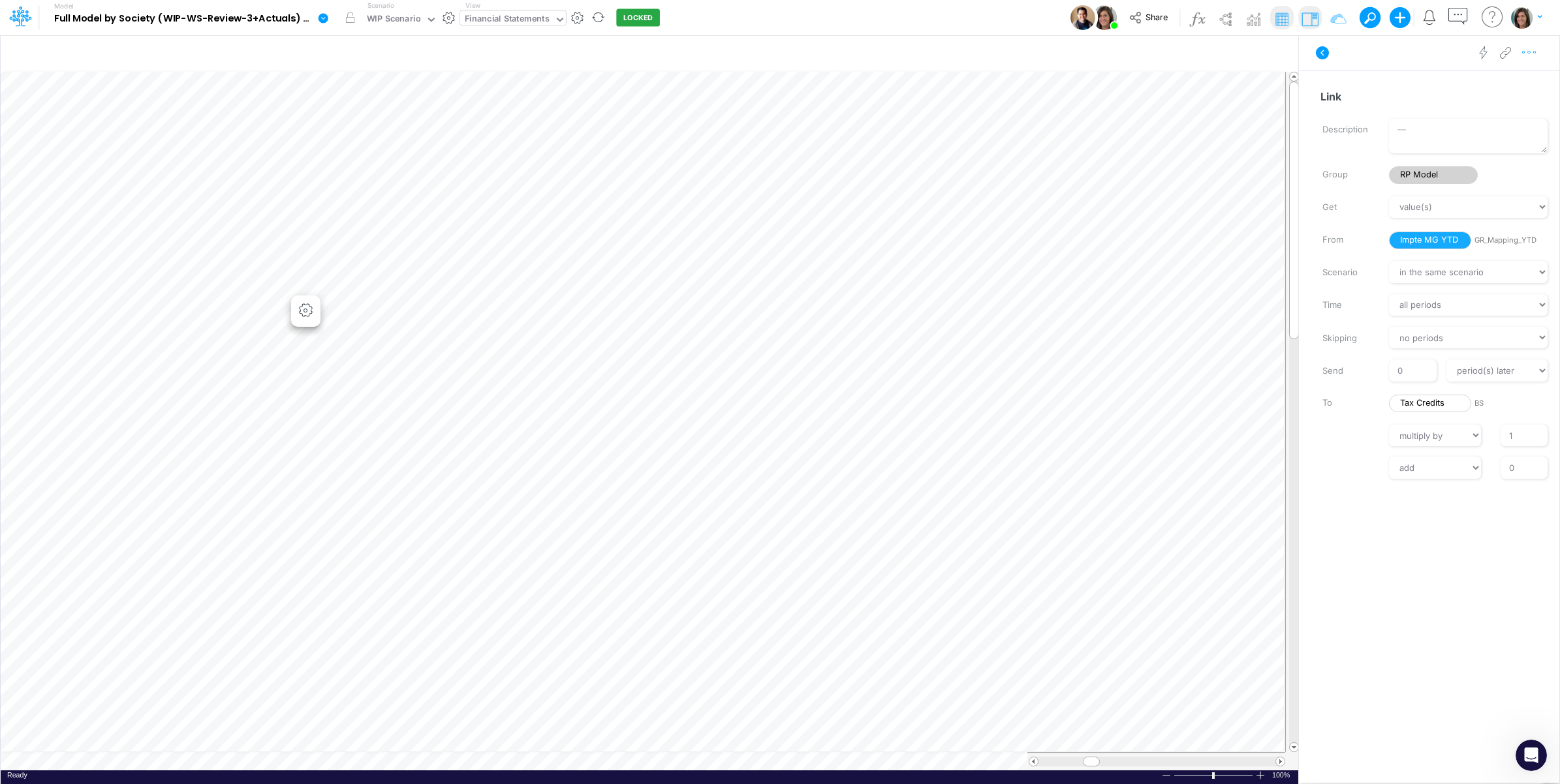
click at [1531, 57] on icon "button" at bounding box center [1529, 52] width 19 height 14
click at [1518, 83] on button "Advanced settings" at bounding box center [1462, 85] width 156 height 22
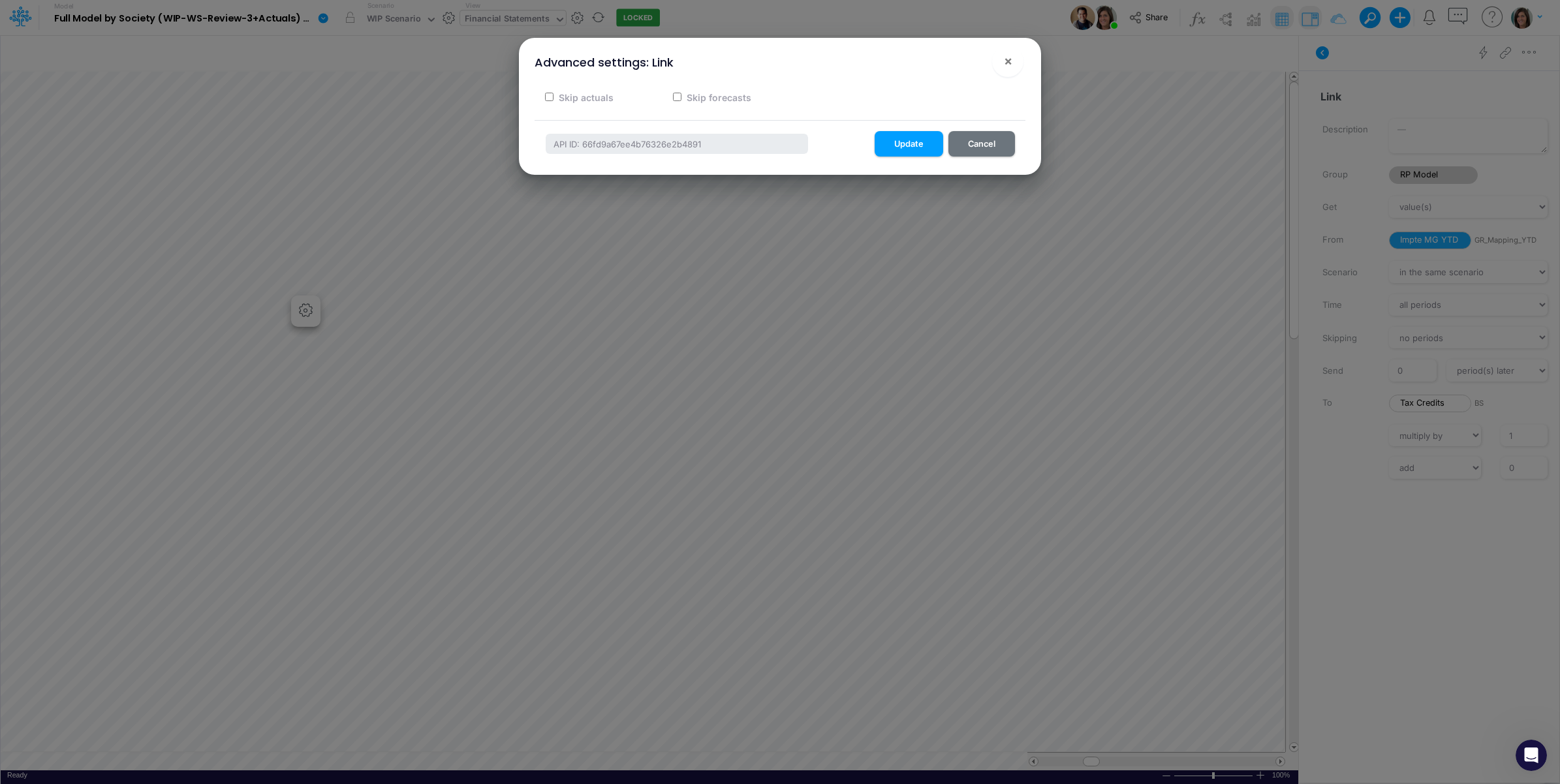
click at [732, 98] on label "Skip forecasts" at bounding box center [717, 97] width 67 height 14
click at [682, 98] on input "Skip forecasts" at bounding box center [677, 96] width 8 height 8
checkbox input "true"
click at [902, 139] on button "Update" at bounding box center [909, 144] width 69 height 26
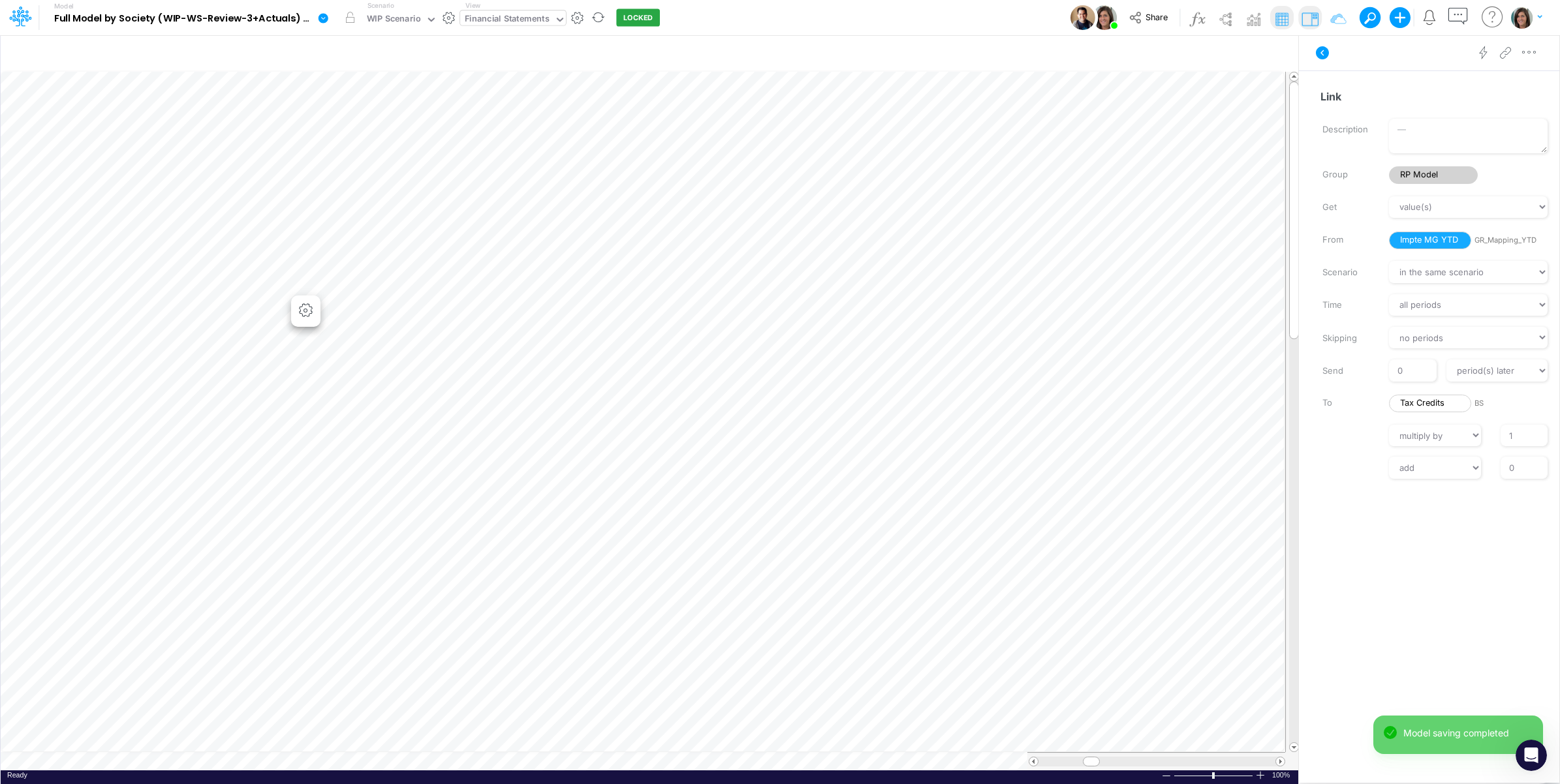
scroll to position [0, 1]
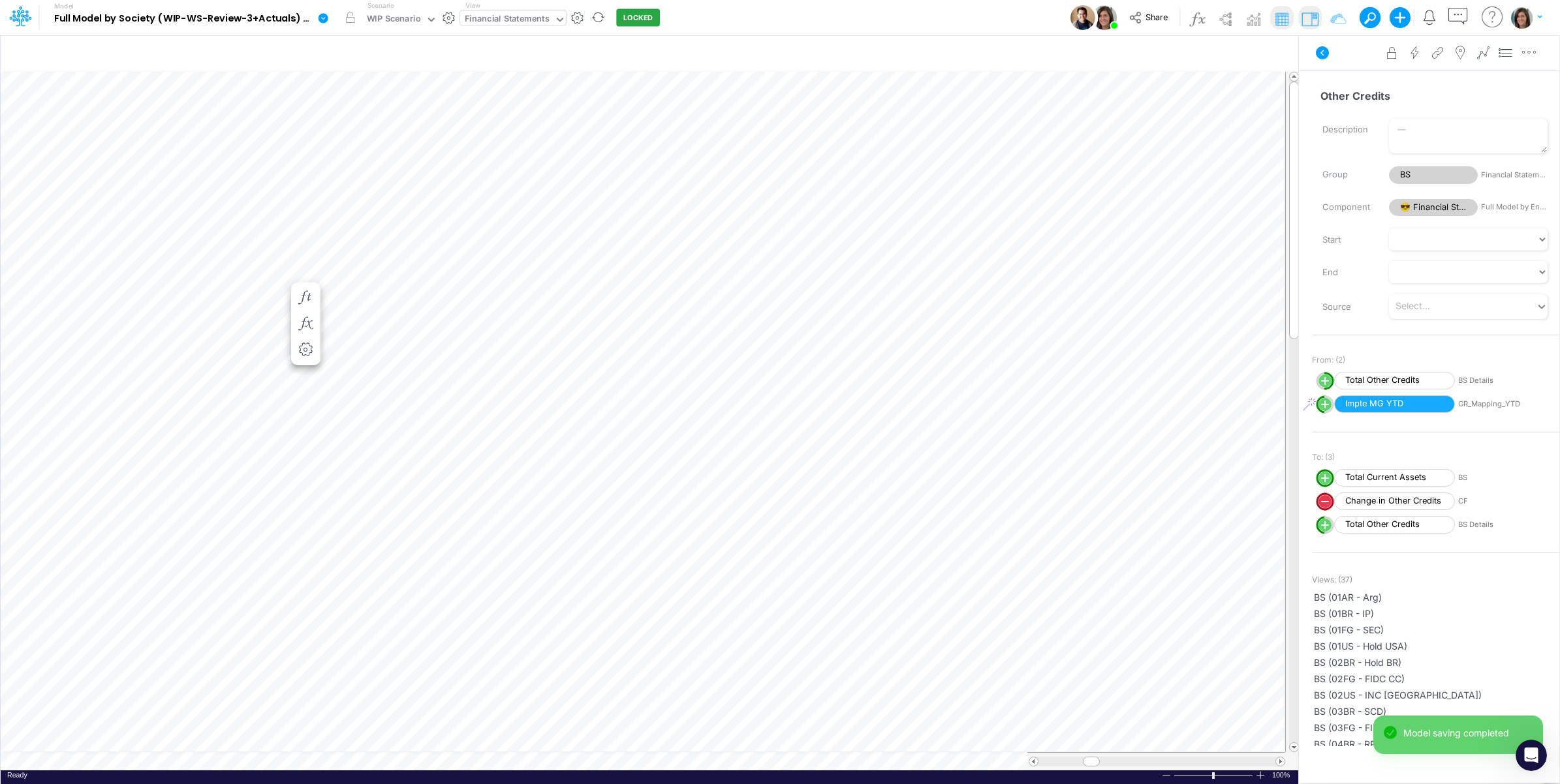
scroll to position [0, 1]
click at [314, 340] on icon "button" at bounding box center [305, 337] width 19 height 14
click at [500, 414] on icon at bounding box center [498, 413] width 19 height 14
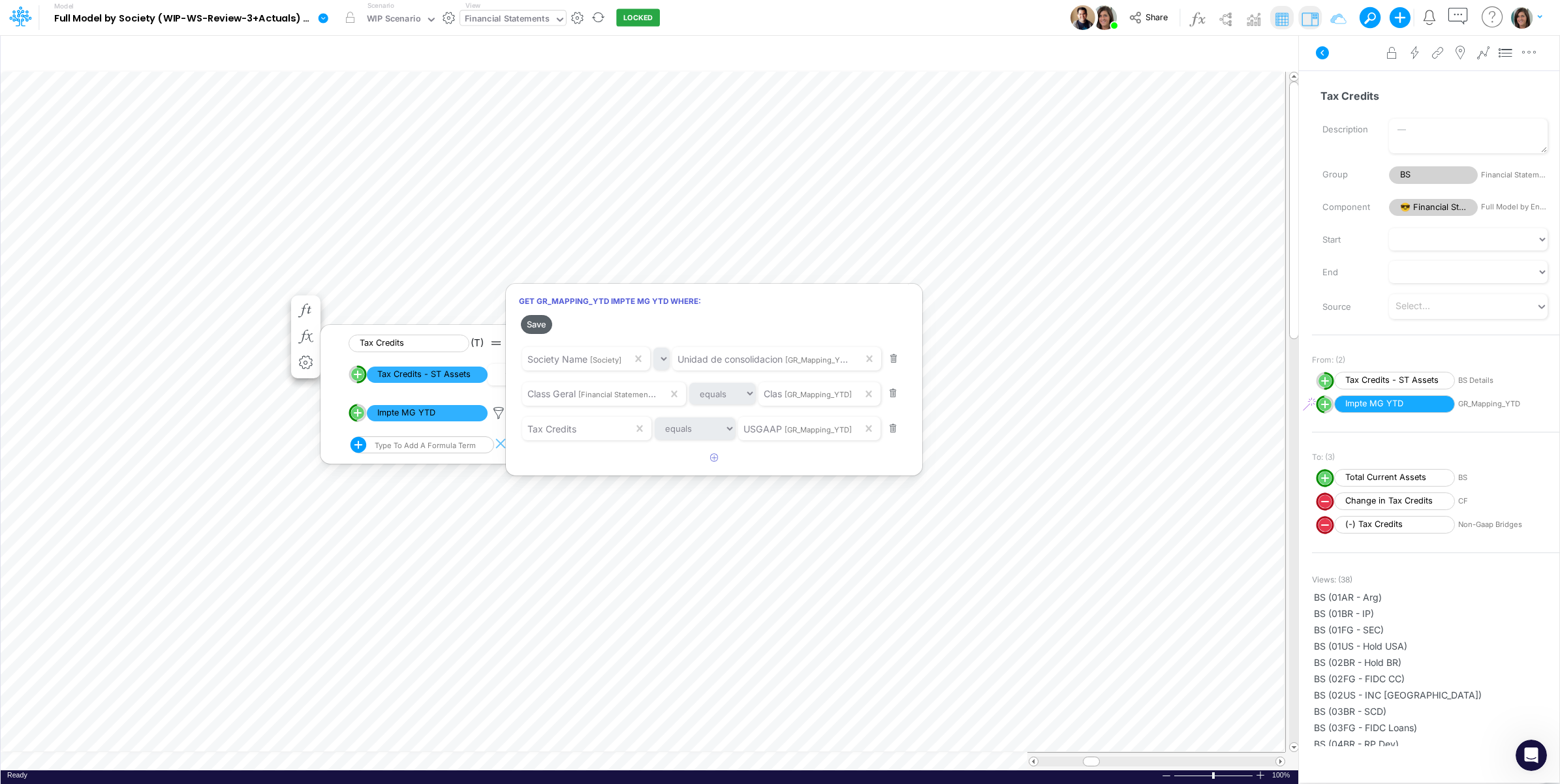
click at [541, 328] on button "Save" at bounding box center [537, 324] width 31 height 19
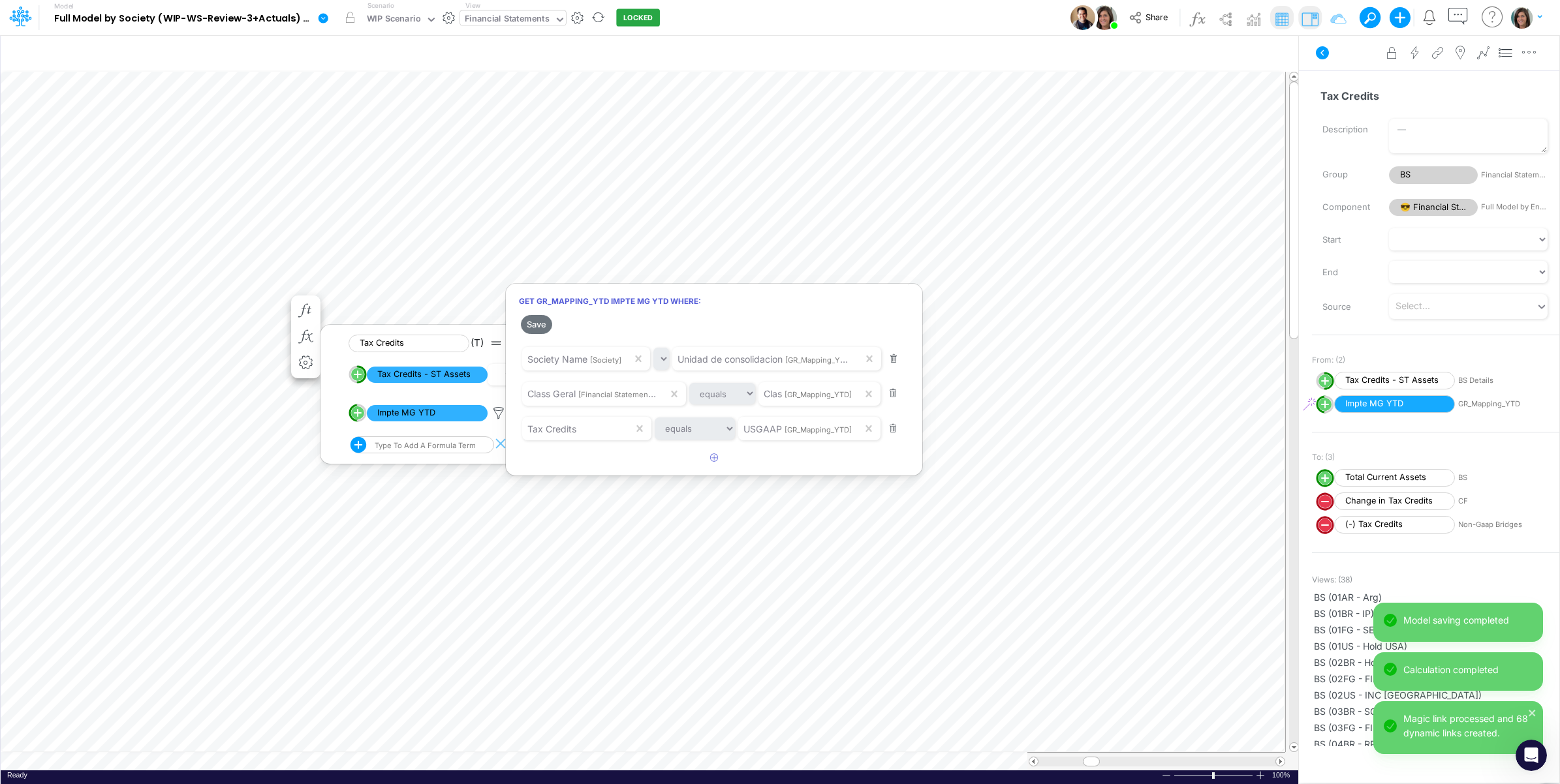
click at [1348, 60] on div at bounding box center [780, 395] width 1560 height 778
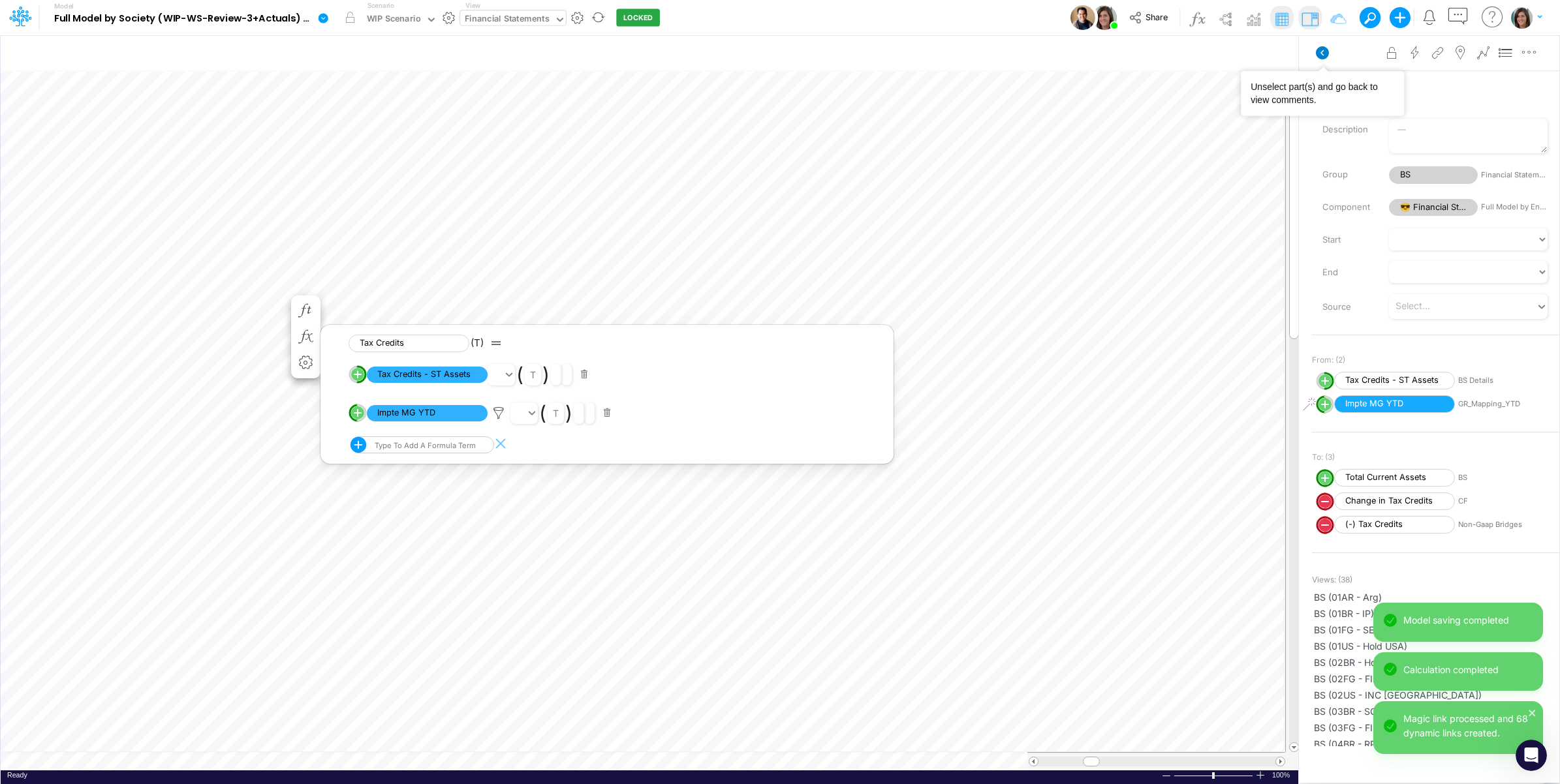
click at [1323, 52] on icon at bounding box center [1323, 53] width 13 height 13
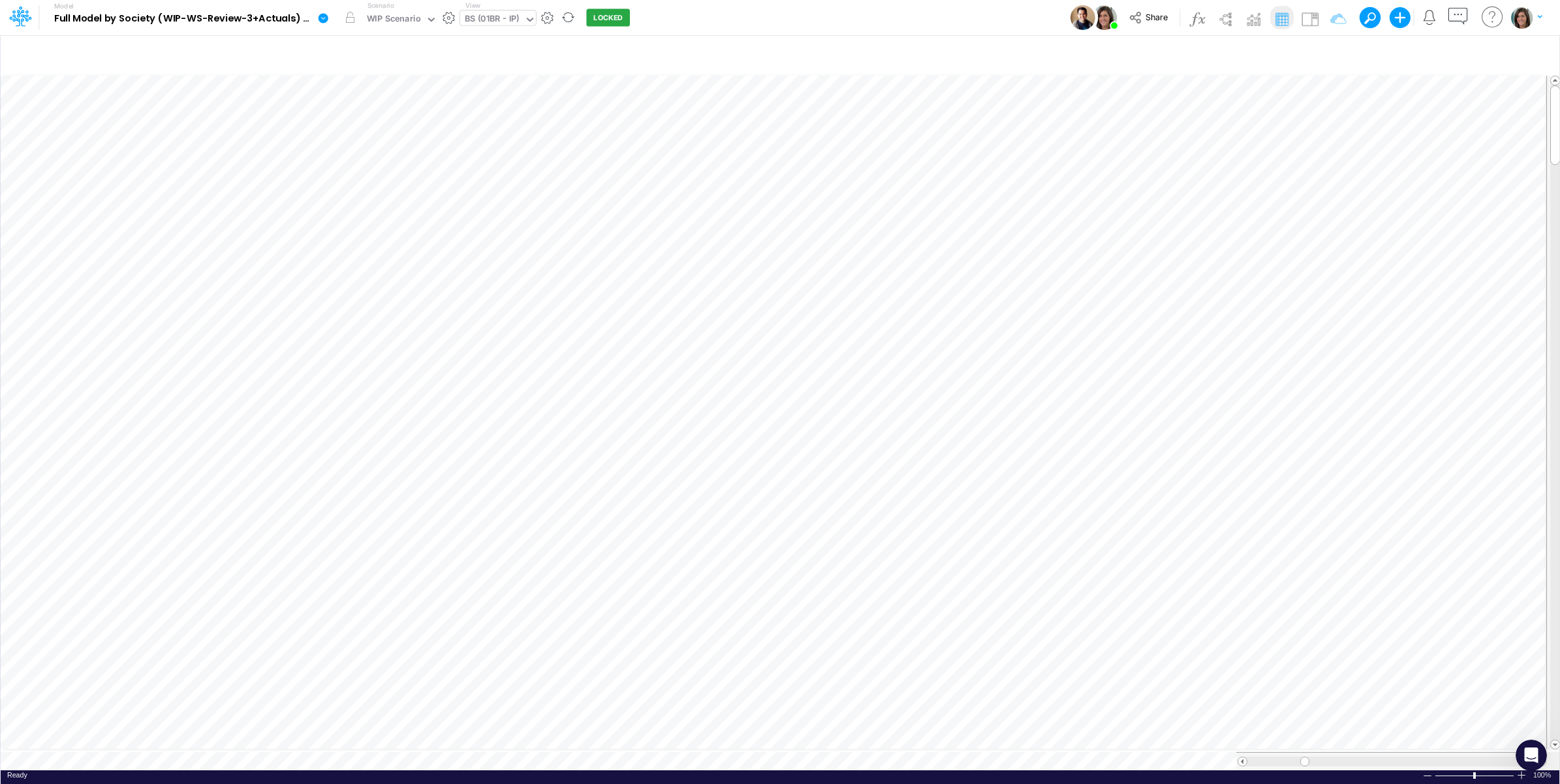
scroll to position [0, 1]
click at [1315, 22] on img at bounding box center [1310, 18] width 21 height 21
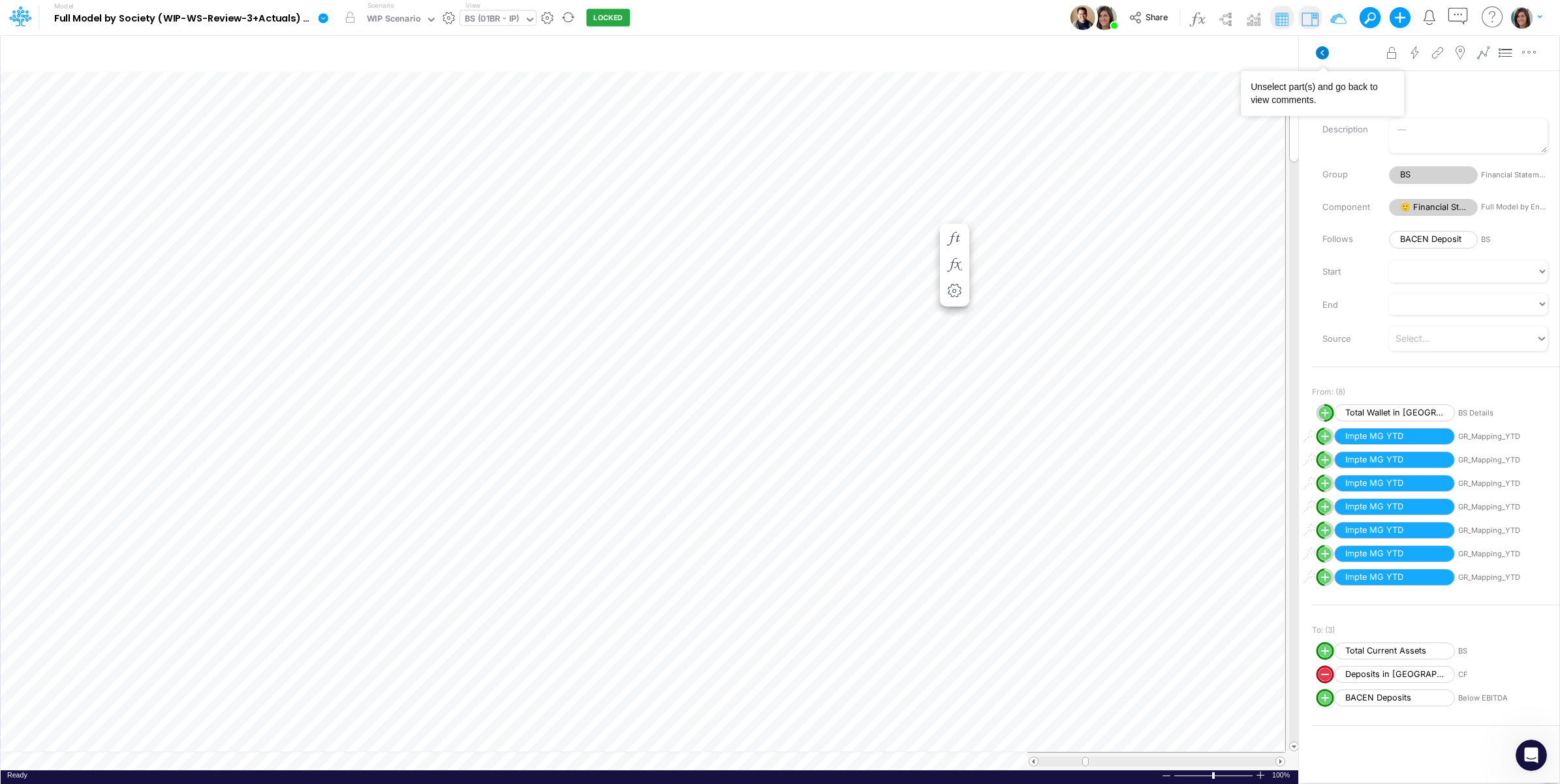
click at [1323, 49] on icon at bounding box center [1323, 53] width 13 height 13
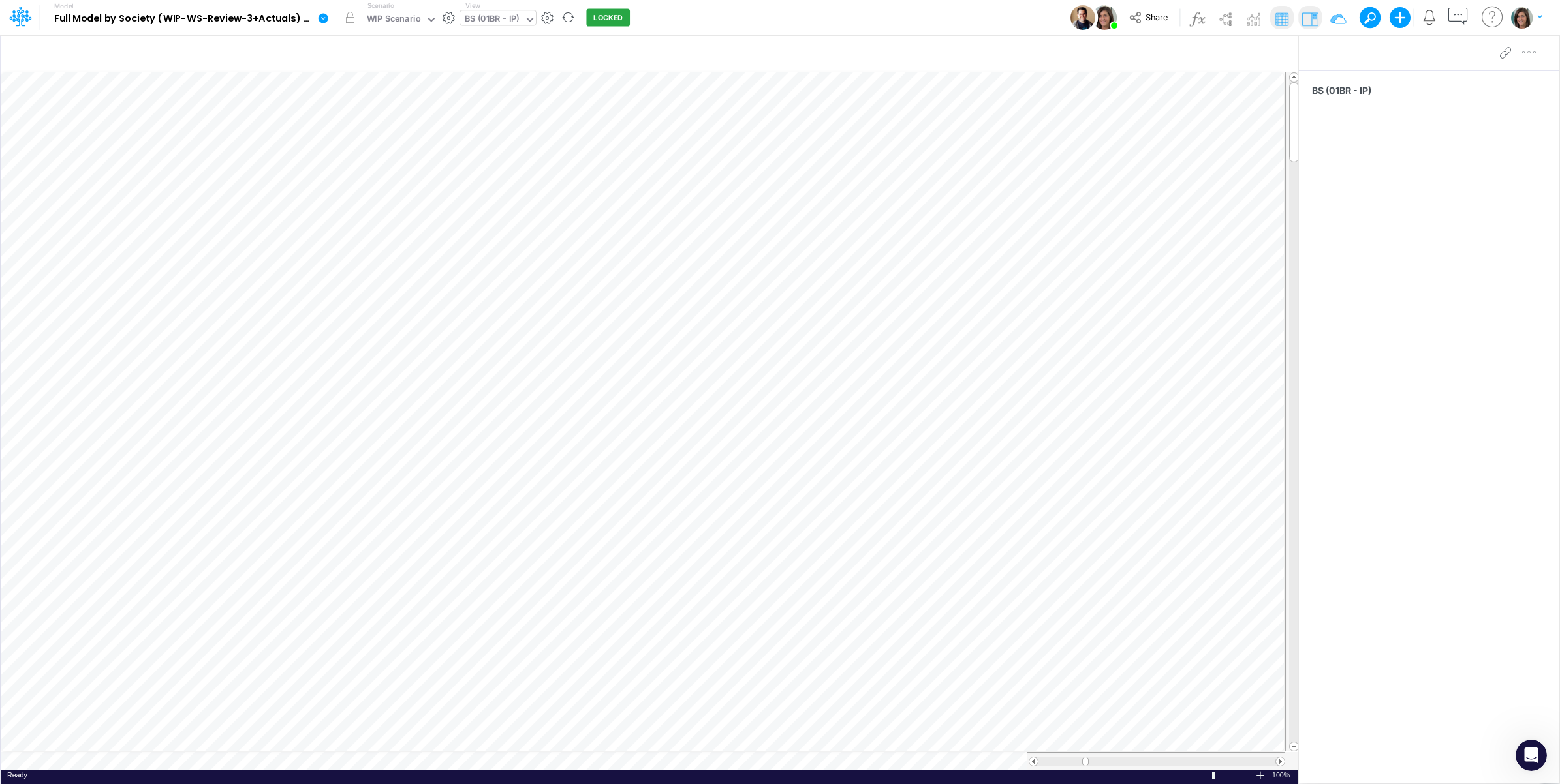
click at [1277, 766] on span at bounding box center [1280, 761] width 8 height 8
click at [1280, 765] on span at bounding box center [1280, 761] width 8 height 8
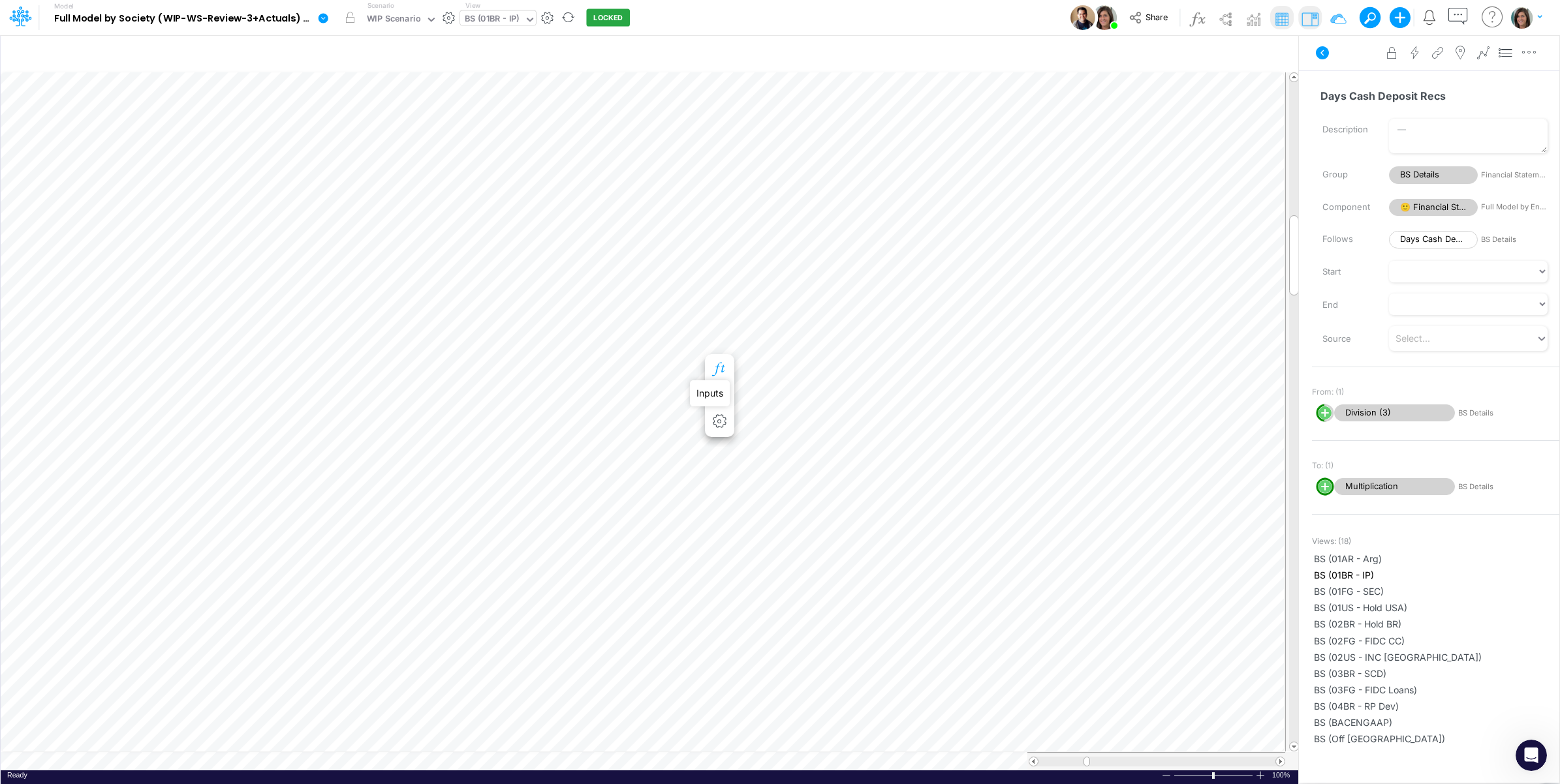
click at [718, 364] on icon "button" at bounding box center [719, 369] width 19 height 14
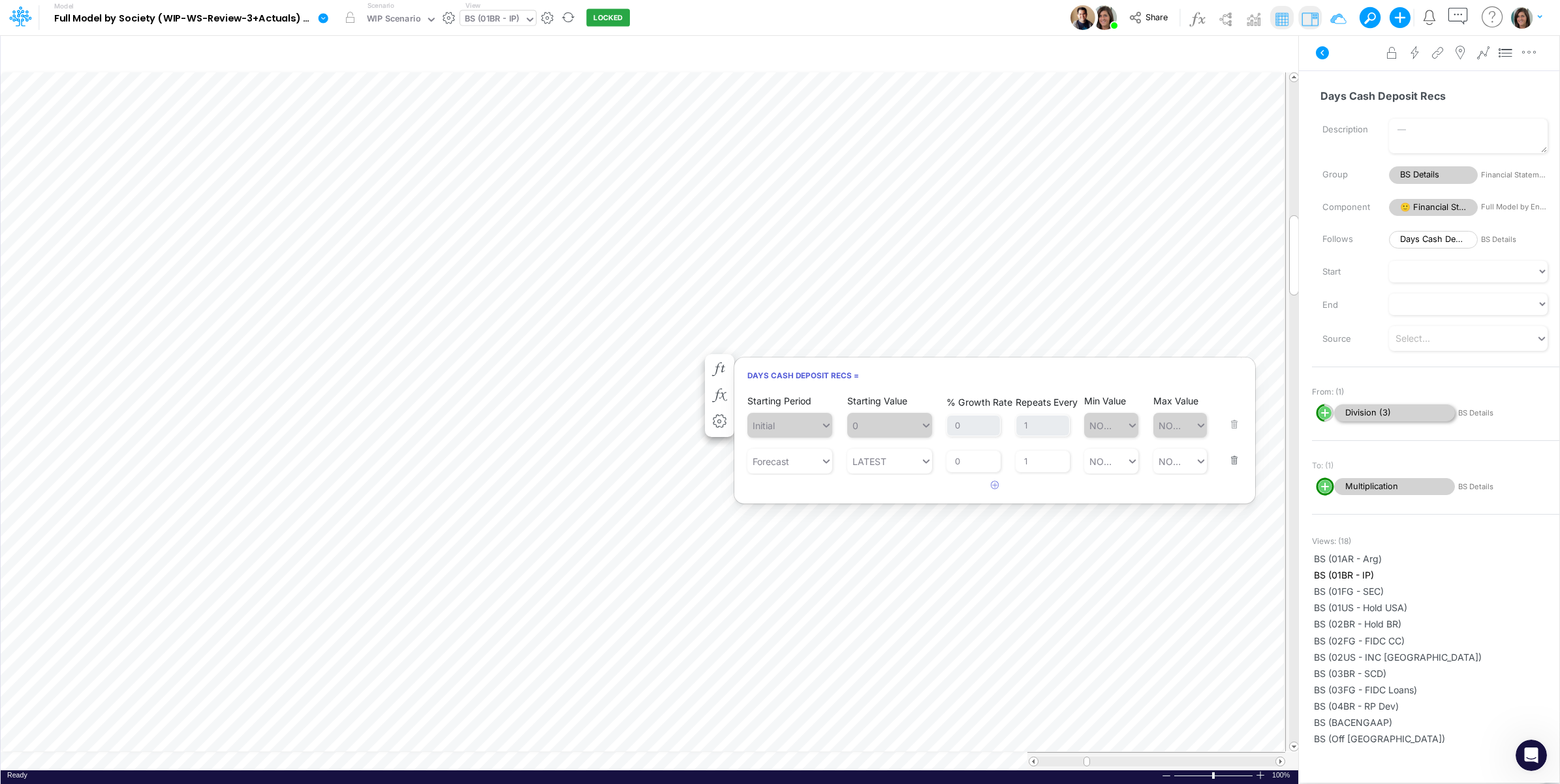
click at [1375, 412] on span "Division (3)" at bounding box center [1394, 413] width 121 height 17
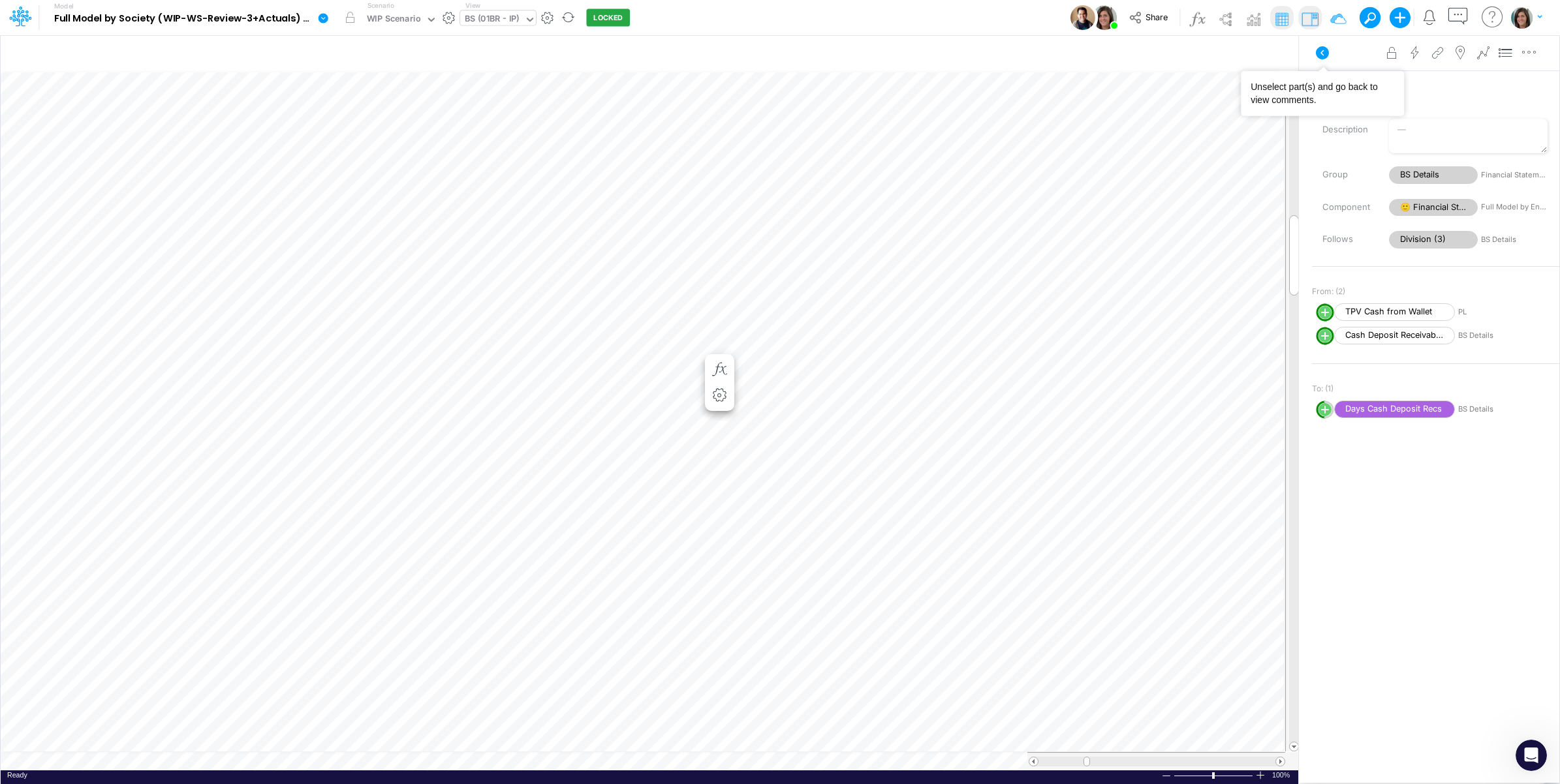
click at [1313, 53] on button at bounding box center [1323, 53] width 31 height 24
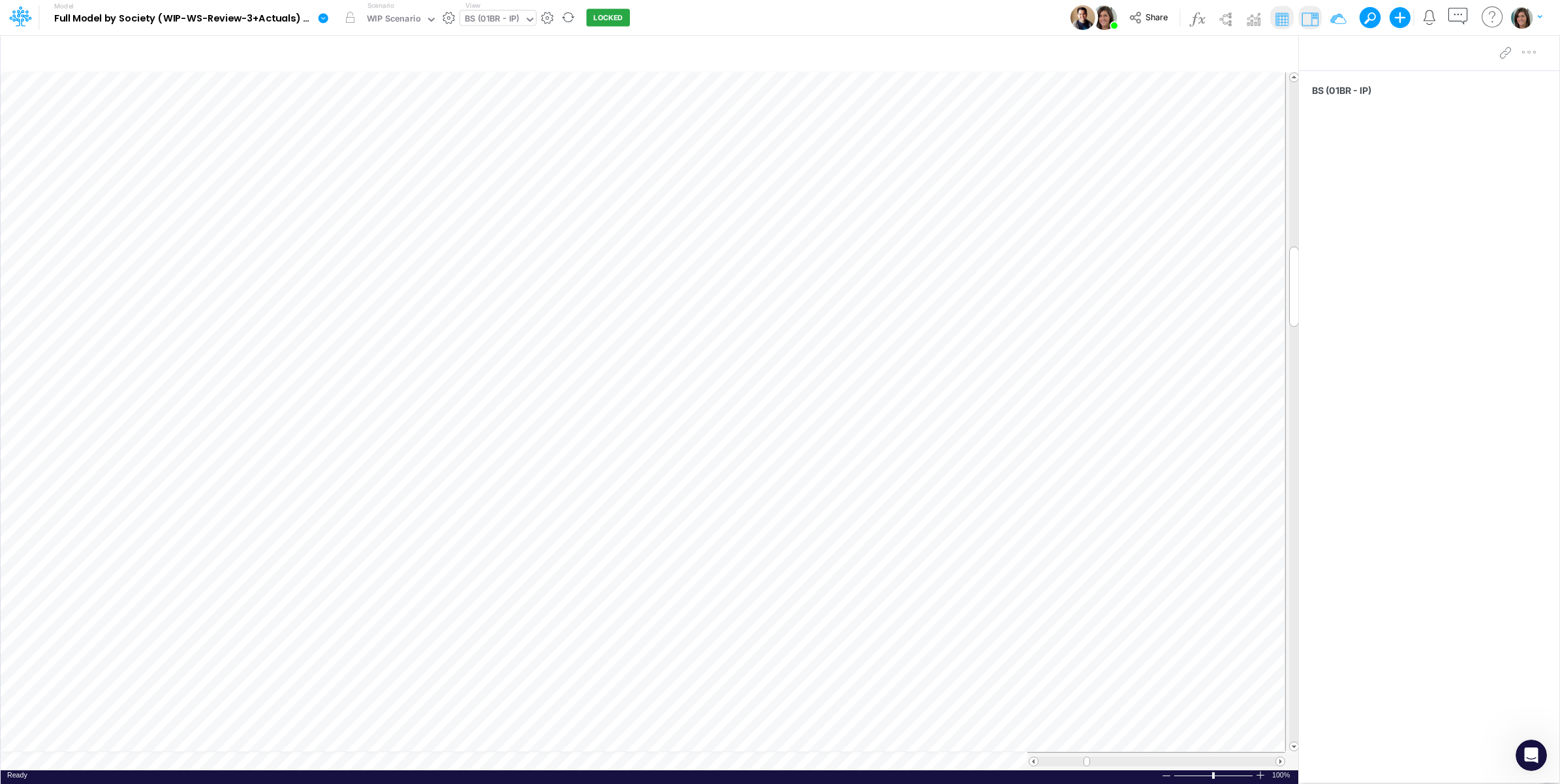
scroll to position [0, 1]
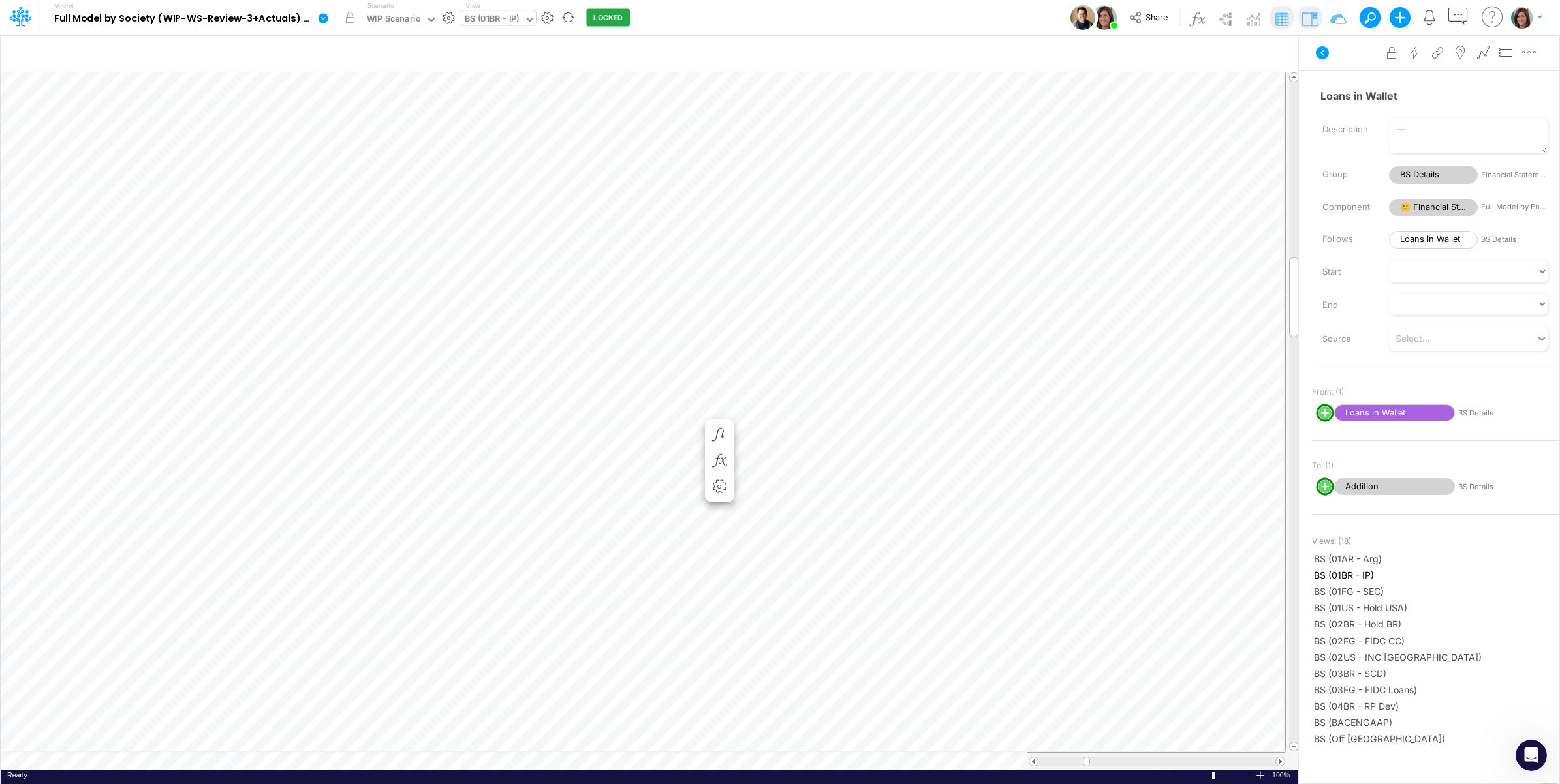
scroll to position [0, 1]
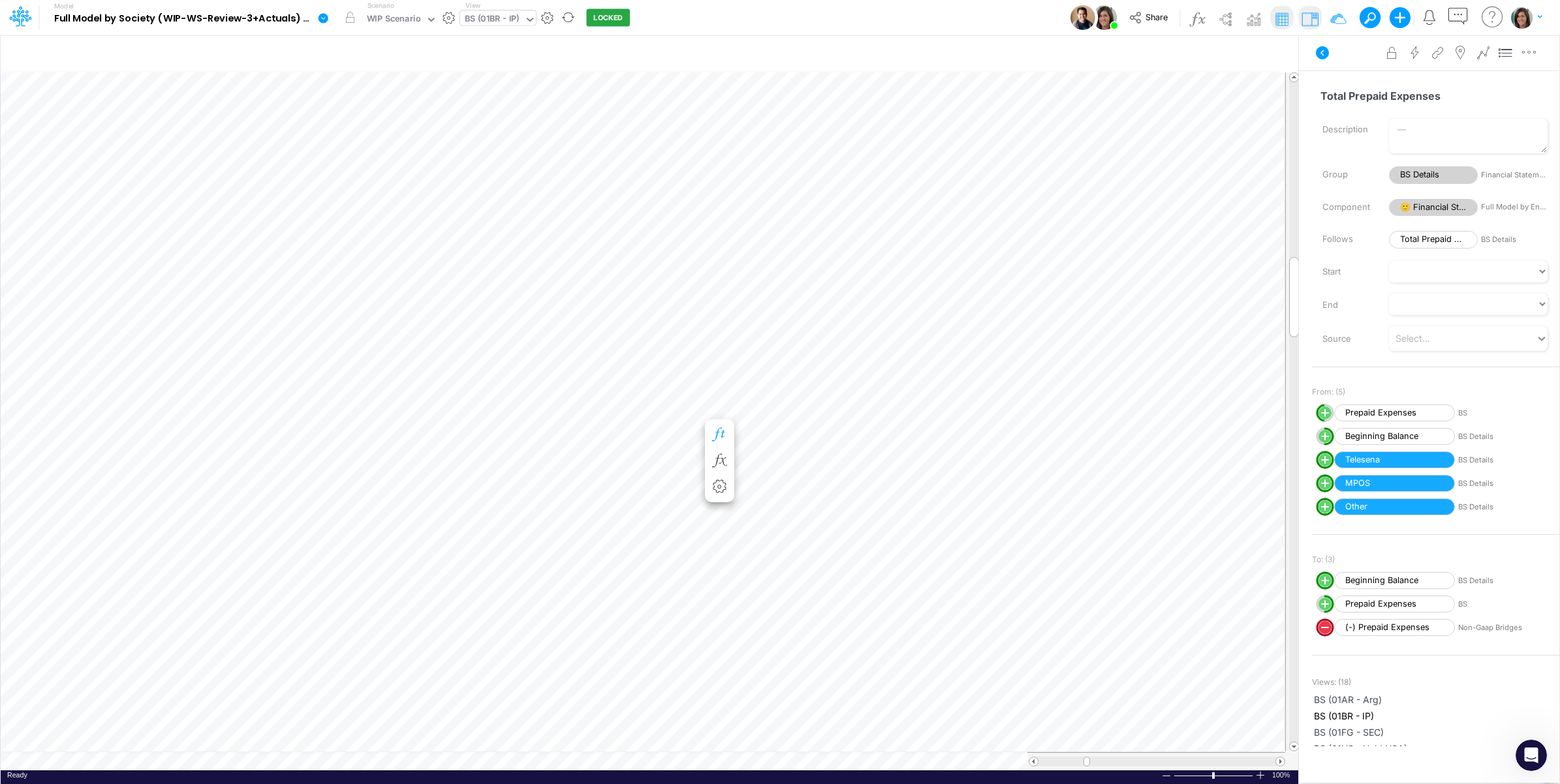
click at [725, 431] on icon "button" at bounding box center [719, 434] width 19 height 14
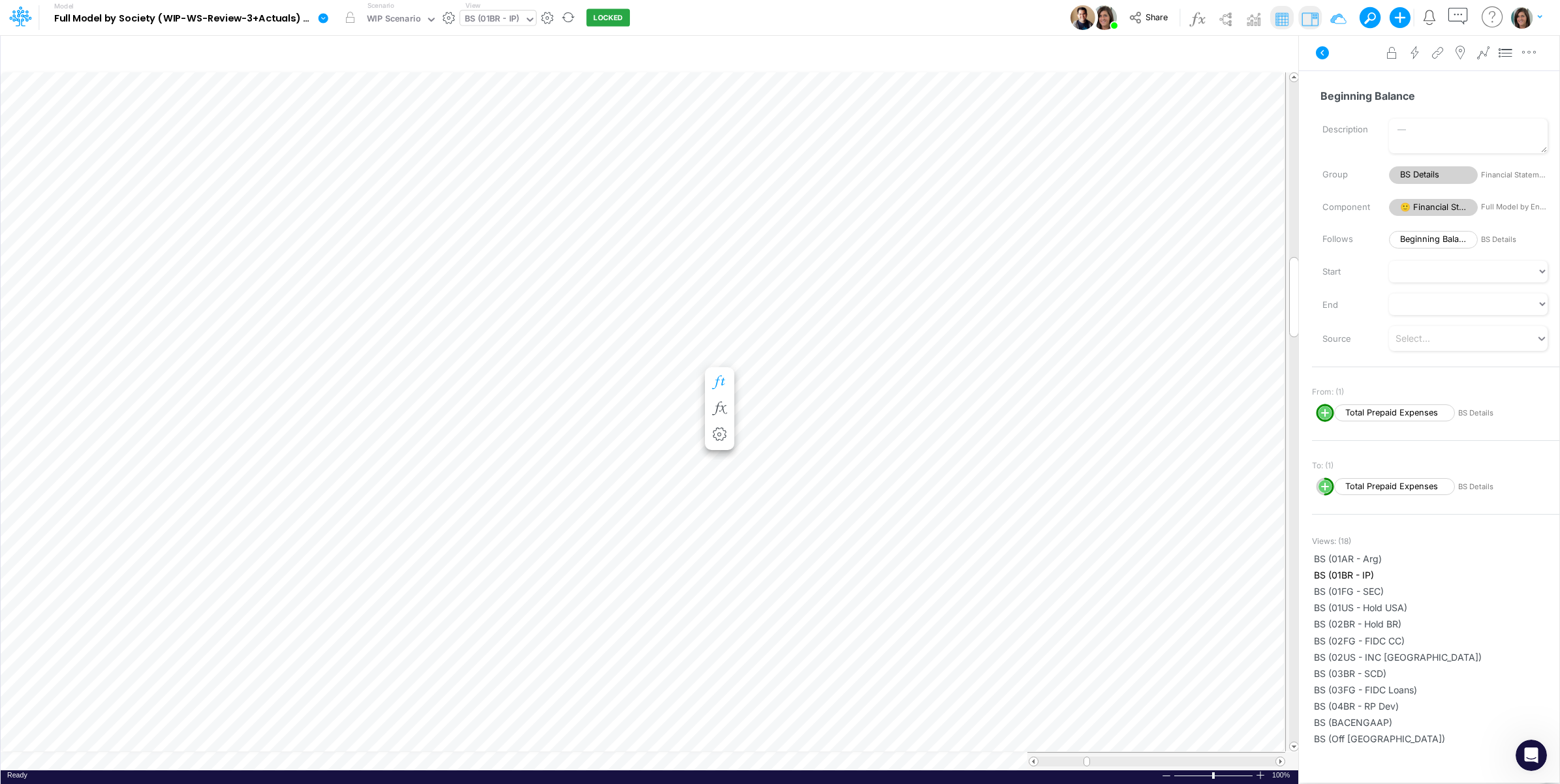
click at [720, 376] on icon "button" at bounding box center [719, 382] width 19 height 14
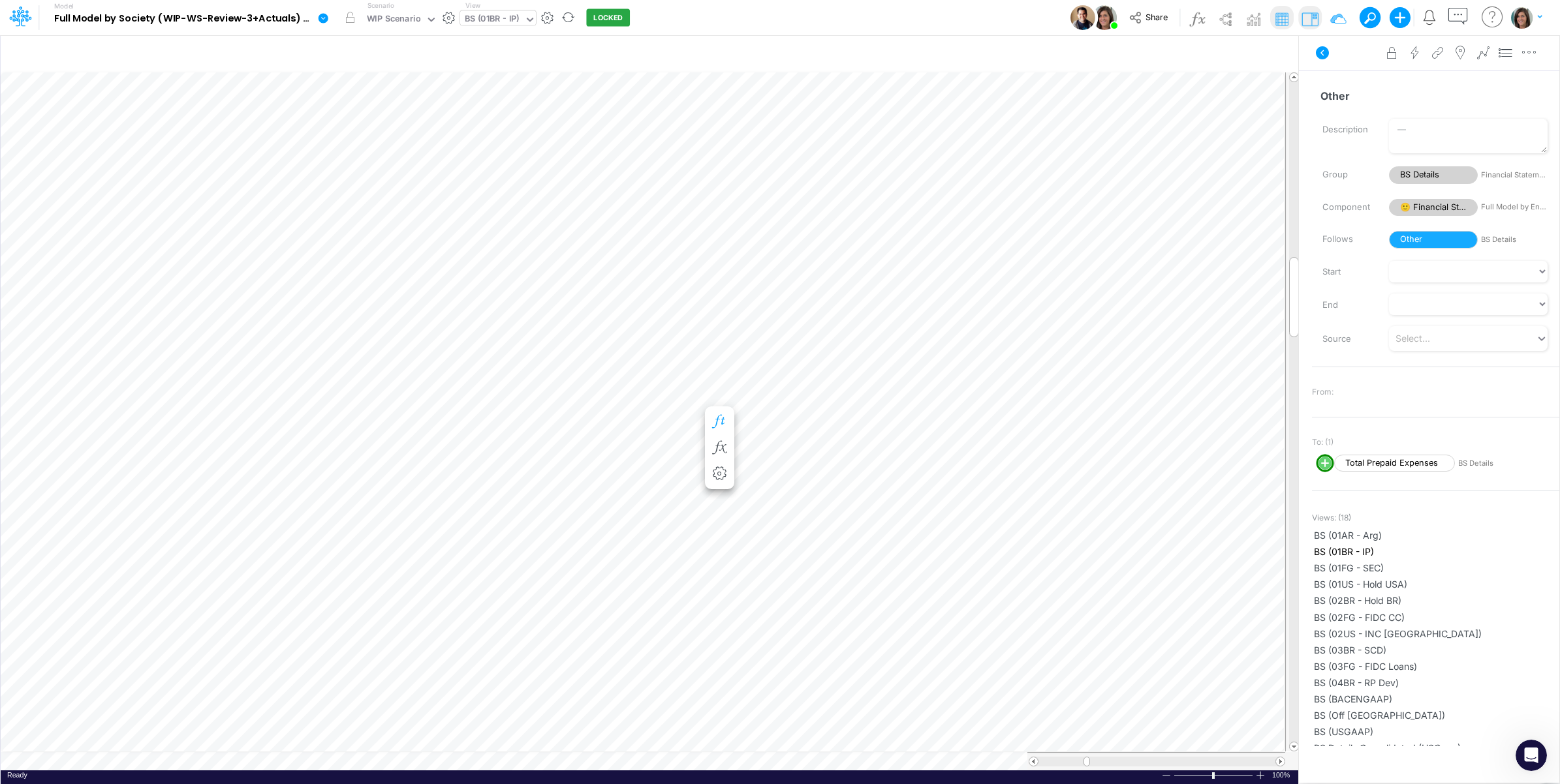
click at [723, 422] on icon "button" at bounding box center [719, 421] width 19 height 14
click at [721, 422] on icon "button" at bounding box center [719, 421] width 19 height 14
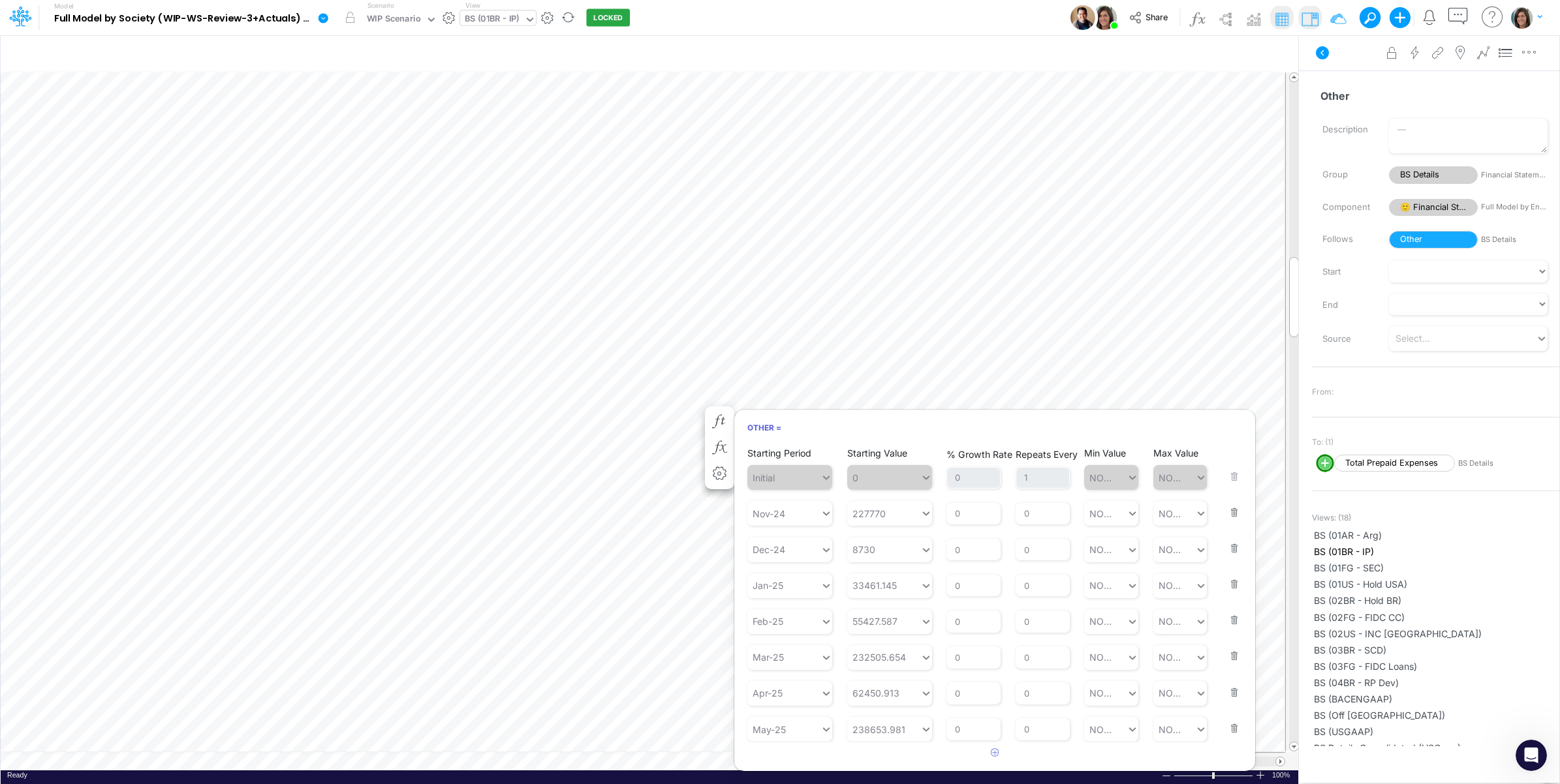
click at [1225, 509] on button "button" at bounding box center [1230, 505] width 17 height 35
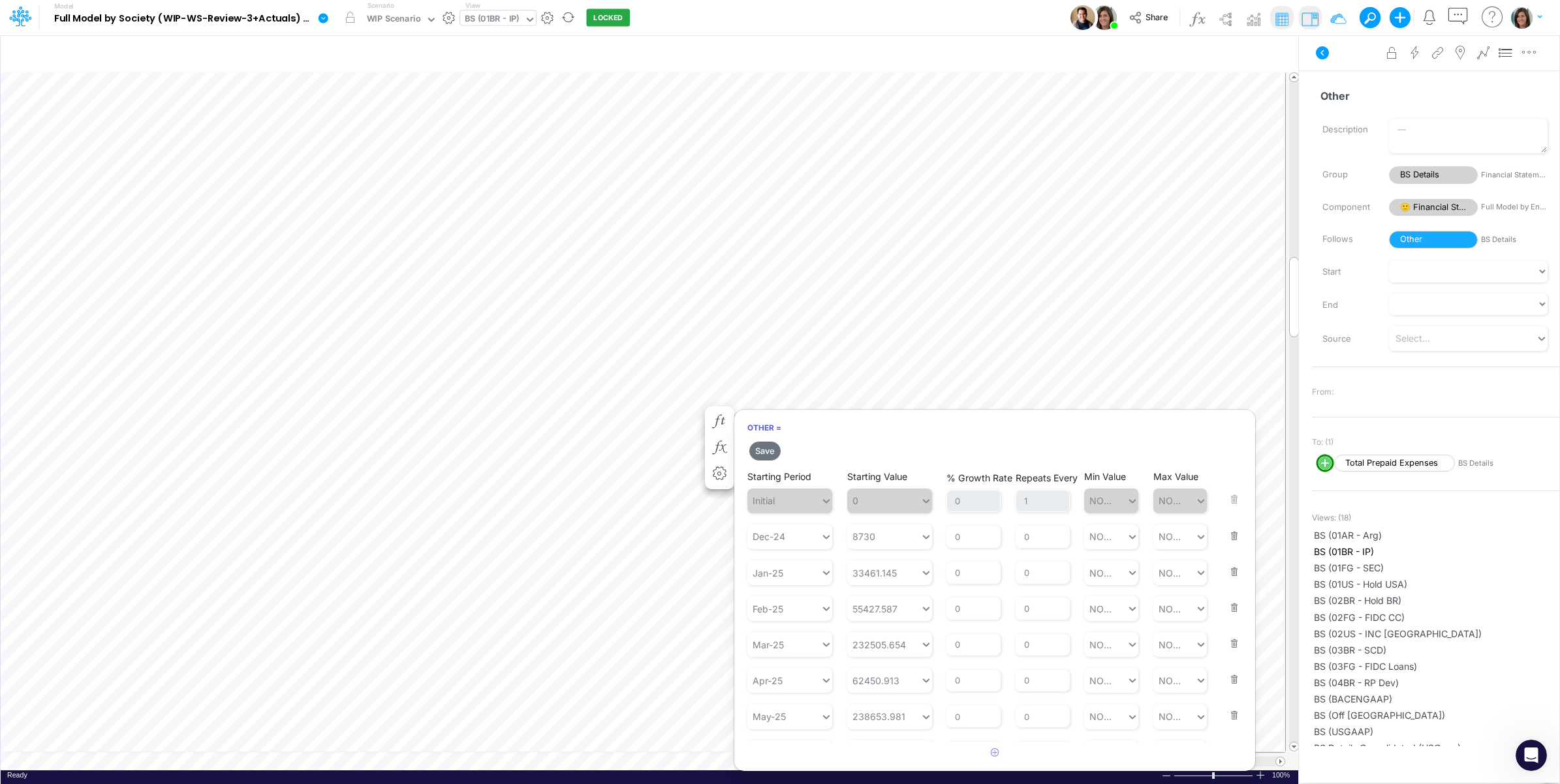
click at [1228, 530] on button "button" at bounding box center [1230, 528] width 17 height 35
click at [1228, 532] on button "button" at bounding box center [1230, 528] width 17 height 35
click at [1226, 539] on button "button" at bounding box center [1230, 528] width 17 height 35
click at [1230, 539] on button "button" at bounding box center [1230, 528] width 17 height 35
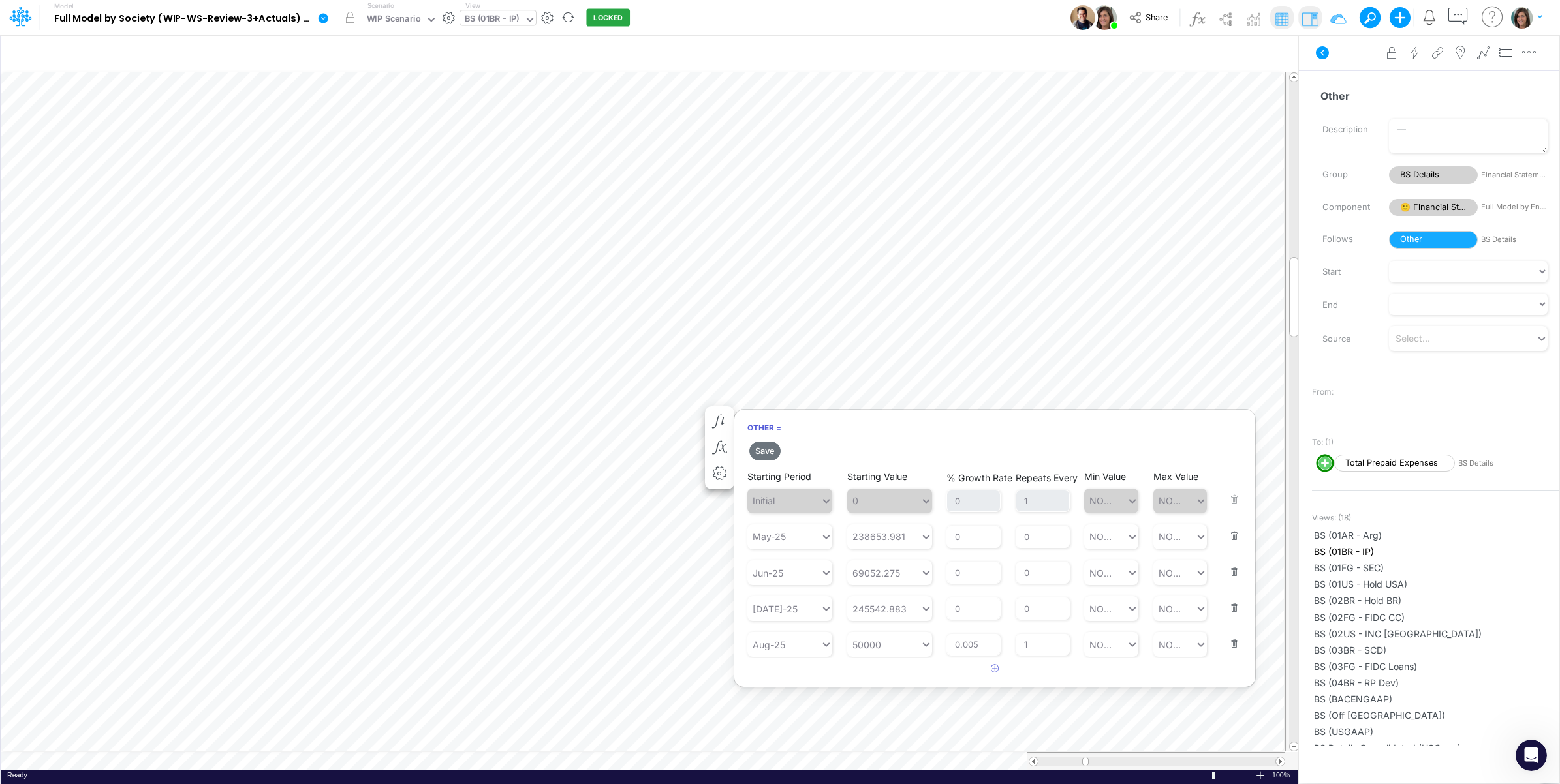
click at [1230, 539] on button "button" at bounding box center [1230, 528] width 17 height 35
click at [764, 449] on button "Save" at bounding box center [765, 451] width 31 height 19
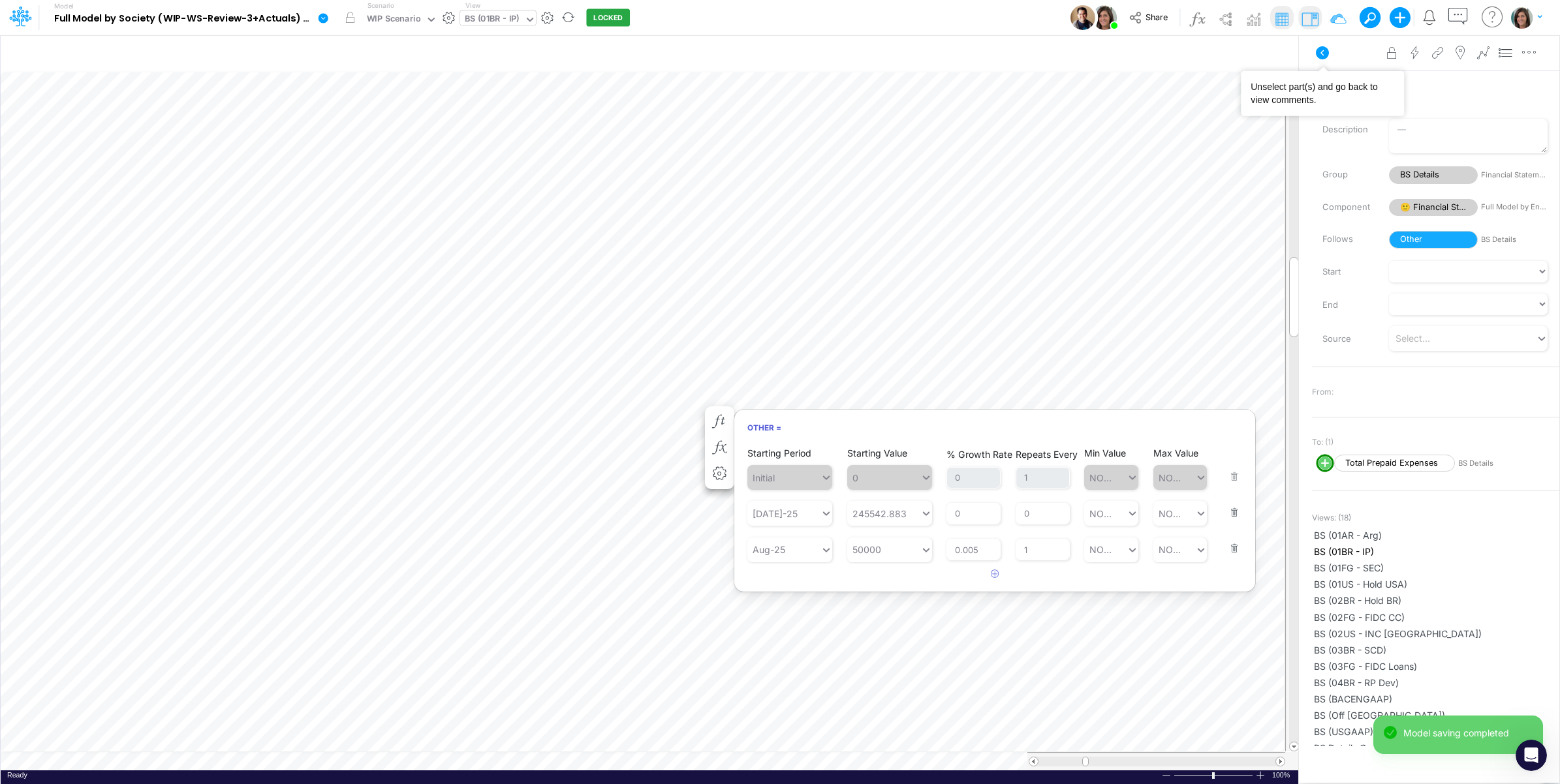
click at [1323, 53] on icon at bounding box center [1322, 52] width 16 height 16
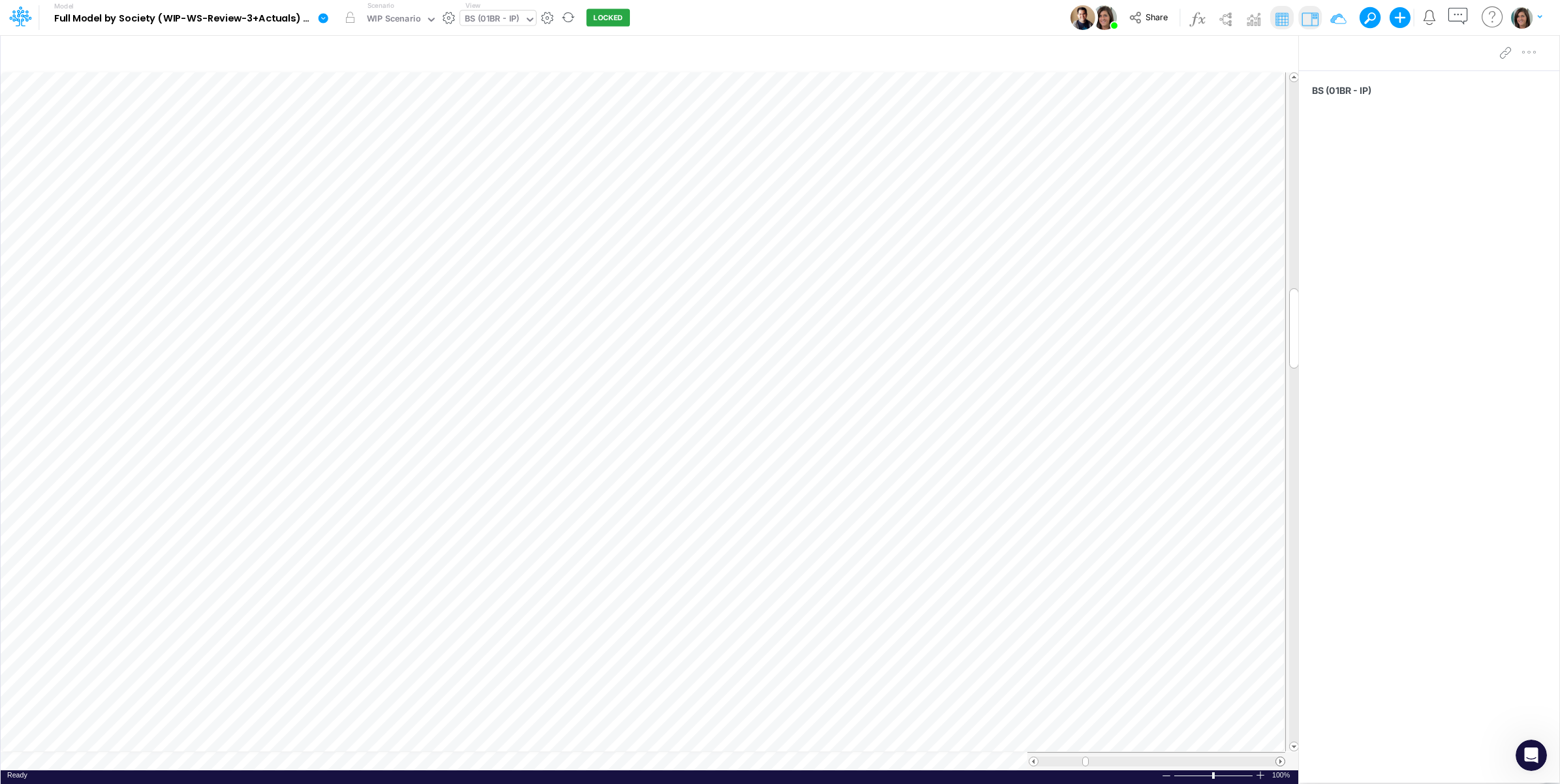
click at [1280, 765] on span at bounding box center [1280, 761] width 8 height 8
click at [1278, 760] on span at bounding box center [1280, 761] width 8 height 8
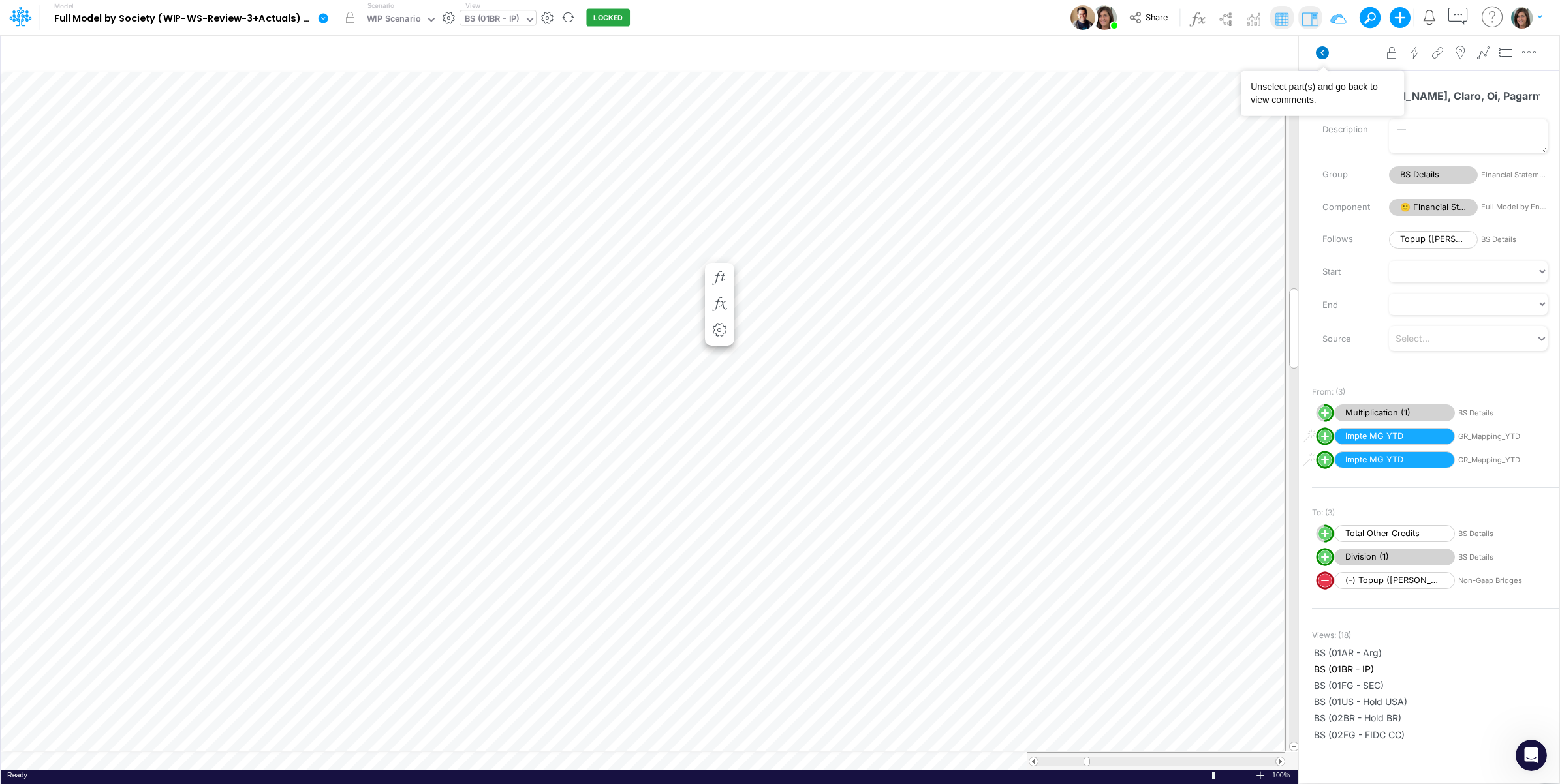
click at [1321, 51] on icon at bounding box center [1323, 53] width 13 height 13
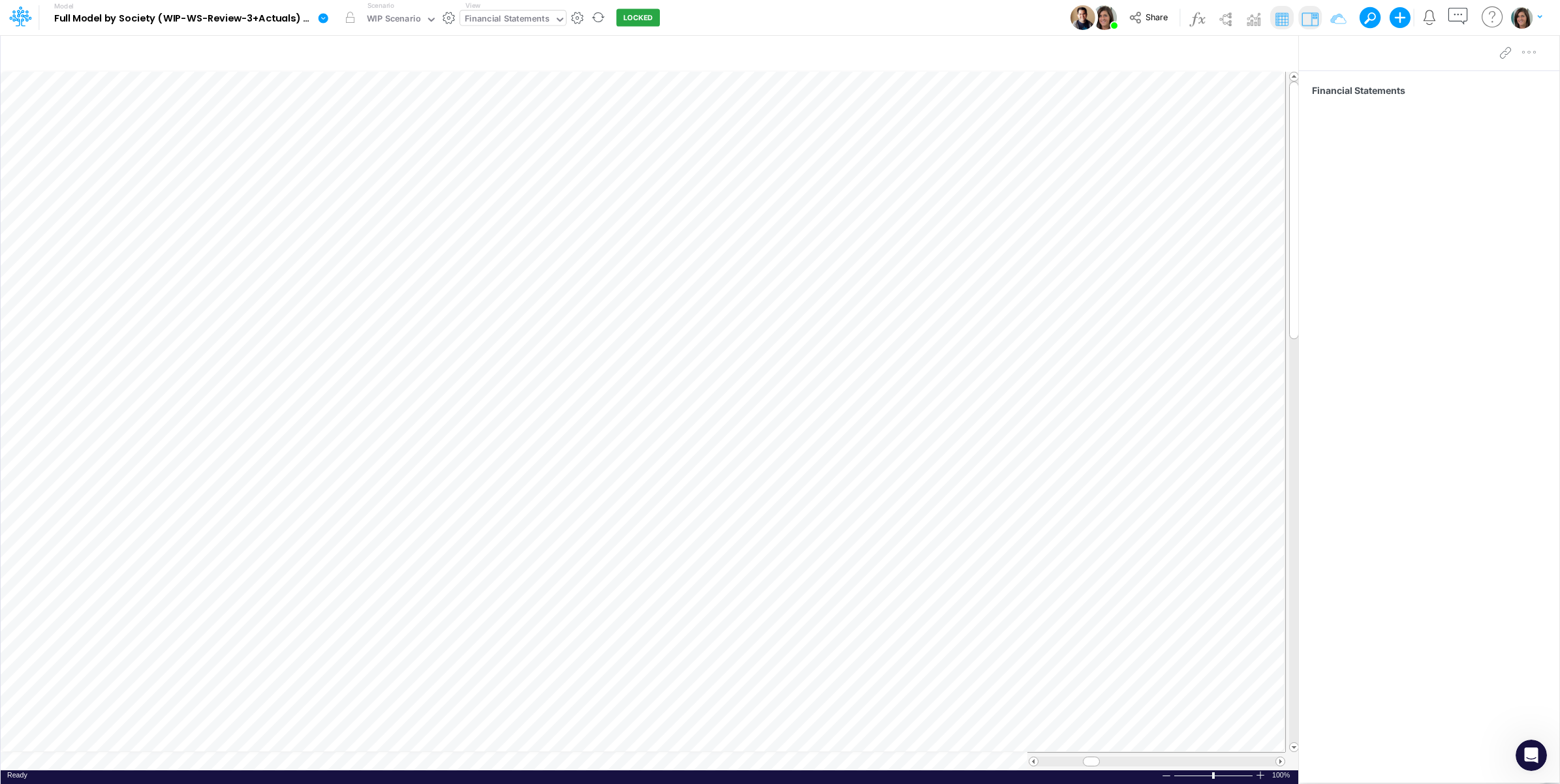
scroll to position [0, 1]
click at [1226, 52] on icon "button" at bounding box center [1225, 54] width 19 height 14
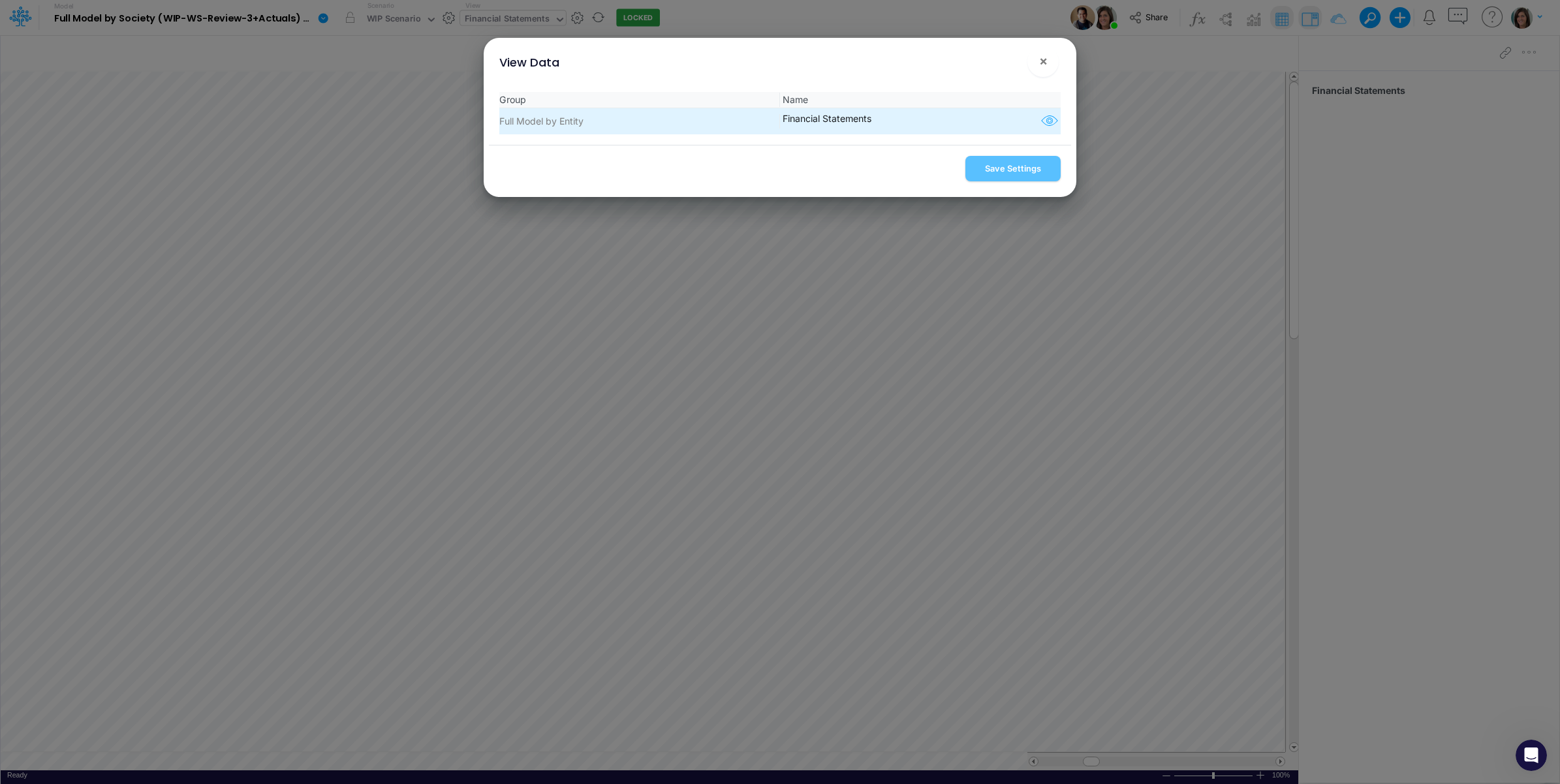
click at [1042, 113] on button "button" at bounding box center [1049, 121] width 23 height 19
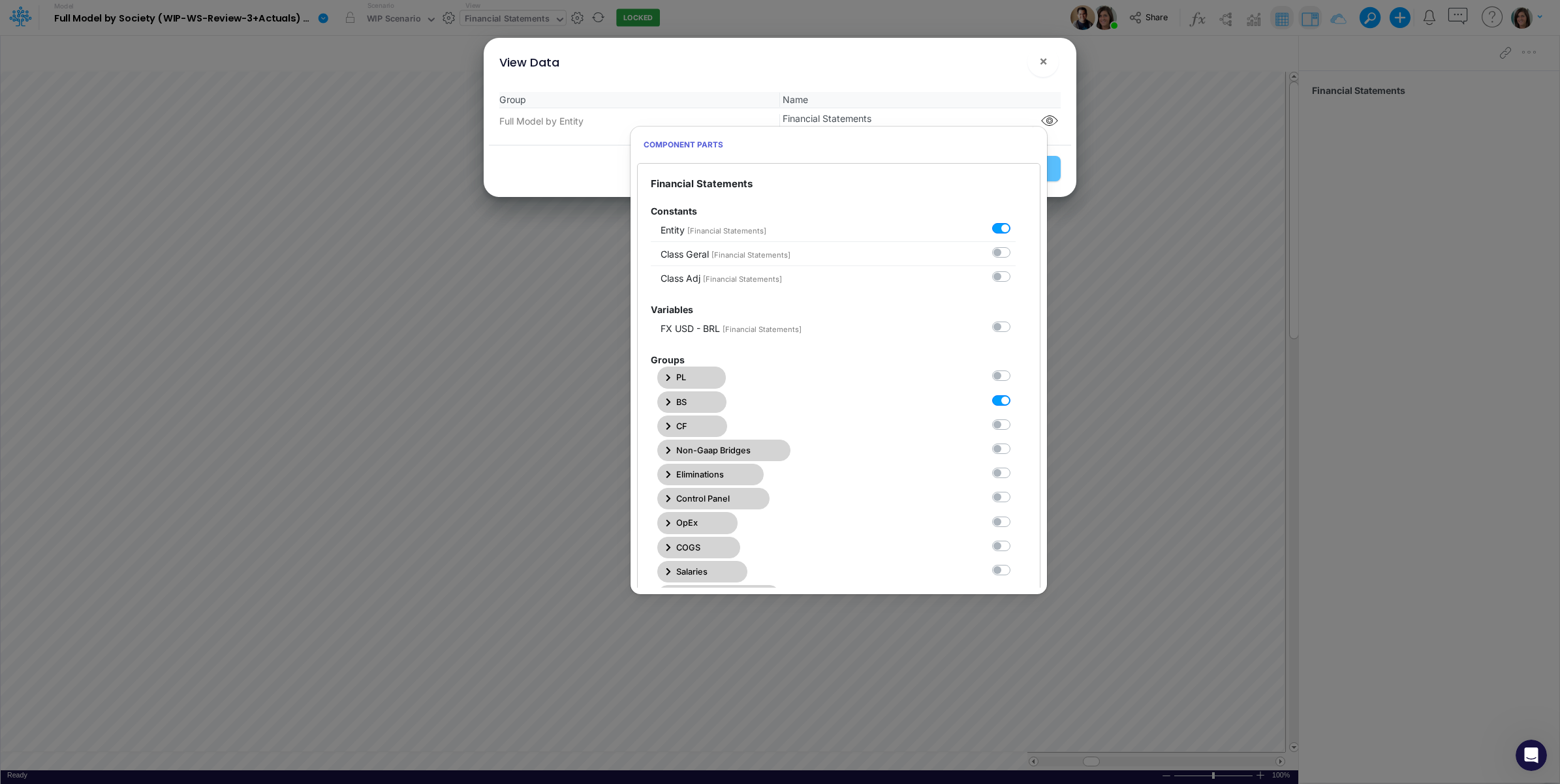
click at [1016, 394] on label at bounding box center [1016, 394] width 0 height 0
click at [1016, 398] on Statements1 "checkbox" at bounding box center [1020, 397] width 8 height 8
checkbox Statements1 "false"
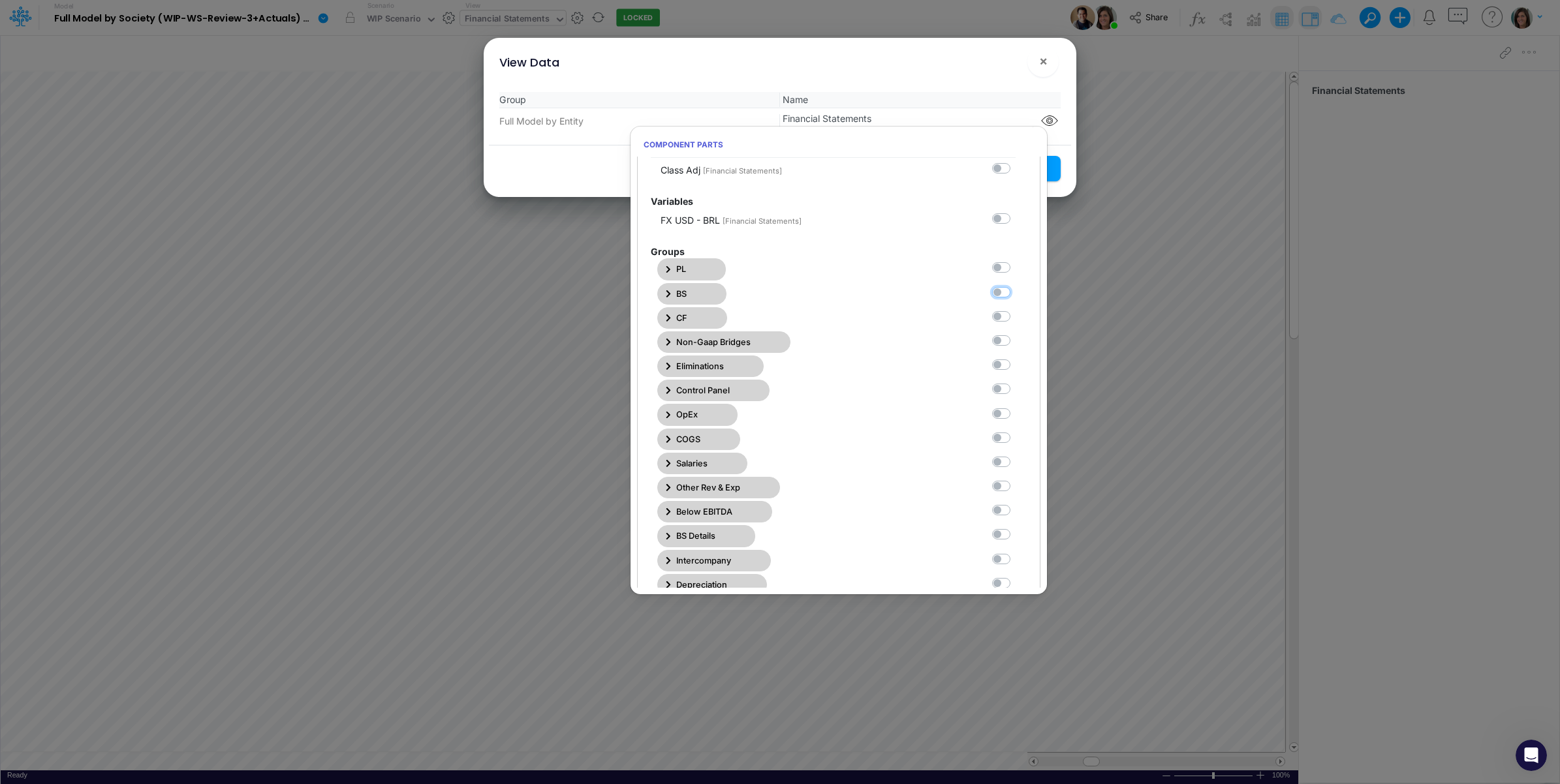
scroll to position [217, 0]
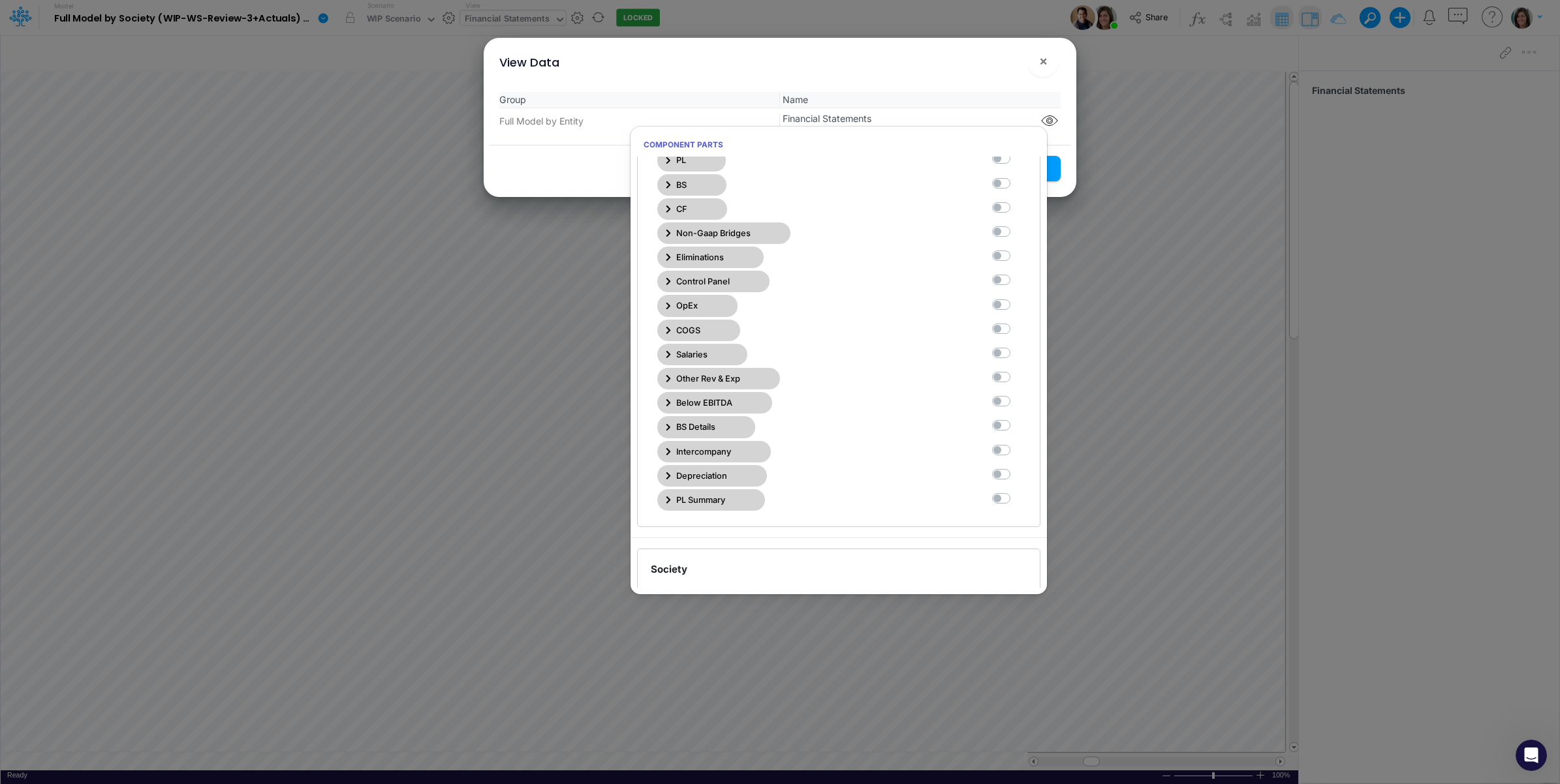
click at [1016, 419] on label at bounding box center [1016, 419] width 0 height 0
click at [1016, 428] on Statements11 "checkbox" at bounding box center [1020, 422] width 8 height 8
checkbox Statements11 "true"
click at [960, 82] on div "Group Name Full Model by Entity Financial Statements" at bounding box center [780, 113] width 583 height 63
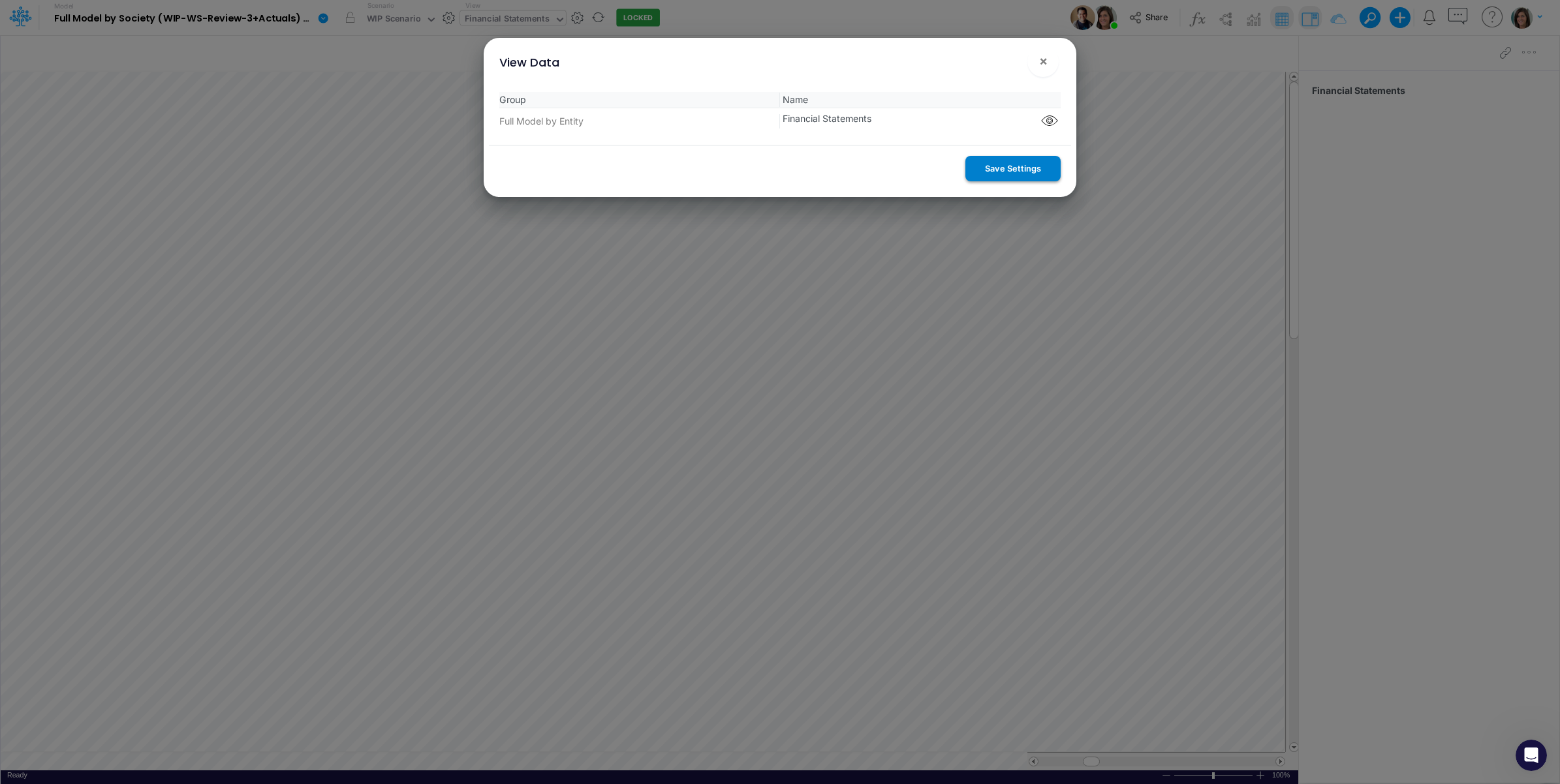
click at [1007, 161] on button "Save Settings" at bounding box center [1013, 169] width 95 height 26
click at [1040, 60] on span "×" at bounding box center [1042, 60] width 8 height 16
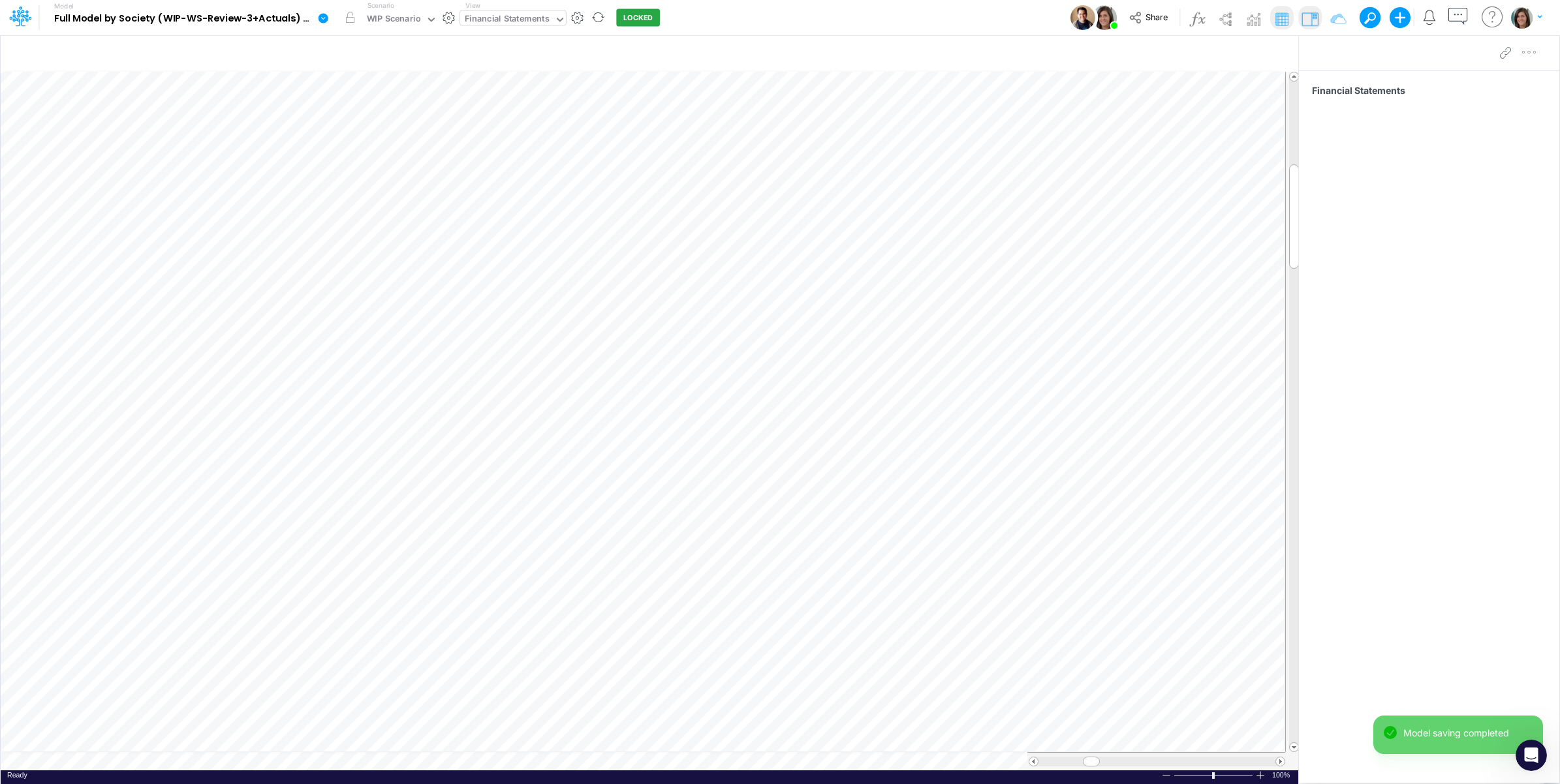
scroll to position [0, 1]
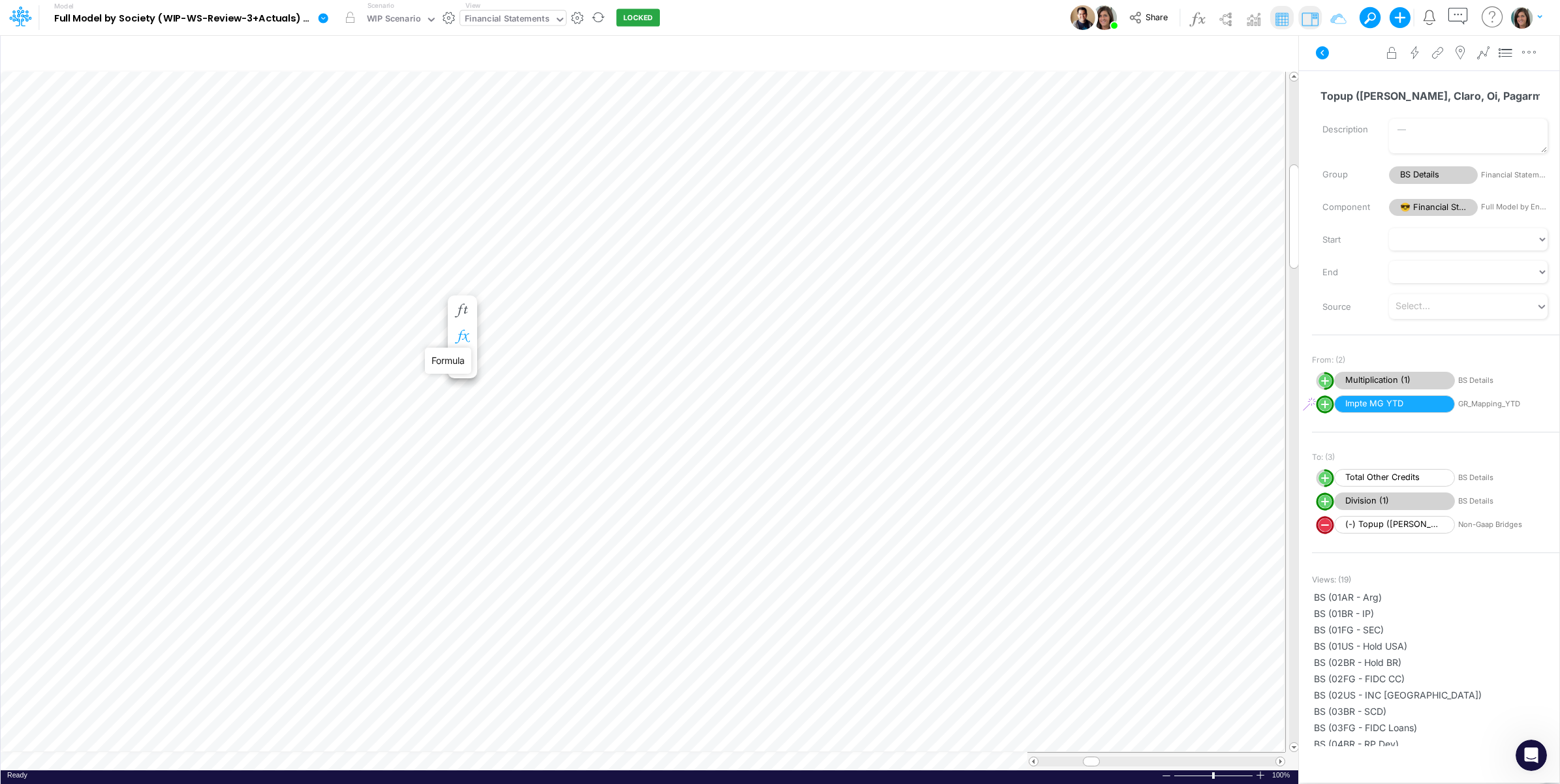
click at [464, 333] on icon "button" at bounding box center [462, 337] width 19 height 14
click at [511, 413] on line "circle with outer border" at bounding box center [514, 413] width 6 height 0
select select "1"
select select "Multiply"
select select "Add"
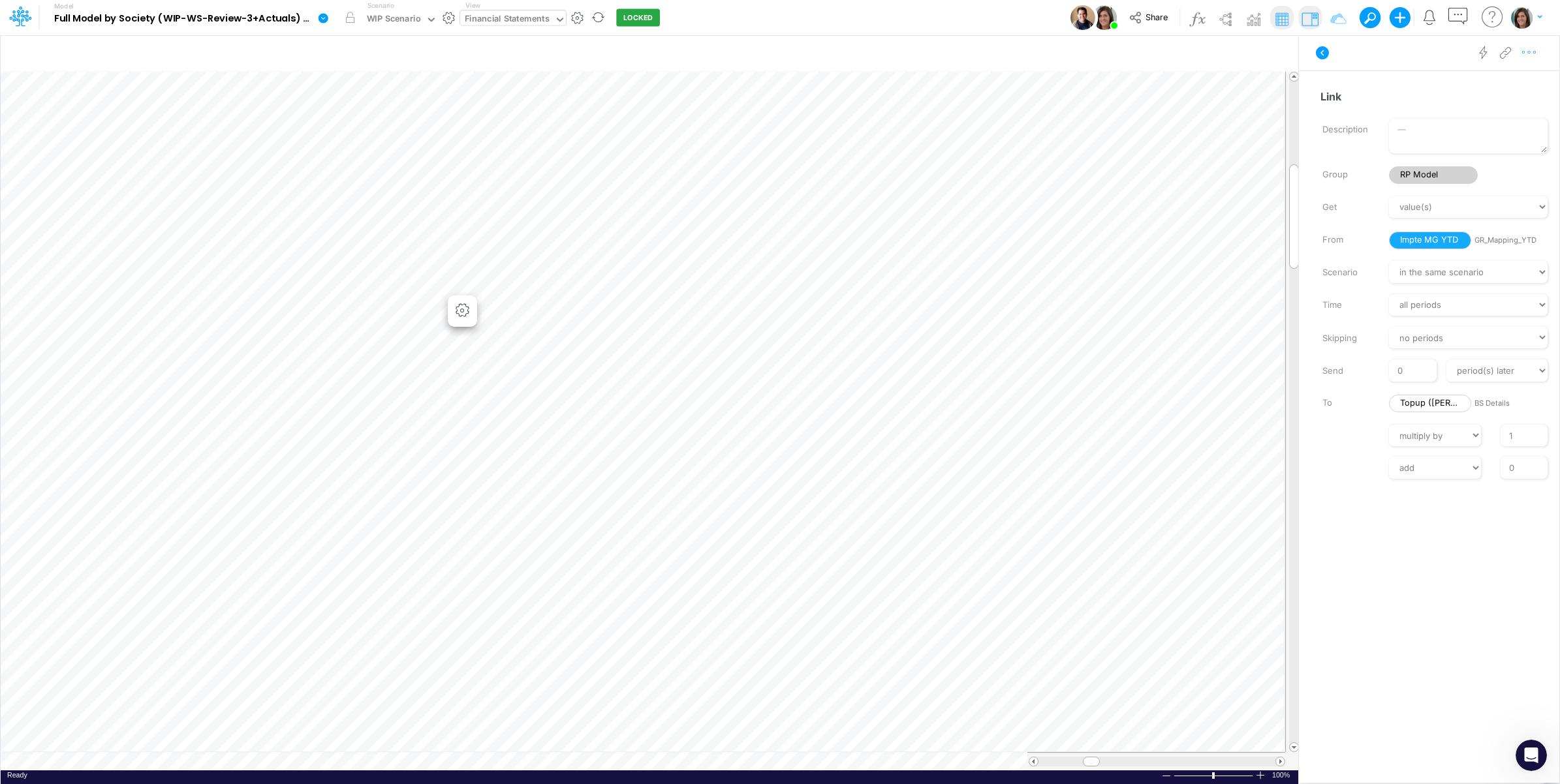
click at [1528, 58] on icon "button" at bounding box center [1529, 52] width 19 height 14
click at [1511, 88] on button "Advanced settings" at bounding box center [1462, 85] width 156 height 22
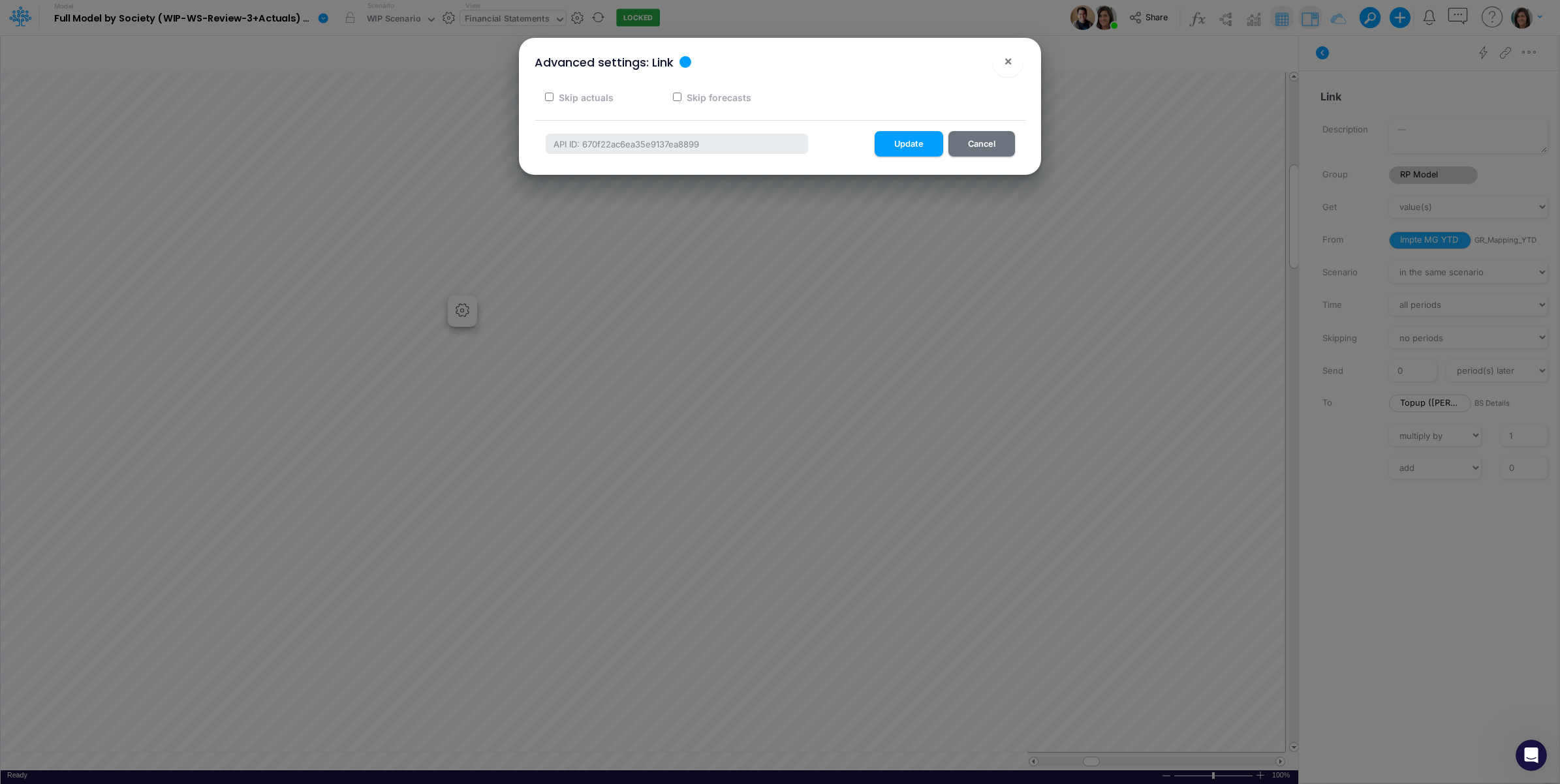
click at [696, 100] on label "Skip forecasts" at bounding box center [717, 97] width 67 height 14
click at [682, 100] on input "Skip forecasts" at bounding box center [677, 96] width 8 height 8
checkbox input "true"
click at [905, 141] on button "Update" at bounding box center [909, 144] width 69 height 26
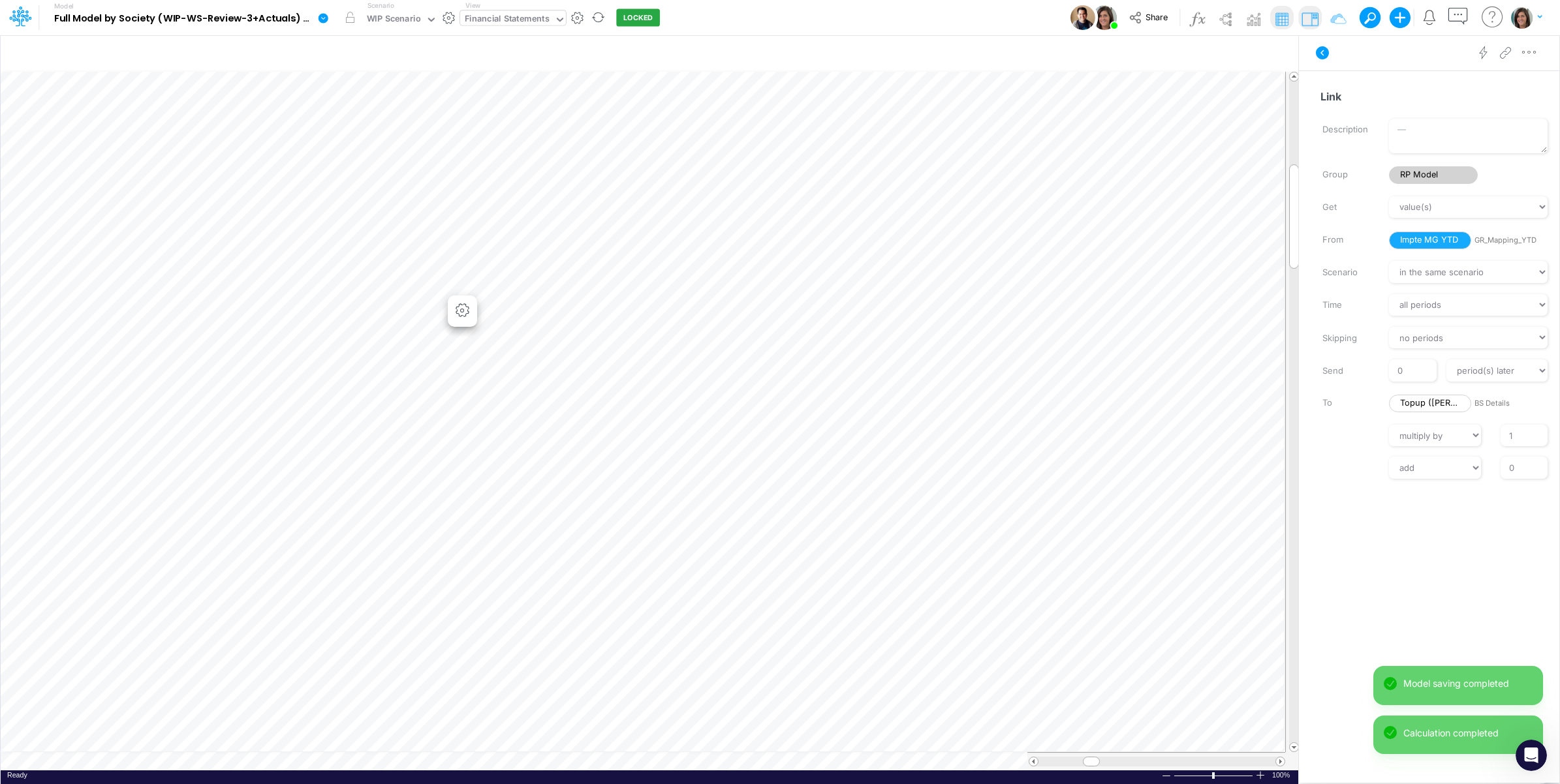
scroll to position [0, 1]
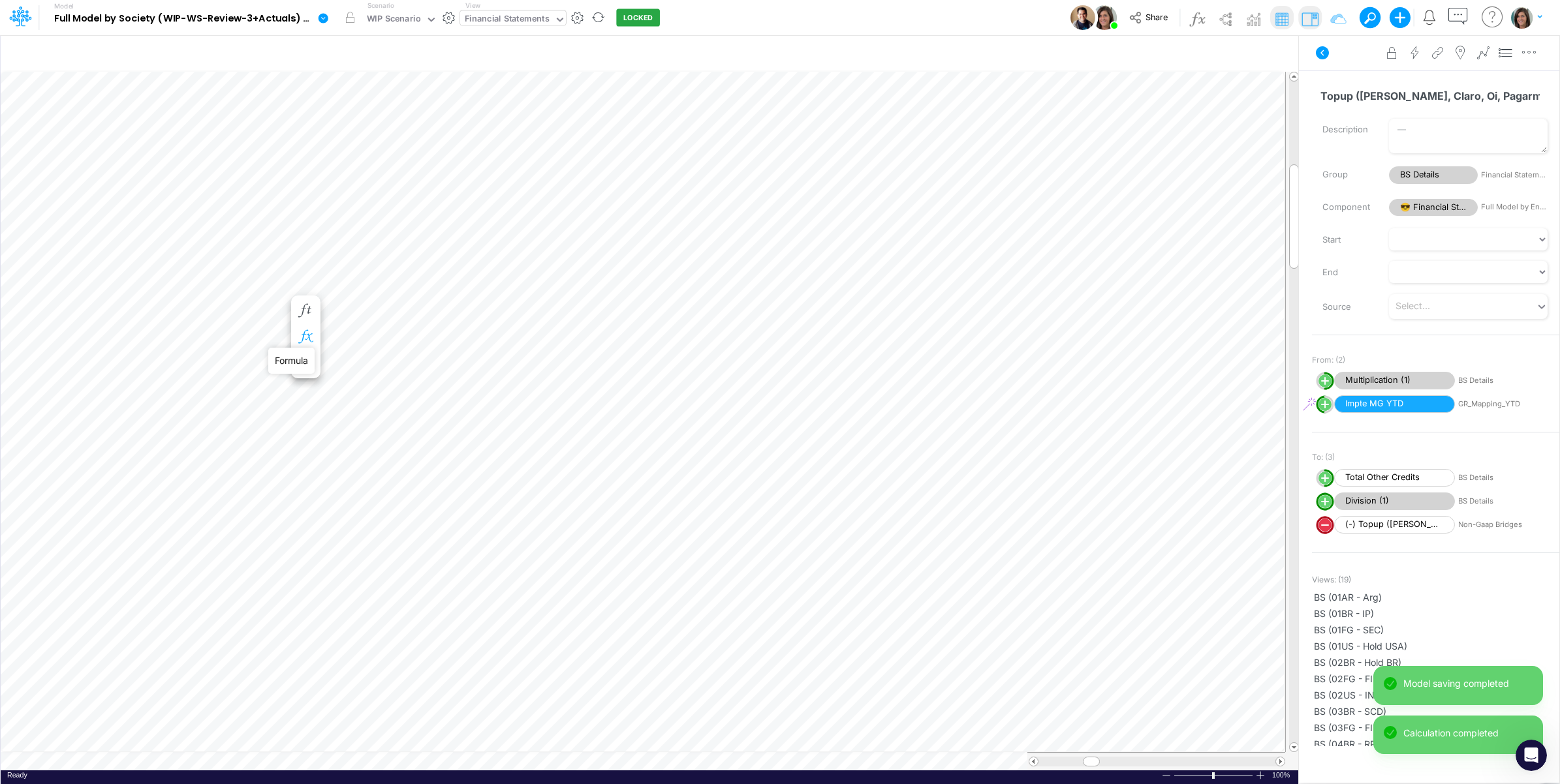
click at [304, 332] on icon "button" at bounding box center [305, 337] width 19 height 14
click at [501, 414] on icon at bounding box center [498, 413] width 19 height 14
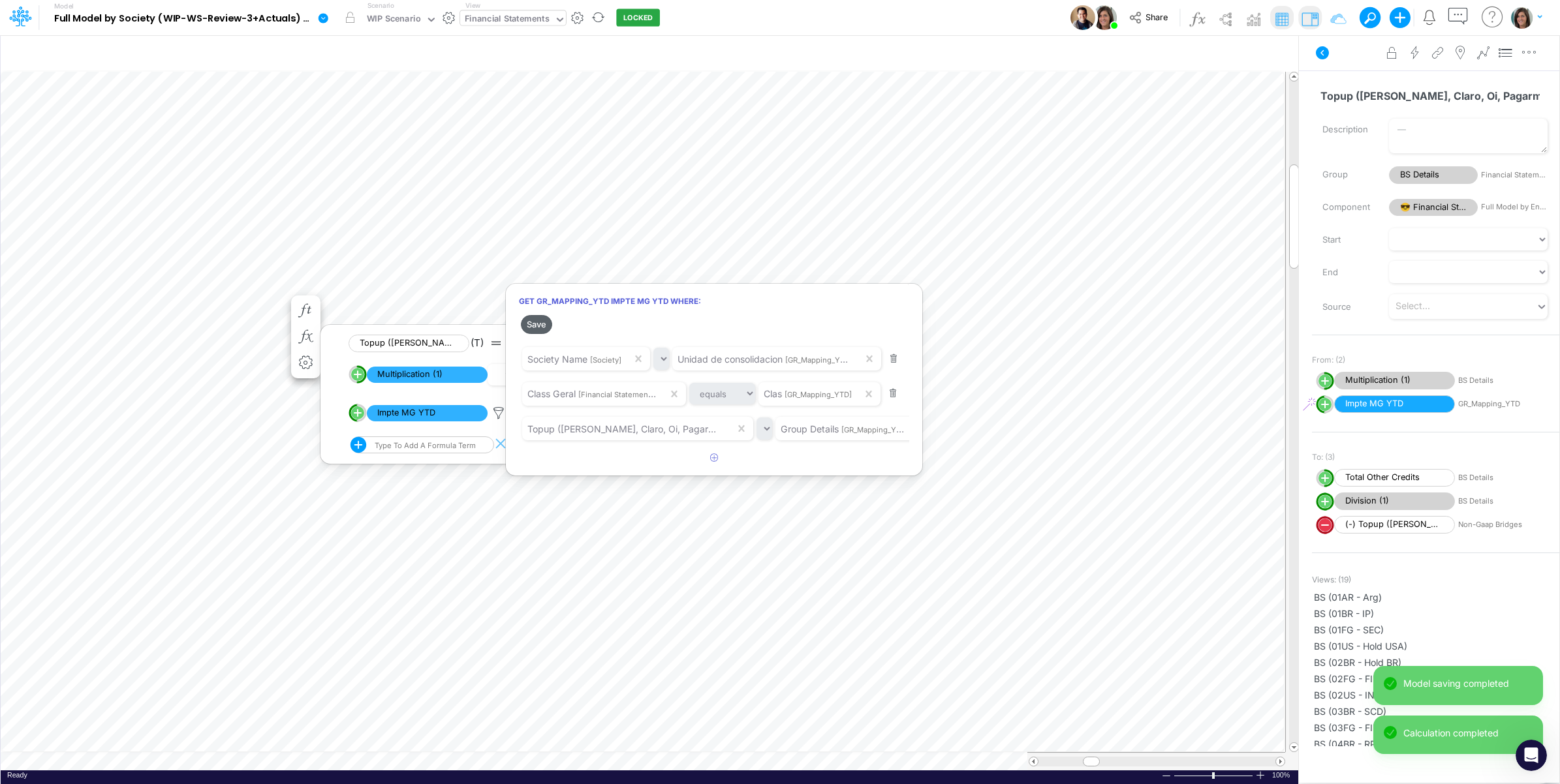
click at [540, 325] on button "Save" at bounding box center [537, 324] width 31 height 19
click at [1343, 69] on div at bounding box center [780, 395] width 1560 height 778
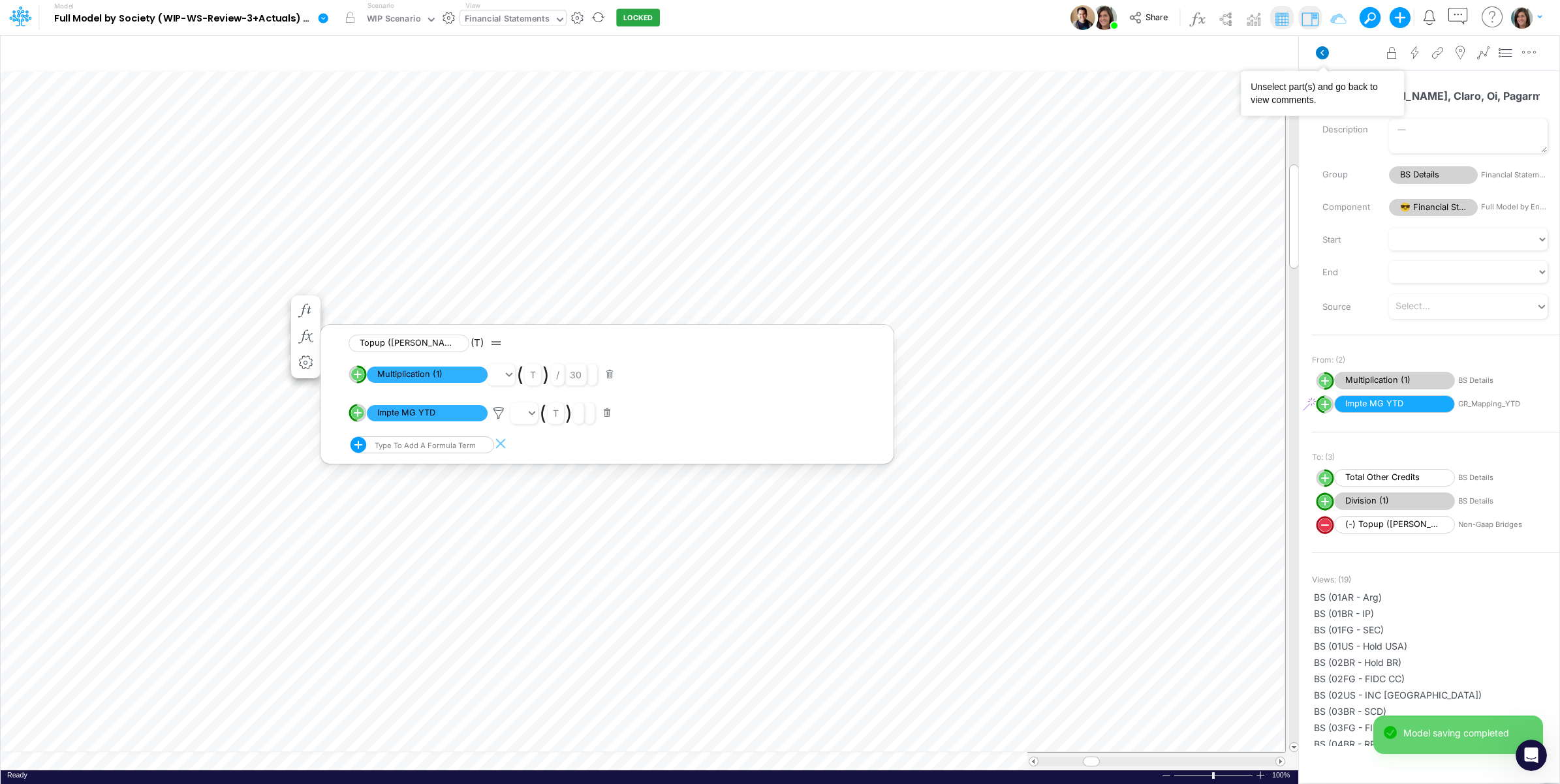
click at [1323, 56] on icon at bounding box center [1323, 53] width 13 height 13
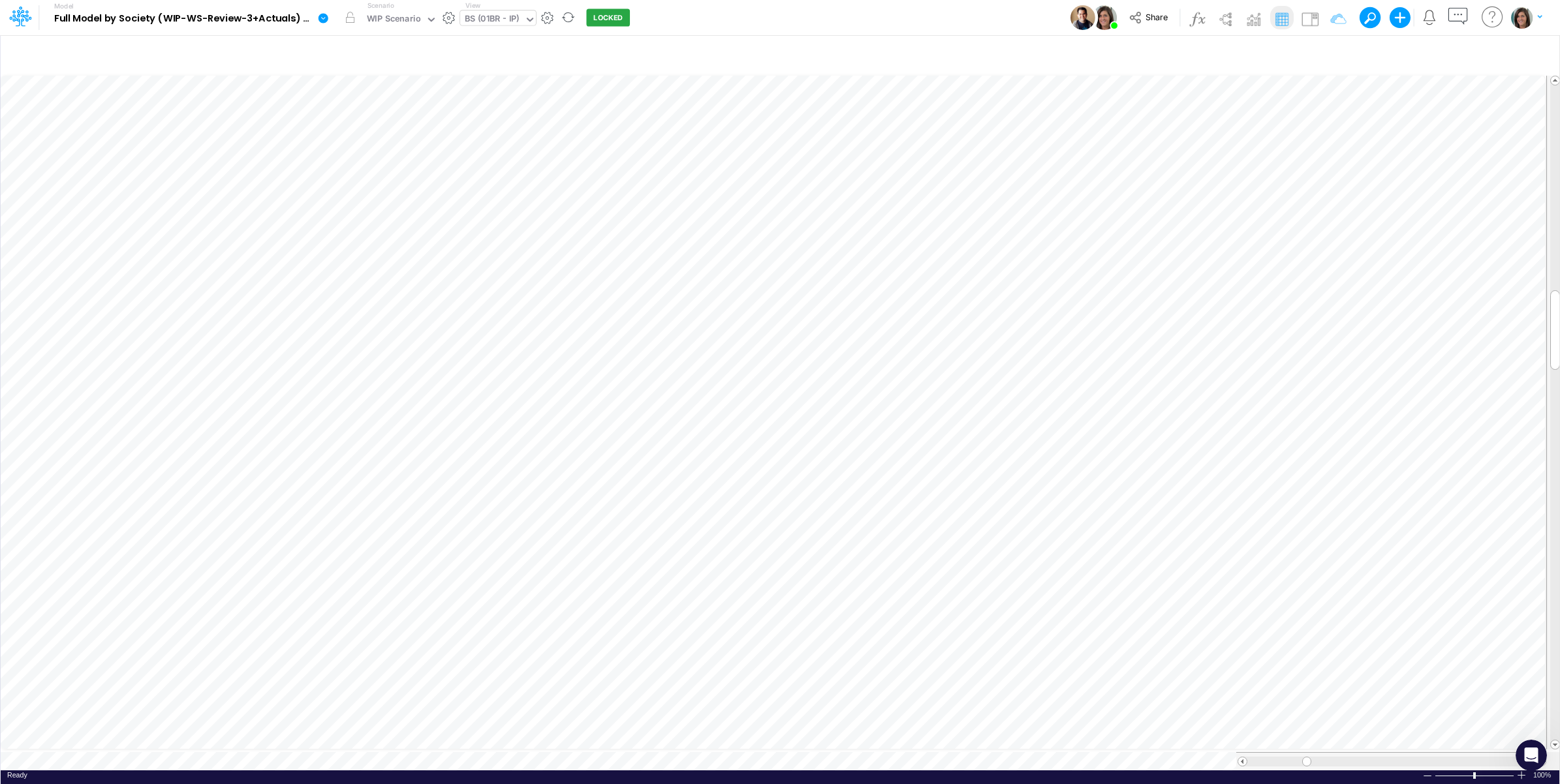
scroll to position [0, 1]
click at [1312, 18] on img at bounding box center [1310, 18] width 21 height 21
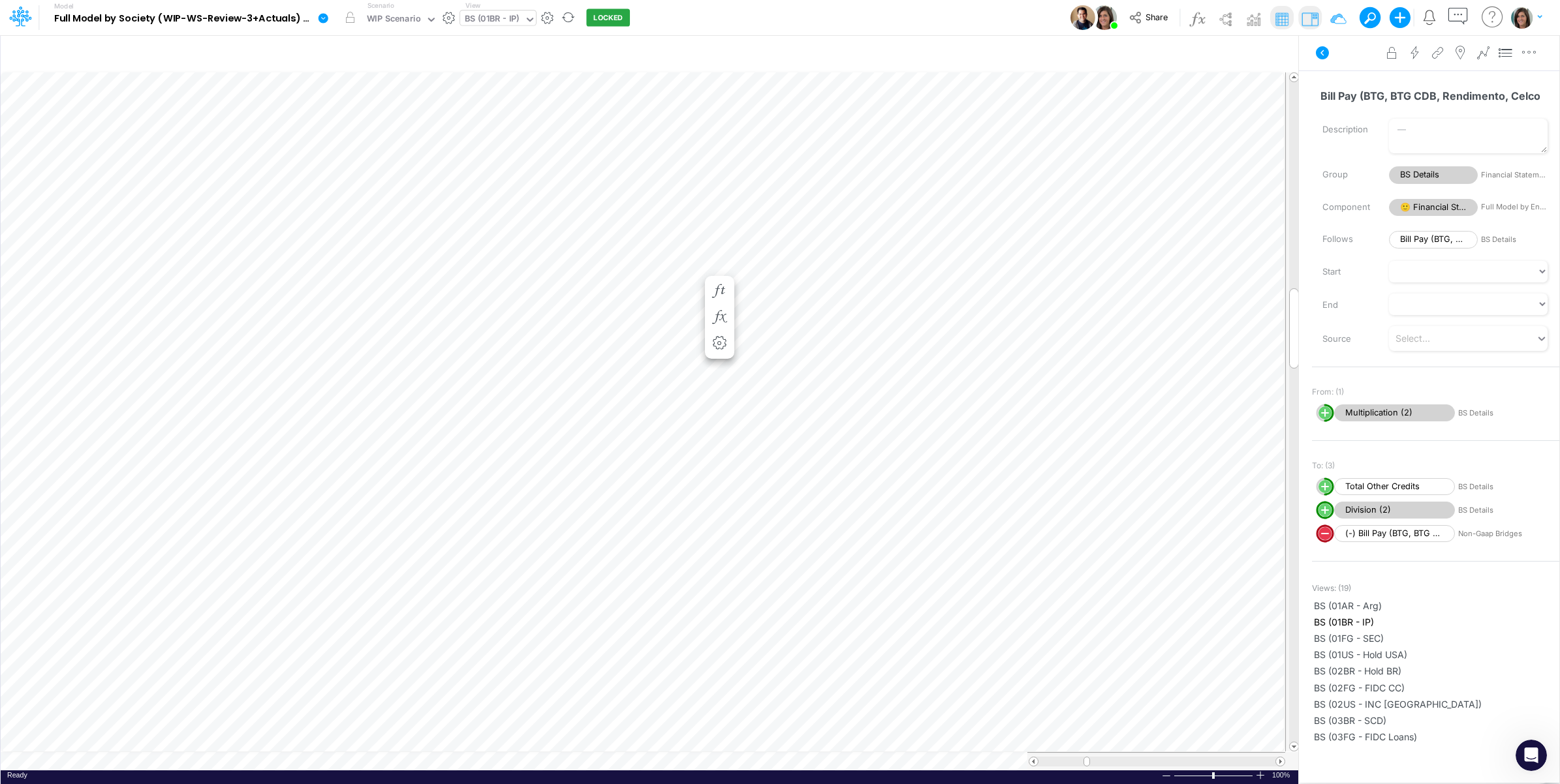
scroll to position [0, 1]
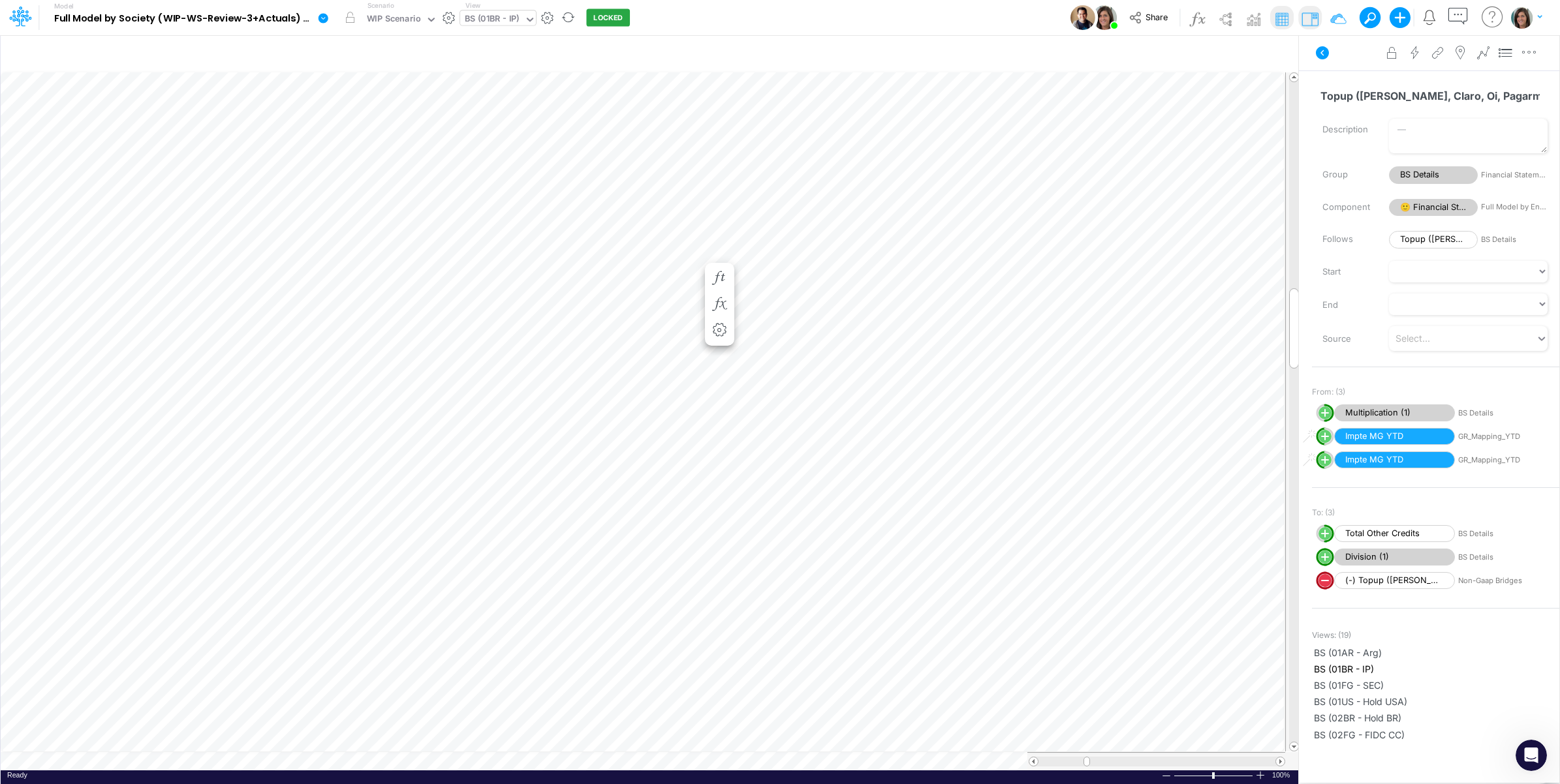
scroll to position [0, 1]
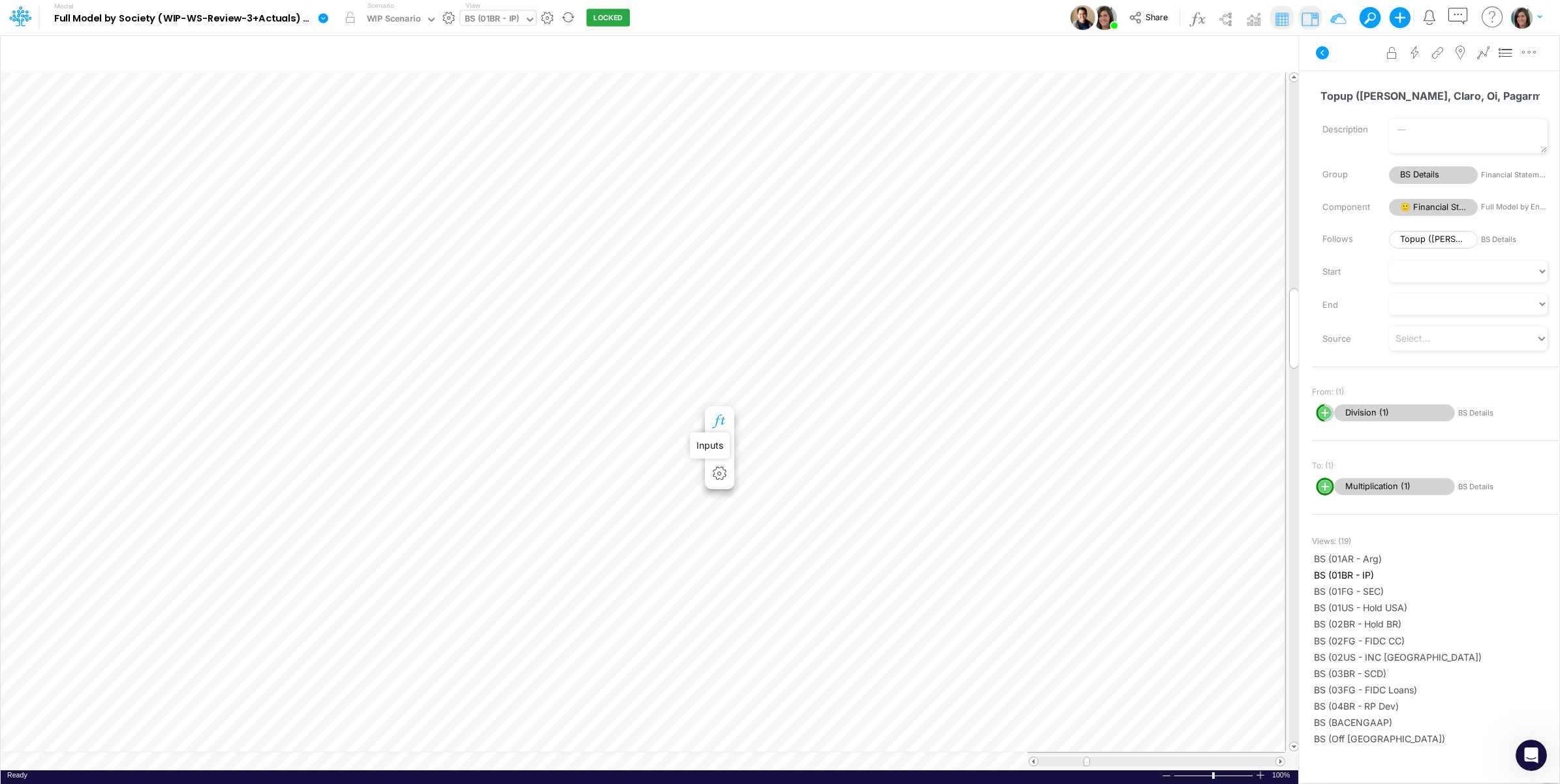
click at [720, 418] on icon "button" at bounding box center [719, 421] width 19 height 14
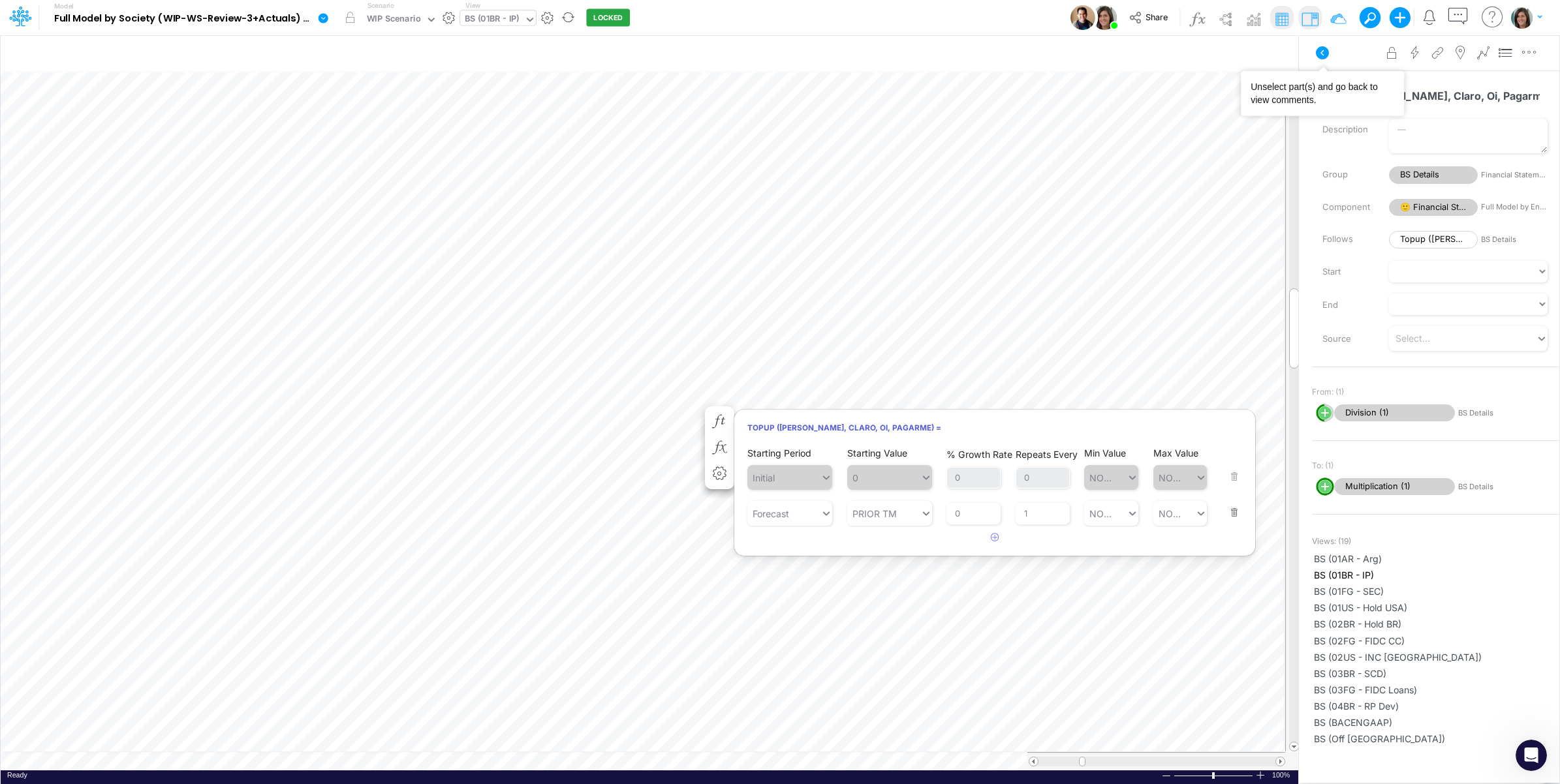
click at [1322, 52] on icon at bounding box center [1322, 52] width 16 height 16
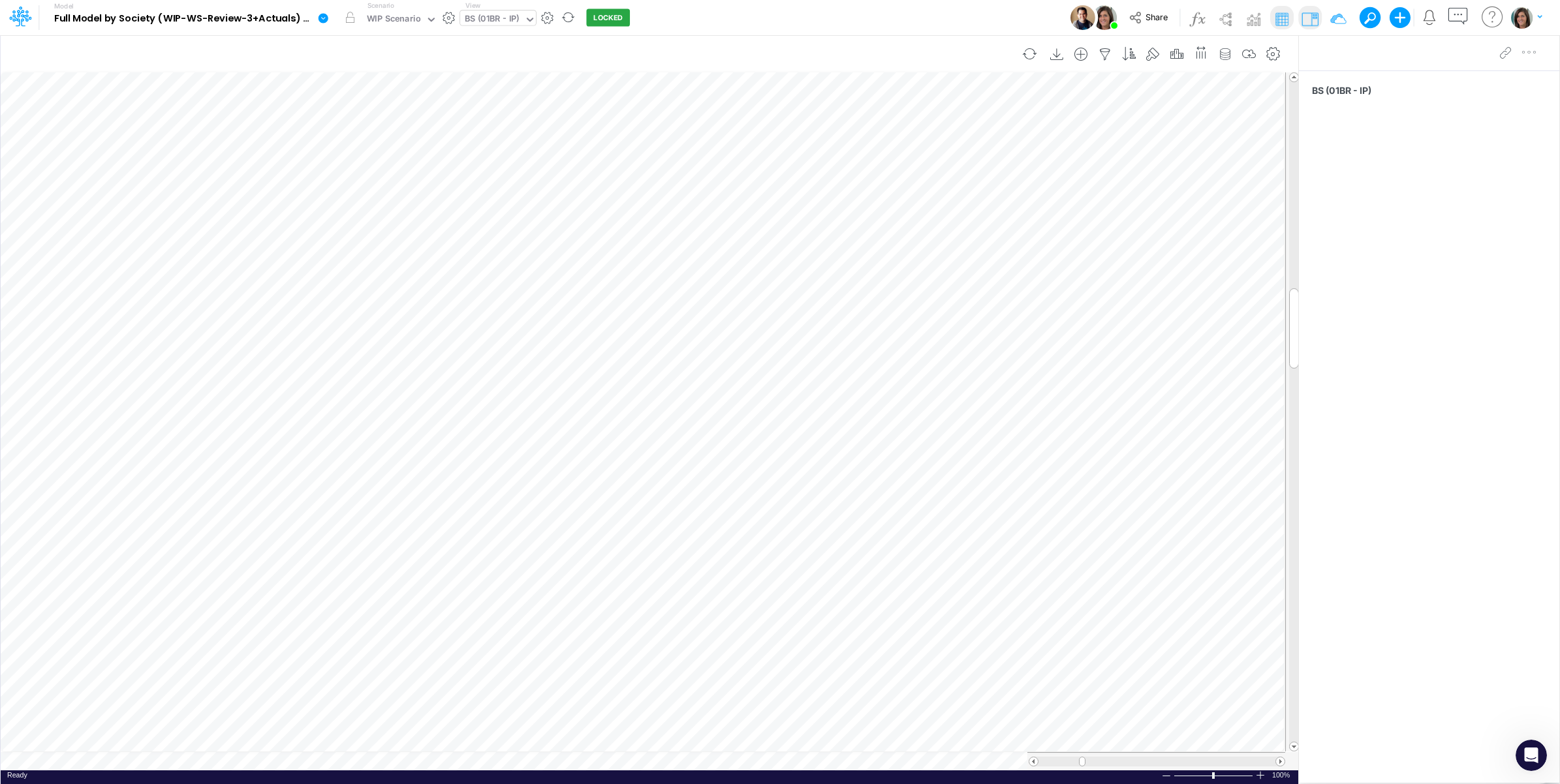
scroll to position [0, 1]
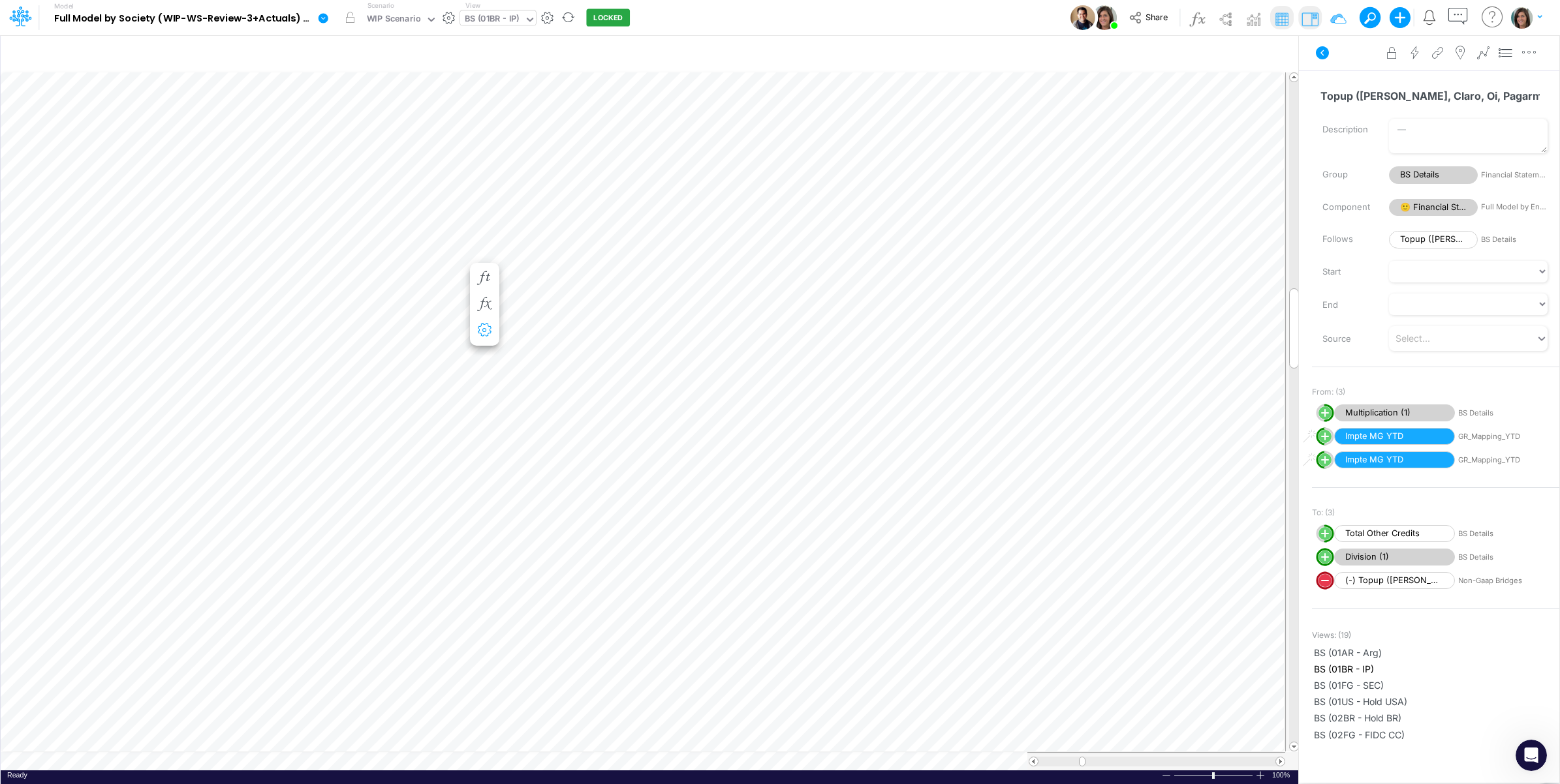
click at [488, 304] on icon "button" at bounding box center [484, 304] width 19 height 14
click at [678, 383] on icon at bounding box center [677, 380] width 19 height 14
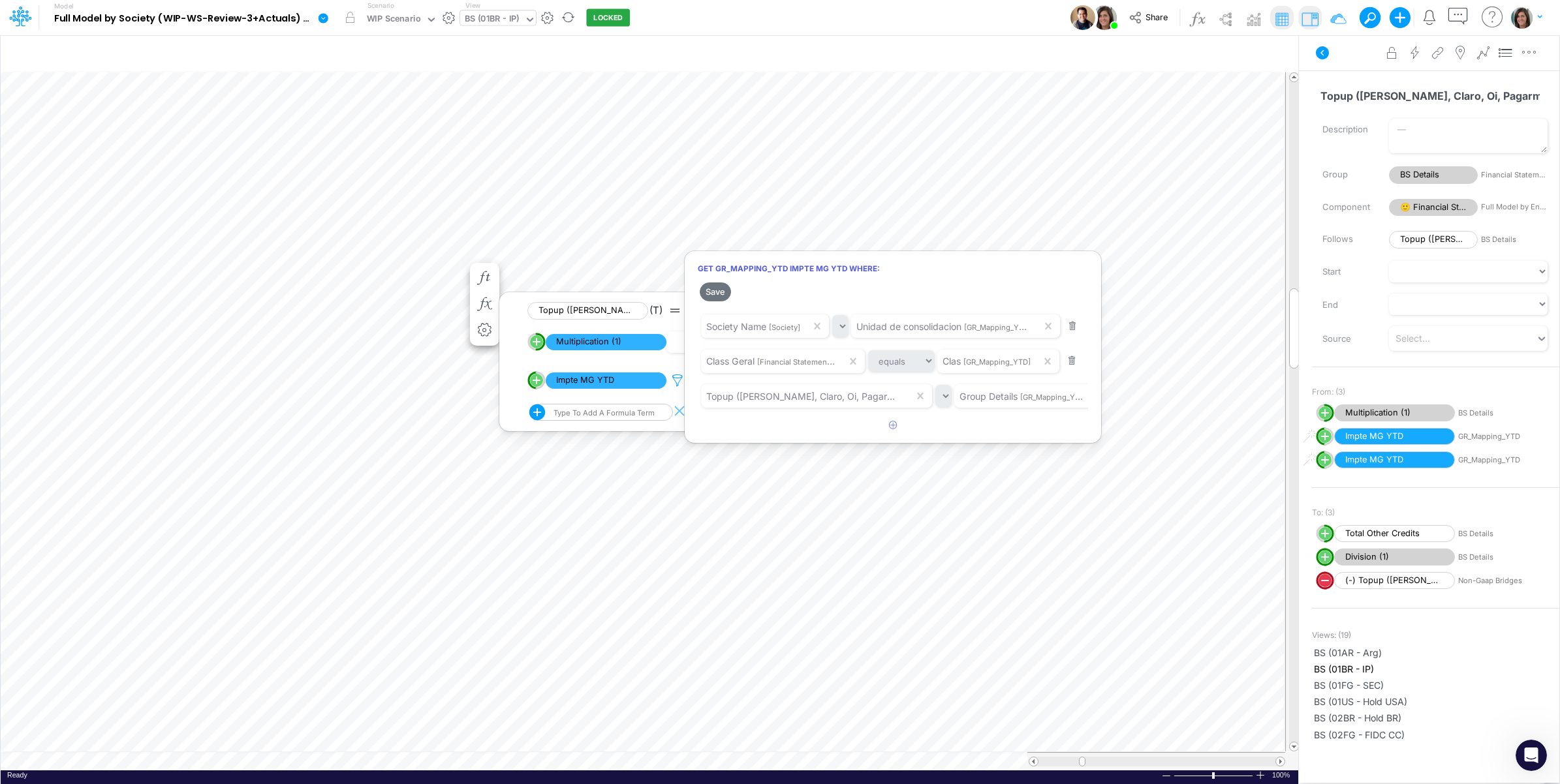
click at [678, 383] on div at bounding box center [780, 395] width 1560 height 778
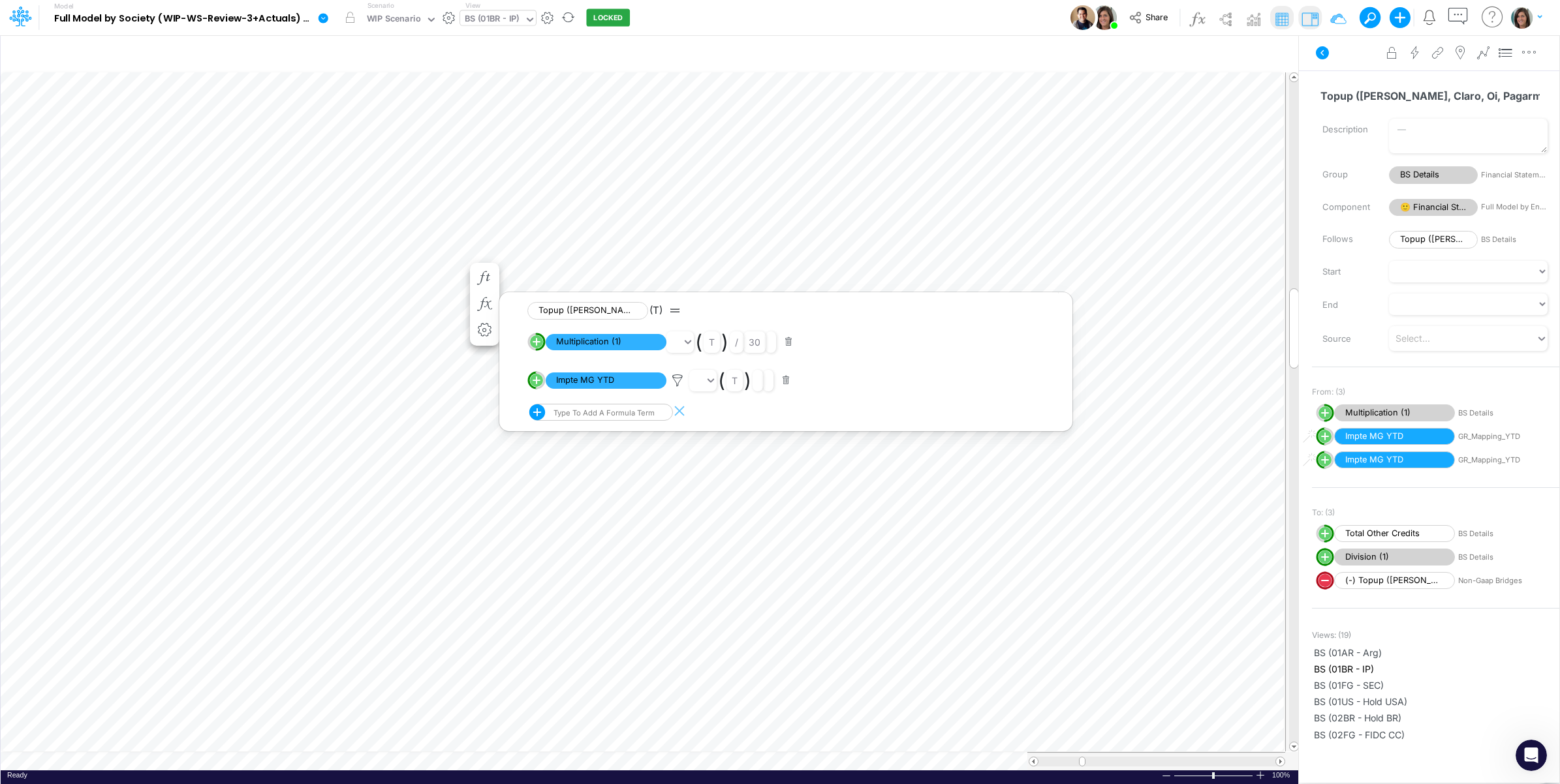
click at [507, 17] on div "BS (01BR - IP)" at bounding box center [492, 20] width 55 height 15
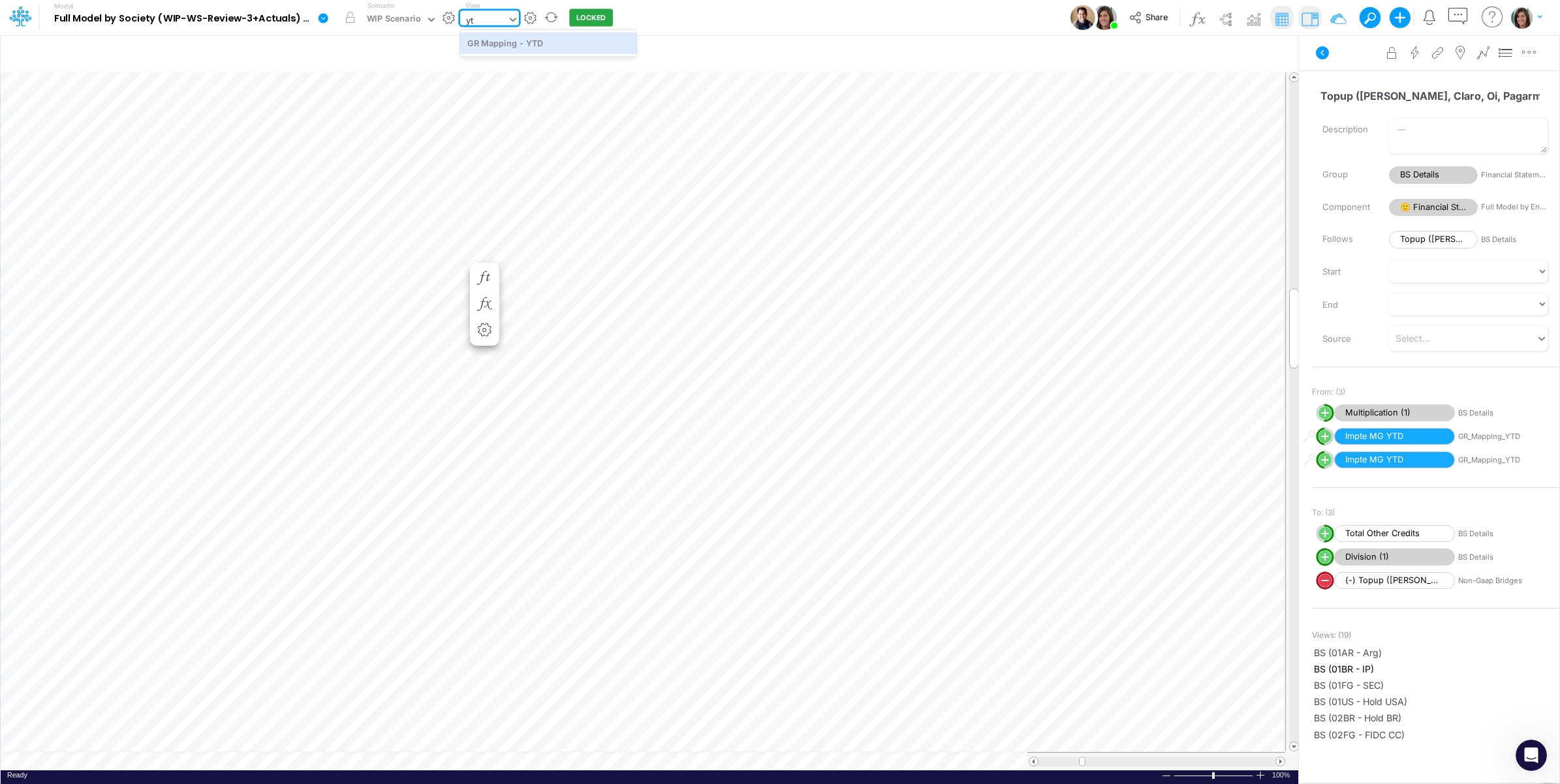
type input "ytd"
click at [532, 47] on div "GR Mapping - YTD" at bounding box center [548, 43] width 176 height 22
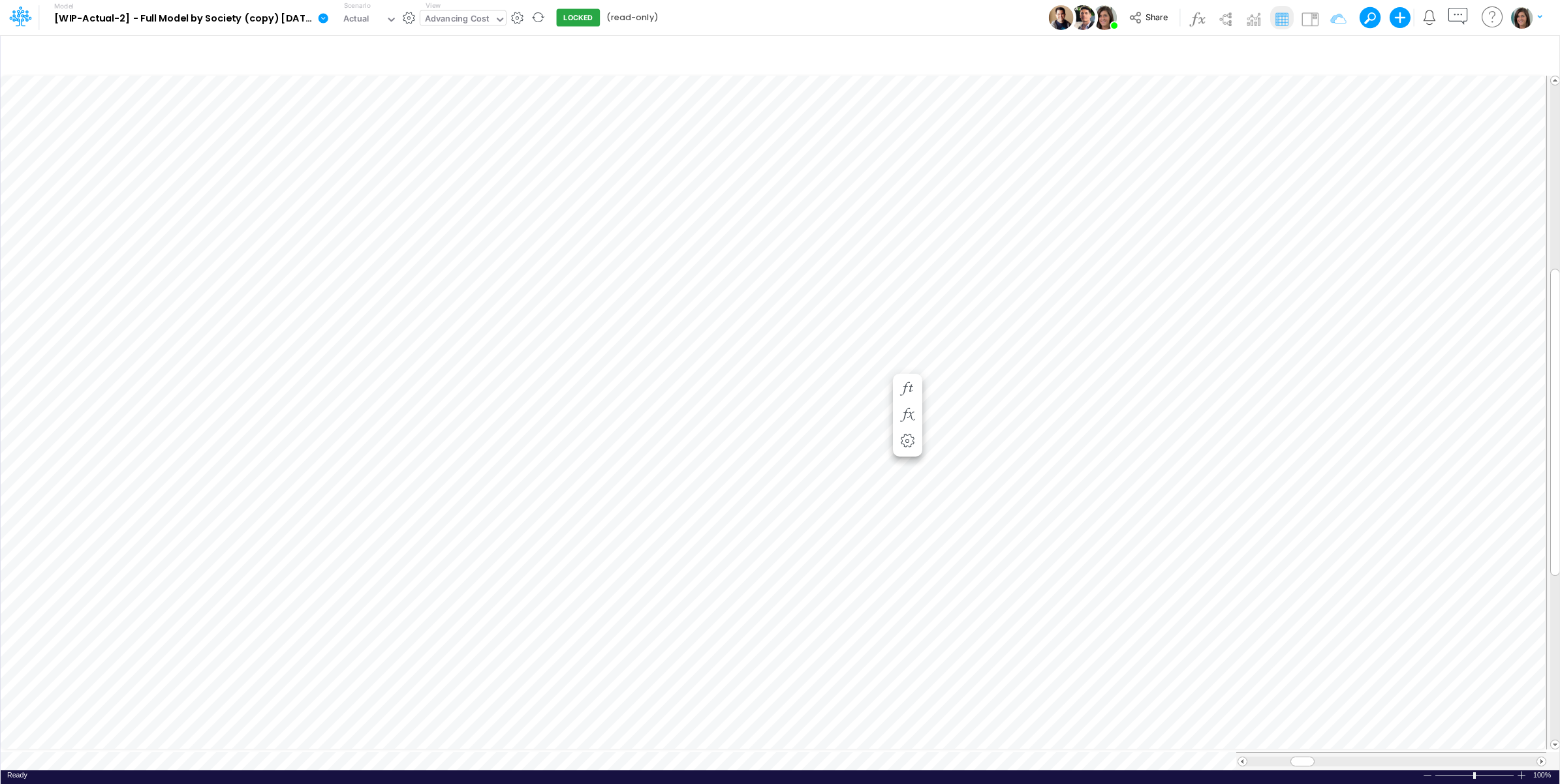
scroll to position [0, 1]
click at [483, 14] on div "Advancing Cost" at bounding box center [457, 20] width 65 height 15
type input "01br"
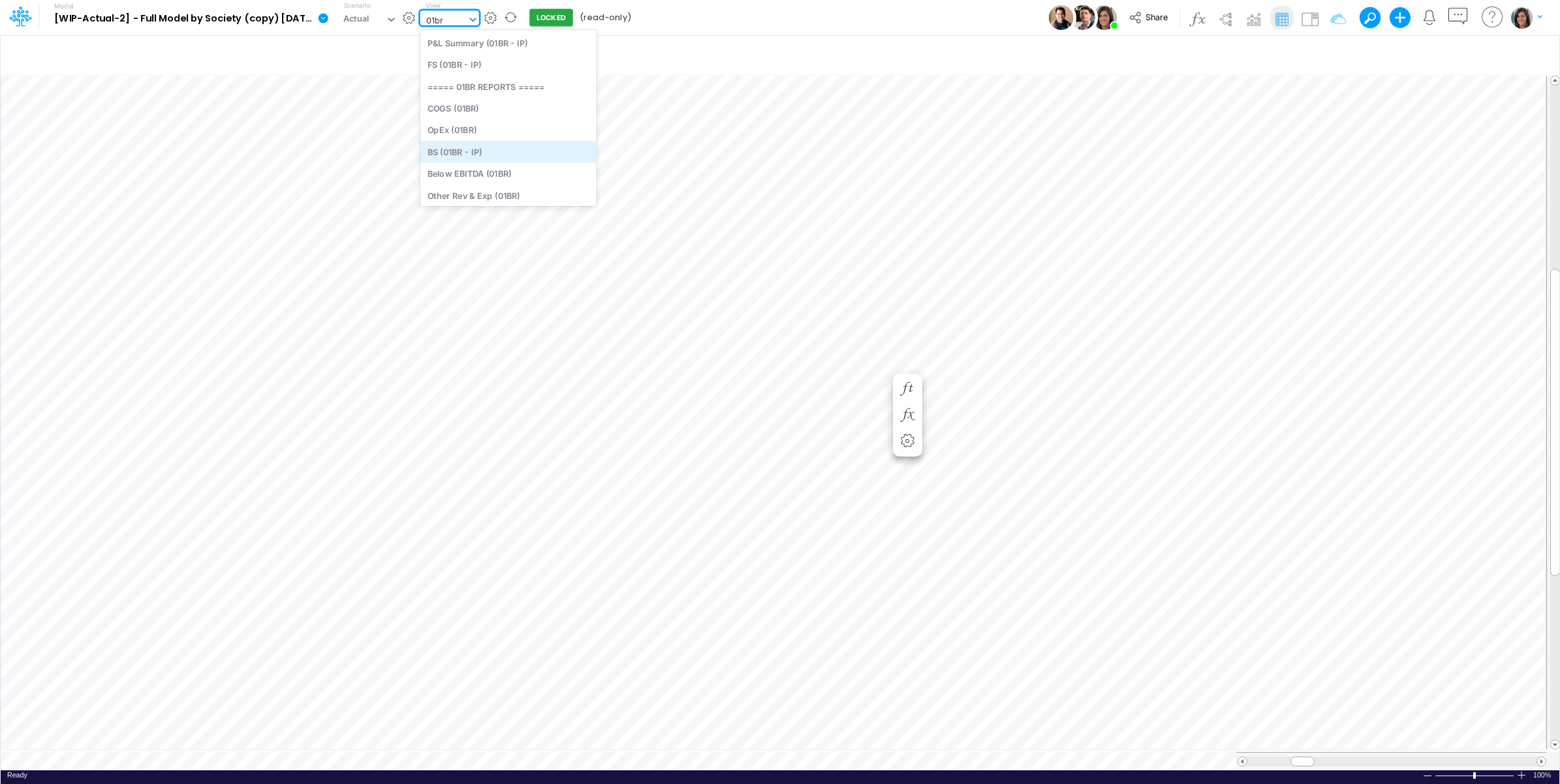
click at [505, 147] on div "BS (01BR - IP)" at bounding box center [508, 152] width 176 height 22
type input "BS (01BR - IP)"
click at [1309, 19] on img at bounding box center [1310, 18] width 21 height 21
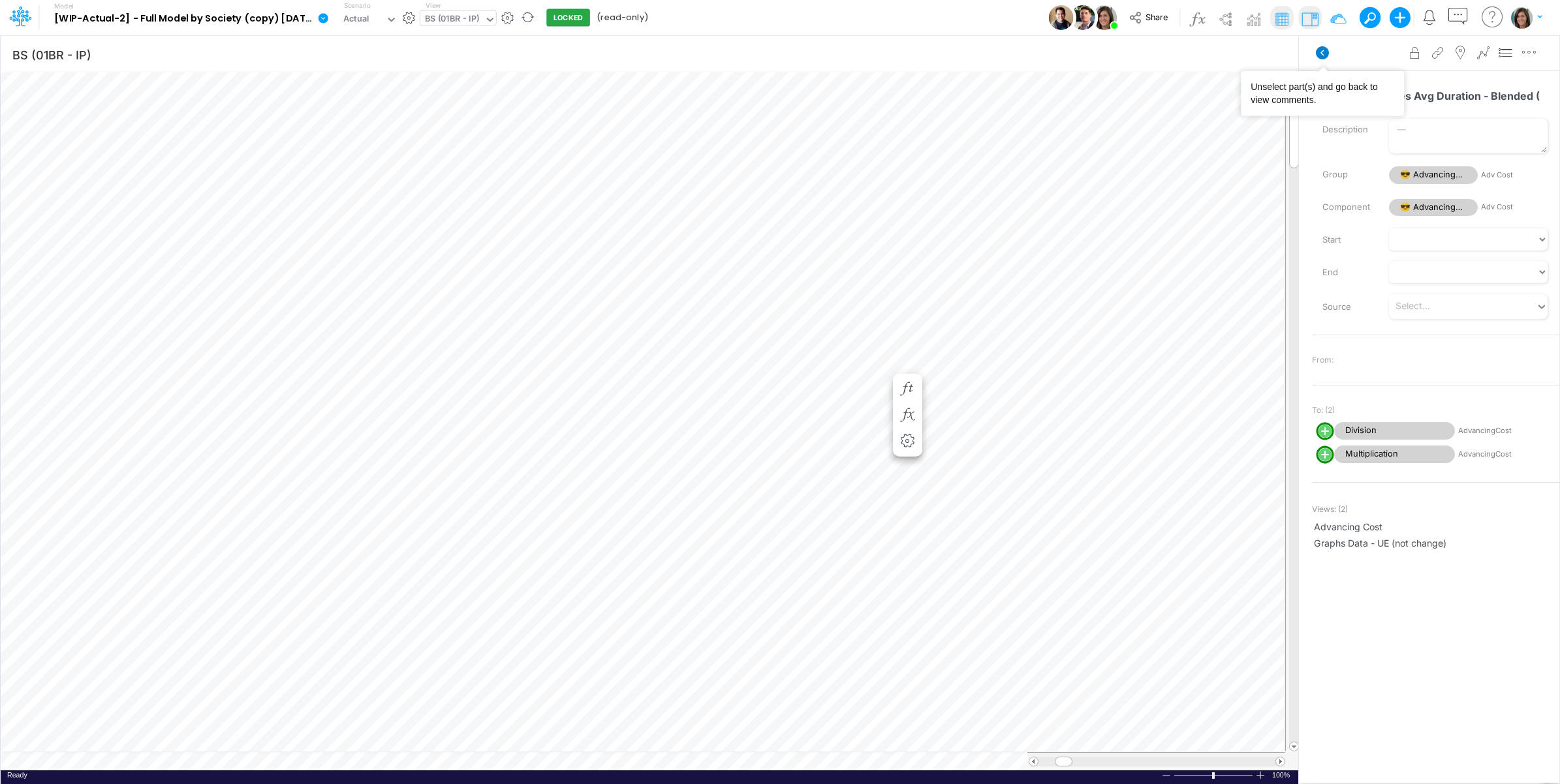
click at [1324, 49] on icon at bounding box center [1323, 53] width 13 height 13
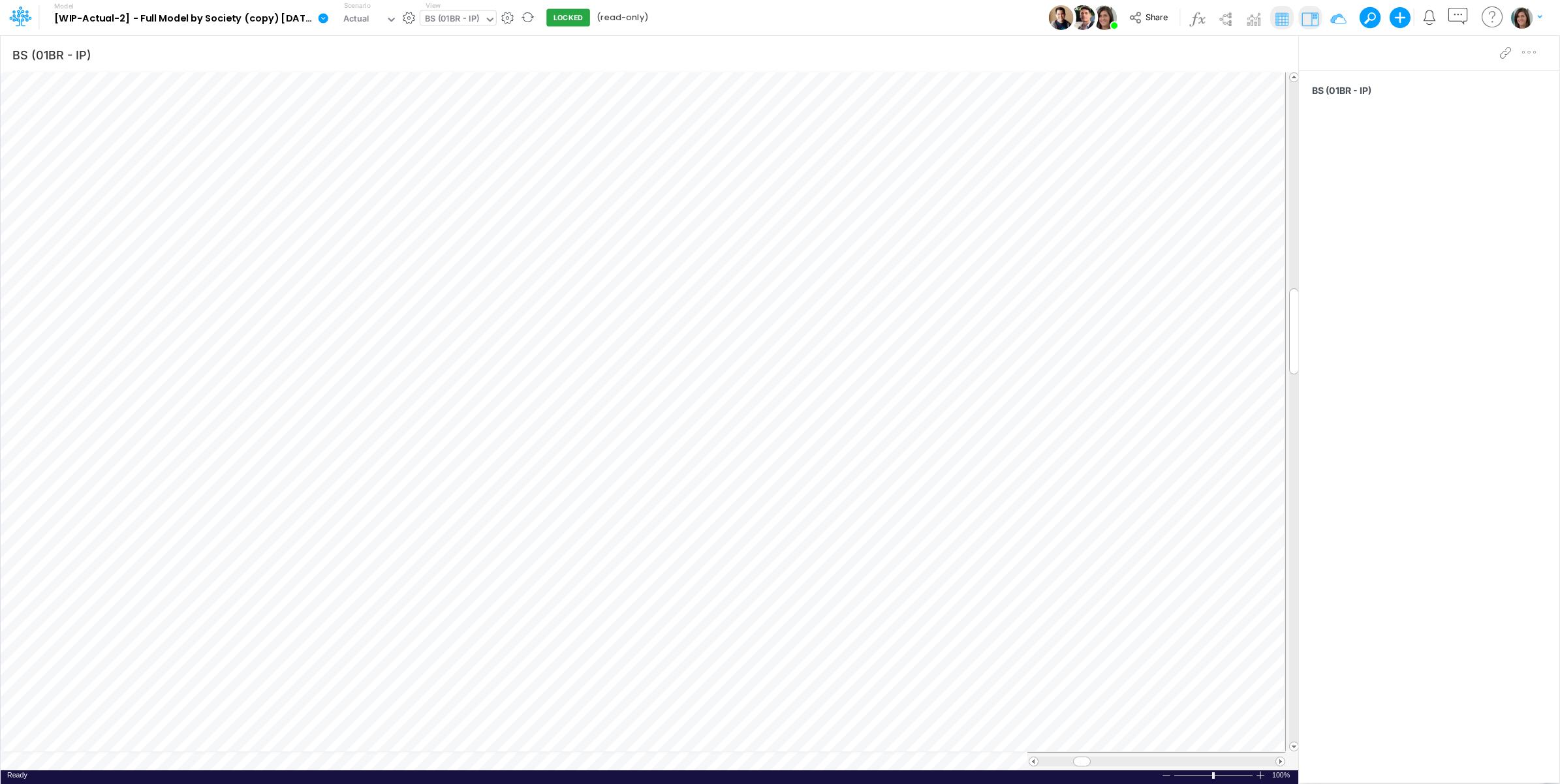
scroll to position [0, 1]
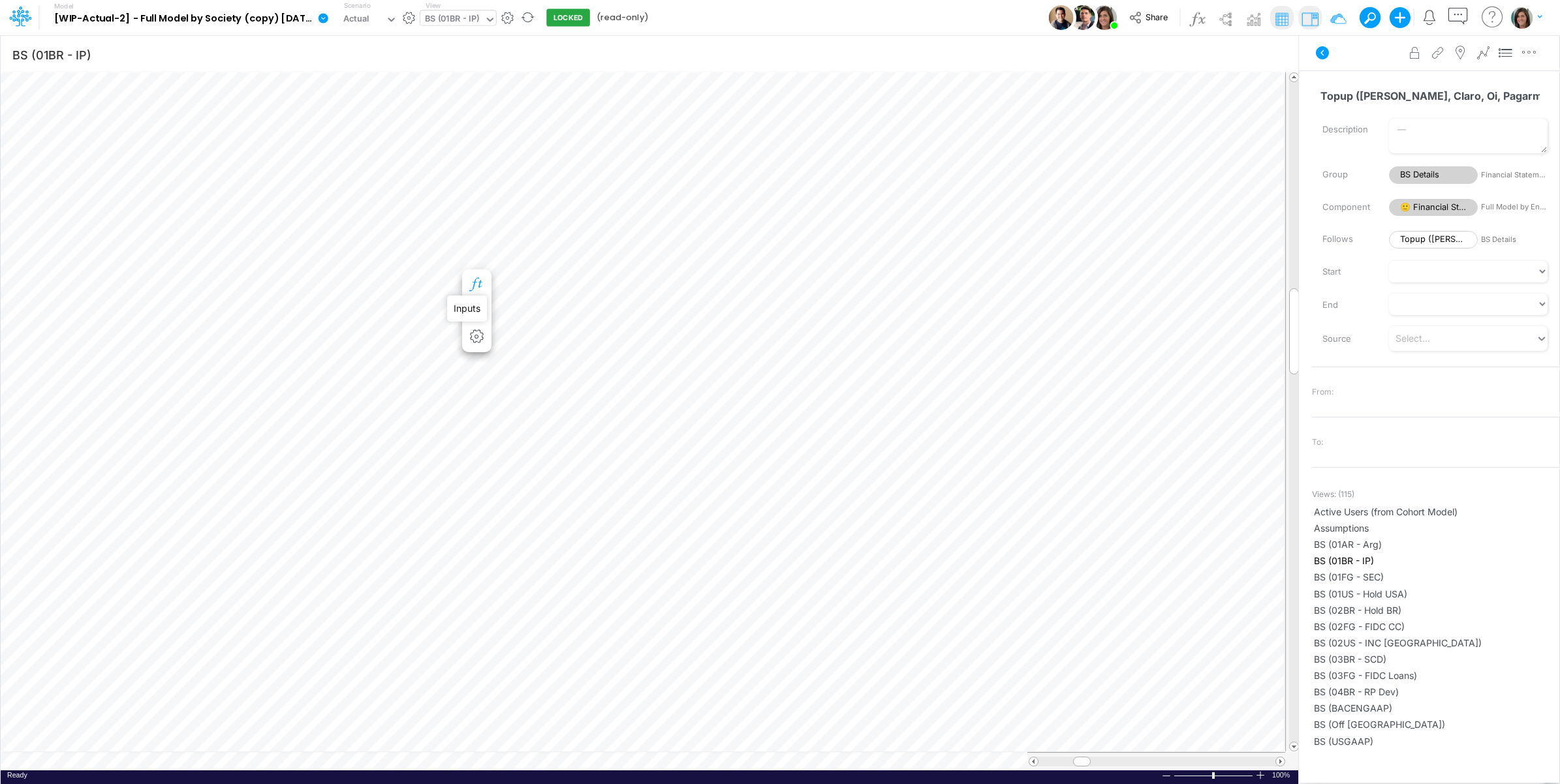
click at [480, 282] on icon "button" at bounding box center [475, 285] width 19 height 14
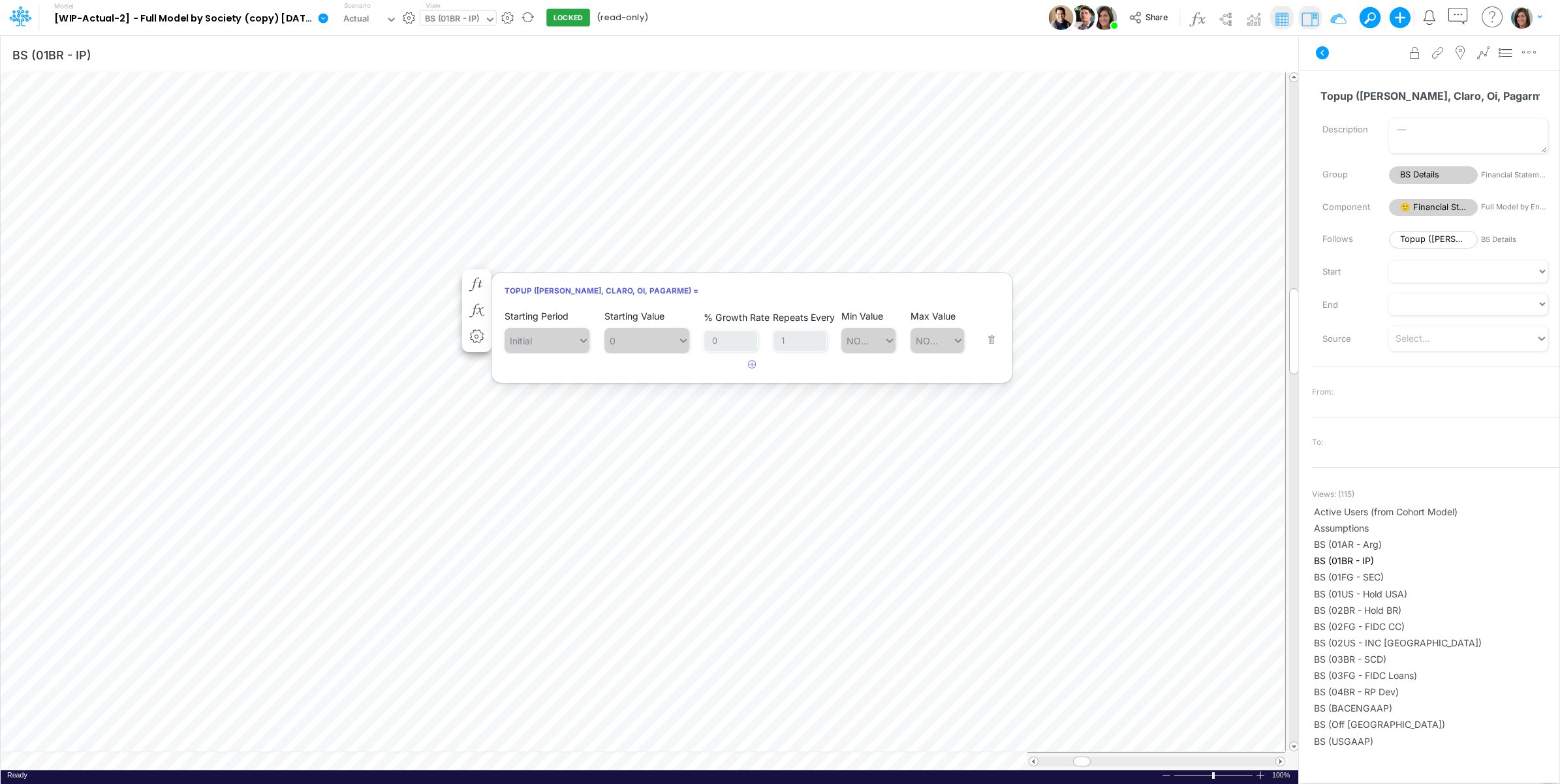
scroll to position [0, 1]
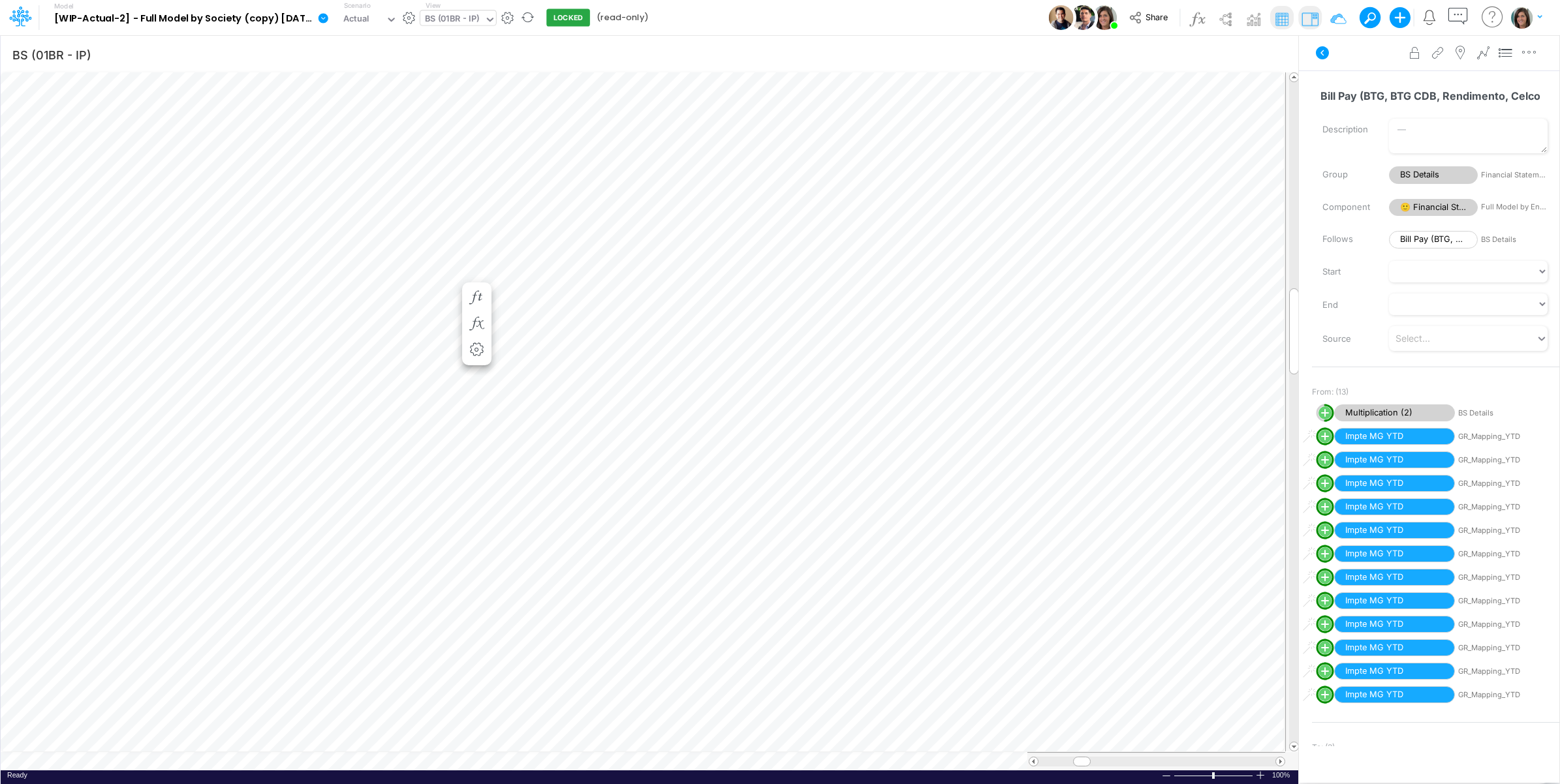
scroll to position [0, 1]
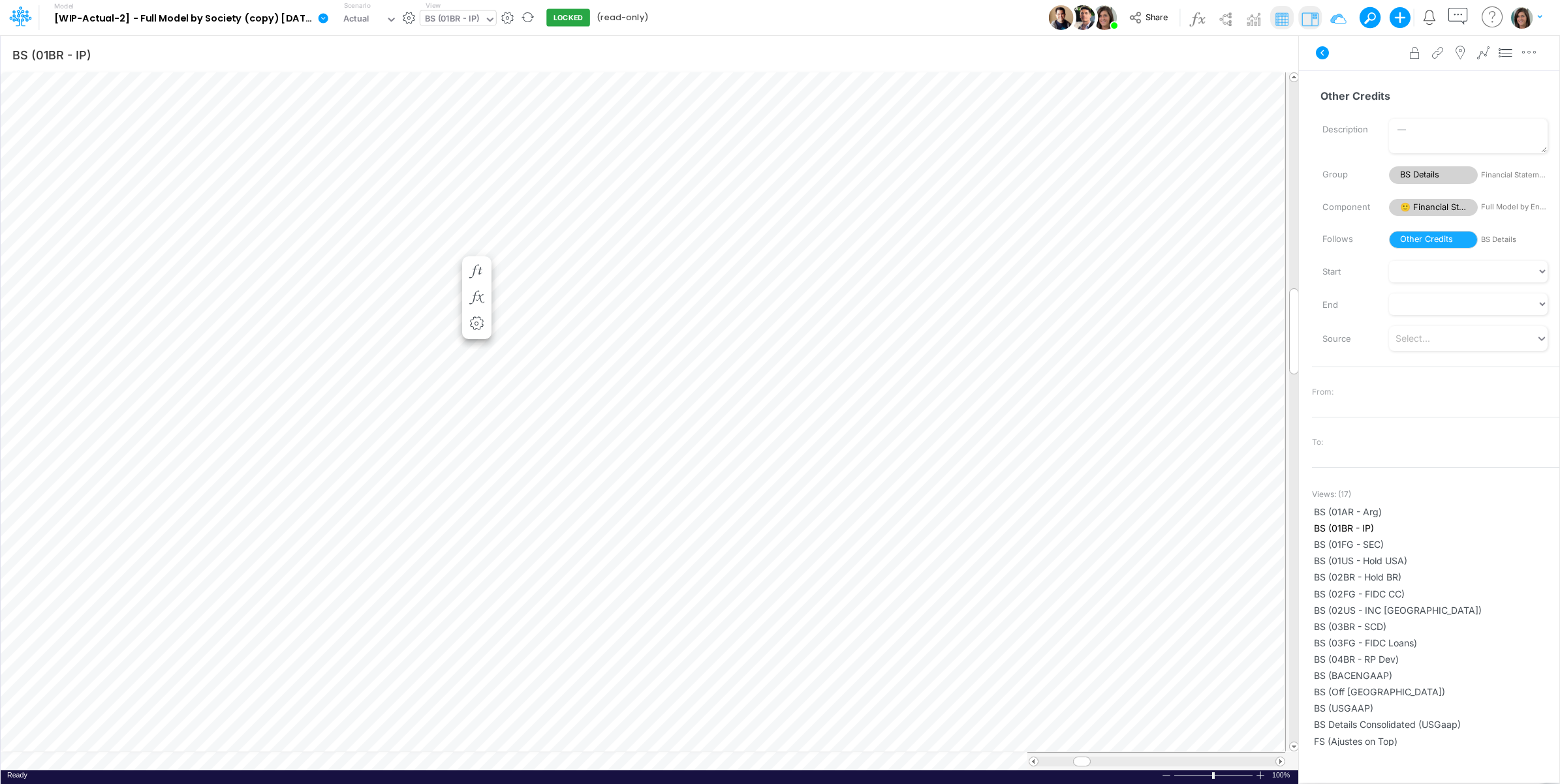
scroll to position [0, 1]
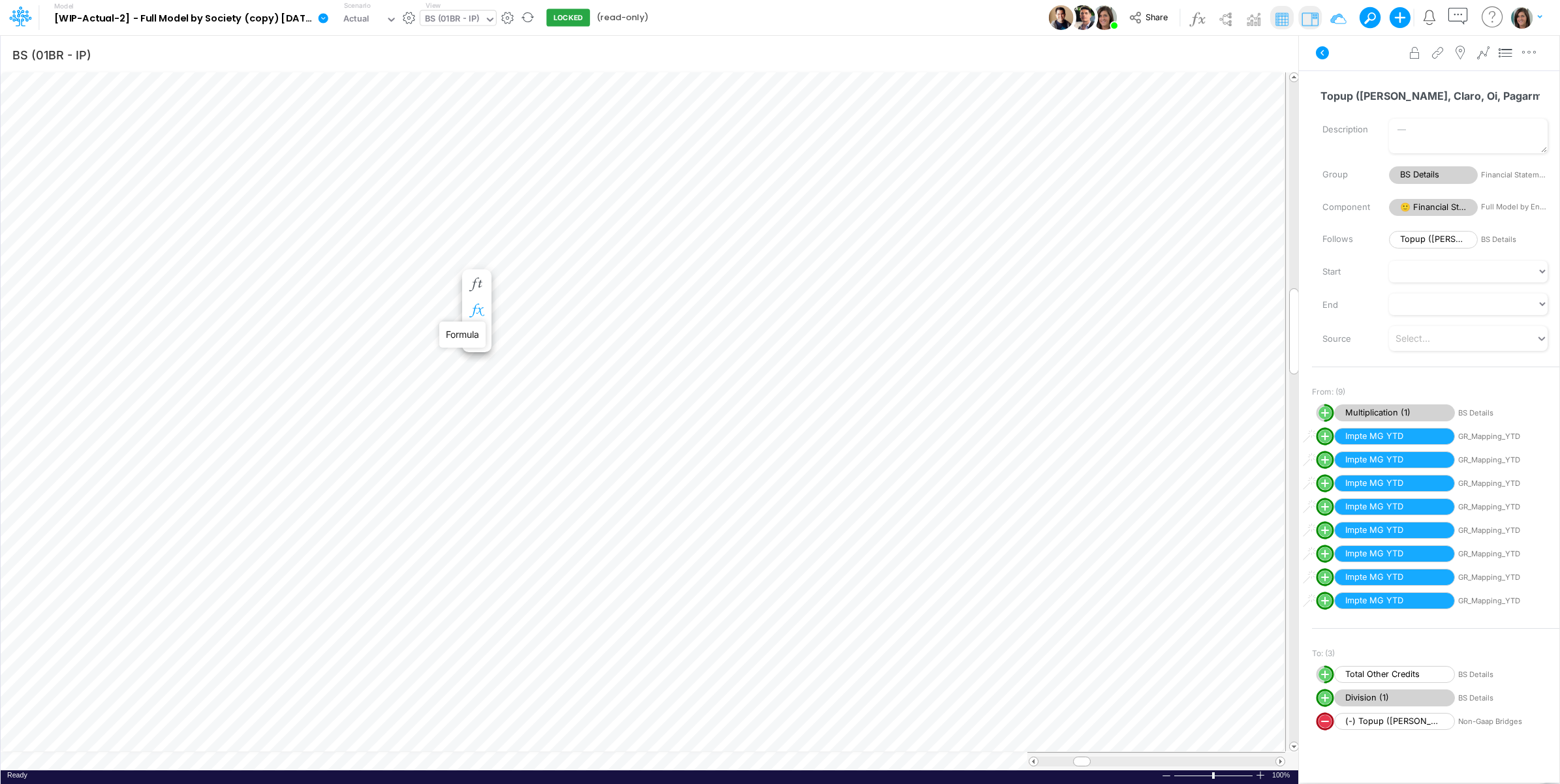
click at [480, 304] on icon "button" at bounding box center [475, 310] width 19 height 14
click at [668, 390] on icon at bounding box center [669, 387] width 19 height 14
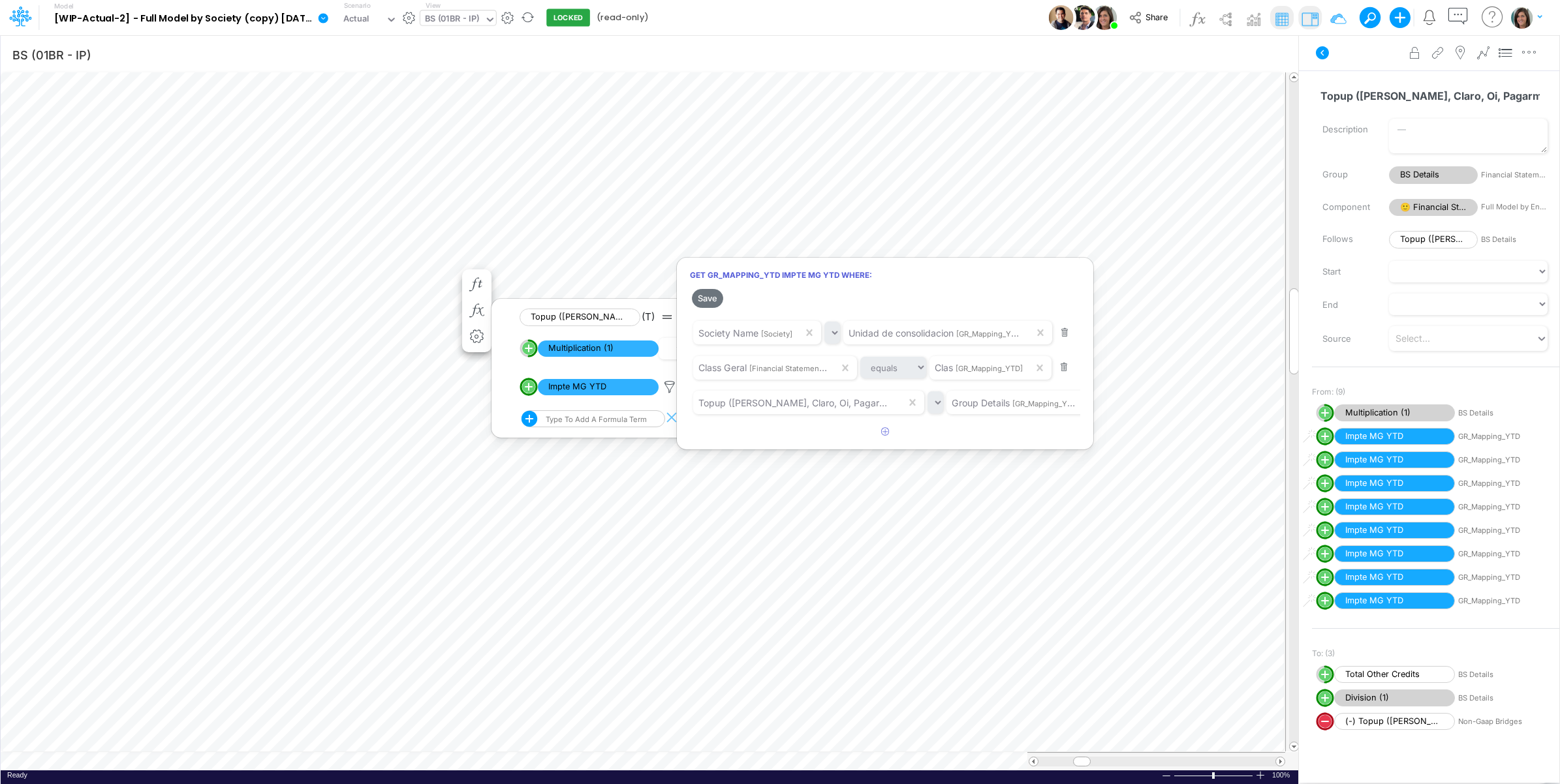
click at [1355, 62] on div at bounding box center [780, 395] width 1560 height 778
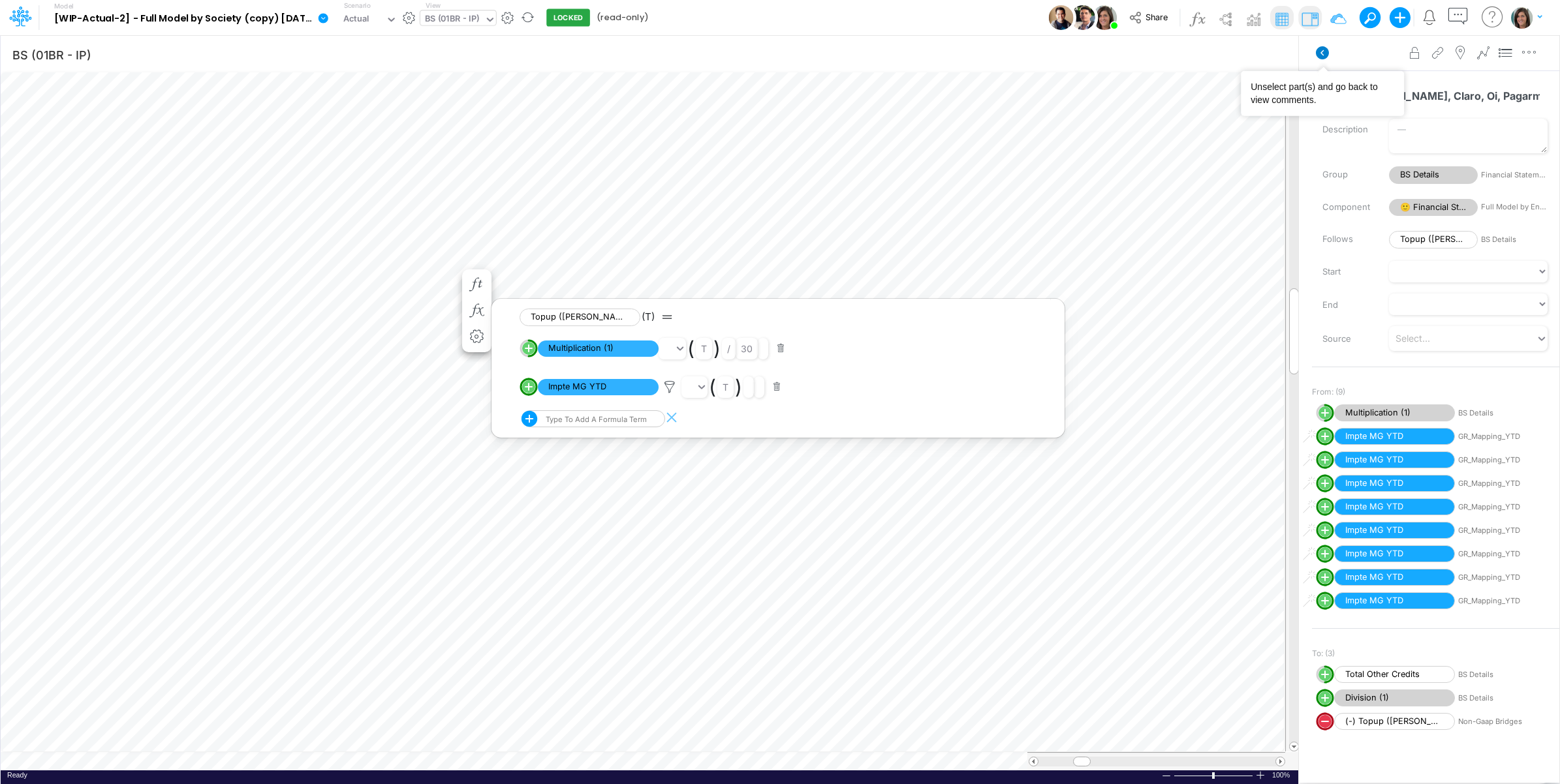
click at [1320, 53] on icon at bounding box center [1323, 53] width 13 height 13
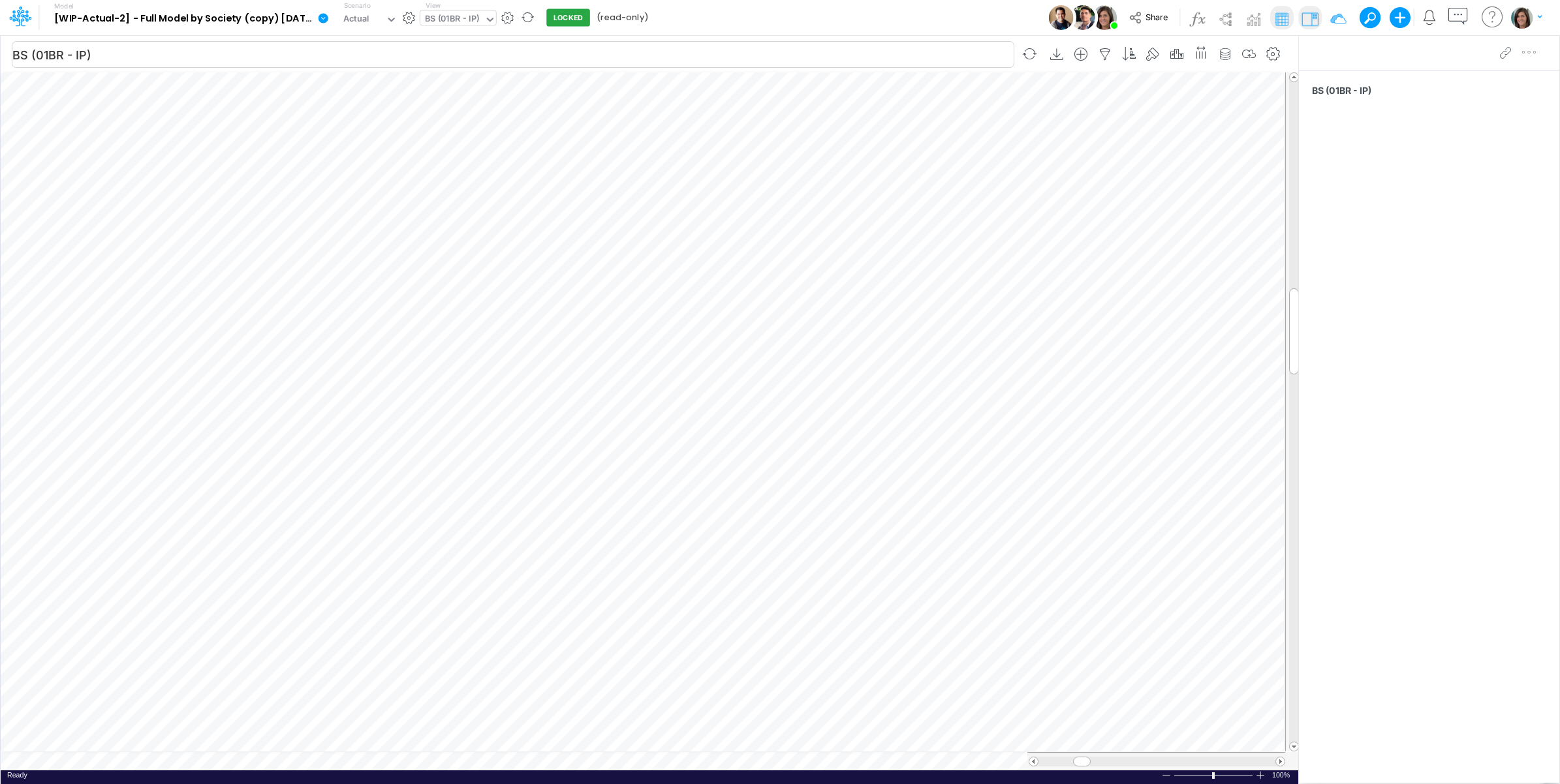
scroll to position [0, 1]
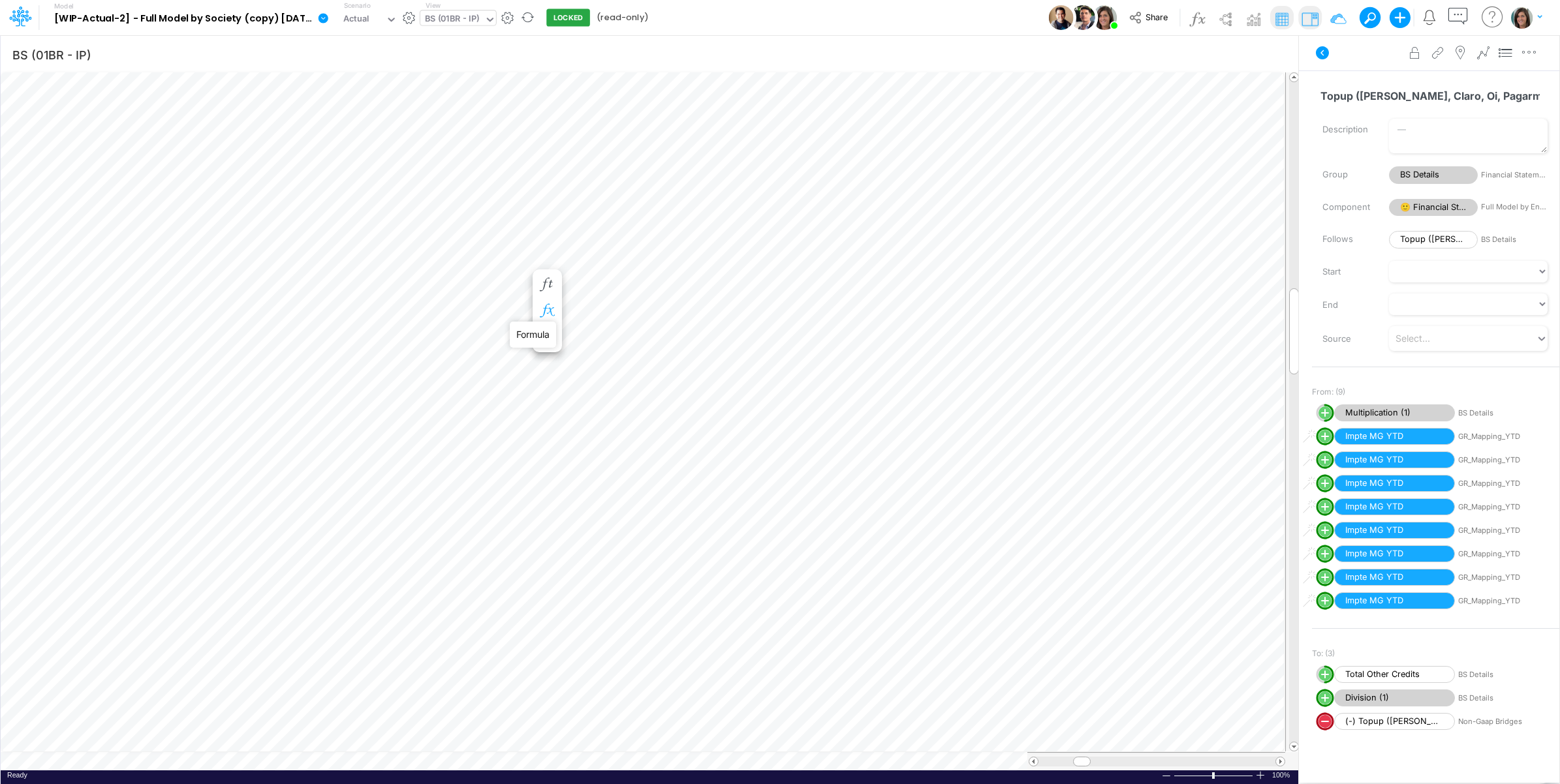
click at [550, 311] on icon "button" at bounding box center [546, 310] width 19 height 14
click at [737, 386] on icon at bounding box center [739, 387] width 19 height 14
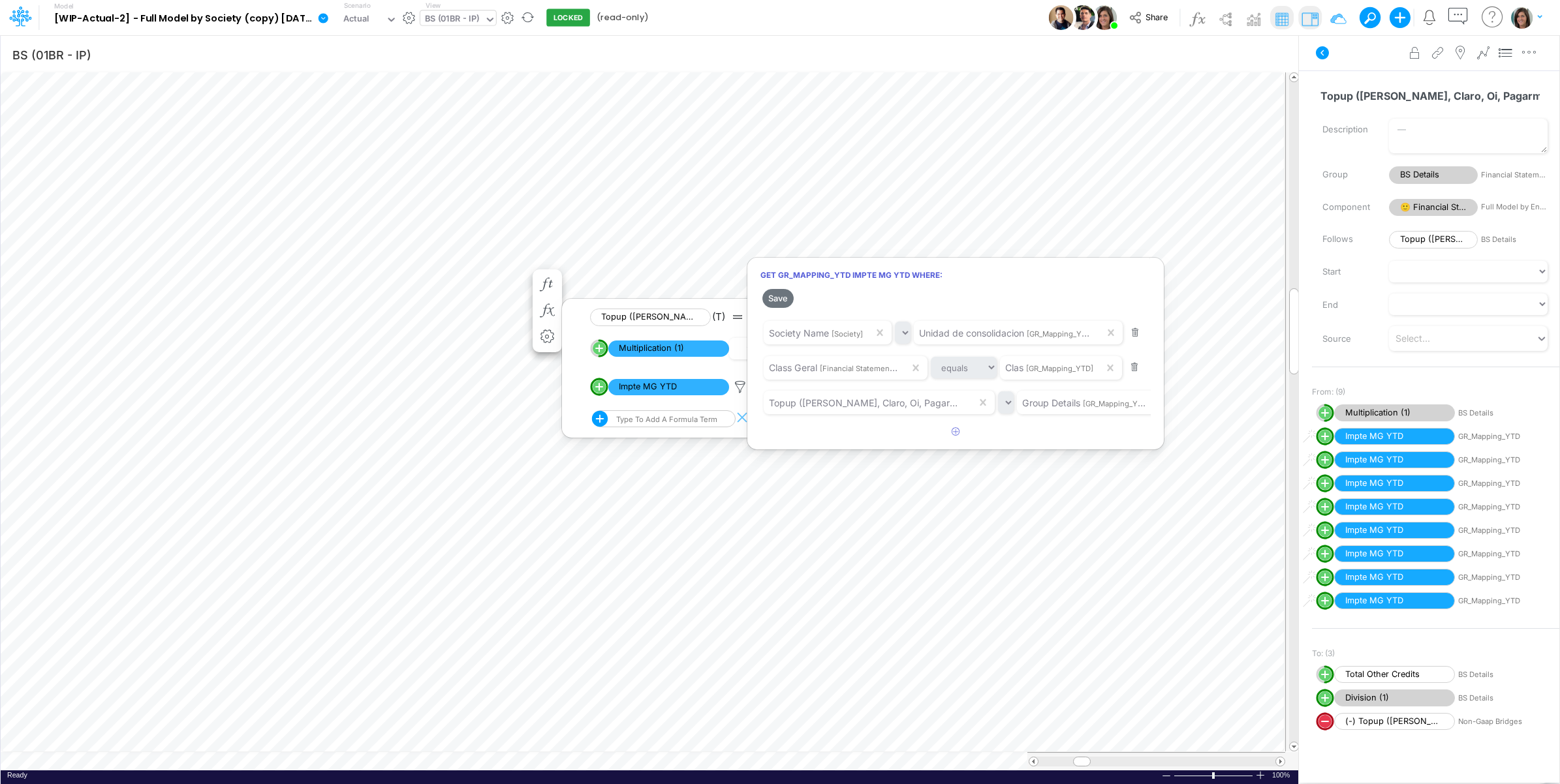
click at [1334, 63] on div at bounding box center [780, 395] width 1560 height 778
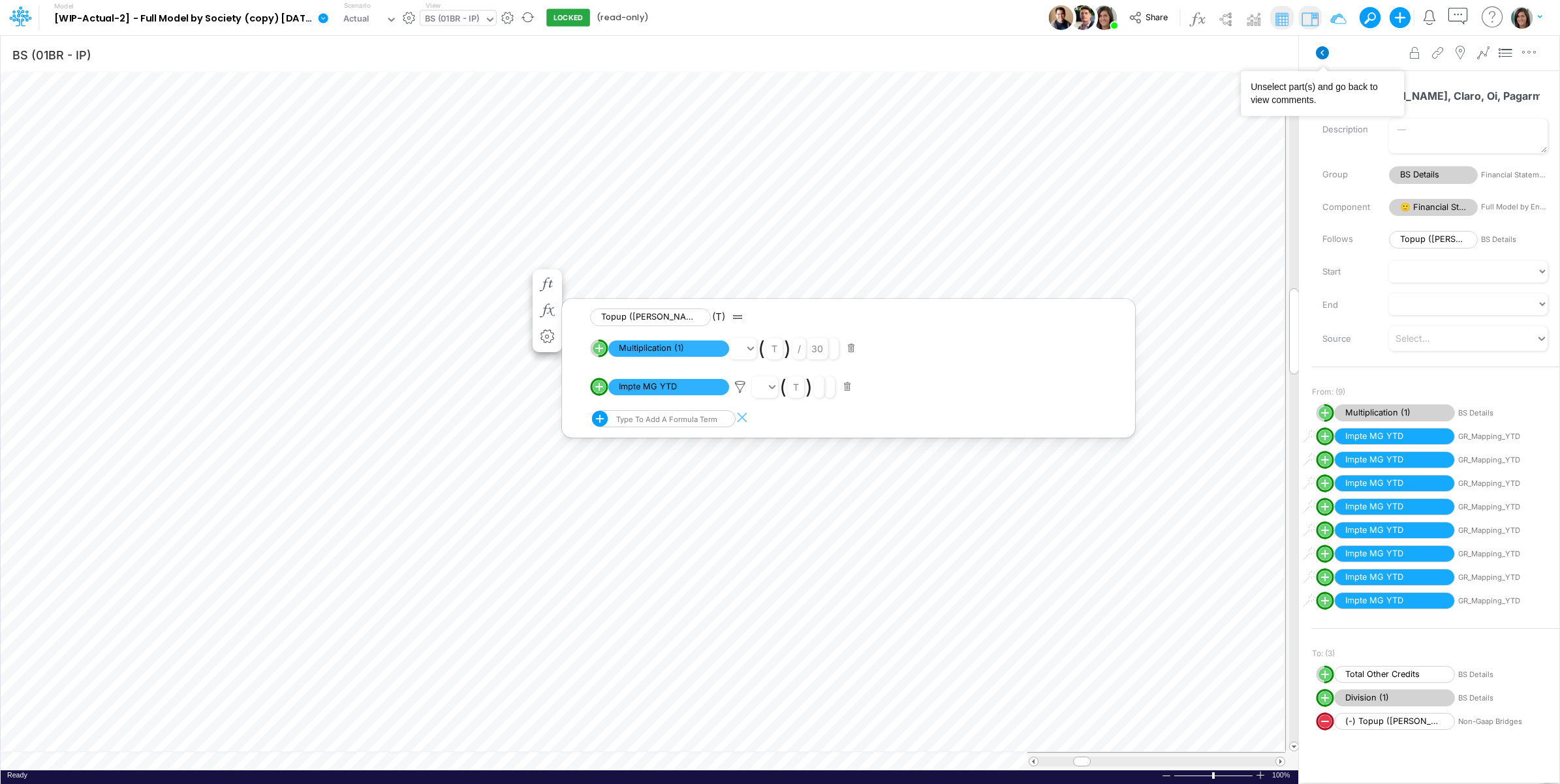
drag, startPoint x: 1321, startPoint y: 54, endPoint x: 1312, endPoint y: 59, distance: 10.3
click at [1320, 54] on icon at bounding box center [1323, 53] width 13 height 13
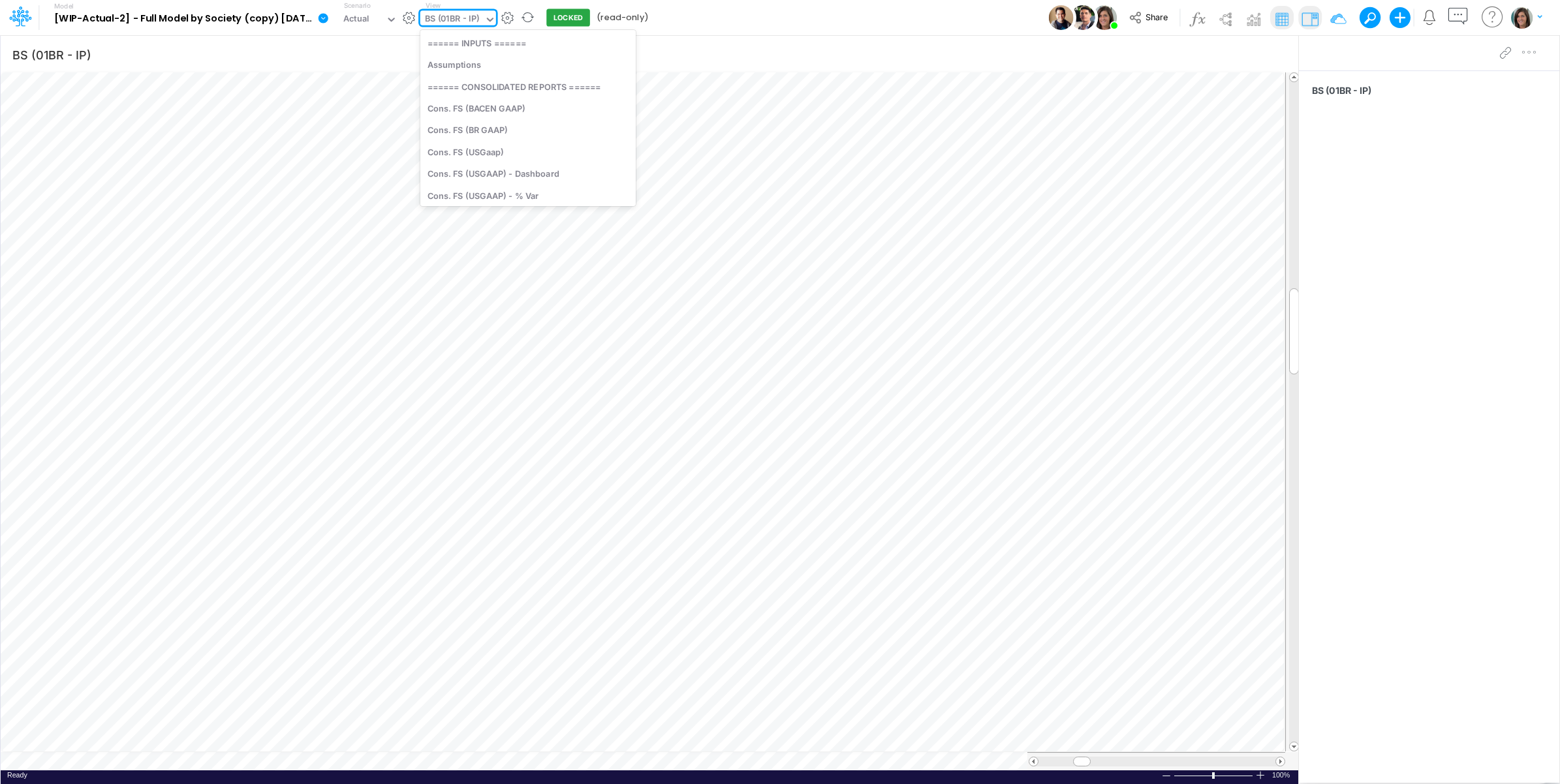
click at [444, 18] on div "BS (01BR - IP)" at bounding box center [453, 20] width 55 height 15
type input "ytd"
drag, startPoint x: 458, startPoint y: 40, endPoint x: 489, endPoint y: 1, distance: 49.8
click at [458, 39] on div "GR Mapping - YTD" at bounding box center [508, 43] width 176 height 22
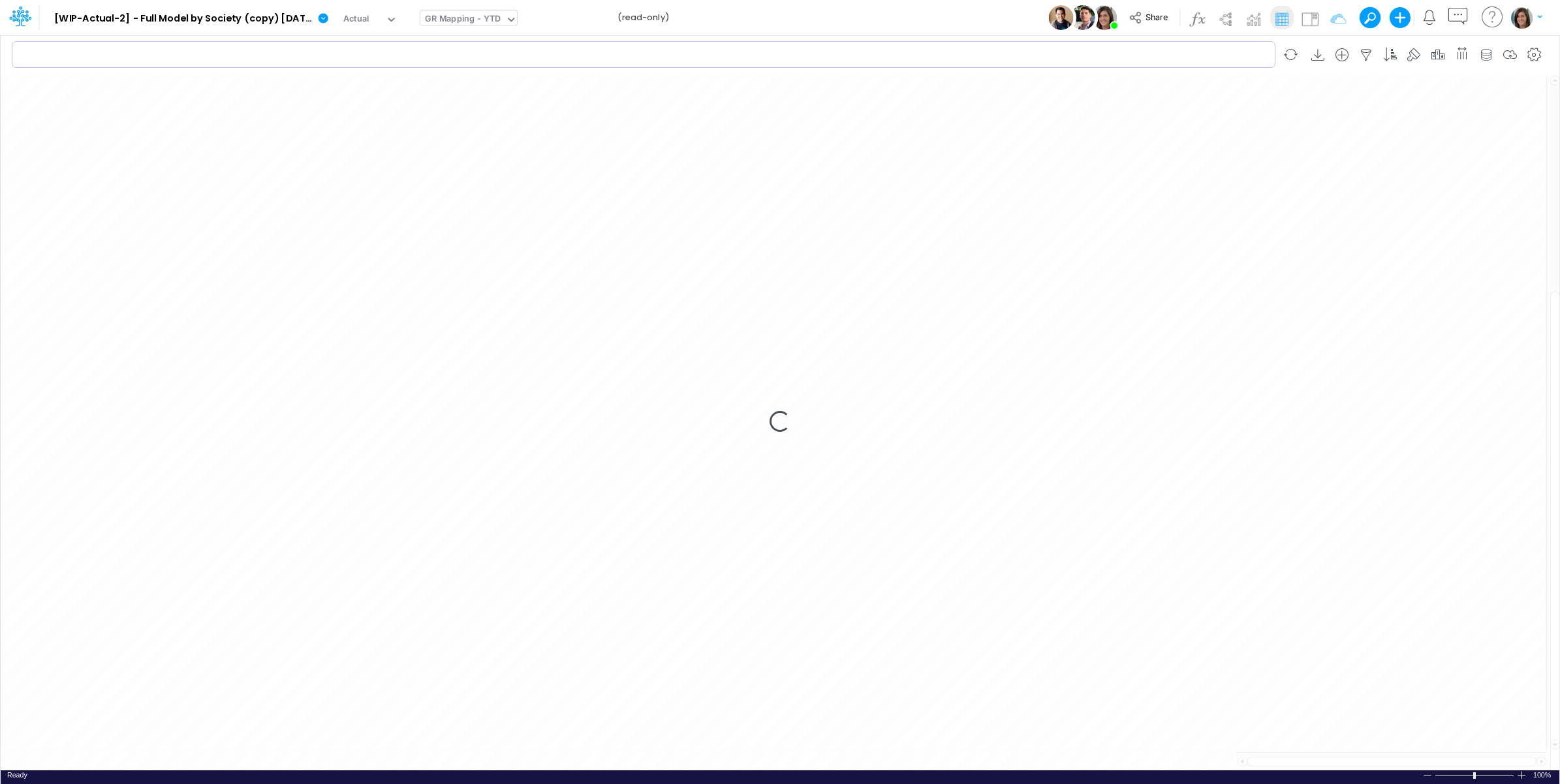
click at [703, 41] on input "text" at bounding box center [644, 54] width 1264 height 27
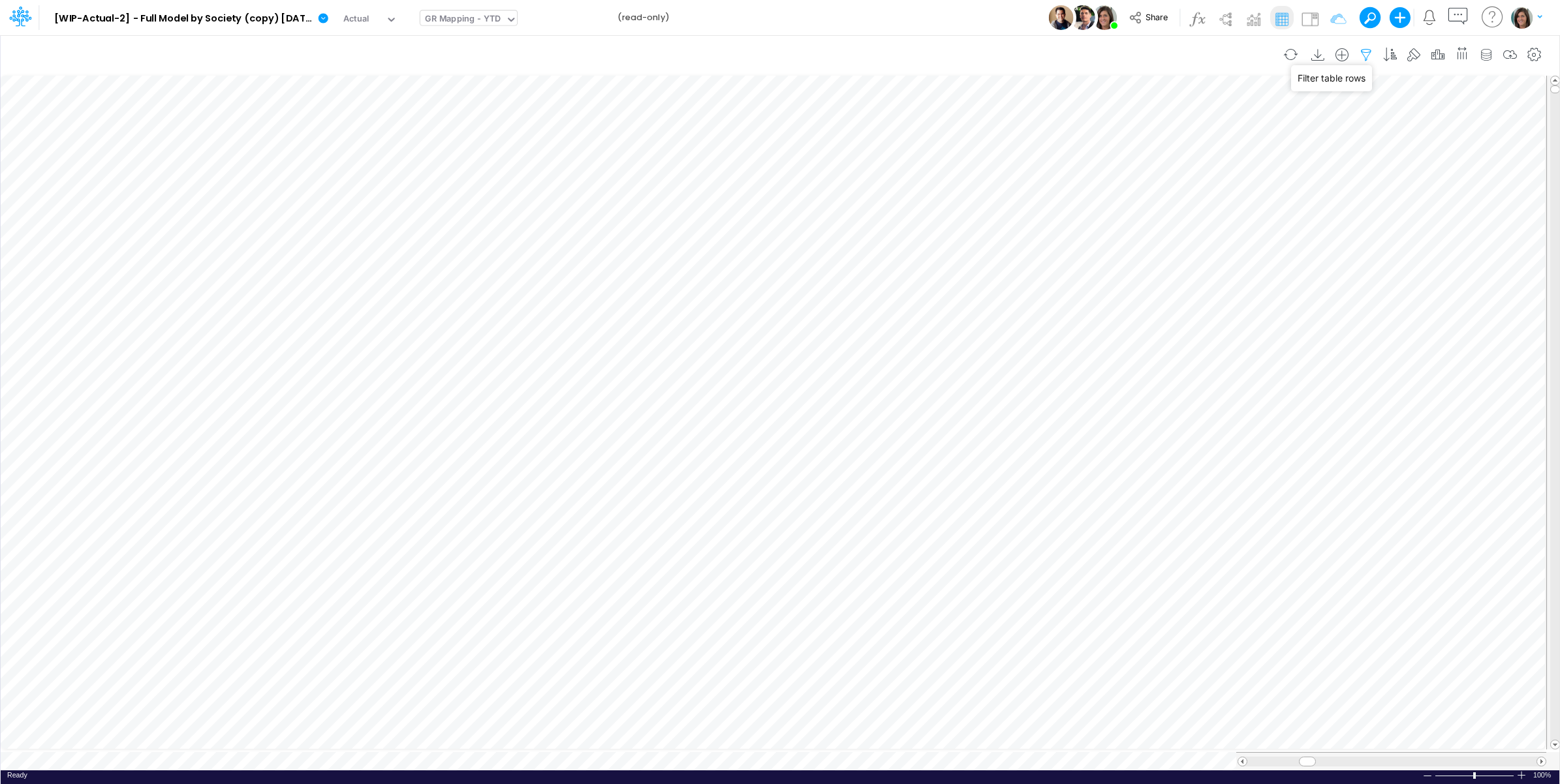
click at [1365, 54] on icon "button" at bounding box center [1366, 55] width 19 height 14
select select "notEqual"
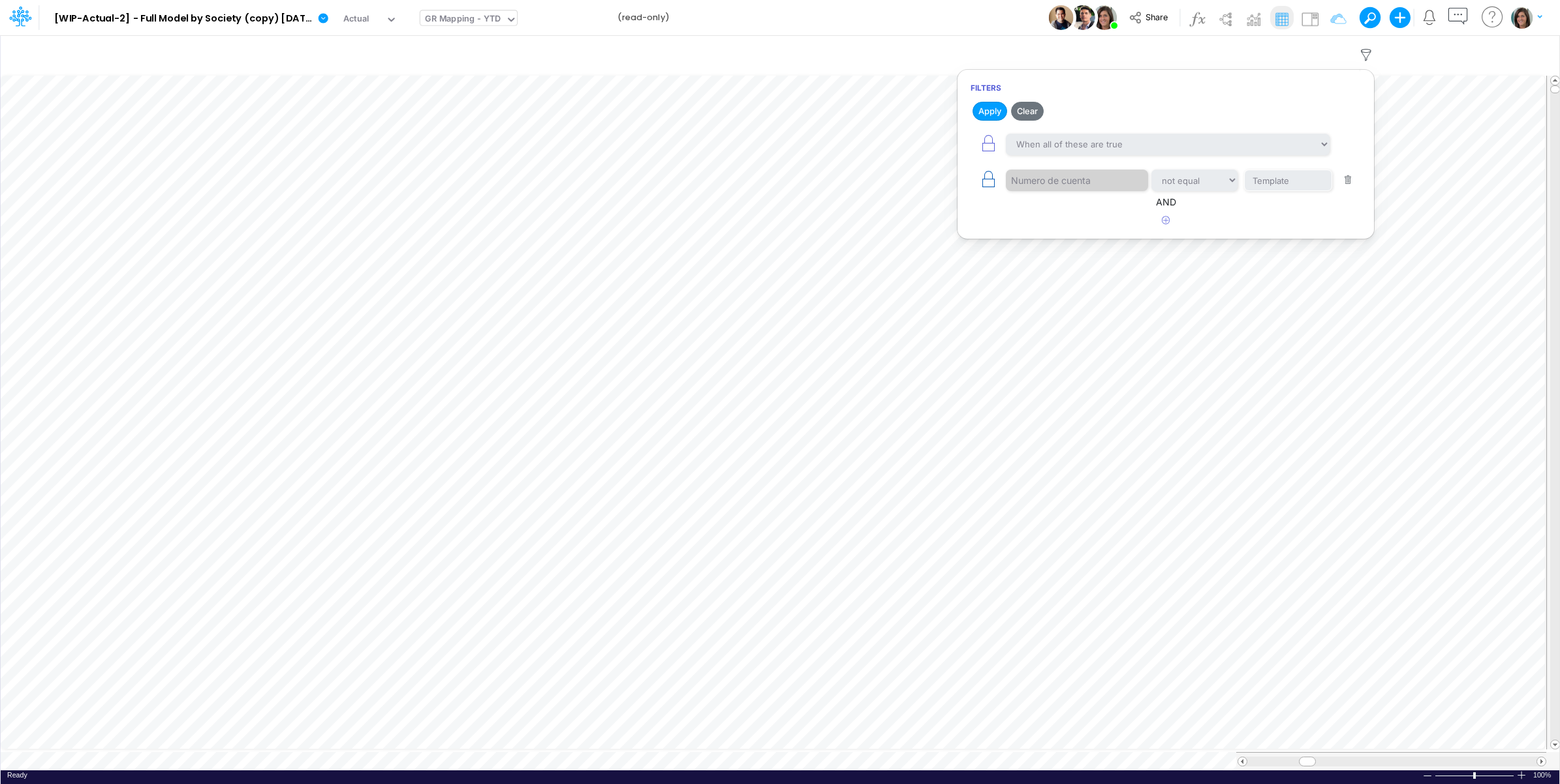
click at [987, 179] on icon "button" at bounding box center [988, 180] width 18 height 18
select select "notEqual"
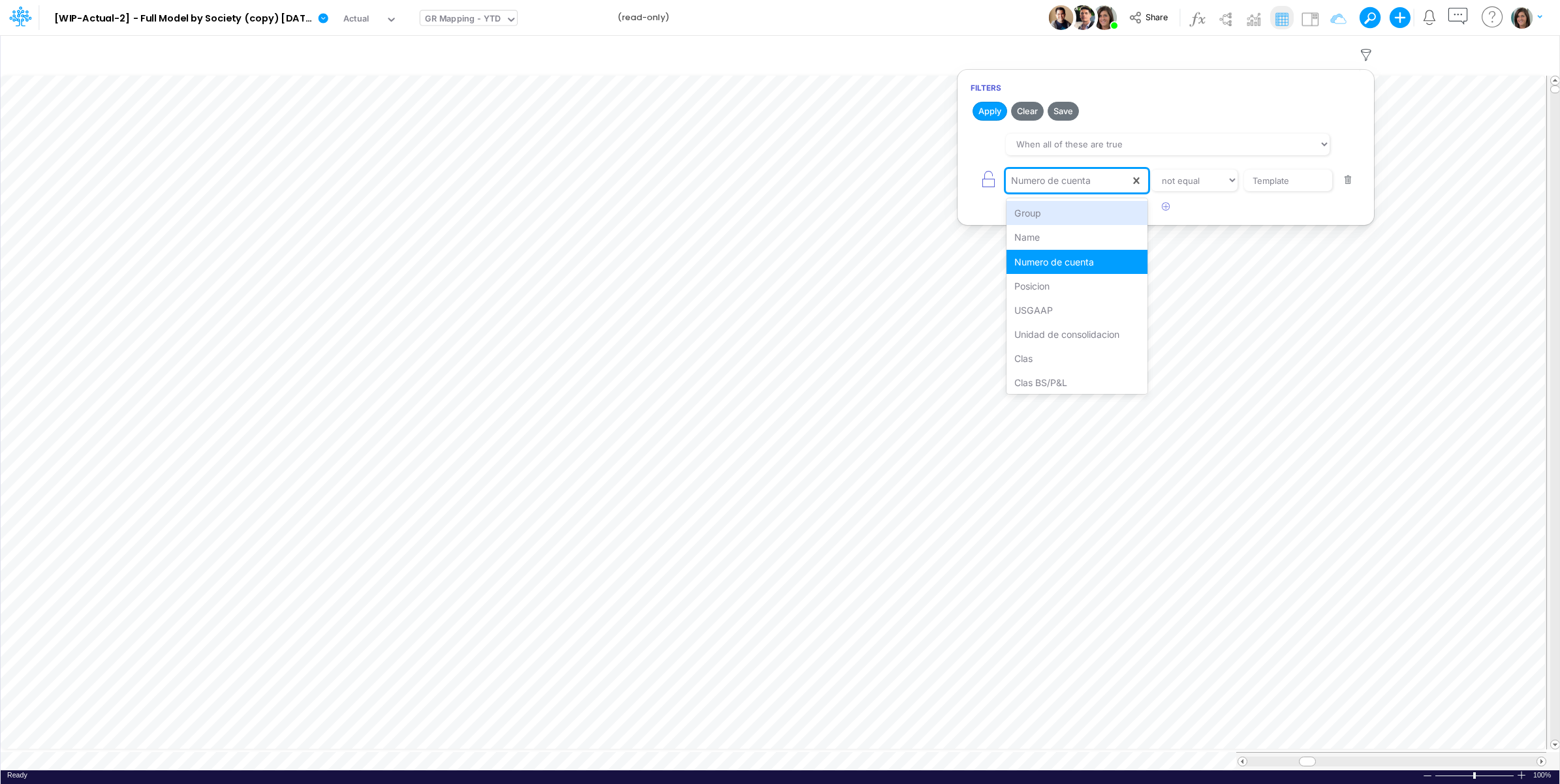
click at [1081, 191] on div "Numero de cuenta" at bounding box center [1067, 180] width 124 height 22
type input "gr"
click at [1094, 234] on div "Group Details" at bounding box center [1077, 237] width 142 height 24
click at [1214, 180] on select "equals not equal starts with ends with contains" at bounding box center [1194, 180] width 87 height 22
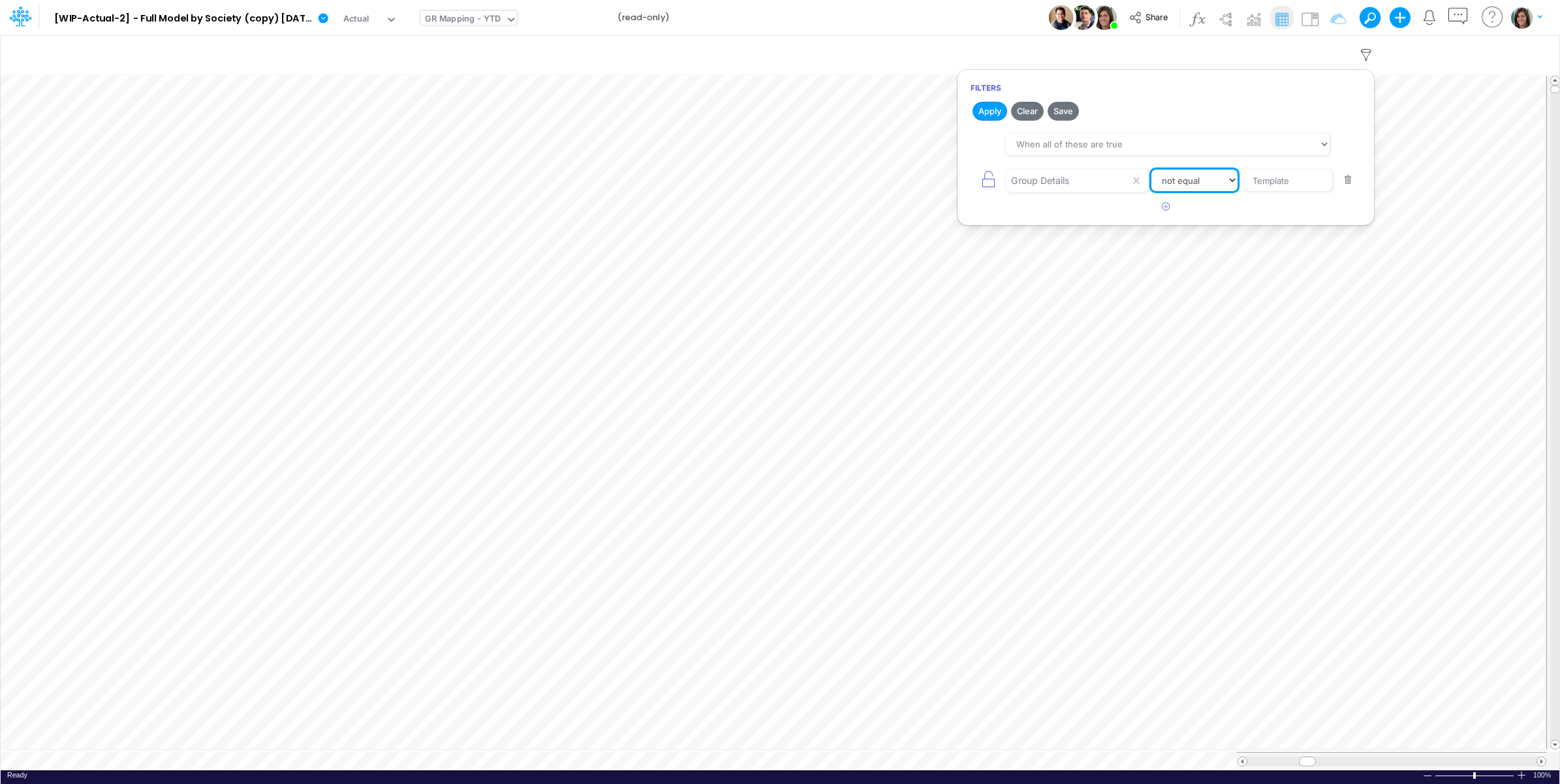
select select "startsWith"
click at [1151, 170] on select "equals not equal starts with ends with contains" at bounding box center [1195, 180] width 87 height 22
click at [1286, 184] on input "Template" at bounding box center [1288, 180] width 88 height 22
type input "Topup"
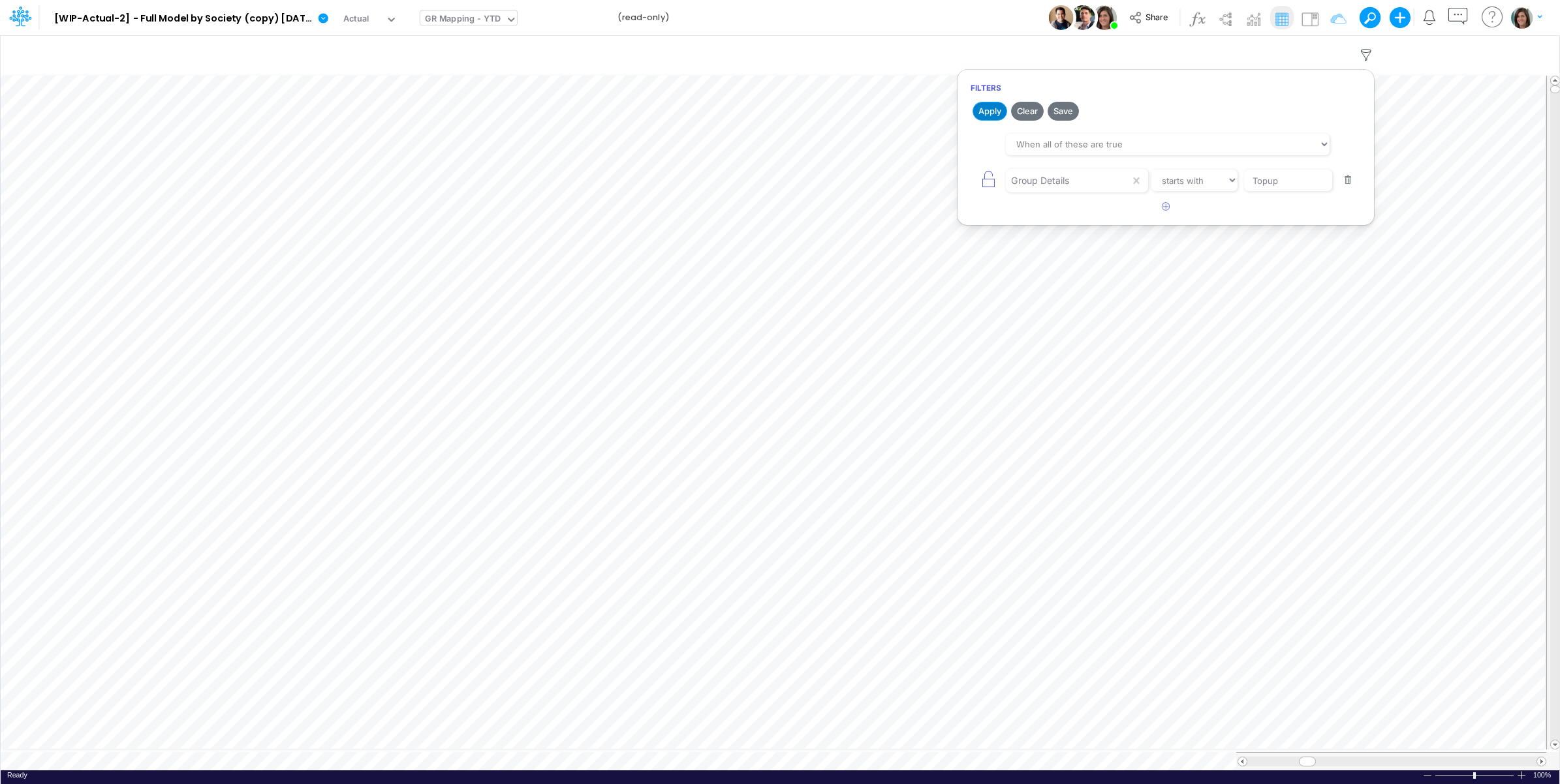
click at [996, 113] on button "Apply" at bounding box center [990, 111] width 35 height 19
drag, startPoint x: 996, startPoint y: 7, endPoint x: 999, endPoint y: 57, distance: 50.1
click at [997, 8] on div "Model [WIP-Actual-2] - Full Model by Society (copy) 2025-09-30T16:44:44UTC Edit…" at bounding box center [780, 17] width 1404 height 35
click at [1056, 165] on icon "button" at bounding box center [1062, 167] width 19 height 14
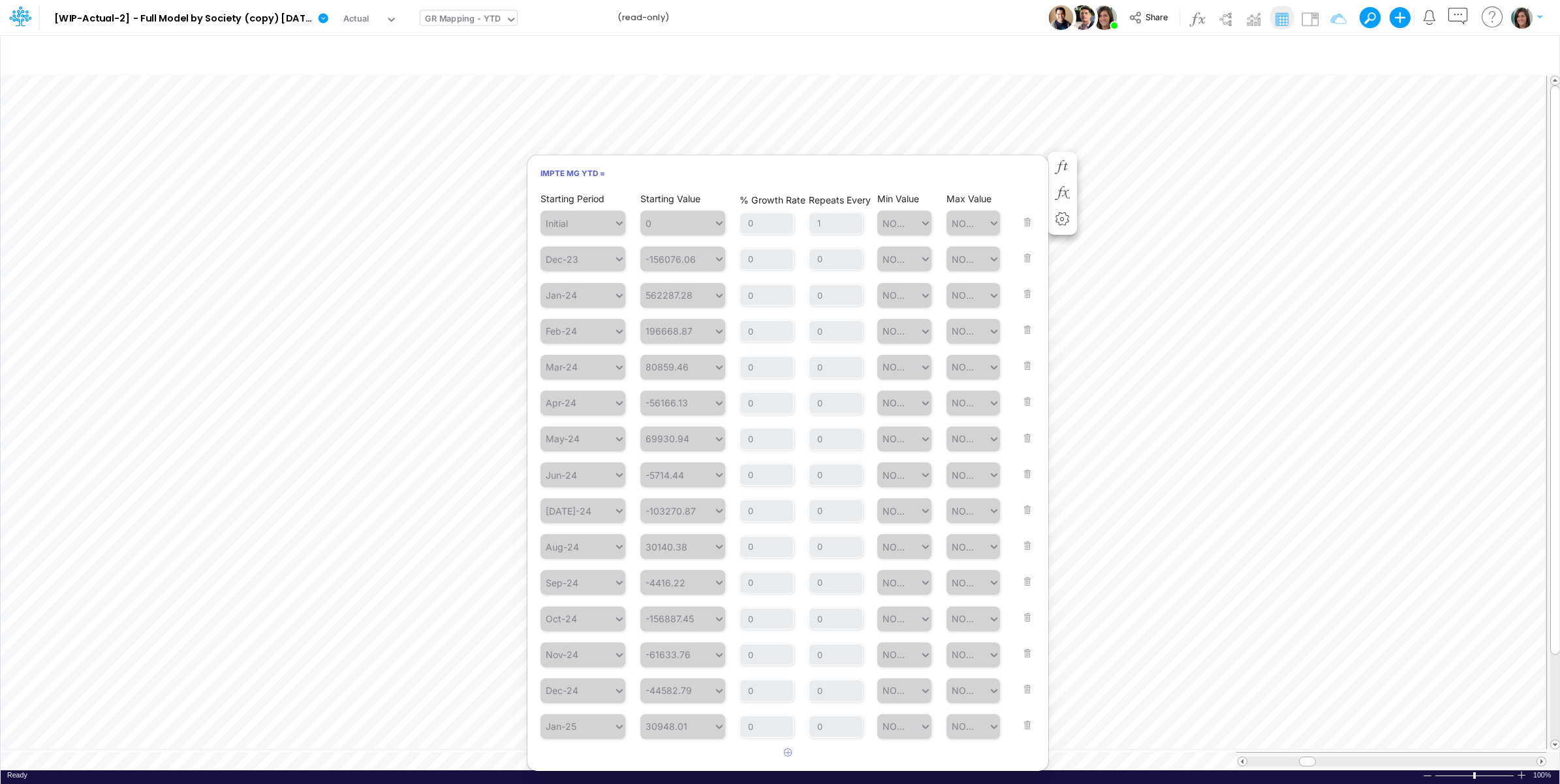
scroll to position [177, 0]
drag, startPoint x: 693, startPoint y: 729, endPoint x: 653, endPoint y: 732, distance: 40.1
click at [653, 732] on span "641418.34" at bounding box center [682, 729] width 85 height 25
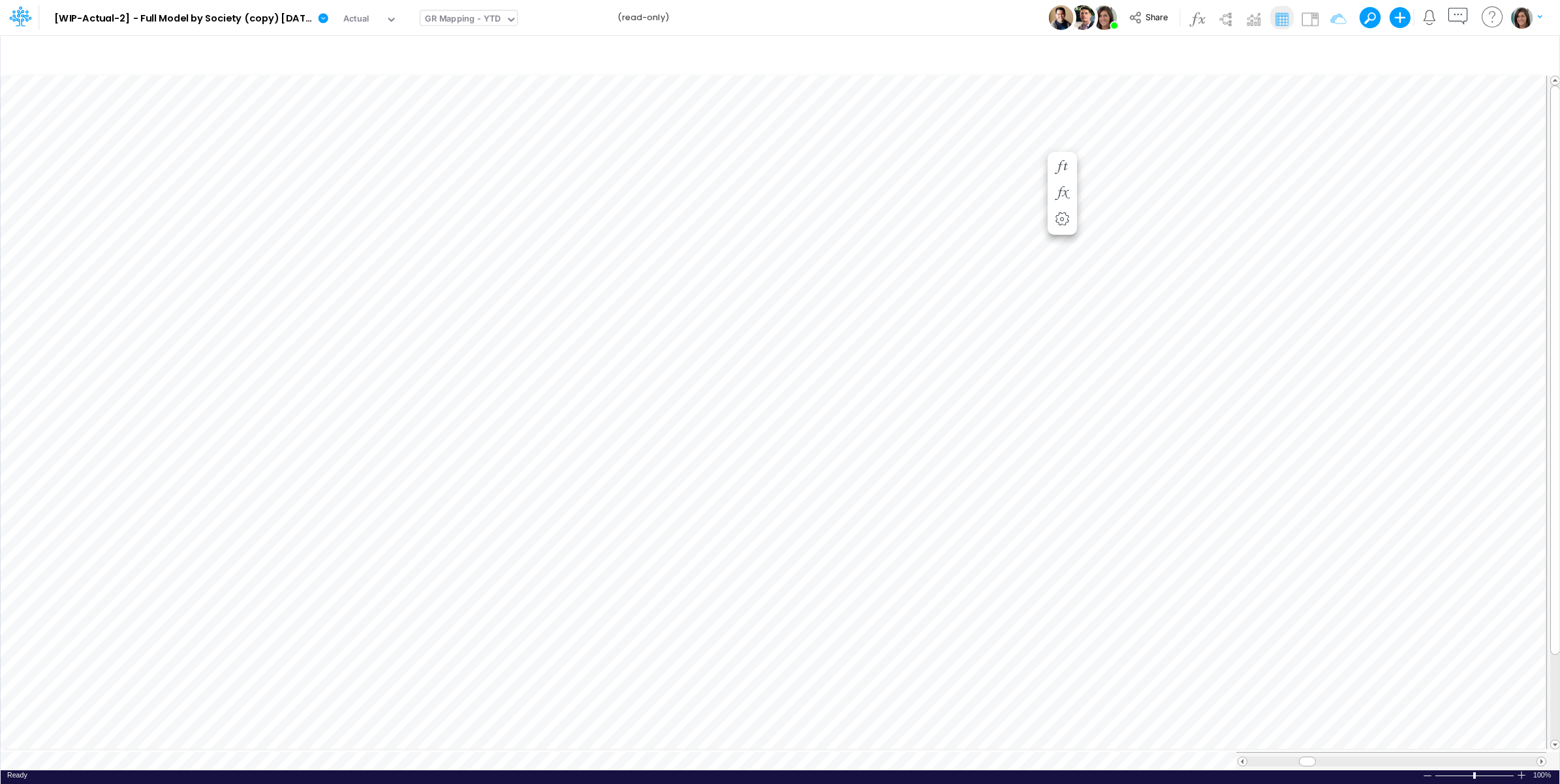
scroll to position [0, 1]
click at [1312, 19] on img at bounding box center [1310, 18] width 21 height 21
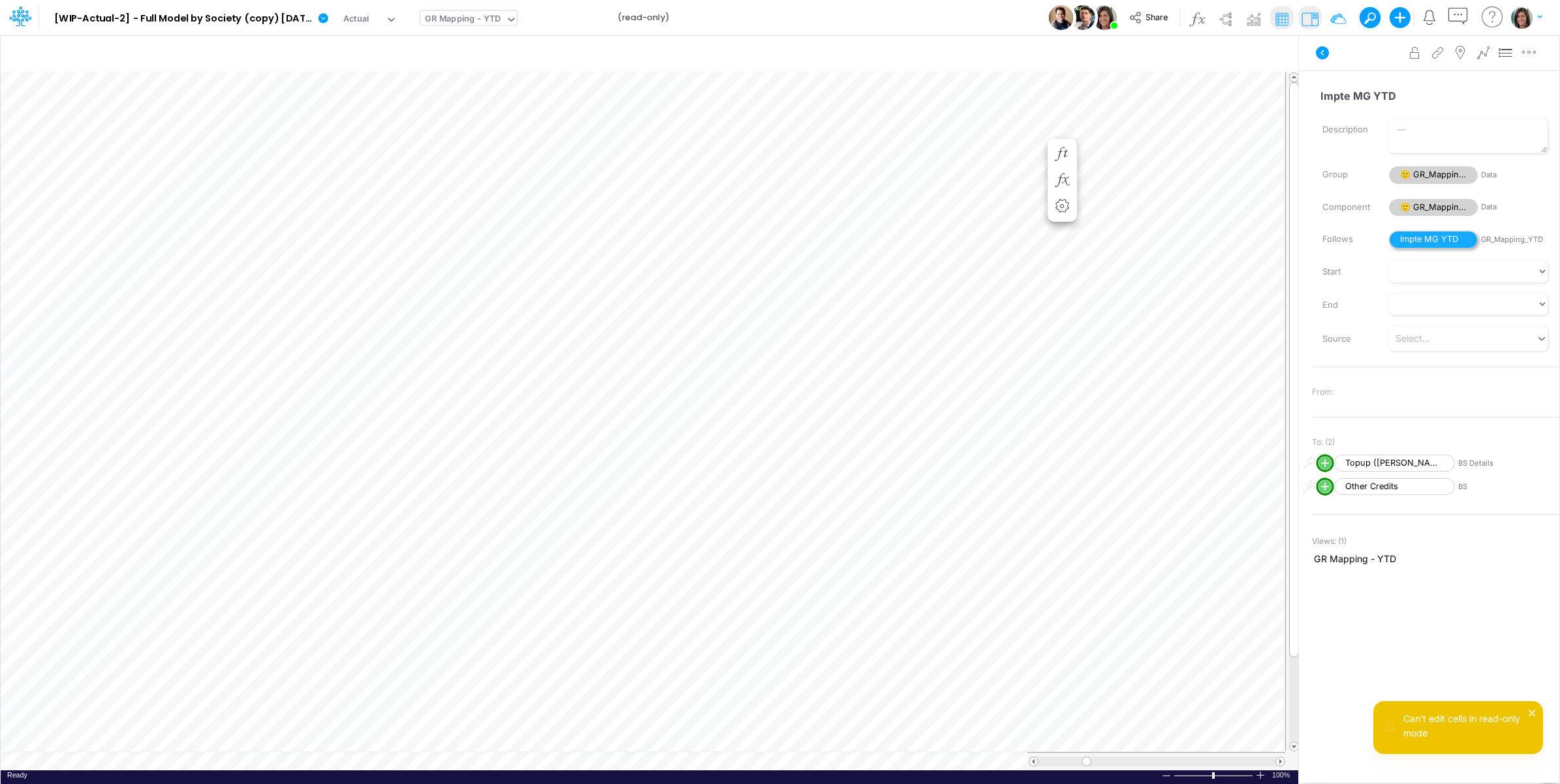
click at [1430, 239] on span "Impte MG YTD" at bounding box center [1433, 239] width 89 height 17
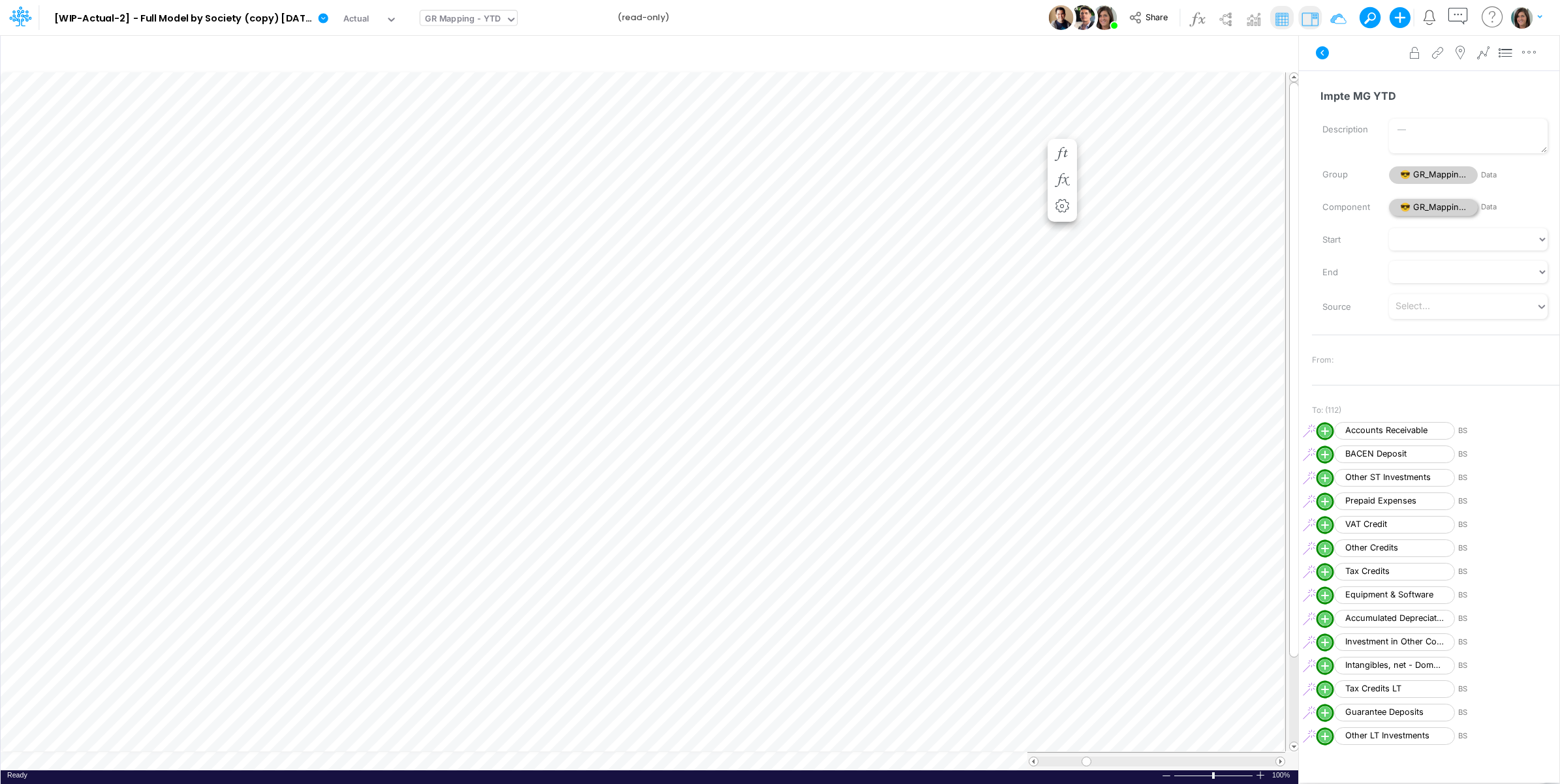
click at [1431, 206] on span "😎 GR_Mapping_YTD" at bounding box center [1433, 207] width 89 height 17
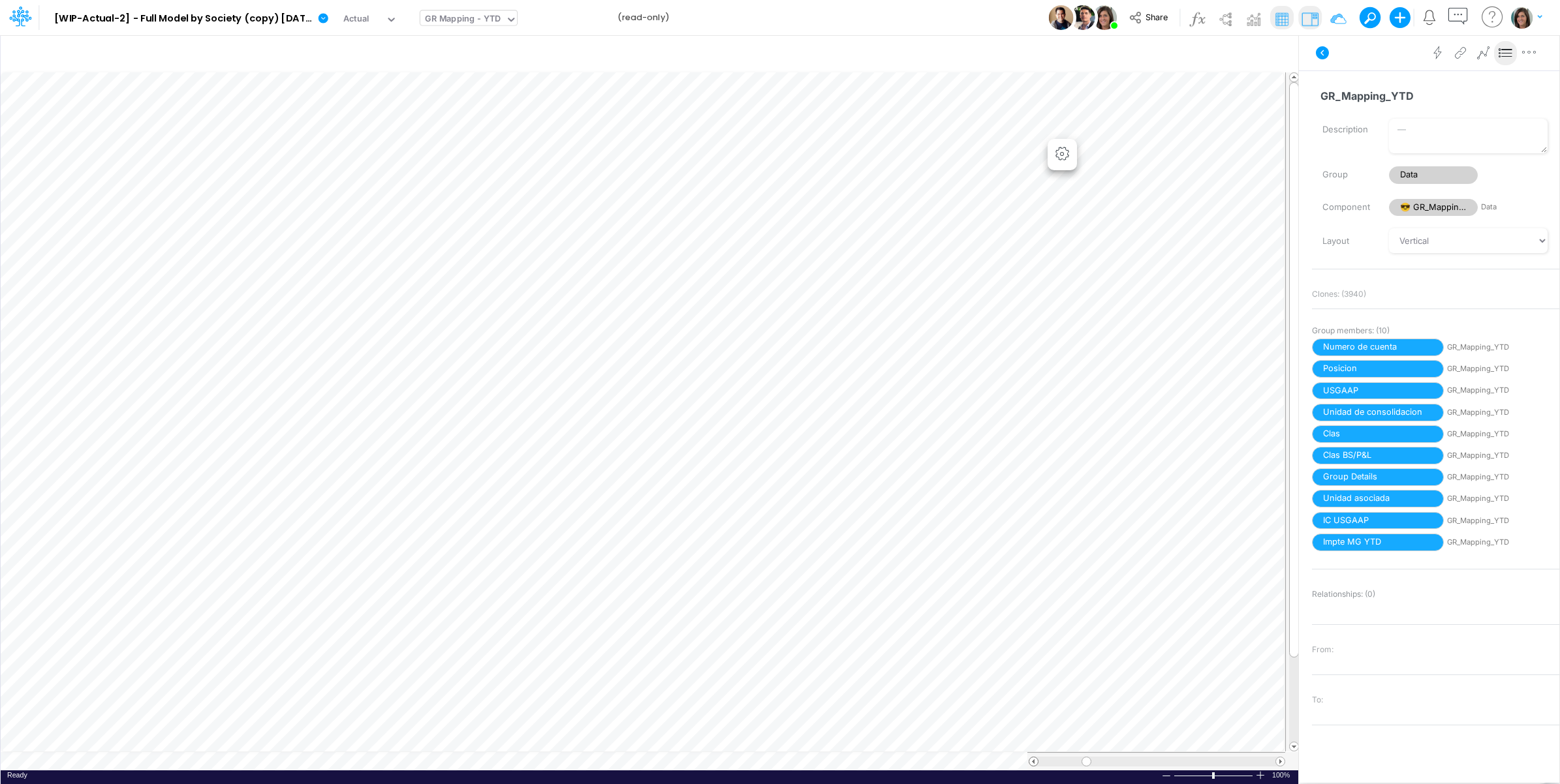
click at [1031, 764] on span at bounding box center [1033, 761] width 8 height 8
click at [1032, 764] on span at bounding box center [1033, 761] width 8 height 8
click at [1325, 50] on icon at bounding box center [1323, 53] width 13 height 13
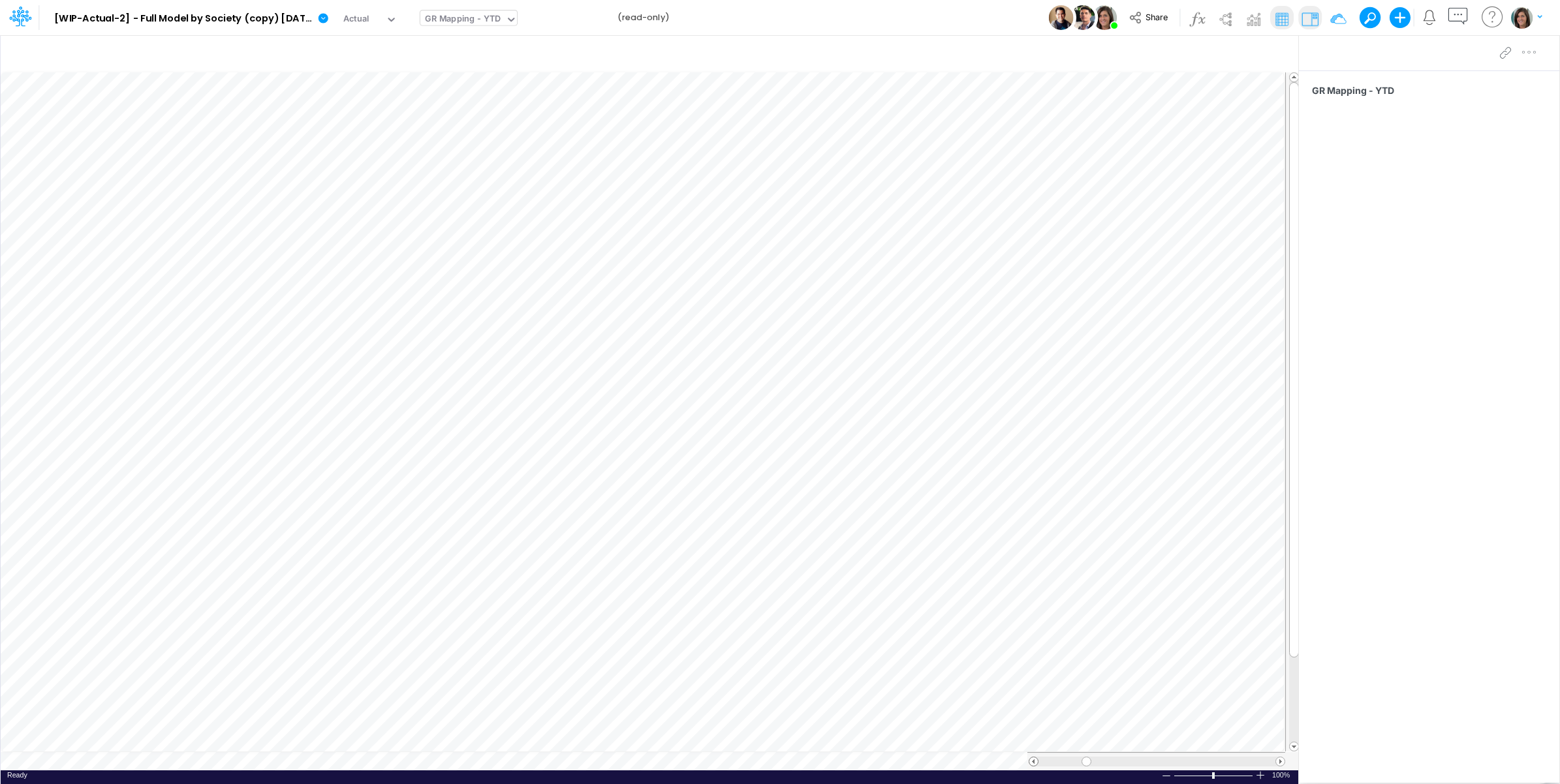
click at [1032, 764] on span at bounding box center [1033, 761] width 8 height 8
click at [1306, 8] on img at bounding box center [1310, 18] width 21 height 21
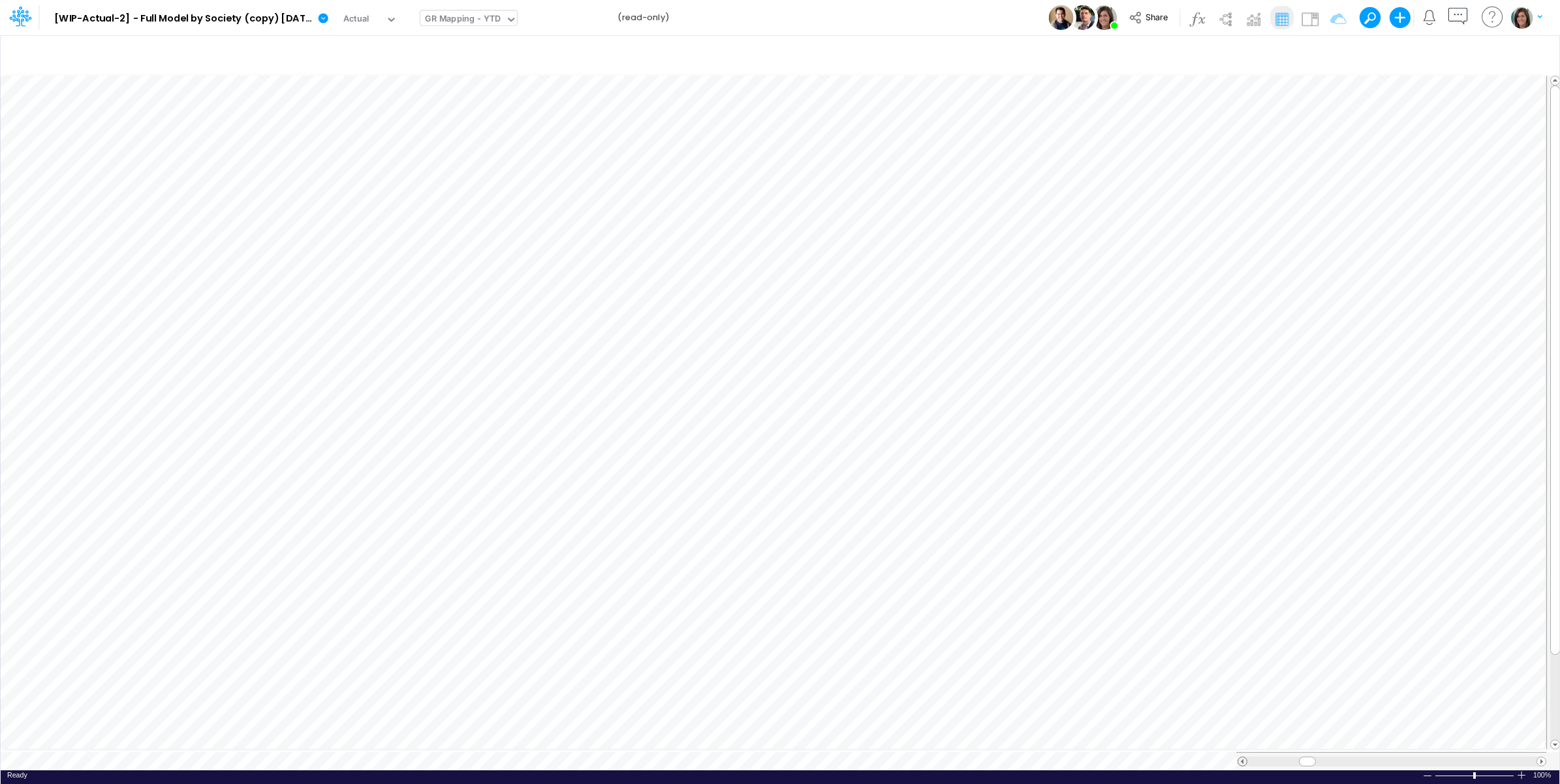
click at [1241, 757] on span at bounding box center [1242, 761] width 8 height 8
click at [1541, 757] on span at bounding box center [1541, 761] width 8 height 8
click at [1240, 757] on span at bounding box center [1242, 761] width 8 height 8
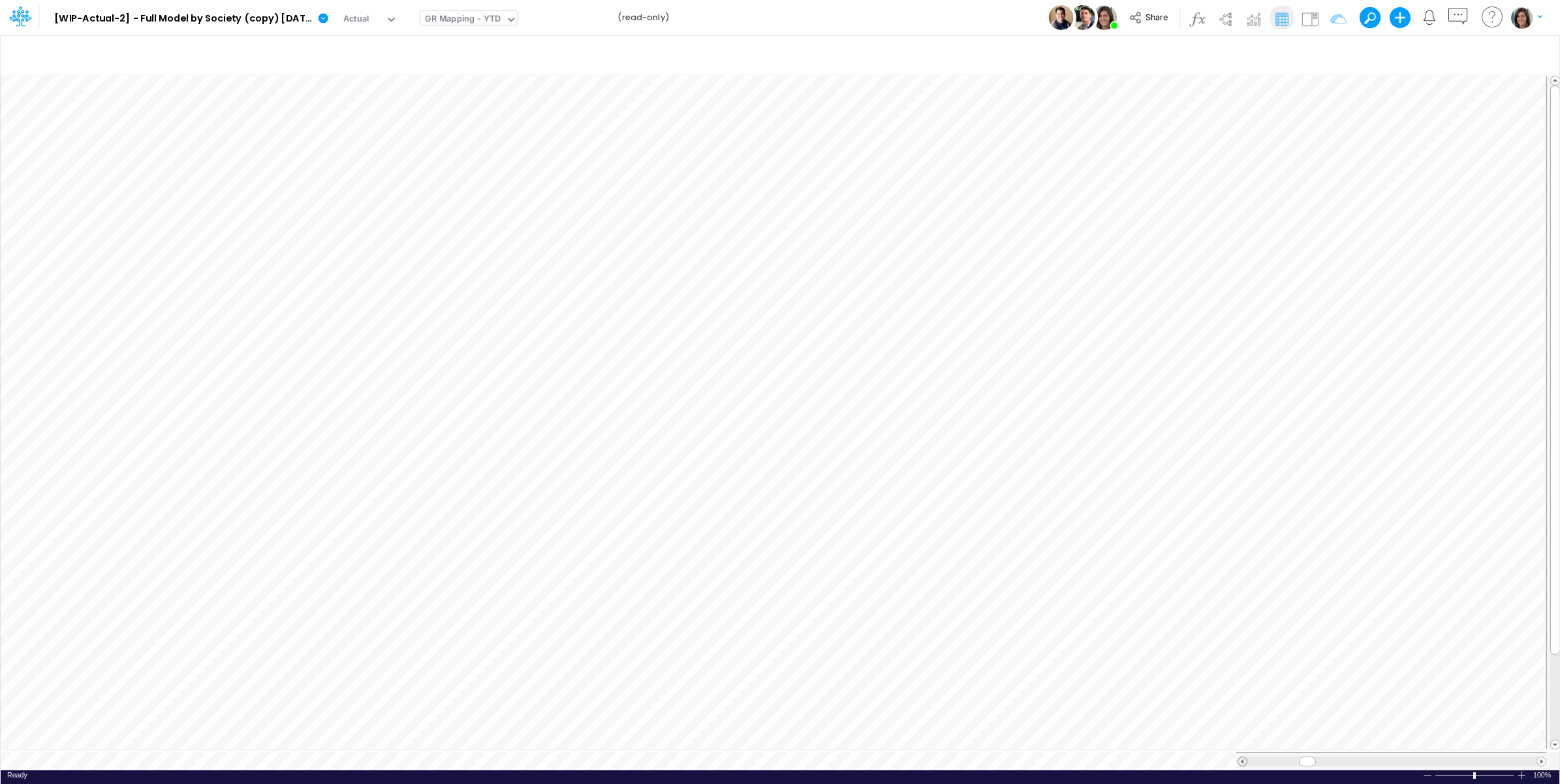
click at [1240, 757] on span at bounding box center [1242, 761] width 8 height 8
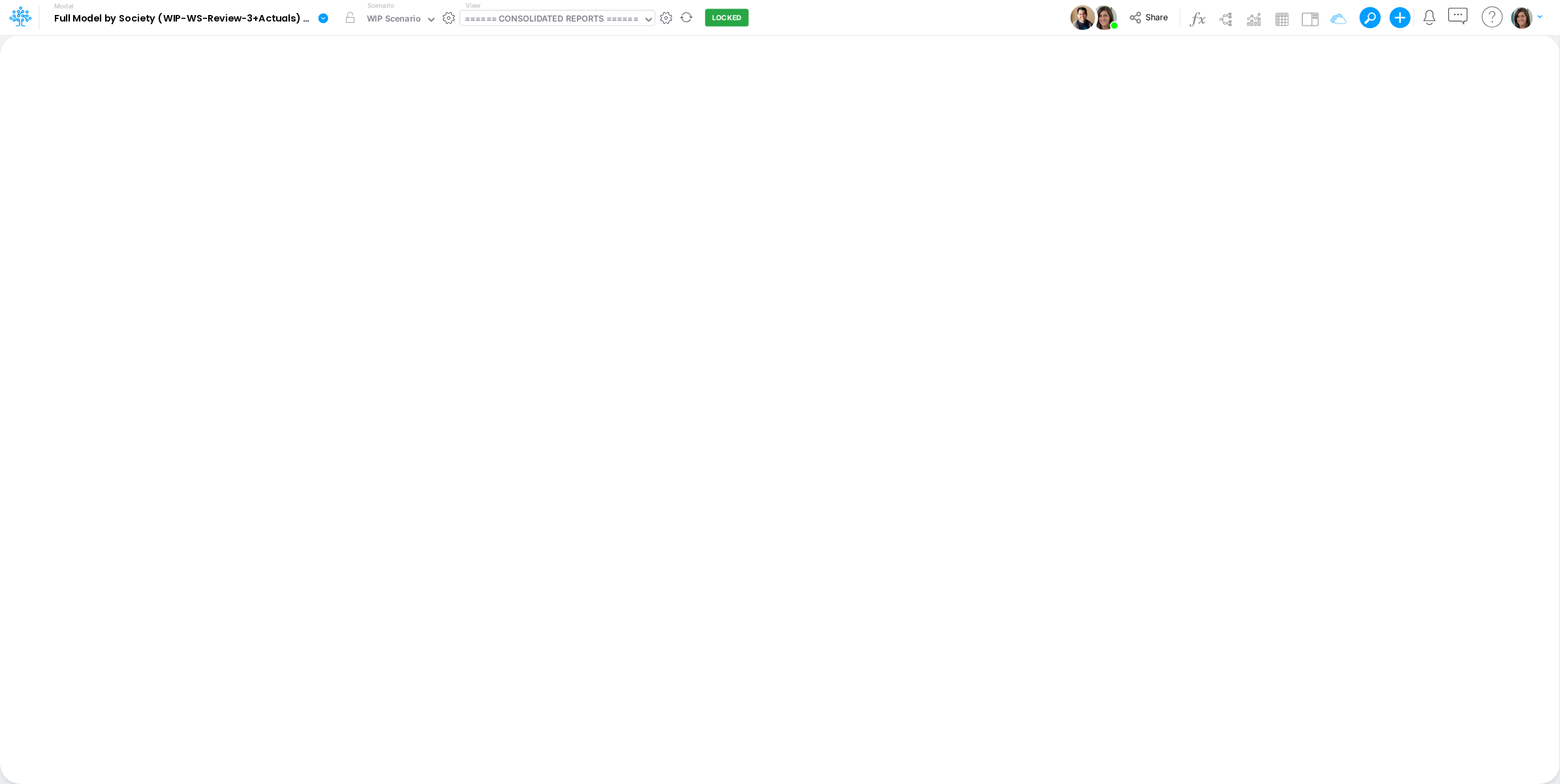
click at [587, 21] on div "====== CONSOLIDATED REPORTS ======" at bounding box center [551, 20] width 174 height 15
type input "ytd"
click at [485, 51] on div "GR Mapping - YTD" at bounding box center [548, 43] width 176 height 22
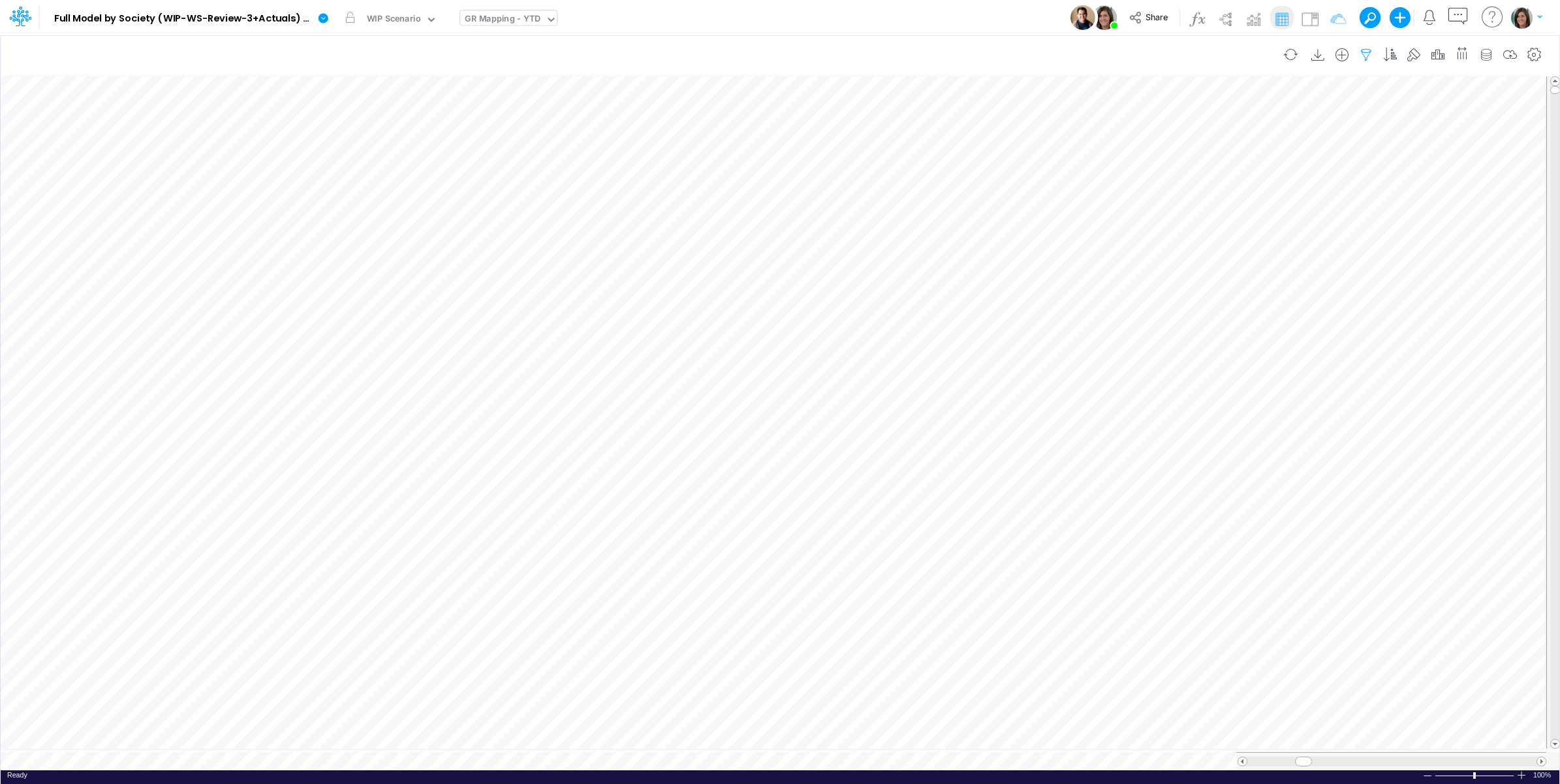
click at [1369, 50] on icon "button" at bounding box center [1366, 55] width 19 height 14
click at [804, 15] on div "Model Full Model by Society (WIP-WS-Review-3+Actuals) (IRXLPEQr3HYSFDHjRTbZY_1k…" at bounding box center [780, 17] width 1404 height 35
click at [1364, 54] on icon "button" at bounding box center [1366, 55] width 19 height 14
click at [1161, 141] on button "button" at bounding box center [1166, 140] width 26 height 22
select select "tableSearchOR"
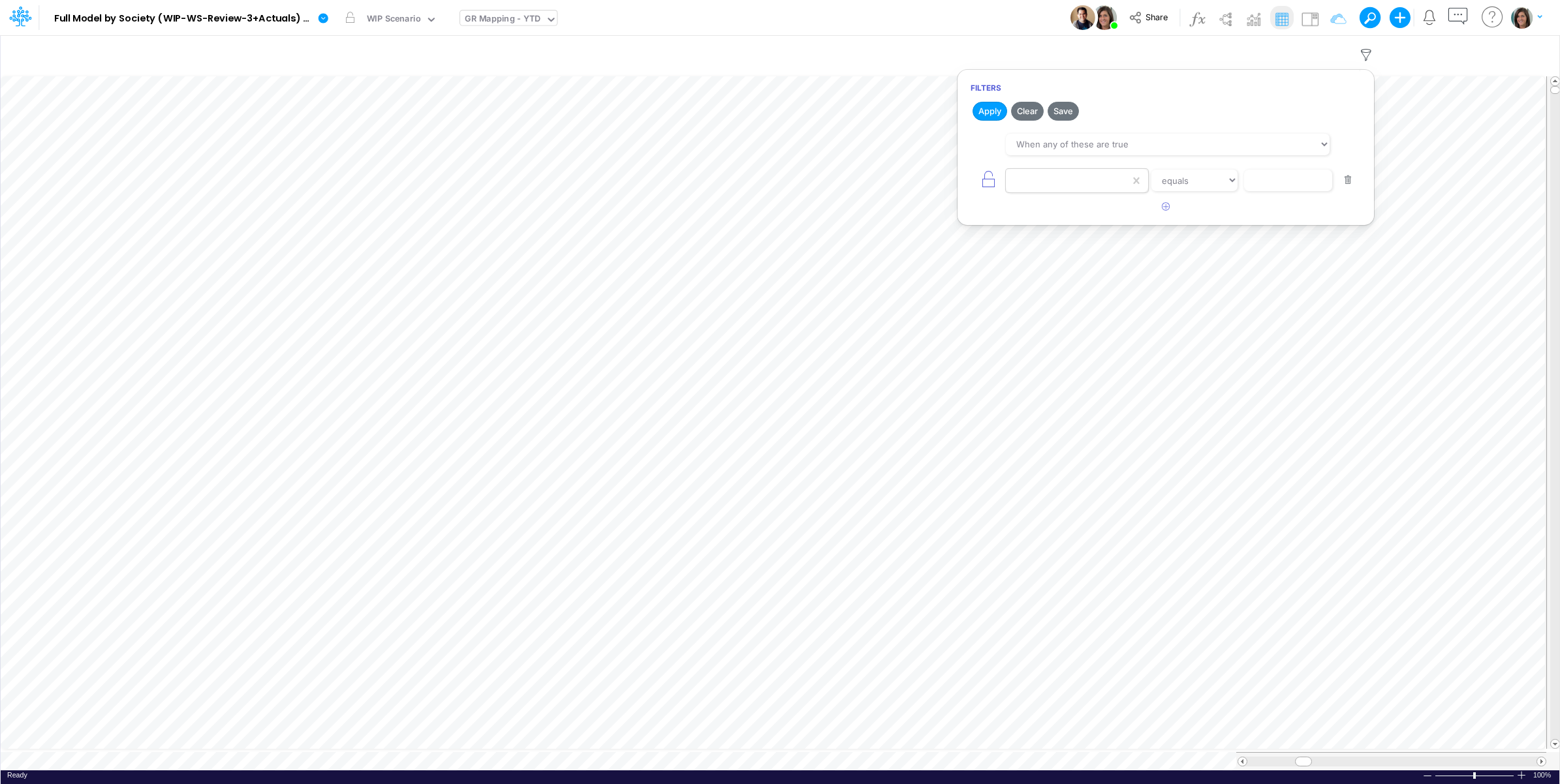
click at [1043, 180] on div at bounding box center [1067, 180] width 124 height 22
type input "gr"
click at [1068, 242] on div "Group Details" at bounding box center [1077, 237] width 142 height 24
click at [1199, 180] on select "equals not equal starts with ends with contains" at bounding box center [1194, 180] width 87 height 22
select select "startsWith"
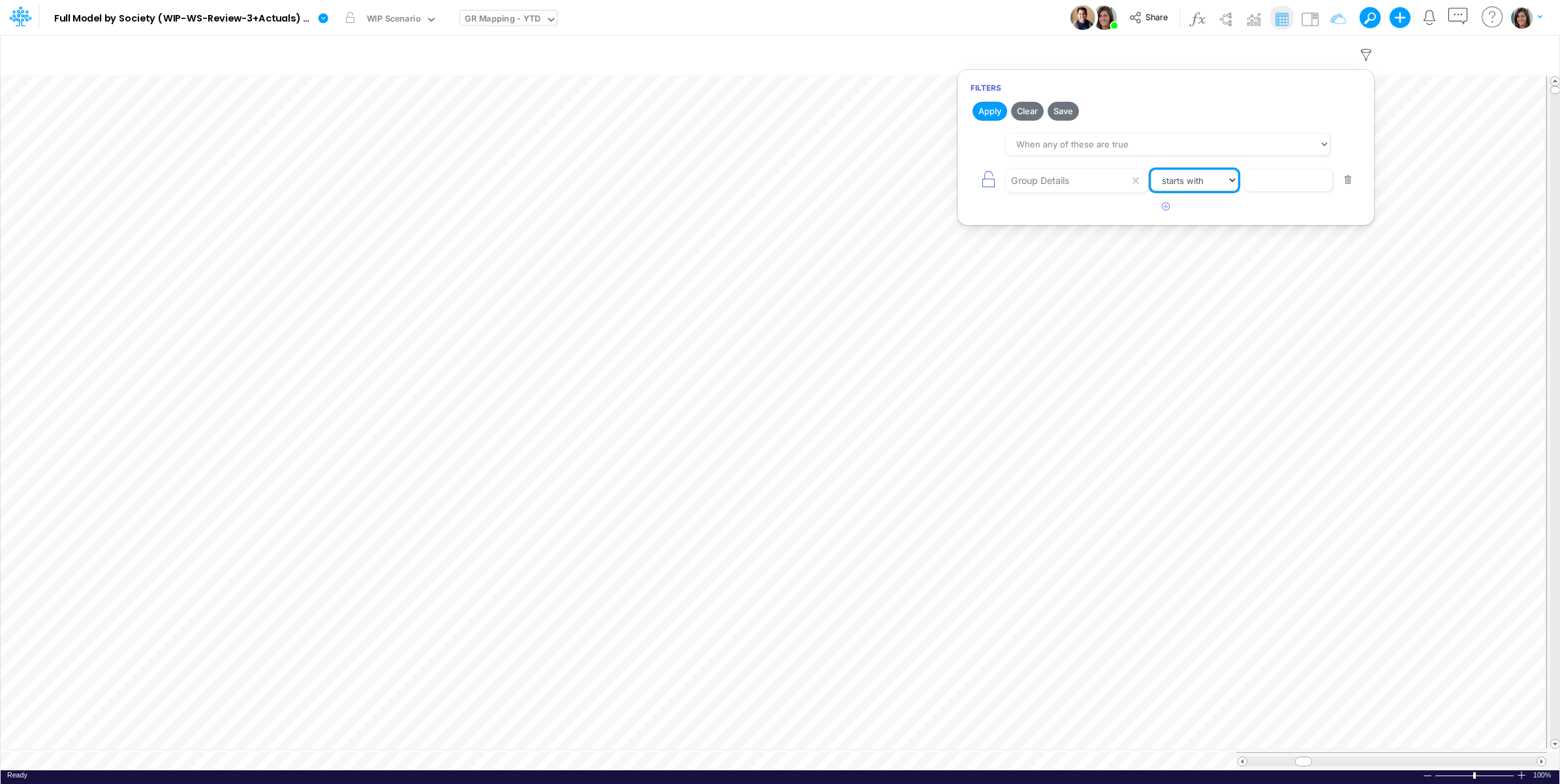
click at [1151, 170] on select "equals not equal starts with ends with contains" at bounding box center [1194, 180] width 87 height 22
click at [1287, 180] on input "text" at bounding box center [1288, 180] width 88 height 22
type input "Topup"
click at [998, 110] on button "Apply" at bounding box center [990, 111] width 35 height 19
click at [982, 15] on div "Model Full Model by Society (WIP-WS-Review-3+Actuals) (IRXLPEQr3HYSFDHjRTbZY_1k…" at bounding box center [780, 17] width 1404 height 35
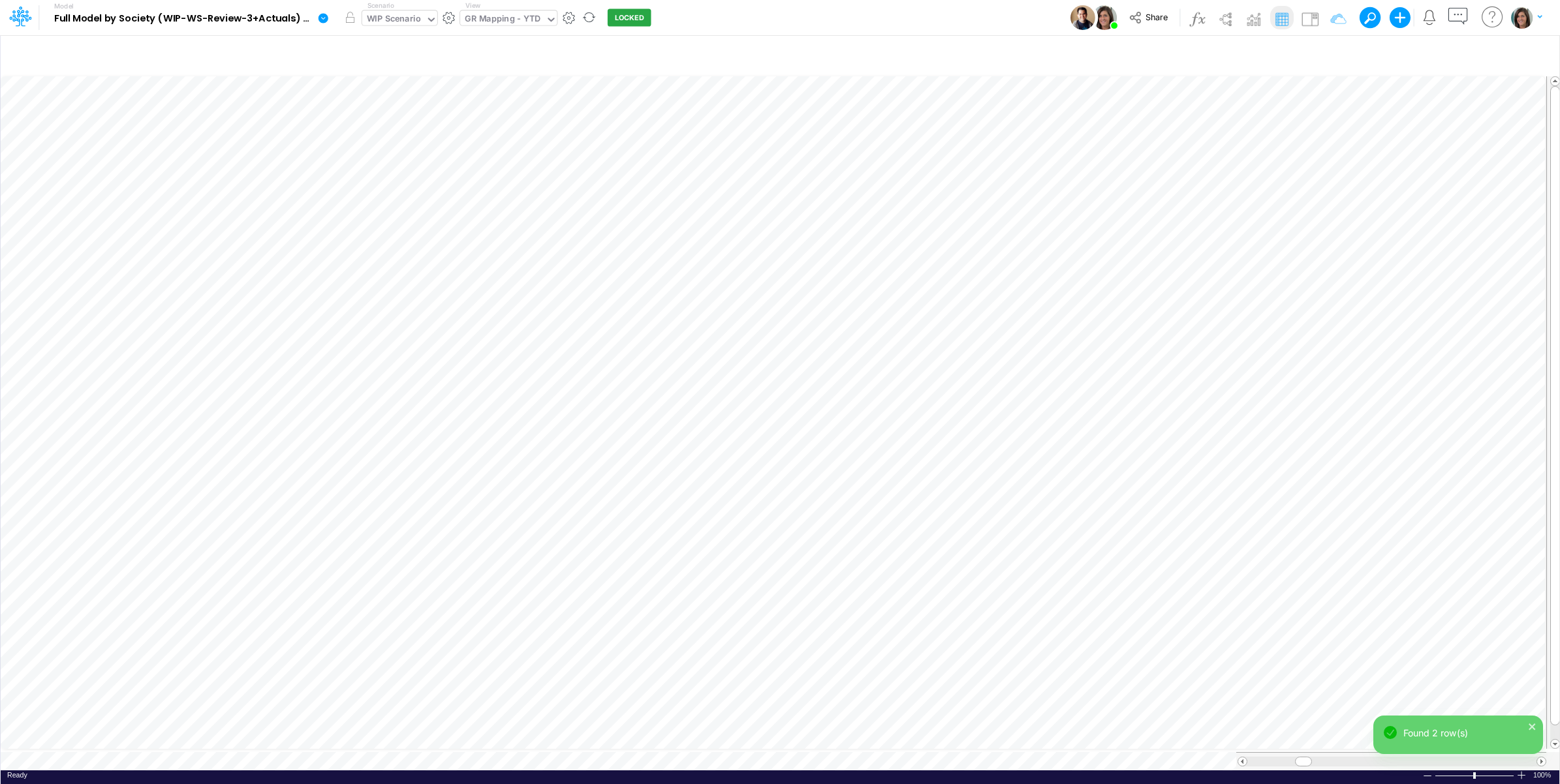
click at [387, 26] on div "WIP Scenario" at bounding box center [399, 17] width 75 height 15
click at [387, 29] on div "WIP Scenario" at bounding box center [393, 19] width 63 height 19
click at [1309, 17] on img at bounding box center [1310, 18] width 21 height 21
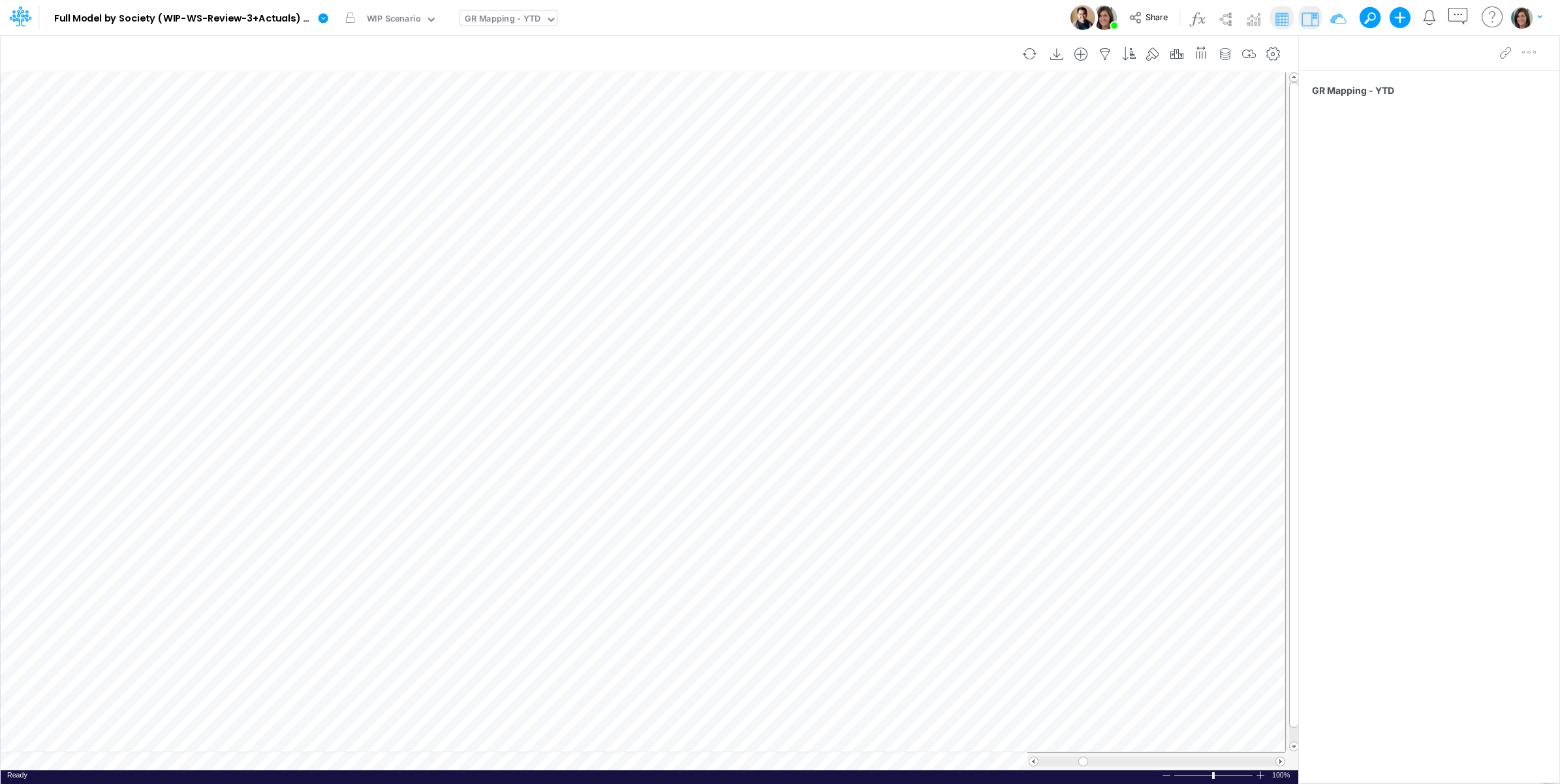
scroll to position [0, 1]
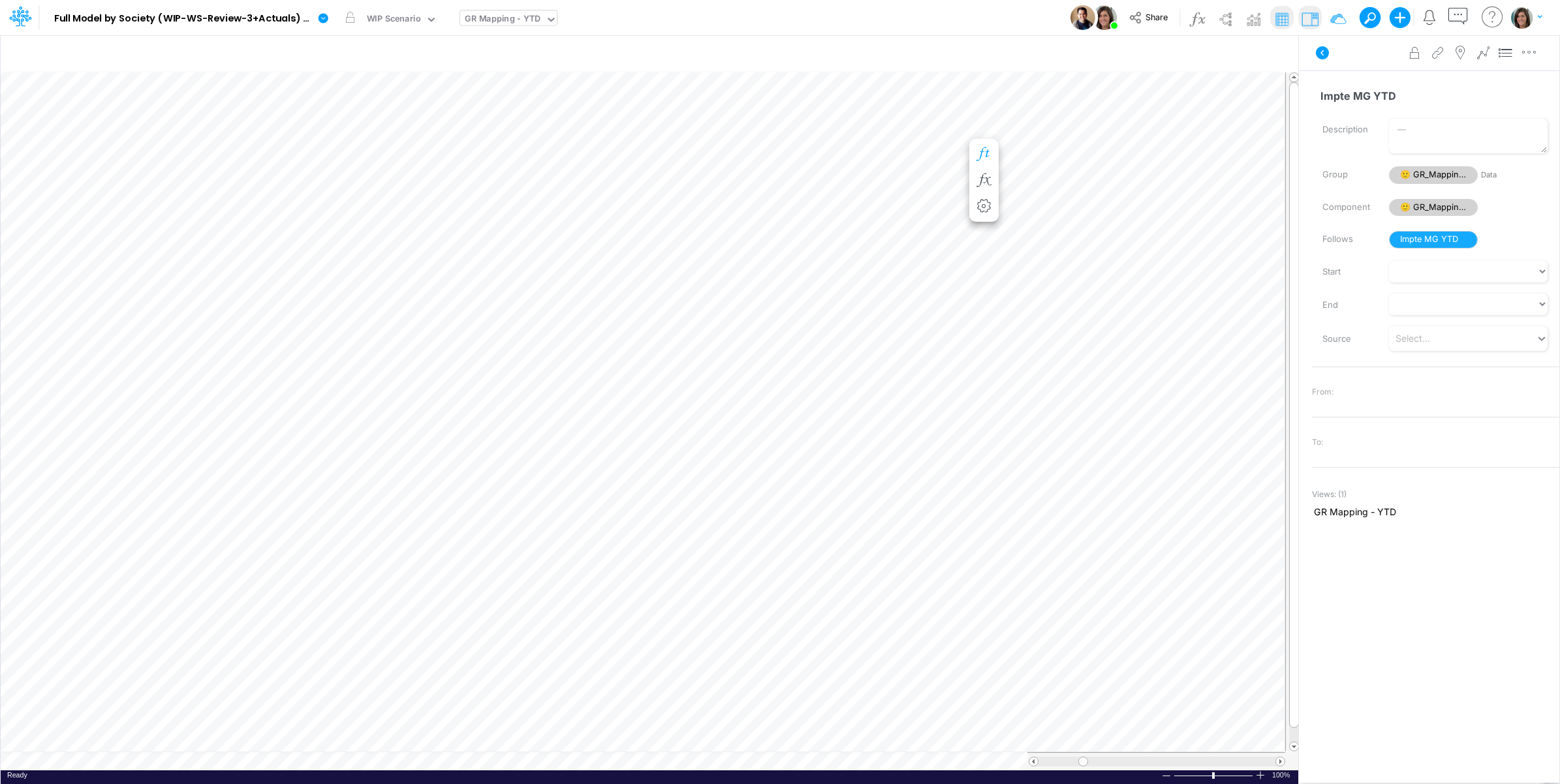
click at [981, 144] on button "button" at bounding box center [984, 155] width 24 height 27
click at [1323, 54] on icon at bounding box center [1323, 53] width 13 height 13
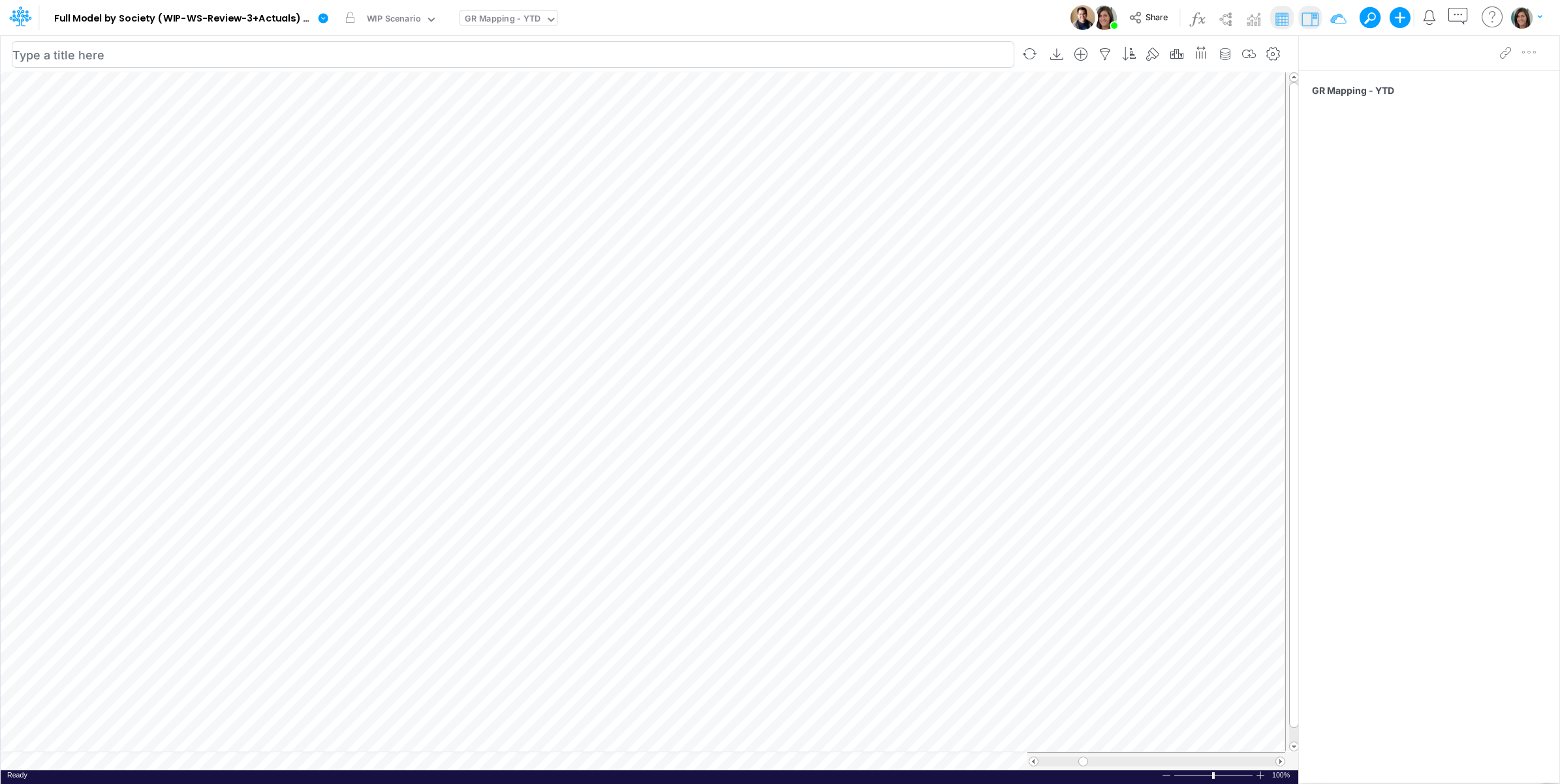
scroll to position [0, 1]
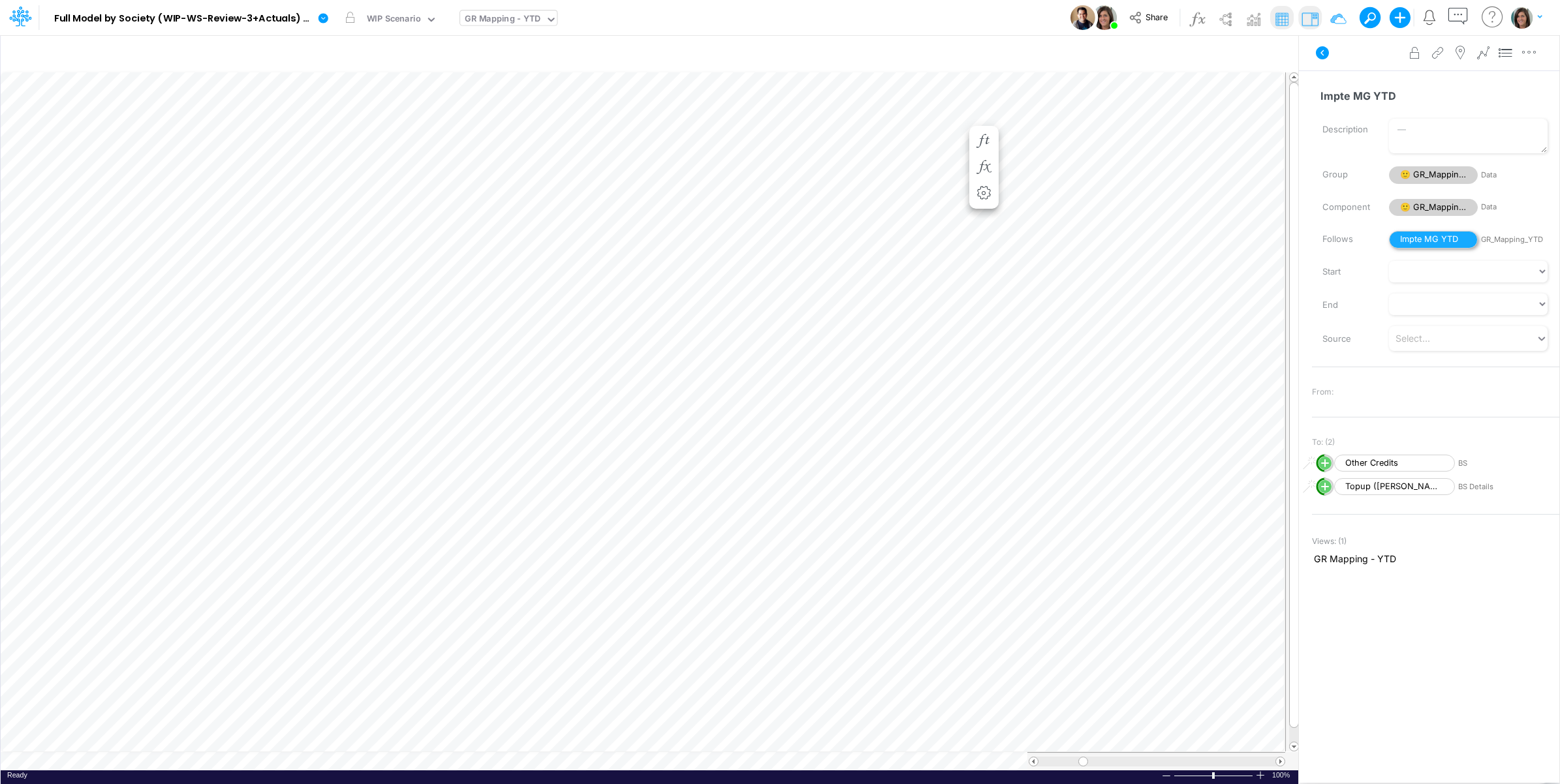
click at [1418, 235] on span "Impte MG YTD" at bounding box center [1433, 239] width 89 height 17
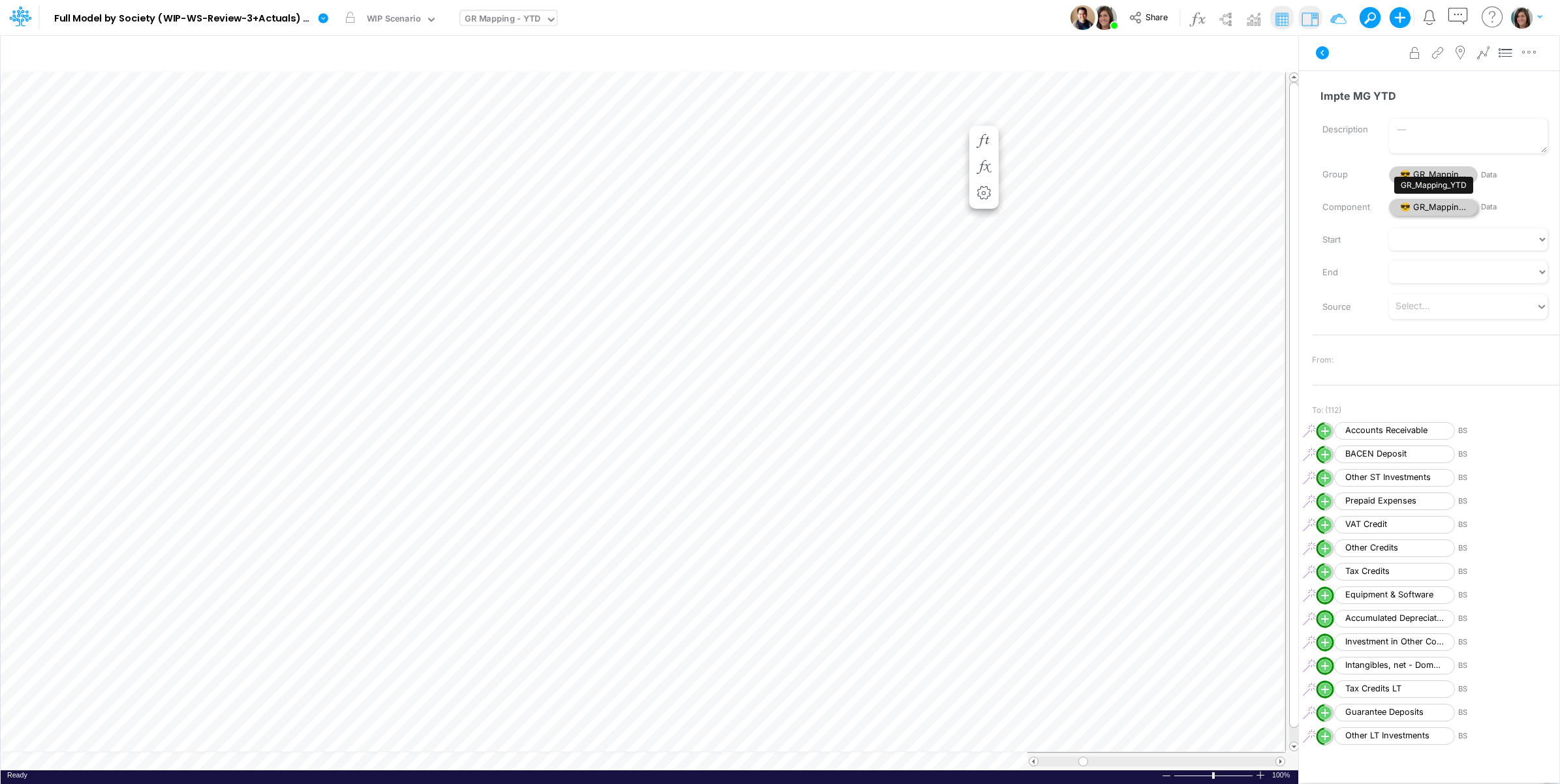
click at [1422, 206] on span "😎 GR_Mapping_YTD" at bounding box center [1433, 207] width 89 height 17
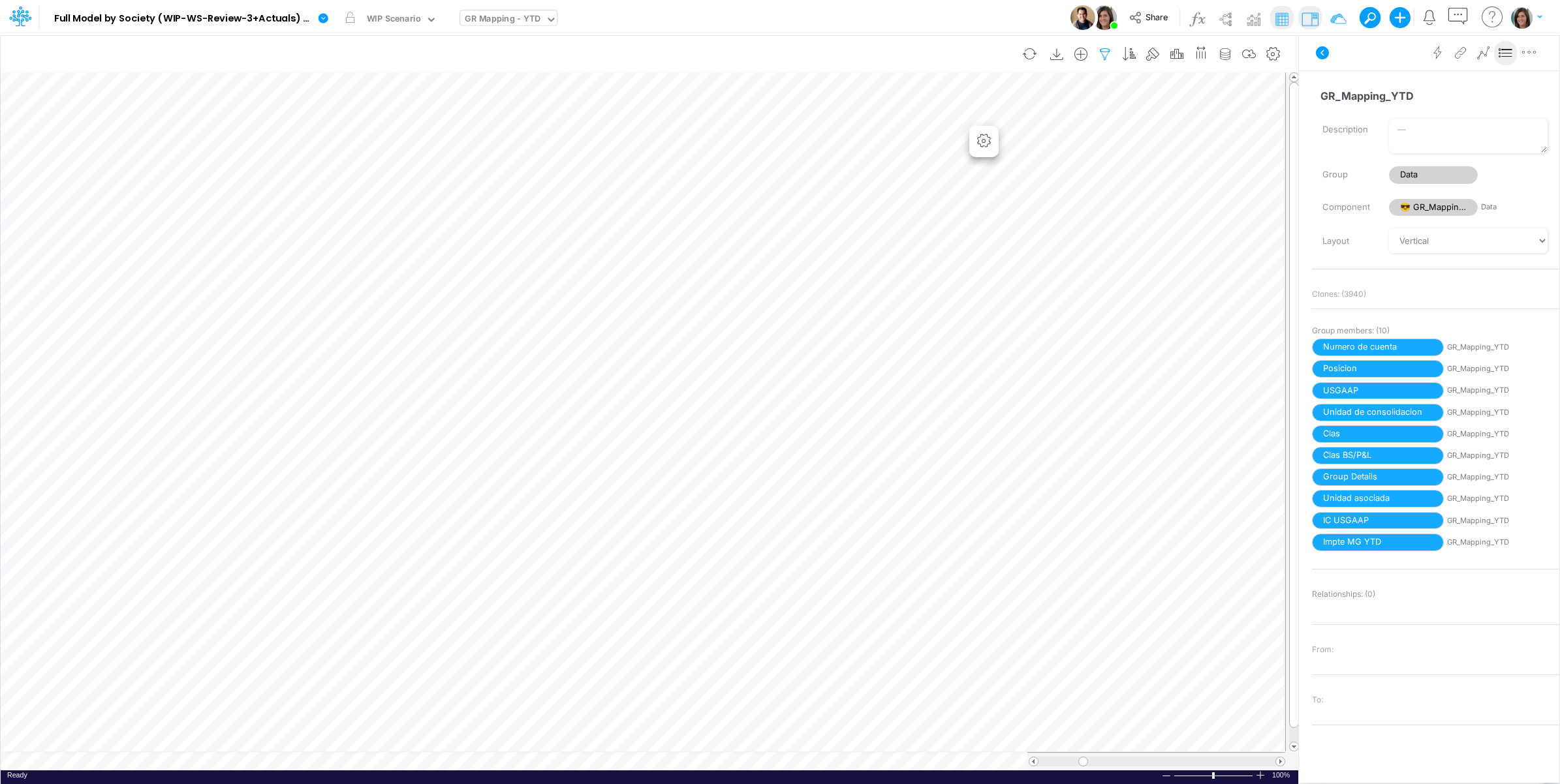
click at [1113, 51] on button "button" at bounding box center [1106, 54] width 24 height 27
select select "tableSearchOR"
select select "startsWith"
drag, startPoint x: 825, startPoint y: 186, endPoint x: 833, endPoint y: 183, distance: 8.5
click at [830, 185] on div "Group Details" at bounding box center [806, 180] width 124 height 22
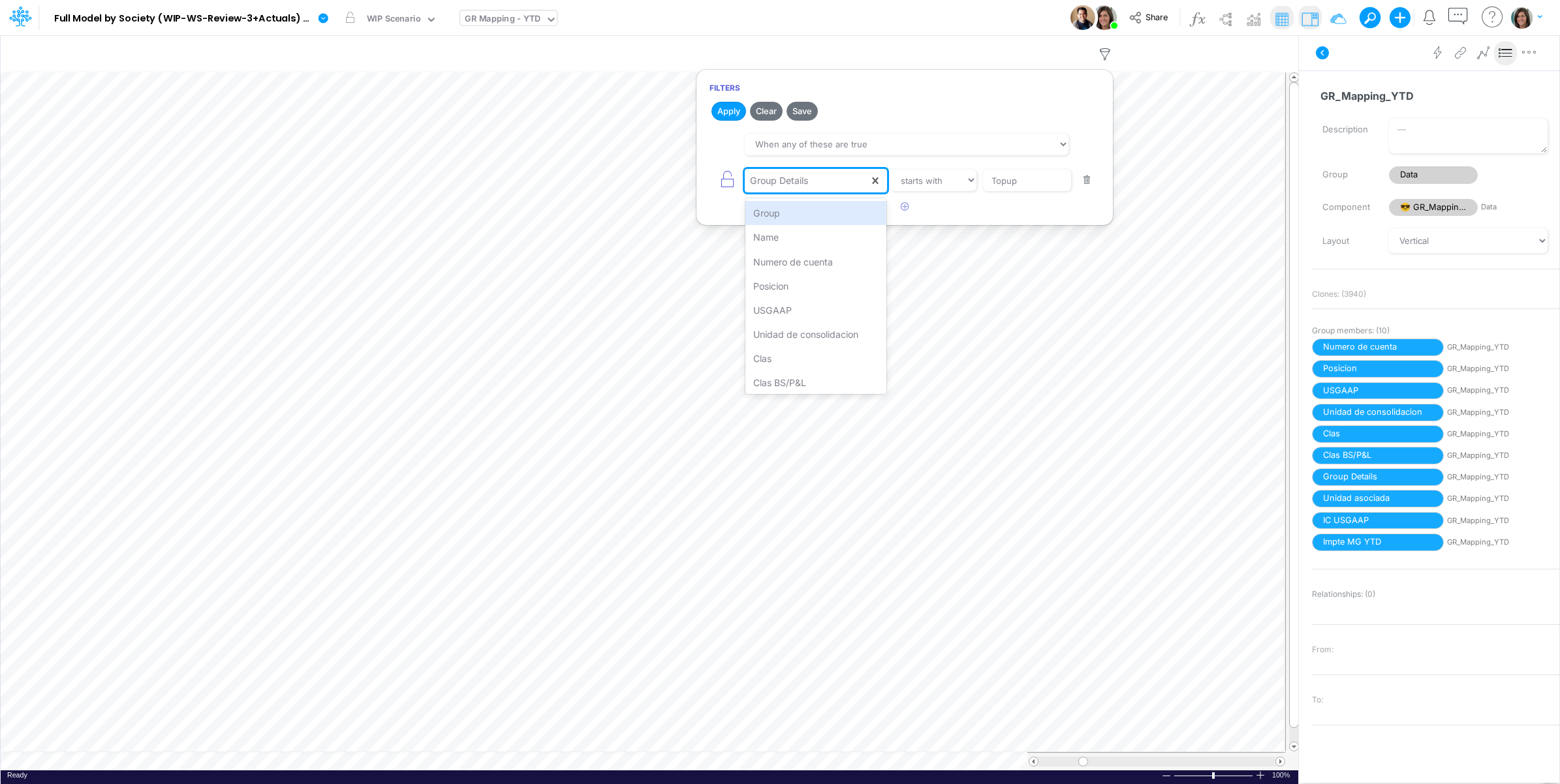
type input "k"
type input "jun"
click at [803, 237] on div "Jun-25" at bounding box center [816, 237] width 142 height 24
click at [957, 183] on select "equals not equal starts with ends with contains" at bounding box center [933, 180] width 87 height 22
select select "equals"
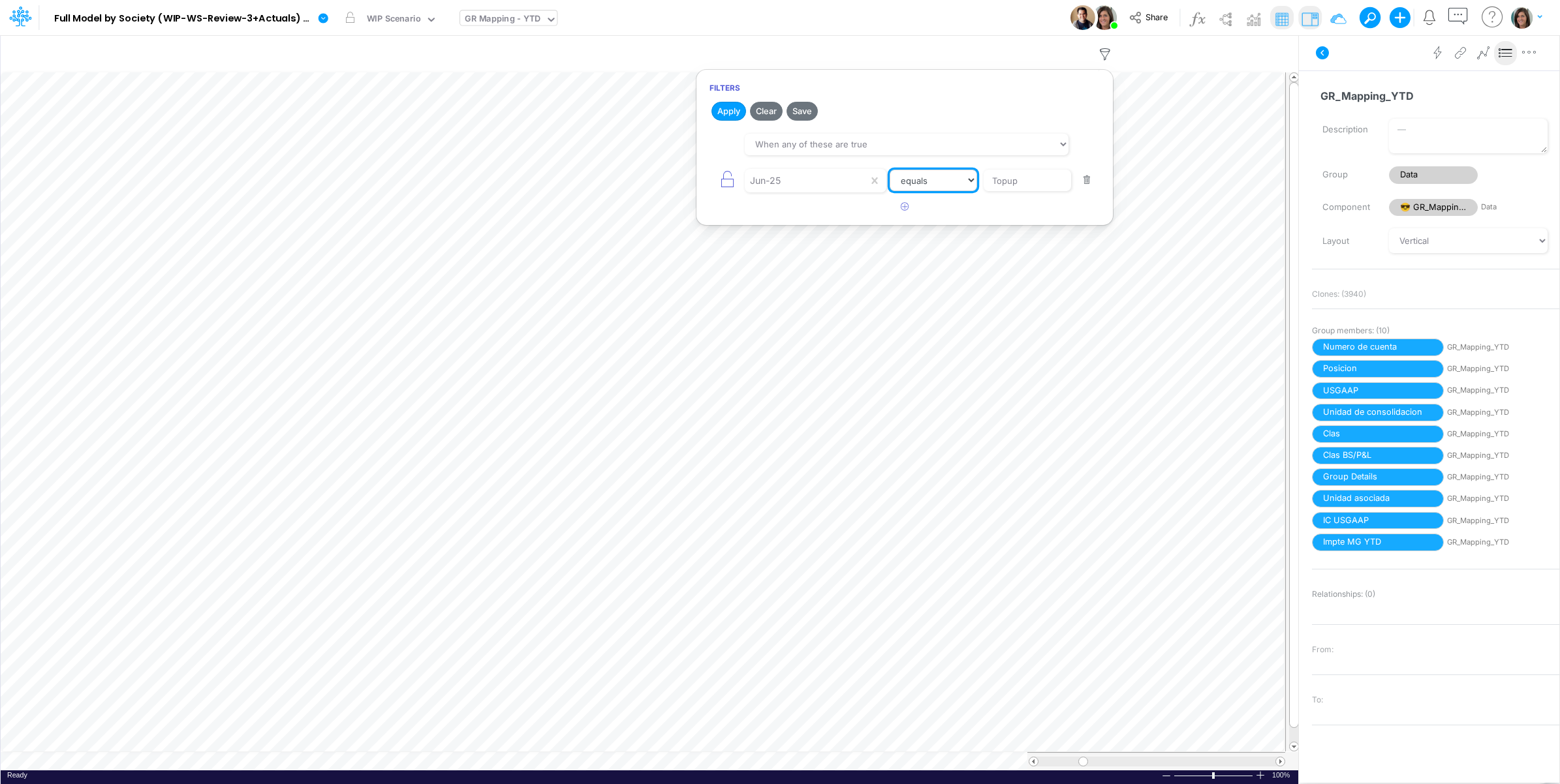
click at [889, 170] on select "equals not equal starts with ends with contains" at bounding box center [933, 180] width 87 height 22
drag, startPoint x: 1048, startPoint y: 181, endPoint x: 938, endPoint y: 186, distance: 110.1
click at [938, 186] on div "Jun-25 equals not equal starts with ends with contains Topup" at bounding box center [905, 180] width 390 height 29
paste input "641,418.34"
type input "641418.34"
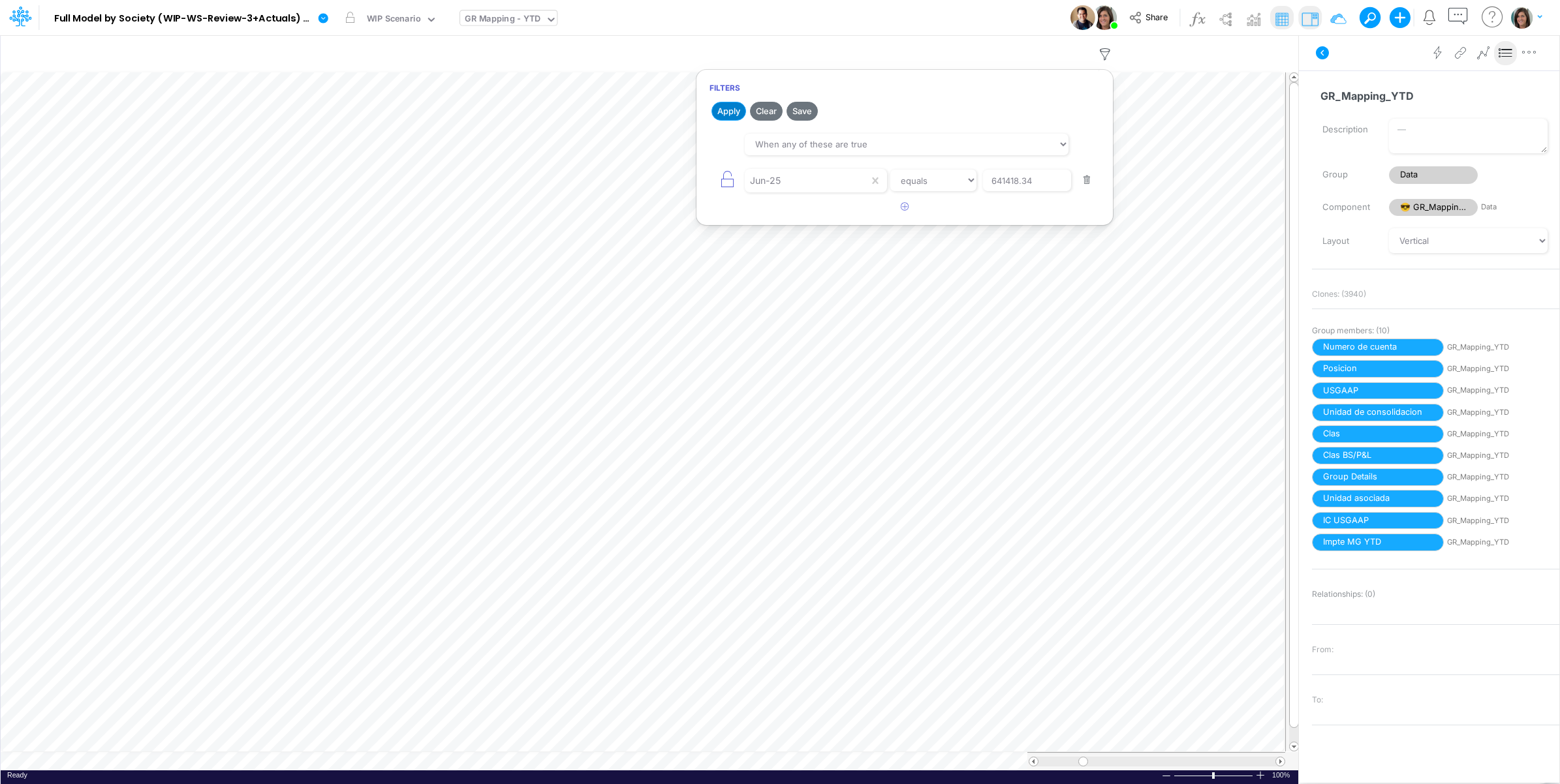
click at [737, 110] on button "Apply" at bounding box center [729, 111] width 35 height 19
click at [982, 16] on div "Model Full Model by Society (WIP-WS-Review-3+Actuals) (IRXLPEQr3HYSFDHjRTbZY_1k…" at bounding box center [780, 17] width 1404 height 35
